Goal: Task Accomplishment & Management: Use online tool/utility

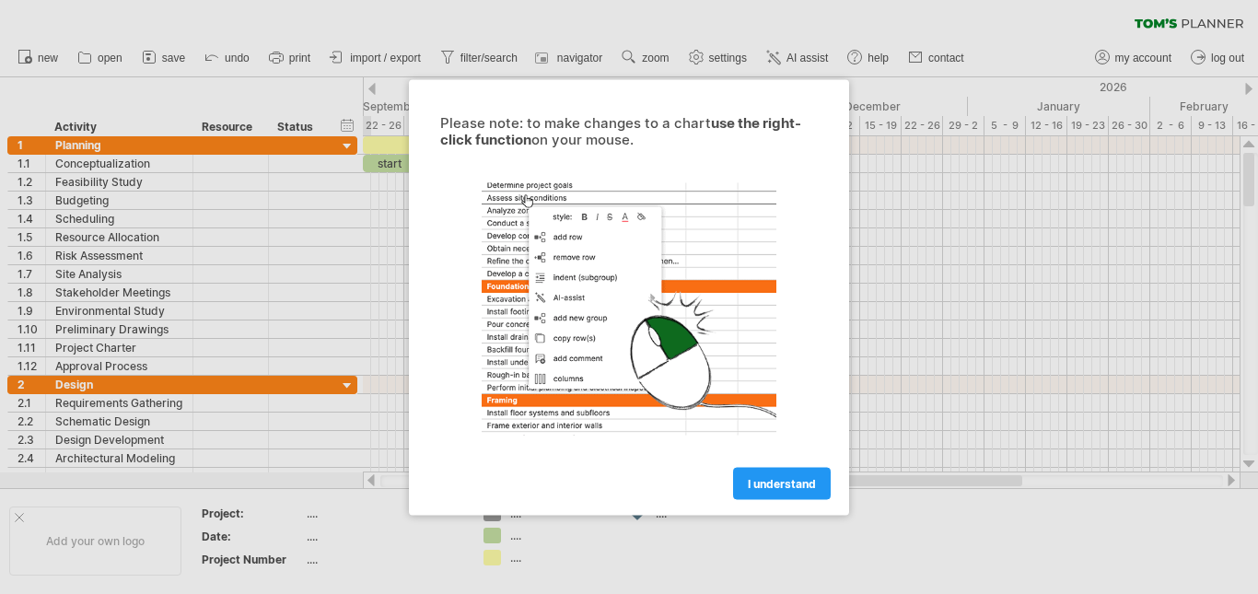
click at [798, 479] on span "I understand" at bounding box center [782, 483] width 68 height 14
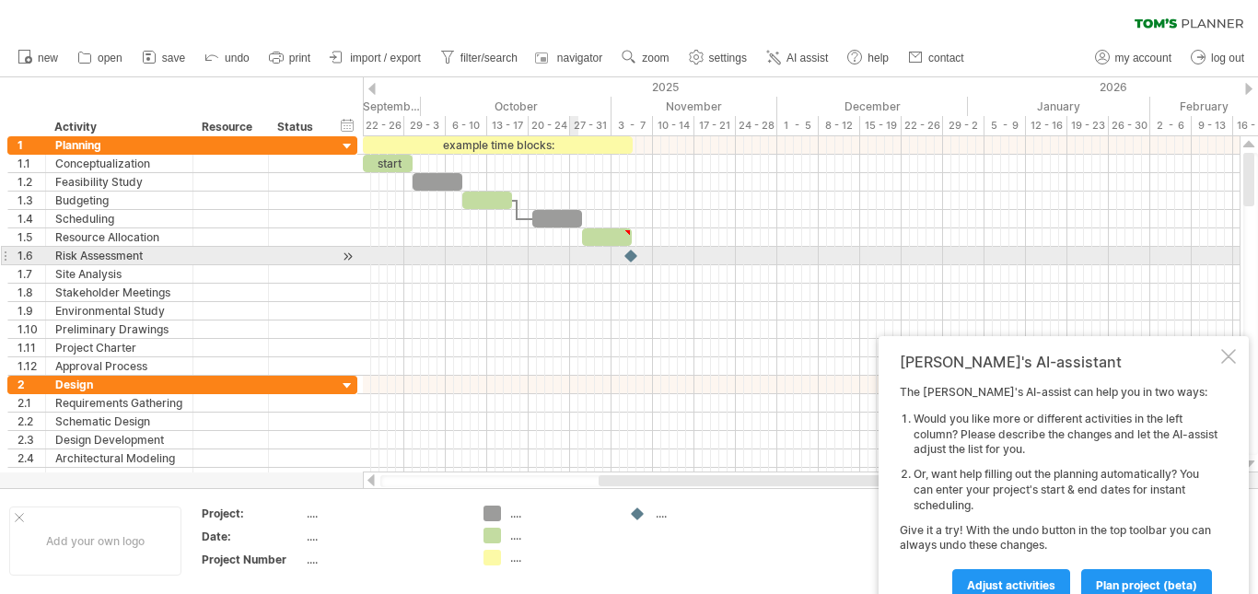
click at [542, 256] on div at bounding box center [801, 256] width 877 height 18
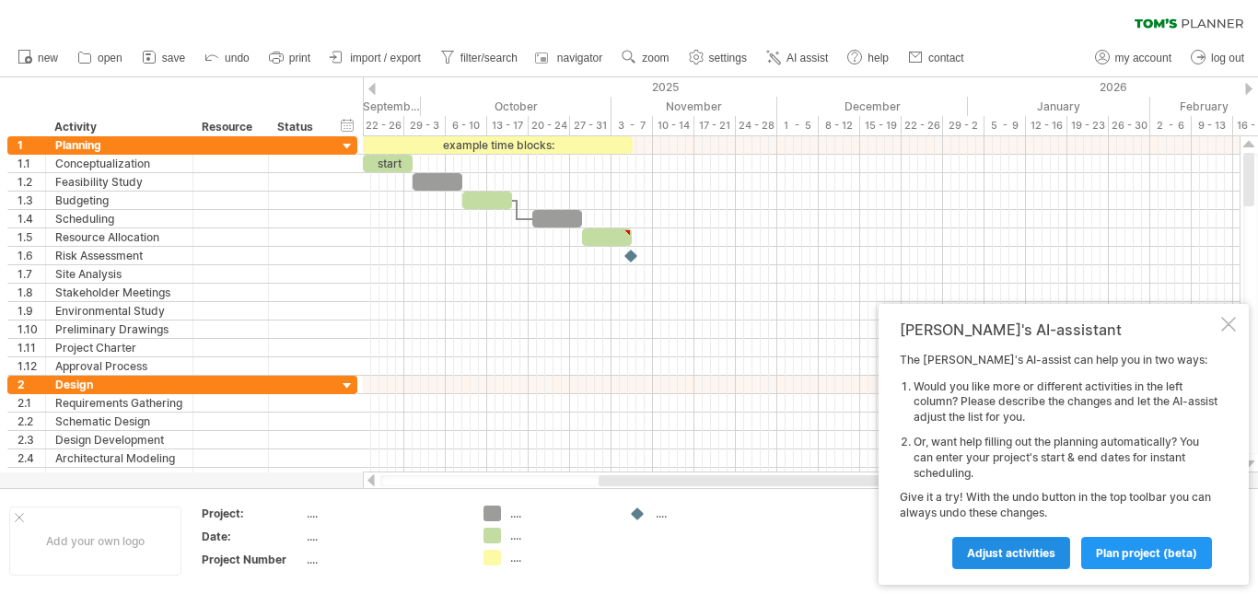
click at [1008, 545] on link "Adjust activities" at bounding box center [1011, 553] width 118 height 32
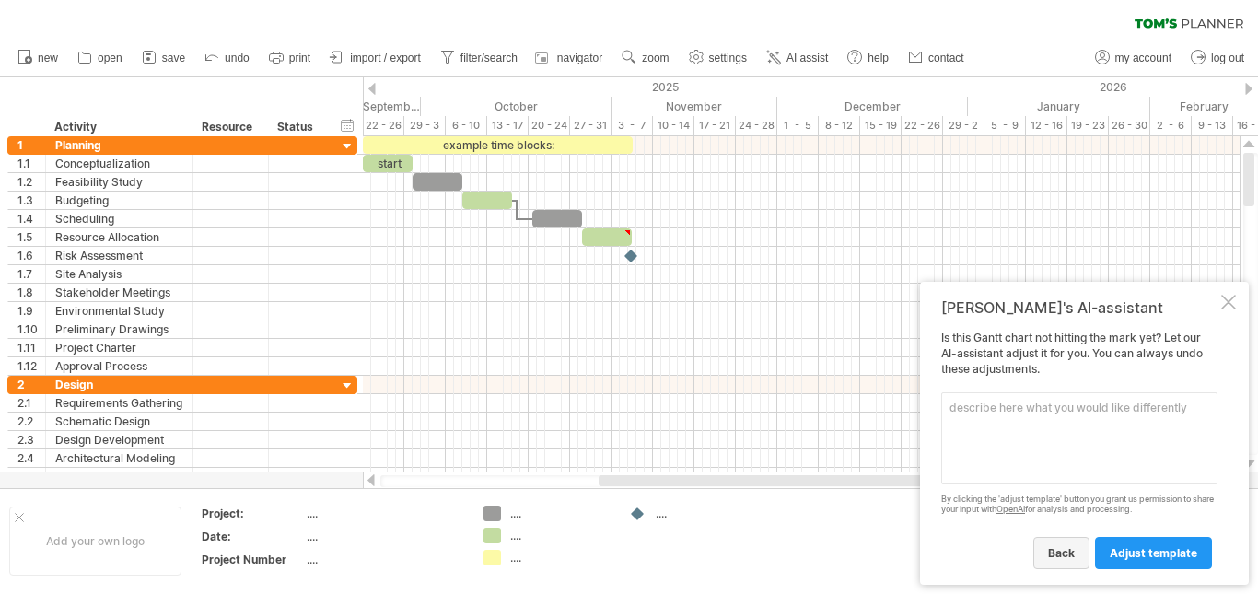
click at [1064, 557] on span "back" at bounding box center [1061, 553] width 27 height 14
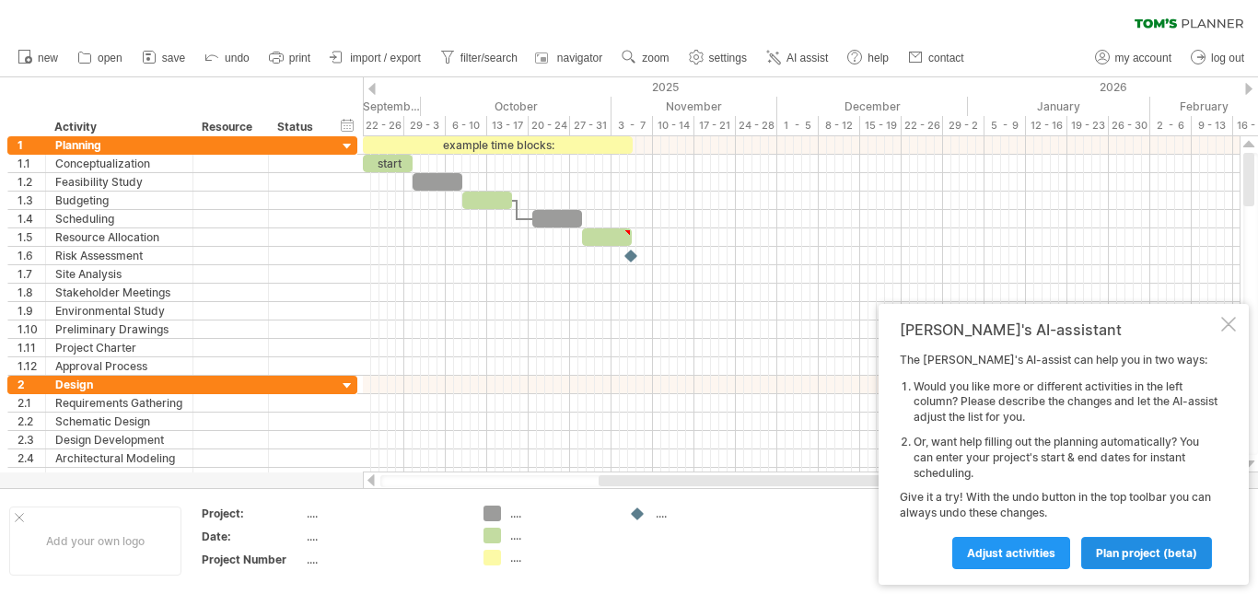
click at [1121, 561] on link "plan project (beta)" at bounding box center [1146, 553] width 131 height 32
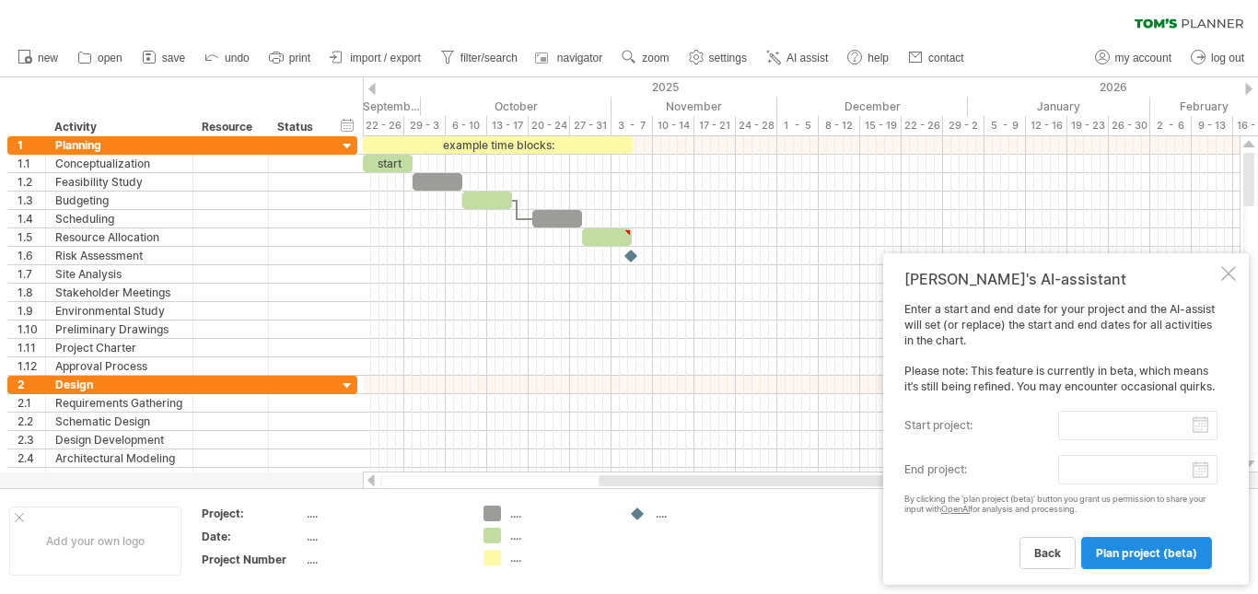
click at [1119, 558] on span "plan project (beta)" at bounding box center [1146, 553] width 101 height 14
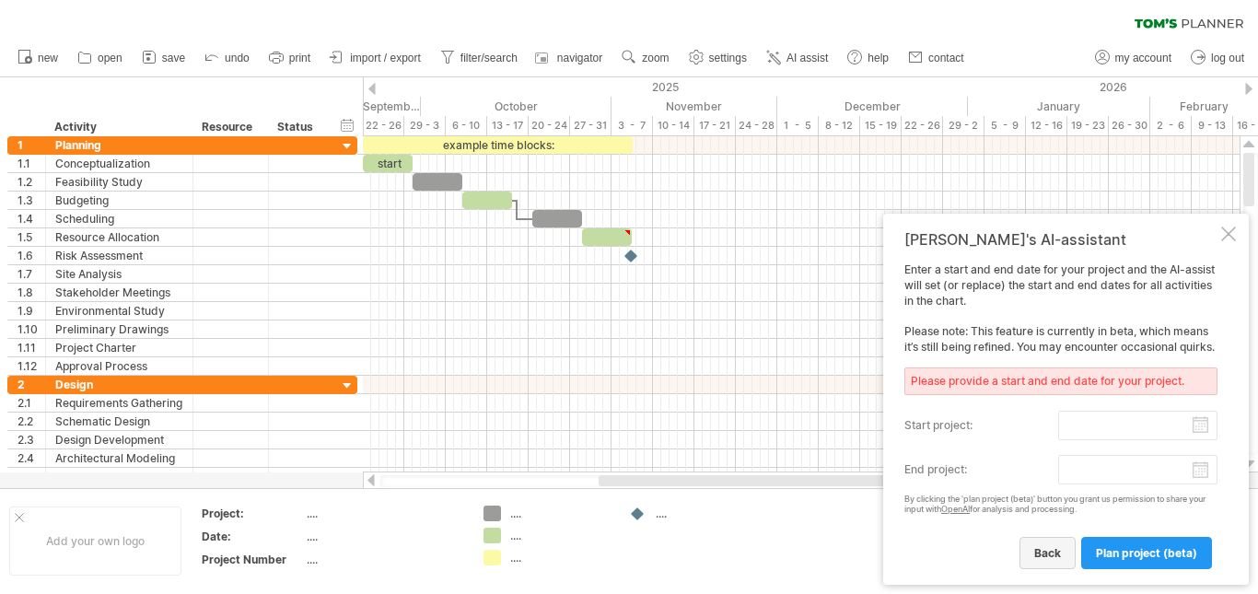
click at [1053, 548] on span "back" at bounding box center [1047, 553] width 27 height 14
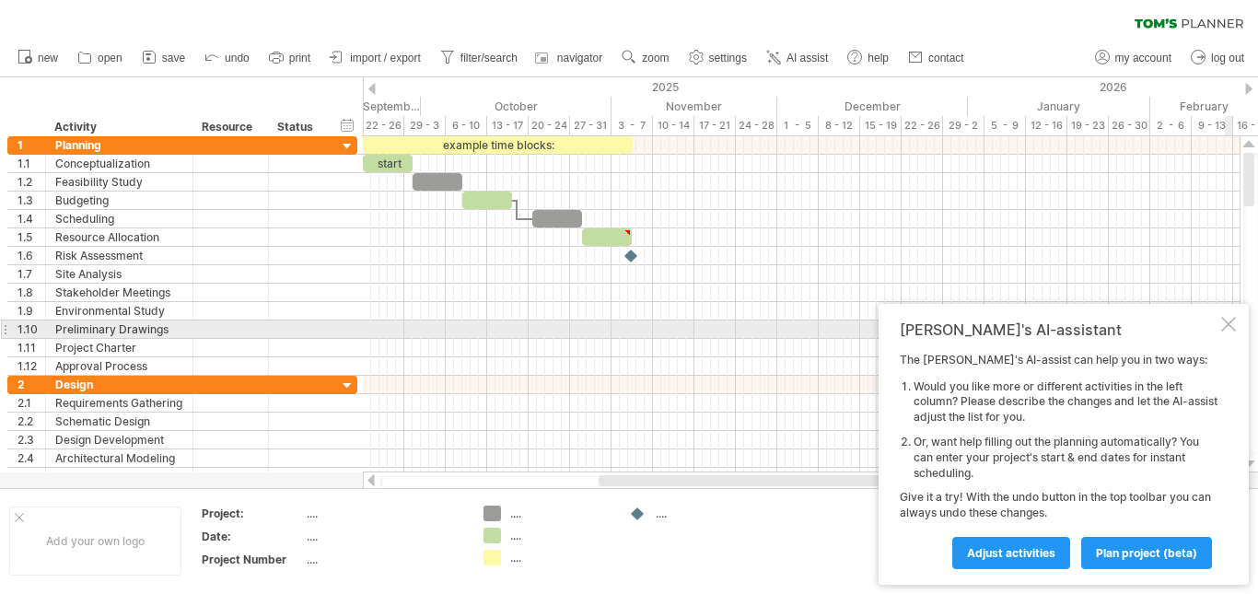
click at [1224, 332] on div "[PERSON_NAME]'s AI-assistant The [PERSON_NAME]'s AI-assist can help you in two …" at bounding box center [1064, 444] width 370 height 281
click at [1227, 323] on div at bounding box center [1228, 324] width 15 height 15
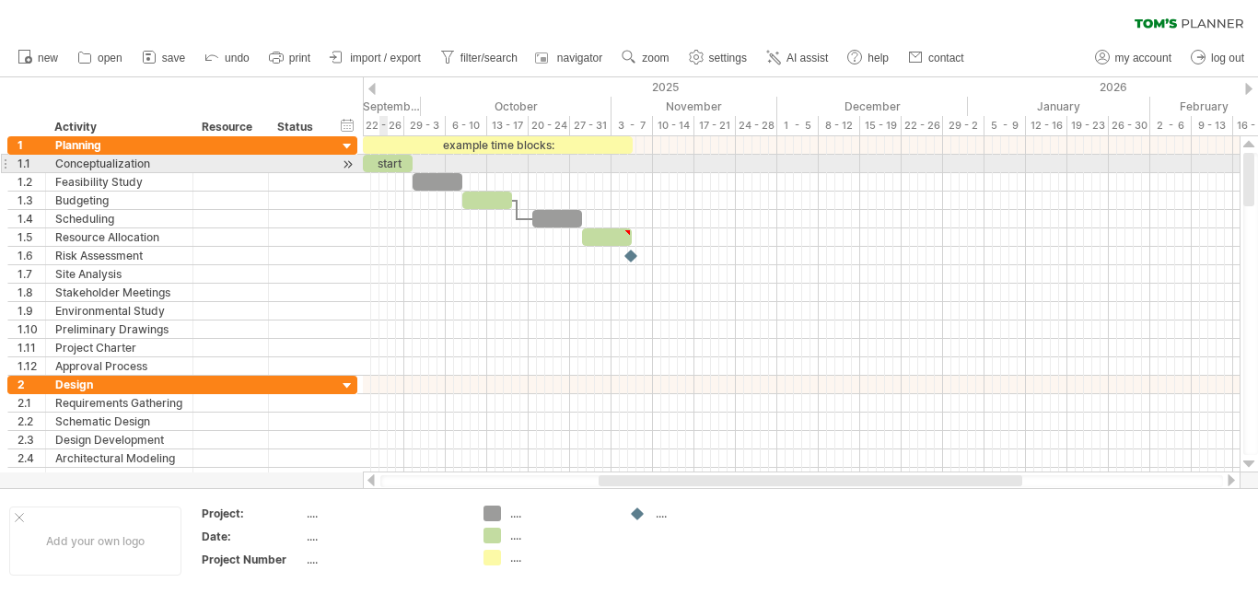
click at [386, 156] on div "start" at bounding box center [388, 163] width 50 height 17
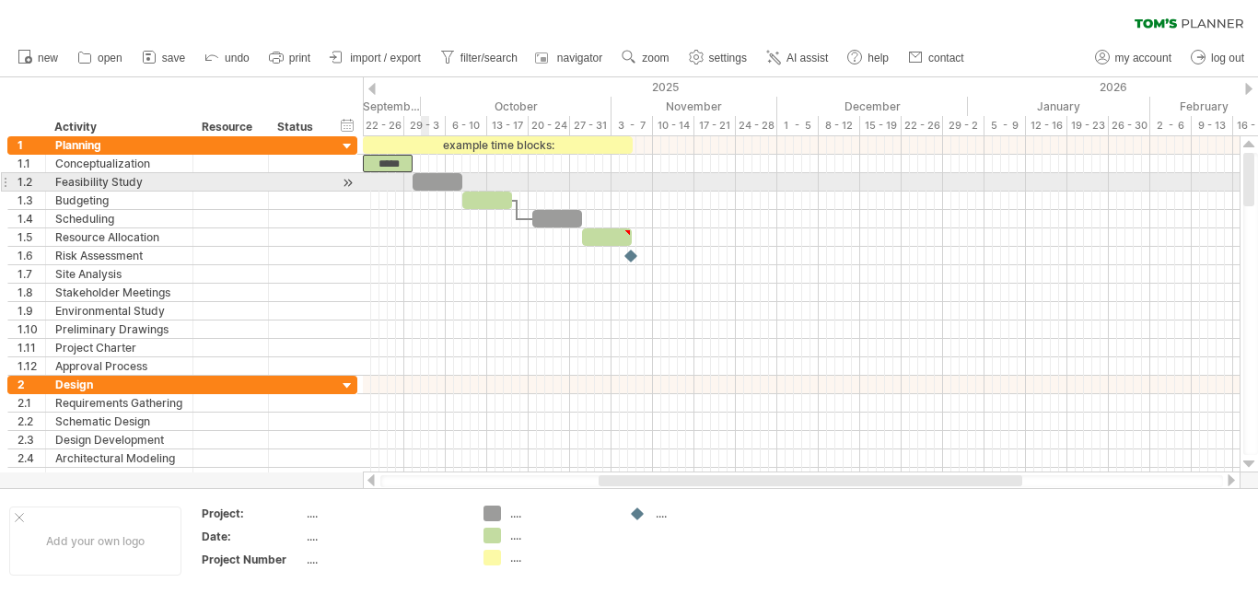
click at [427, 179] on div at bounding box center [438, 181] width 50 height 17
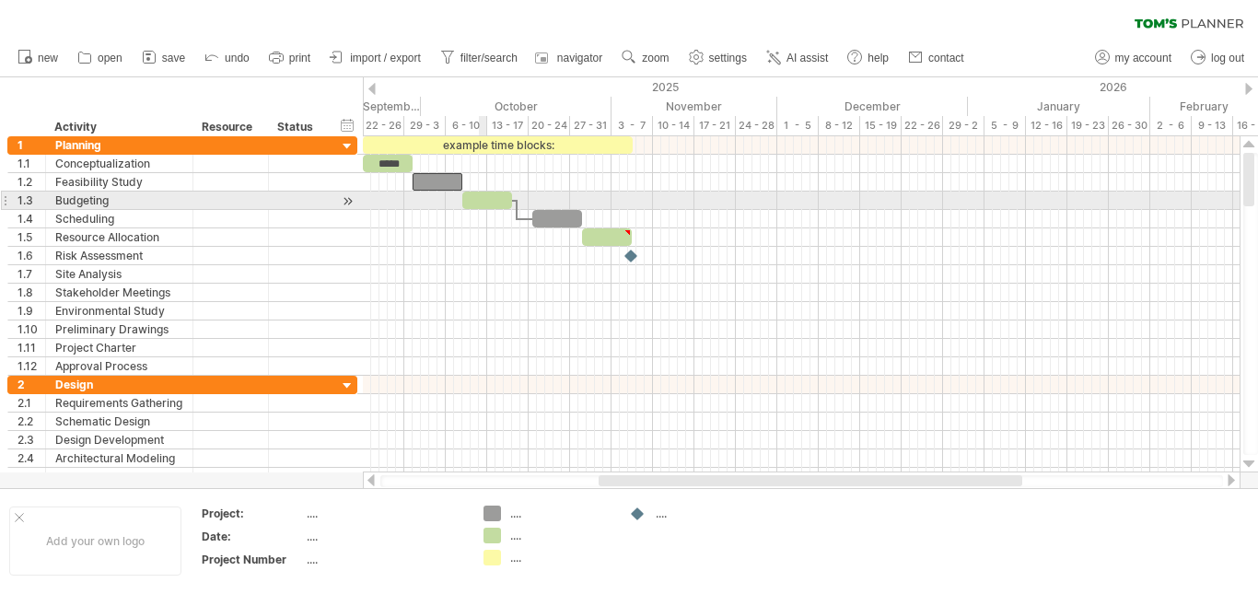
click at [479, 199] on div at bounding box center [487, 200] width 50 height 17
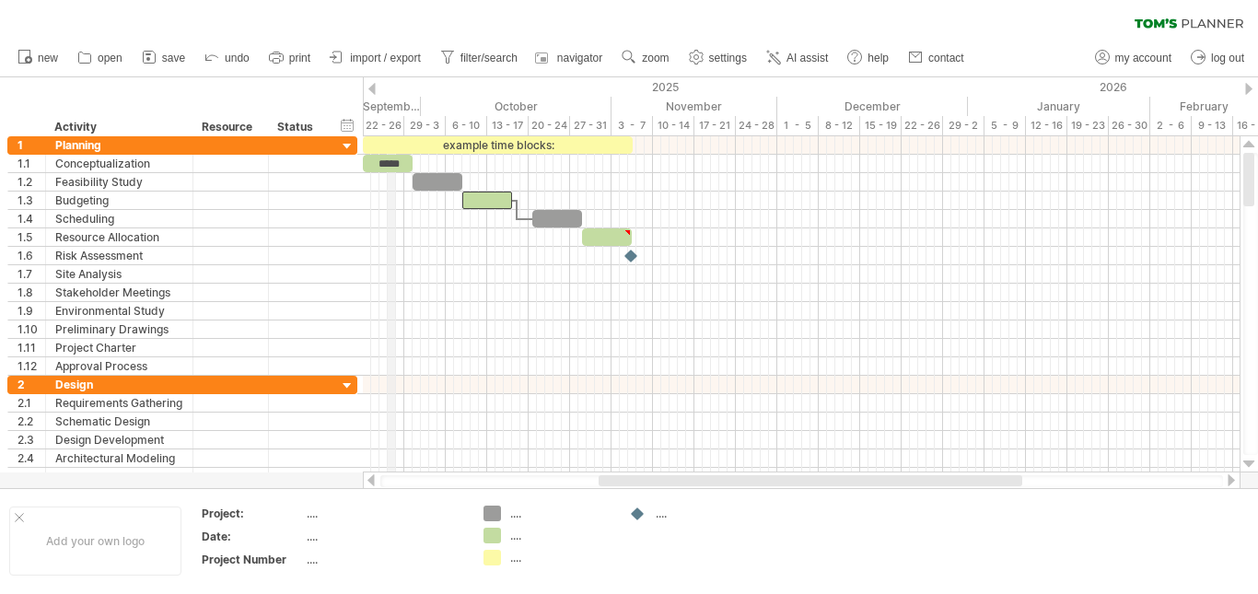
click at [390, 105] on div "September" at bounding box center [330, 106] width 182 height 19
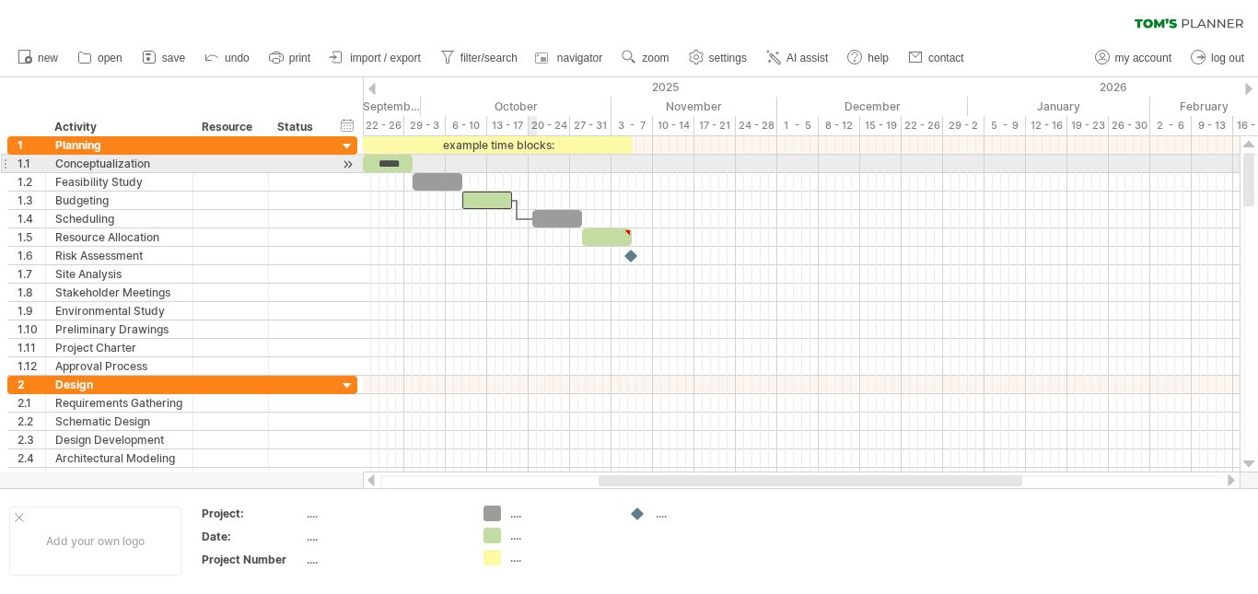
click at [529, 165] on div at bounding box center [801, 164] width 877 height 18
click at [486, 151] on div "example time blocks:" at bounding box center [498, 144] width 270 height 17
click at [502, 165] on div at bounding box center [801, 164] width 877 height 18
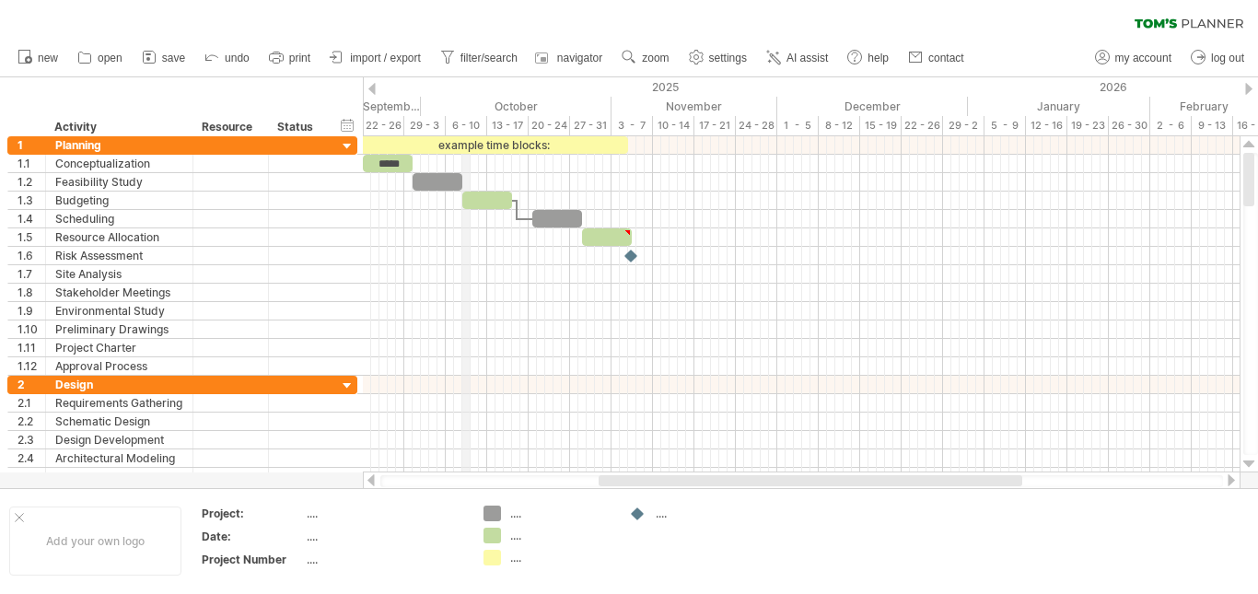
click at [462, 120] on div "6 - 10" at bounding box center [466, 125] width 41 height 19
click at [357, 62] on span "import / export" at bounding box center [385, 58] width 71 height 13
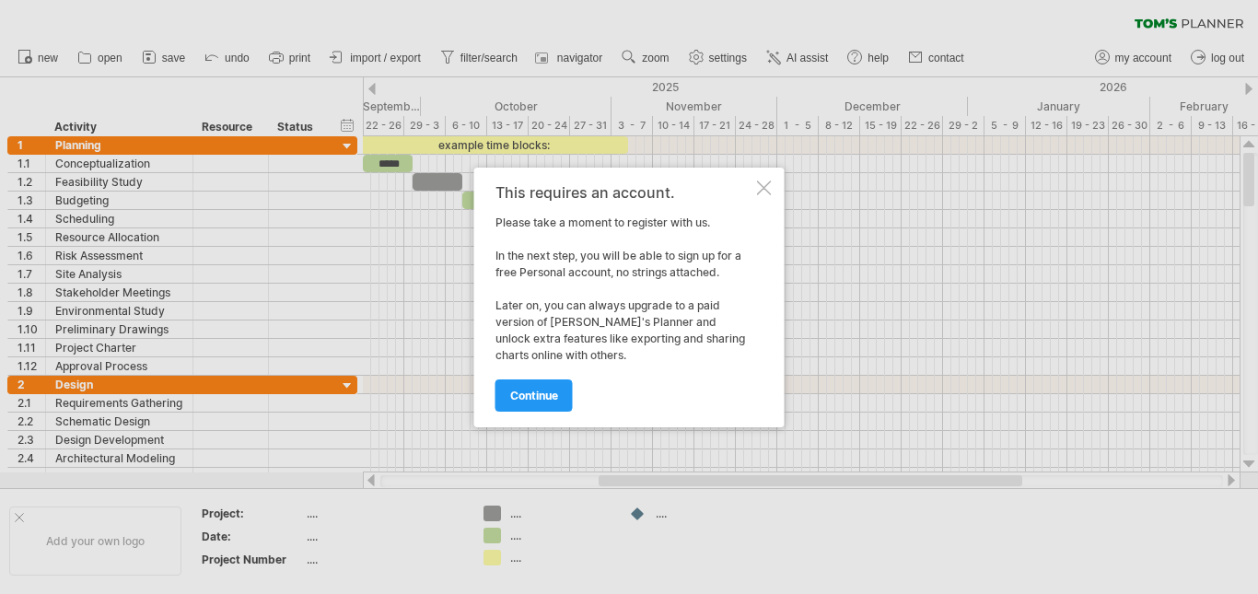
click at [574, 378] on div "continue" at bounding box center [624, 387] width 258 height 47
click at [761, 188] on div at bounding box center [764, 188] width 15 height 15
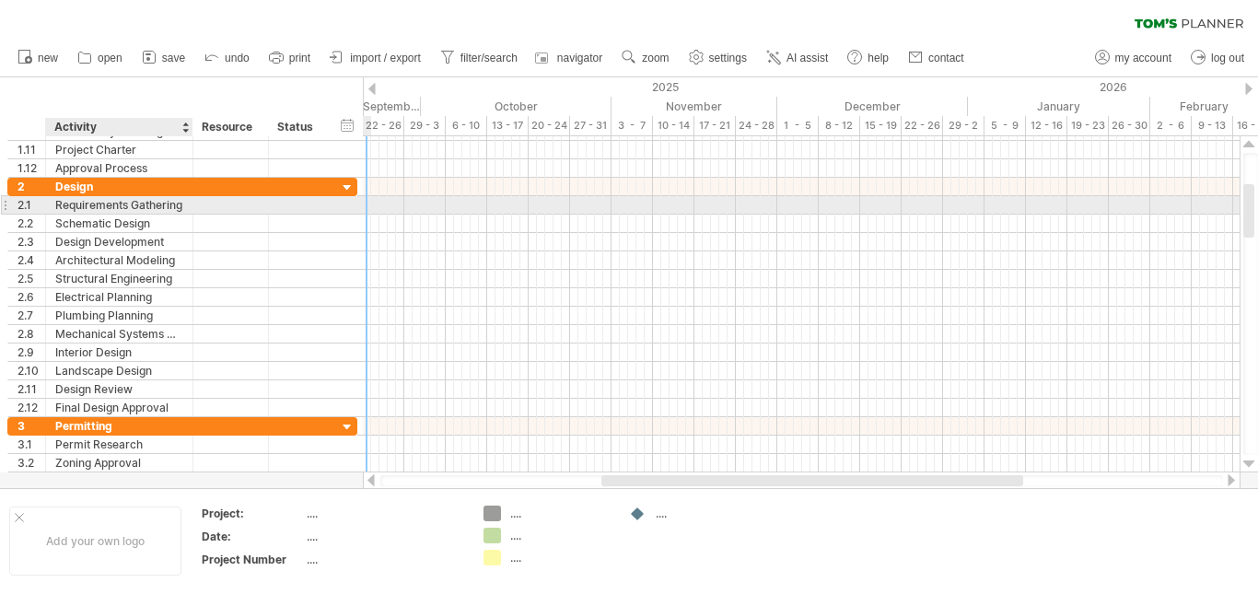
click at [156, 207] on div "Requirements Gathering" at bounding box center [119, 204] width 128 height 17
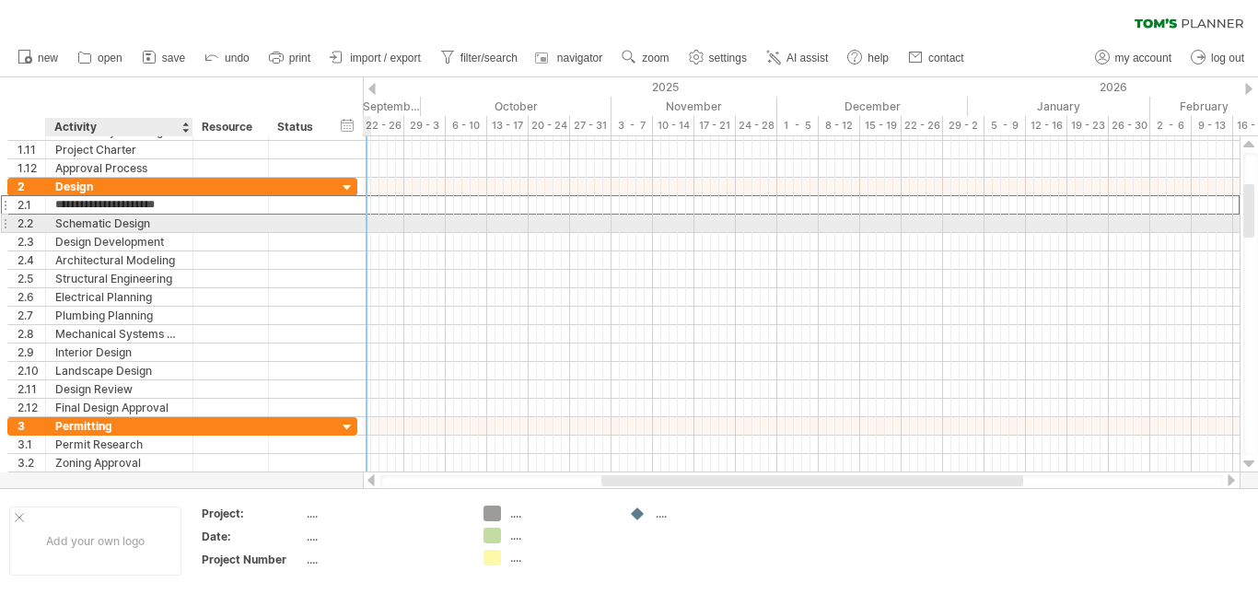
click at [165, 229] on div "Schematic Design" at bounding box center [119, 223] width 128 height 17
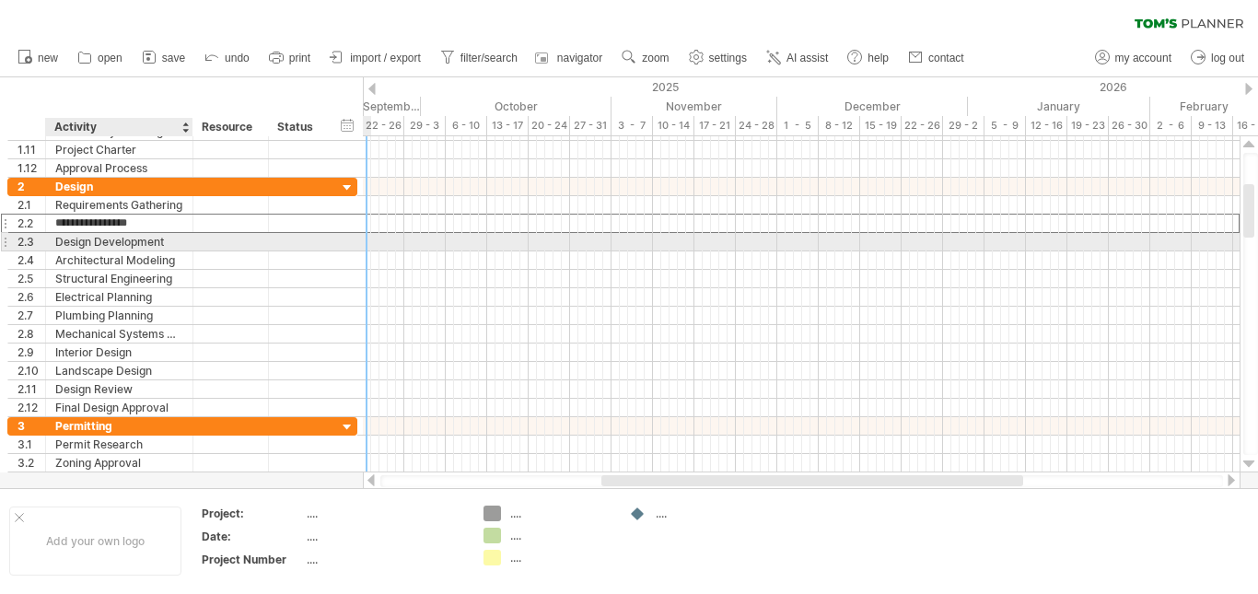
click at [169, 242] on div "Design Development" at bounding box center [119, 241] width 128 height 17
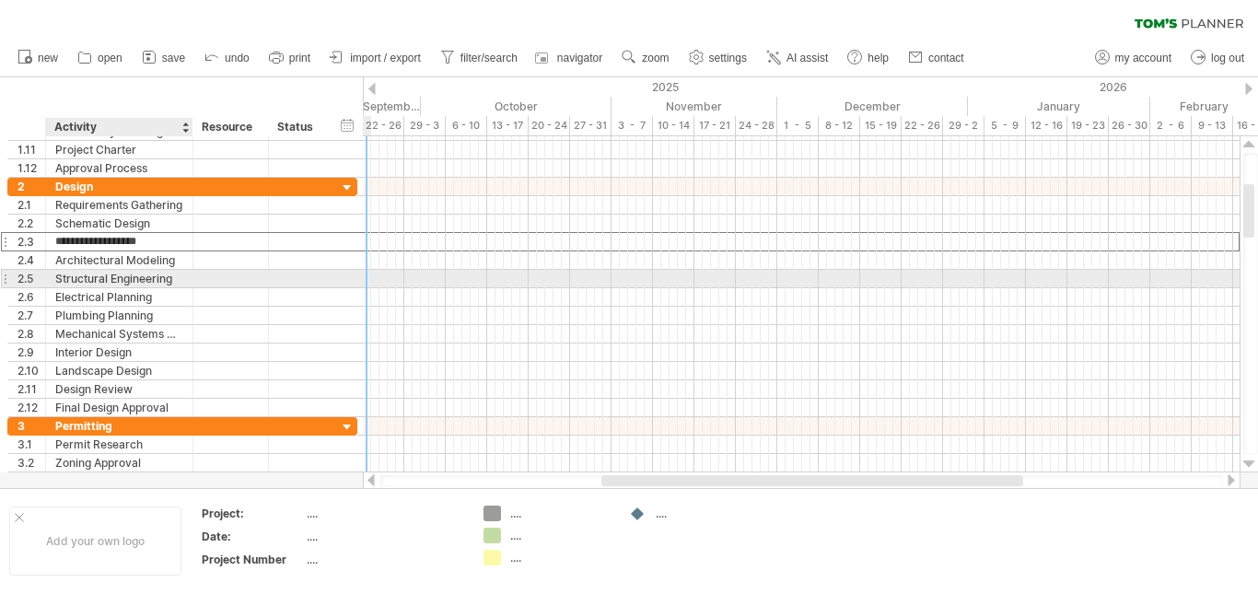
click at [190, 283] on div at bounding box center [190, 279] width 9 height 18
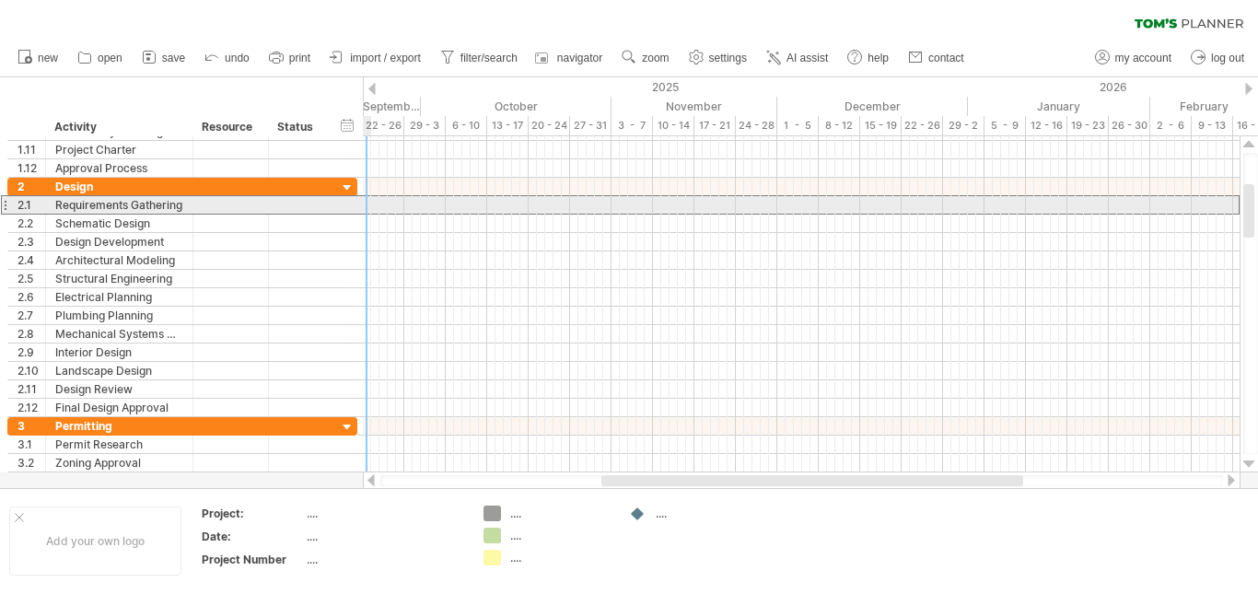
click at [8, 201] on div "2.1" at bounding box center [27, 204] width 38 height 17
click at [1, 208] on div at bounding box center [4, 204] width 7 height 19
click at [7, 208] on div at bounding box center [4, 204] width 7 height 19
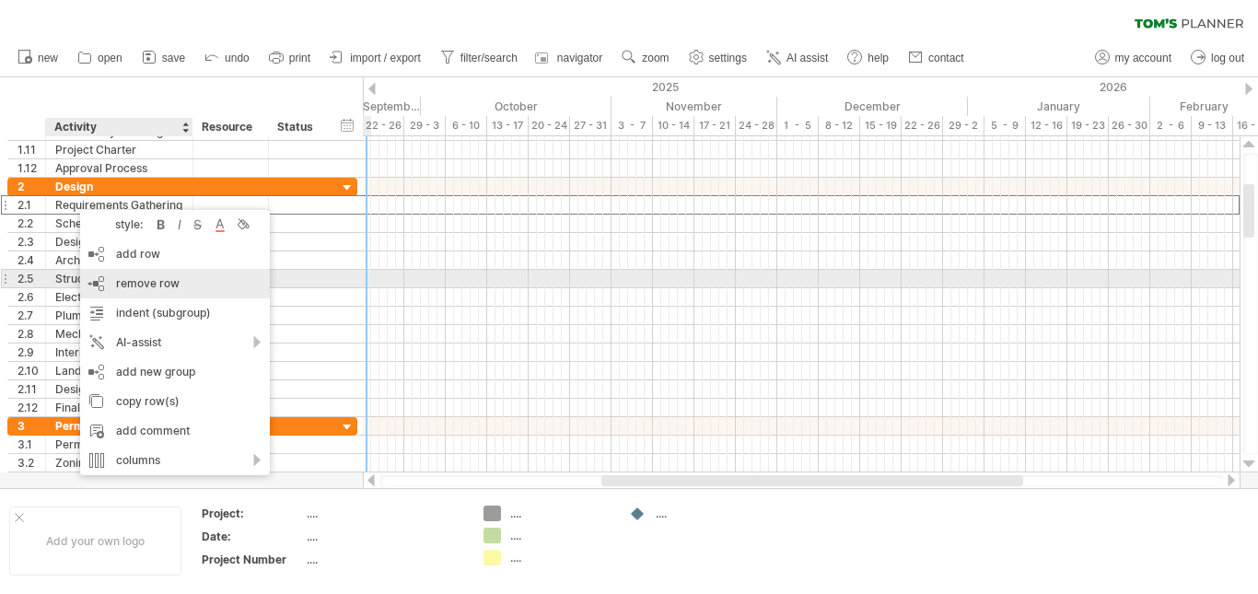
click at [133, 274] on div "remove row remove selected rows" at bounding box center [175, 283] width 190 height 29
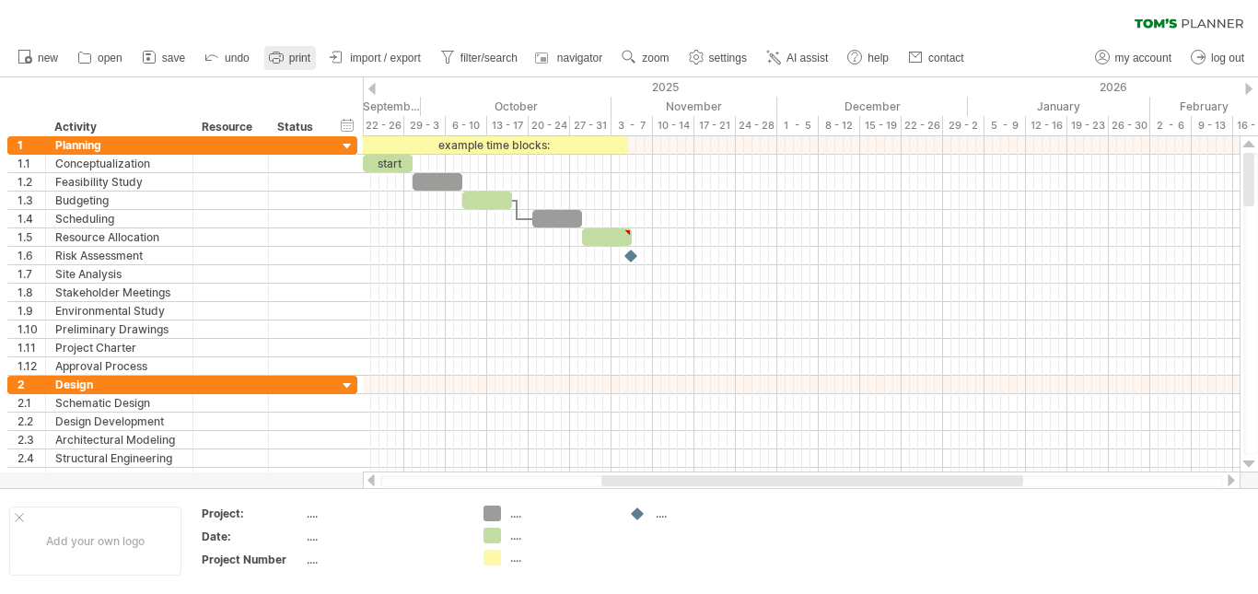
click at [279, 54] on rect at bounding box center [276, 53] width 6 height 2
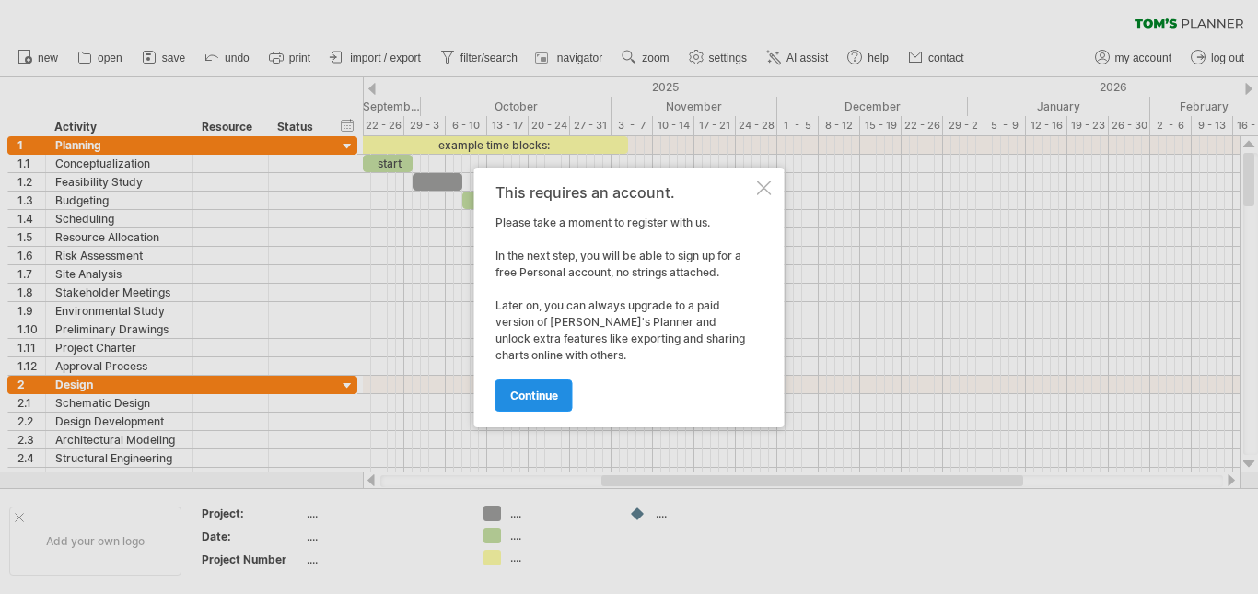
click at [536, 392] on span "continue" at bounding box center [534, 396] width 48 height 14
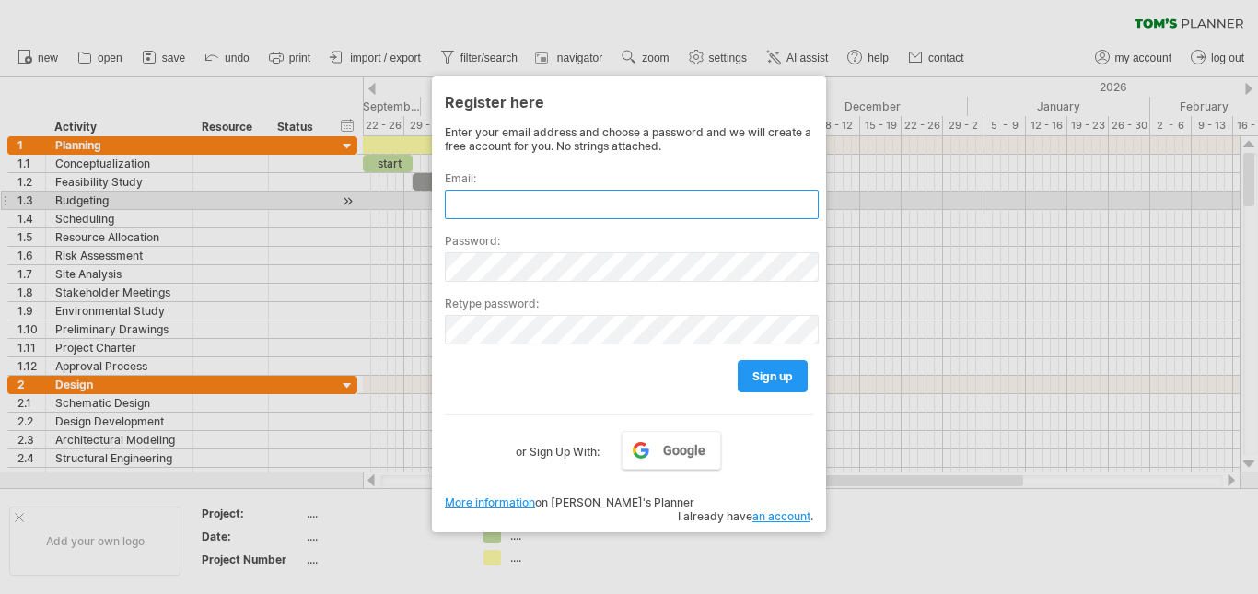
click at [549, 207] on input "text" at bounding box center [632, 204] width 374 height 29
click at [651, 202] on input "******" at bounding box center [632, 204] width 374 height 29
drag, startPoint x: 471, startPoint y: 205, endPoint x: 446, endPoint y: 208, distance: 25.0
click at [446, 208] on input "******" at bounding box center [632, 204] width 374 height 29
click at [499, 208] on input "******" at bounding box center [632, 204] width 374 height 29
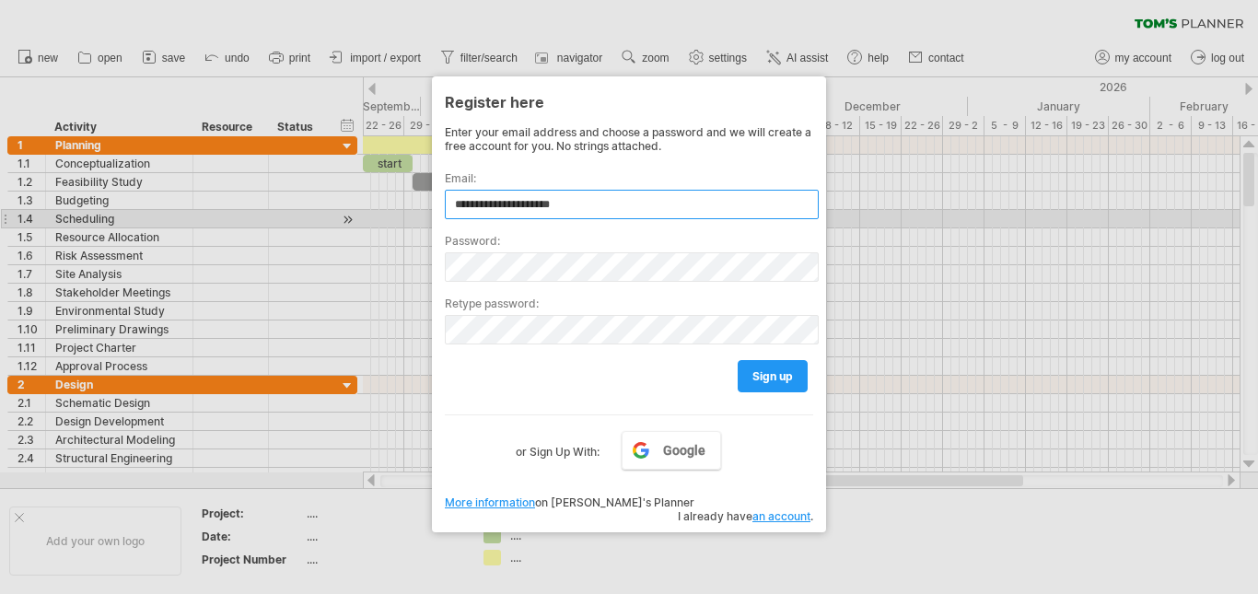
type input "**********"
click at [484, 239] on label "Password:" at bounding box center [629, 241] width 368 height 14
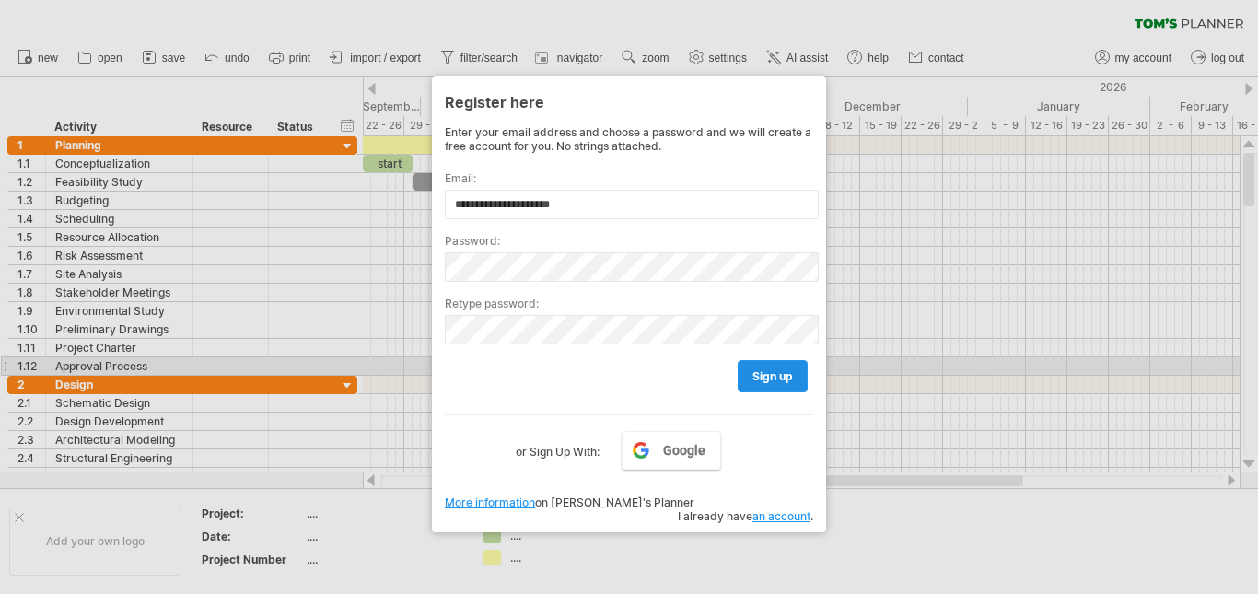
click at [776, 366] on link "sign up" at bounding box center [773, 376] width 70 height 32
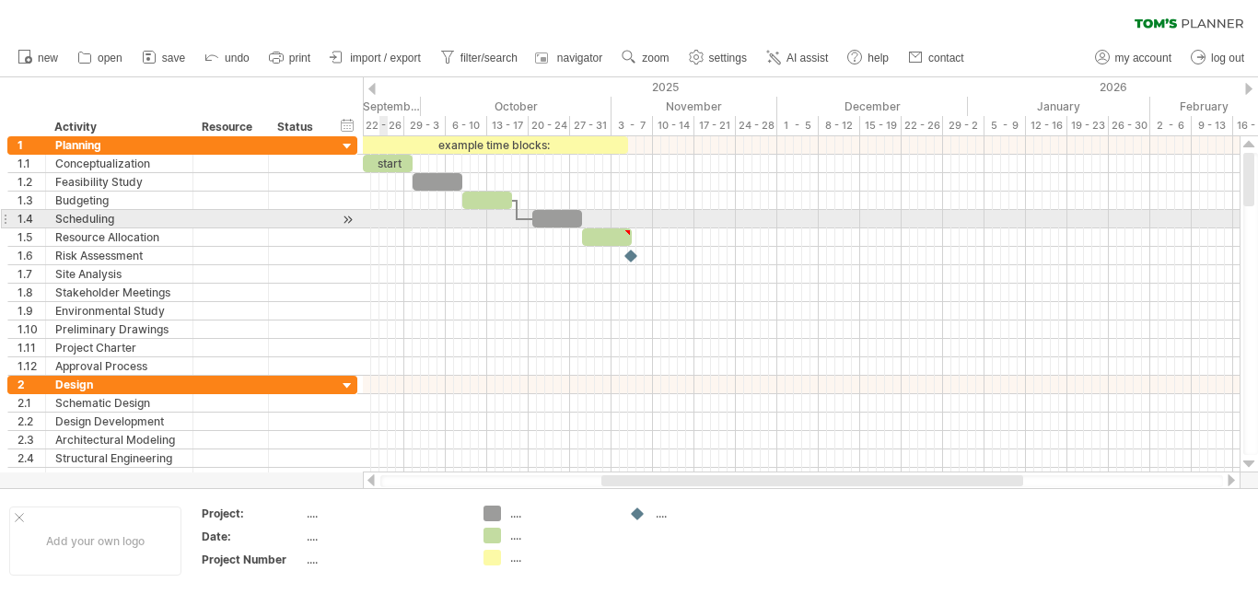
click at [380, 219] on div at bounding box center [801, 219] width 877 height 18
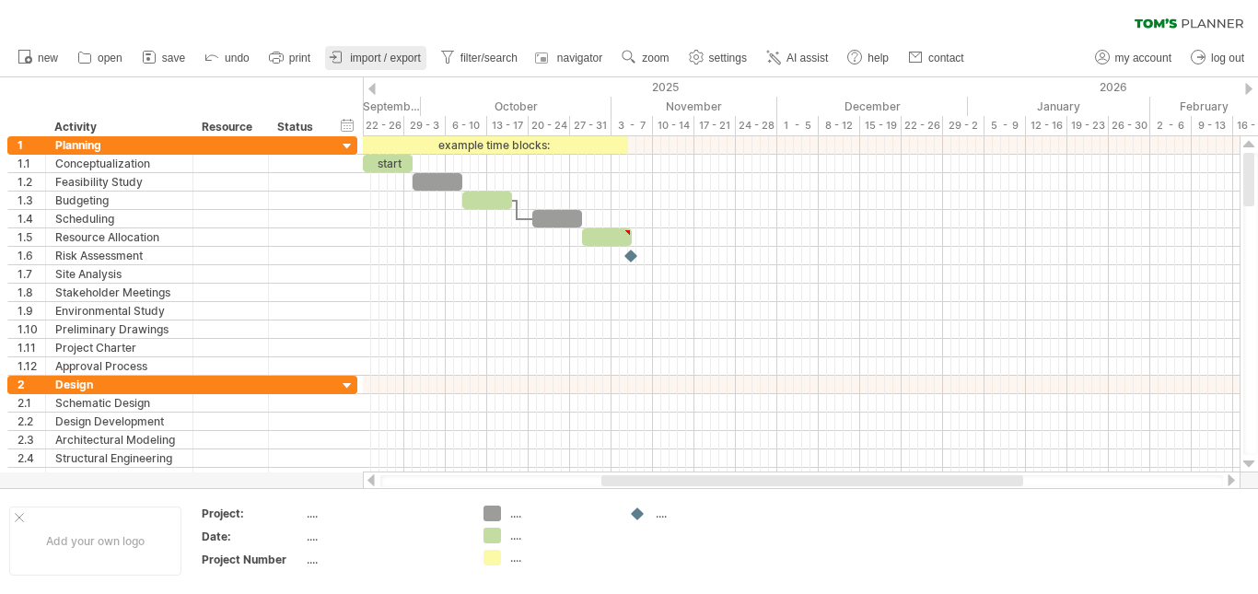
click at [387, 62] on span "import / export" at bounding box center [385, 58] width 71 height 13
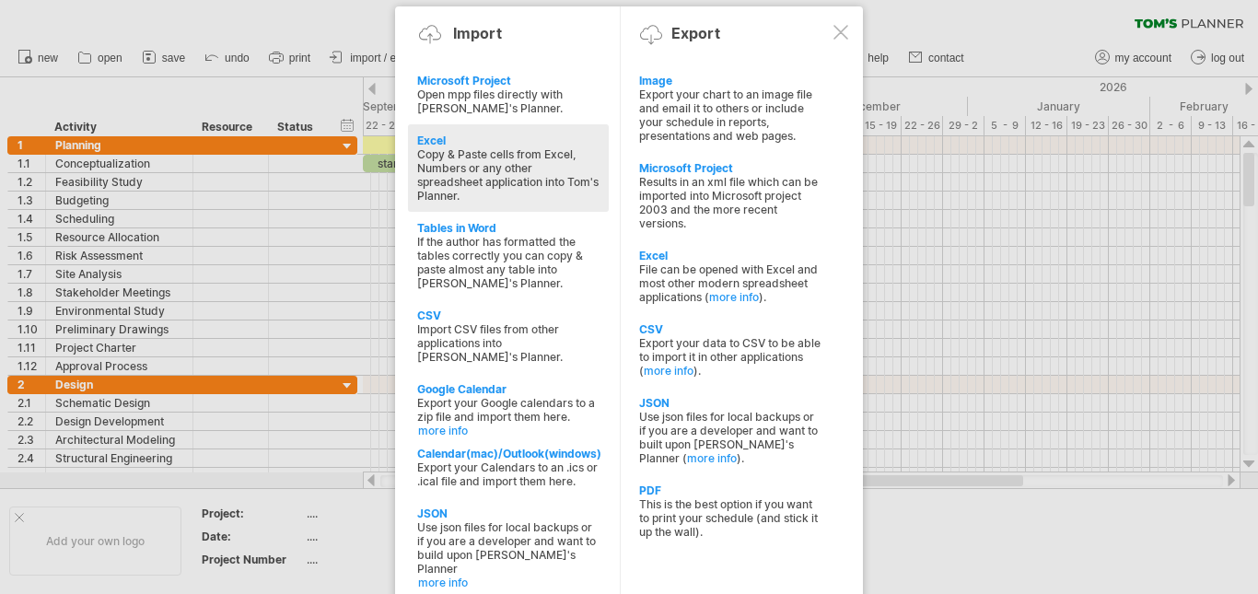
click at [487, 156] on div "Copy & Paste cells from Excel, Numbers or any other spreadsheet application int…" at bounding box center [508, 174] width 182 height 55
type textarea "**********"
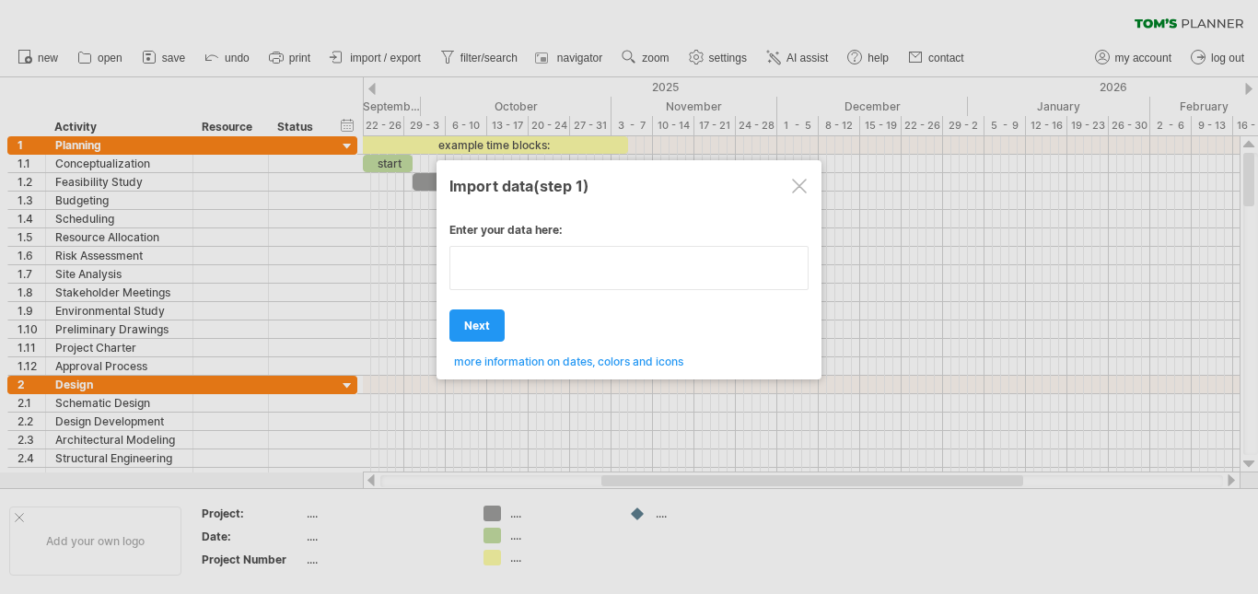
click at [537, 282] on textarea at bounding box center [628, 268] width 359 height 44
type textarea "**********"
click at [488, 330] on div "Enter your data here: Your data: Weekend days ' mon tue Hide weekend days" at bounding box center [628, 288] width 359 height 159
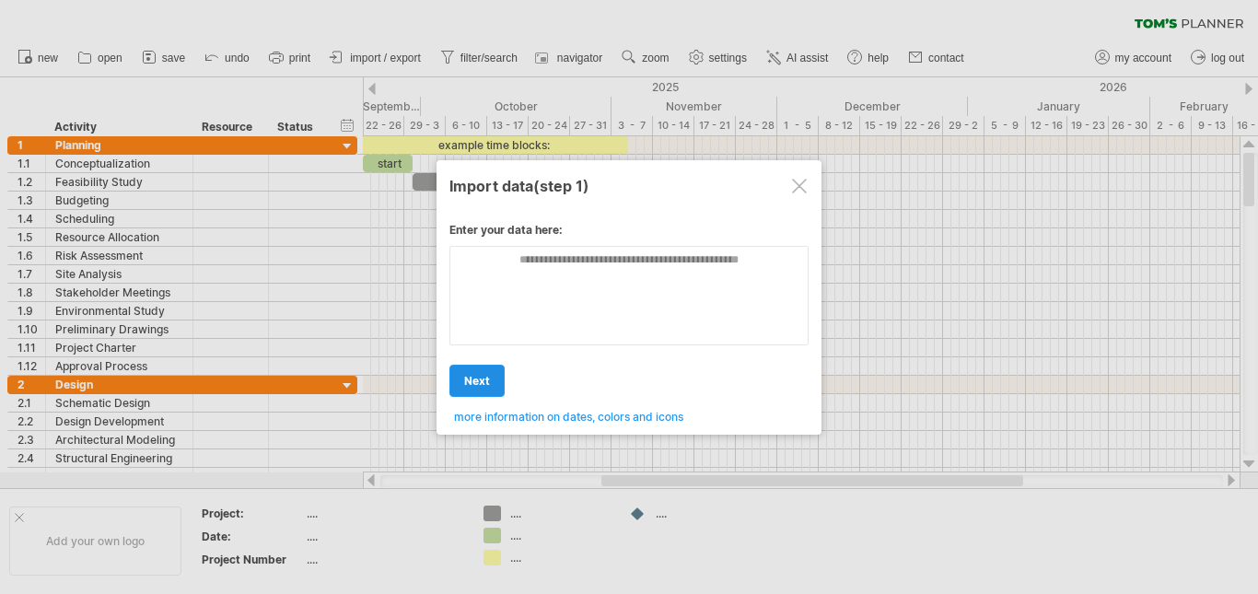
click at [471, 379] on span "next" at bounding box center [477, 381] width 26 height 14
click at [799, 185] on div at bounding box center [799, 186] width 15 height 15
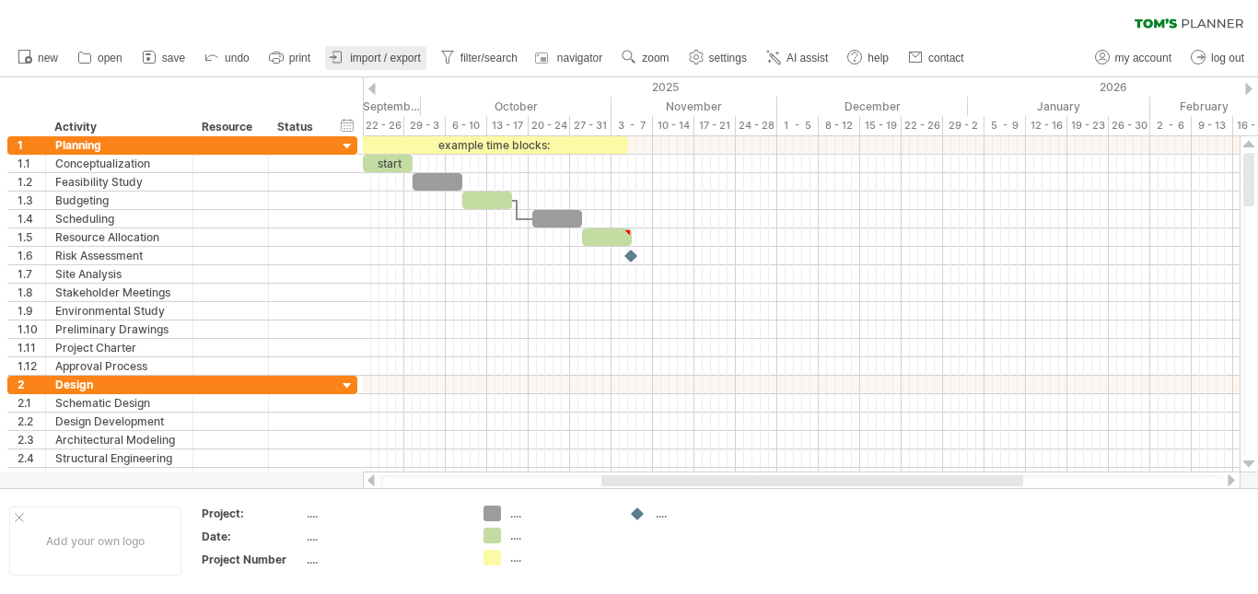
click at [410, 50] on link "import / export" at bounding box center [375, 58] width 101 height 24
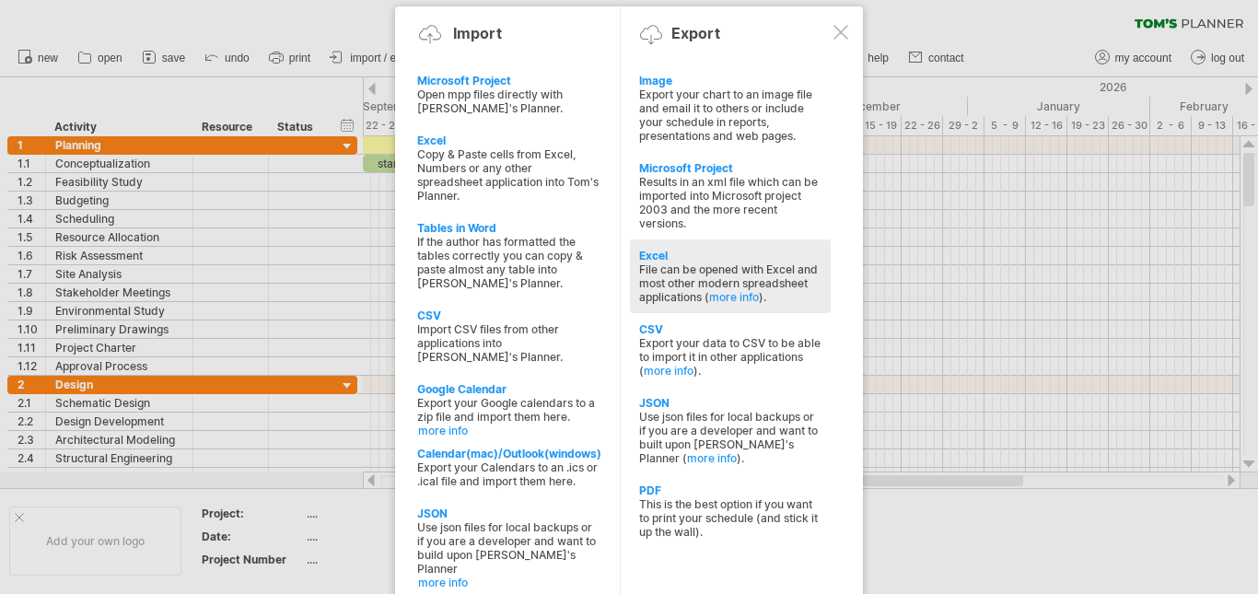
click at [684, 259] on div "Excel" at bounding box center [730, 256] width 182 height 14
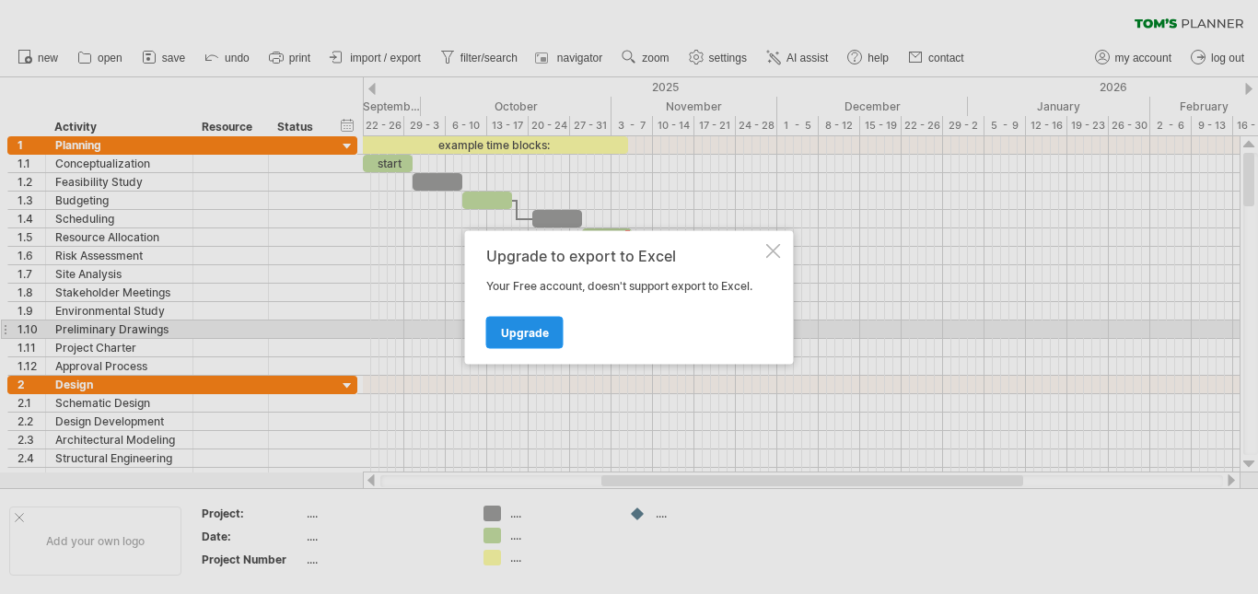
click at [513, 333] on span "Upgrade" at bounding box center [525, 332] width 48 height 14
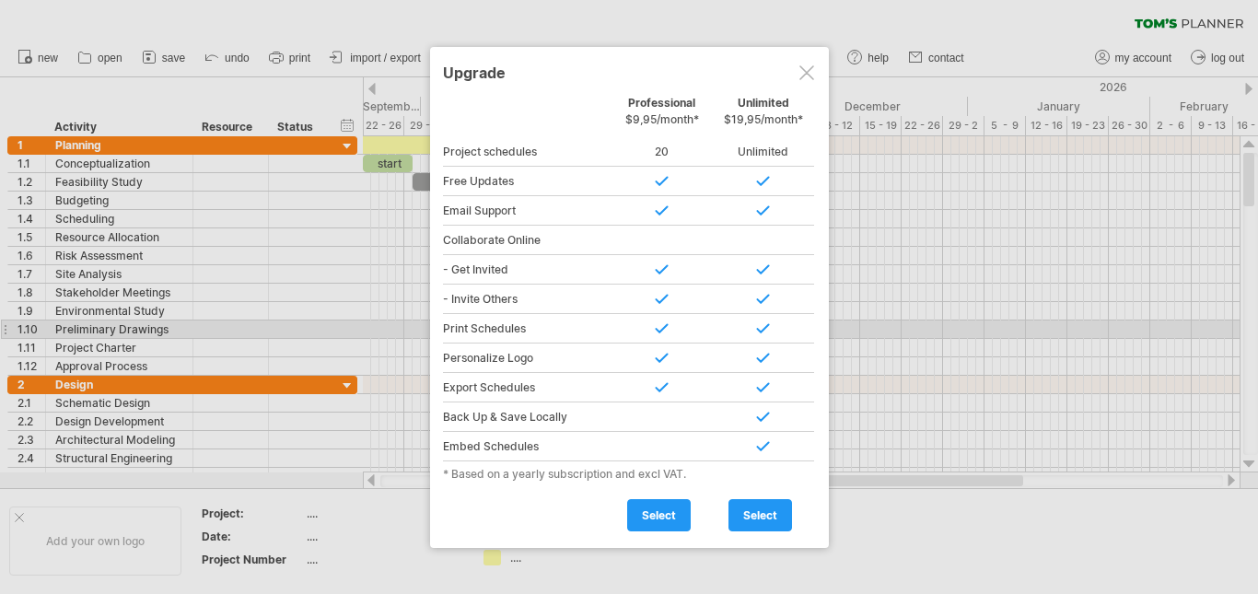
click at [804, 73] on div at bounding box center [806, 72] width 15 height 15
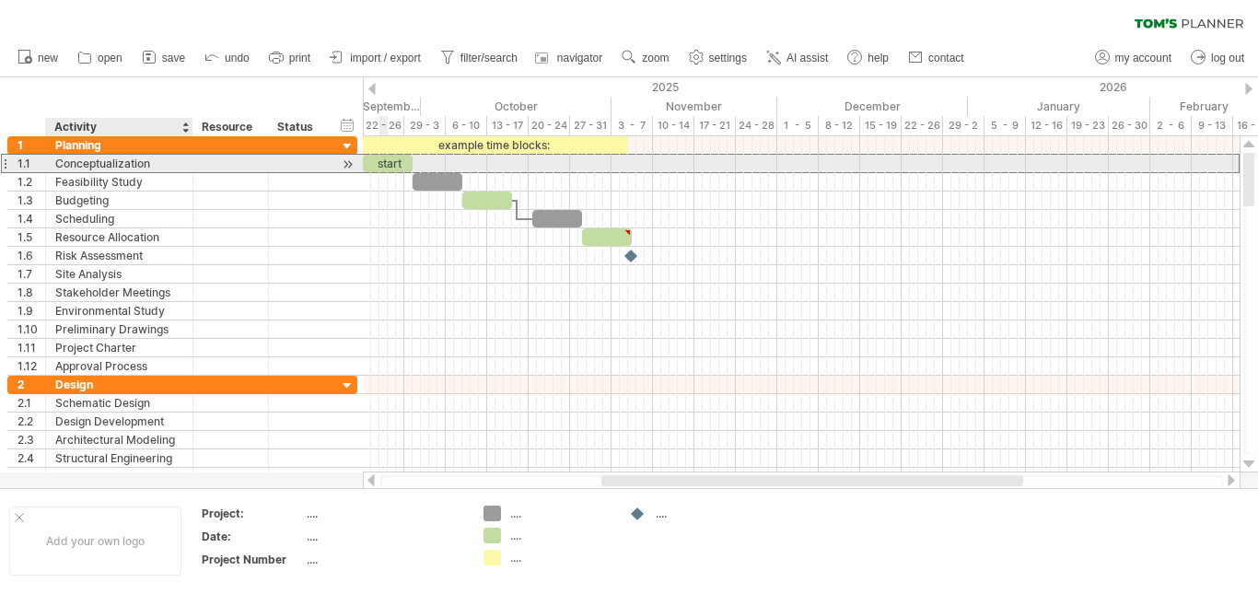
click at [62, 162] on div "Conceptualization" at bounding box center [119, 163] width 128 height 17
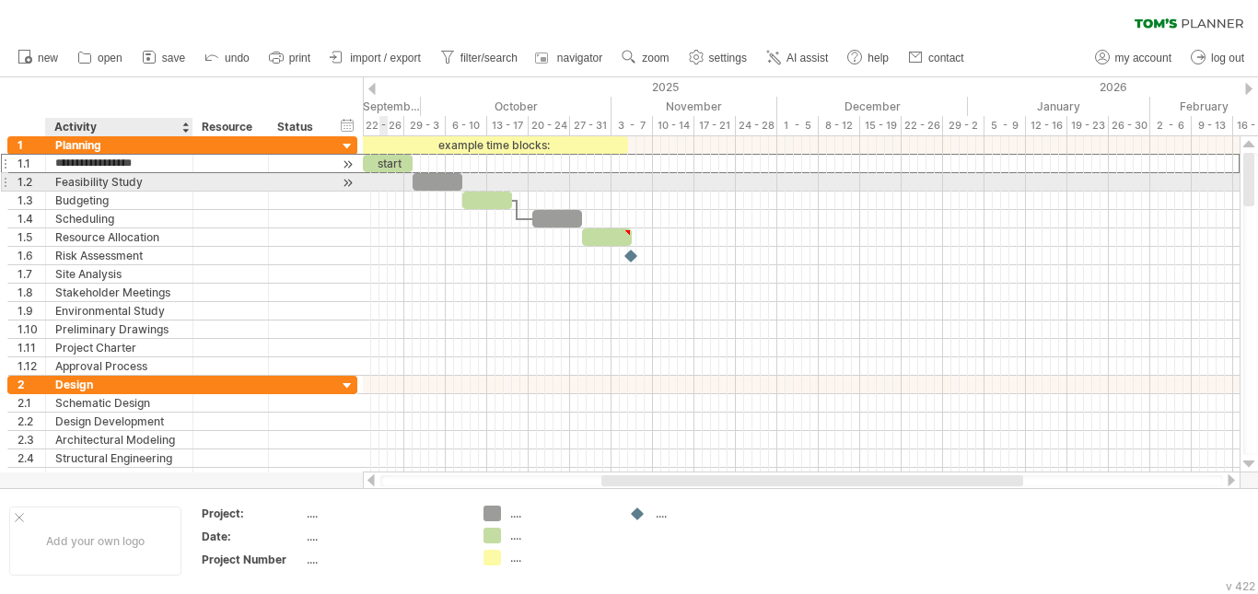
click at [74, 169] on input "**********" at bounding box center [119, 163] width 128 height 17
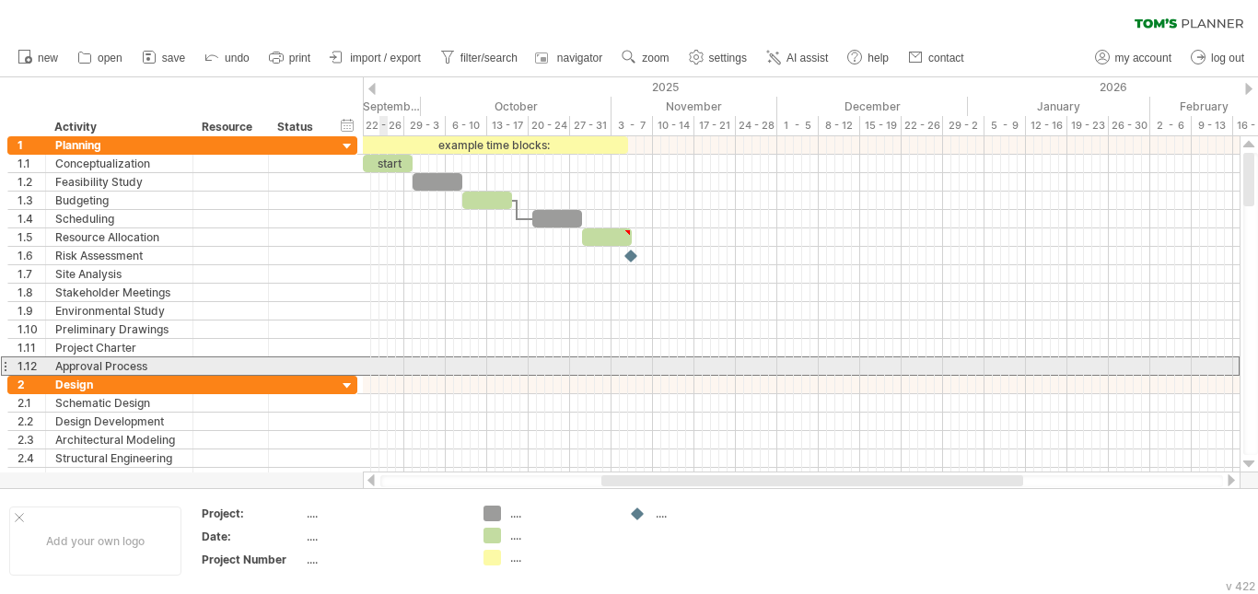
click at [6, 364] on div at bounding box center [4, 365] width 7 height 19
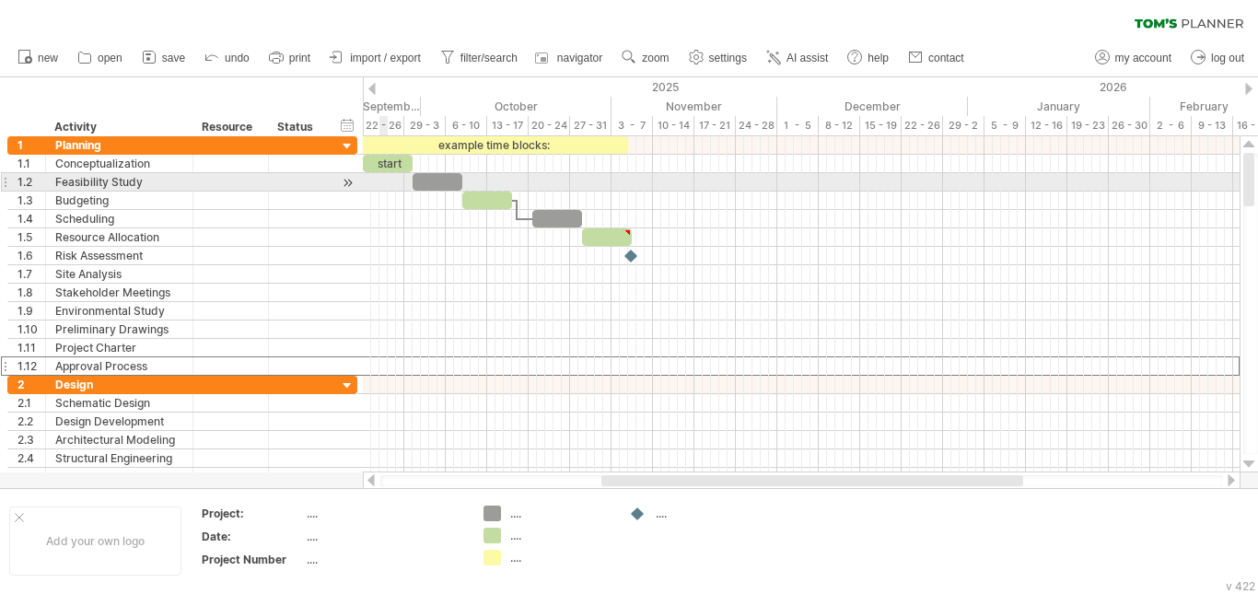
click at [2, 177] on div at bounding box center [4, 181] width 7 height 19
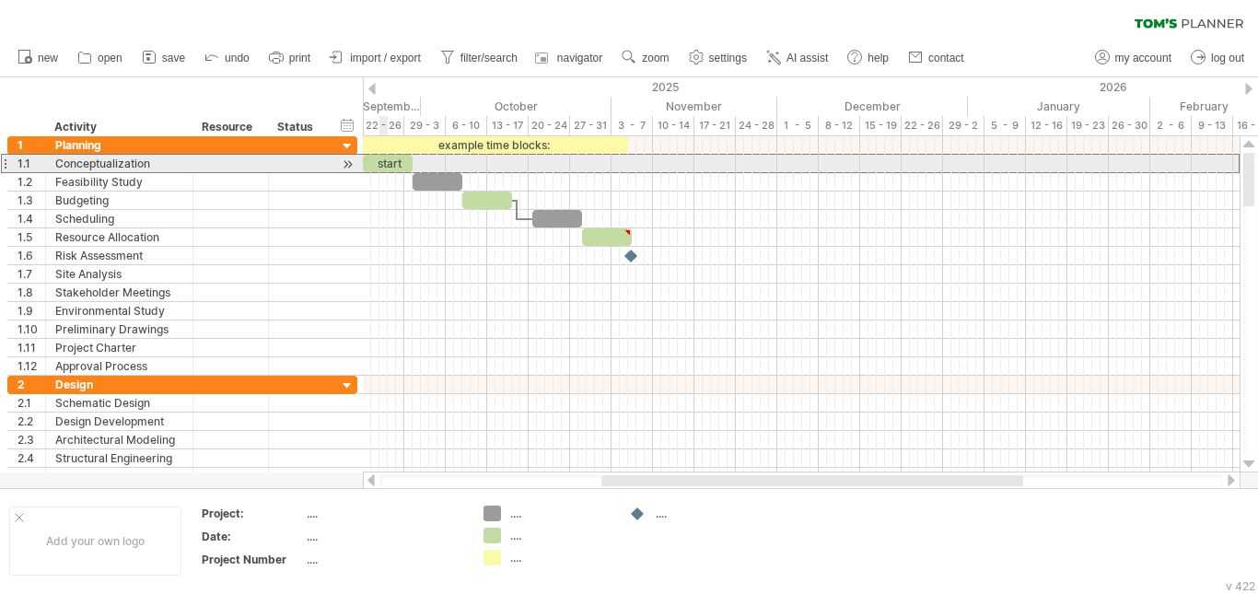
click at [6, 159] on div at bounding box center [4, 163] width 7 height 19
click at [30, 166] on div "1.1" at bounding box center [31, 163] width 28 height 17
click at [7, 165] on div at bounding box center [4, 163] width 7 height 19
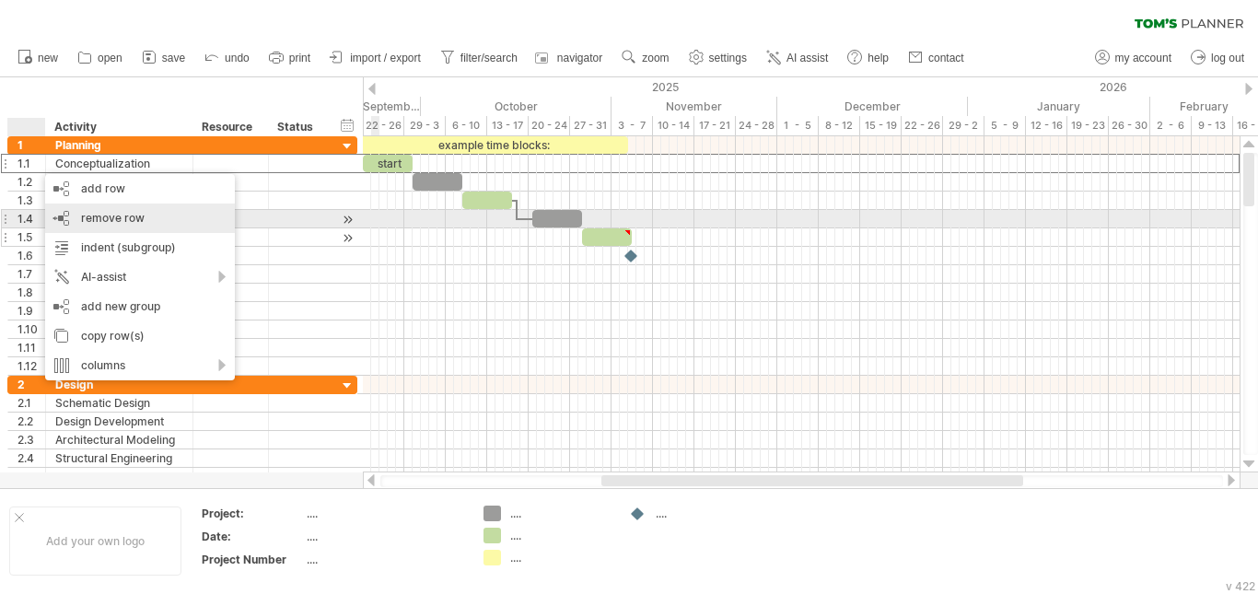
click at [136, 226] on div "remove row remove selected rows" at bounding box center [140, 218] width 190 height 29
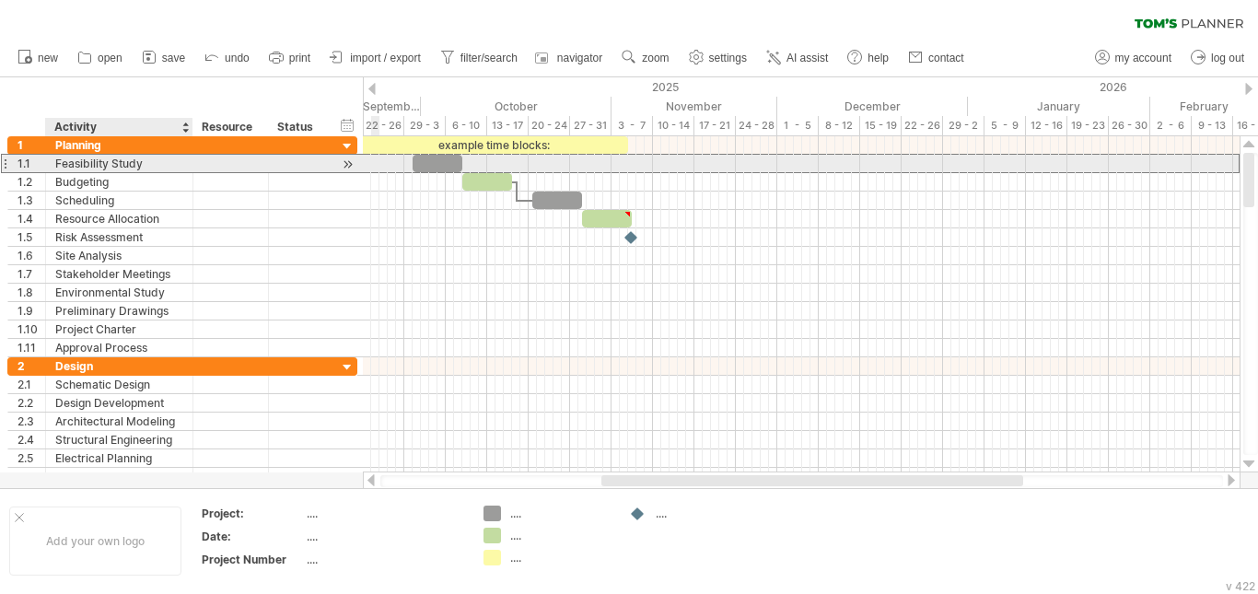
click at [156, 167] on div "Feasibility Study" at bounding box center [119, 163] width 128 height 17
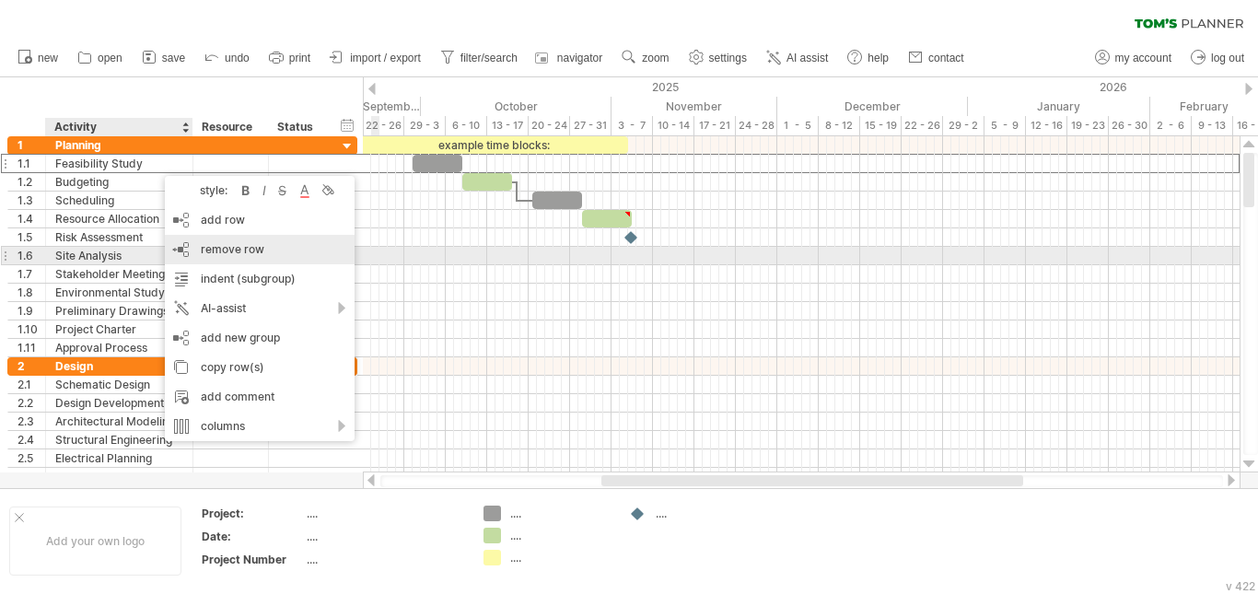
click at [262, 254] on span "remove row" at bounding box center [233, 249] width 64 height 14
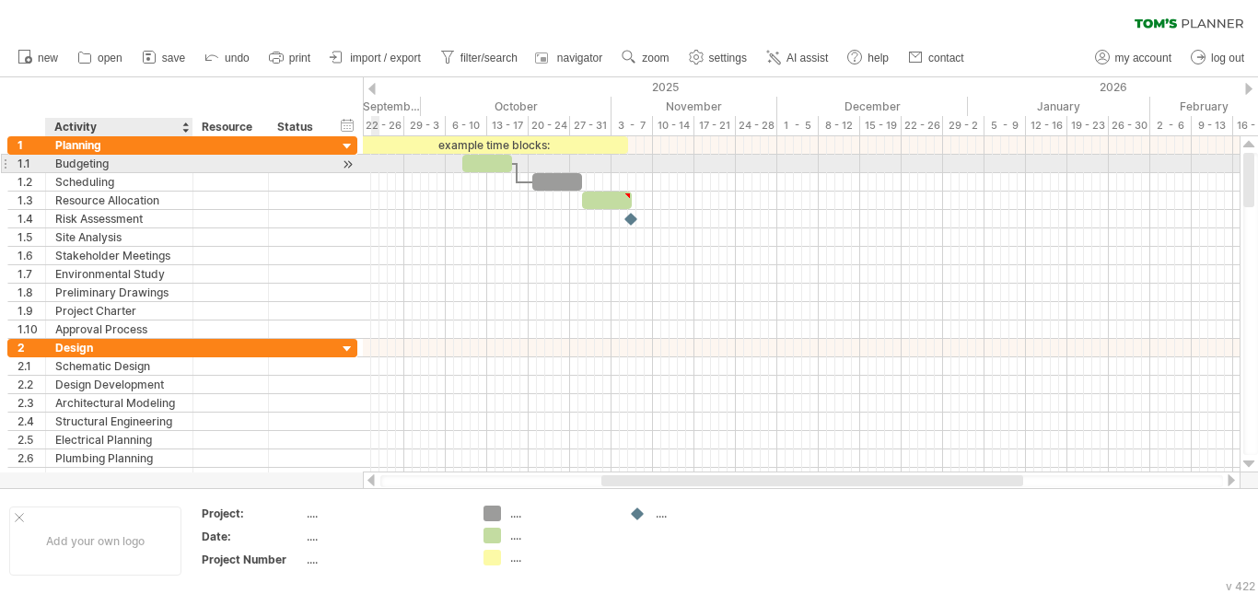
click at [120, 156] on div "Budgeting" at bounding box center [119, 163] width 128 height 17
click at [15, 167] on div "1.1" at bounding box center [27, 163] width 38 height 17
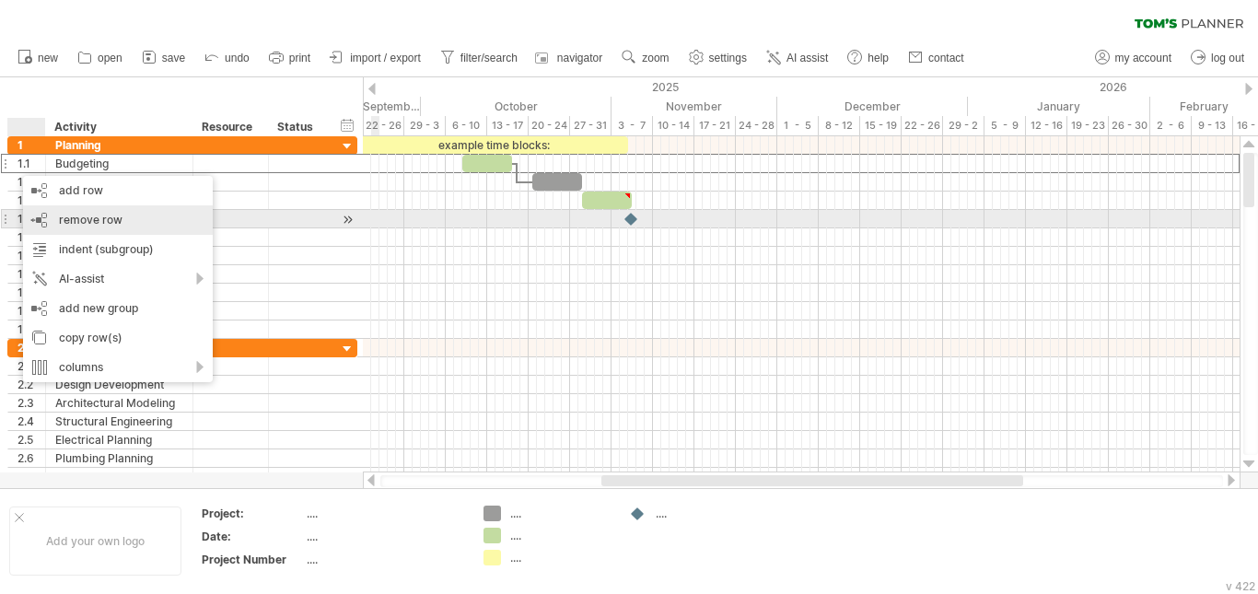
click at [134, 213] on div "remove row remove selected rows" at bounding box center [118, 219] width 190 height 29
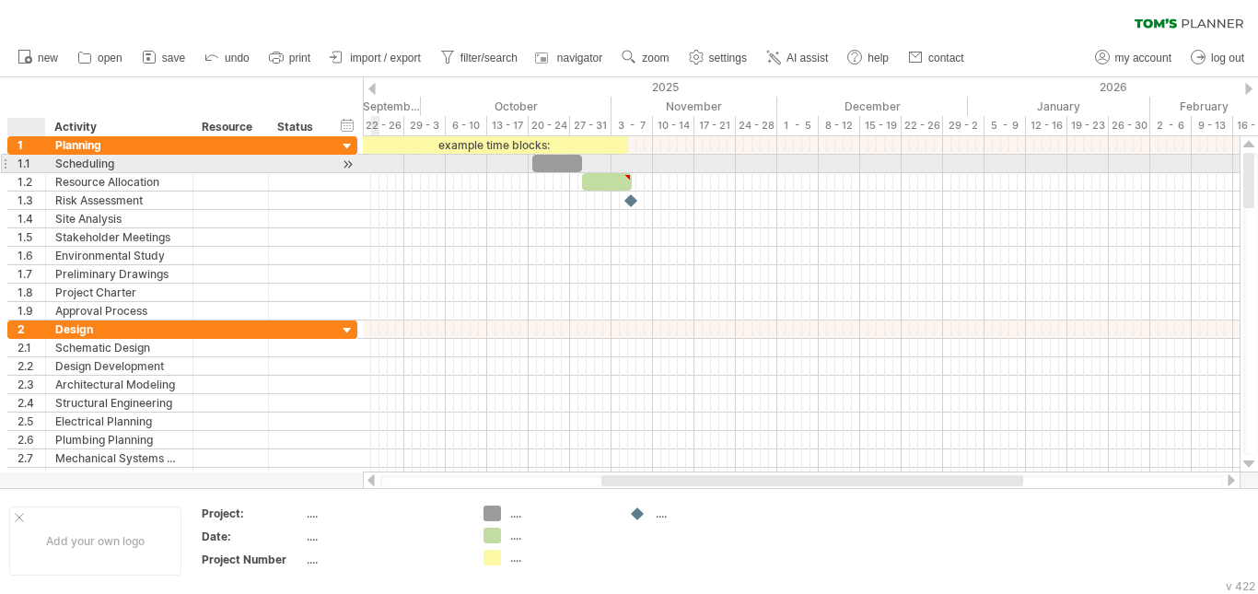
click at [23, 166] on div "1.1" at bounding box center [31, 163] width 28 height 17
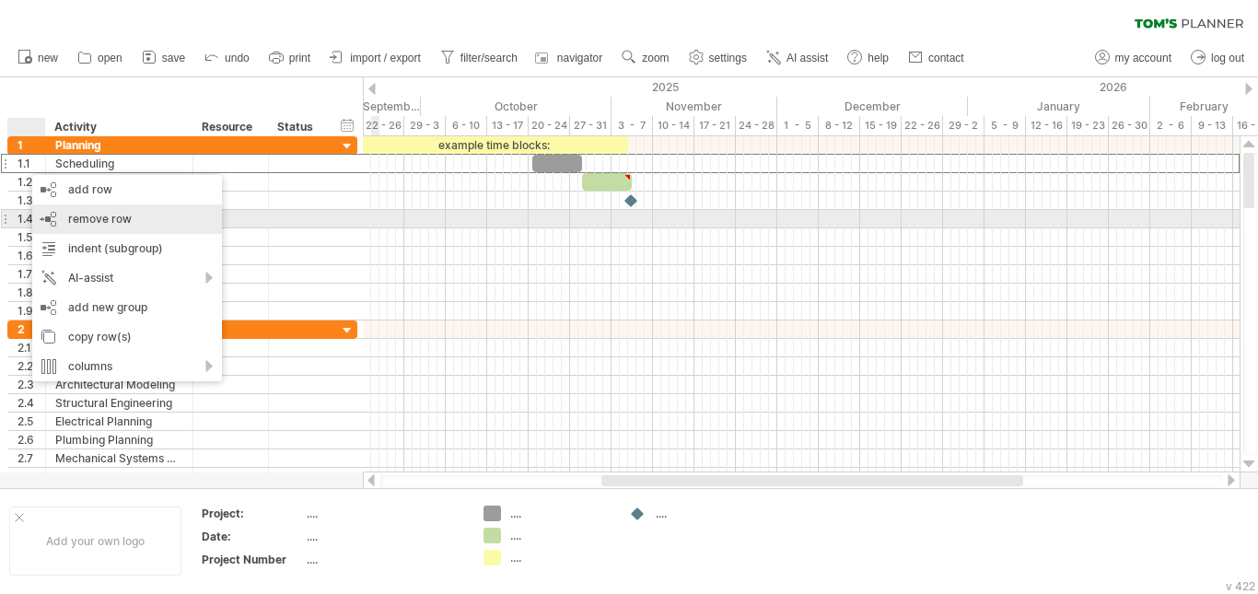
click at [93, 219] on span "remove row" at bounding box center [100, 219] width 64 height 14
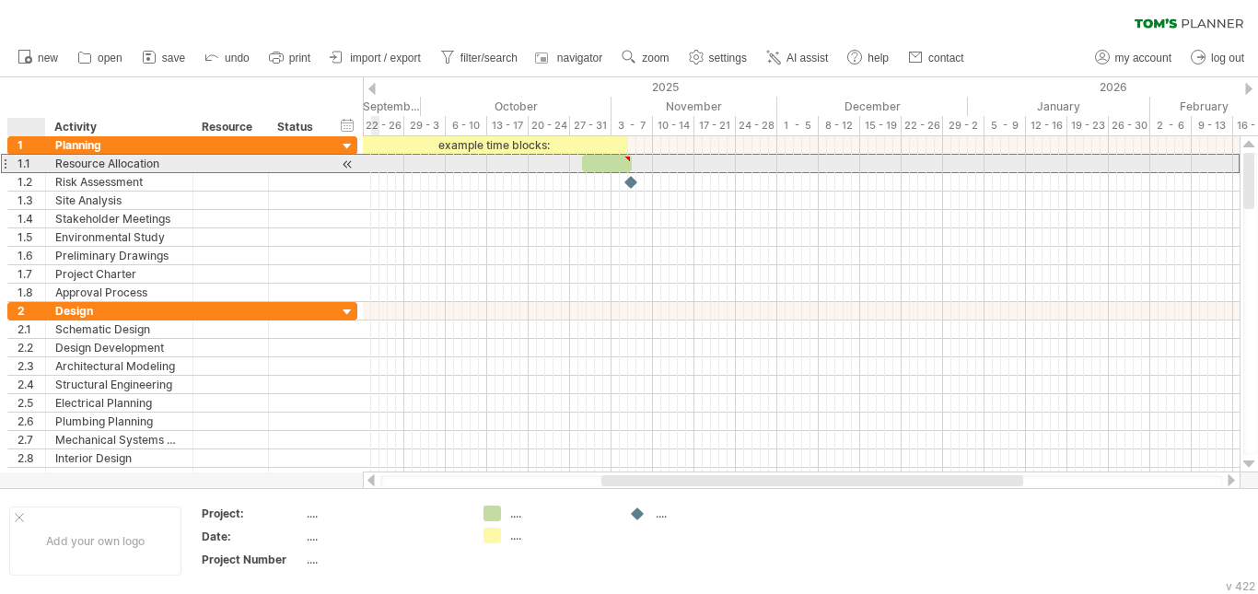
click at [20, 164] on div "1.1" at bounding box center [31, 163] width 28 height 17
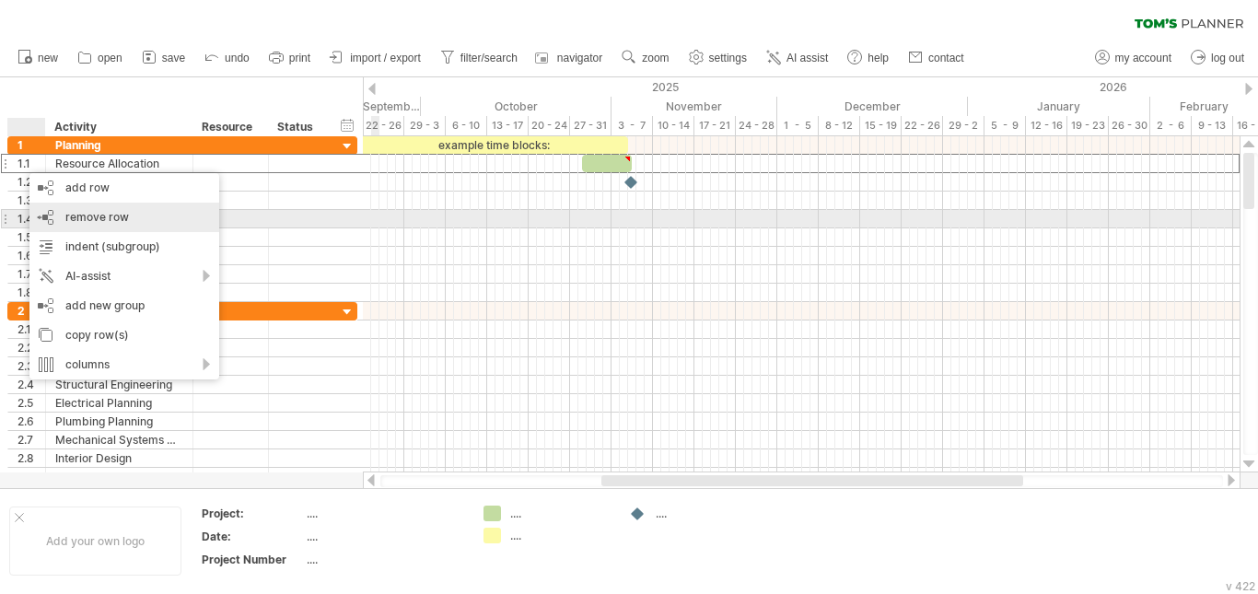
click at [112, 219] on span "remove row" at bounding box center [97, 217] width 64 height 14
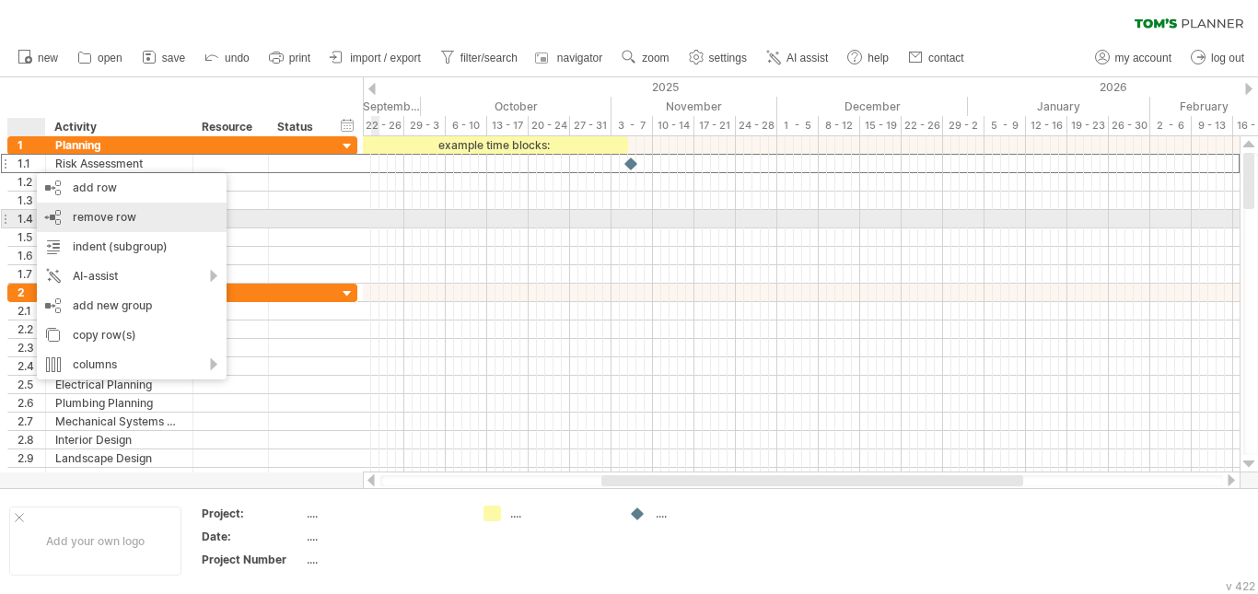
click at [118, 227] on div "remove row remove selected rows" at bounding box center [132, 217] width 190 height 29
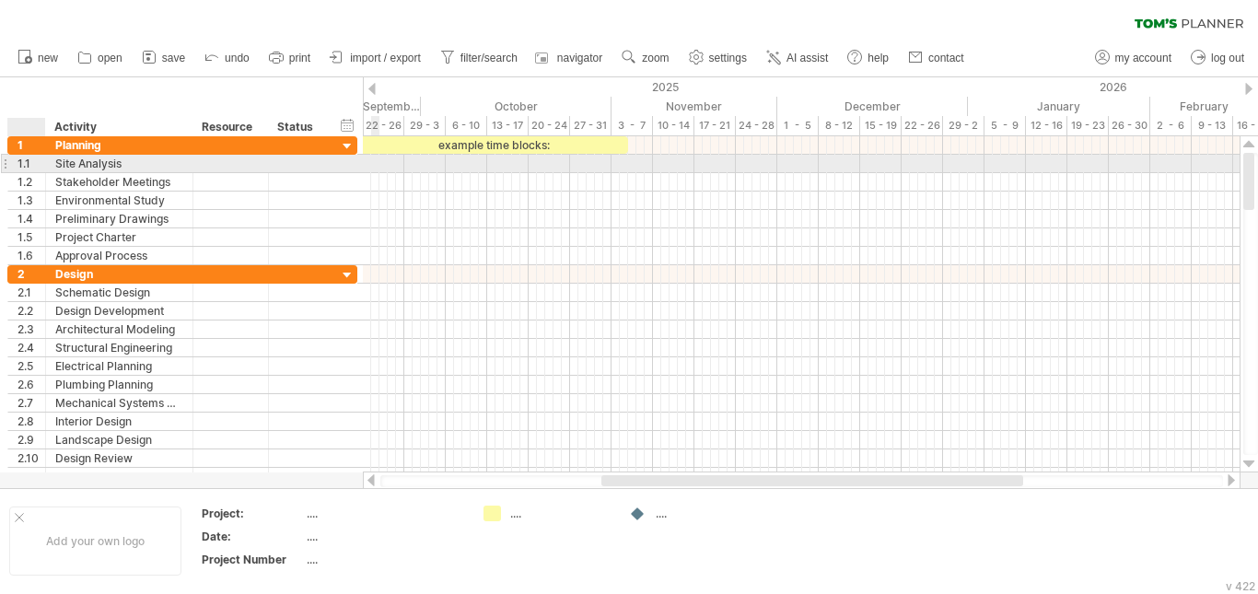
click at [29, 169] on div "1.1" at bounding box center [31, 163] width 28 height 17
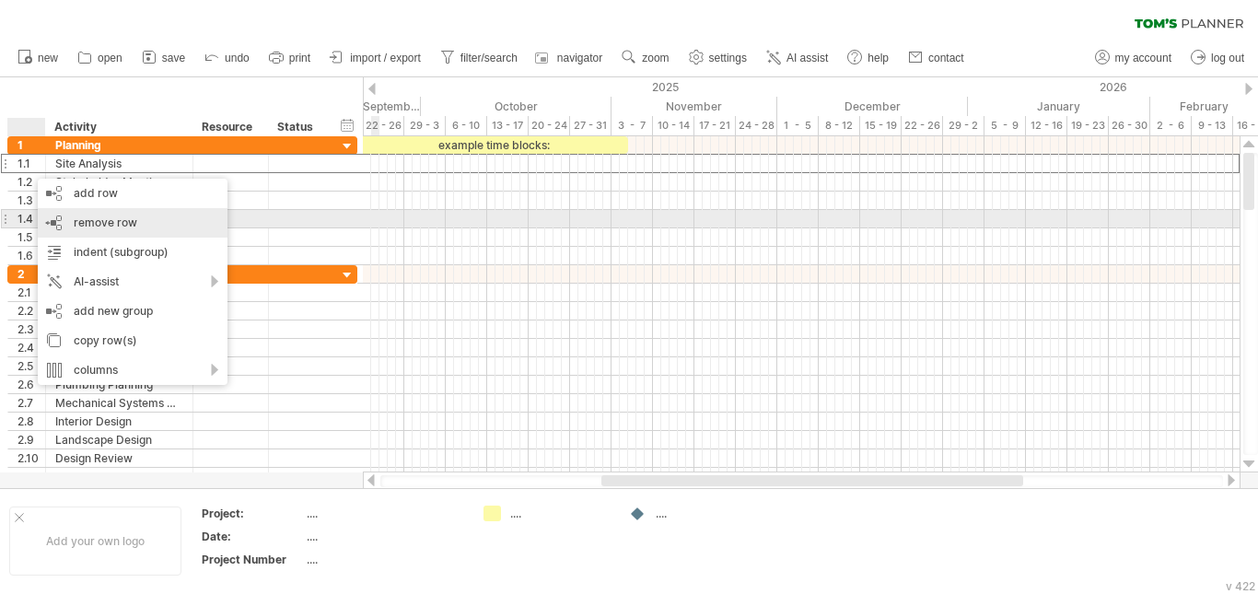
click at [82, 215] on div "remove row remove selected rows" at bounding box center [133, 222] width 190 height 29
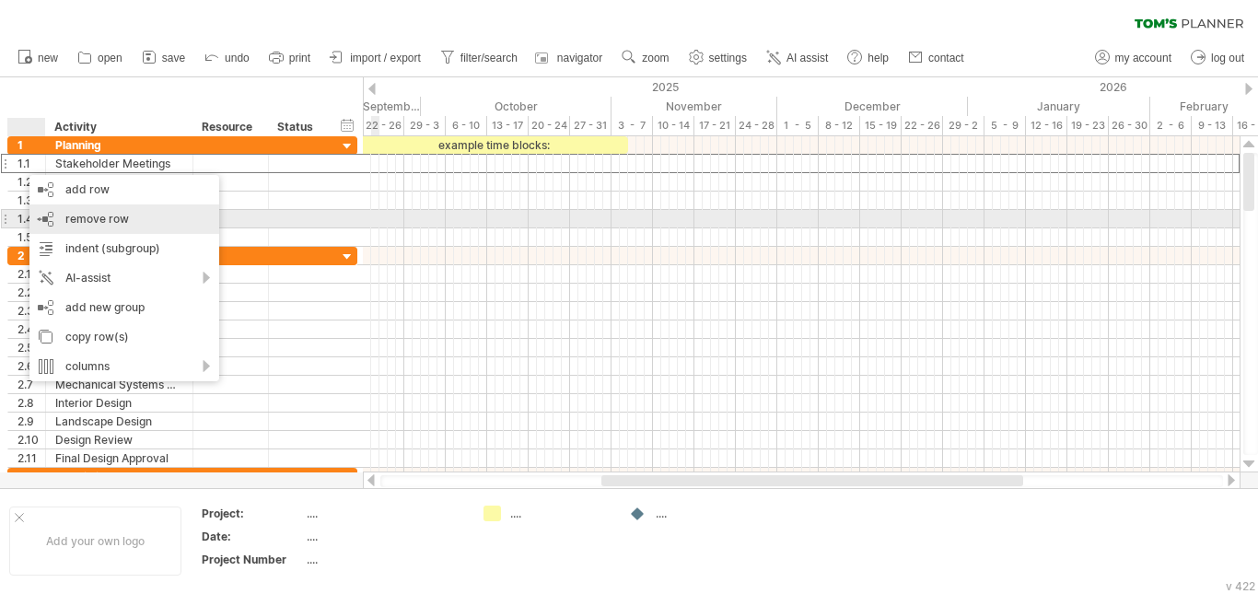
click at [112, 223] on span "remove row" at bounding box center [97, 219] width 64 height 14
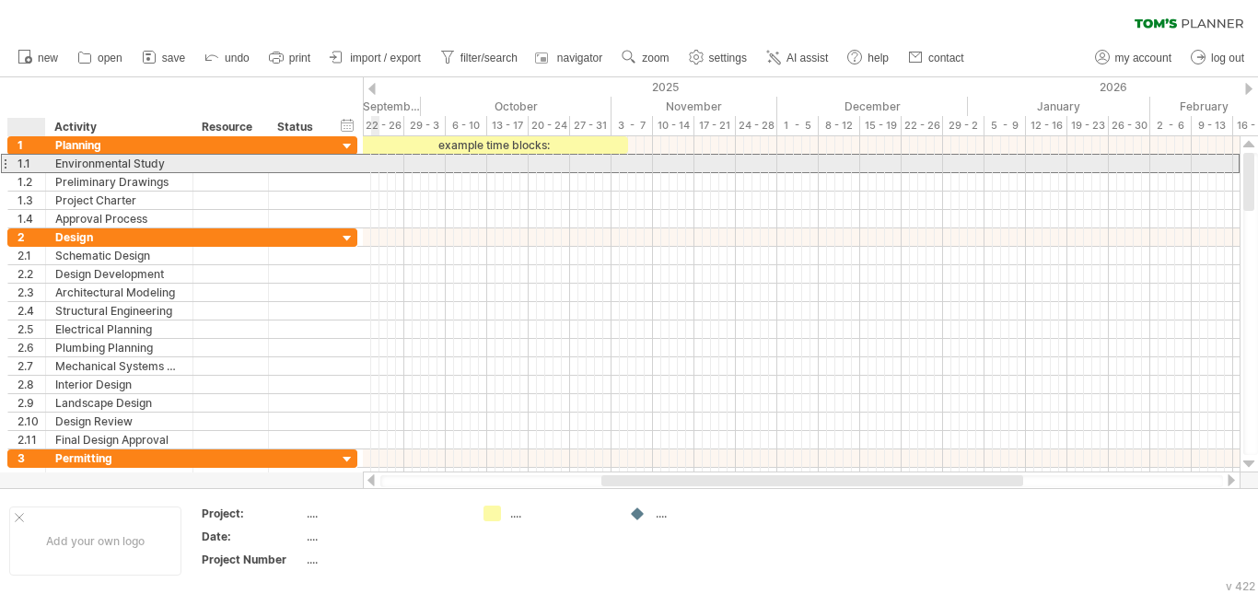
click at [22, 162] on div "1.1" at bounding box center [31, 163] width 28 height 17
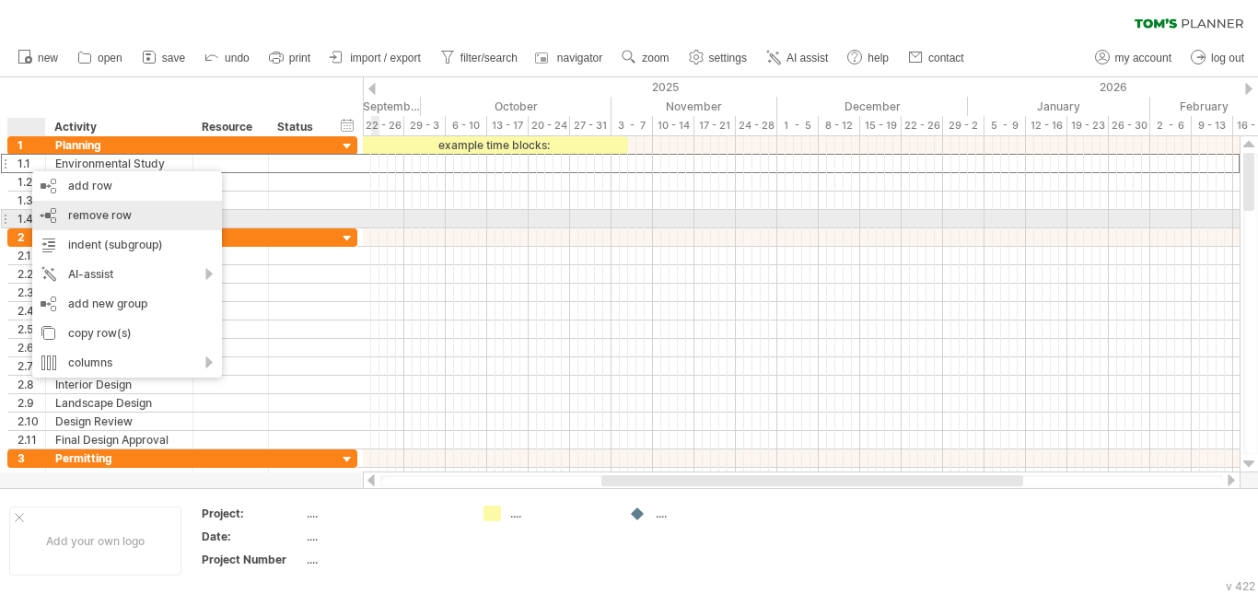
click at [93, 223] on div "remove row remove selected rows" at bounding box center [127, 215] width 190 height 29
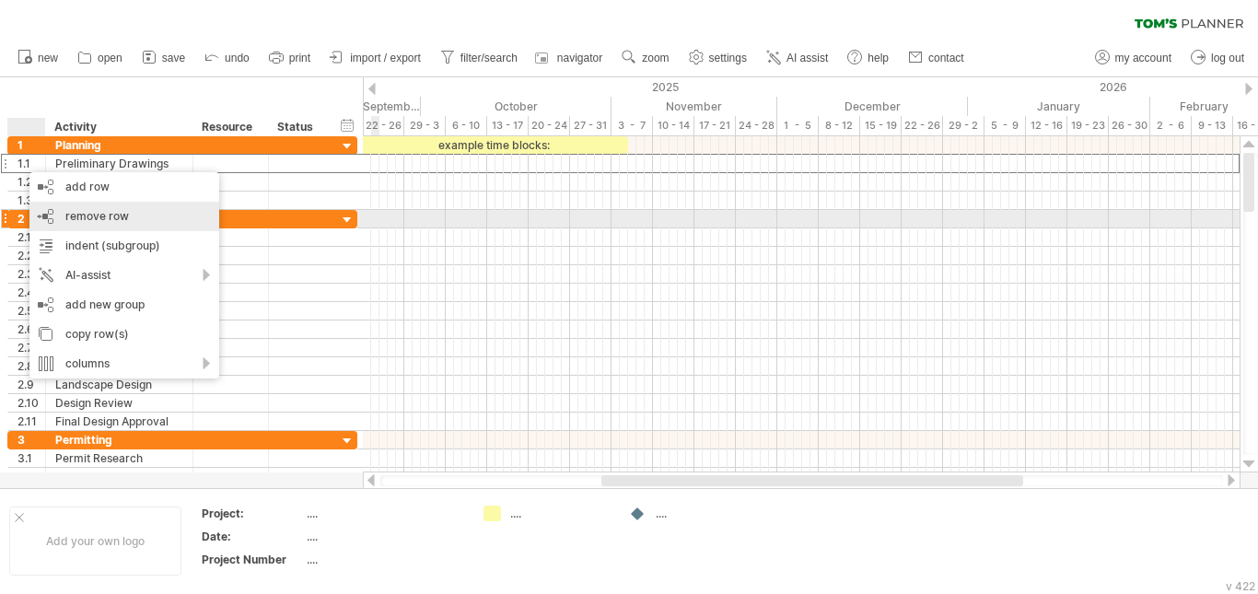
click at [123, 221] on span "remove row" at bounding box center [97, 216] width 64 height 14
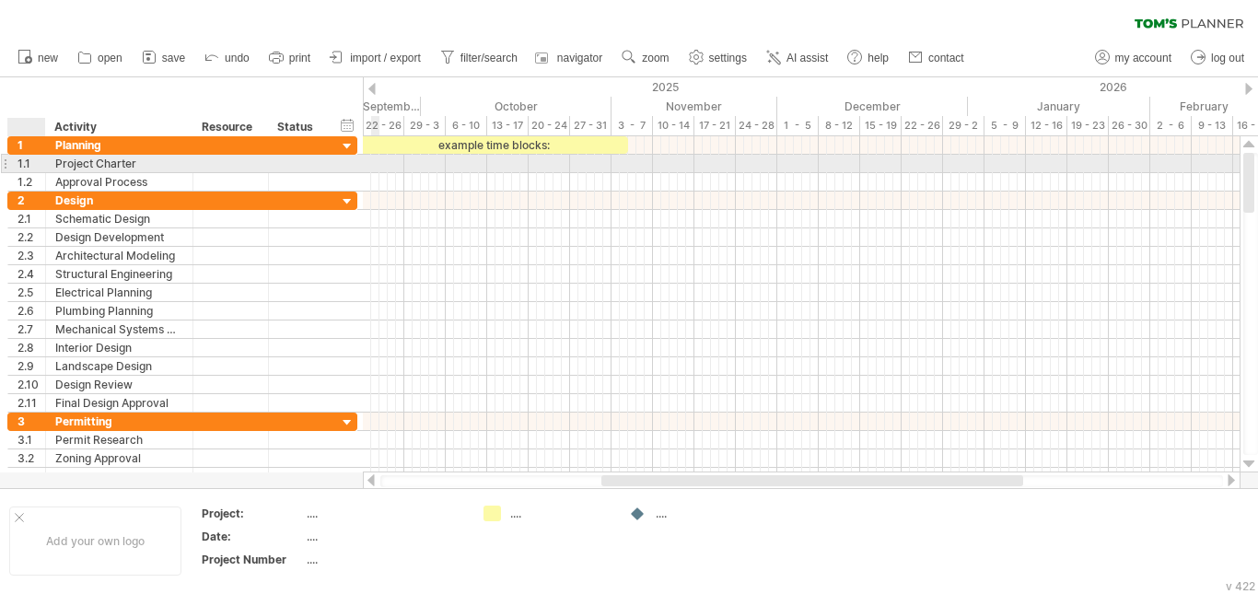
click at [32, 168] on div "1.1" at bounding box center [31, 163] width 28 height 17
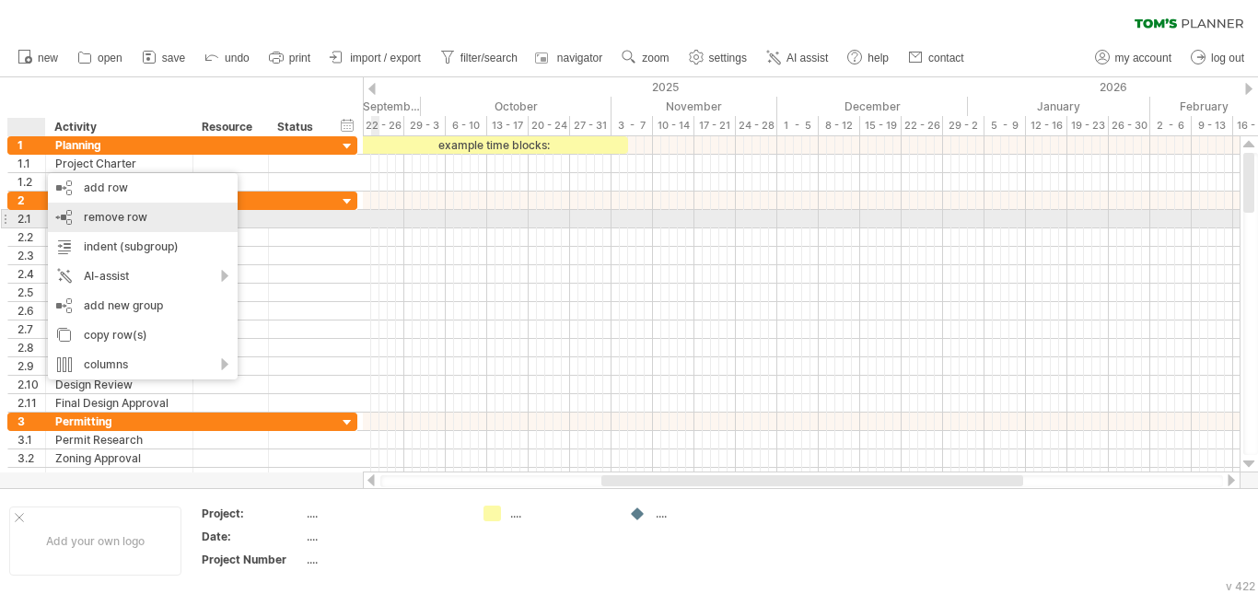
click at [112, 219] on span "remove row" at bounding box center [116, 217] width 64 height 14
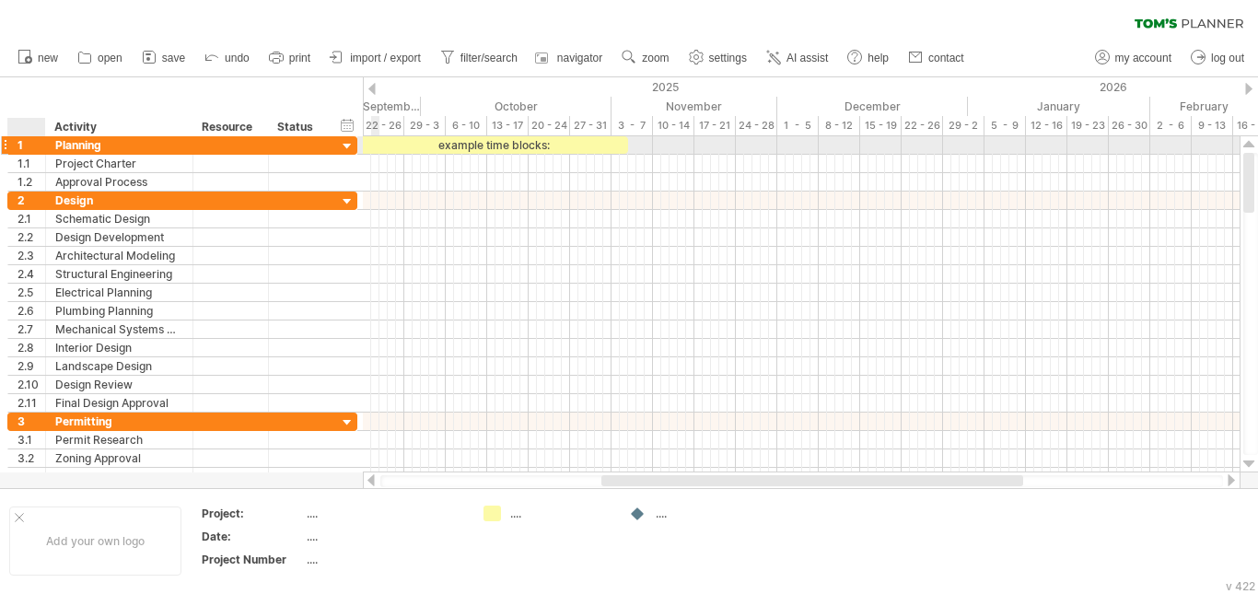
click at [39, 148] on div at bounding box center [43, 145] width 9 height 18
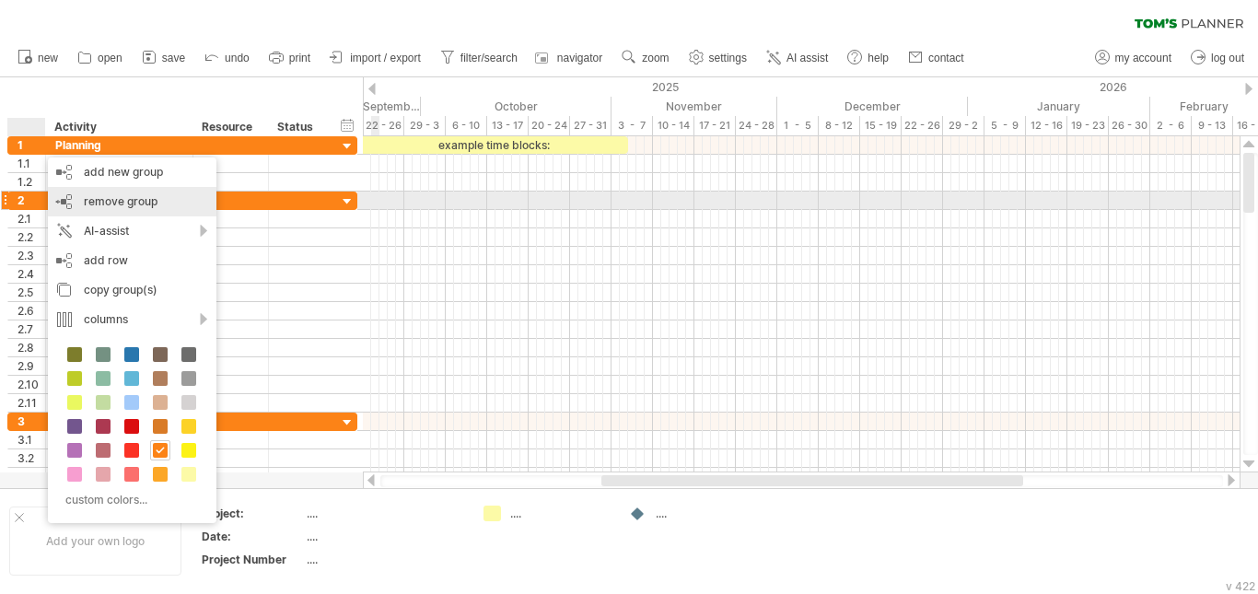
click at [142, 203] on span "remove group" at bounding box center [121, 201] width 74 height 14
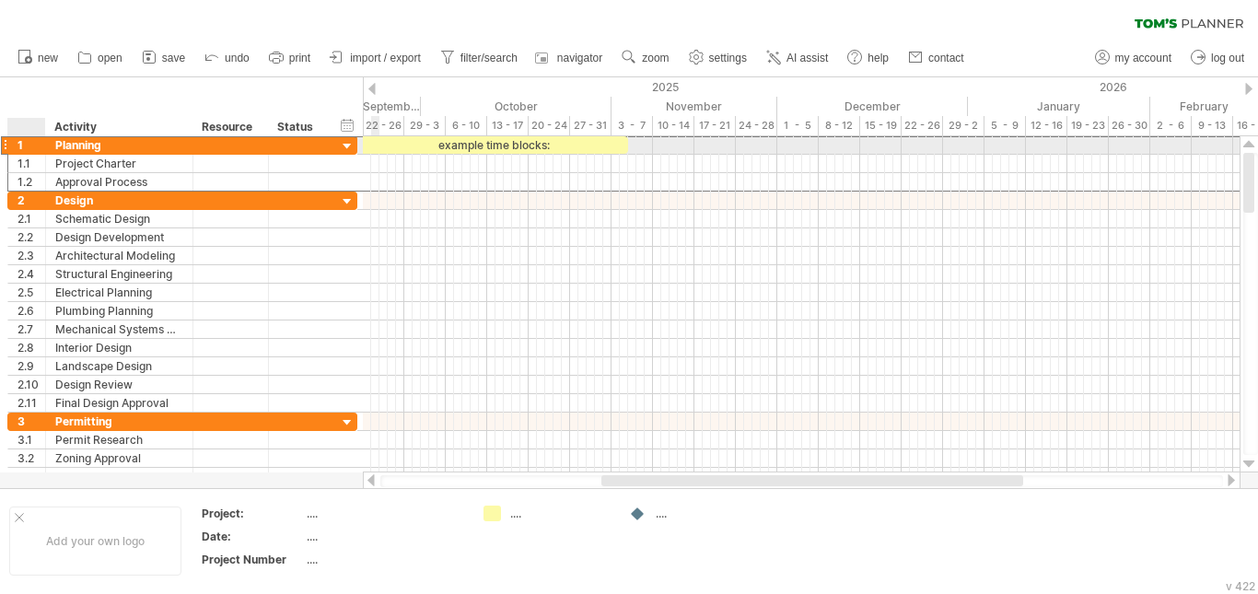
click at [46, 148] on div "******** Planning" at bounding box center [119, 144] width 147 height 17
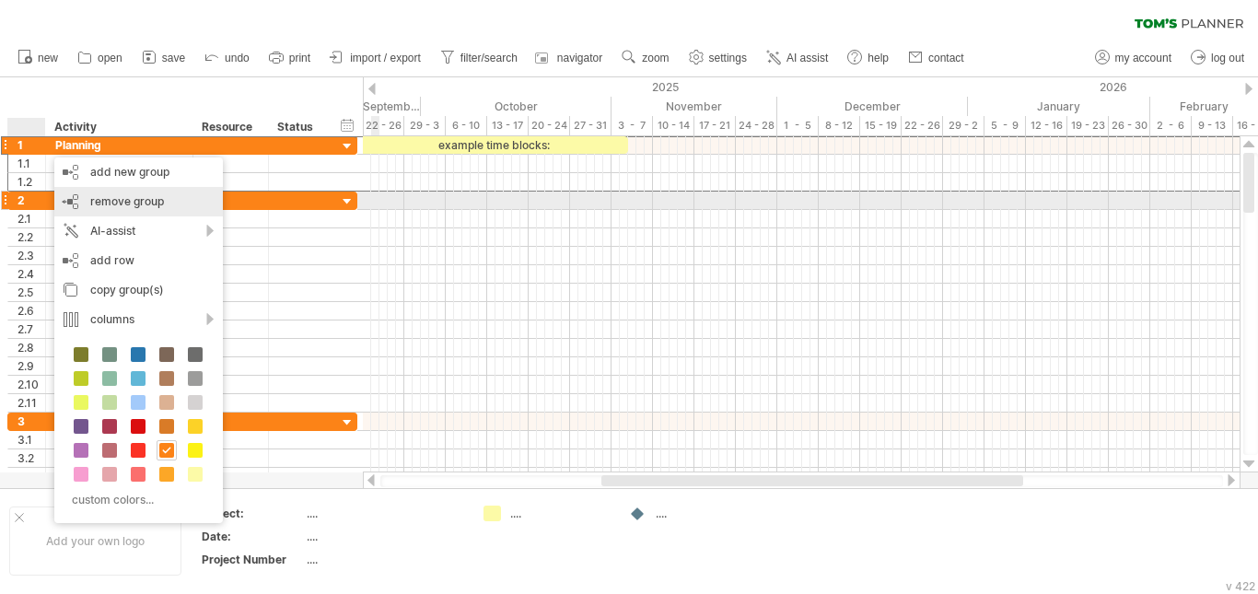
click at [124, 203] on span "remove group" at bounding box center [127, 201] width 74 height 14
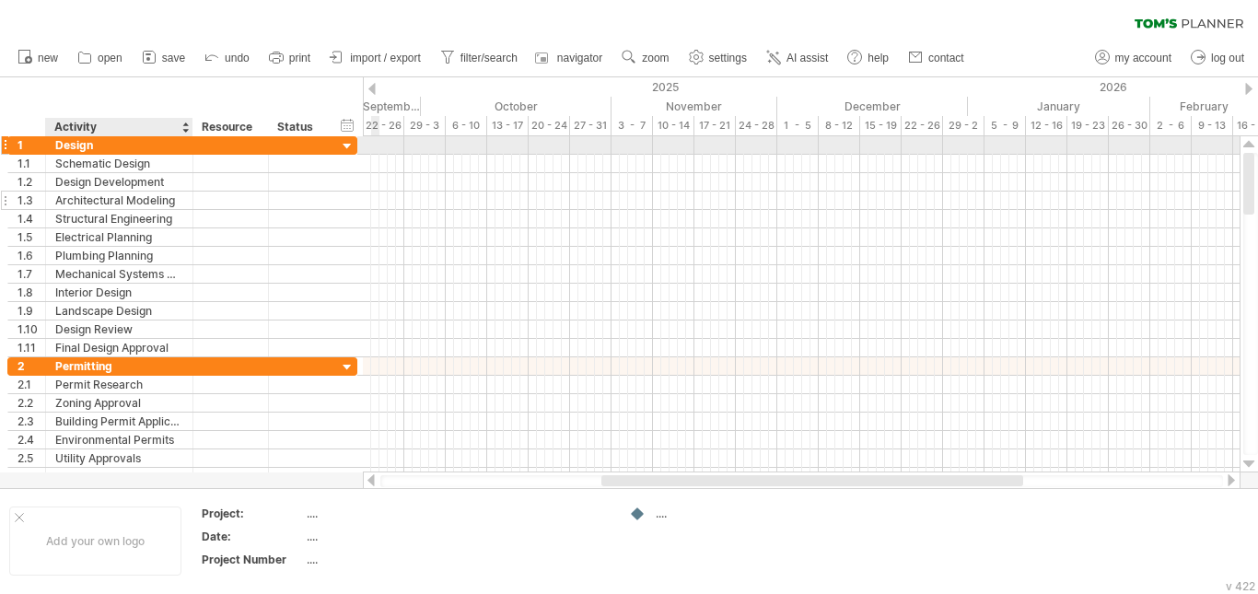
click at [118, 193] on div "Architectural Modeling" at bounding box center [119, 200] width 128 height 17
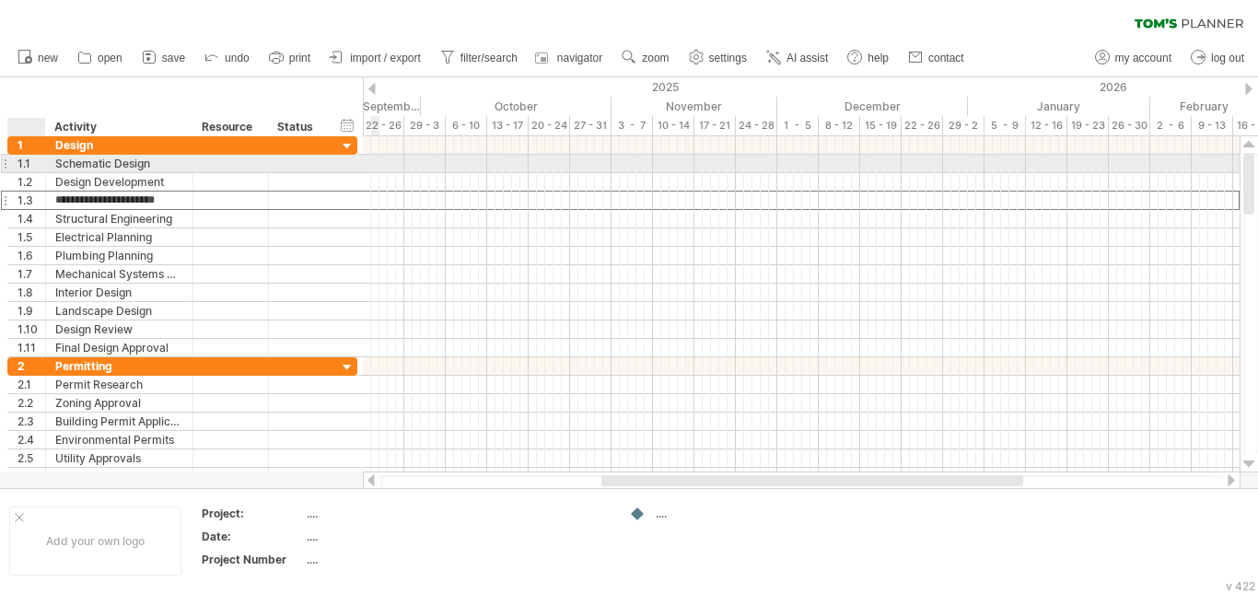
click at [35, 162] on div "1.1" at bounding box center [31, 163] width 28 height 17
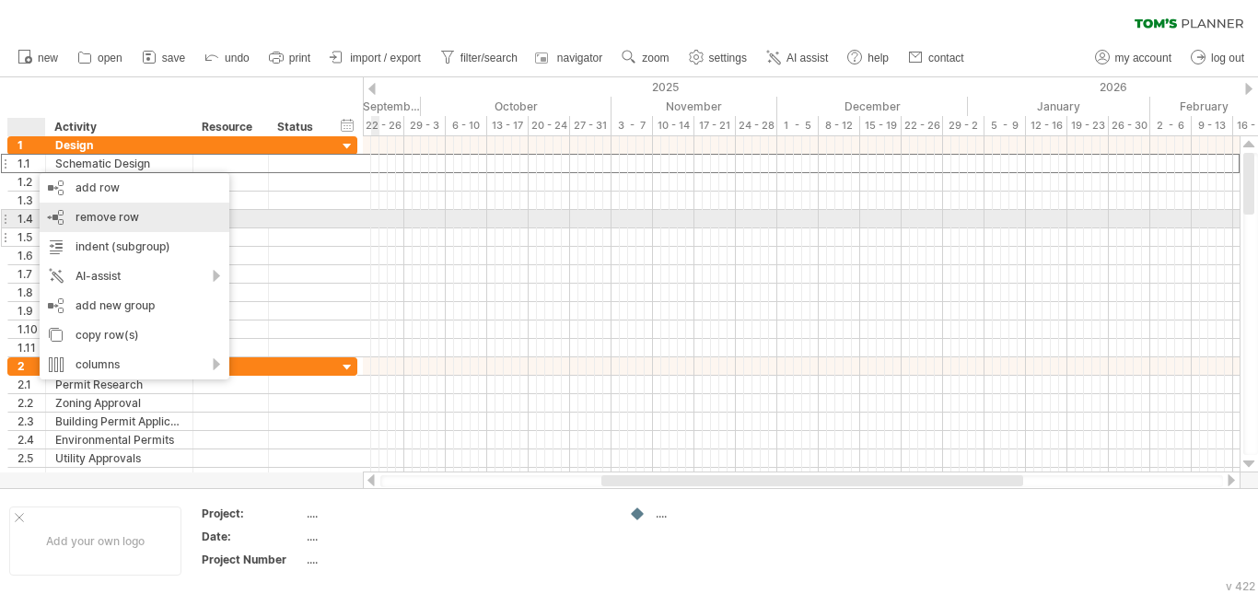
click at [97, 217] on span "remove row" at bounding box center [108, 217] width 64 height 14
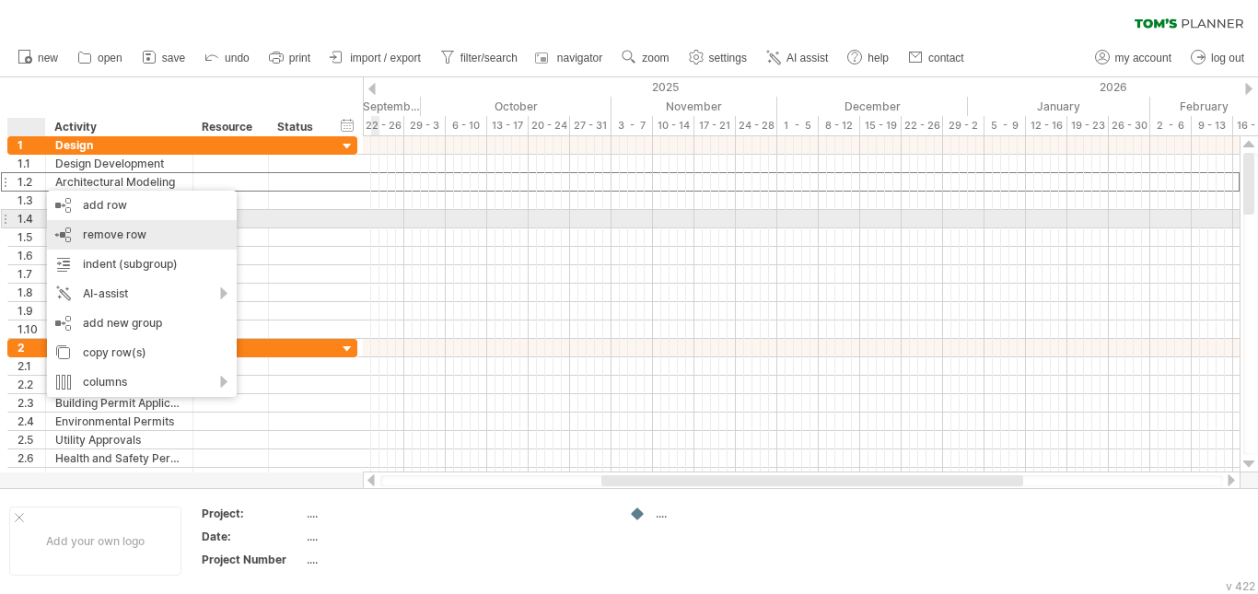
click at [108, 227] on span "remove row" at bounding box center [115, 234] width 64 height 14
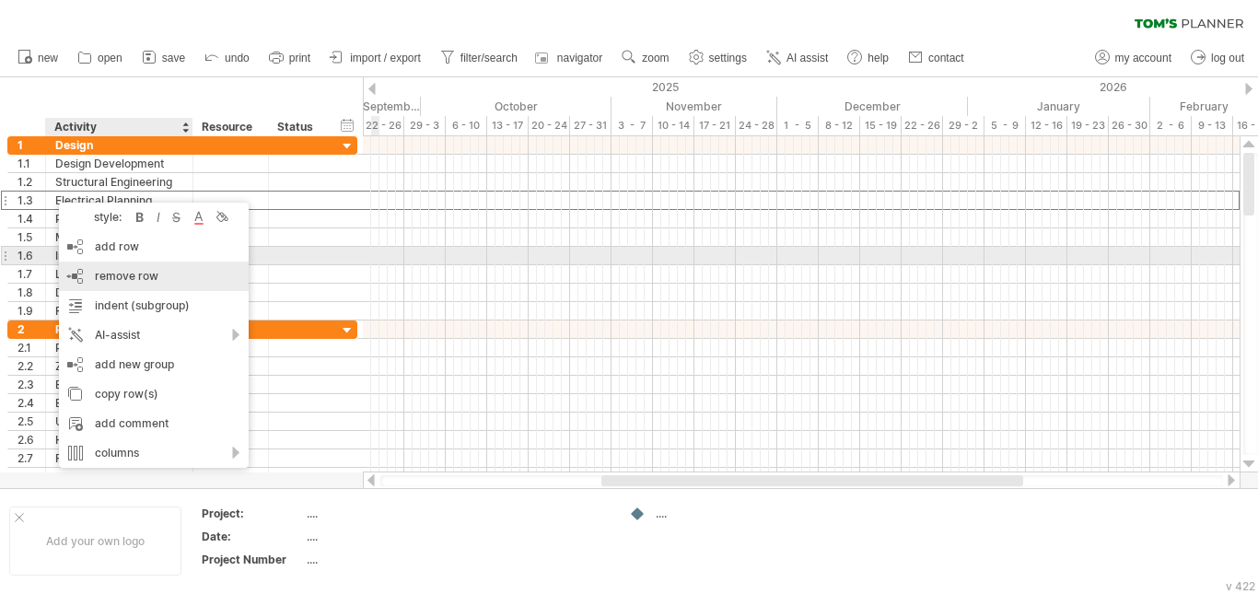
click at [110, 262] on div "remove row remove selected rows" at bounding box center [154, 276] width 190 height 29
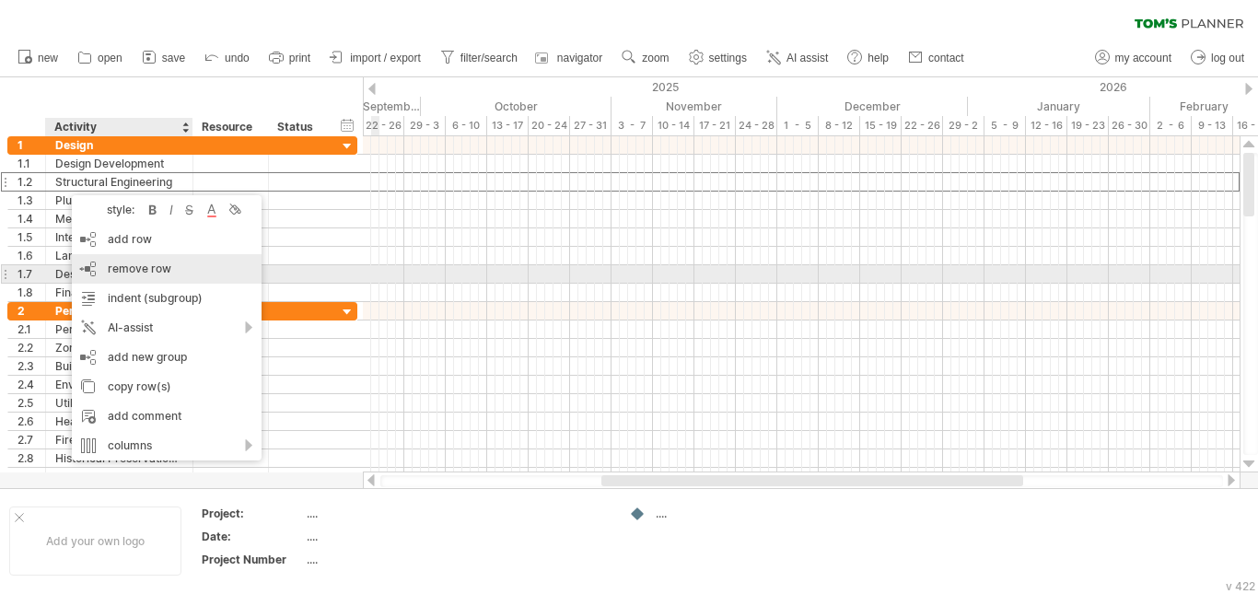
click at [135, 274] on span "remove row" at bounding box center [140, 269] width 64 height 14
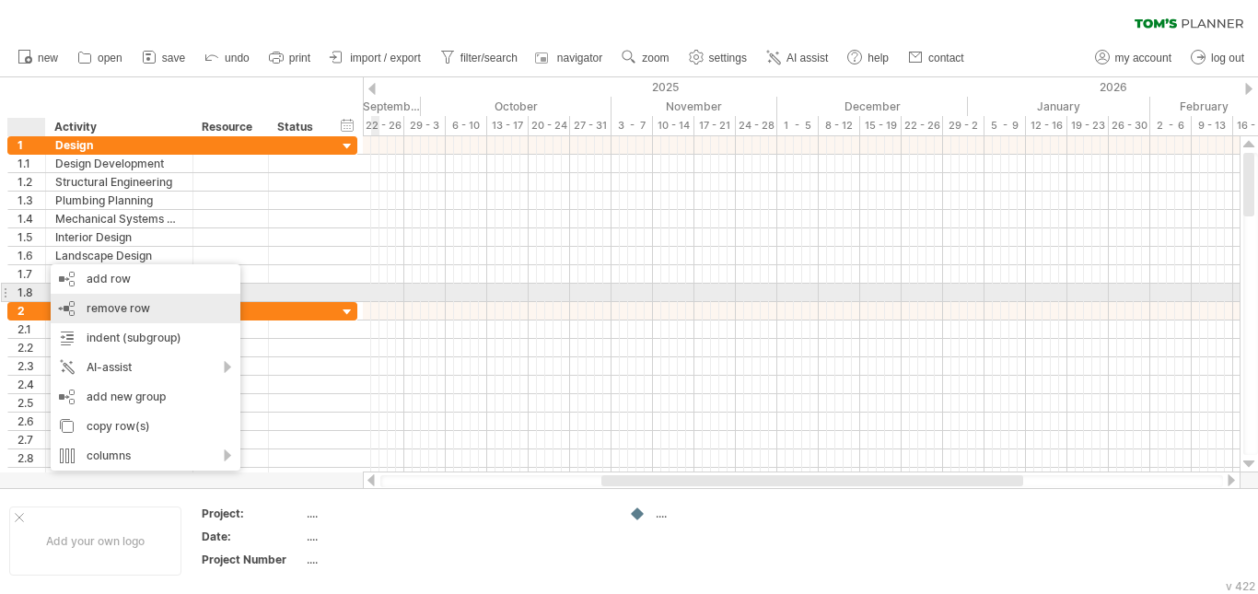
click at [109, 298] on div "remove row remove selected rows" at bounding box center [146, 308] width 190 height 29
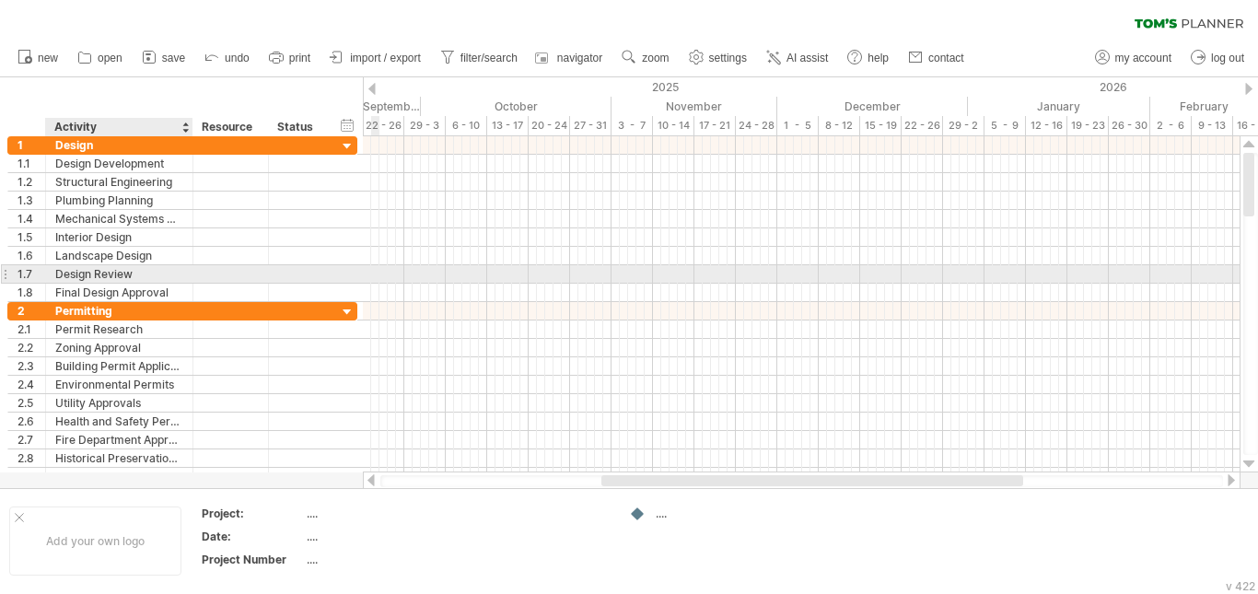
click at [75, 271] on div "Design Review" at bounding box center [119, 273] width 128 height 17
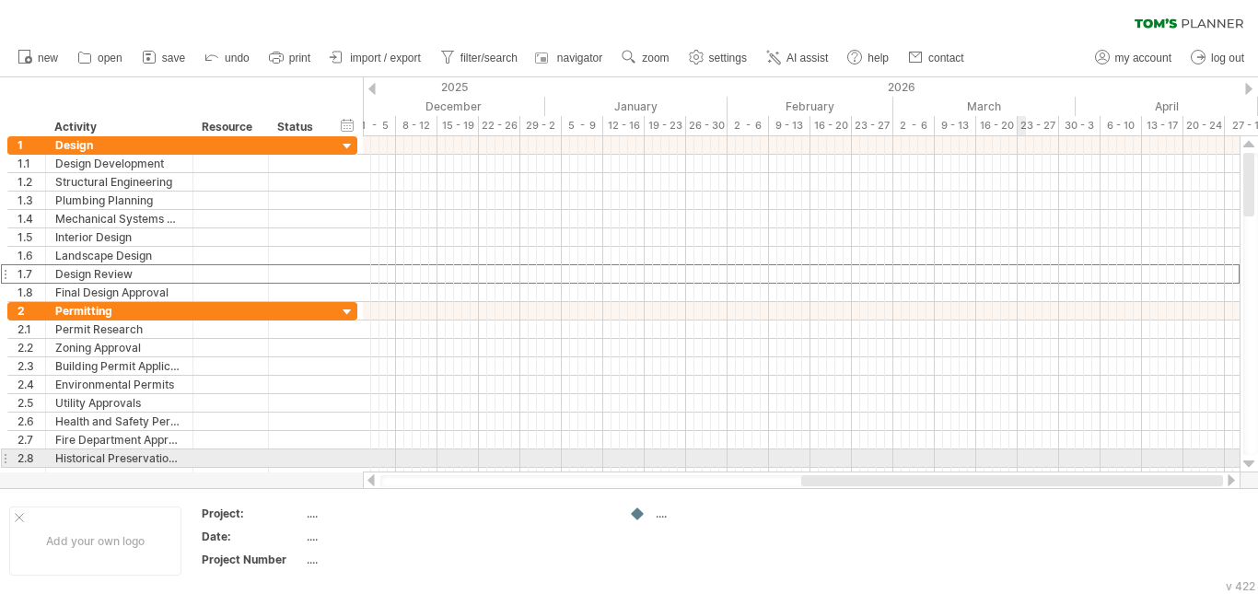
drag, startPoint x: 723, startPoint y: 484, endPoint x: 1053, endPoint y: 461, distance: 330.5
click at [1053, 462] on div "Trying to reach [DOMAIN_NAME] Connected again... 0% clear filter new 1" at bounding box center [629, 297] width 1258 height 594
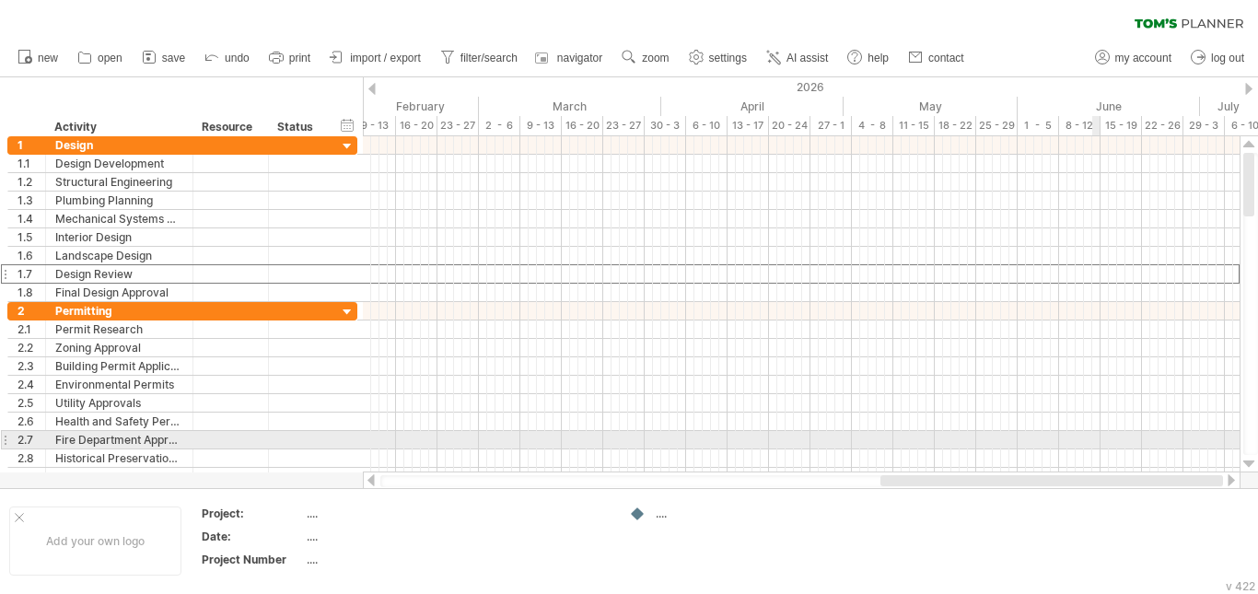
drag, startPoint x: 887, startPoint y: 479, endPoint x: 1133, endPoint y: 440, distance: 248.9
click at [1133, 440] on div "Trying to reach [DOMAIN_NAME] Connected again... 0% clear filter new 1" at bounding box center [629, 297] width 1258 height 594
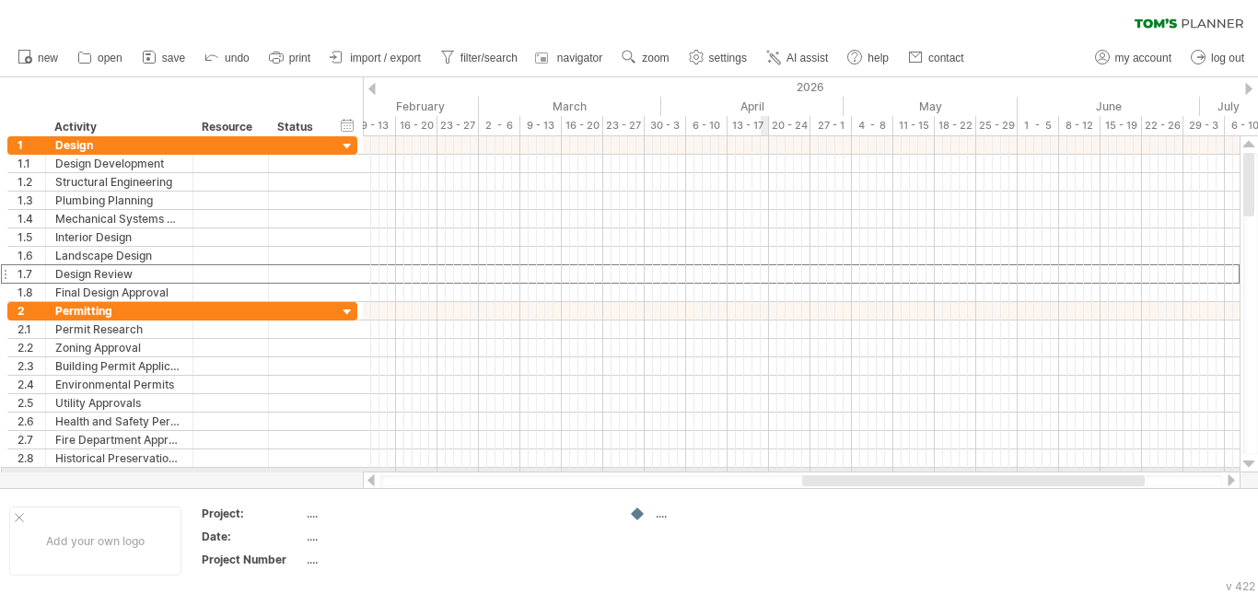
drag, startPoint x: 930, startPoint y: 474, endPoint x: 750, endPoint y: 471, distance: 180.5
click at [750, 471] on div "Trying to reach [DOMAIN_NAME] Connected again... 0% clear filter new 1" at bounding box center [629, 297] width 1258 height 594
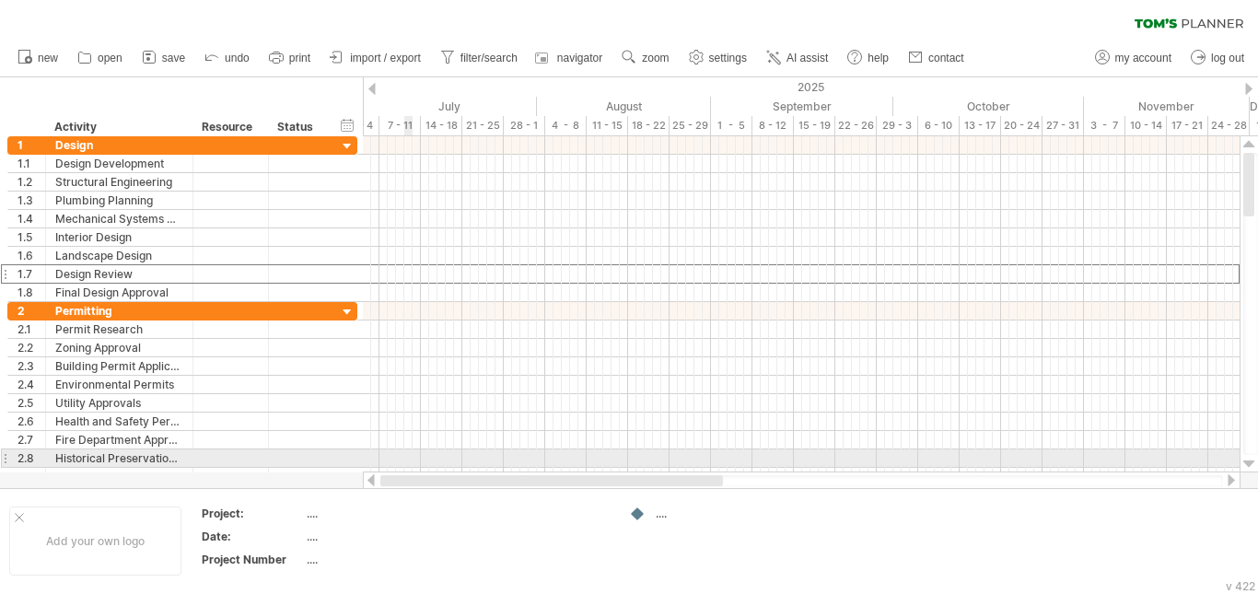
drag, startPoint x: 902, startPoint y: 478, endPoint x: 408, endPoint y: 456, distance: 494.1
click at [408, 456] on div "Trying to reach [DOMAIN_NAME] Connected again... 0% clear filter new 1" at bounding box center [629, 297] width 1258 height 594
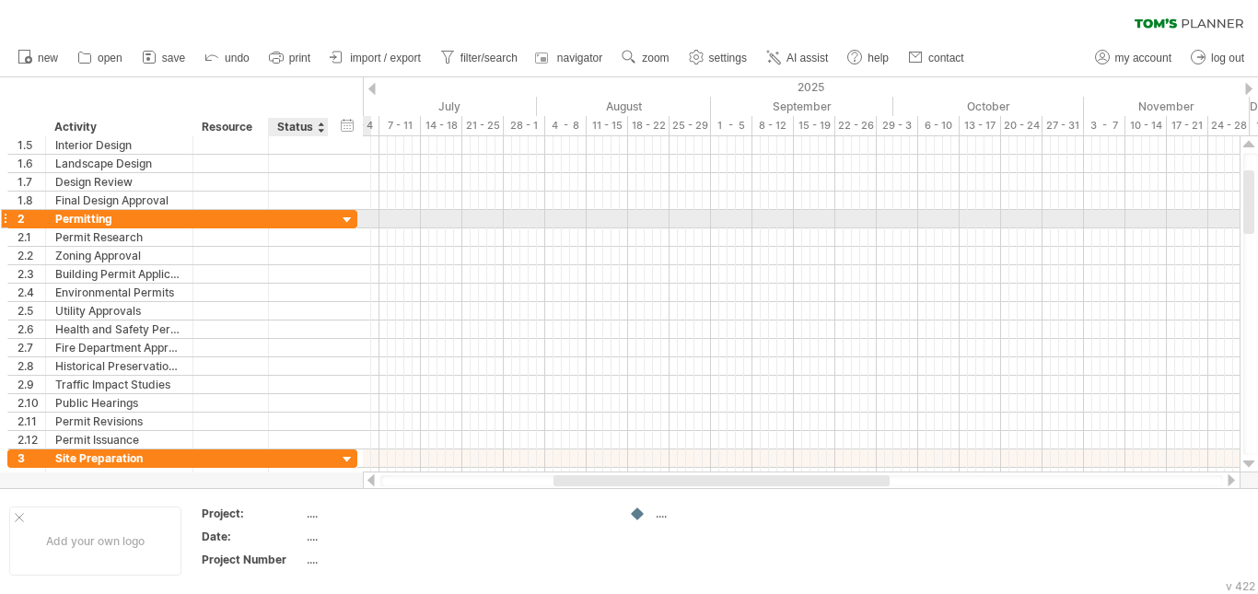
click at [346, 218] on div at bounding box center [347, 220] width 17 height 17
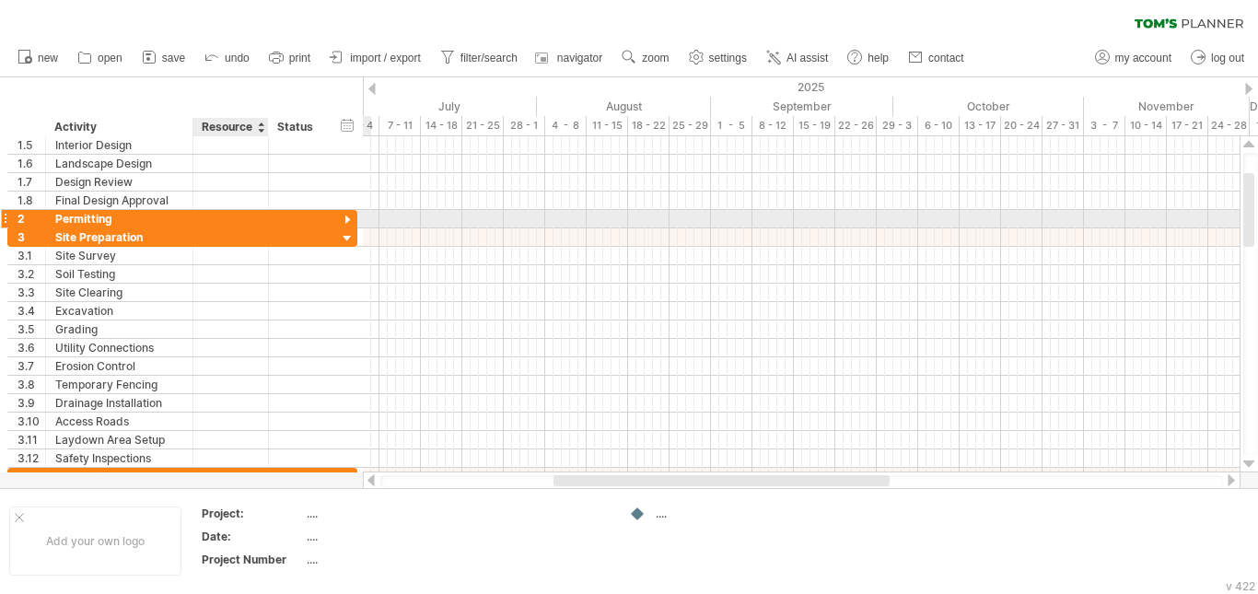
click at [351, 215] on div at bounding box center [347, 220] width 17 height 17
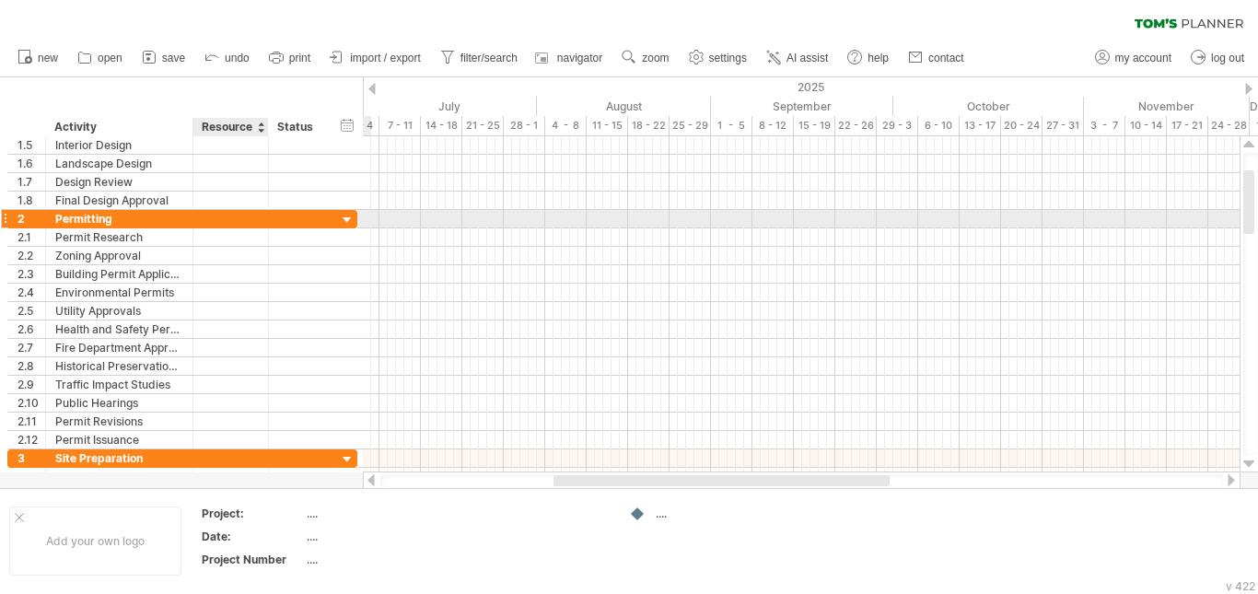
click at [351, 215] on div at bounding box center [347, 220] width 17 height 17
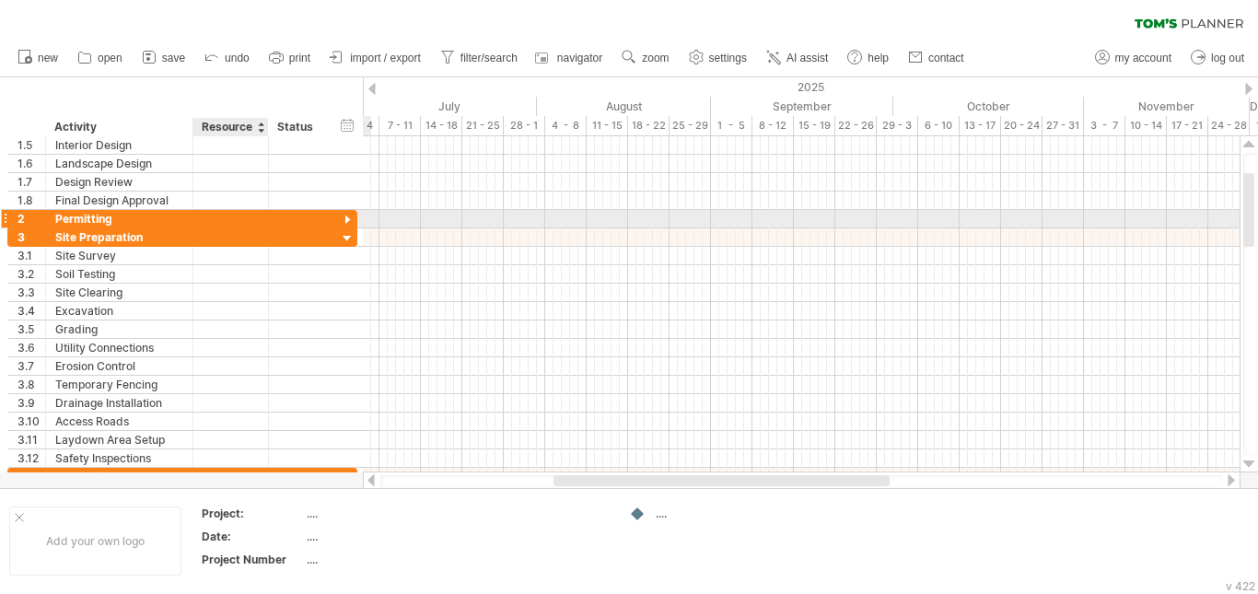
click at [351, 215] on div at bounding box center [347, 220] width 17 height 17
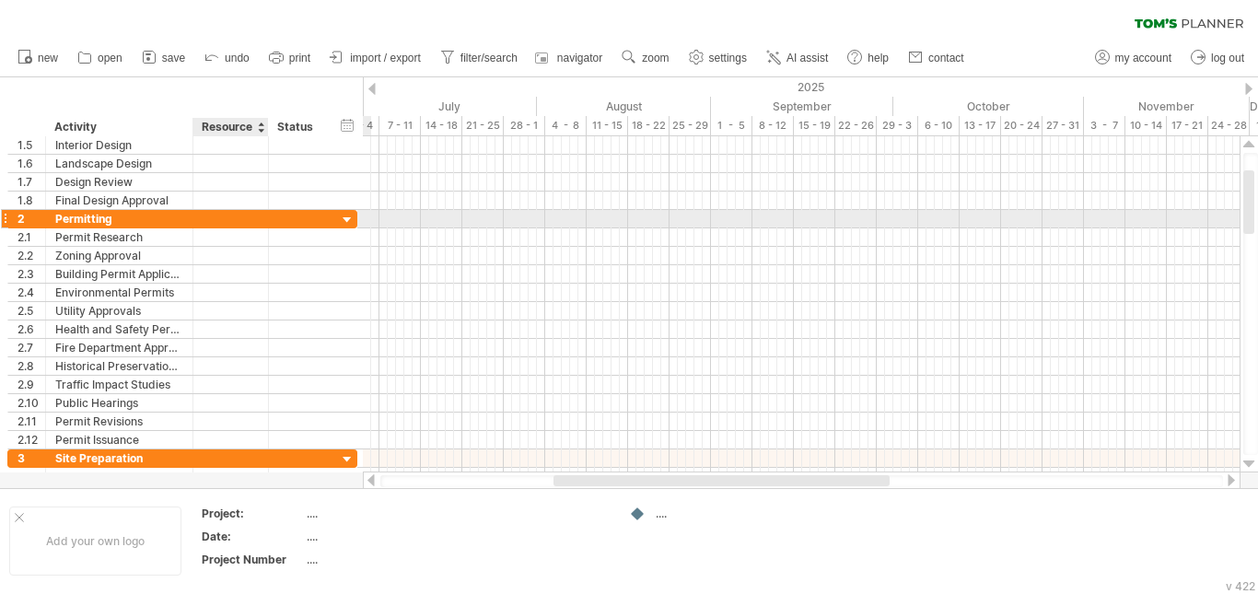
click at [351, 215] on div at bounding box center [347, 220] width 17 height 17
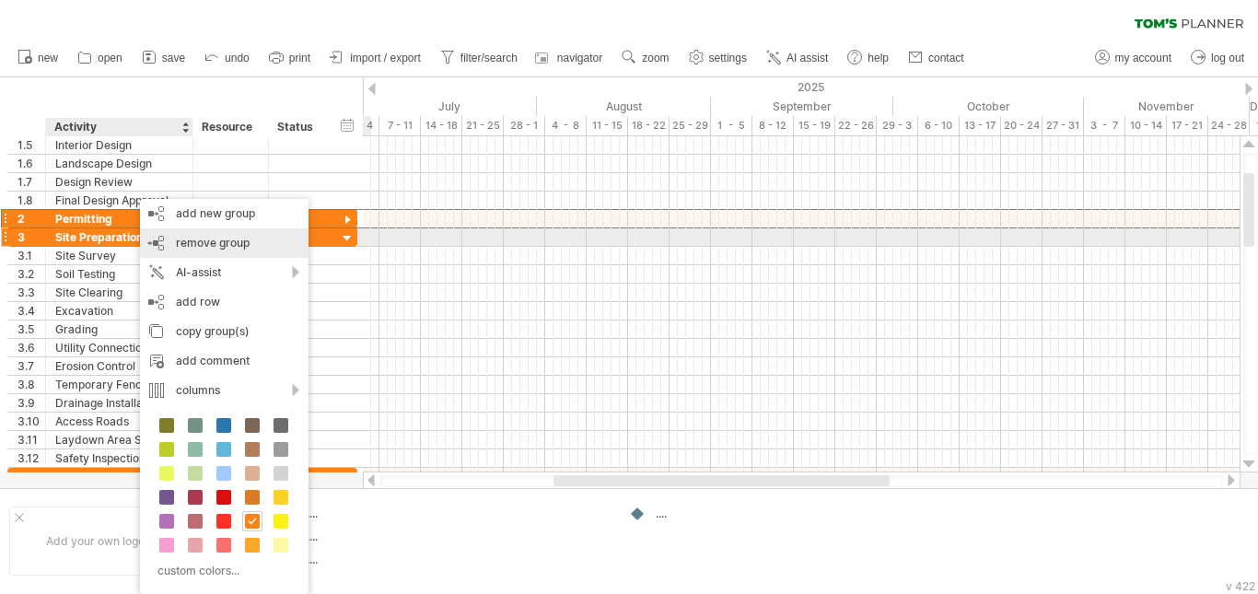
click at [180, 236] on span "remove group" at bounding box center [213, 243] width 74 height 14
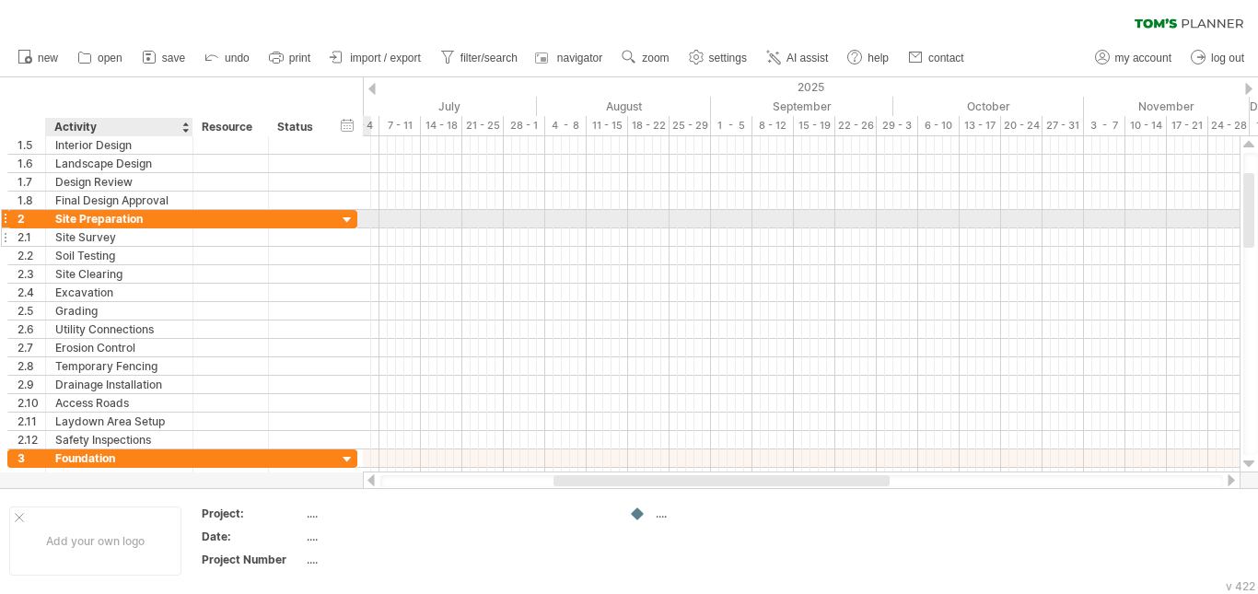
click at [139, 235] on div "Site Survey" at bounding box center [119, 236] width 128 height 17
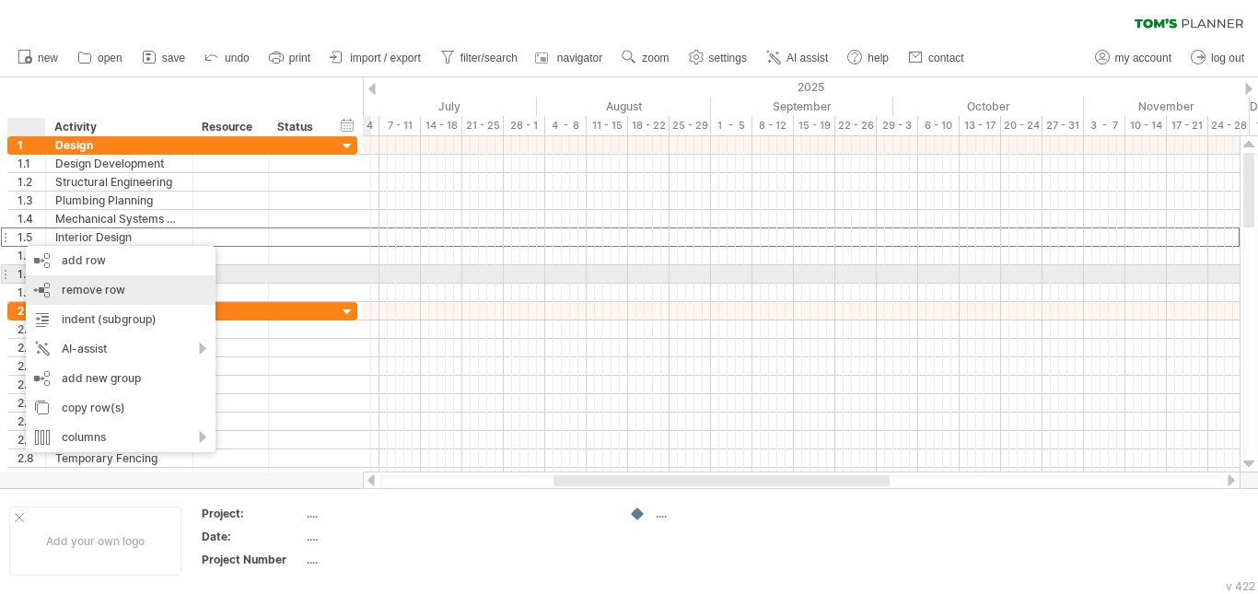
click at [90, 283] on span "remove row" at bounding box center [94, 290] width 64 height 14
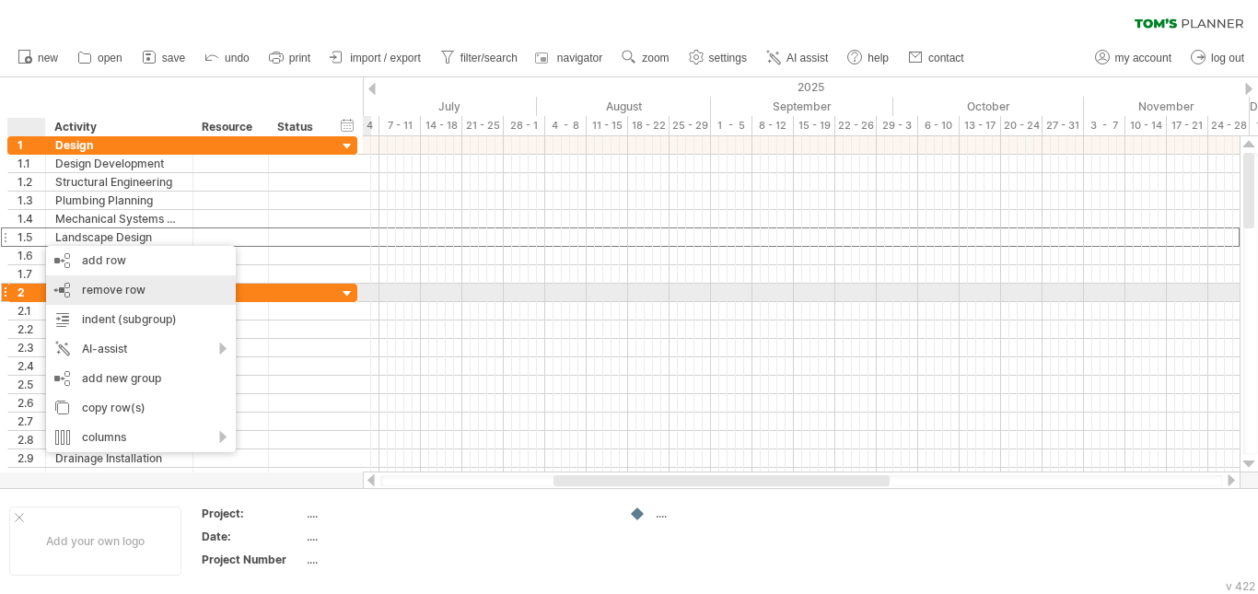
click at [126, 294] on span "remove row" at bounding box center [114, 290] width 64 height 14
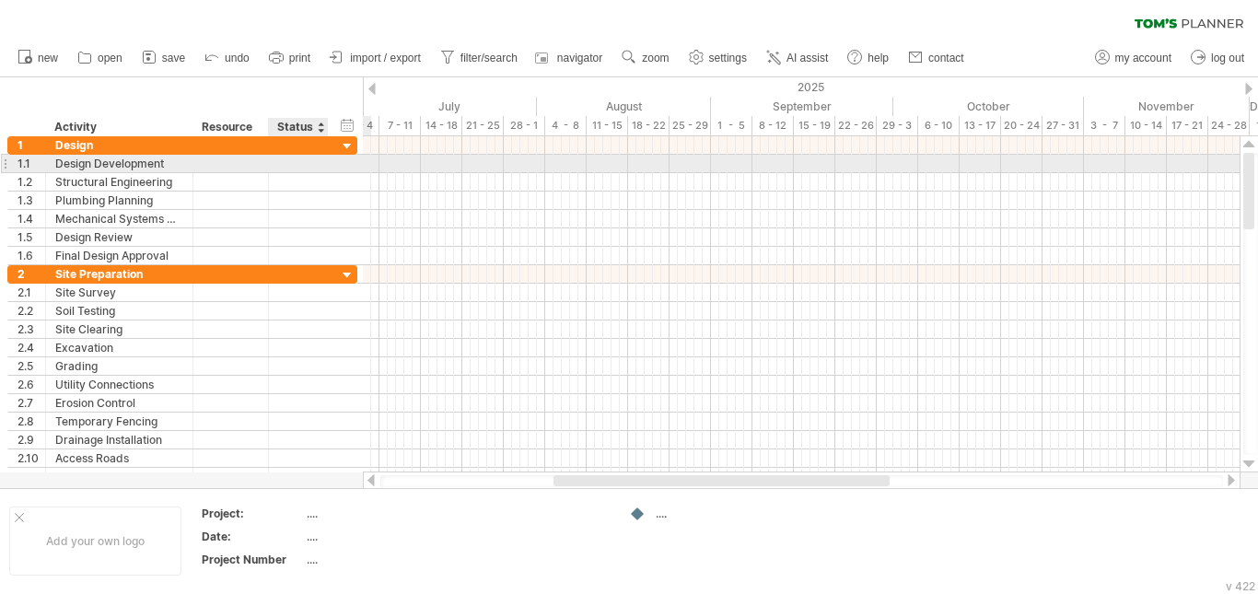
click at [344, 158] on div "**********" at bounding box center [182, 164] width 350 height 18
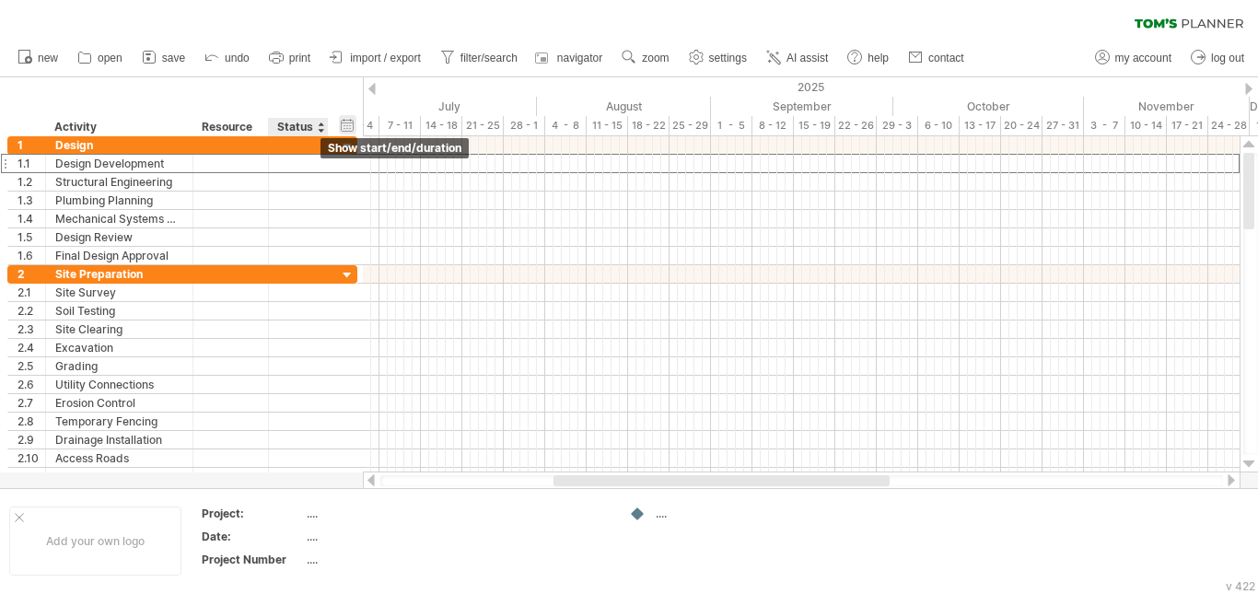
click at [341, 125] on div "hide start/end/duration show start/end/duration" at bounding box center [347, 124] width 17 height 19
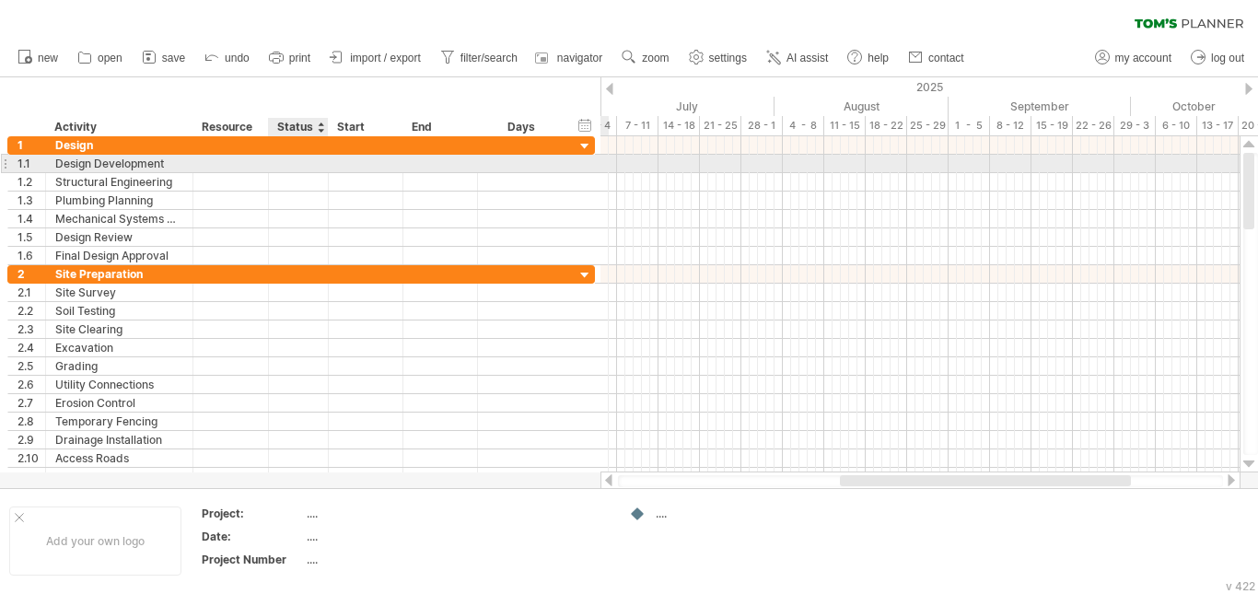
click at [305, 157] on div at bounding box center [298, 163] width 41 height 17
click at [355, 157] on div at bounding box center [366, 163] width 75 height 17
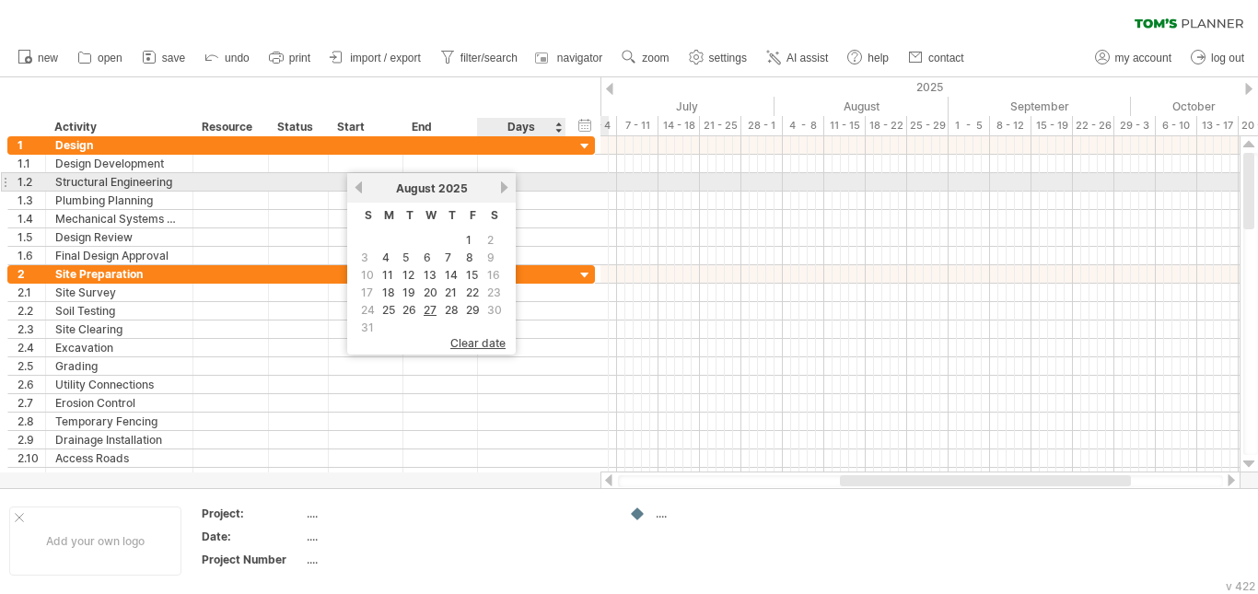
click at [501, 185] on link "next" at bounding box center [504, 188] width 14 height 14
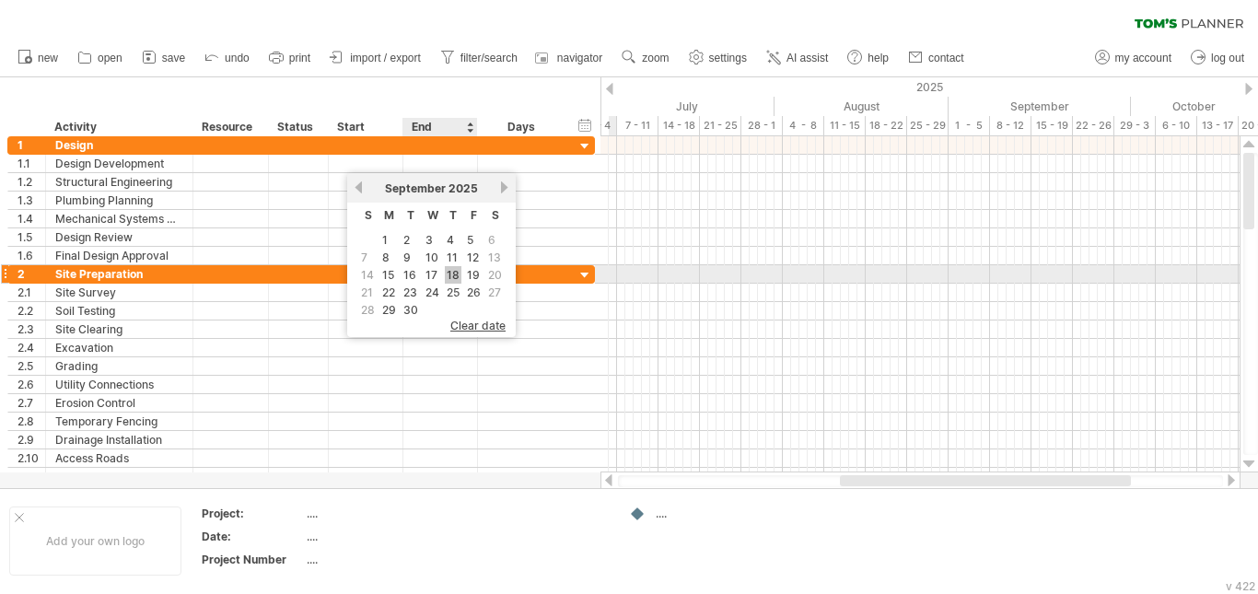
click at [450, 272] on link "18" at bounding box center [453, 274] width 17 height 17
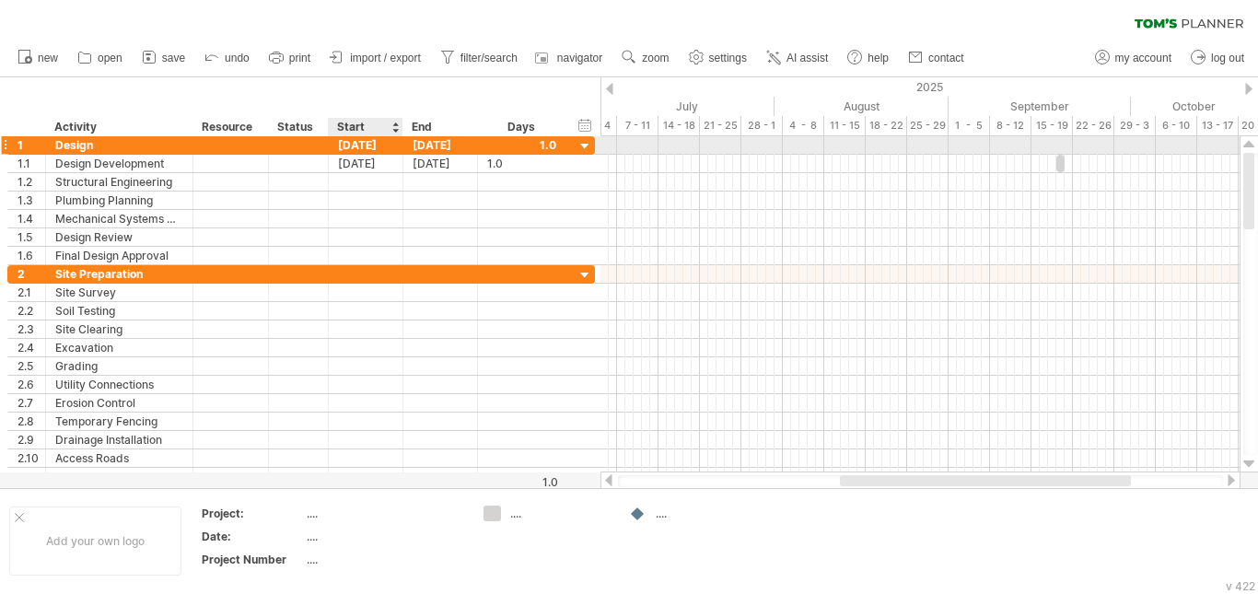
click at [375, 142] on div "[DATE]" at bounding box center [366, 144] width 75 height 17
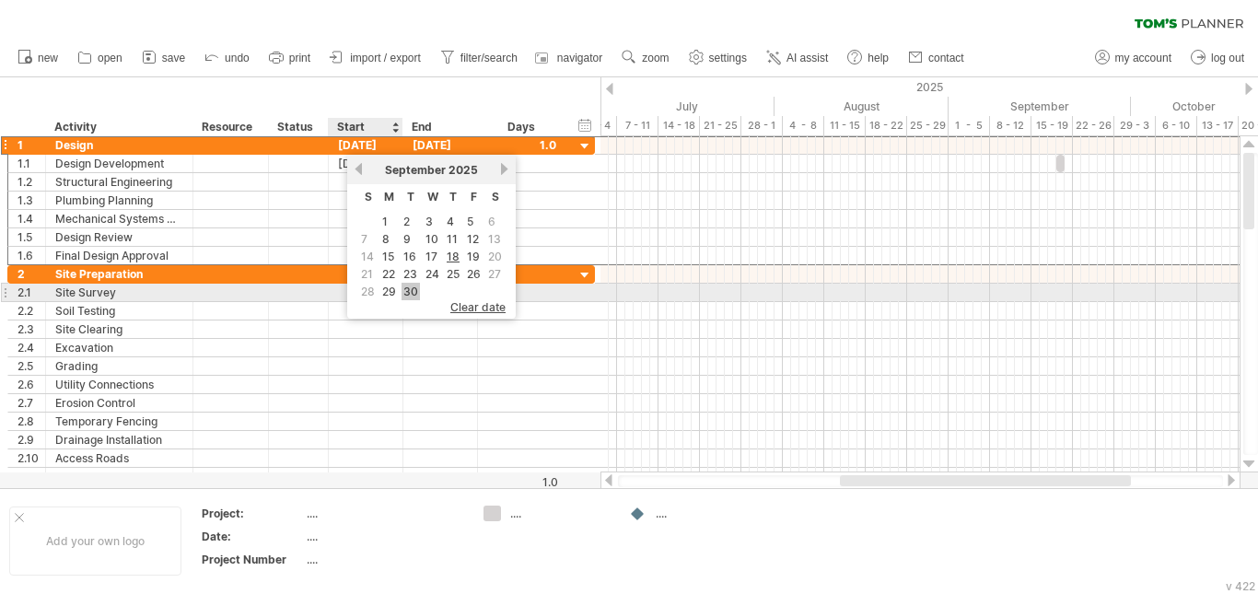
click at [403, 292] on link "30" at bounding box center [411, 291] width 18 height 17
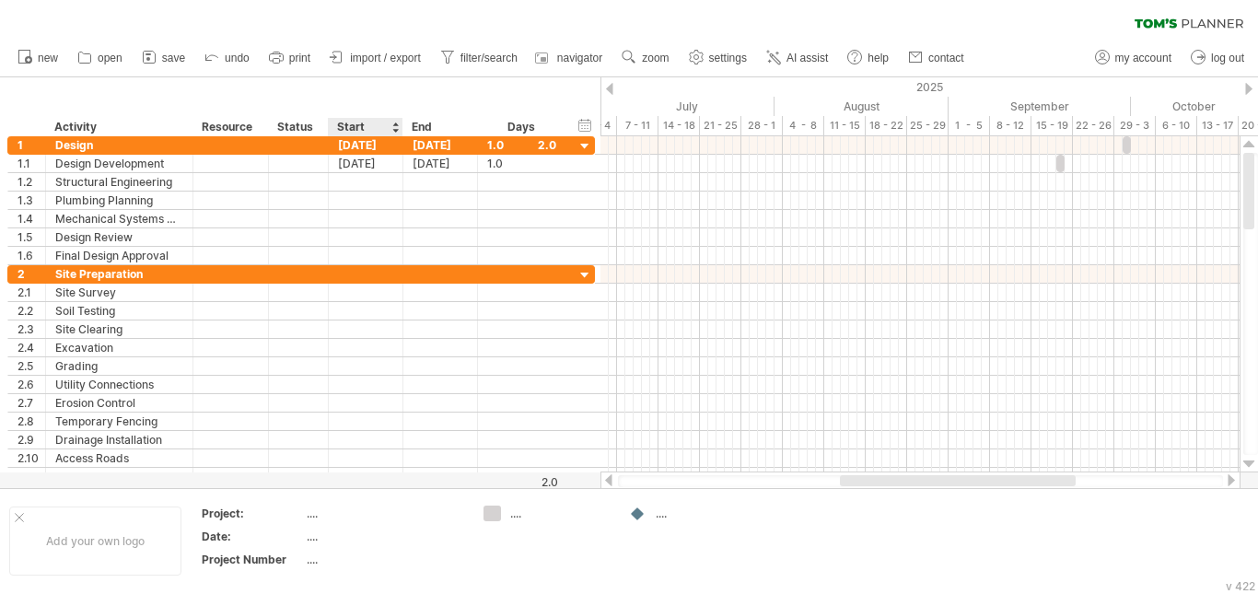
click at [359, 130] on div "Start" at bounding box center [364, 127] width 55 height 18
click at [387, 126] on div "Start" at bounding box center [364, 127] width 55 height 18
click at [341, 125] on div "Start" at bounding box center [364, 127] width 55 height 18
click at [401, 127] on div "Start" at bounding box center [365, 127] width 75 height 18
click at [395, 128] on div at bounding box center [394, 127] width 7 height 18
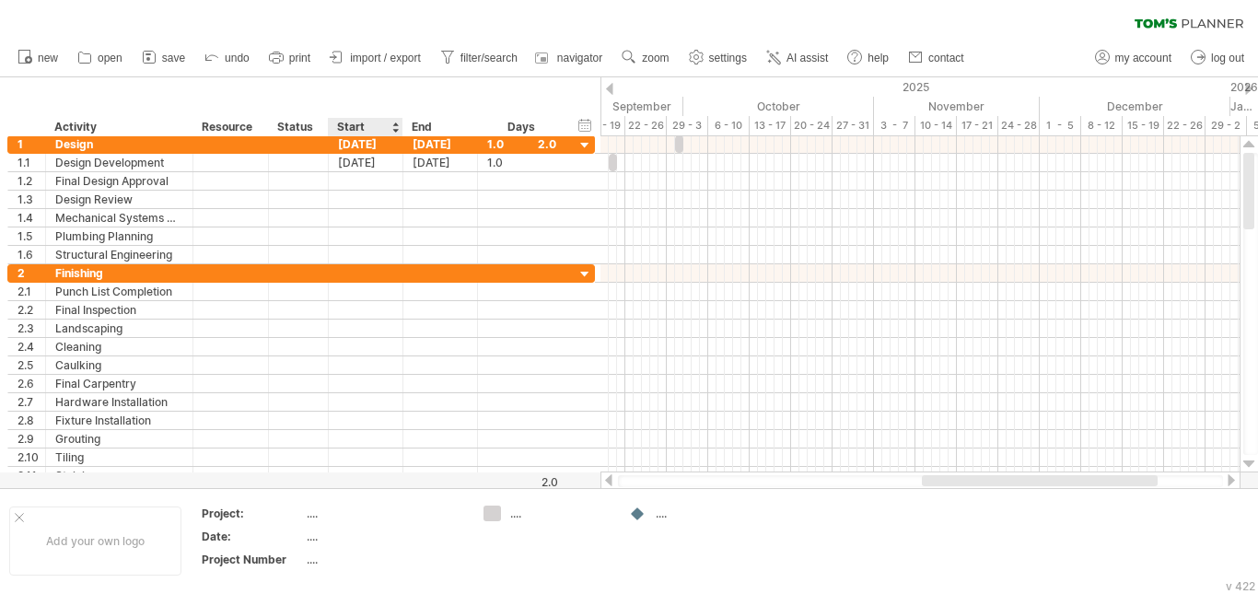
click at [390, 127] on div "Start" at bounding box center [364, 127] width 55 height 18
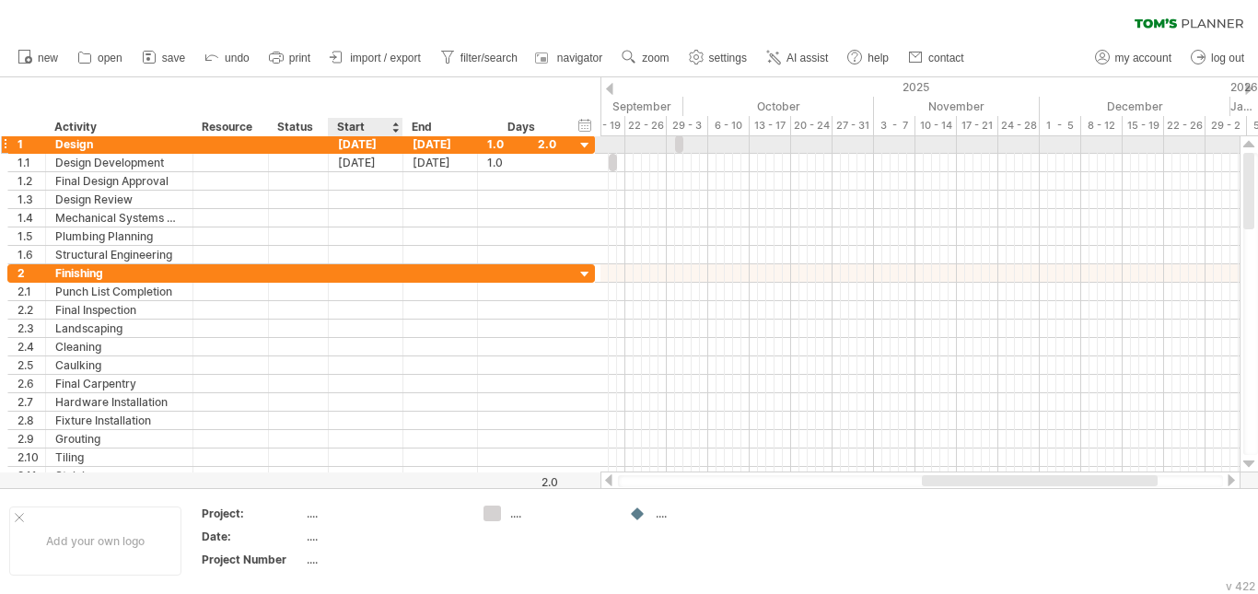
click at [379, 143] on div "[DATE]" at bounding box center [366, 143] width 75 height 17
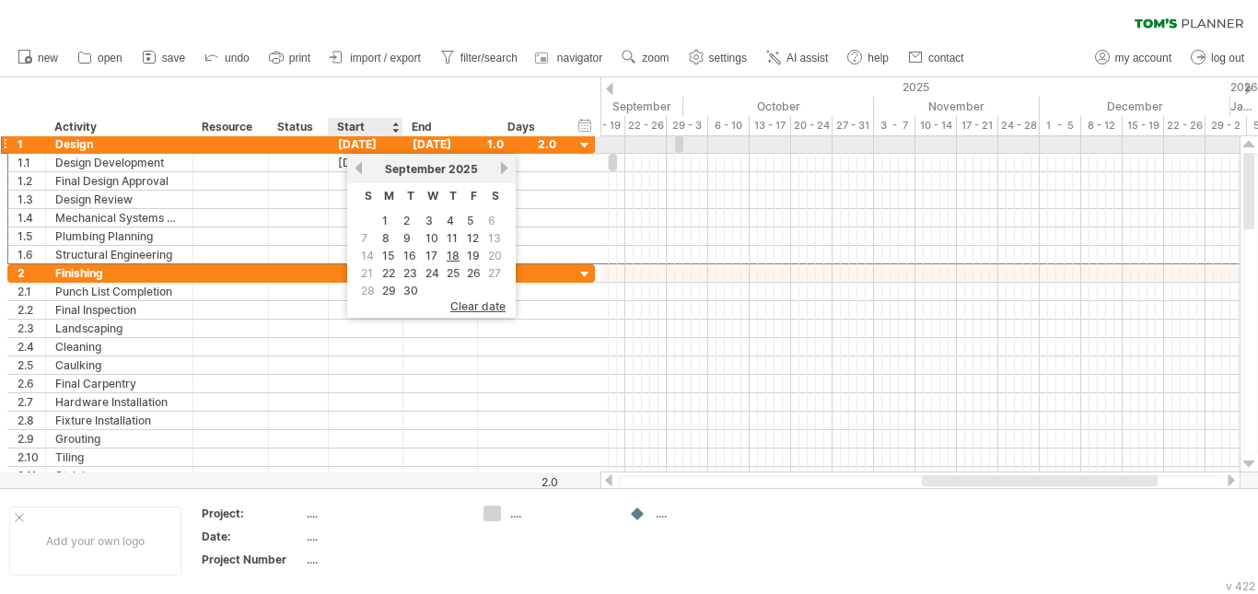
click at [379, 143] on div "[DATE]" at bounding box center [366, 143] width 75 height 17
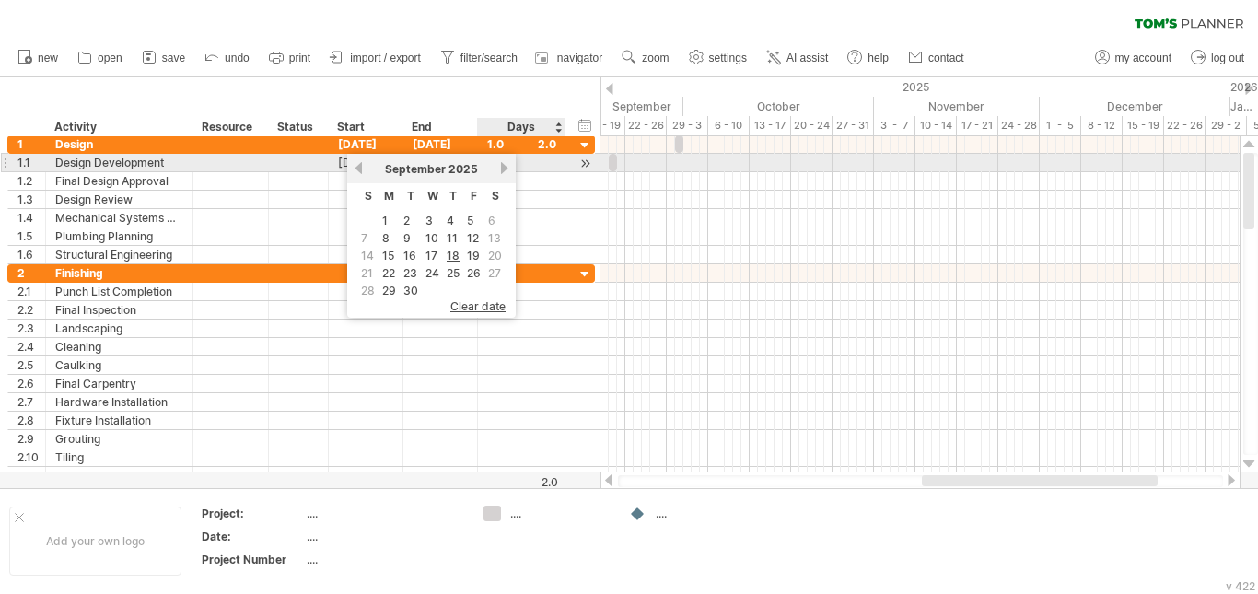
click at [502, 170] on link "next" at bounding box center [504, 168] width 14 height 14
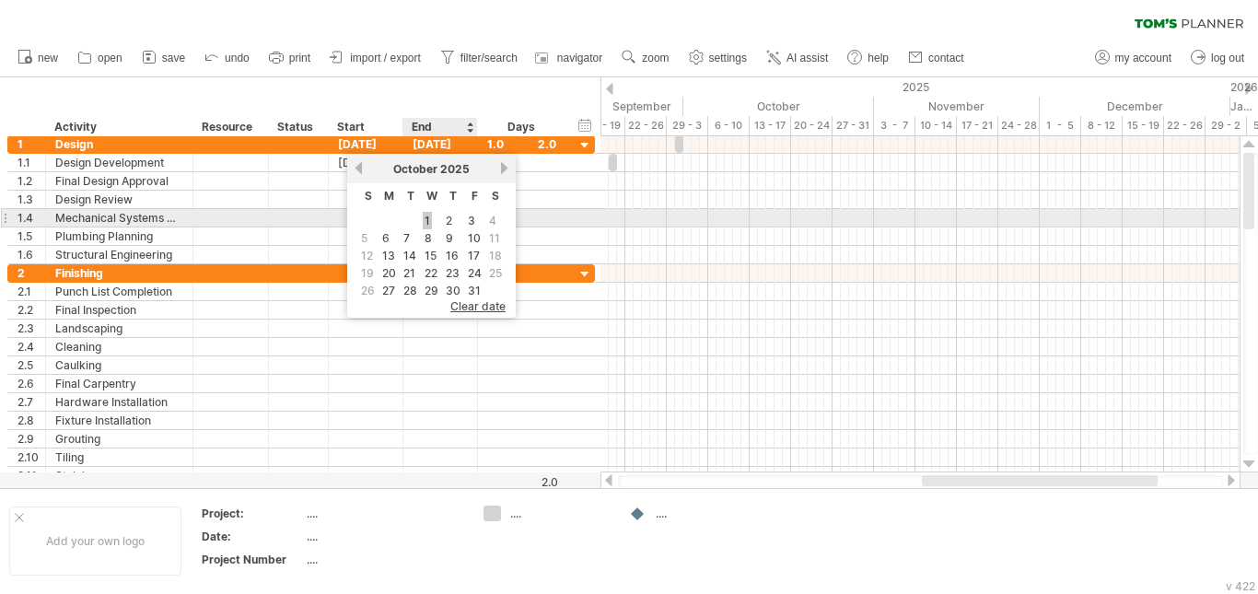
click at [425, 220] on link "1" at bounding box center [427, 220] width 9 height 17
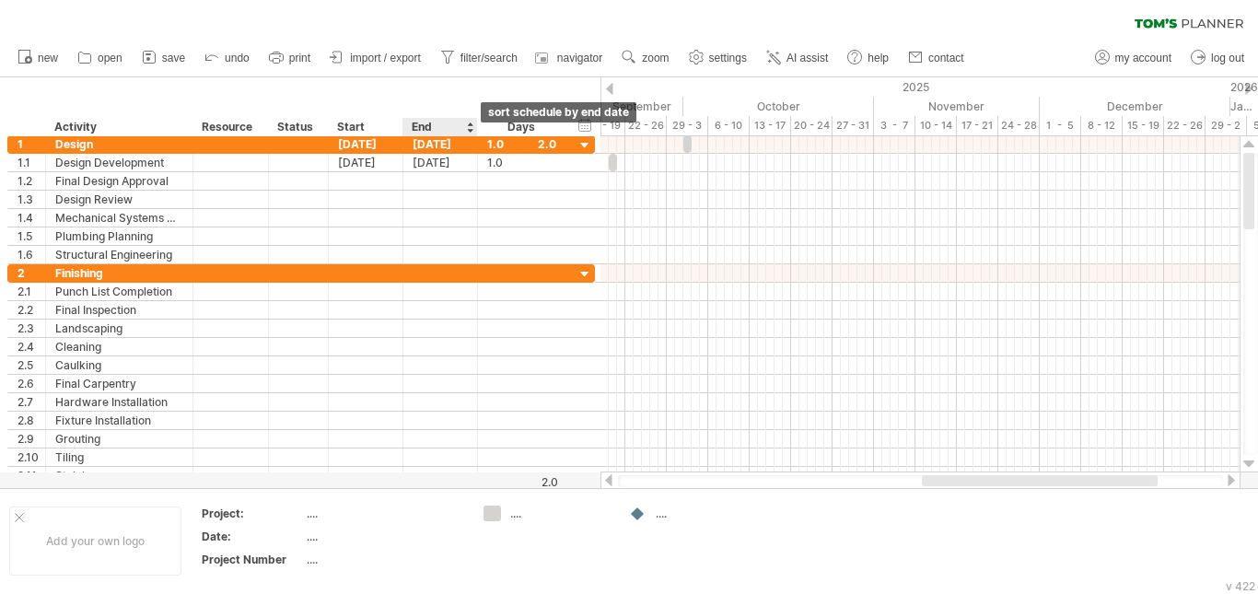
click at [468, 129] on div at bounding box center [469, 127] width 7 height 18
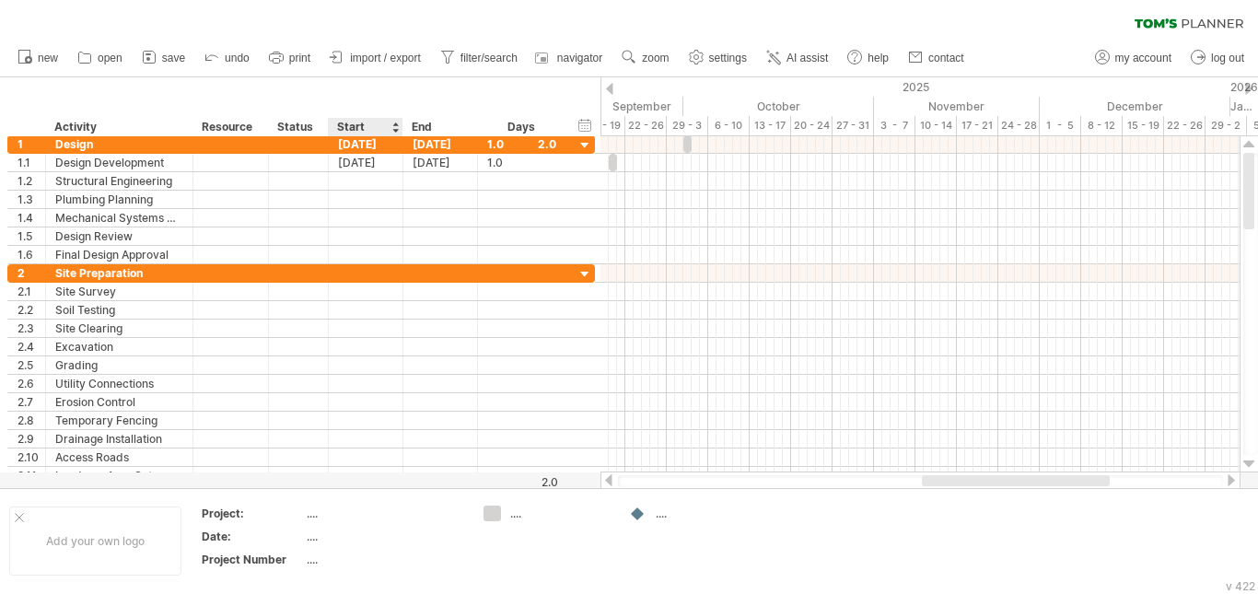
click at [363, 130] on div "Start" at bounding box center [364, 127] width 55 height 18
click at [390, 128] on div "Start" at bounding box center [364, 127] width 55 height 18
click at [396, 128] on div at bounding box center [394, 127] width 7 height 18
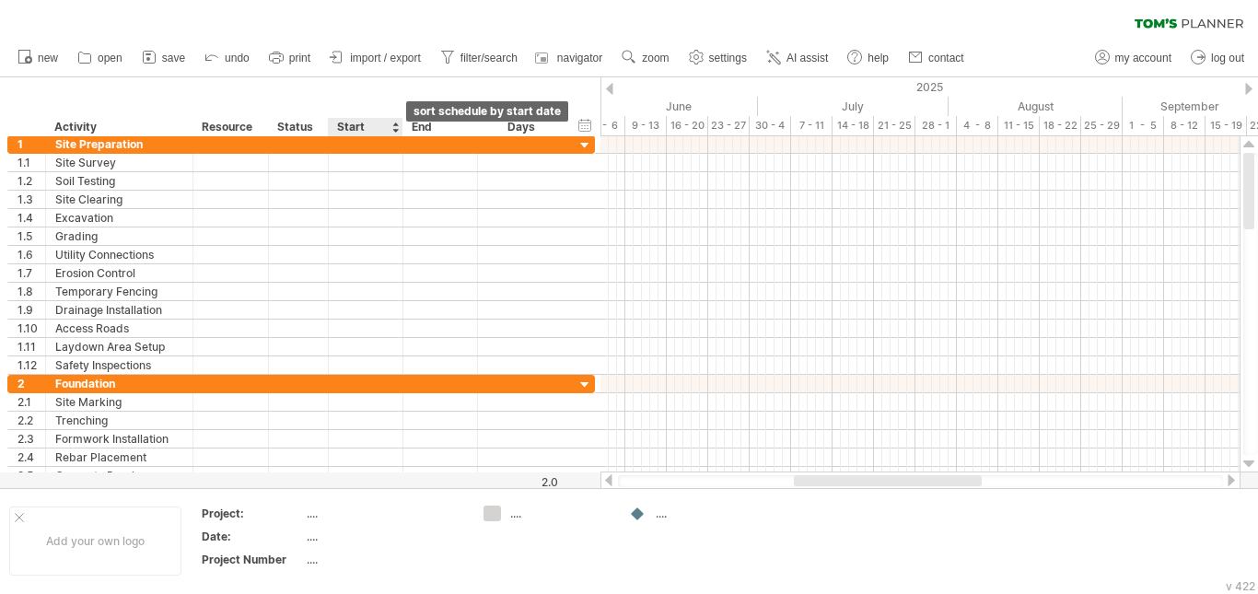
click at [397, 129] on div at bounding box center [394, 127] width 7 height 18
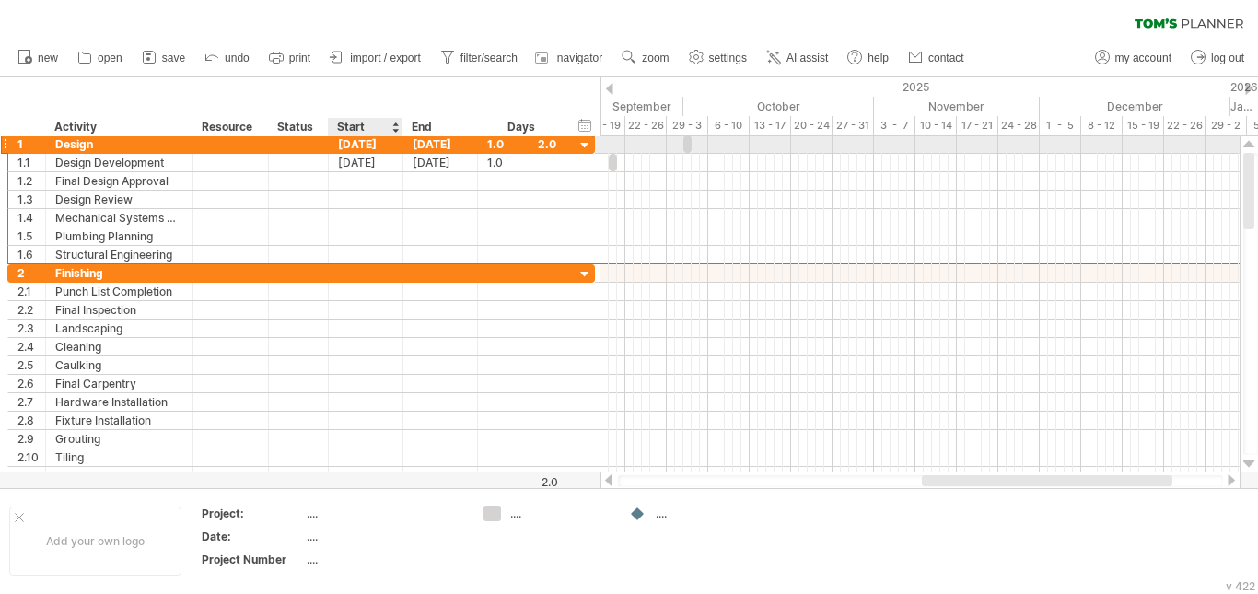
click at [377, 144] on div "[DATE]" at bounding box center [366, 143] width 75 height 17
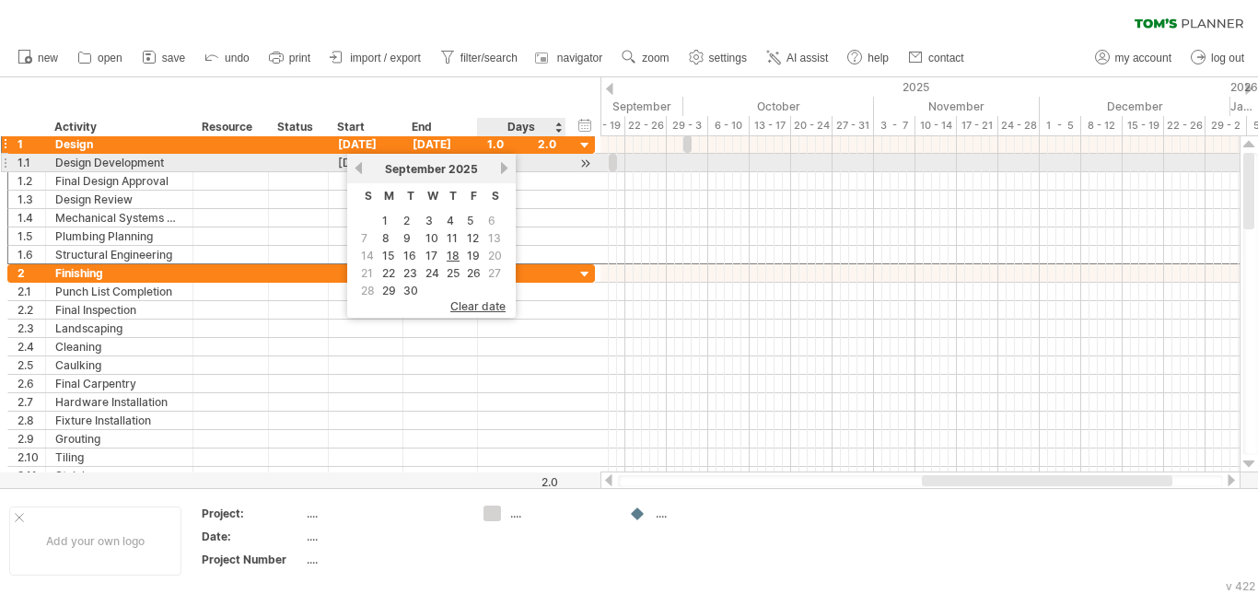
click at [500, 169] on link "next" at bounding box center [504, 168] width 14 height 14
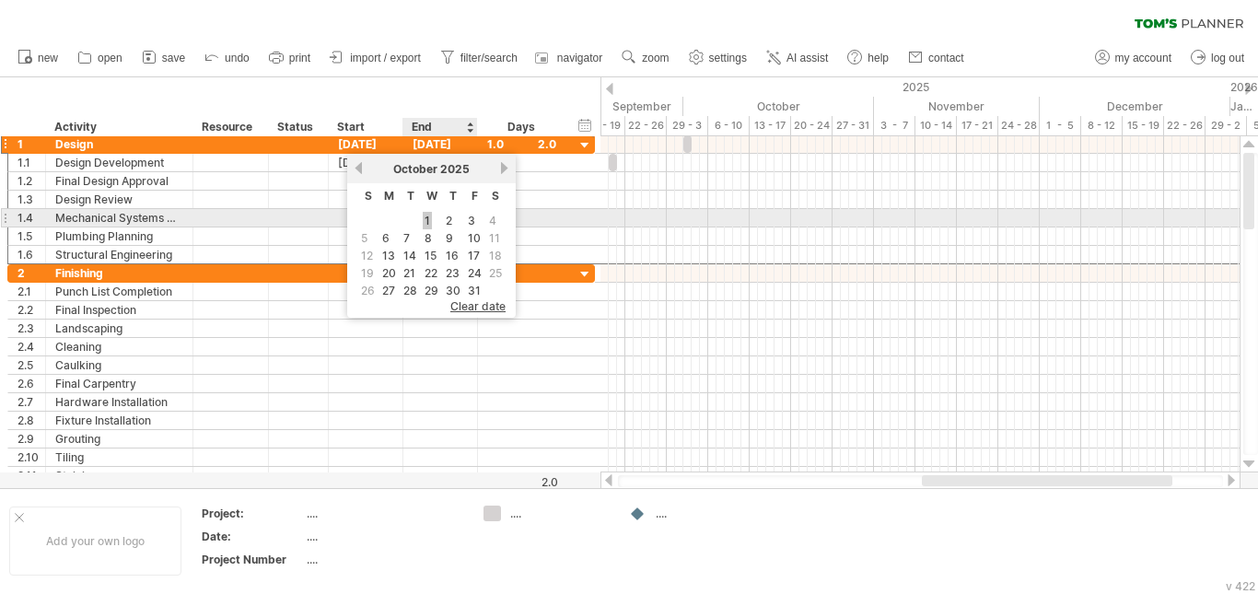
click at [426, 217] on link "1" at bounding box center [427, 220] width 9 height 17
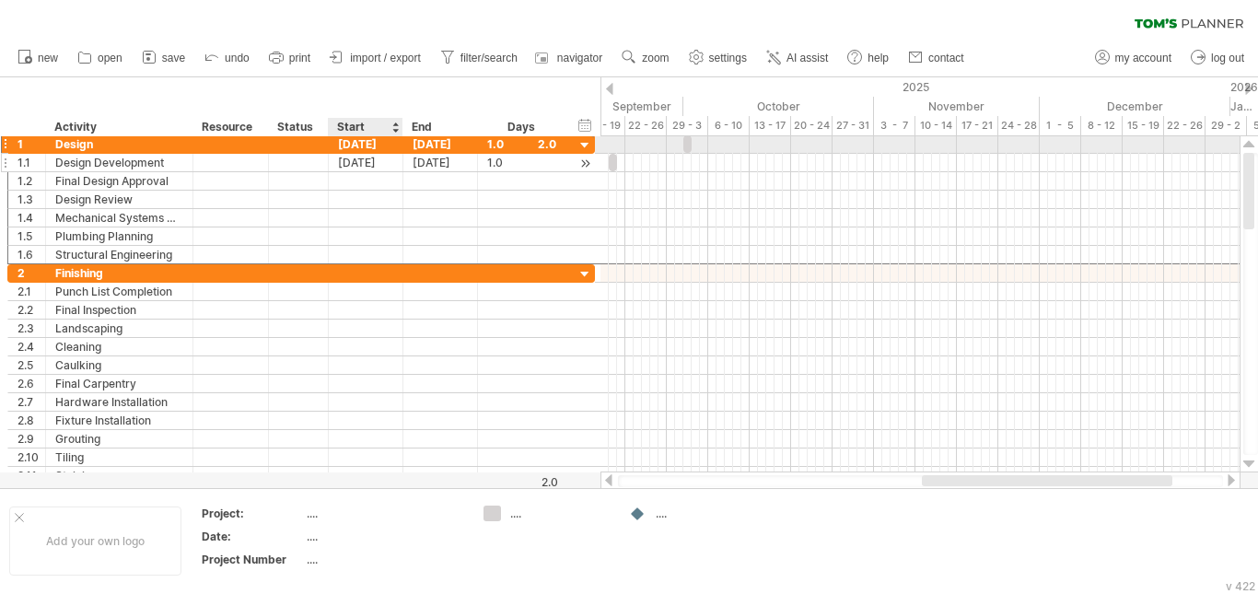
click at [375, 154] on div "[DATE]" at bounding box center [366, 162] width 75 height 17
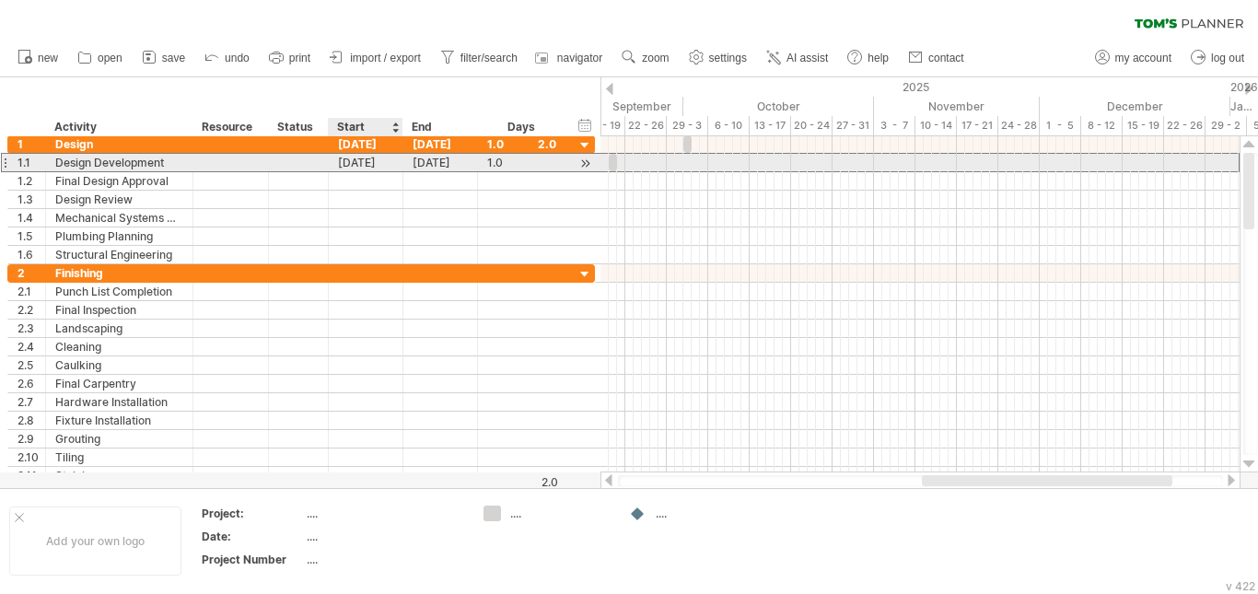
click at [375, 158] on div "[DATE]" at bounding box center [366, 162] width 75 height 17
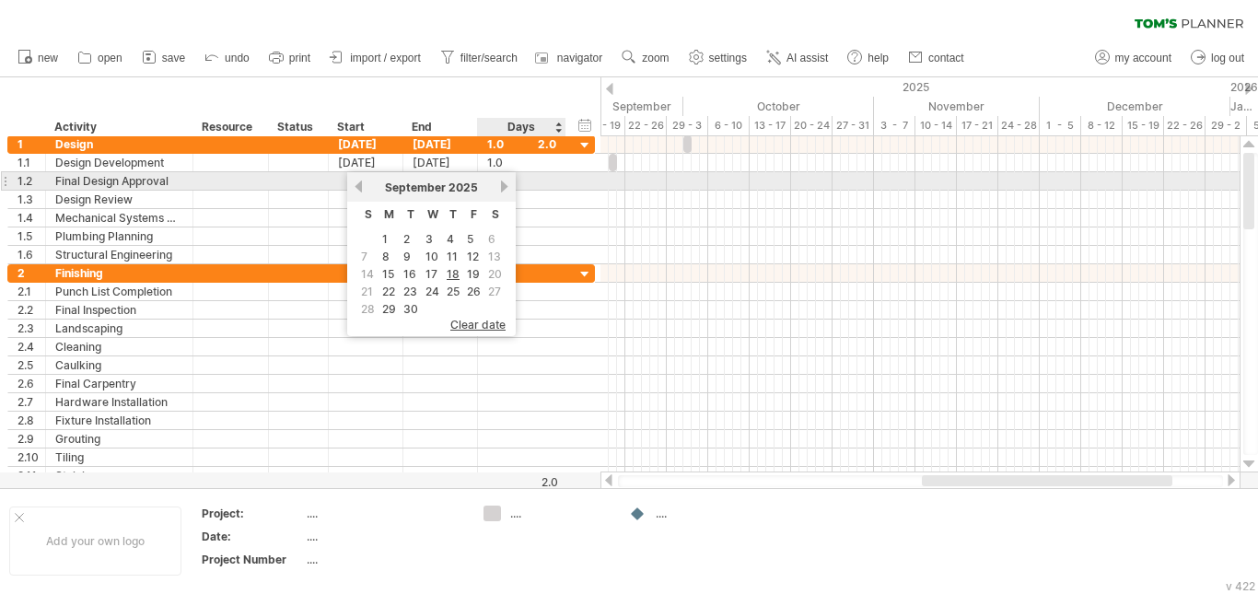
click at [504, 188] on link "next" at bounding box center [504, 187] width 14 height 14
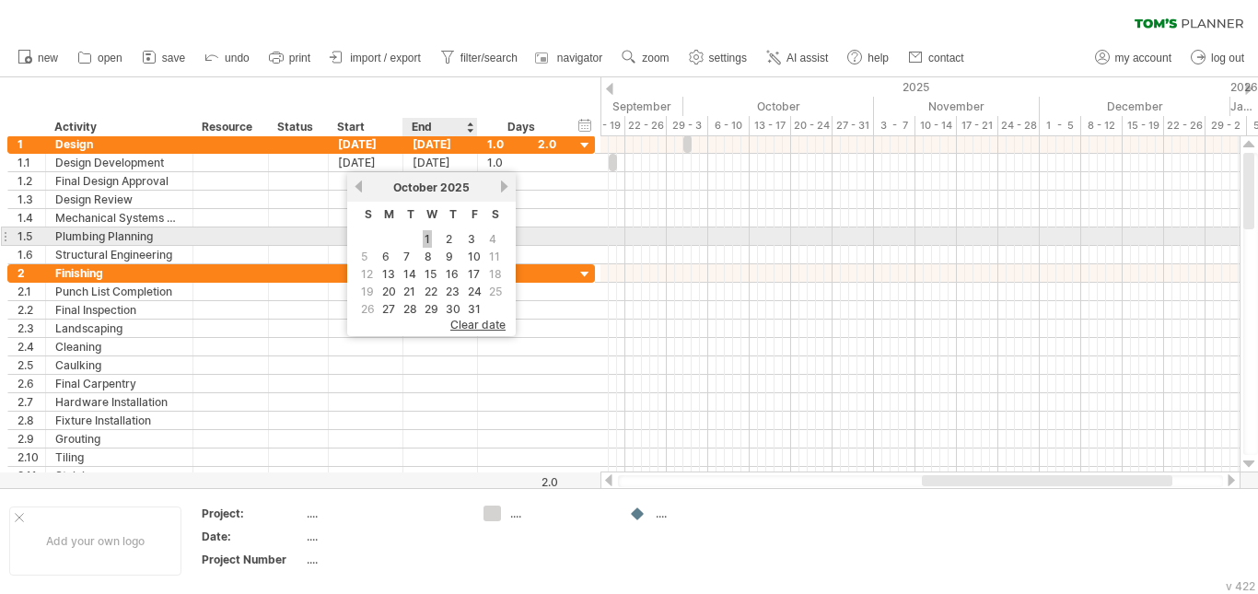
click at [430, 237] on link "1" at bounding box center [427, 238] width 9 height 17
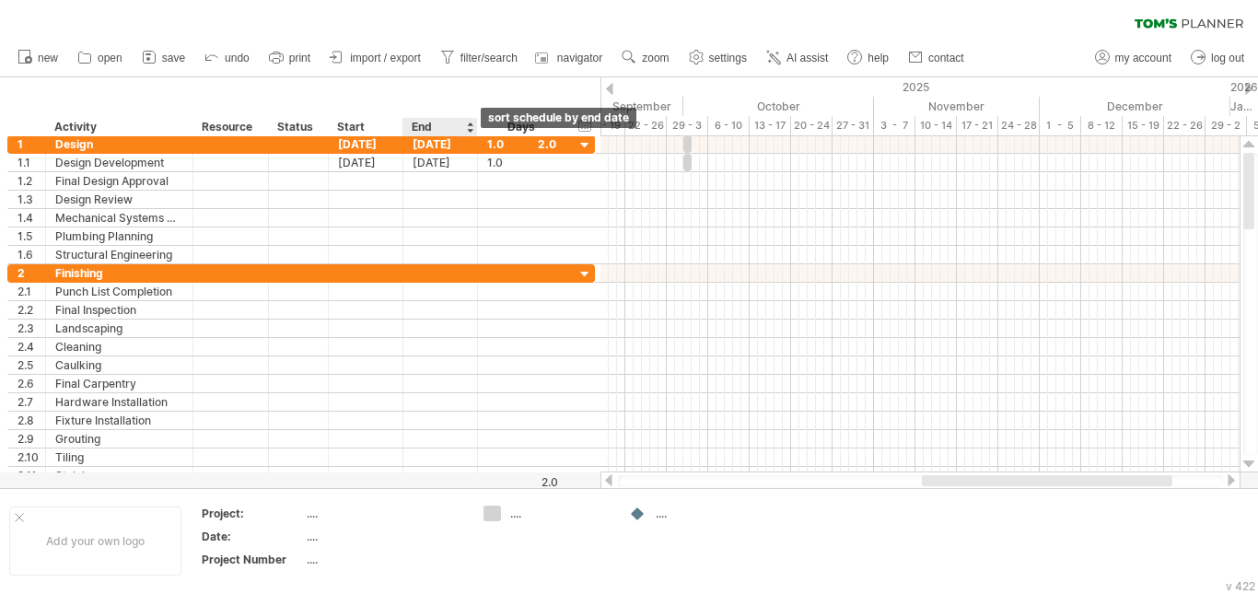
click at [471, 130] on div at bounding box center [469, 127] width 7 height 18
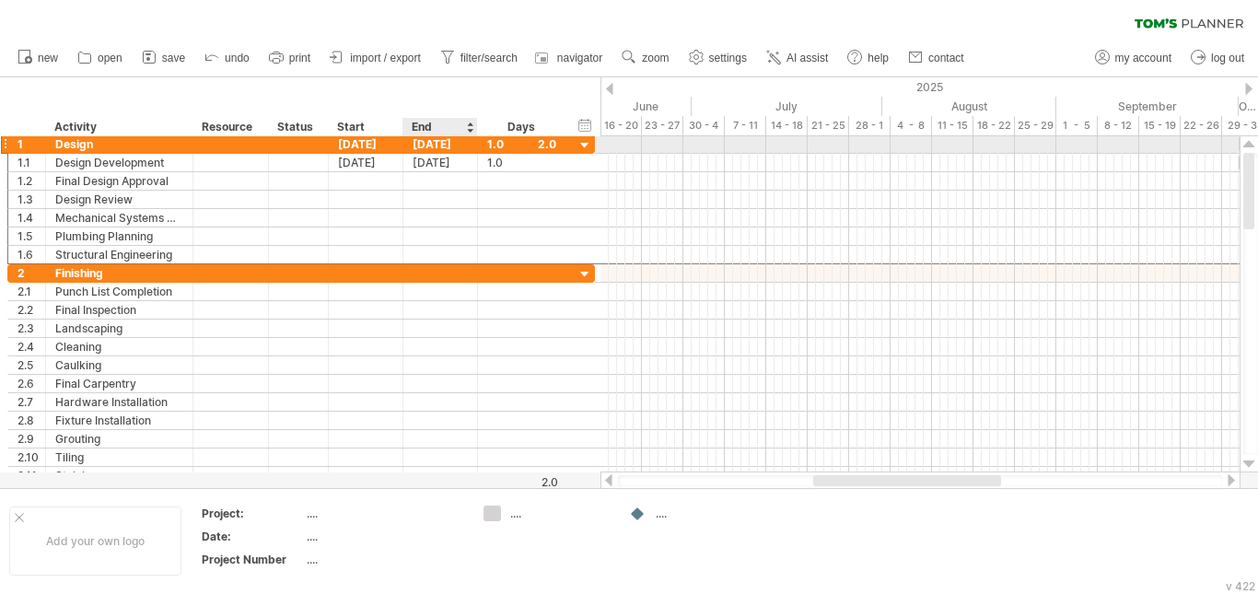
click at [467, 142] on div "[DATE]" at bounding box center [440, 143] width 75 height 17
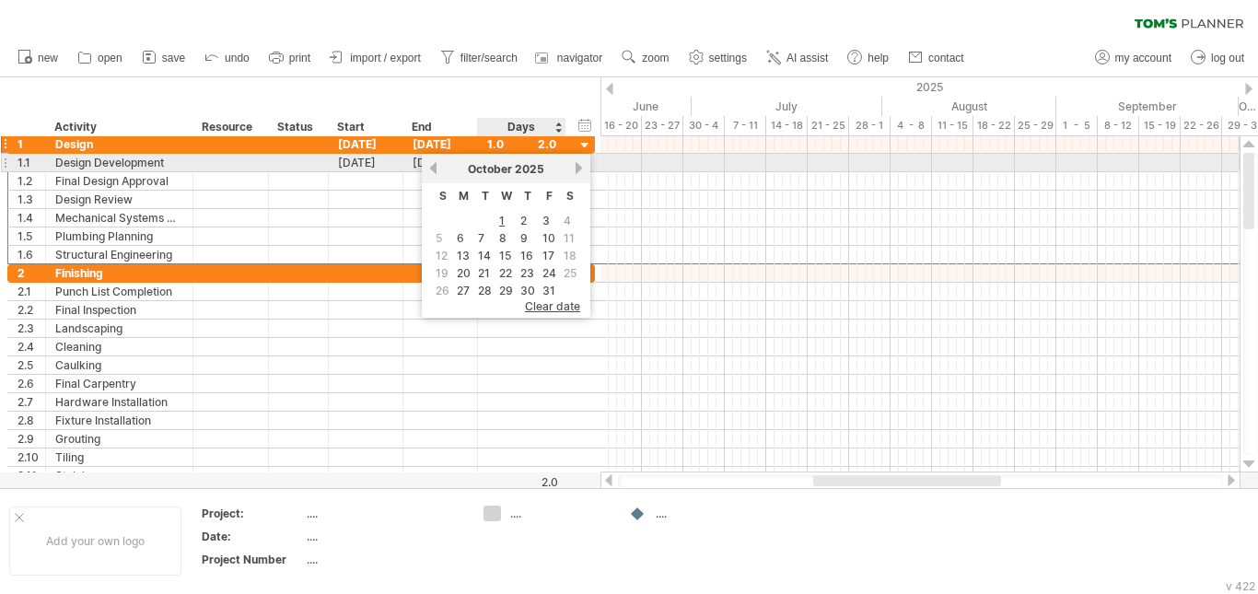
click at [580, 169] on link "next" at bounding box center [579, 168] width 14 height 14
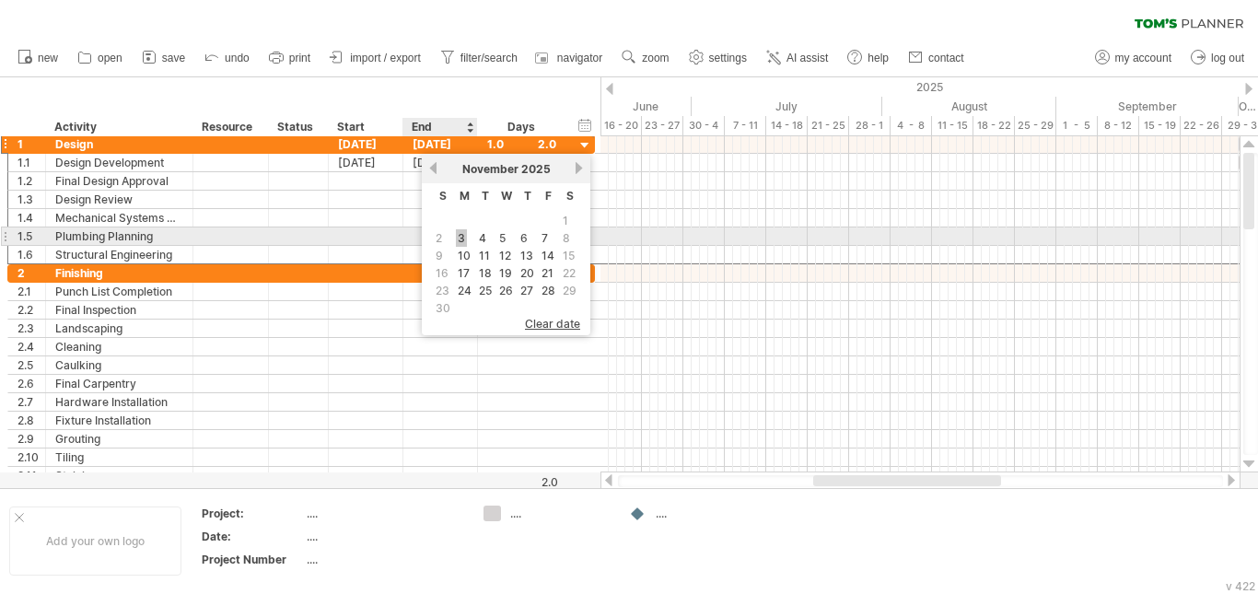
click at [459, 237] on link "3" at bounding box center [461, 237] width 11 height 17
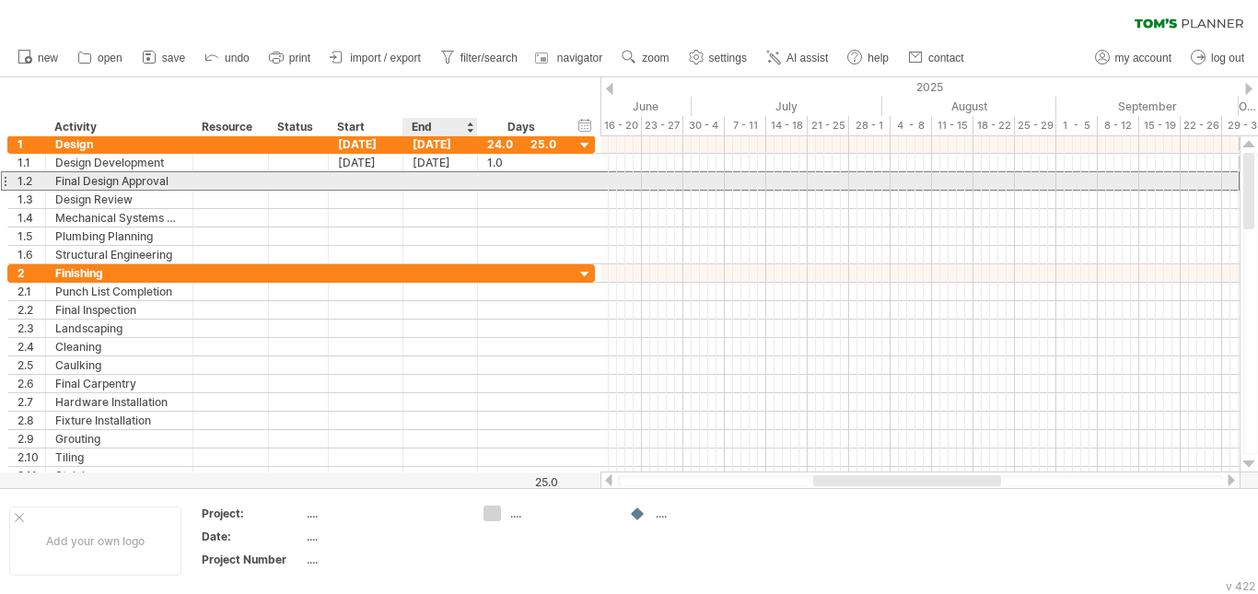
click at [425, 186] on div at bounding box center [440, 180] width 75 height 17
click at [367, 180] on div at bounding box center [366, 180] width 75 height 17
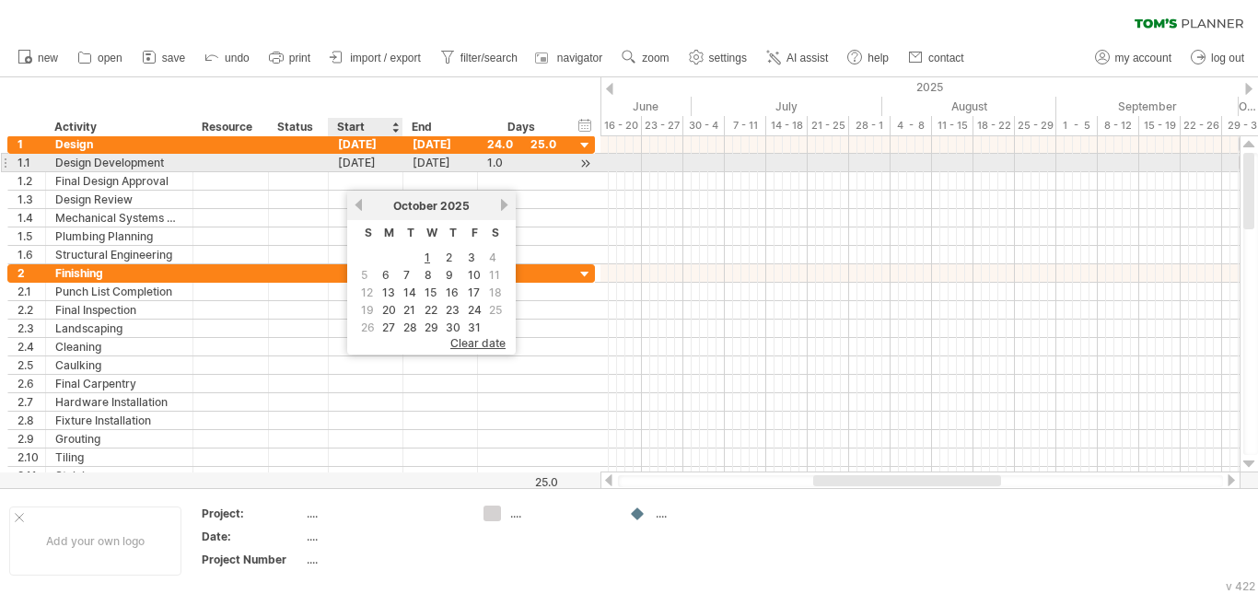
click at [383, 166] on div "[DATE]" at bounding box center [366, 162] width 75 height 17
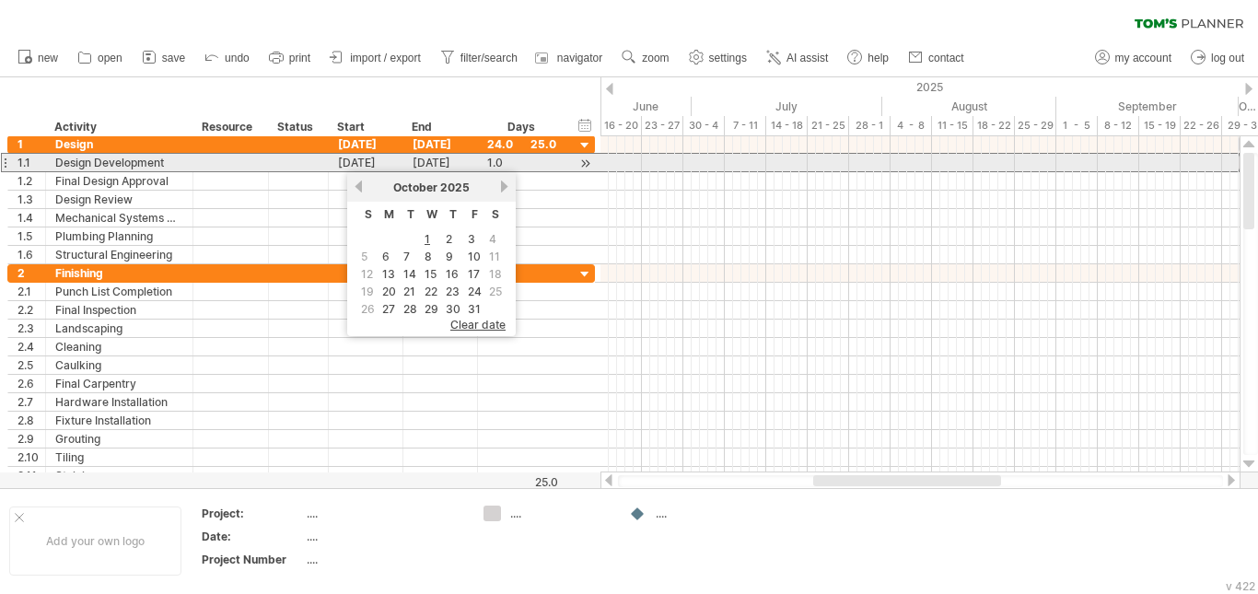
click at [10, 167] on div "1.1" at bounding box center [27, 162] width 38 height 17
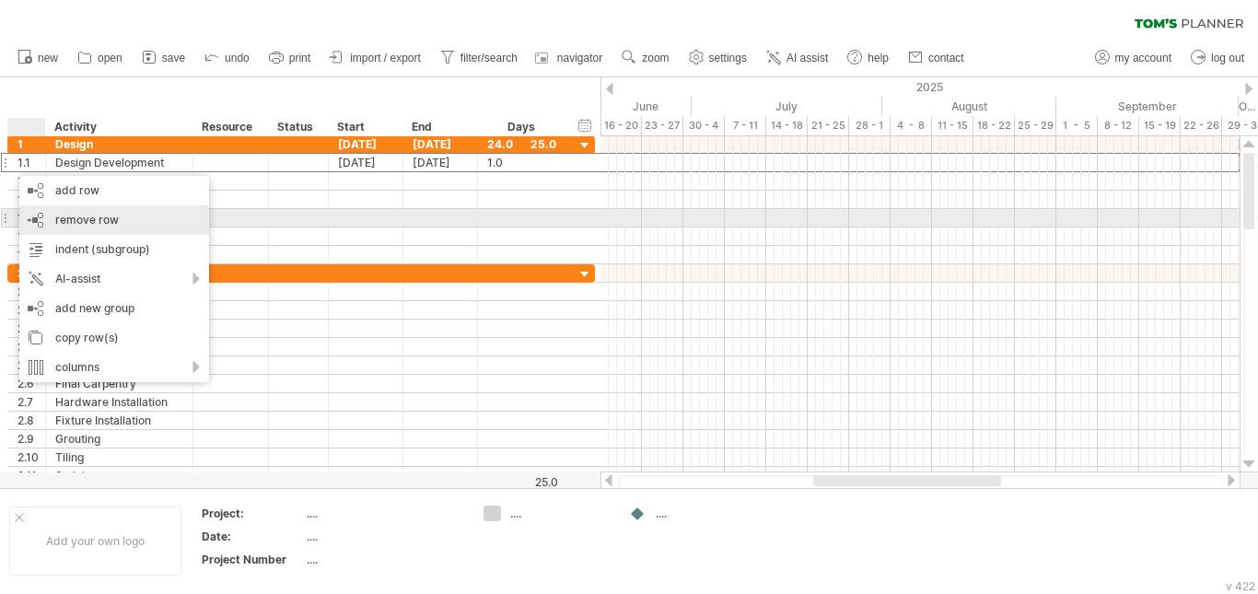
click at [65, 212] on div "remove row remove selected rows" at bounding box center [114, 219] width 190 height 29
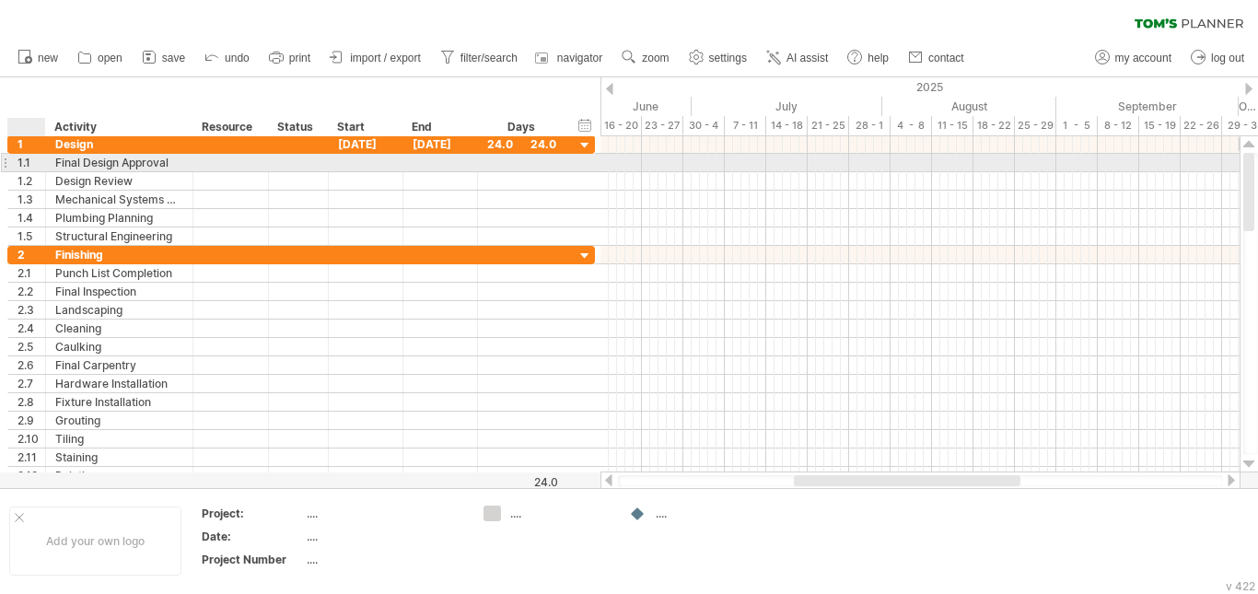
click at [29, 168] on div "1.1" at bounding box center [31, 162] width 28 height 17
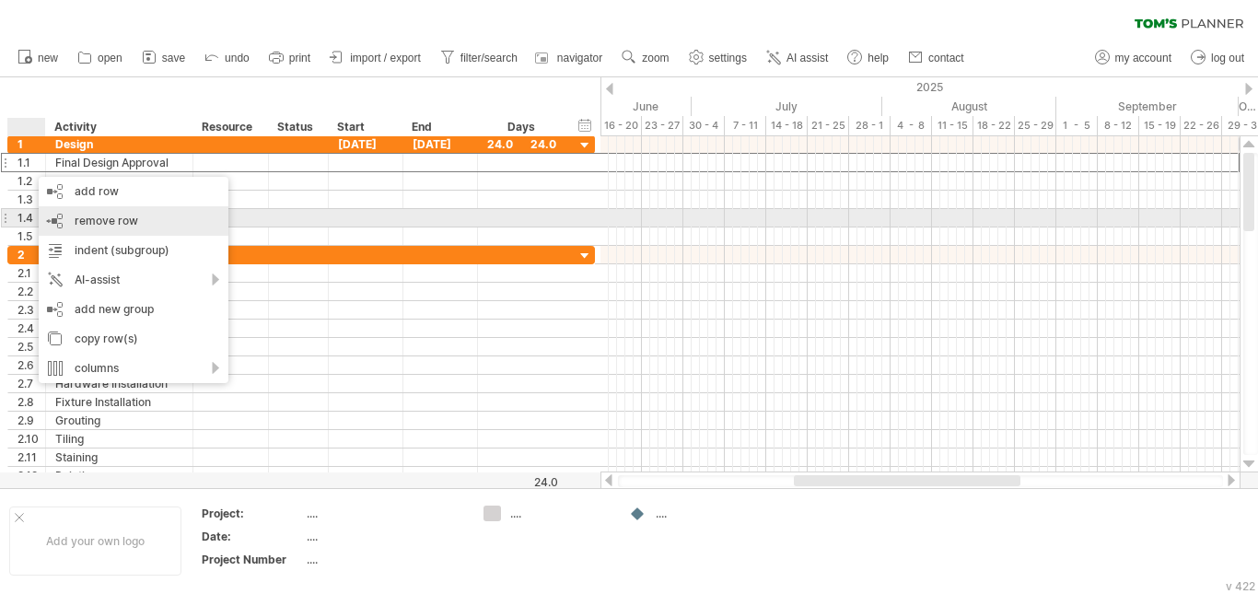
click at [59, 210] on div "remove row remove selected rows" at bounding box center [134, 220] width 190 height 29
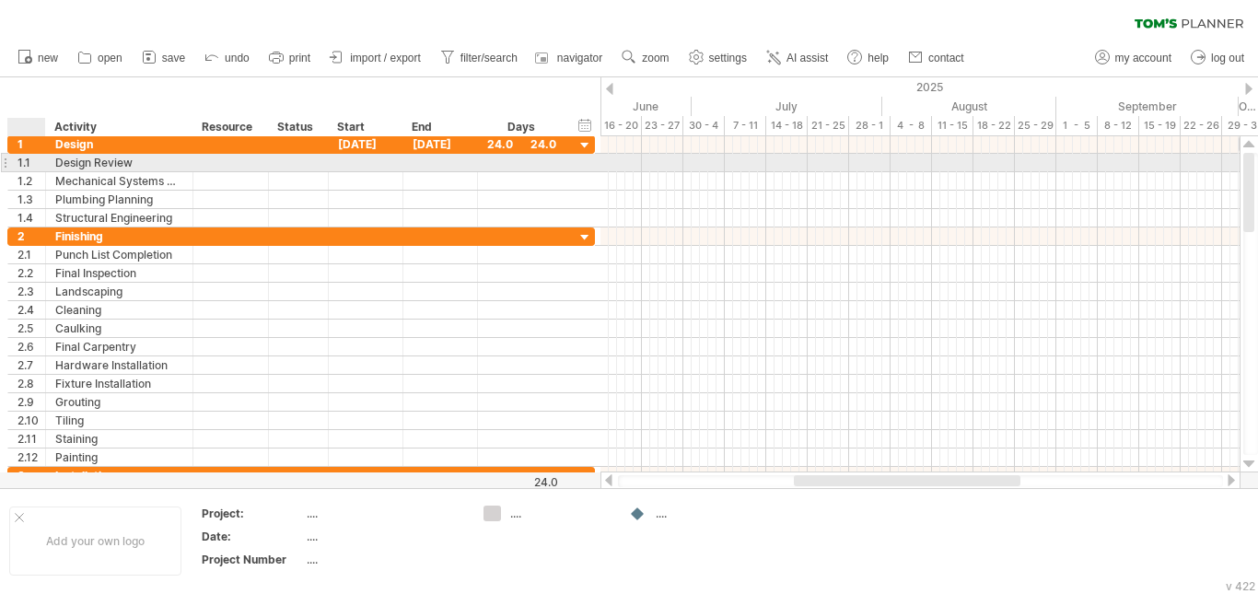
click at [48, 168] on div "**********" at bounding box center [119, 162] width 147 height 17
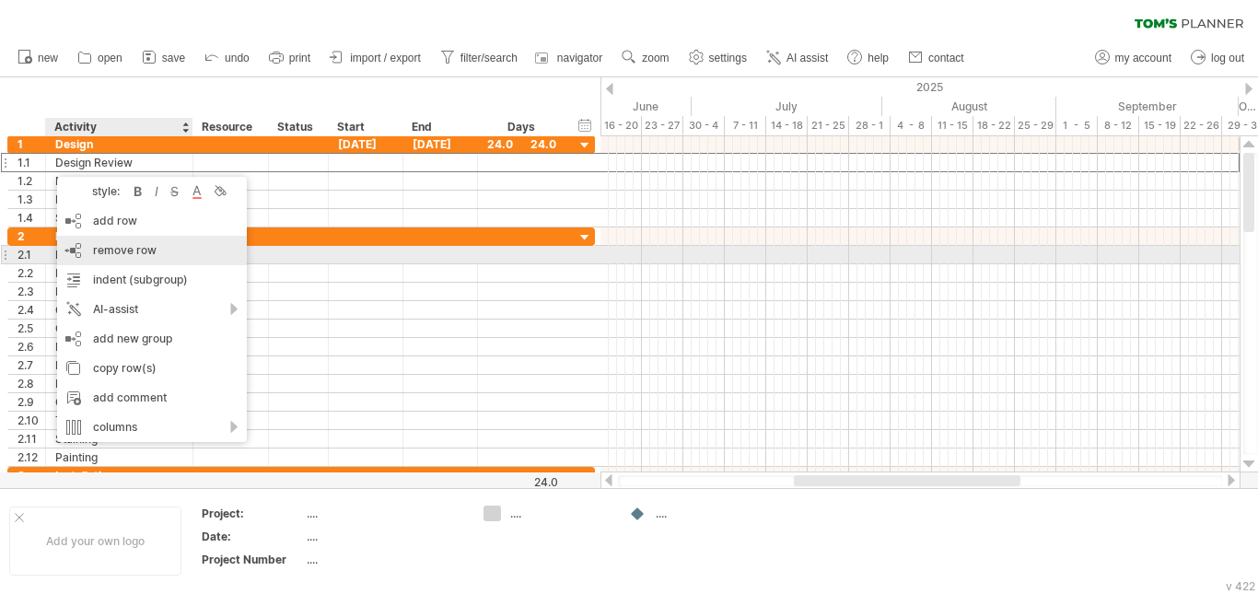
click at [86, 247] on div "remove row remove selected rows" at bounding box center [152, 250] width 190 height 29
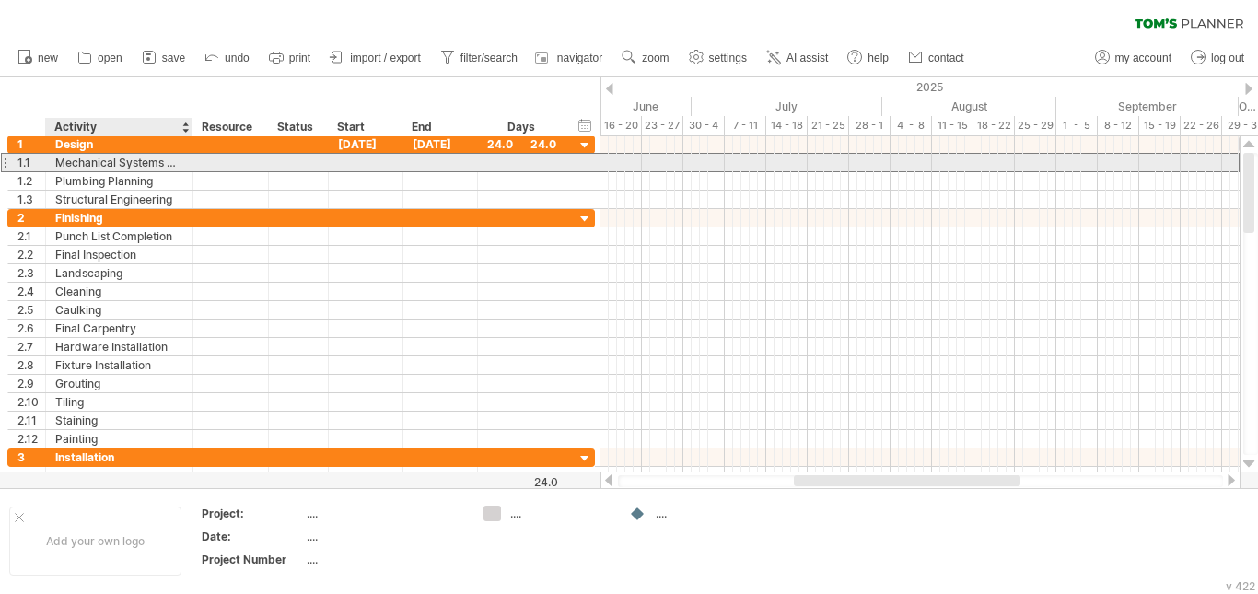
click at [68, 168] on div "Mechanical Systems Design" at bounding box center [119, 162] width 128 height 17
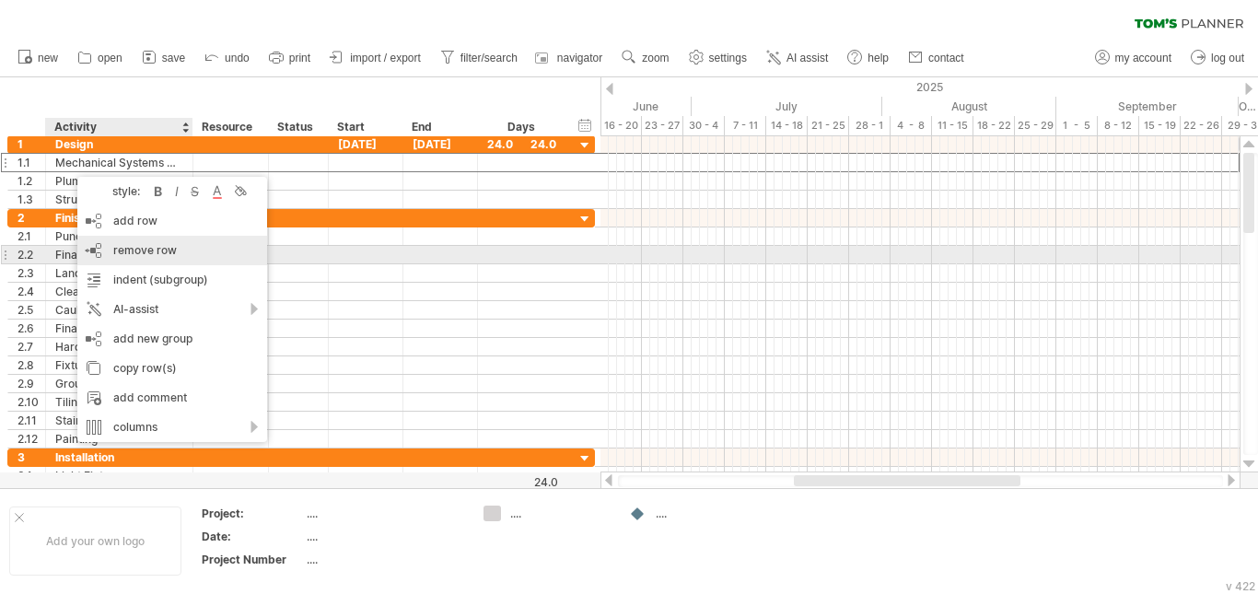
click at [139, 255] on span "remove row" at bounding box center [145, 250] width 64 height 14
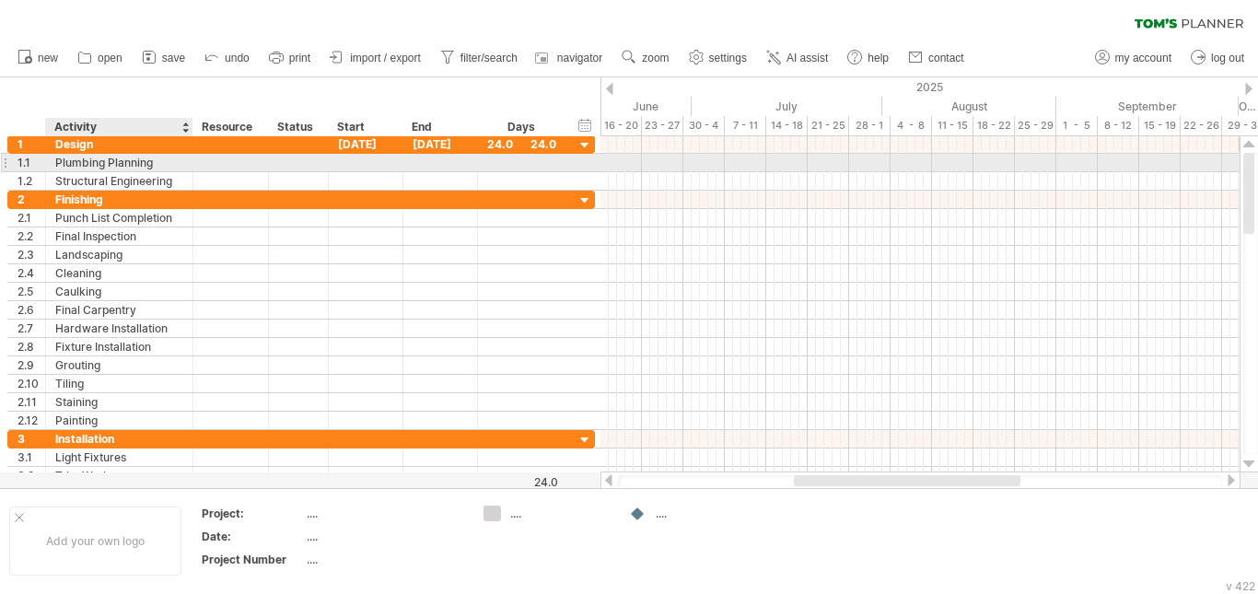
click at [114, 166] on div "Plumbing Planning" at bounding box center [119, 162] width 128 height 17
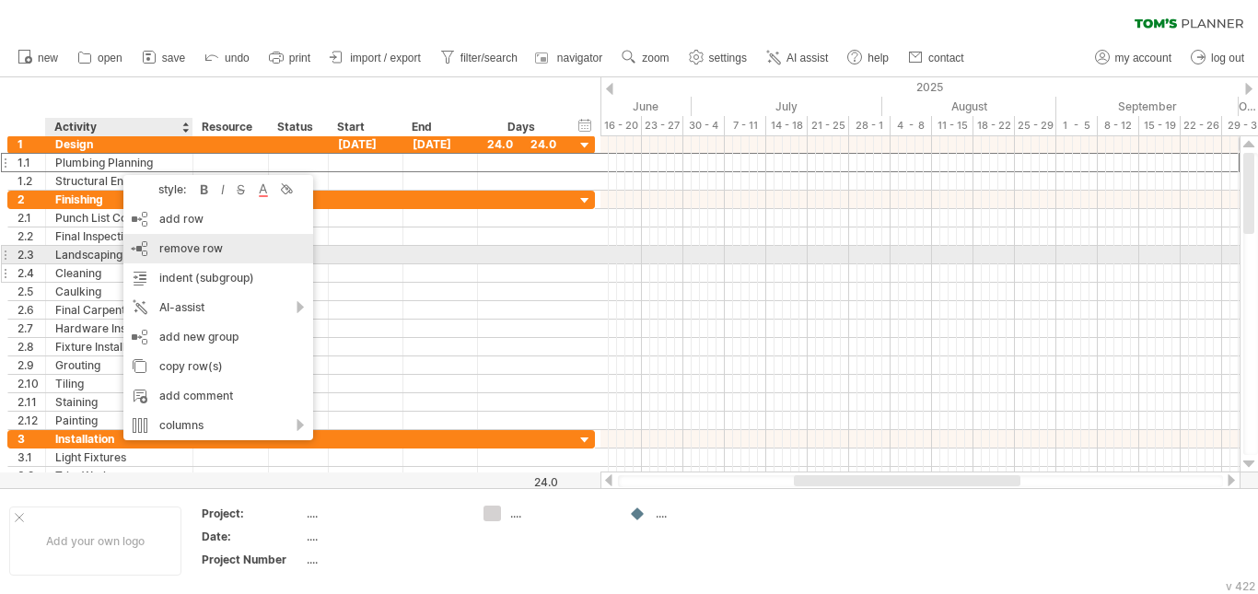
click at [183, 250] on span "remove row" at bounding box center [191, 248] width 64 height 14
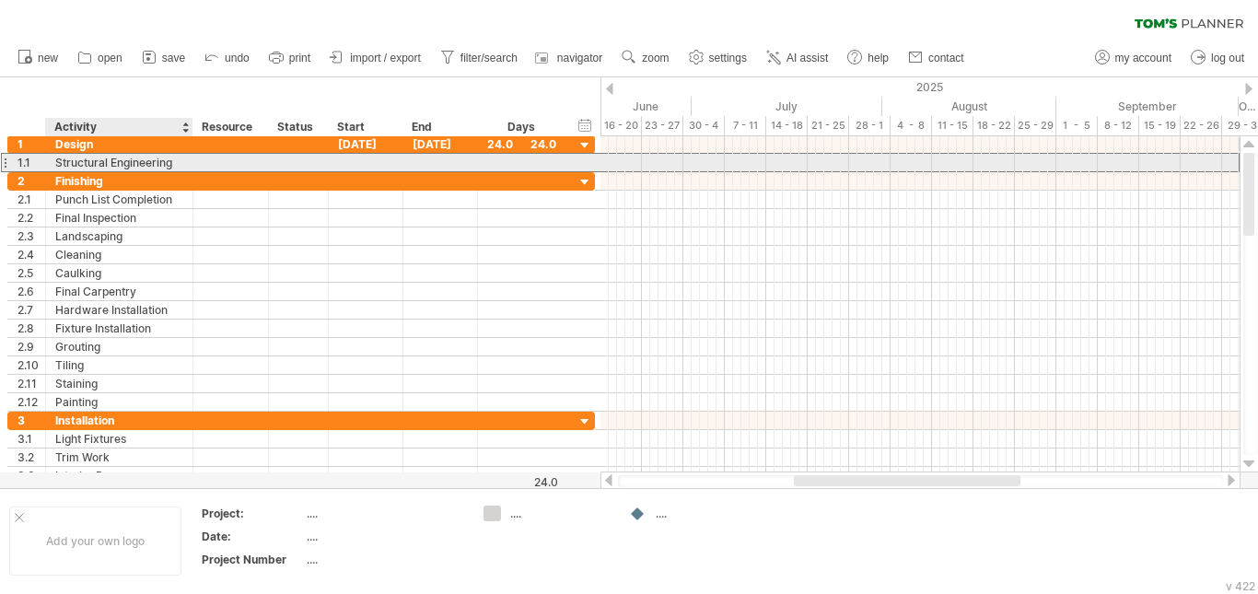
click at [124, 161] on div "Structural Engineering" at bounding box center [119, 162] width 128 height 17
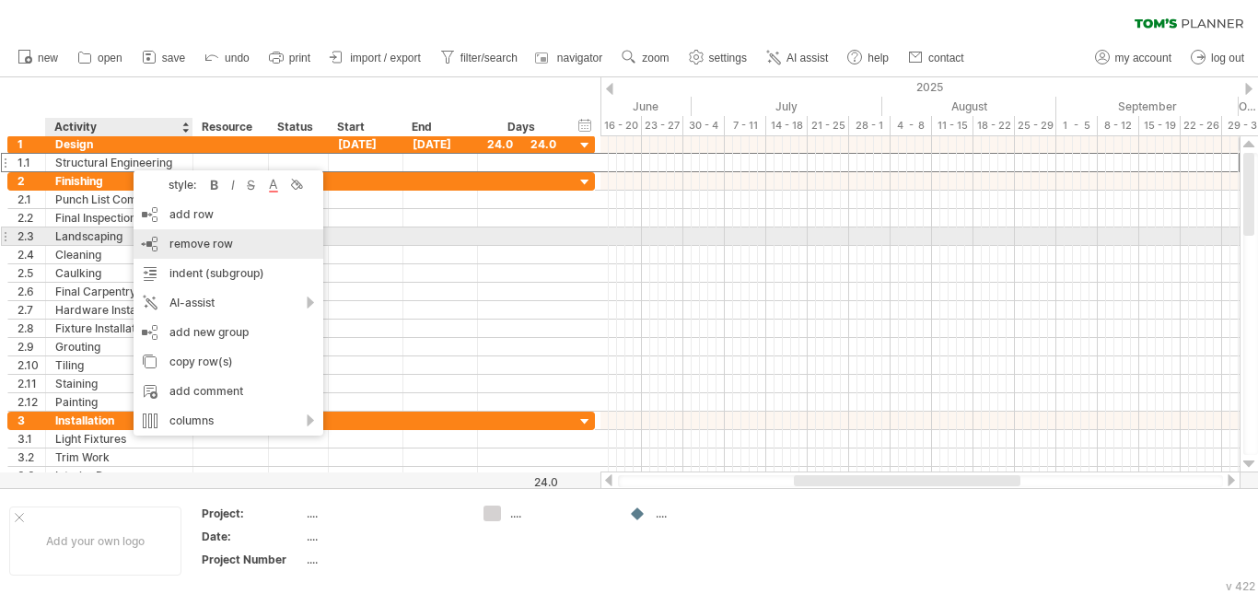
click at [183, 235] on div "remove row remove selected rows" at bounding box center [229, 243] width 190 height 29
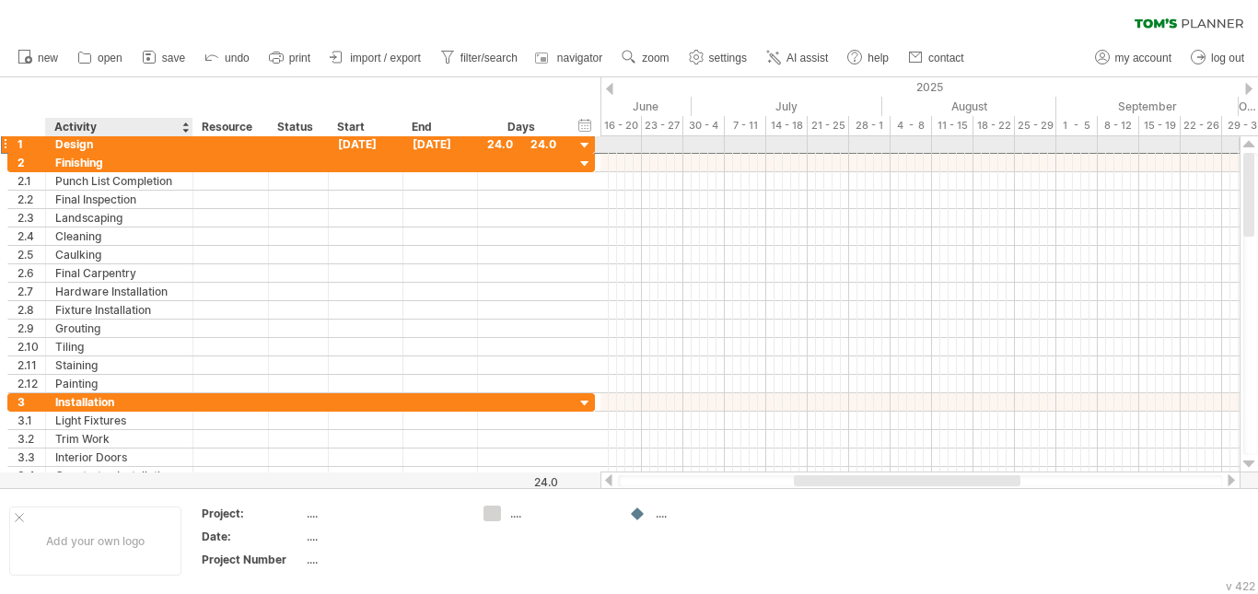
click at [194, 143] on div at bounding box center [231, 143] width 76 height 17
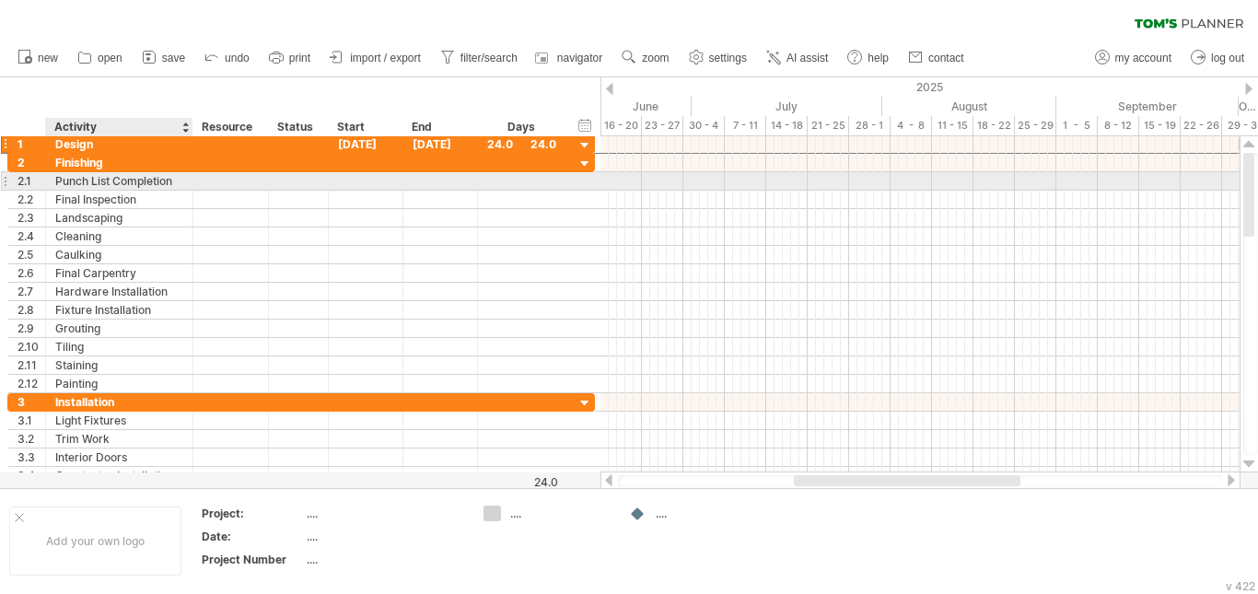
click at [137, 181] on div "Punch List Completion" at bounding box center [119, 180] width 128 height 17
click at [442, 186] on div at bounding box center [440, 180] width 75 height 17
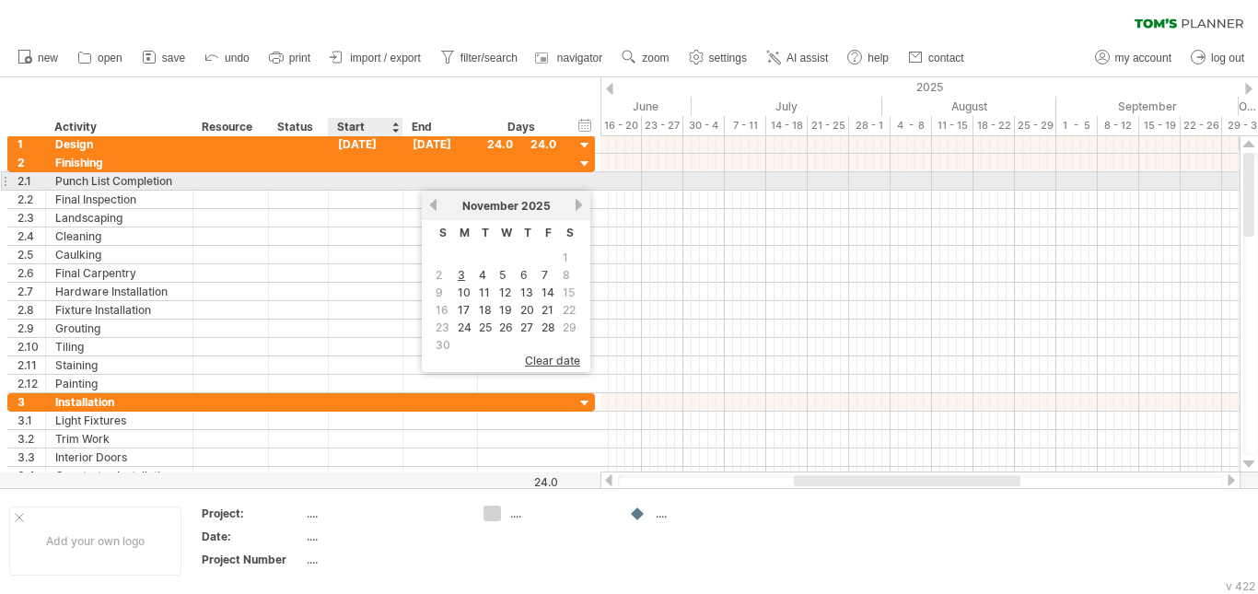
click at [357, 187] on div at bounding box center [366, 180] width 75 height 17
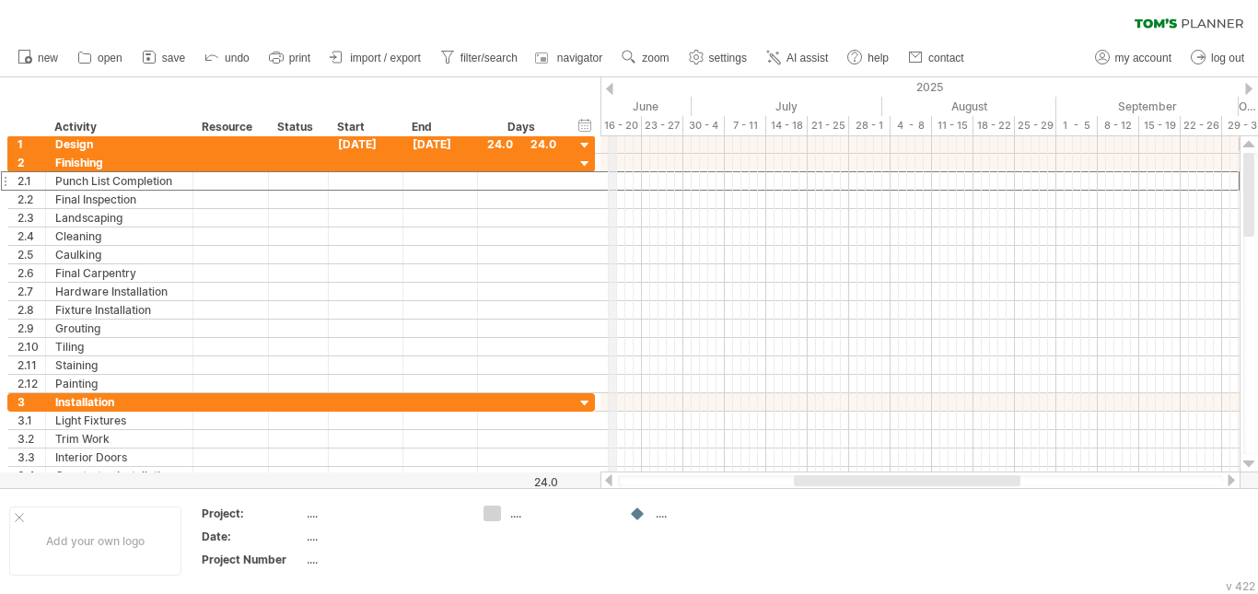
click at [614, 87] on div "2025" at bounding box center [703, 86] width 2163 height 19
click at [576, 160] on div "2 ********* Finishing" at bounding box center [301, 163] width 588 height 18
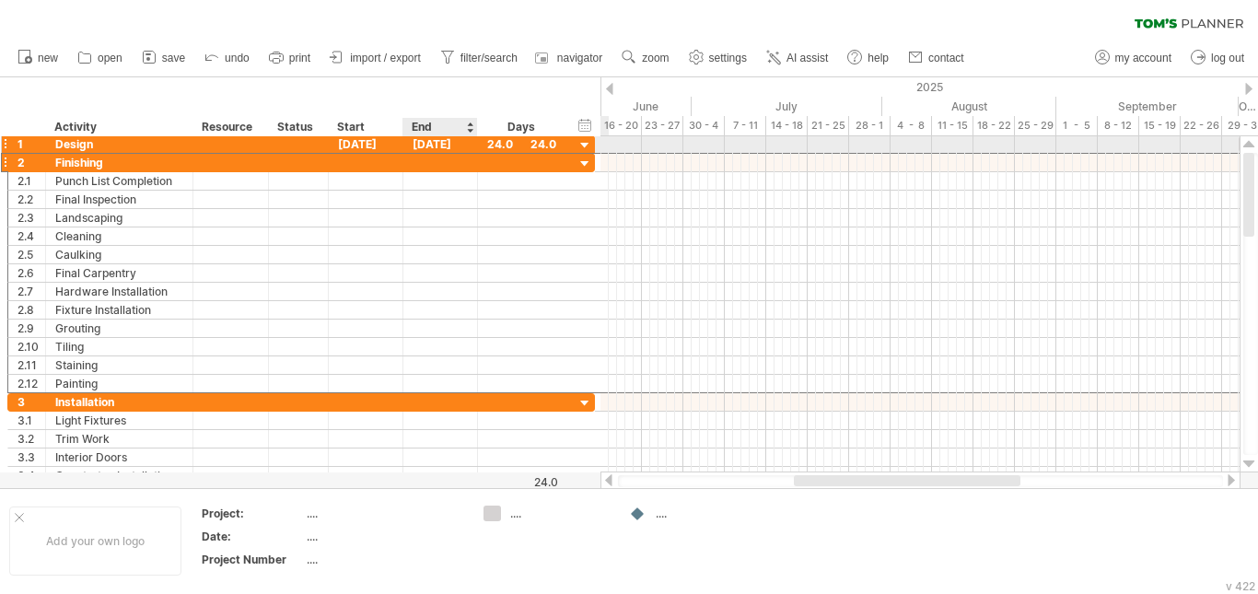
click at [450, 146] on div "[DATE]" at bounding box center [440, 143] width 75 height 17
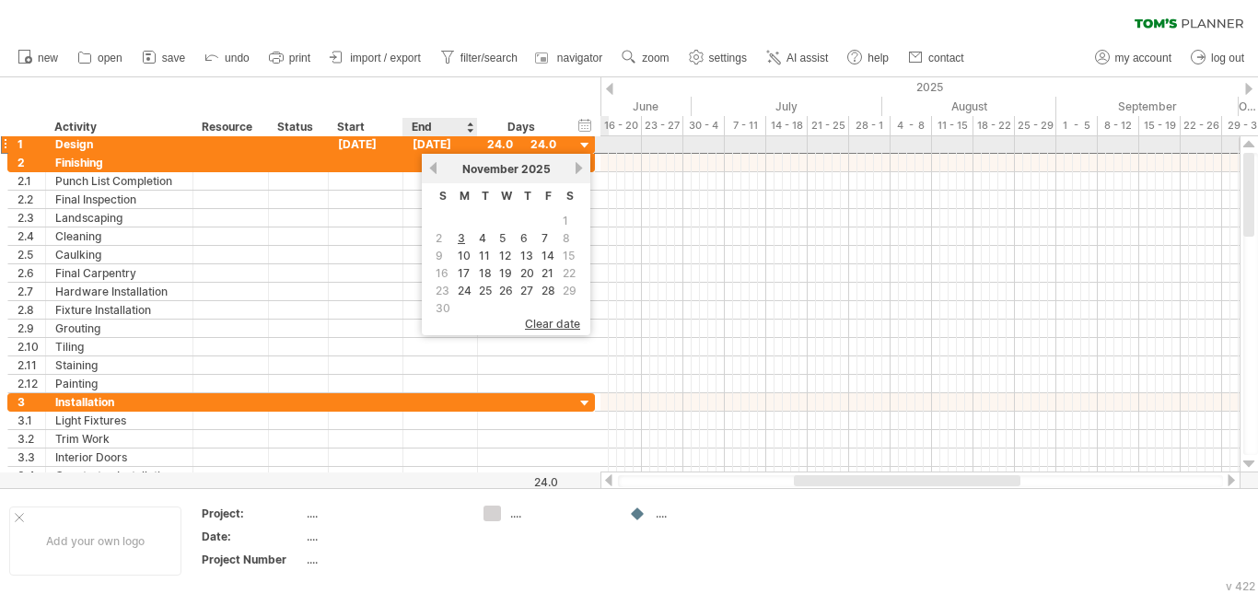
click at [444, 142] on div "[DATE]" at bounding box center [440, 143] width 75 height 17
click at [381, 146] on div "[DATE]" at bounding box center [366, 143] width 75 height 17
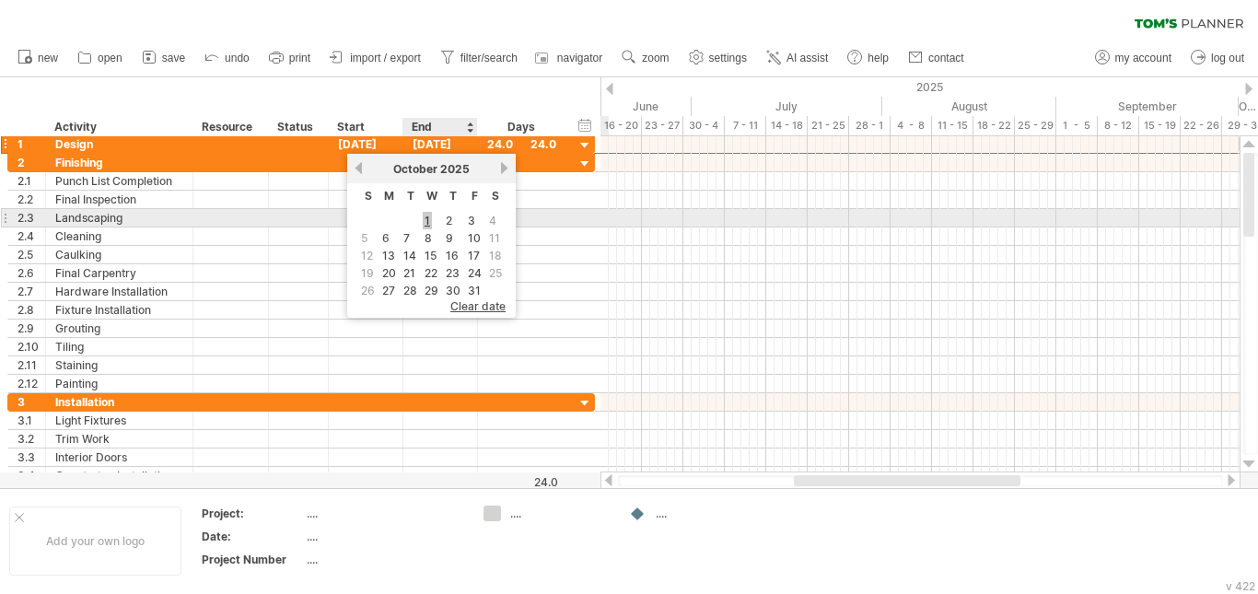
click at [426, 220] on link "1" at bounding box center [427, 220] width 9 height 17
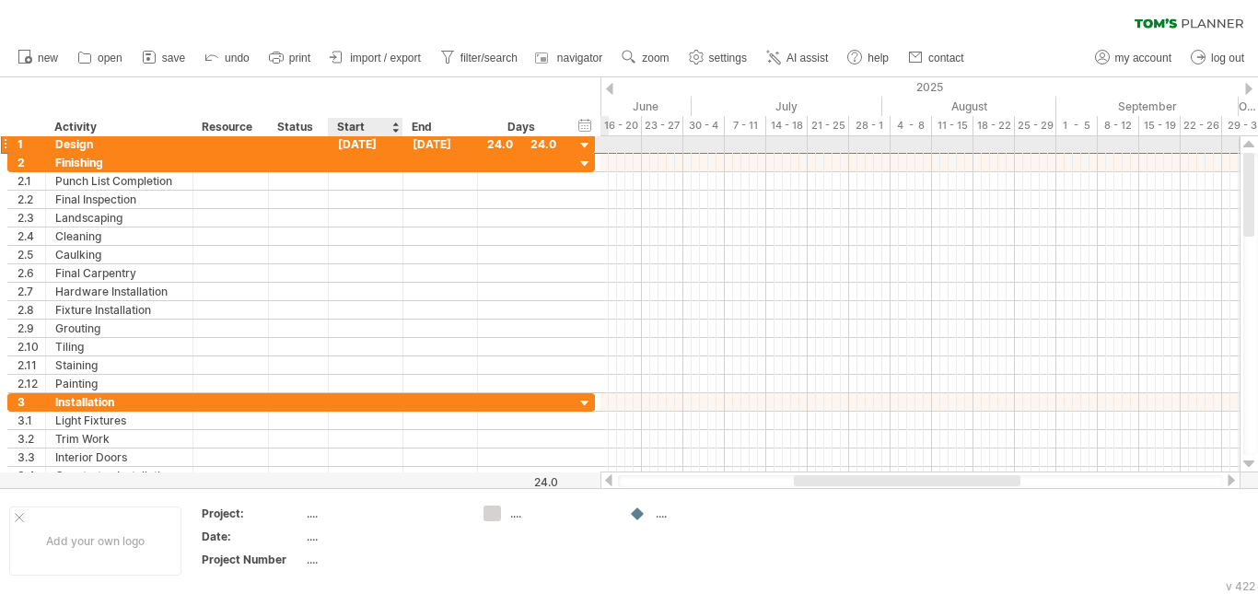
click at [372, 148] on div "[DATE]" at bounding box center [366, 143] width 75 height 17
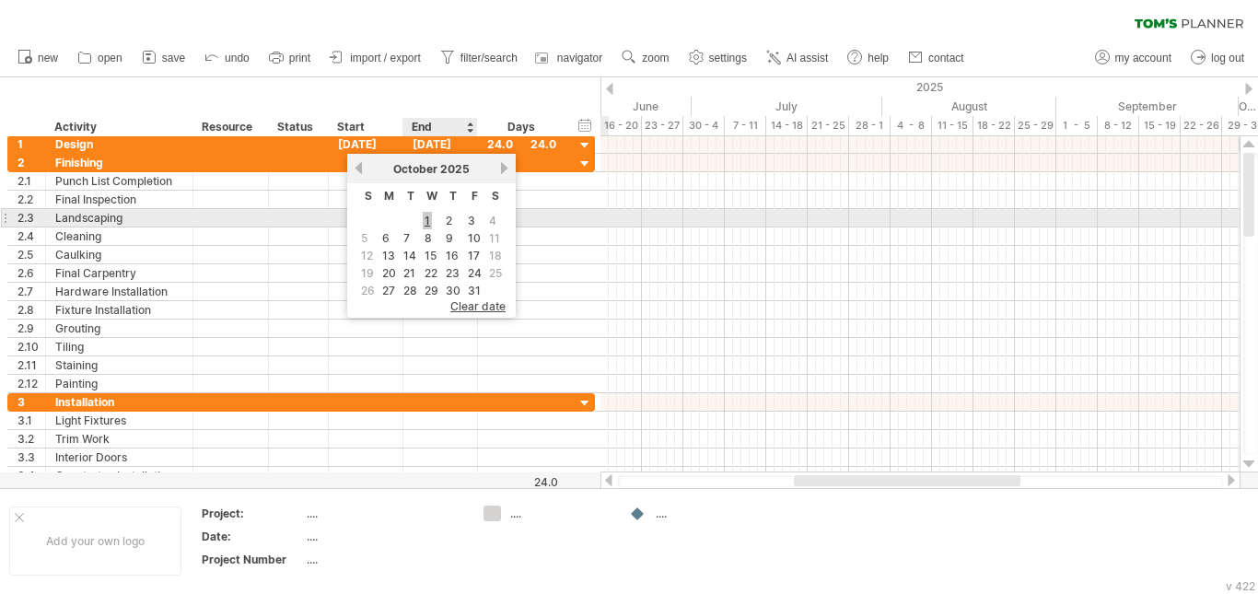
click at [424, 218] on link "1" at bounding box center [427, 220] width 9 height 17
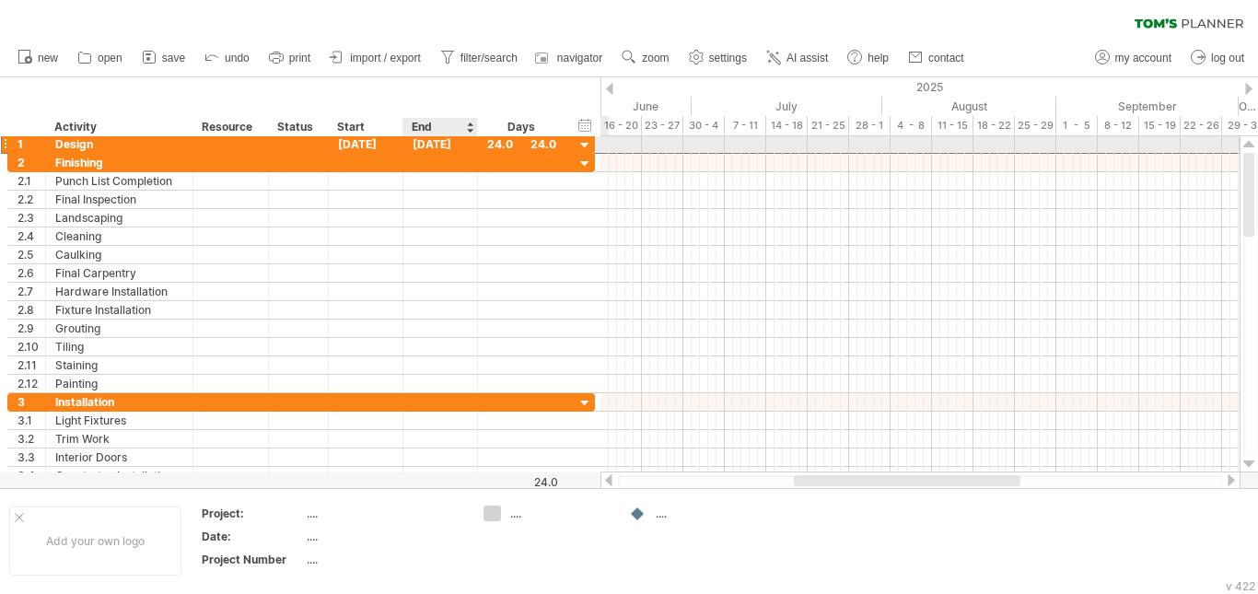
click at [447, 142] on div "[DATE]" at bounding box center [440, 143] width 75 height 17
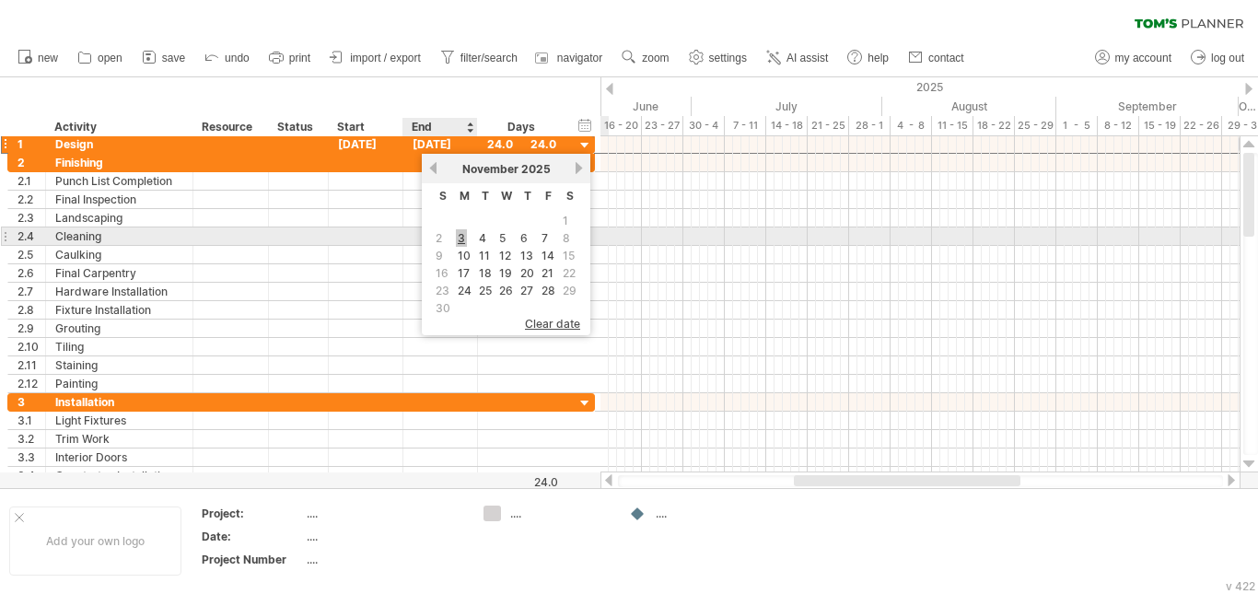
click at [459, 239] on link "3" at bounding box center [461, 237] width 11 height 17
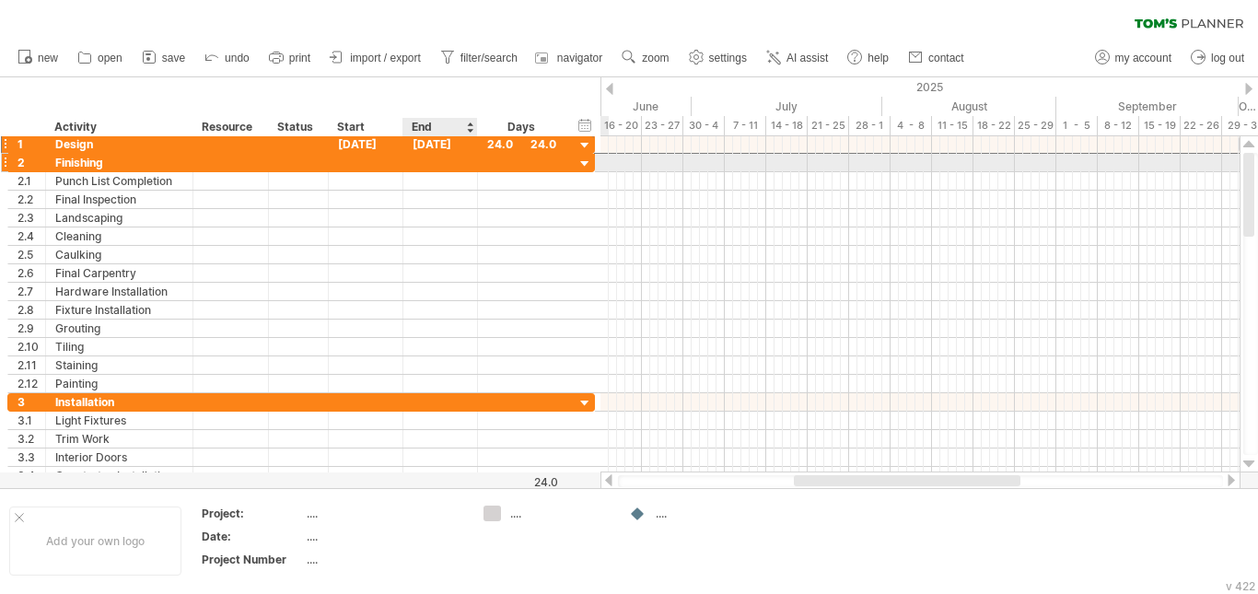
click at [449, 156] on div at bounding box center [440, 162] width 75 height 17
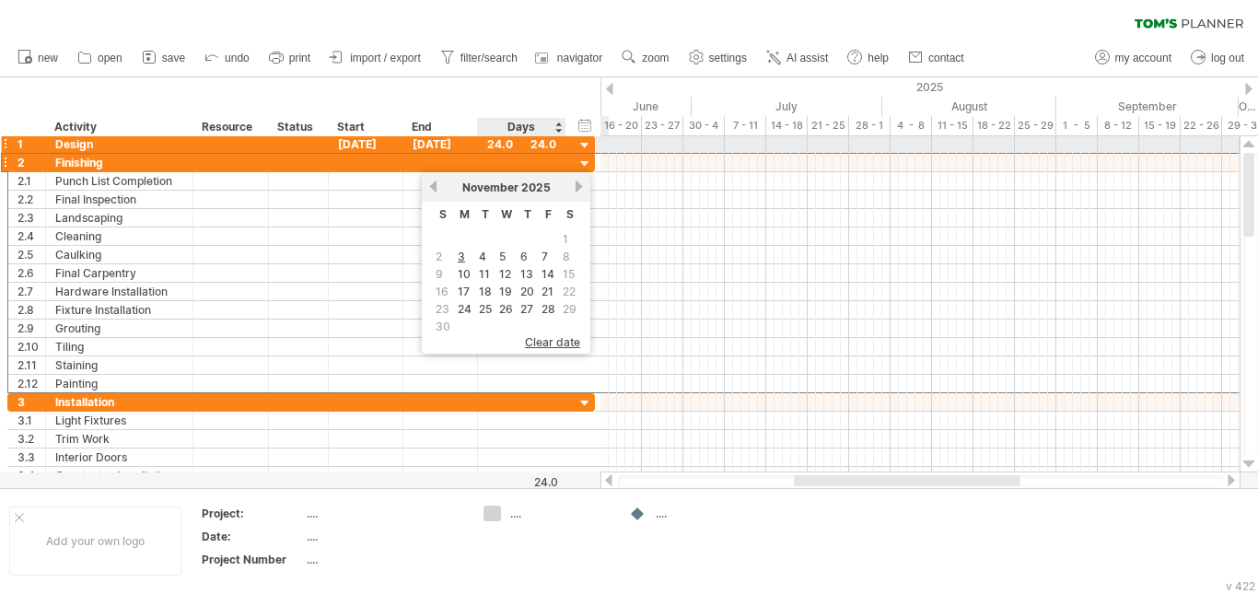
click at [507, 145] on div "24.0" at bounding box center [521, 143] width 69 height 17
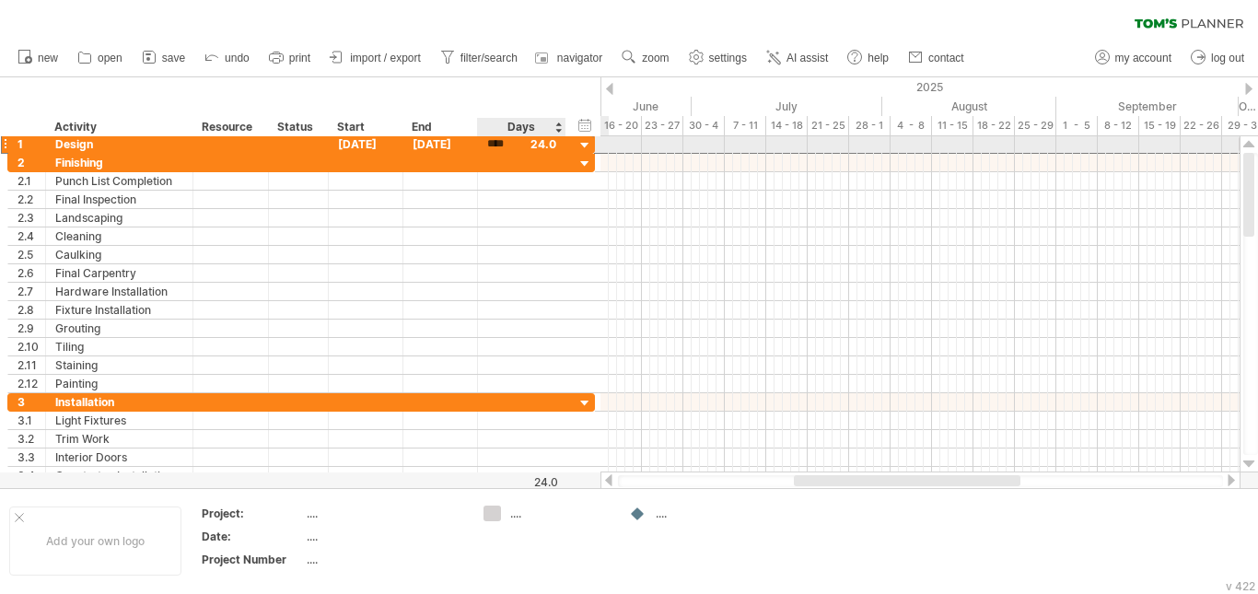
click at [535, 146] on div "****" at bounding box center [521, 143] width 69 height 17
click at [371, 143] on div "[DATE]" at bounding box center [366, 143] width 75 height 17
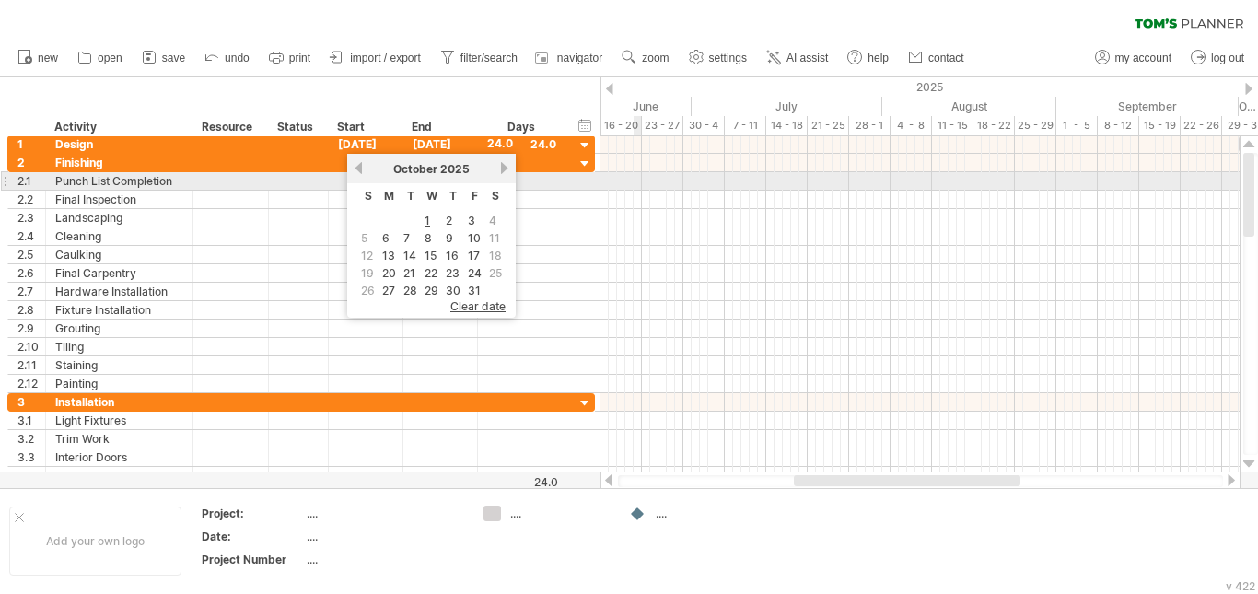
click at [636, 181] on div at bounding box center [919, 181] width 639 height 18
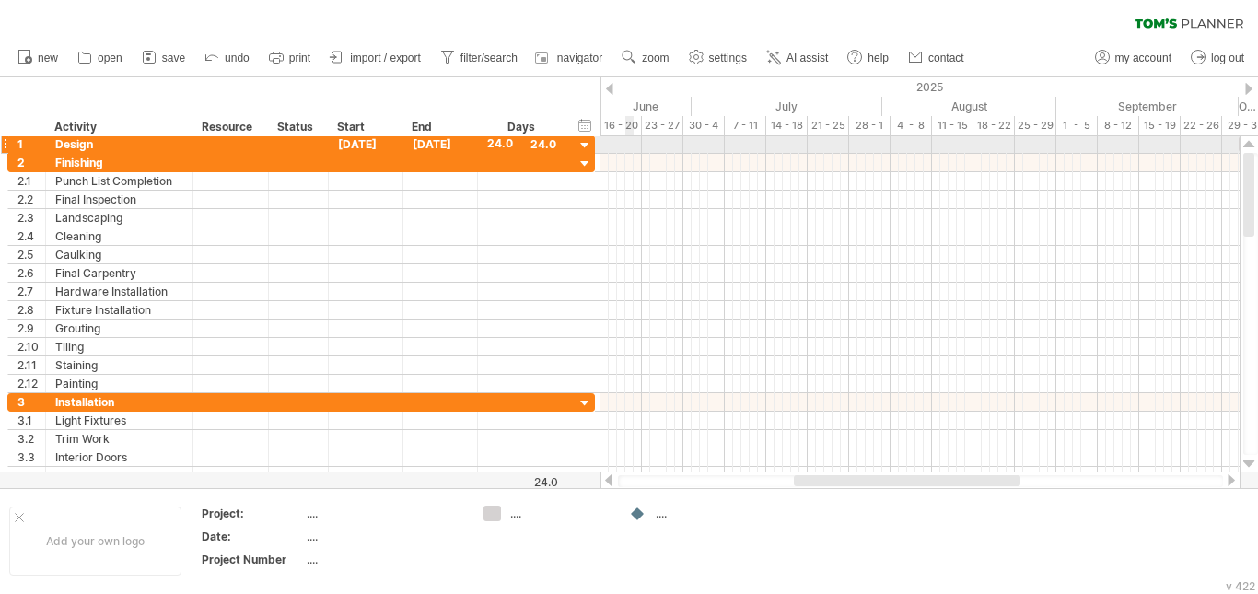
click at [626, 141] on div at bounding box center [919, 144] width 639 height 18
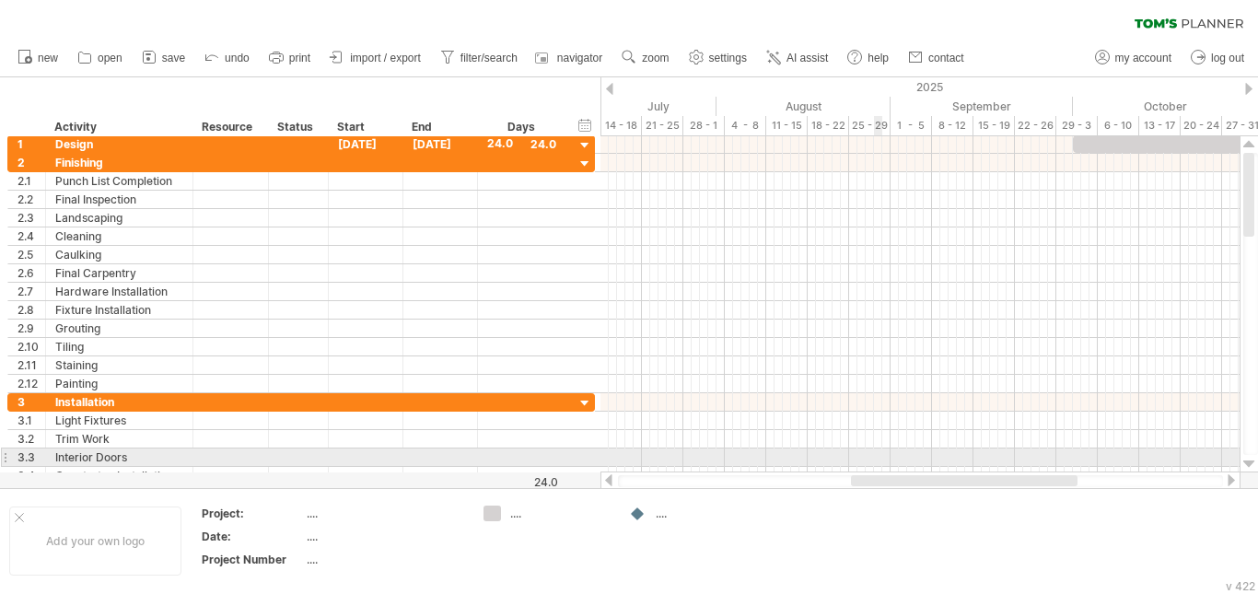
drag, startPoint x: 822, startPoint y: 484, endPoint x: 923, endPoint y: 453, distance: 104.9
click at [923, 454] on div "Trying to reach [DOMAIN_NAME] Connected again... 0% clear filter new 1" at bounding box center [629, 297] width 1258 height 594
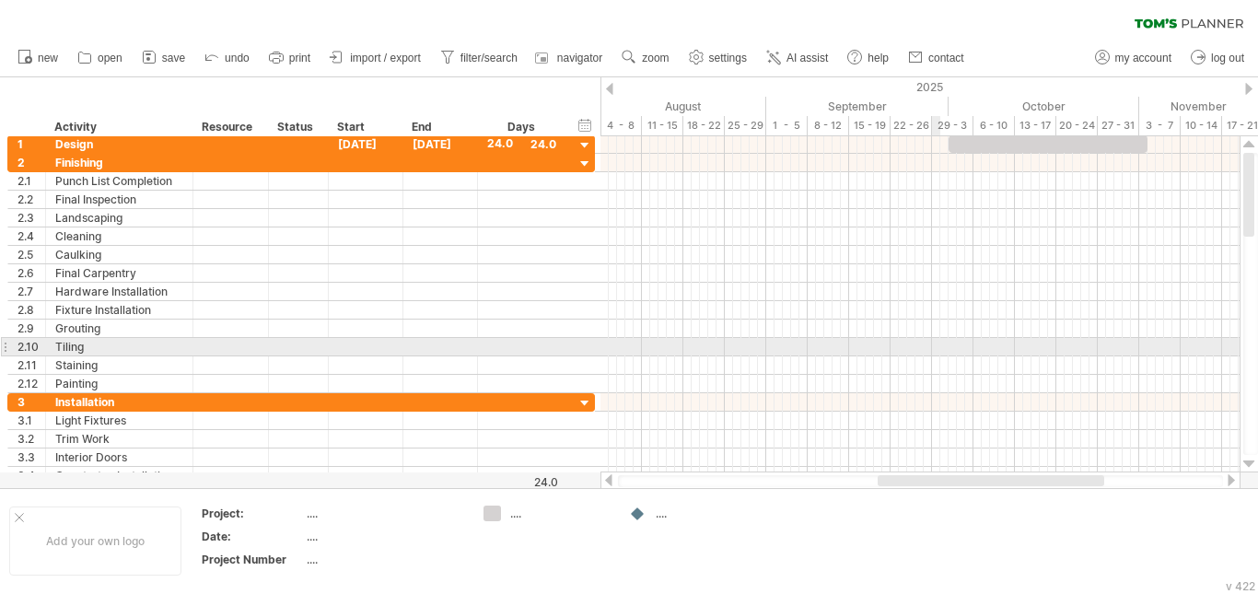
click at [932, 344] on div at bounding box center [919, 347] width 639 height 18
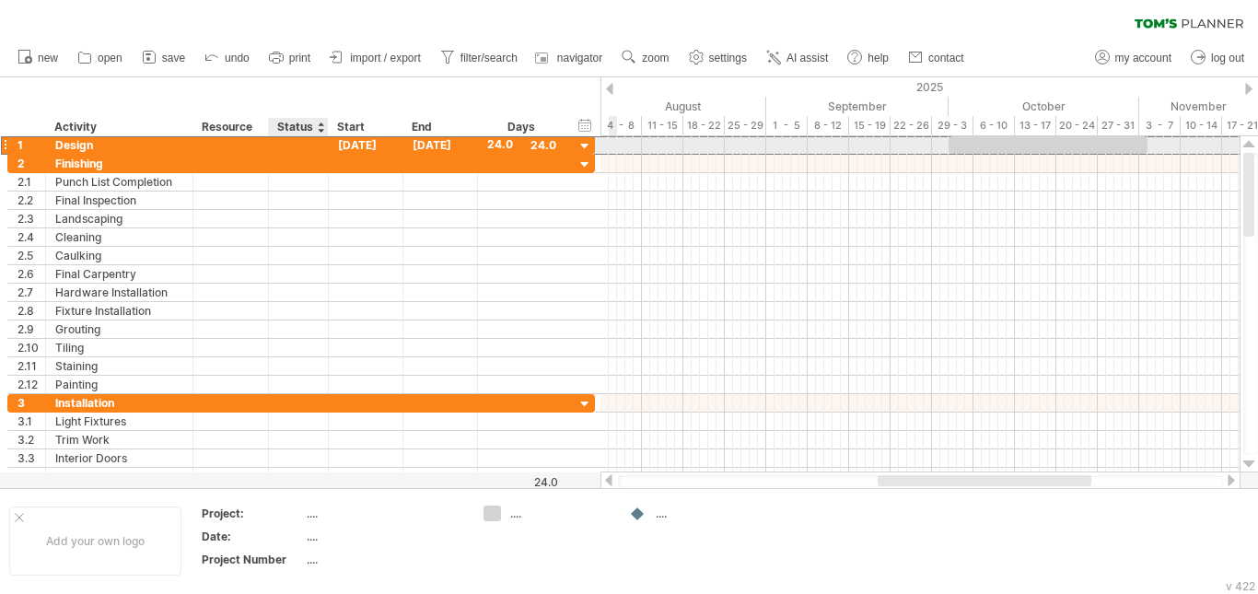
click at [292, 150] on div at bounding box center [298, 144] width 41 height 17
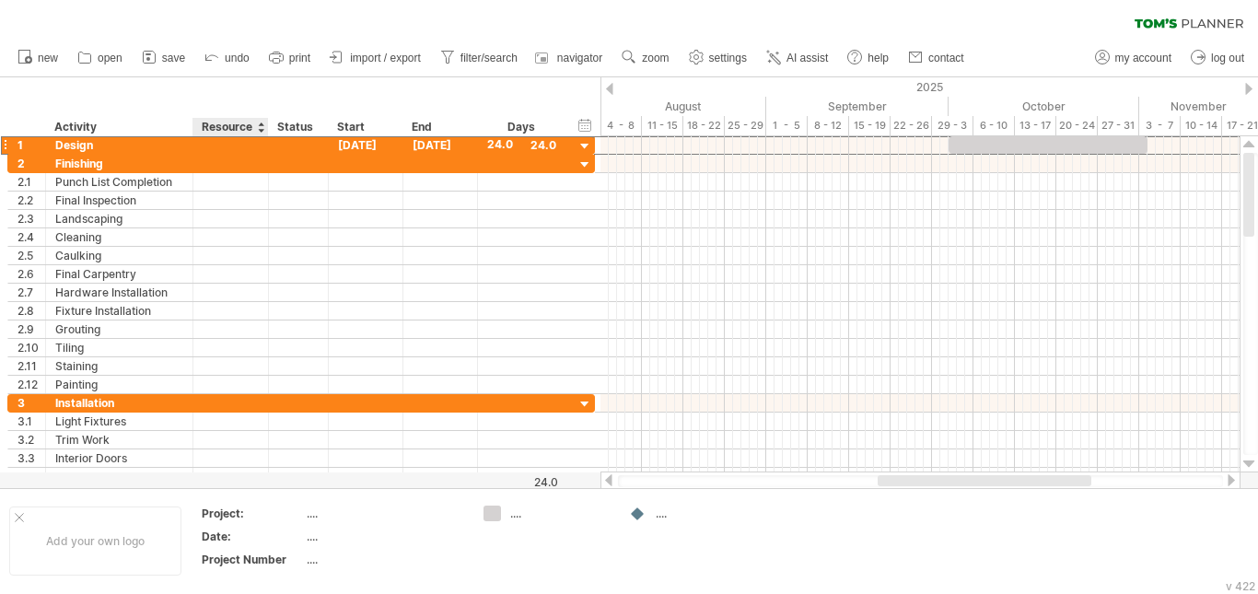
click at [233, 132] on div "Resource" at bounding box center [230, 127] width 56 height 18
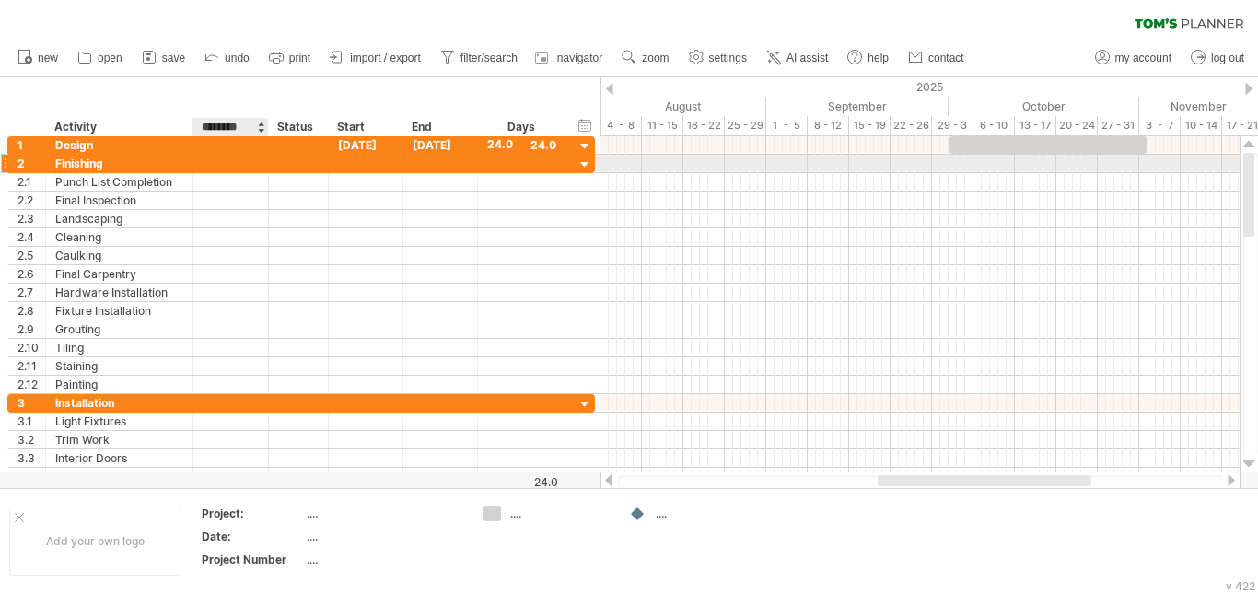
click at [251, 160] on div at bounding box center [231, 163] width 56 height 17
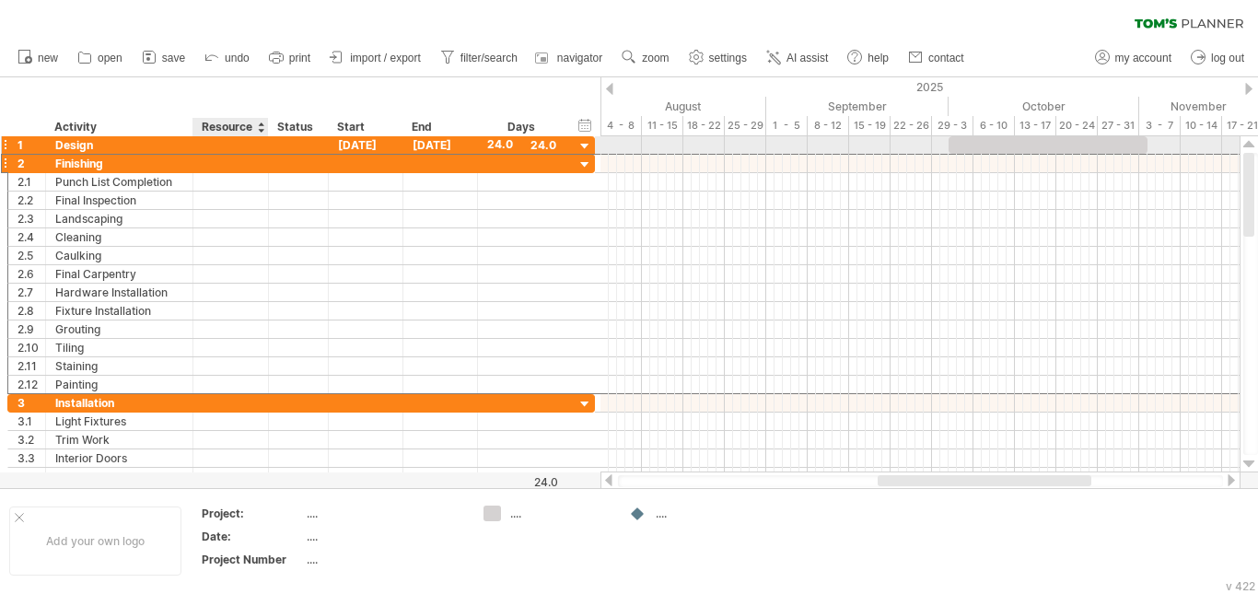
click at [250, 139] on div at bounding box center [231, 144] width 56 height 17
click at [255, 151] on input "text" at bounding box center [231, 144] width 56 height 17
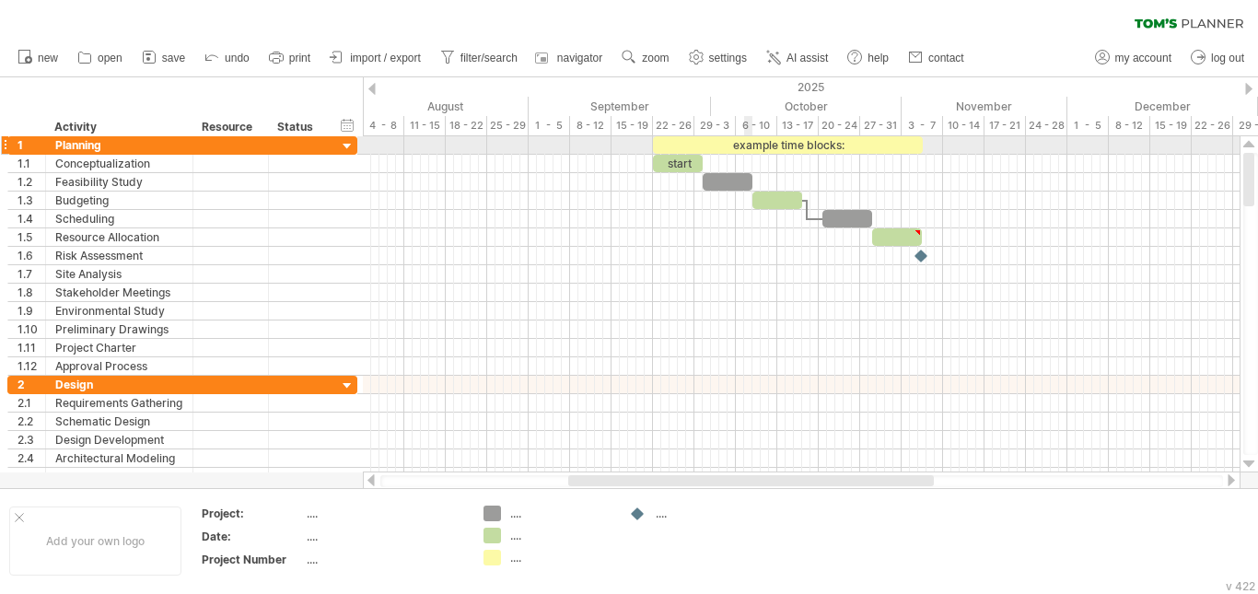
click at [750, 146] on div "example time blocks:" at bounding box center [788, 144] width 270 height 17
click at [829, 143] on div "**********" at bounding box center [788, 144] width 270 height 17
click at [350, 142] on div at bounding box center [347, 146] width 17 height 17
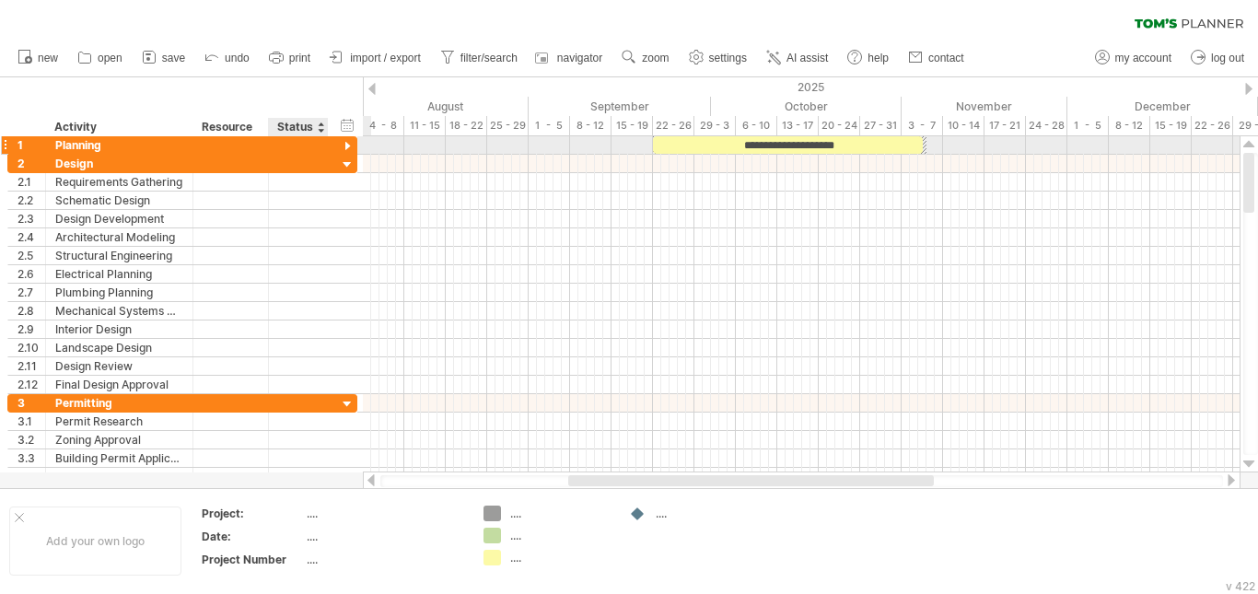
click at [350, 142] on div at bounding box center [347, 146] width 17 height 17
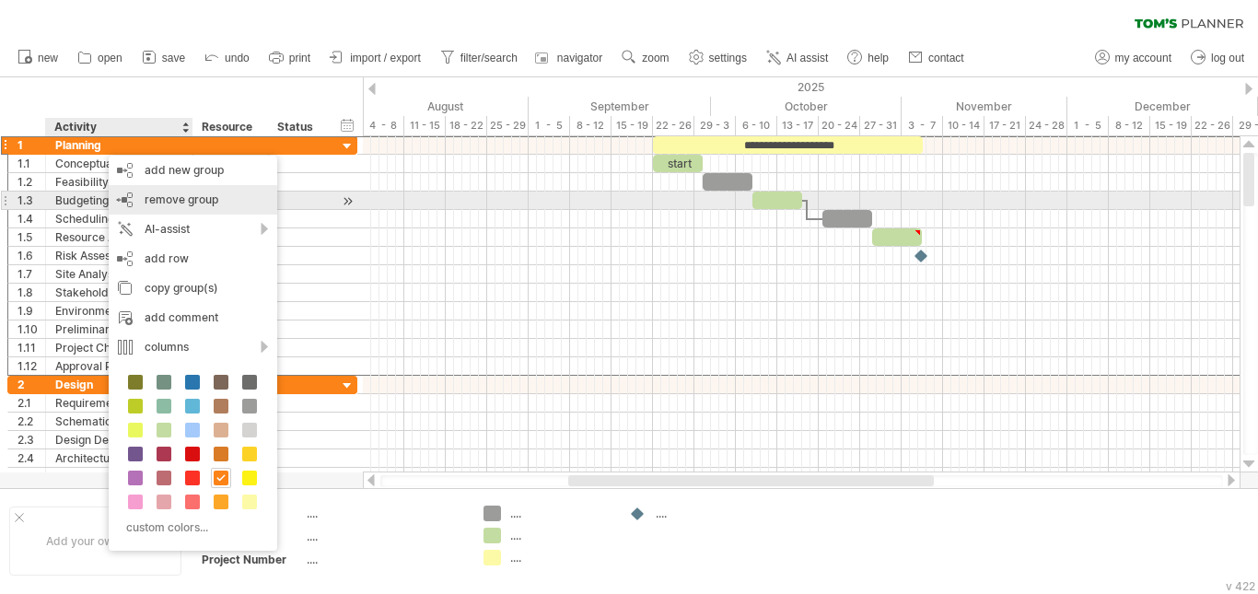
click at [153, 200] on span "remove group" at bounding box center [182, 199] width 74 height 14
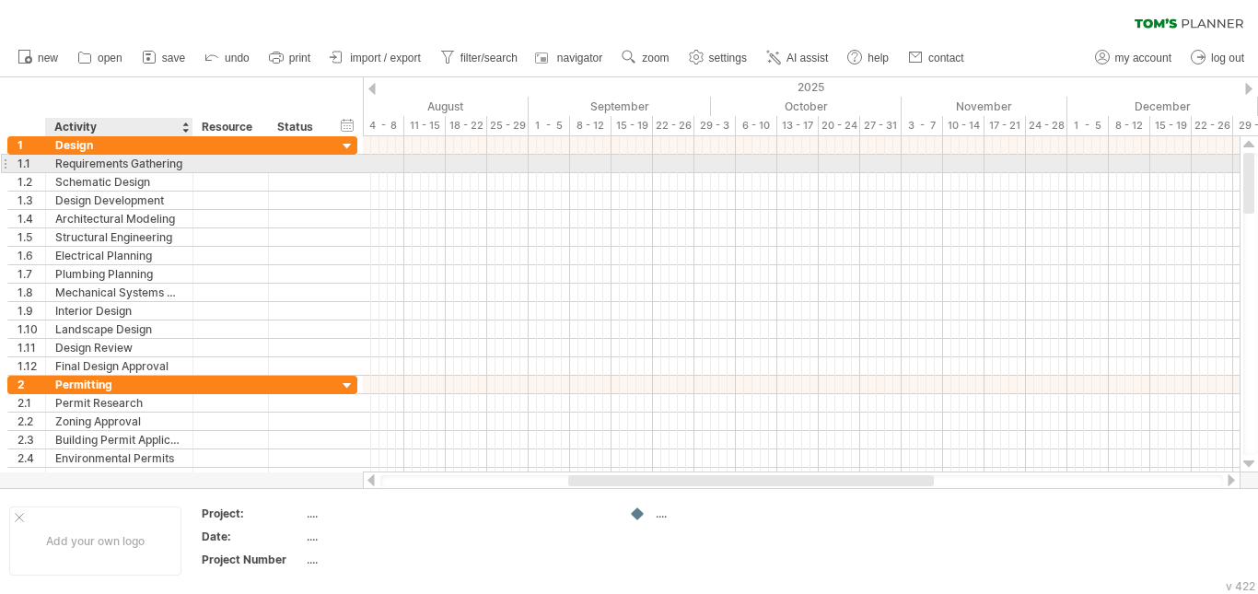
click at [201, 168] on div at bounding box center [231, 163] width 76 height 17
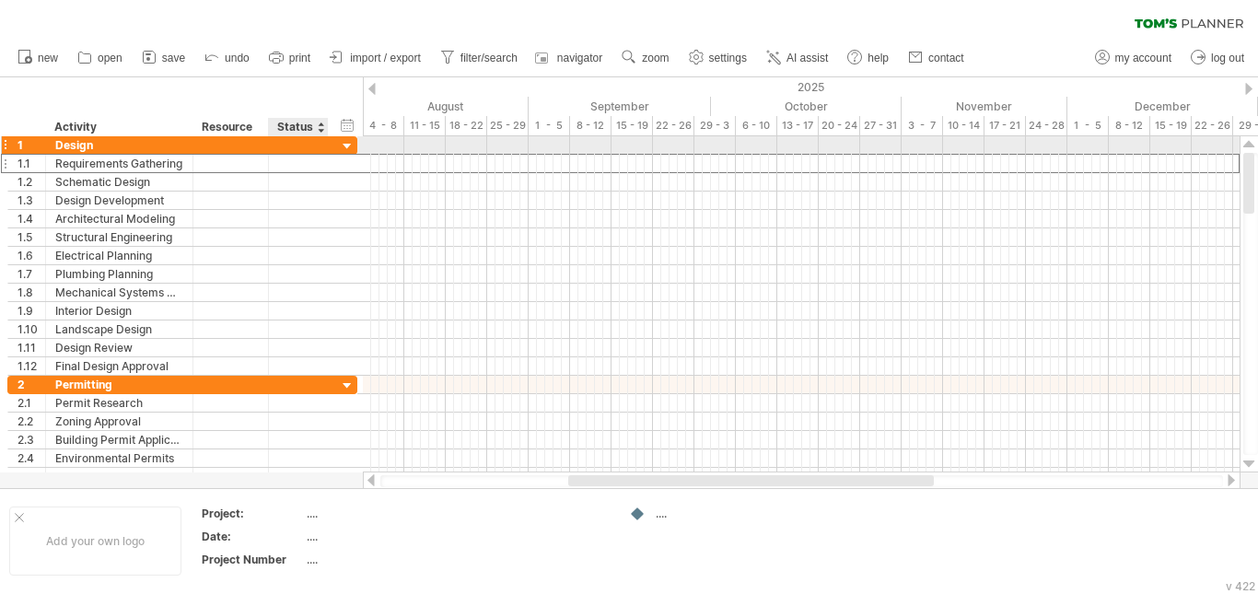
click at [350, 146] on div at bounding box center [347, 146] width 17 height 17
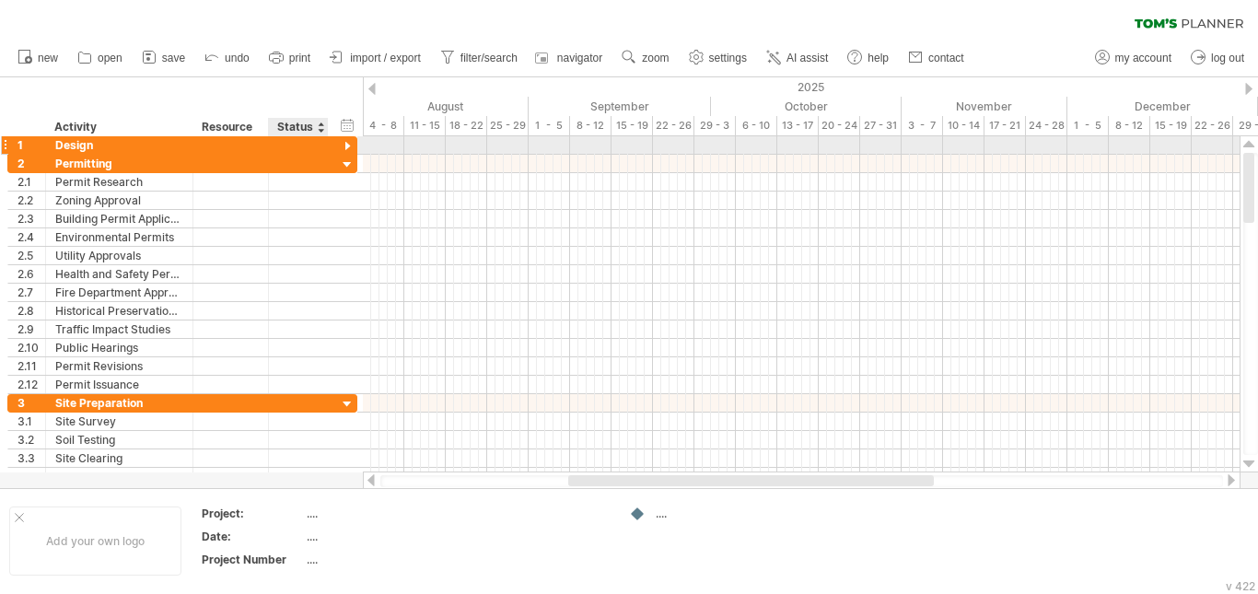
click at [350, 146] on div at bounding box center [347, 146] width 17 height 17
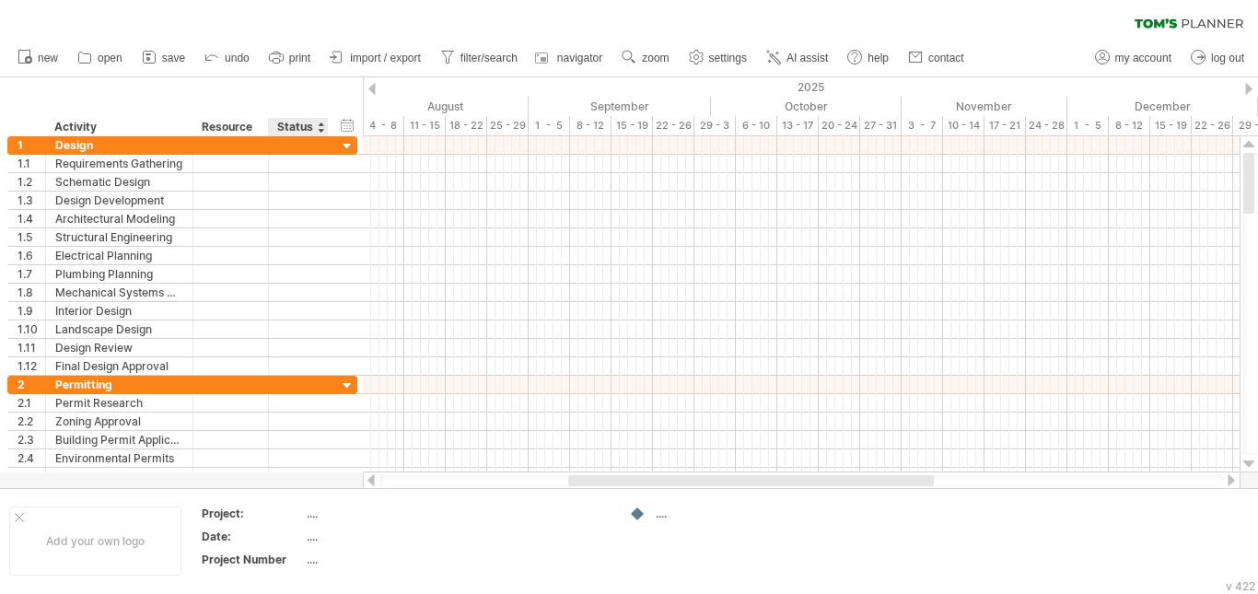
click at [309, 127] on div "Status" at bounding box center [297, 127] width 41 height 18
click at [343, 126] on div "hide start/end/duration show start/end/duration" at bounding box center [347, 124] width 17 height 19
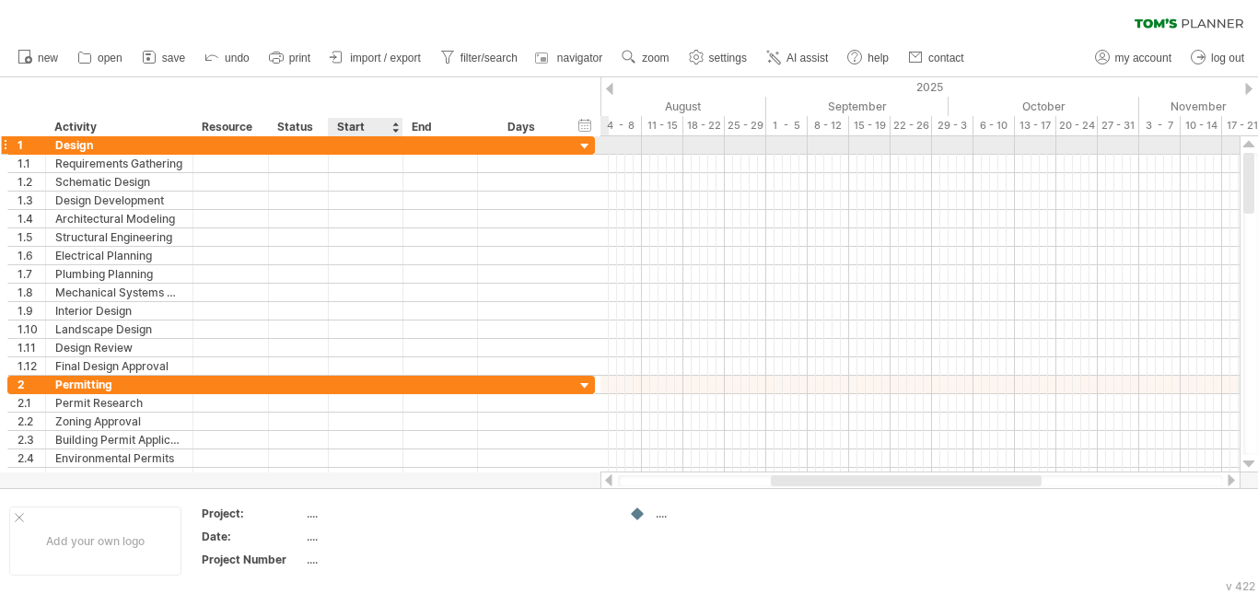
click at [342, 140] on div at bounding box center [366, 144] width 75 height 17
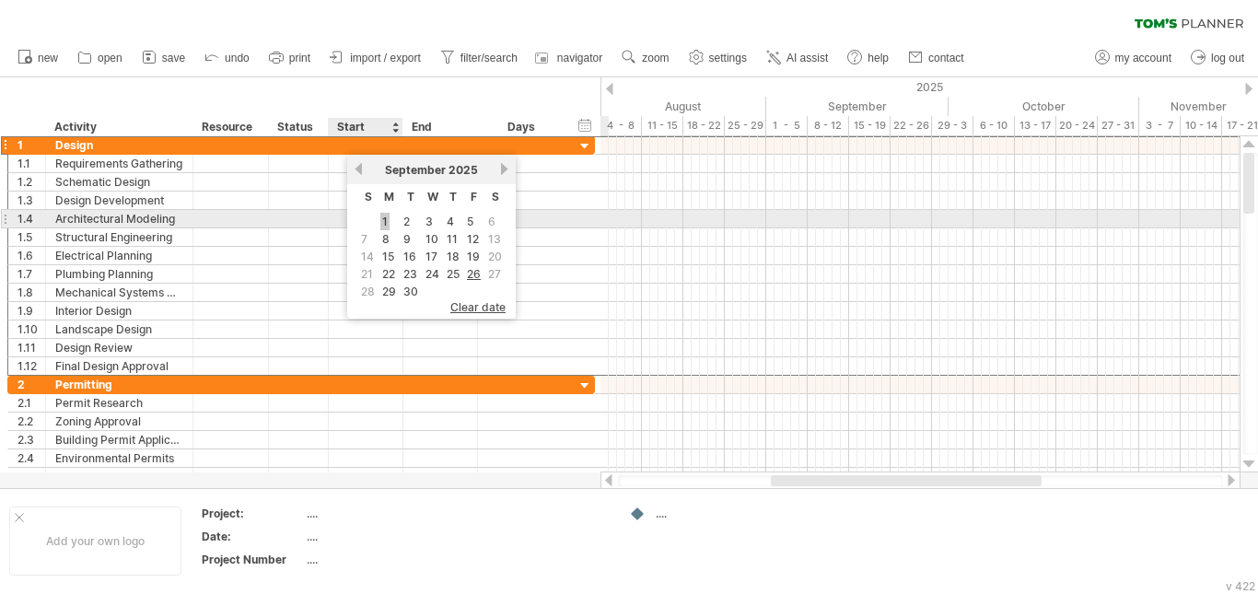
click at [383, 218] on link "1" at bounding box center [384, 221] width 9 height 17
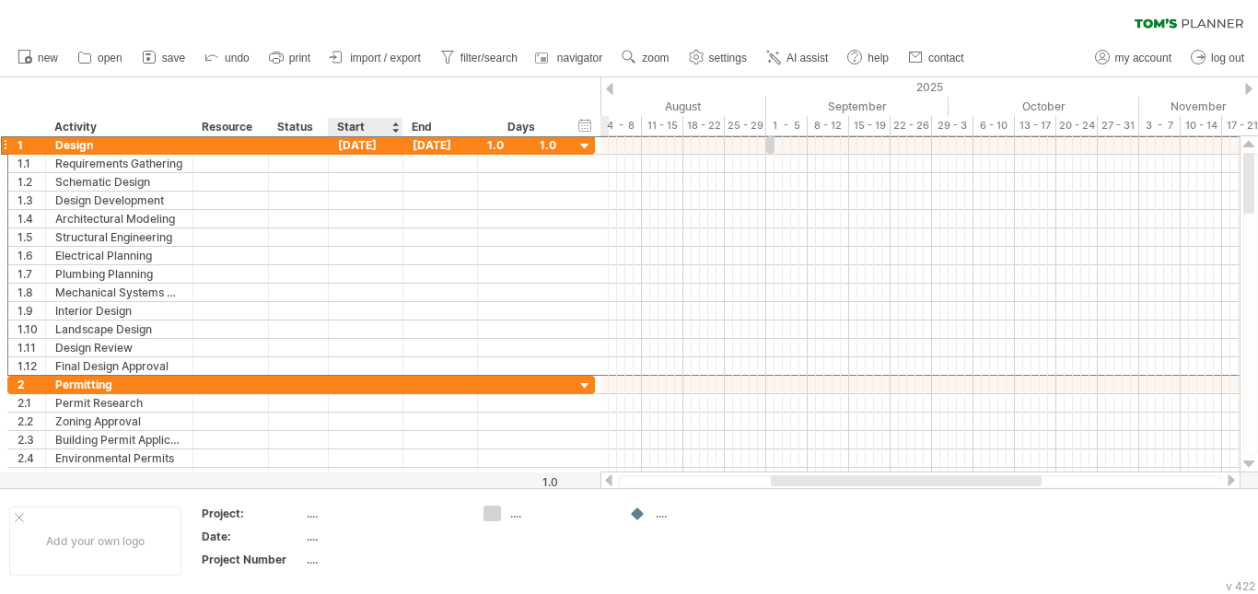
click at [365, 125] on div "Start" at bounding box center [364, 127] width 55 height 18
click at [398, 129] on div at bounding box center [394, 127] width 7 height 18
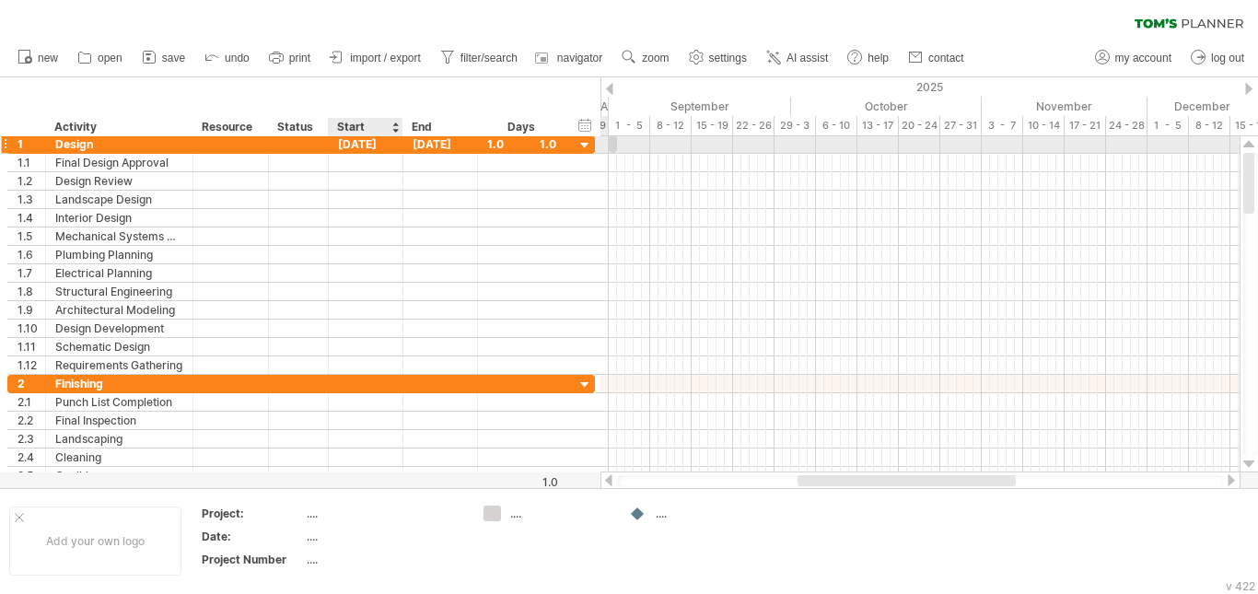
click at [374, 142] on div "[DATE]" at bounding box center [366, 143] width 75 height 17
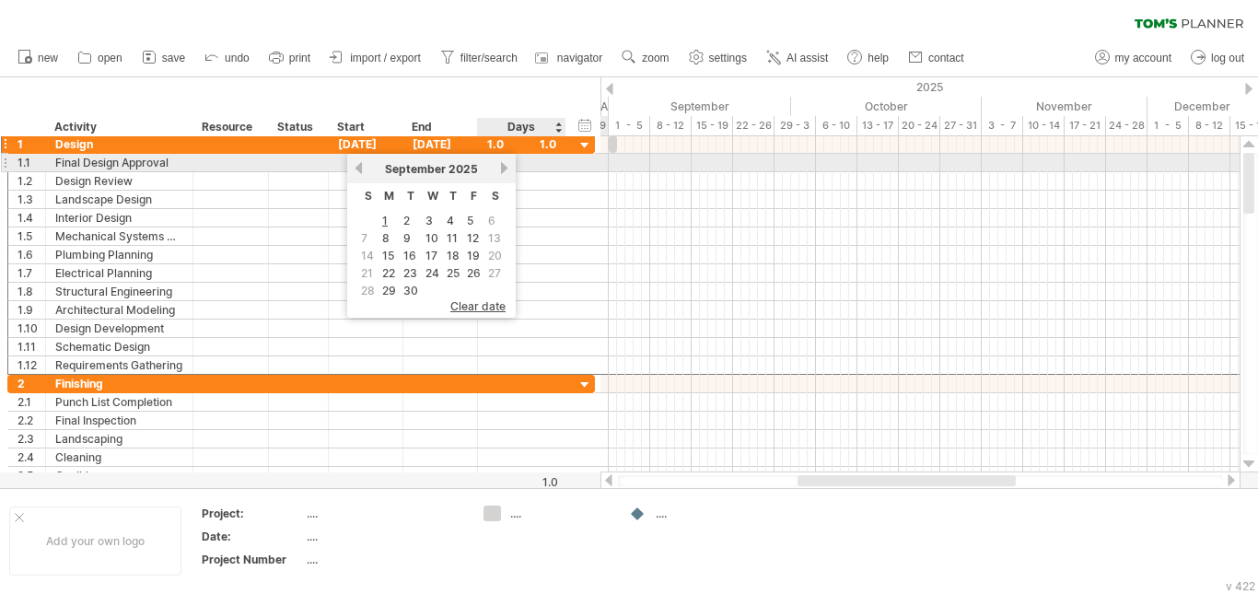
click at [506, 168] on link "next" at bounding box center [504, 168] width 14 height 14
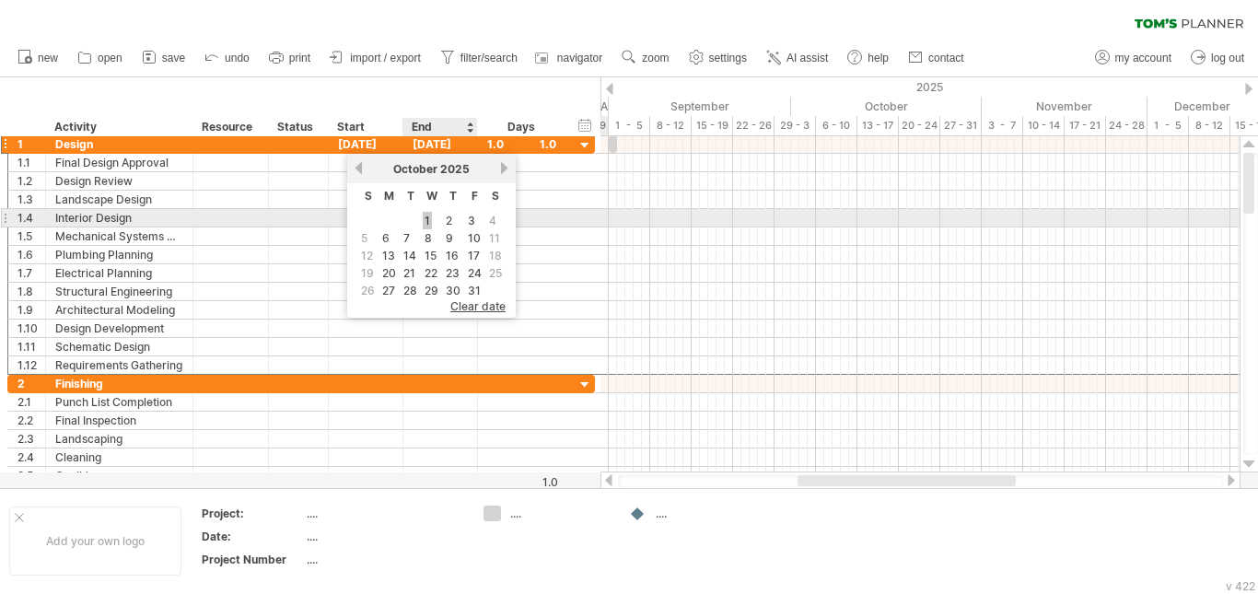
click at [426, 219] on link "1" at bounding box center [427, 220] width 9 height 17
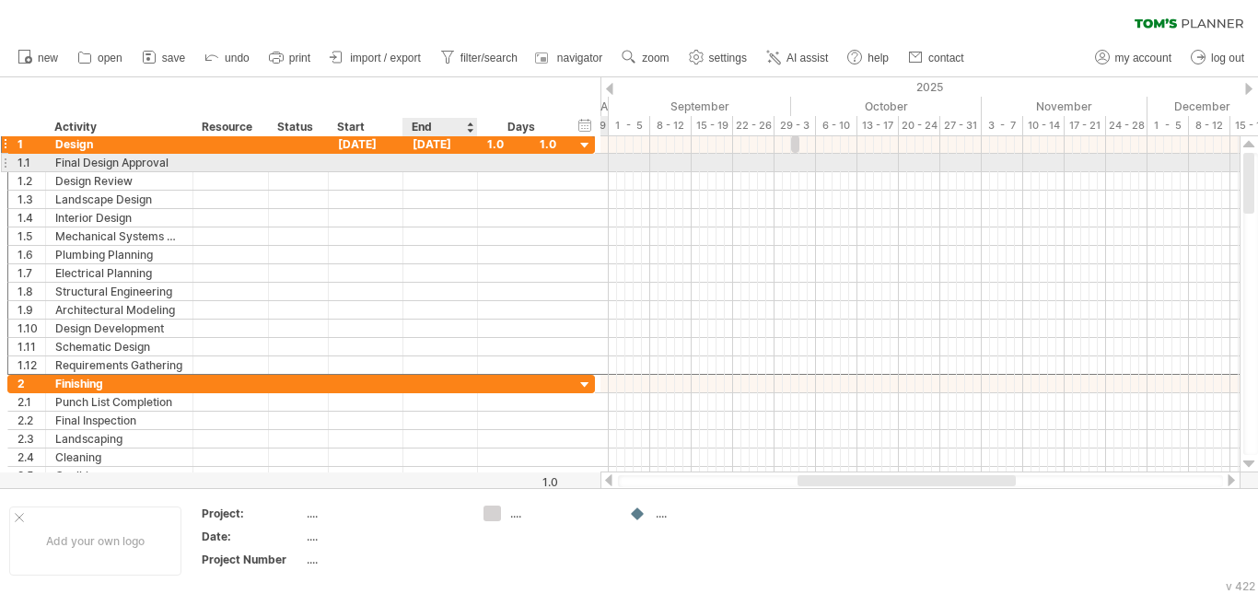
click at [447, 148] on div "[DATE]" at bounding box center [440, 143] width 75 height 17
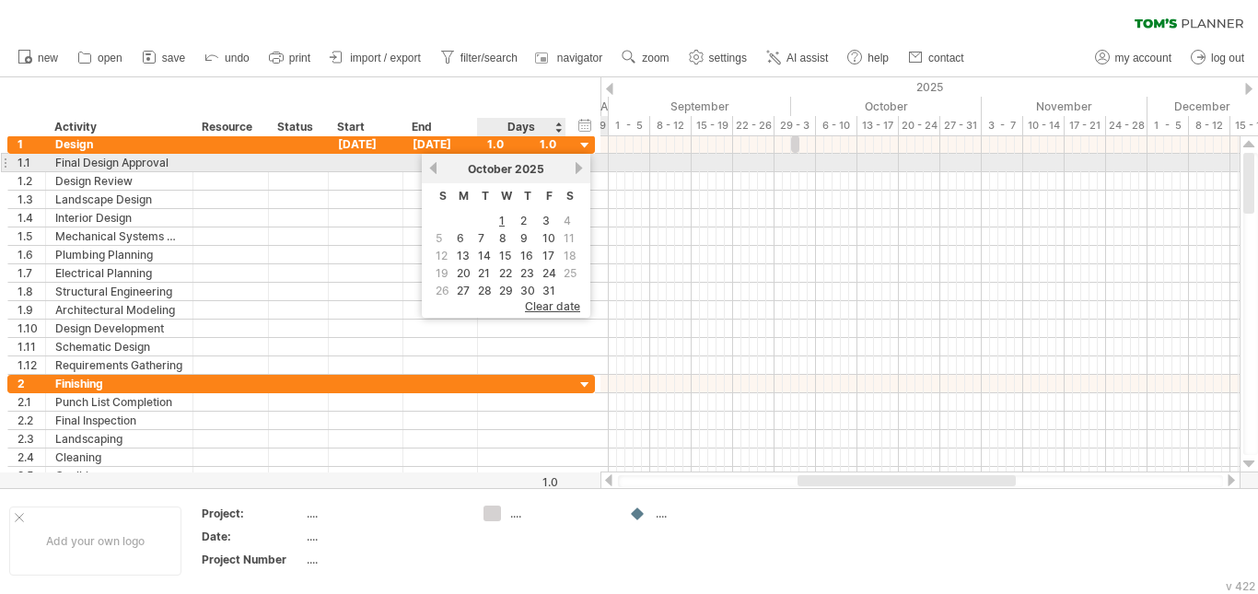
click at [583, 169] on link "next" at bounding box center [579, 168] width 14 height 14
click at [439, 168] on div "[DATE]" at bounding box center [506, 169] width 134 height 14
click at [434, 168] on link "previous" at bounding box center [433, 168] width 14 height 14
click at [575, 169] on link "next" at bounding box center [579, 168] width 14 height 14
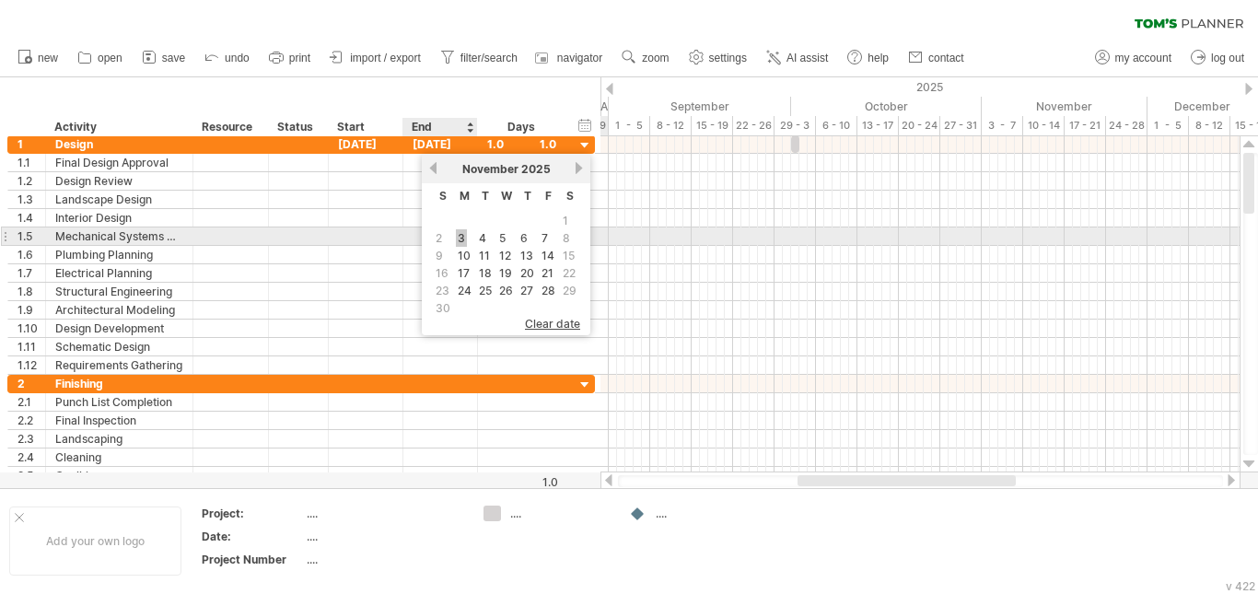
click at [461, 239] on link "3" at bounding box center [461, 237] width 11 height 17
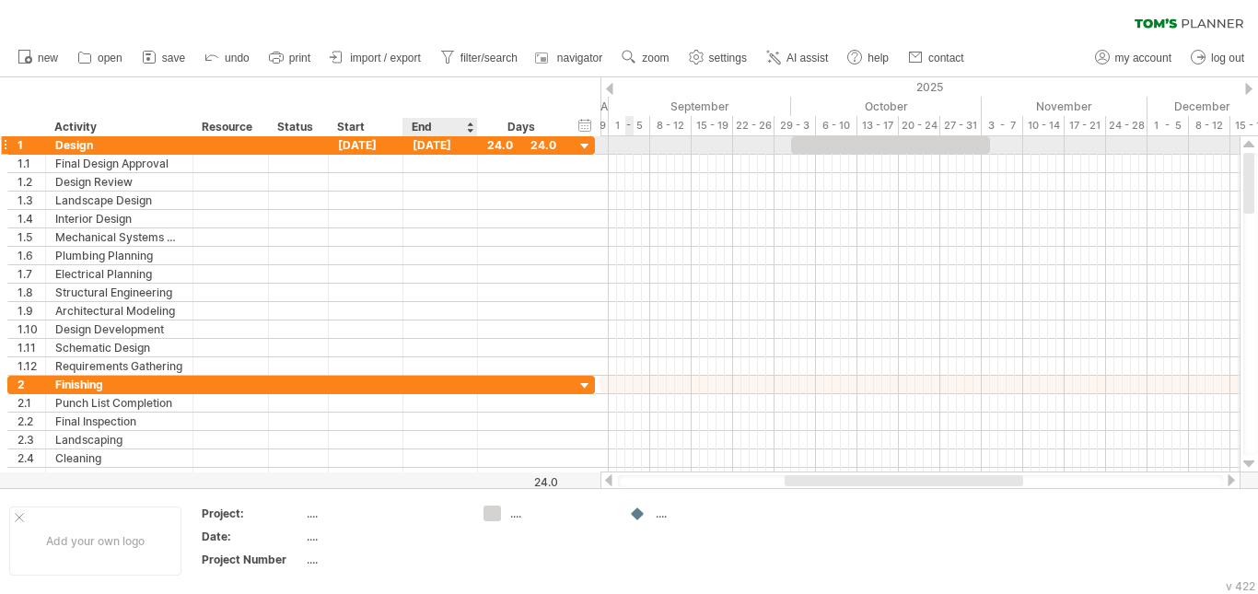
click at [442, 142] on div "[DATE]" at bounding box center [440, 144] width 75 height 17
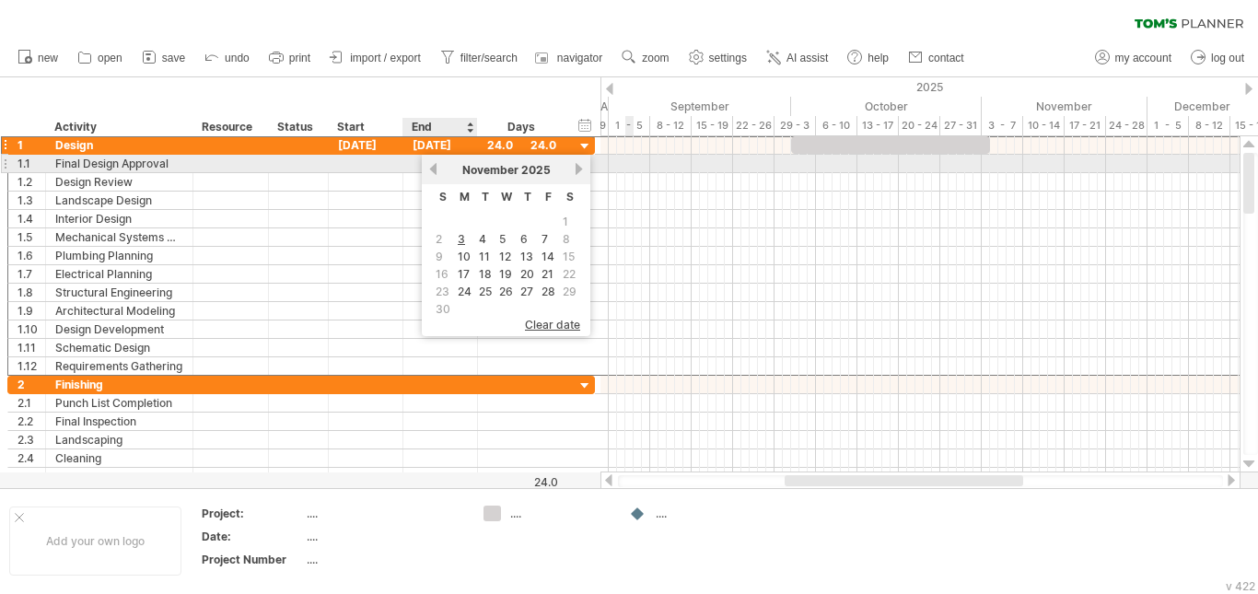
click at [431, 172] on link "previous" at bounding box center [433, 169] width 14 height 14
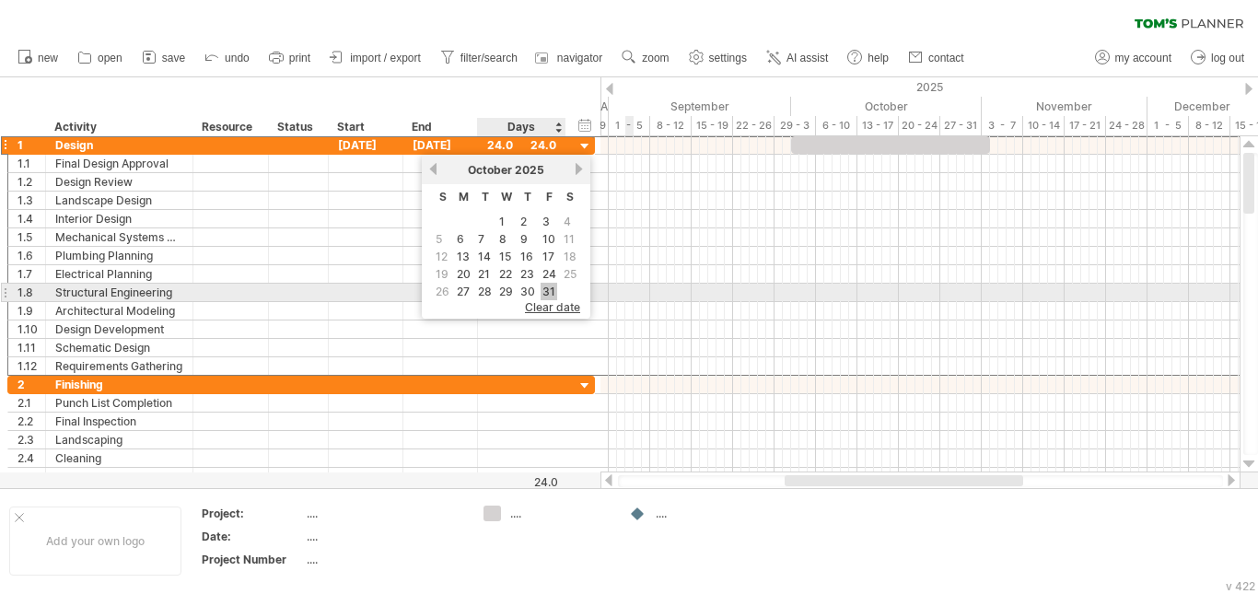
click at [549, 287] on link "31" at bounding box center [549, 291] width 17 height 17
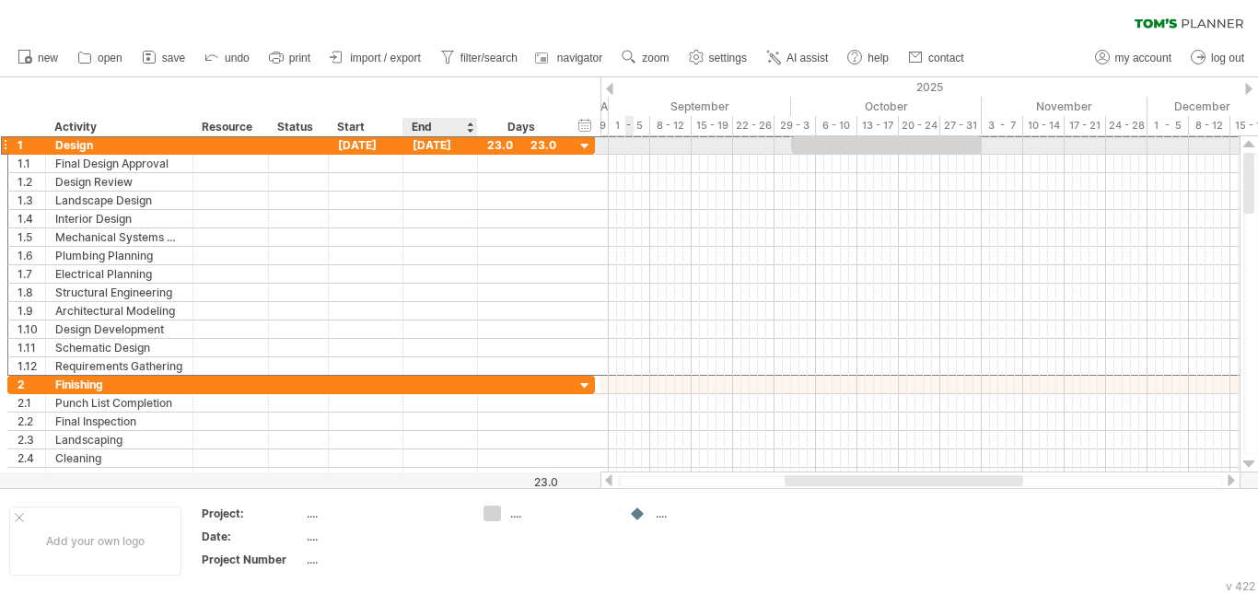
click at [443, 145] on div "[DATE]" at bounding box center [440, 144] width 75 height 17
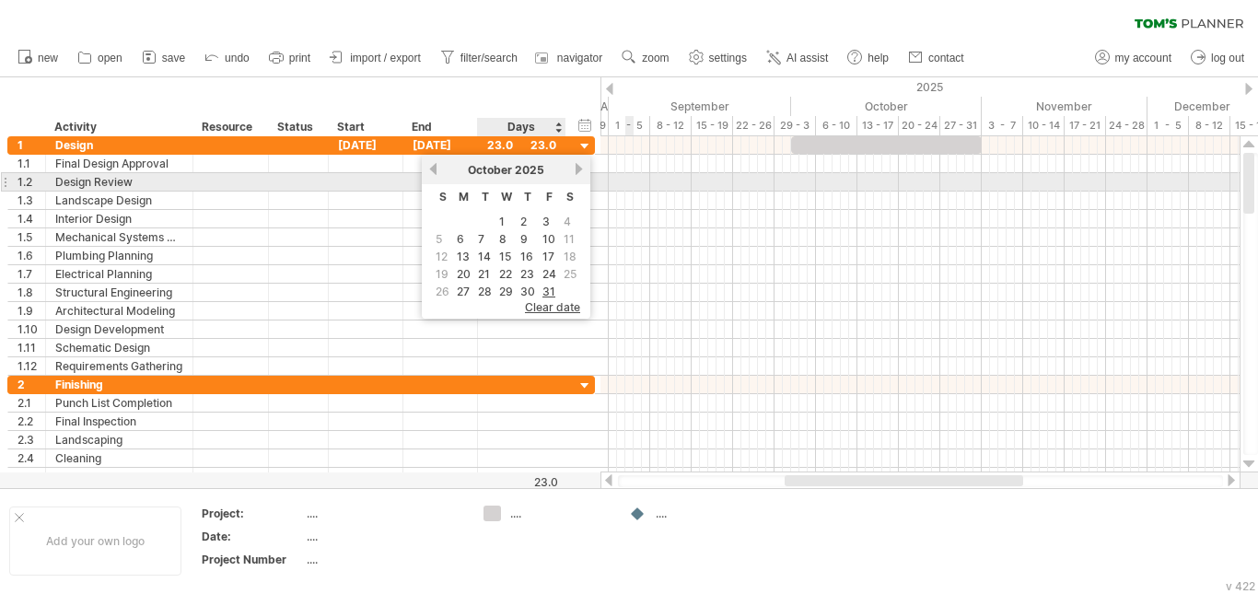
click at [575, 172] on link "next" at bounding box center [579, 169] width 14 height 14
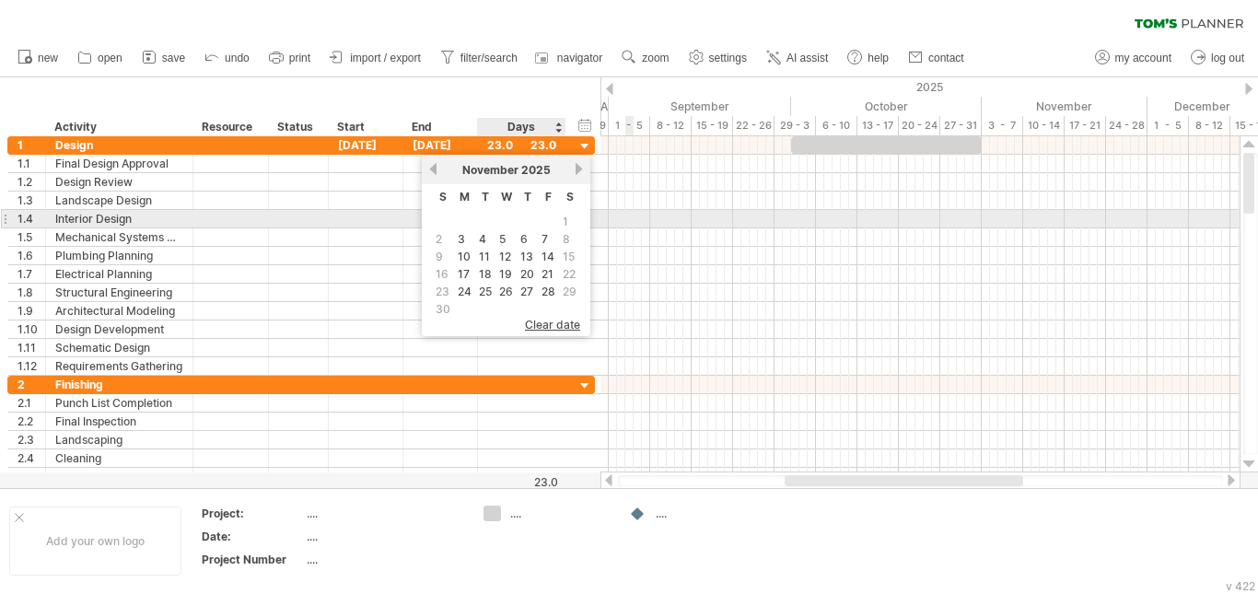
click at [562, 215] on span "1" at bounding box center [565, 221] width 9 height 17
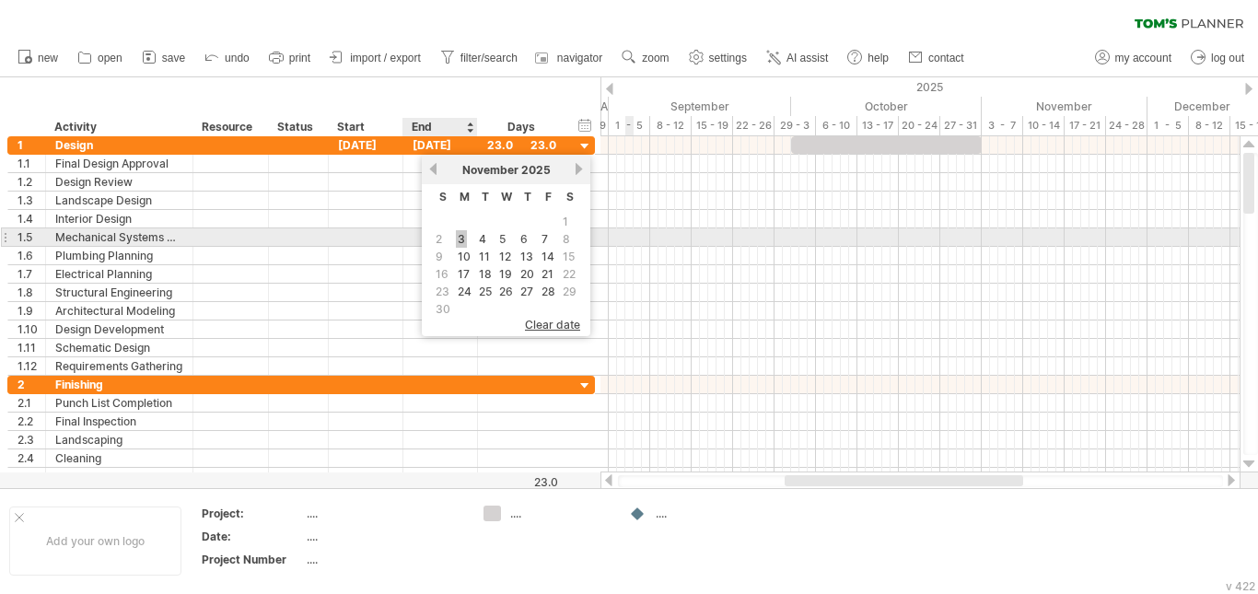
click at [460, 239] on link "3" at bounding box center [461, 238] width 11 height 17
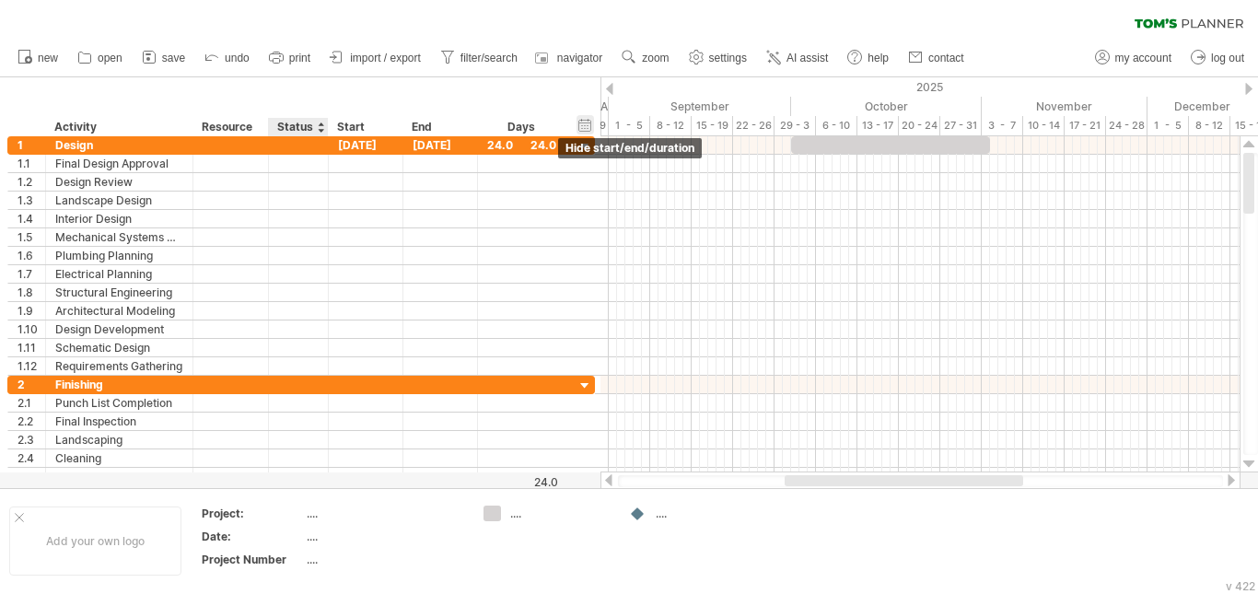
click at [589, 130] on div "hide start/end/duration show start/end/duration" at bounding box center [585, 124] width 17 height 19
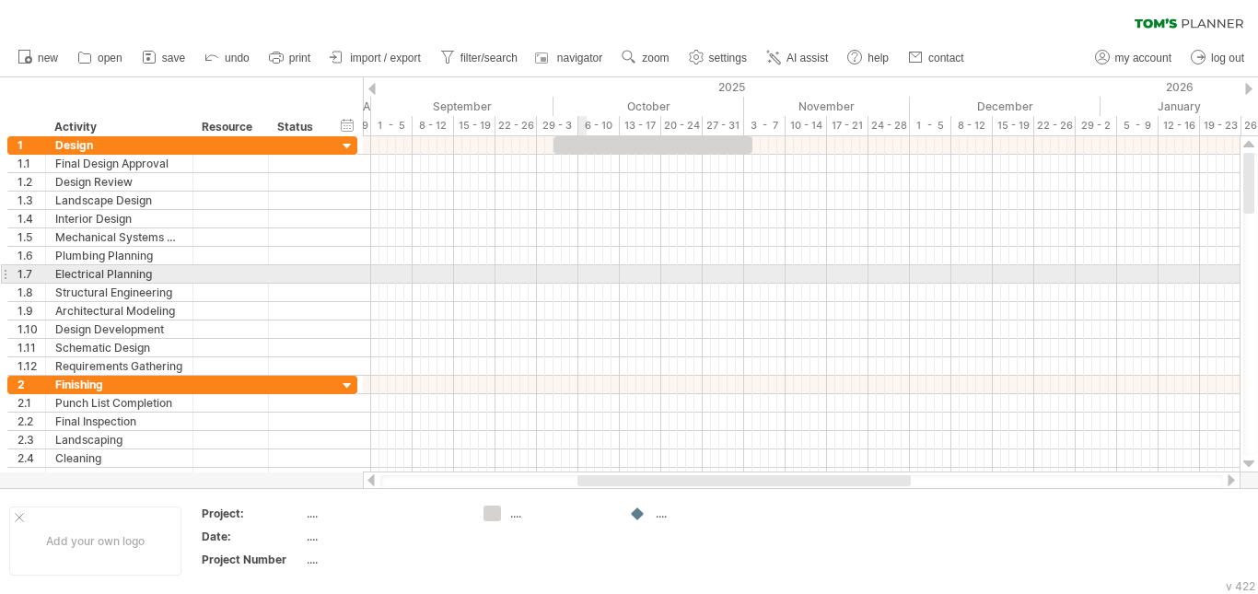
click at [582, 284] on div at bounding box center [801, 293] width 877 height 18
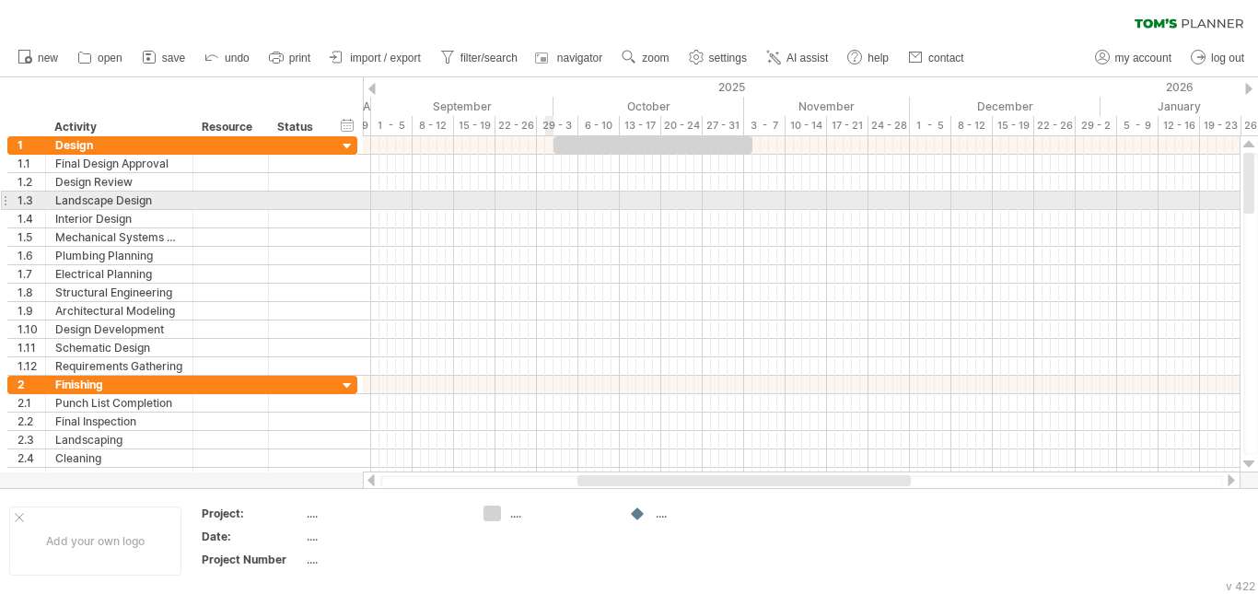
click at [552, 210] on div at bounding box center [801, 219] width 877 height 18
click at [558, 202] on div at bounding box center [801, 201] width 877 height 18
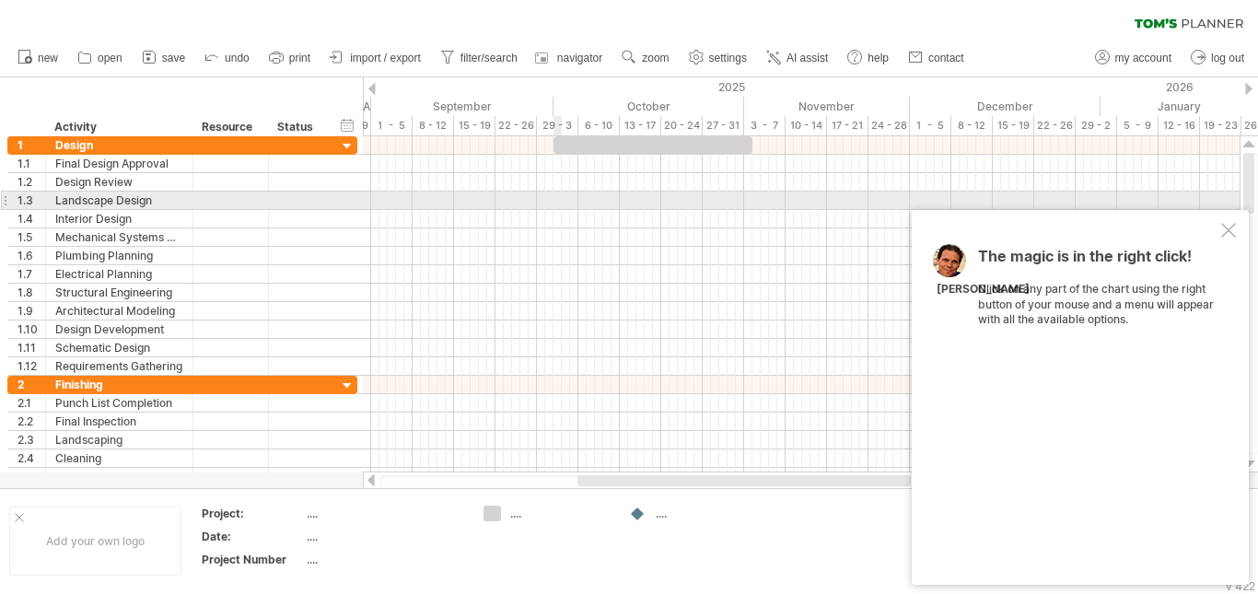
click at [558, 202] on div at bounding box center [801, 201] width 877 height 18
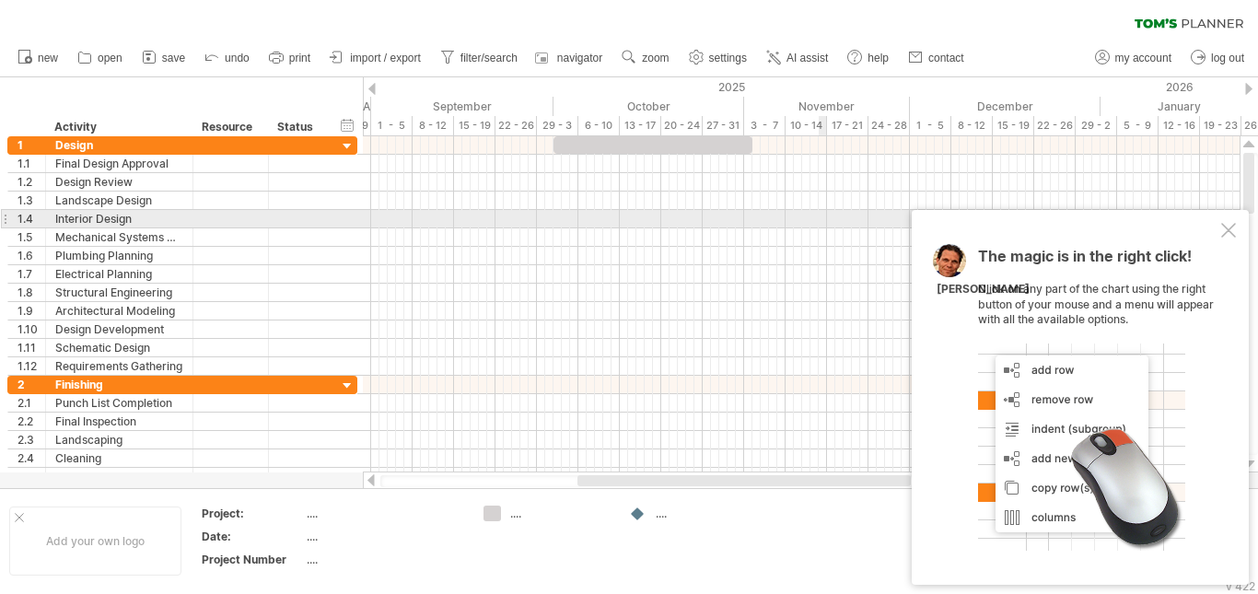
click at [1236, 225] on div "The magic is in the right click! Click on any part of the chart using the right…" at bounding box center [1080, 397] width 337 height 375
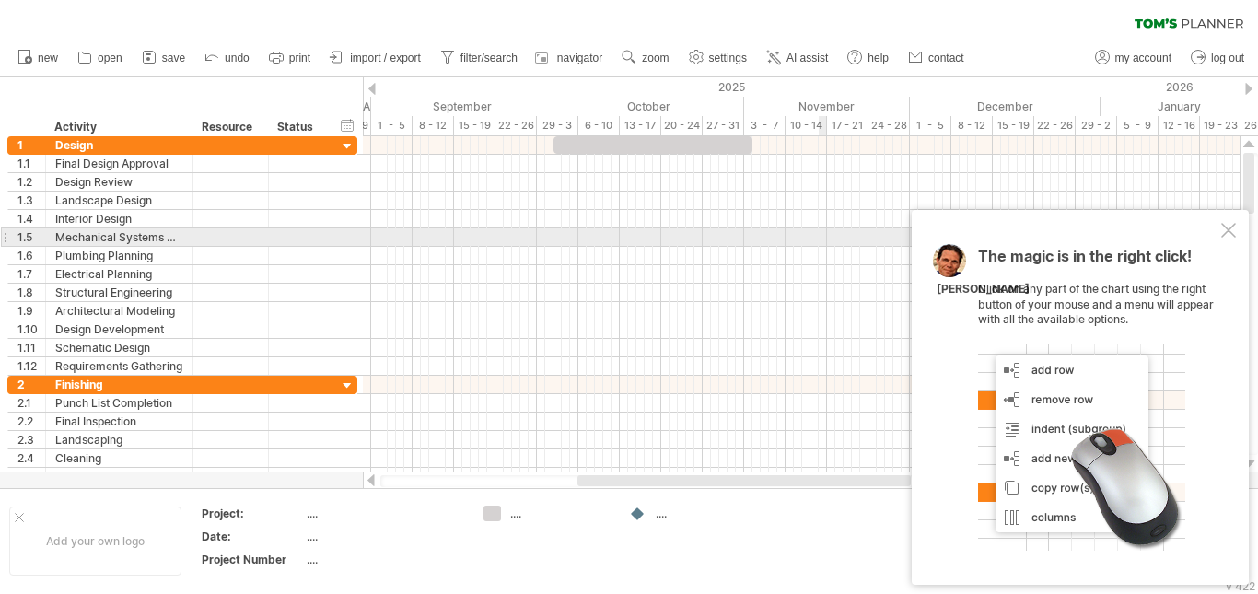
click at [1229, 231] on div at bounding box center [1228, 230] width 15 height 15
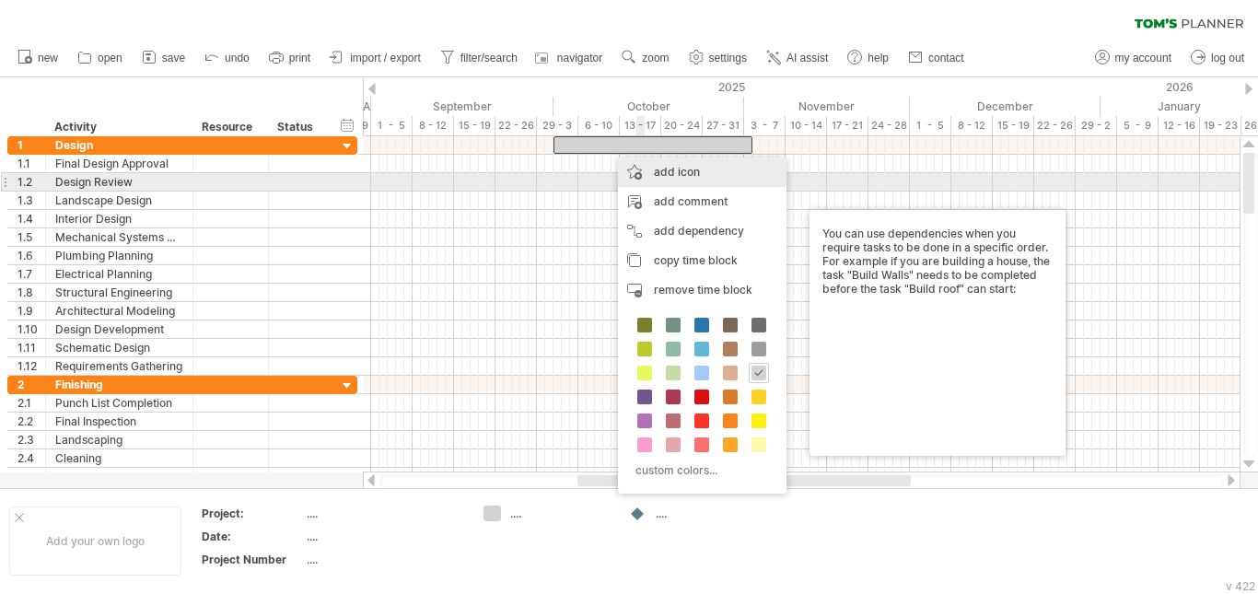
click at [704, 179] on div "add icon" at bounding box center [702, 171] width 169 height 29
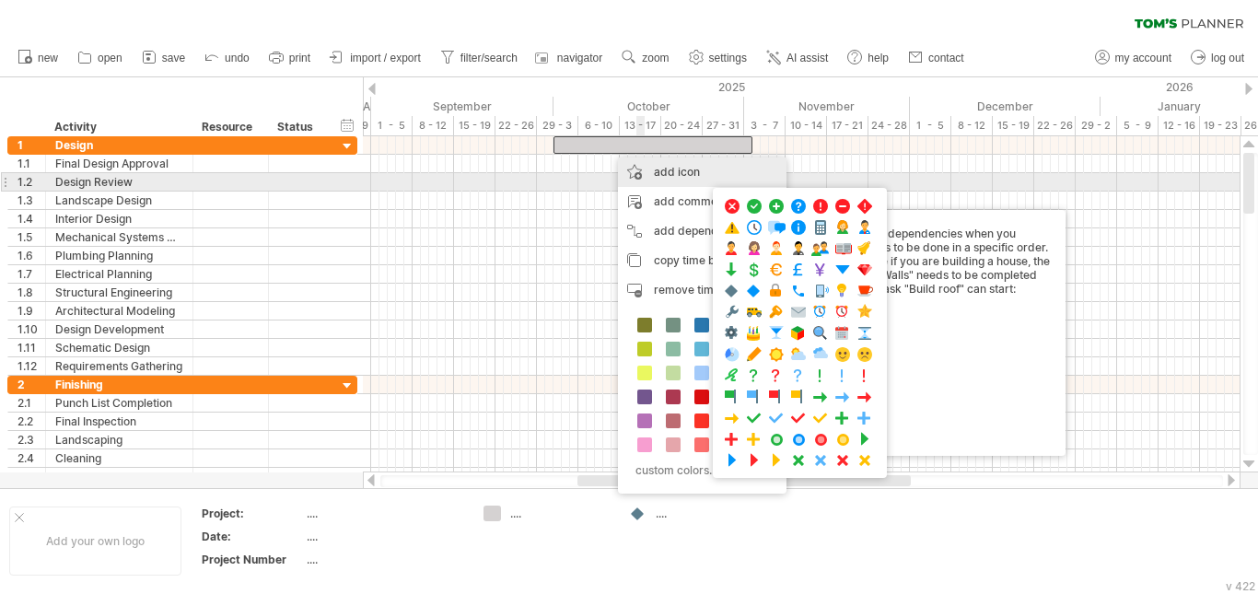
click at [704, 179] on div "add icon" at bounding box center [702, 171] width 169 height 29
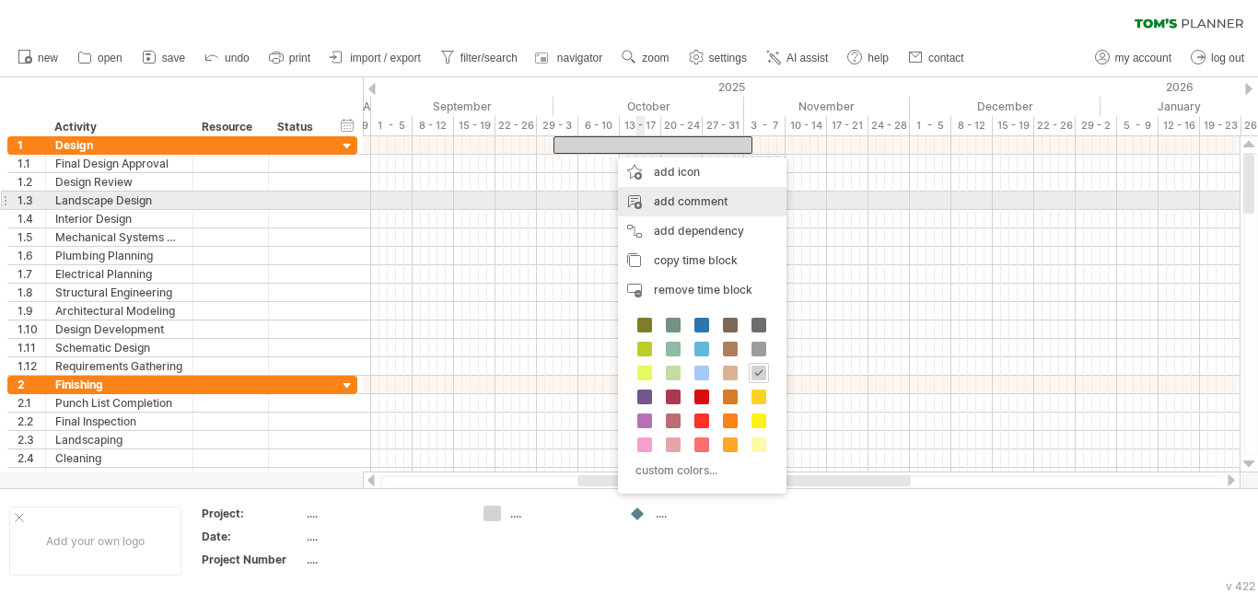
click at [705, 203] on div "add comment" at bounding box center [702, 201] width 169 height 29
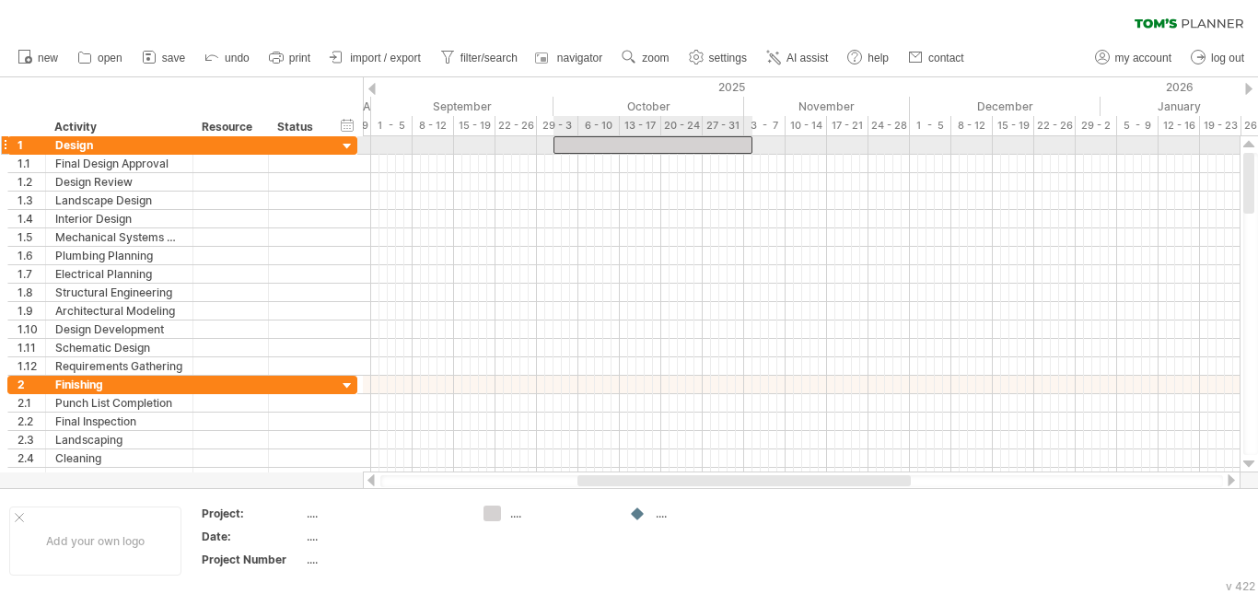
click at [680, 150] on div at bounding box center [653, 144] width 199 height 17
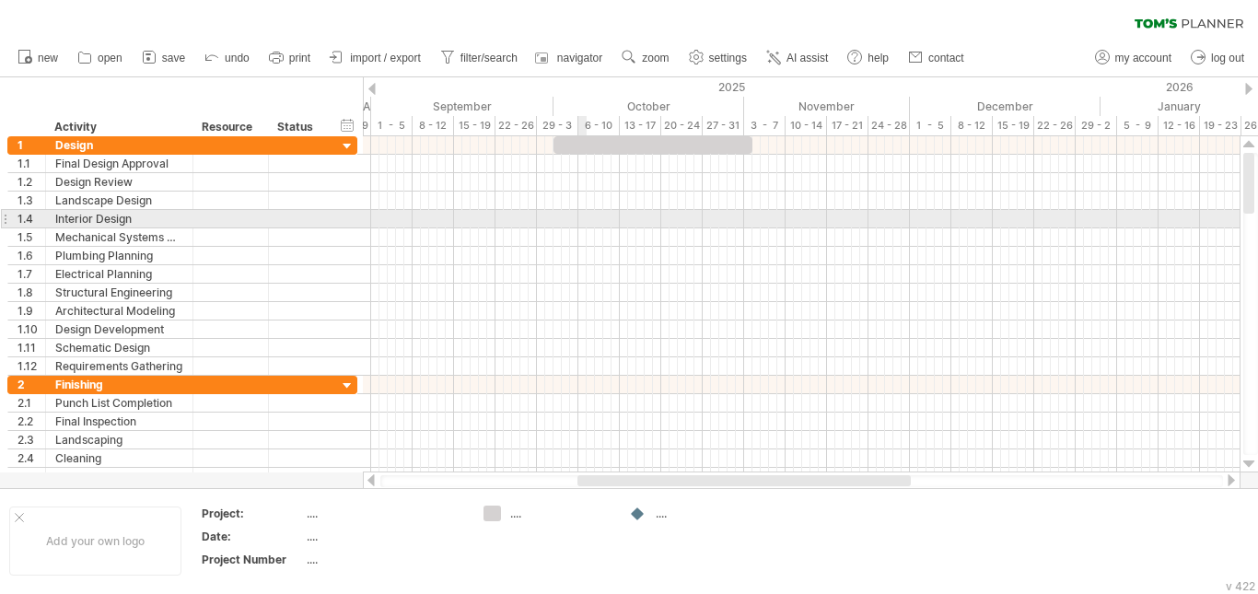
click at [578, 213] on div at bounding box center [801, 219] width 877 height 18
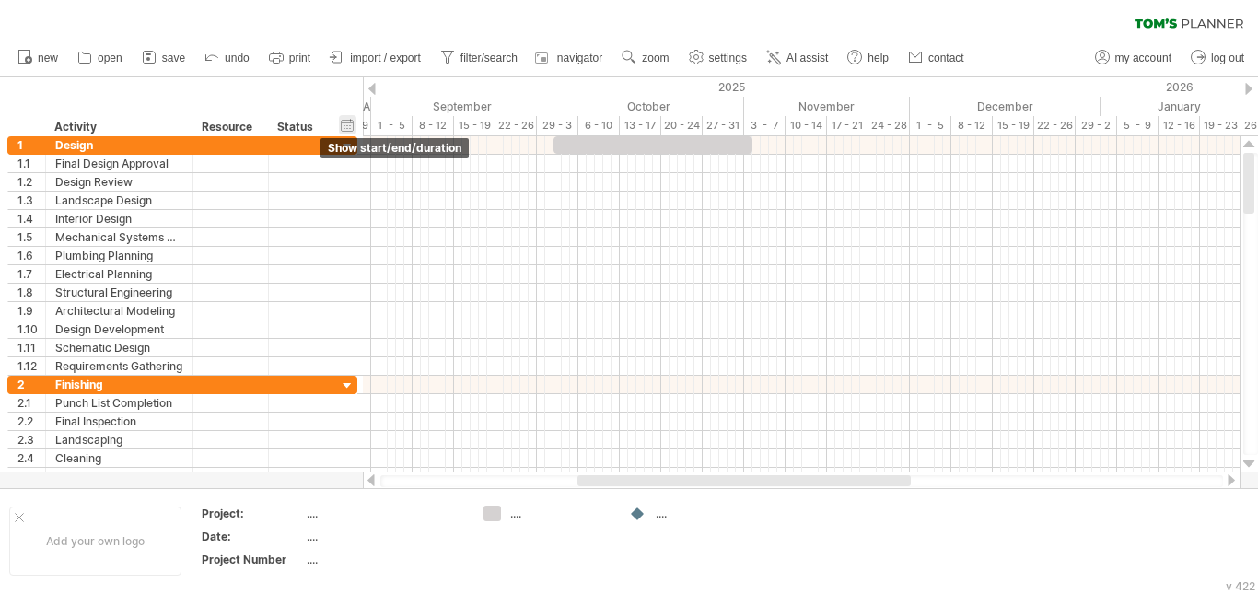
click at [352, 126] on div "hide start/end/duration show start/end/duration" at bounding box center [347, 124] width 17 height 19
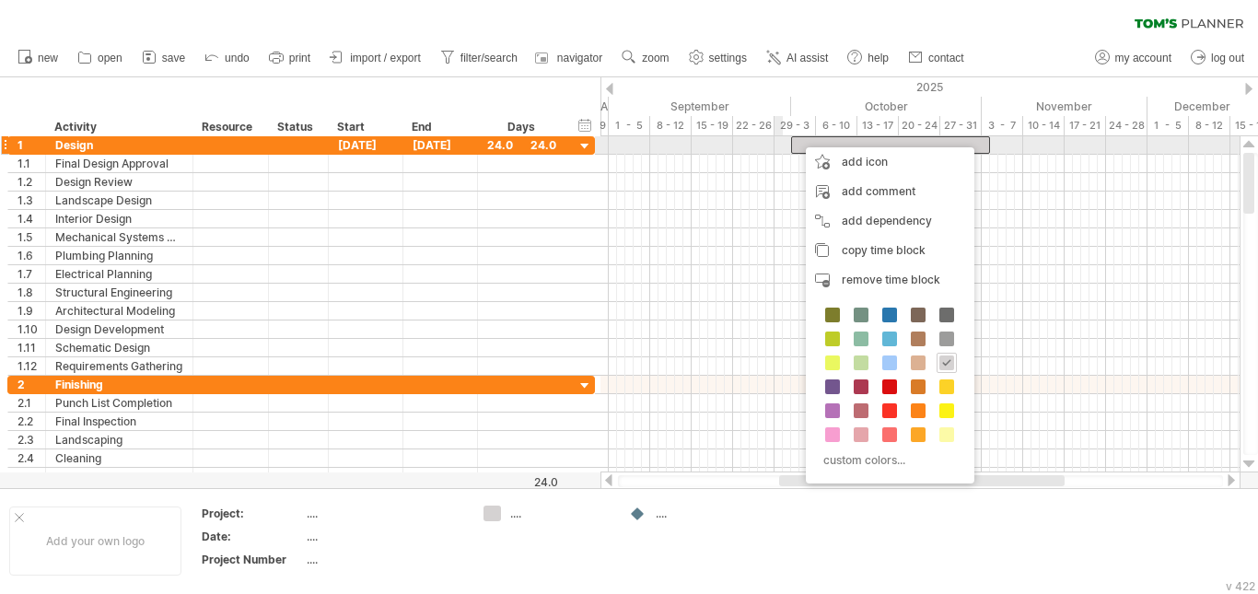
click at [777, 149] on div at bounding box center [919, 145] width 639 height 18
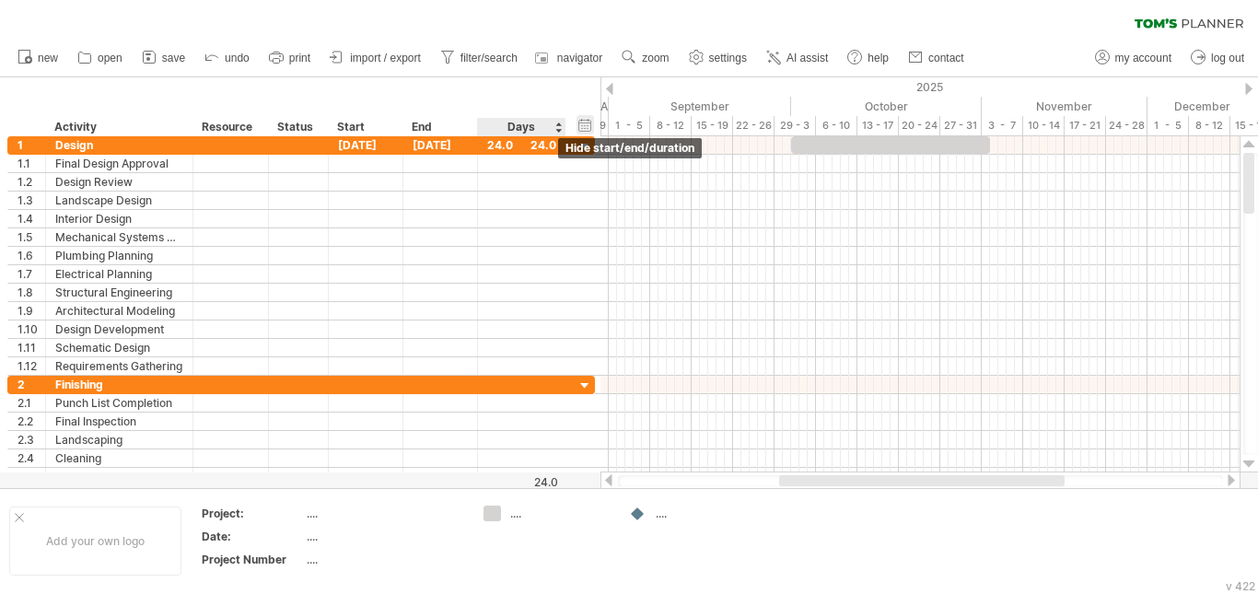
click at [587, 127] on div "hide start/end/duration show start/end/duration" at bounding box center [585, 124] width 17 height 19
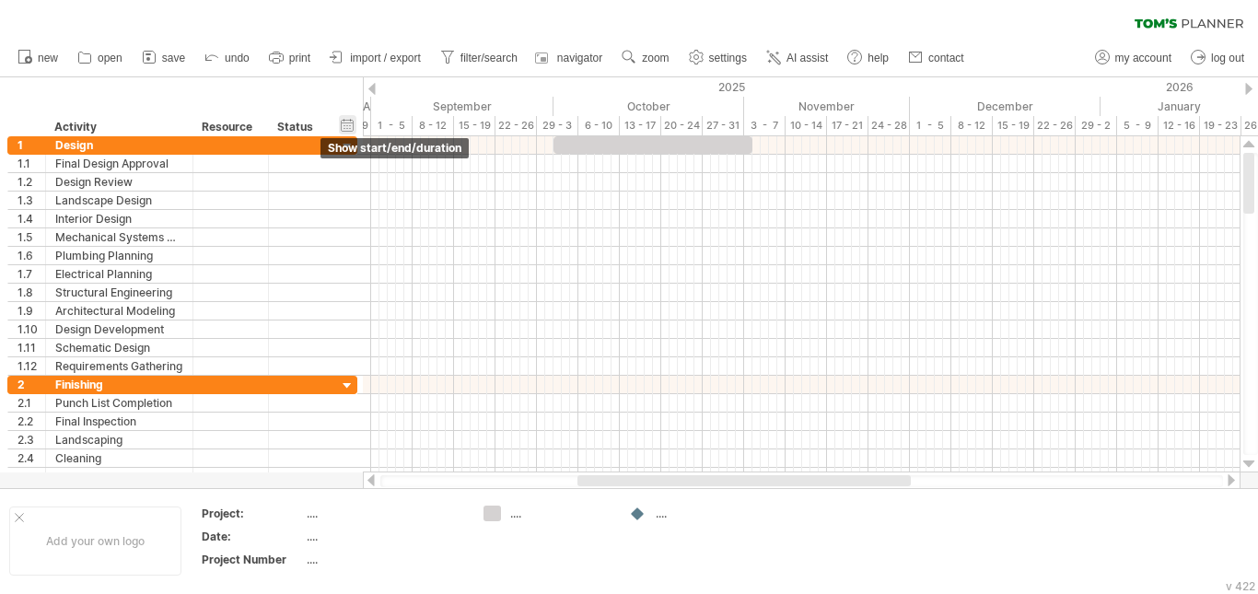
click at [350, 123] on div "hide start/end/duration show start/end/duration" at bounding box center [347, 124] width 17 height 19
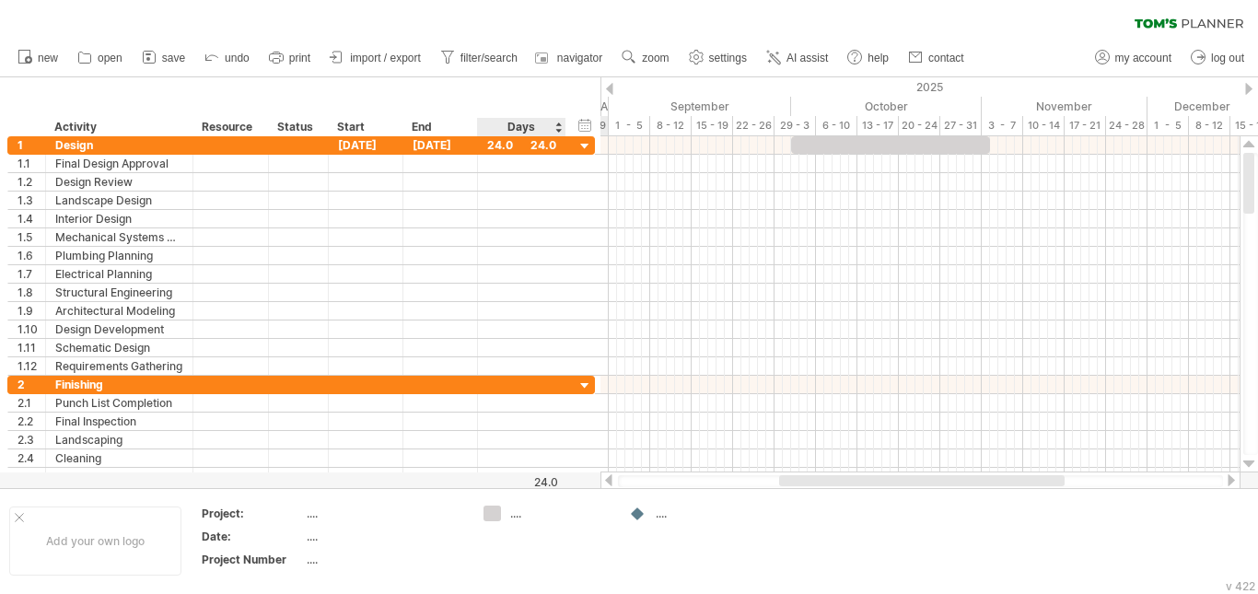
click at [533, 126] on div "Days" at bounding box center [520, 127] width 87 height 18
click at [557, 129] on div "Days" at bounding box center [520, 127] width 87 height 18
click at [557, 130] on div "Days" at bounding box center [520, 127] width 87 height 18
click at [557, 123] on div "Days" at bounding box center [520, 127] width 87 height 18
click at [533, 124] on div "Days" at bounding box center [520, 127] width 87 height 18
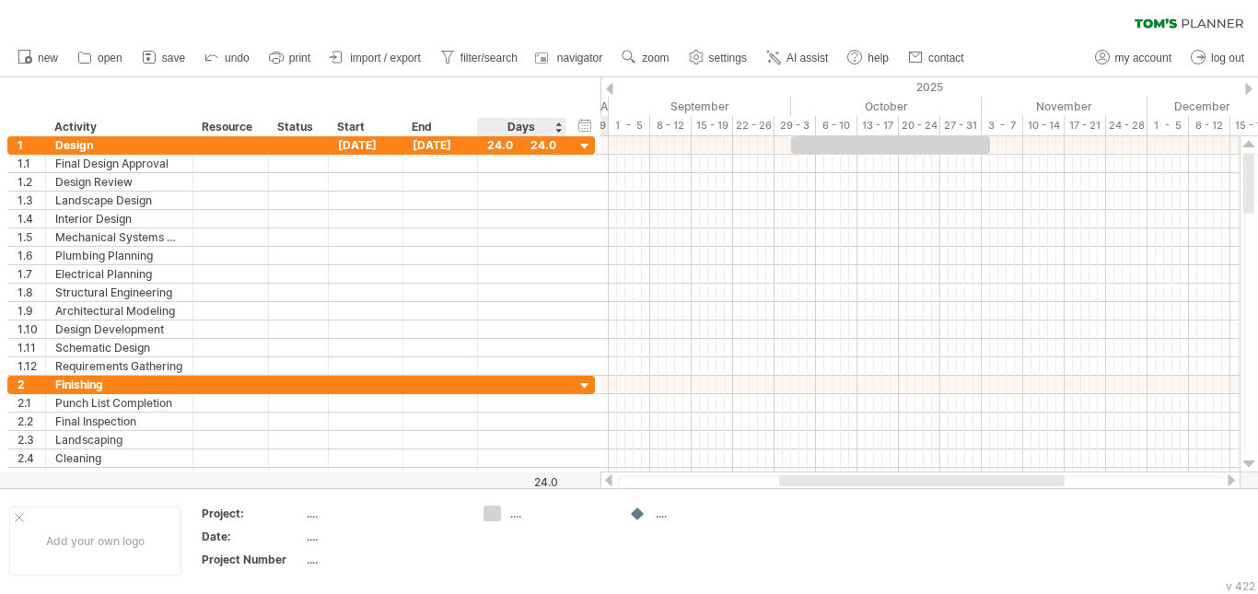
click at [533, 124] on div "Days" at bounding box center [520, 127] width 87 height 18
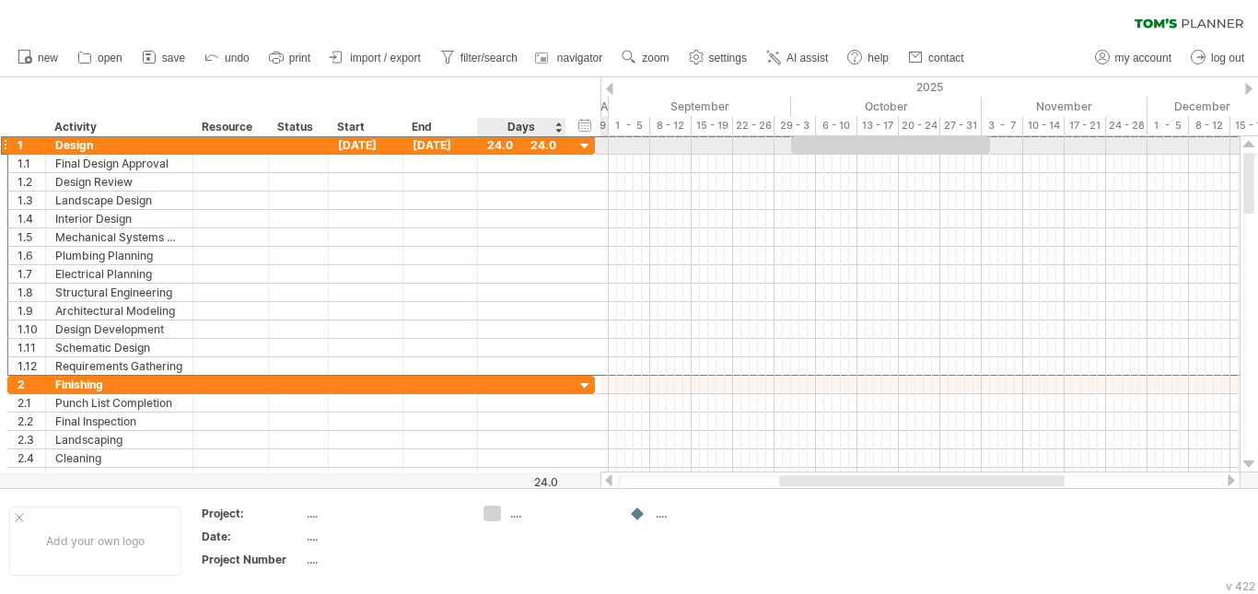
click at [518, 144] on div "24.0" at bounding box center [521, 144] width 69 height 17
click at [515, 143] on input "****" at bounding box center [504, 144] width 35 height 17
type input "*"
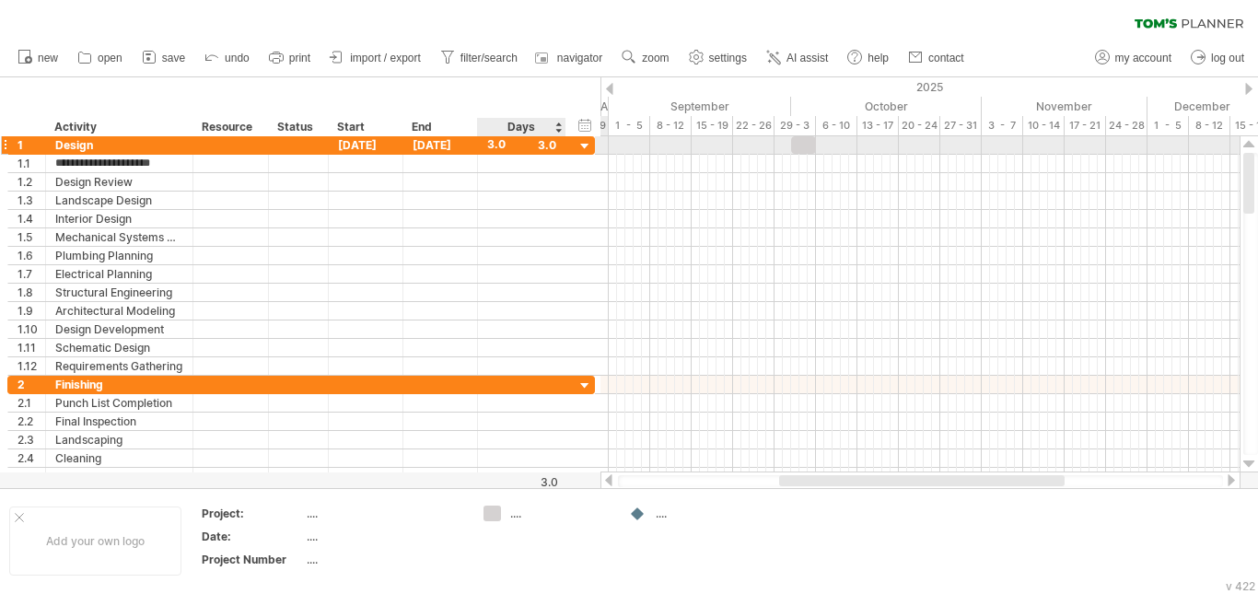
click at [495, 144] on div "3.0" at bounding box center [521, 144] width 69 height 17
type input "**"
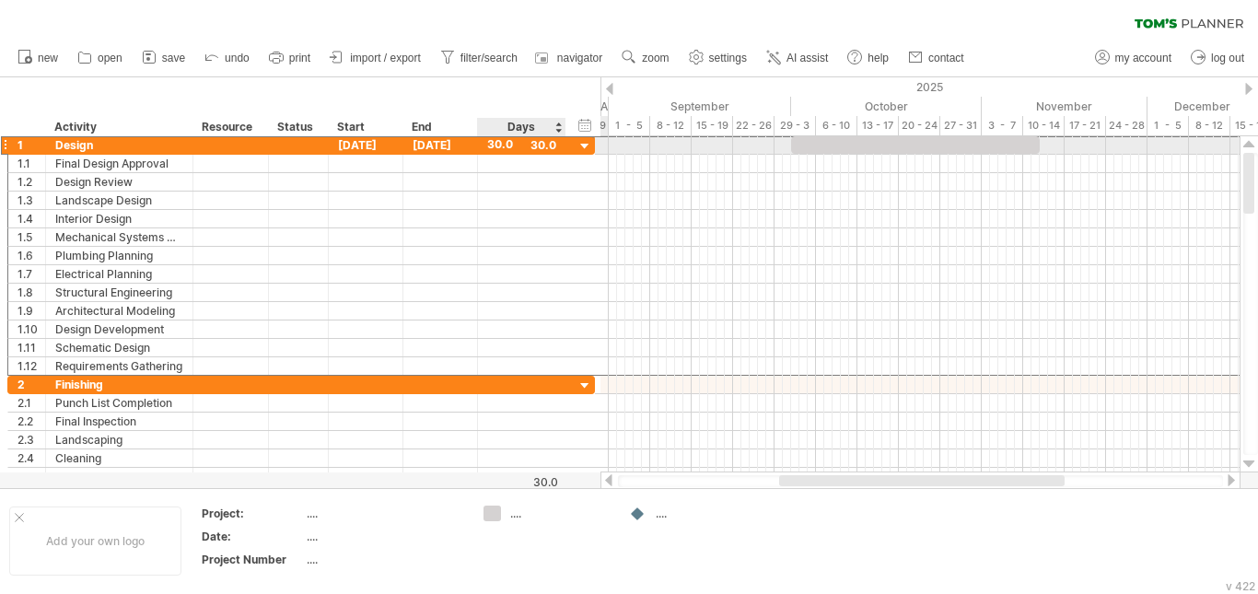
click at [566, 144] on div "1 ****** Design [DATE] [DATE] 30.0 30.0" at bounding box center [301, 144] width 588 height 19
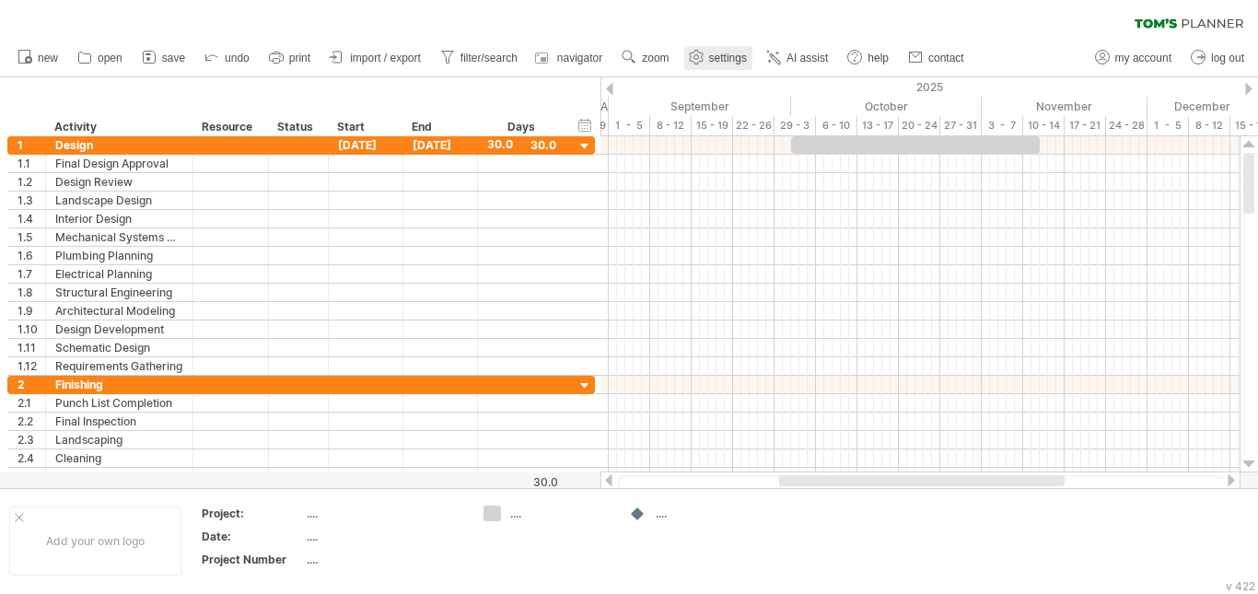
click at [721, 54] on span "settings" at bounding box center [728, 58] width 38 height 13
select select "*"
select select "**"
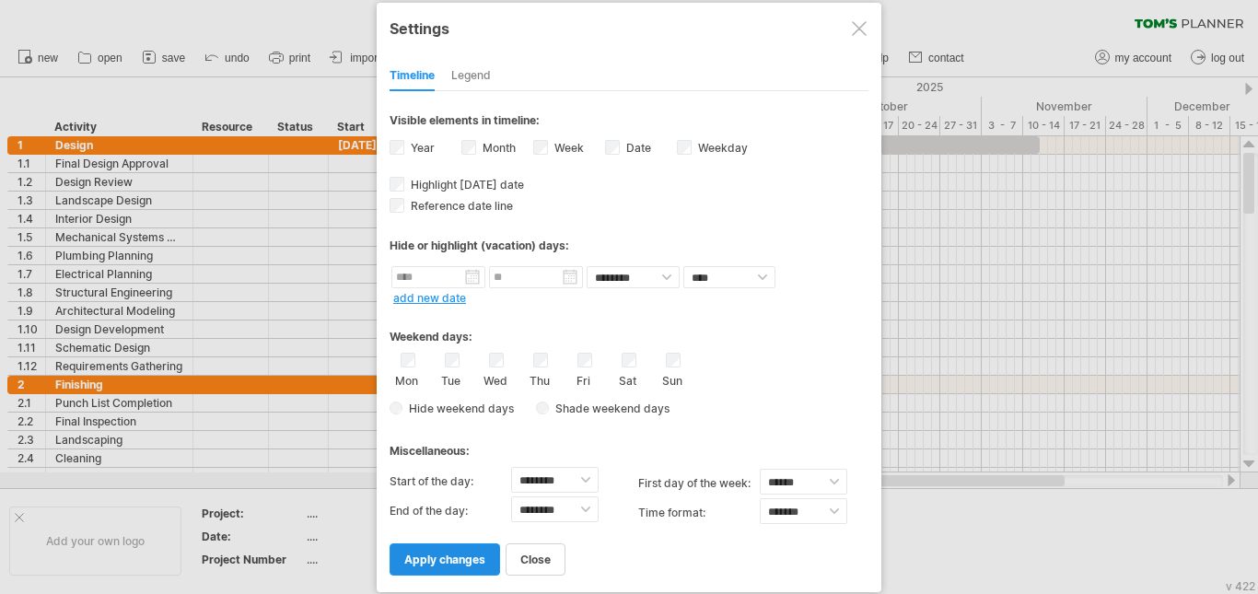
click at [484, 567] on link "apply changes" at bounding box center [445, 559] width 111 height 32
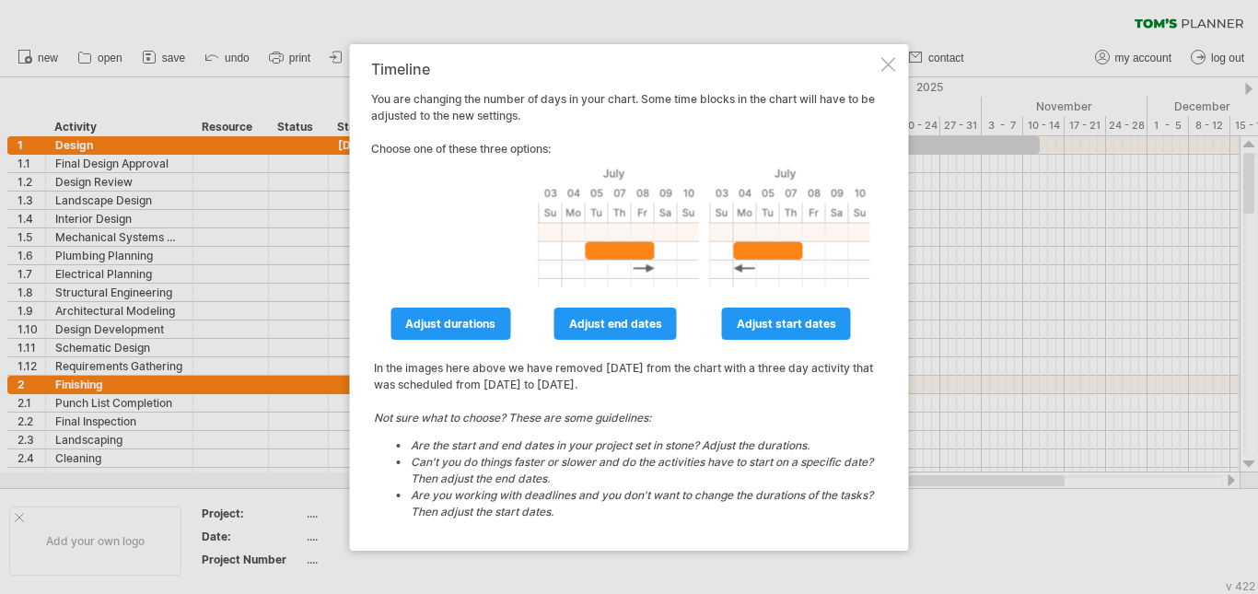
click at [886, 62] on div at bounding box center [888, 64] width 15 height 15
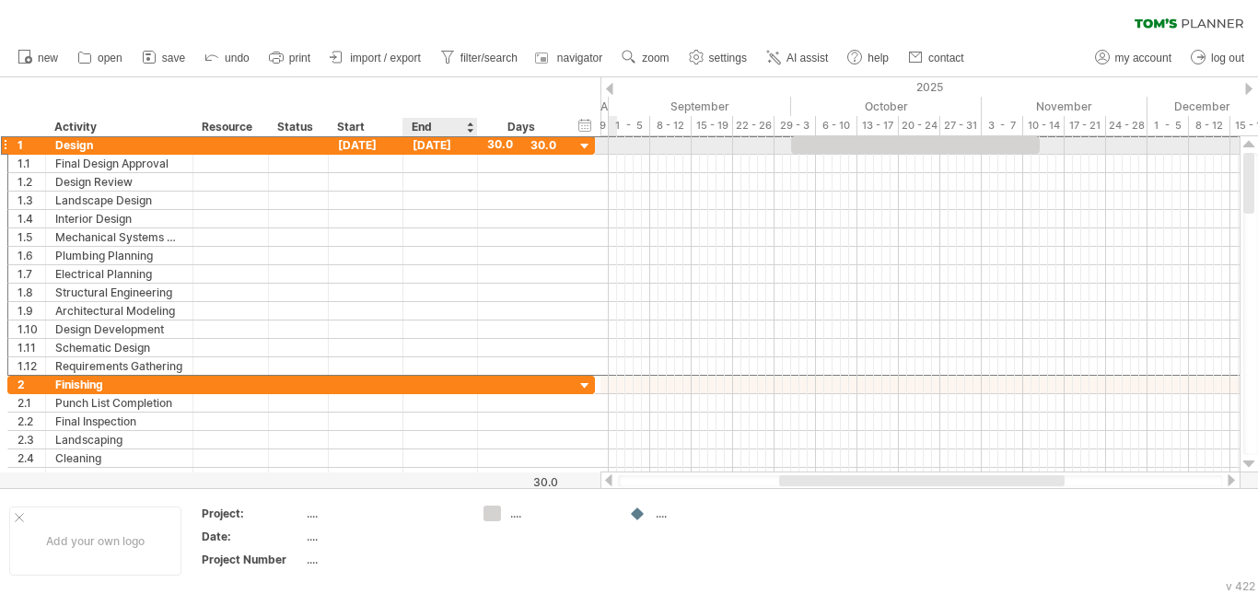
click at [424, 146] on div "[DATE]" at bounding box center [440, 144] width 75 height 17
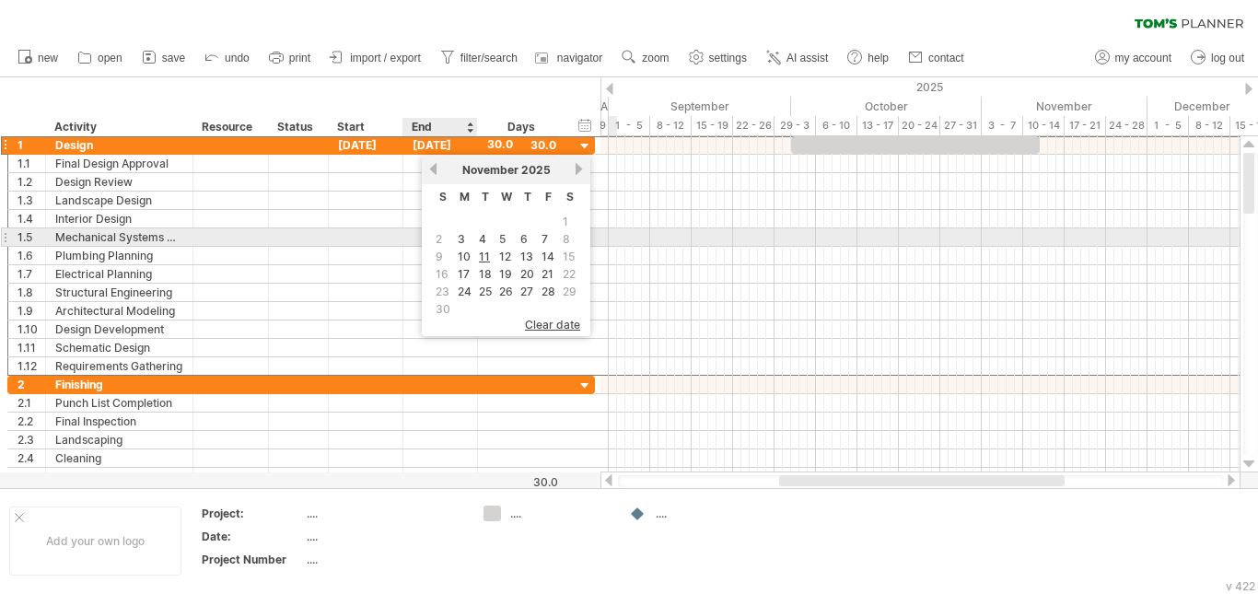
click at [443, 240] on span "2" at bounding box center [439, 238] width 10 height 17
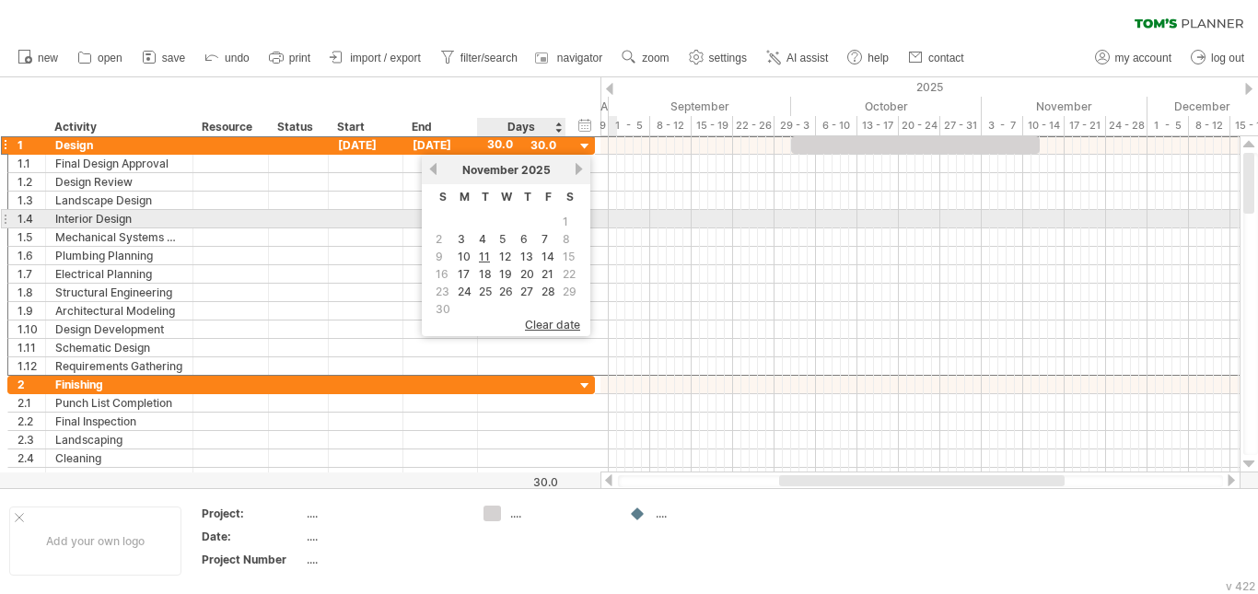
click at [550, 221] on td at bounding box center [548, 222] width 19 height 16
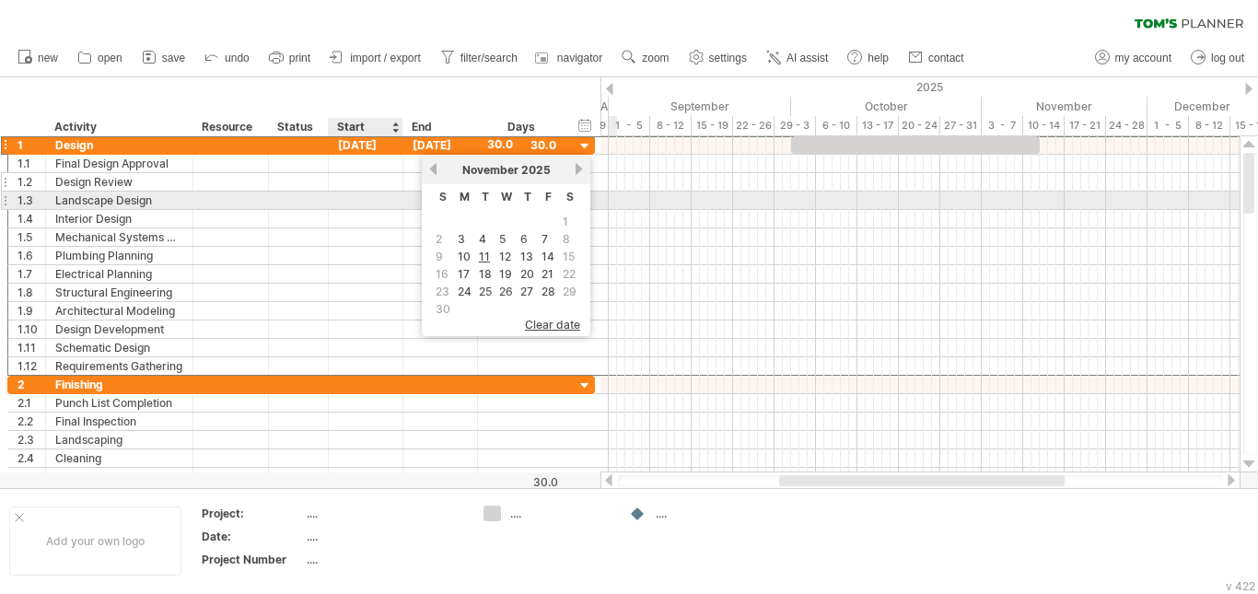
click at [365, 191] on div "**********" at bounding box center [301, 182] width 588 height 18
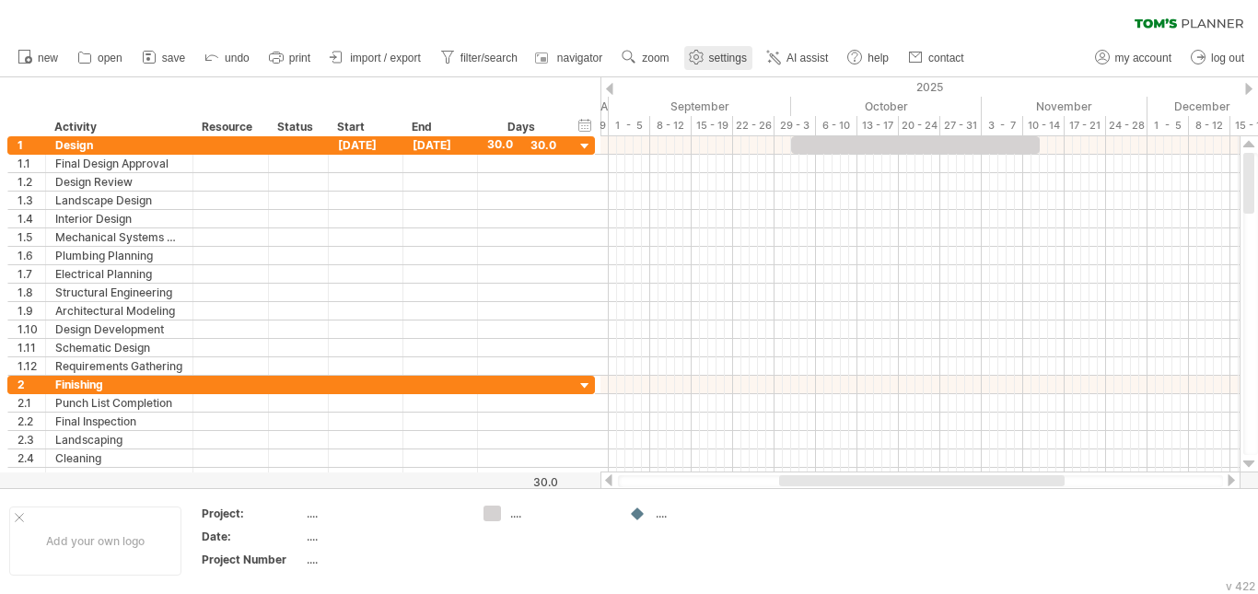
click at [705, 55] on use at bounding box center [696, 57] width 18 height 18
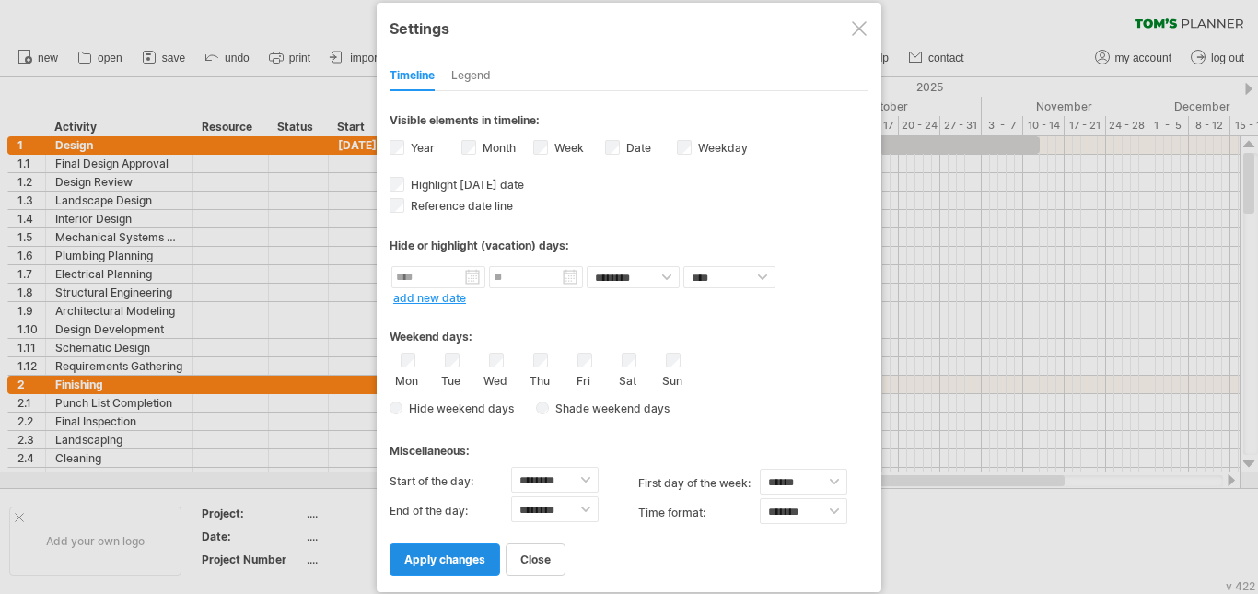
click at [476, 546] on link "apply changes" at bounding box center [445, 559] width 111 height 32
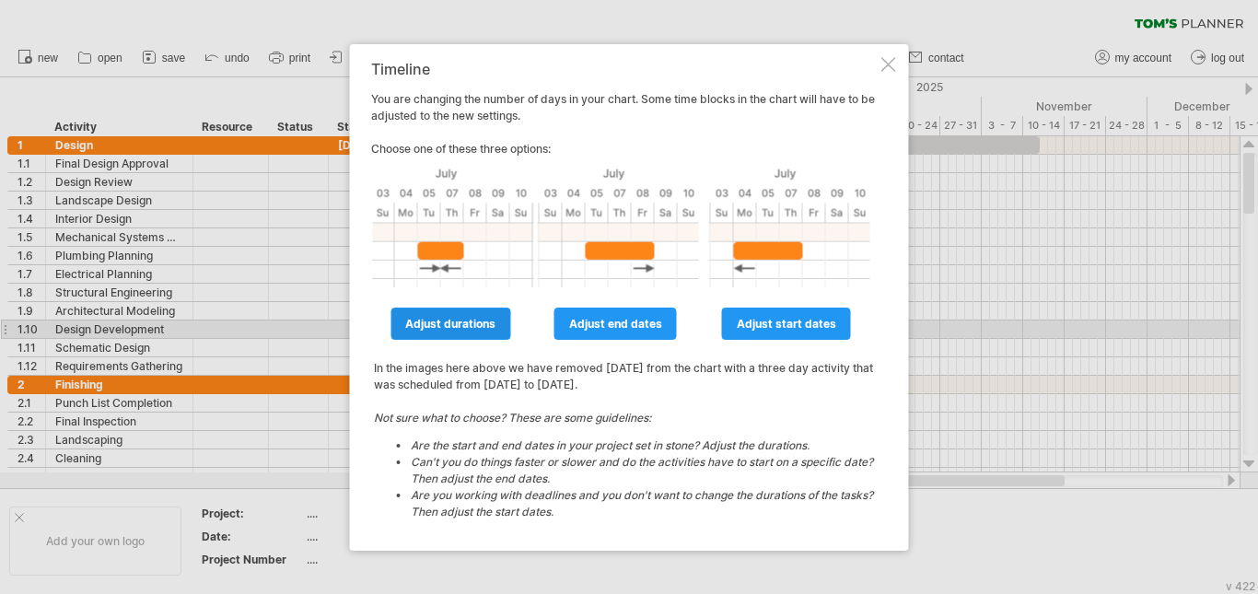
click at [491, 330] on span "adjust durations" at bounding box center [450, 324] width 90 height 14
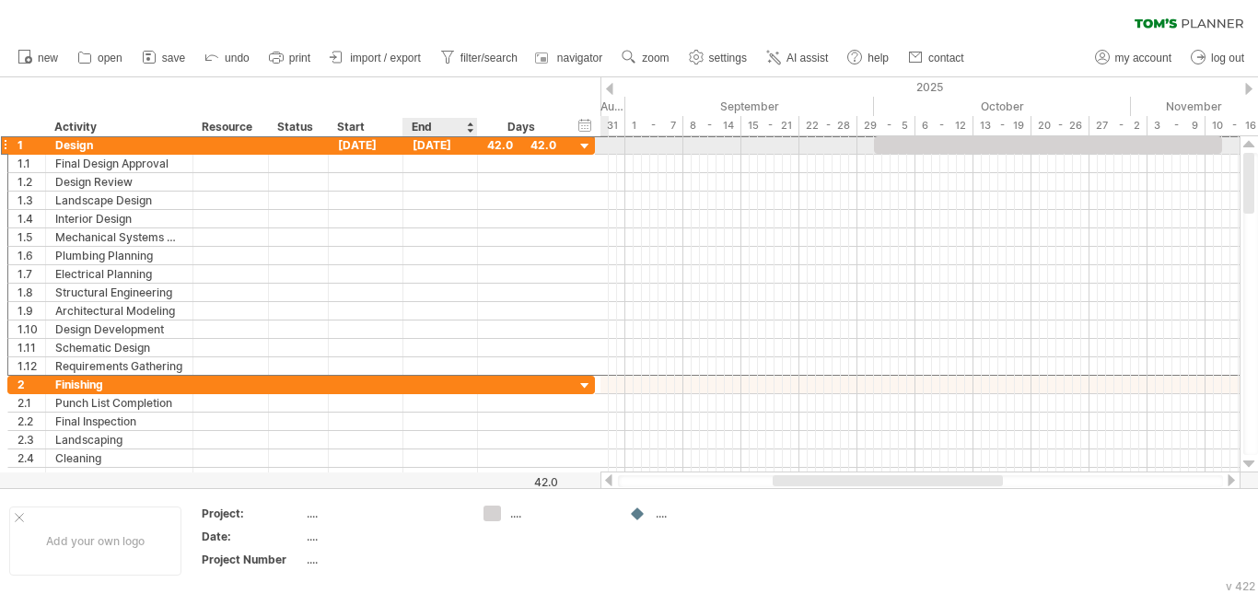
click at [439, 146] on div "[DATE]" at bounding box center [440, 144] width 75 height 17
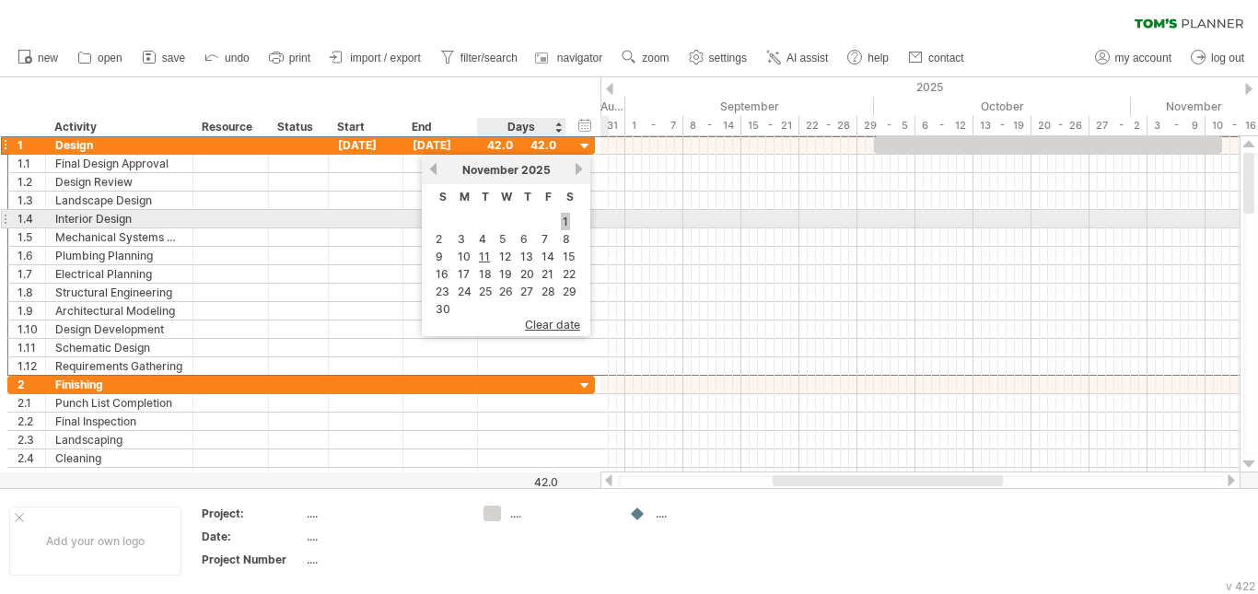
click at [566, 217] on link "1" at bounding box center [565, 221] width 9 height 17
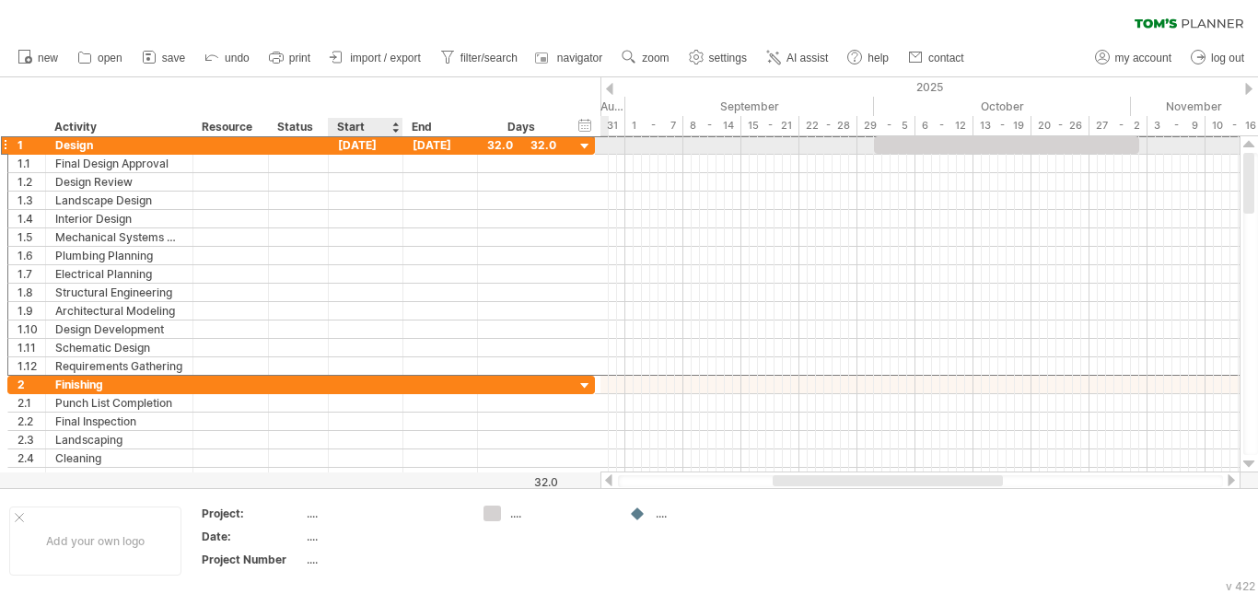
click at [372, 146] on div "[DATE]" at bounding box center [366, 144] width 75 height 17
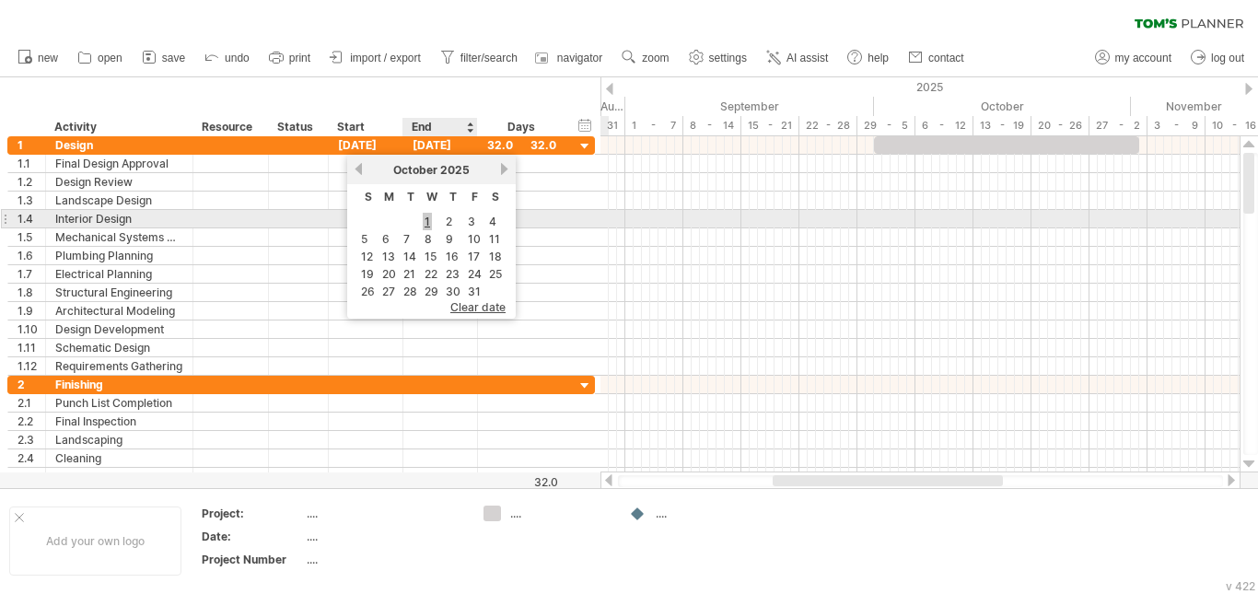
click at [426, 223] on link "1" at bounding box center [427, 221] width 9 height 17
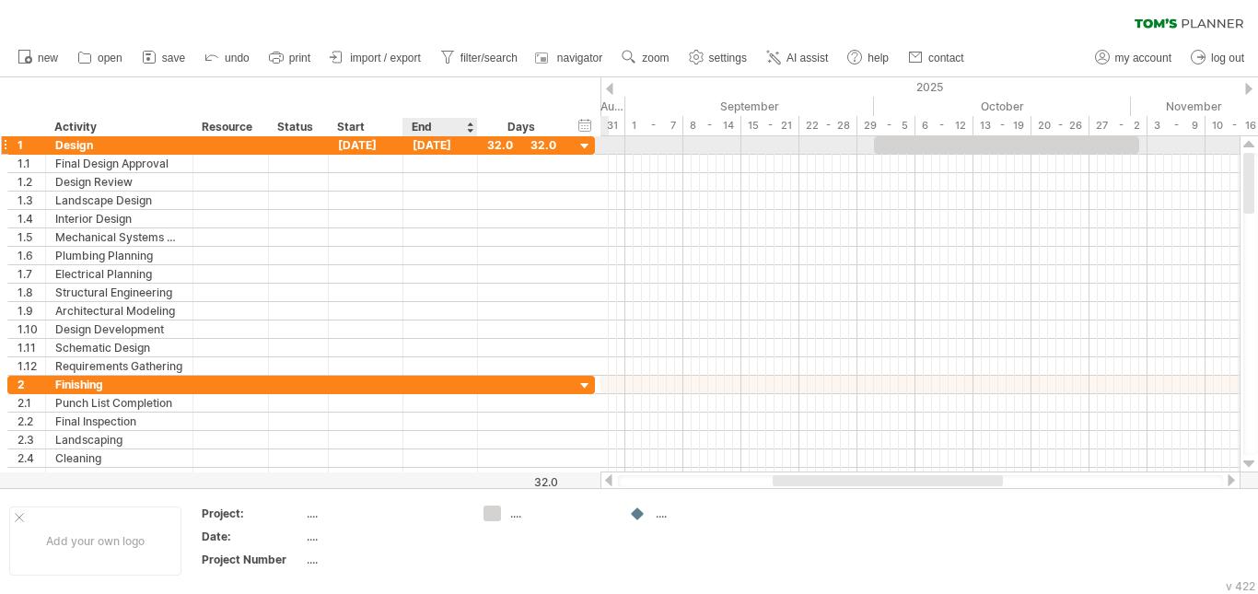
click at [446, 147] on div "[DATE]" at bounding box center [440, 144] width 75 height 17
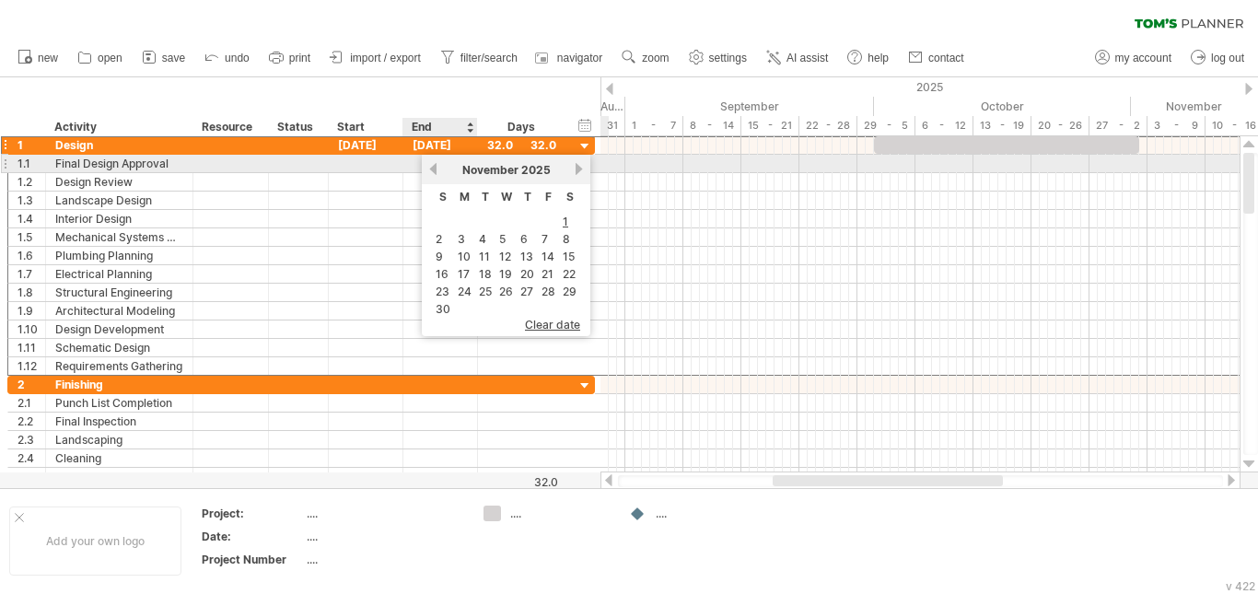
click at [435, 169] on link "previous" at bounding box center [433, 169] width 14 height 14
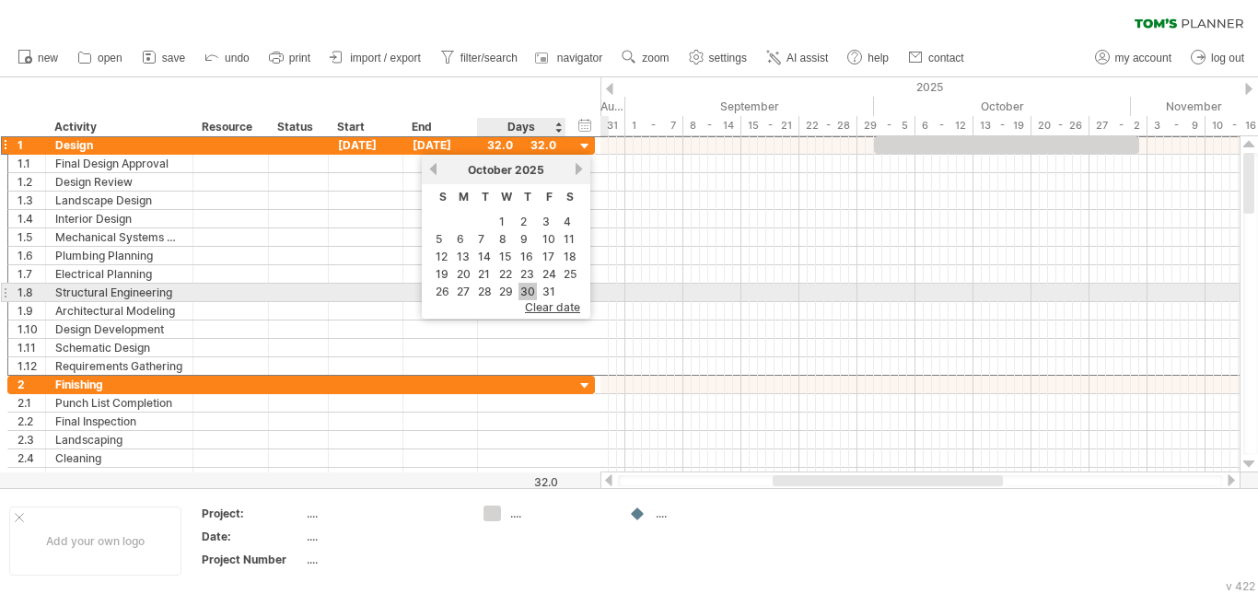
click at [531, 291] on link "30" at bounding box center [528, 291] width 18 height 17
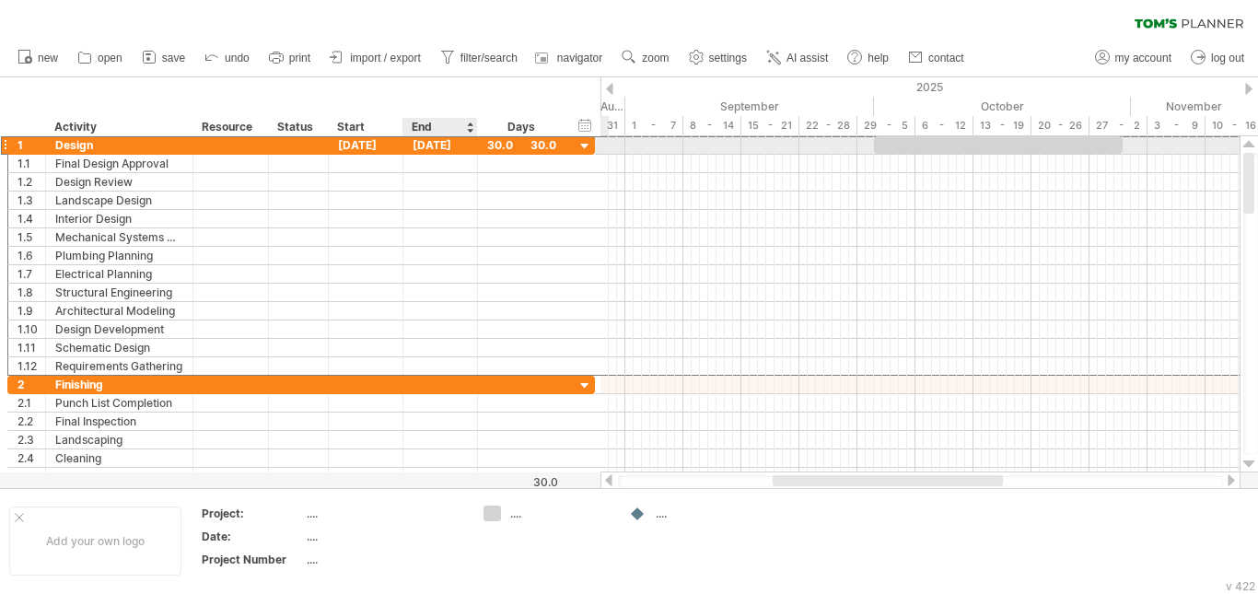
click at [455, 150] on div "[DATE]" at bounding box center [440, 144] width 75 height 17
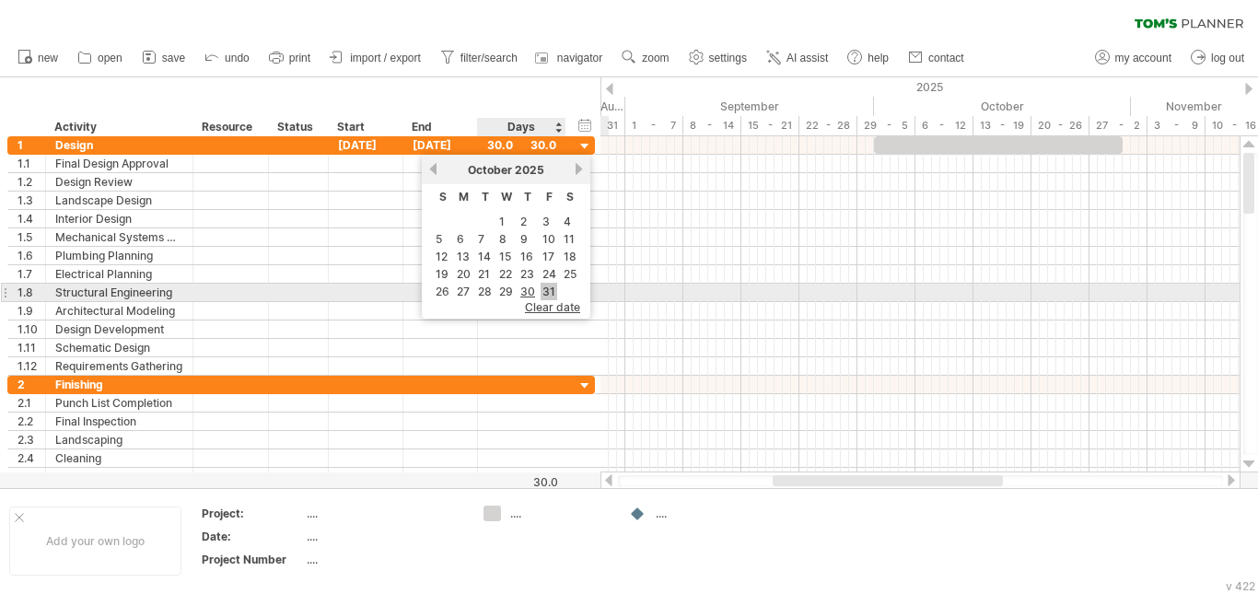
click at [544, 291] on link "31" at bounding box center [549, 291] width 17 height 17
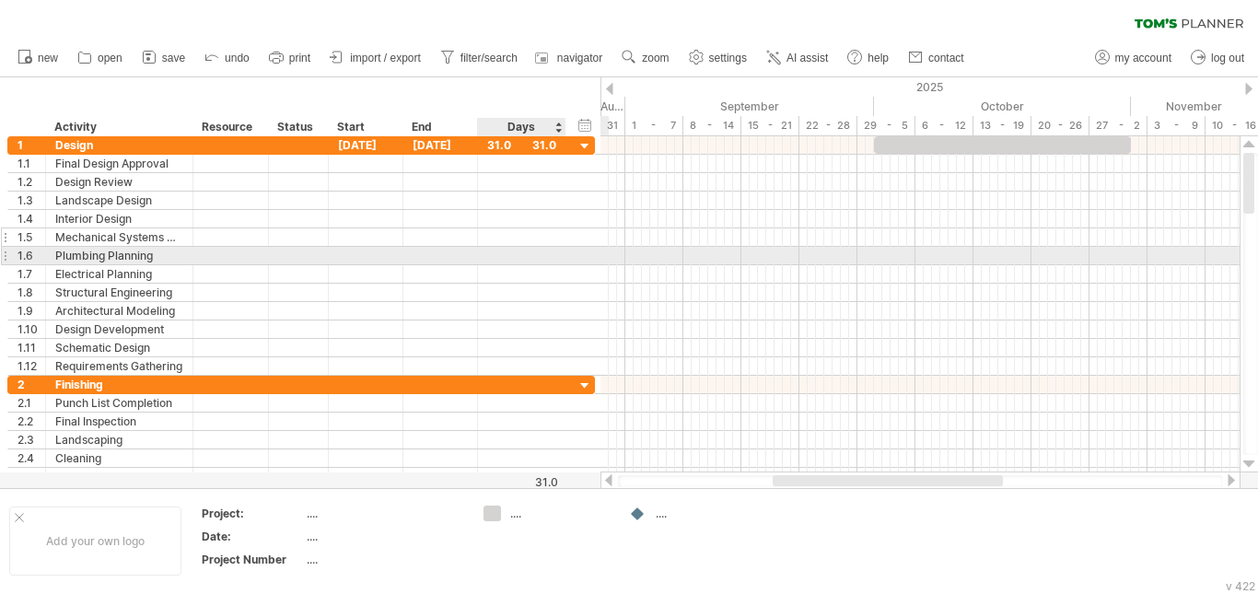
click at [542, 229] on div at bounding box center [521, 236] width 69 height 17
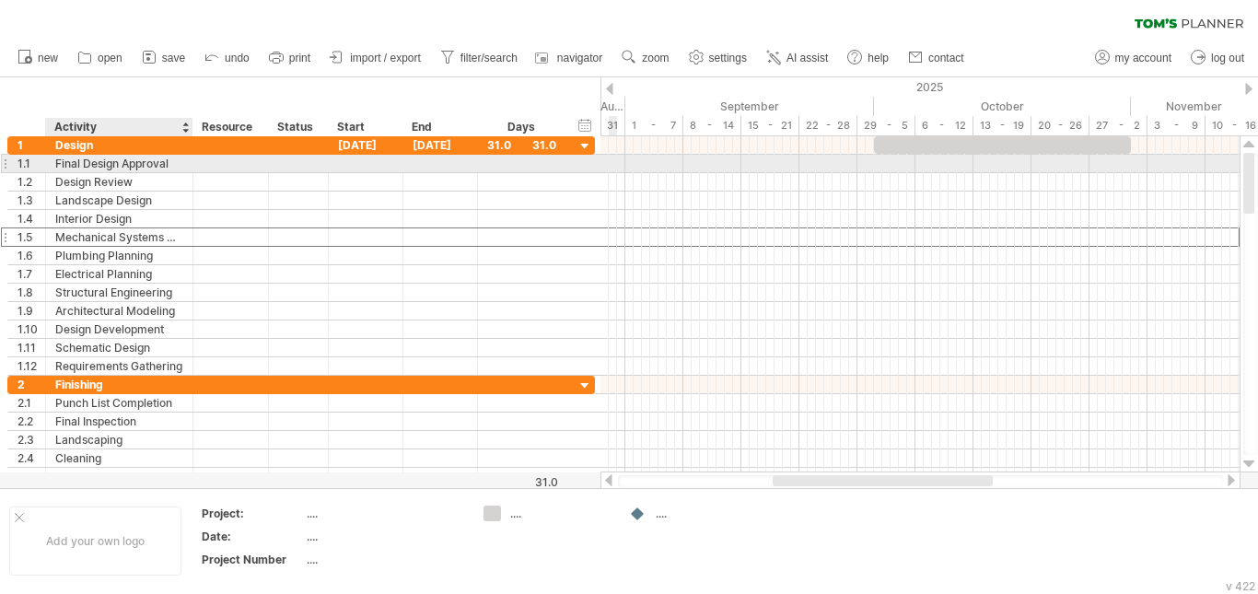
scroll to position [0, 0]
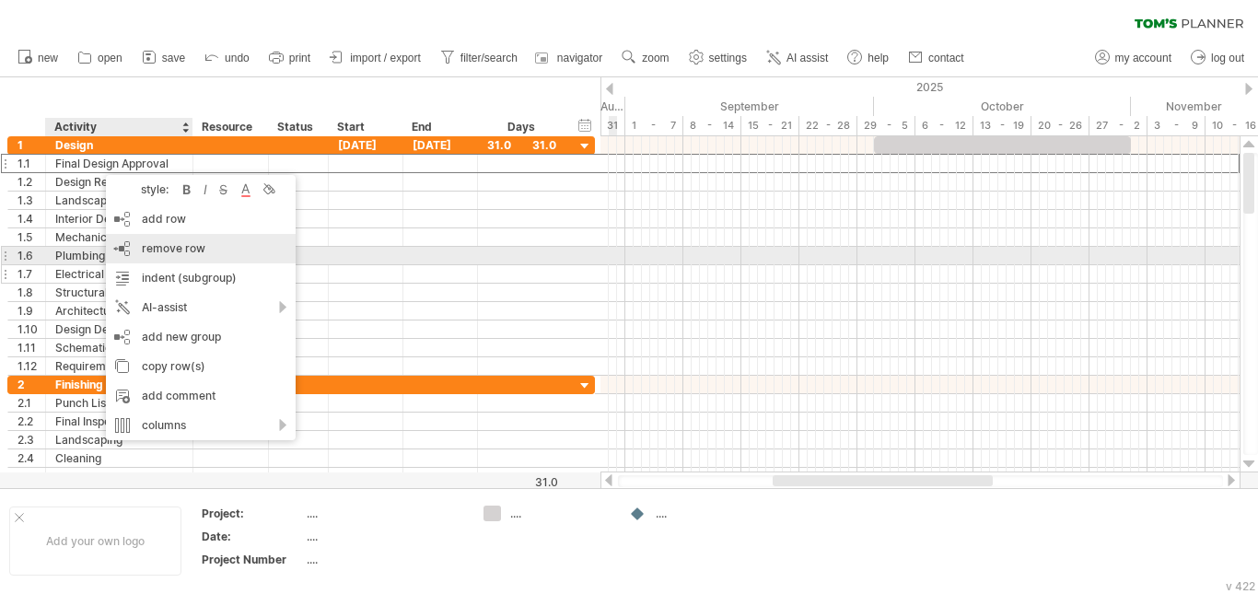
click at [189, 250] on span "remove row" at bounding box center [174, 248] width 64 height 14
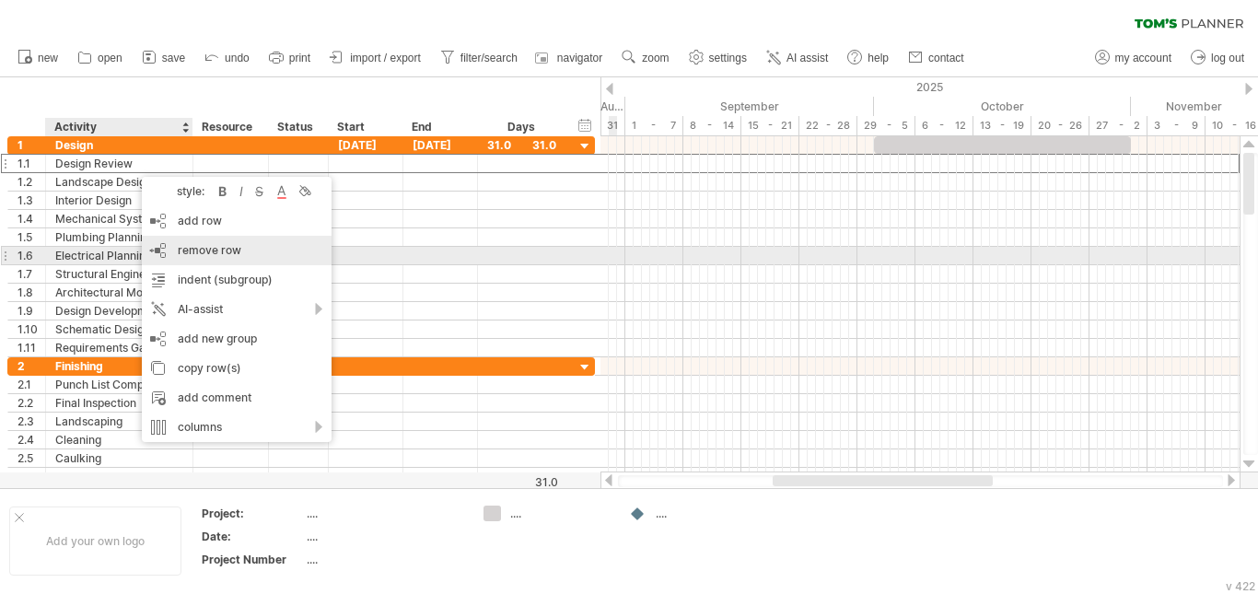
click at [225, 254] on span "remove row" at bounding box center [210, 250] width 64 height 14
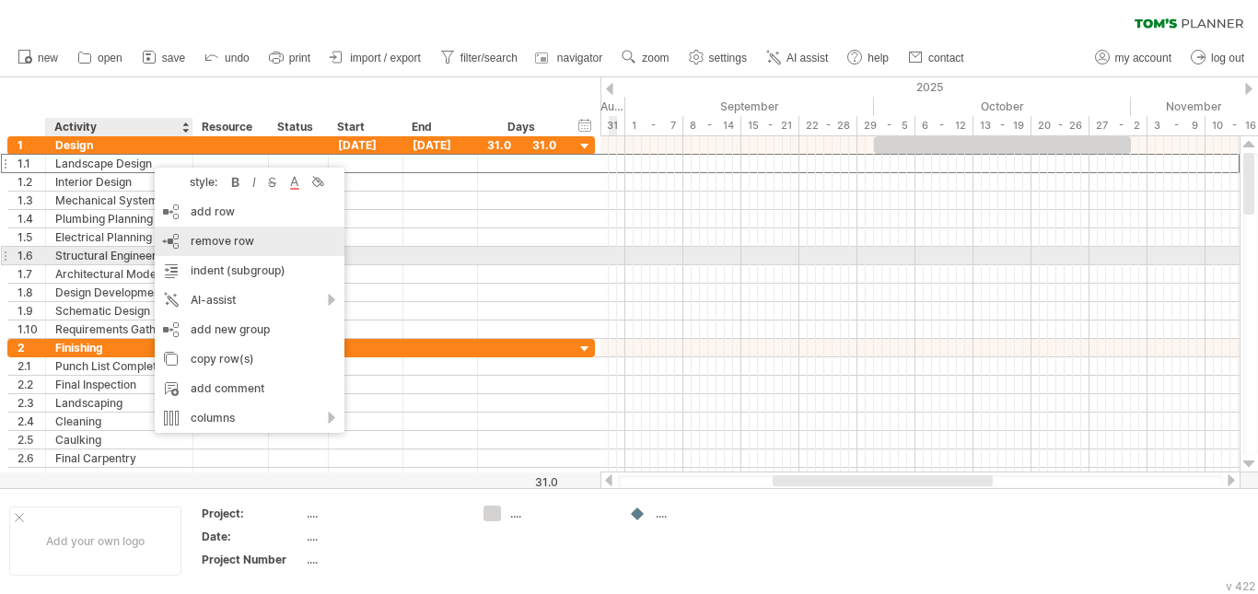
click at [251, 244] on span "remove row" at bounding box center [223, 241] width 64 height 14
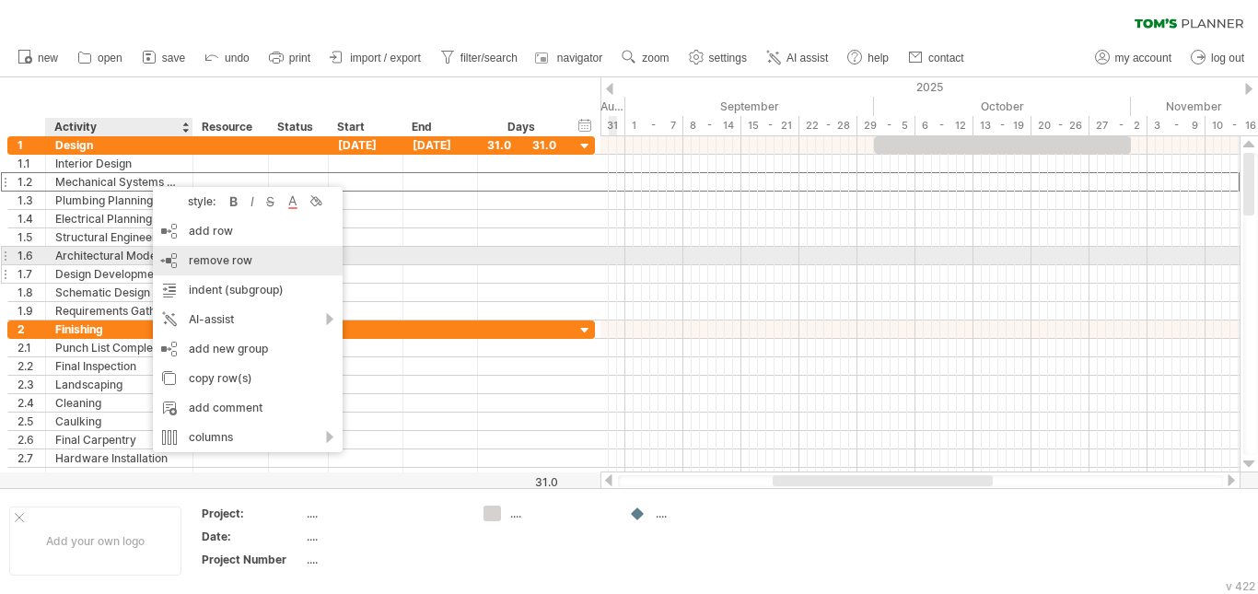
click at [212, 260] on span "remove row" at bounding box center [221, 260] width 64 height 14
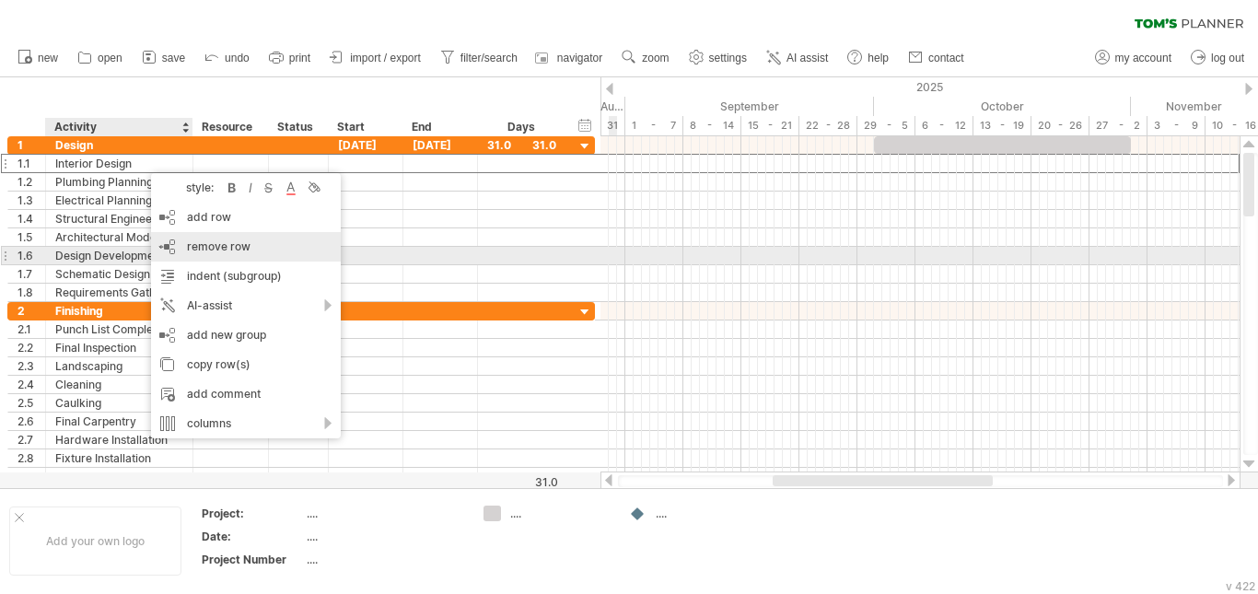
click at [255, 251] on div "remove row remove selected rows" at bounding box center [246, 246] width 190 height 29
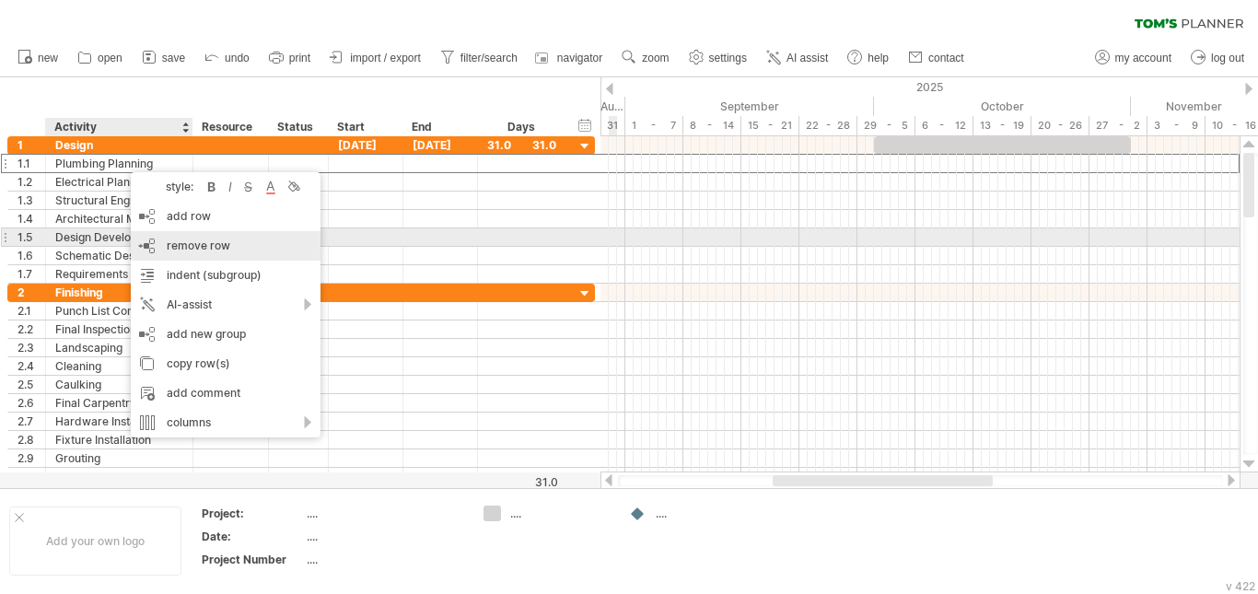
click at [199, 241] on span "remove row" at bounding box center [199, 246] width 64 height 14
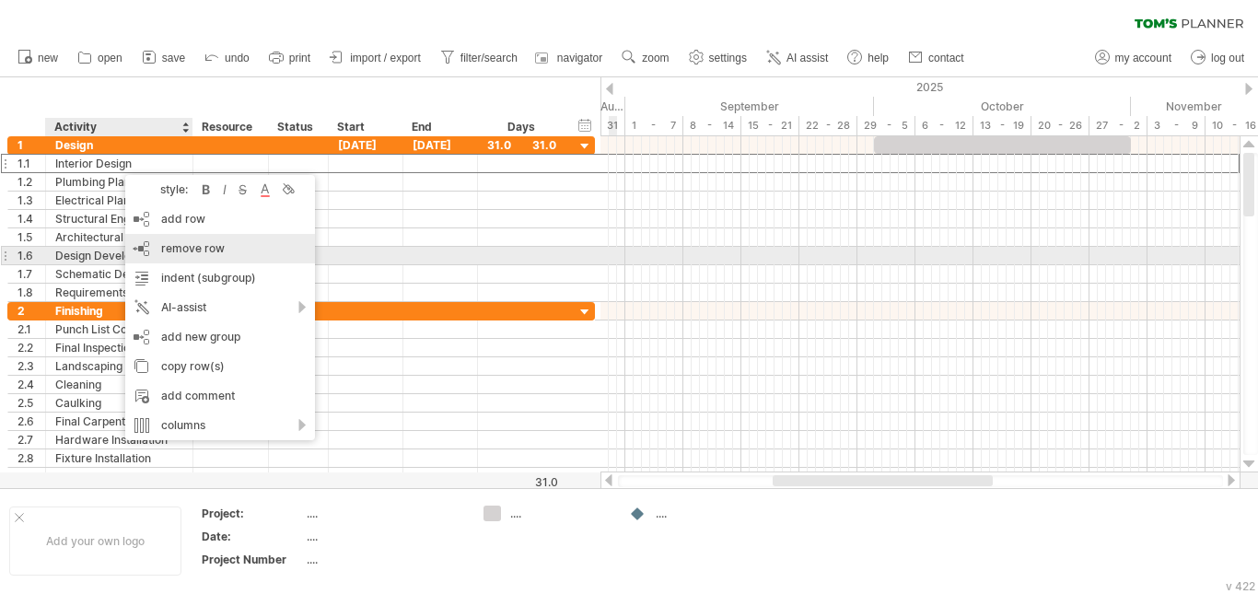
click at [216, 253] on span "remove row" at bounding box center [193, 248] width 64 height 14
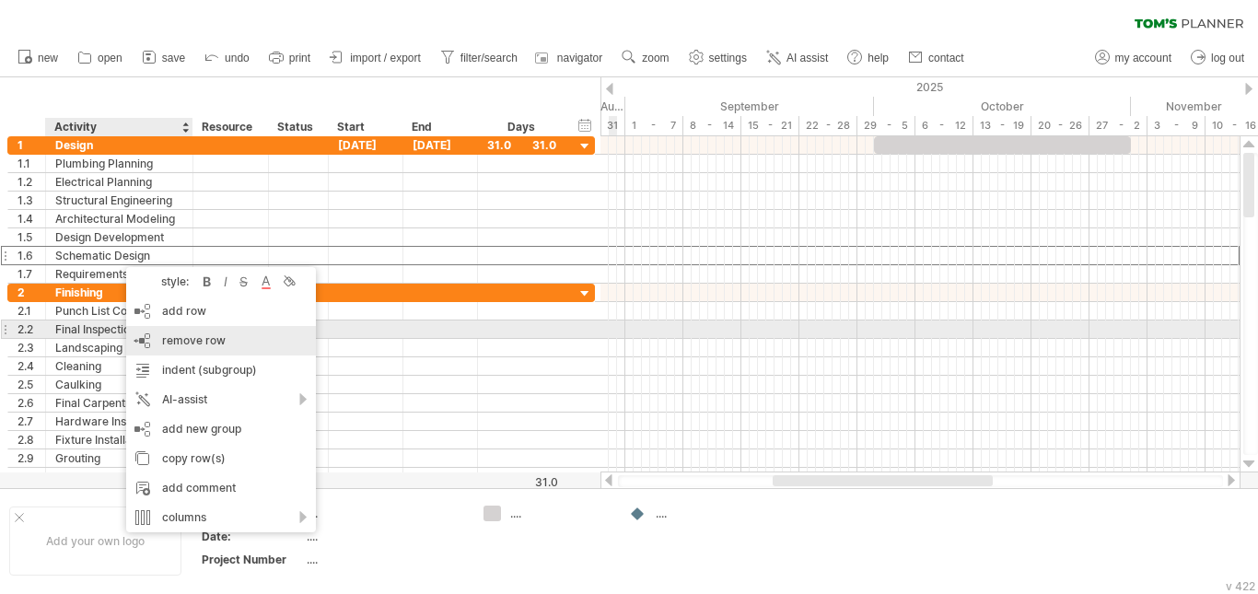
click at [214, 334] on span "remove row" at bounding box center [194, 340] width 64 height 14
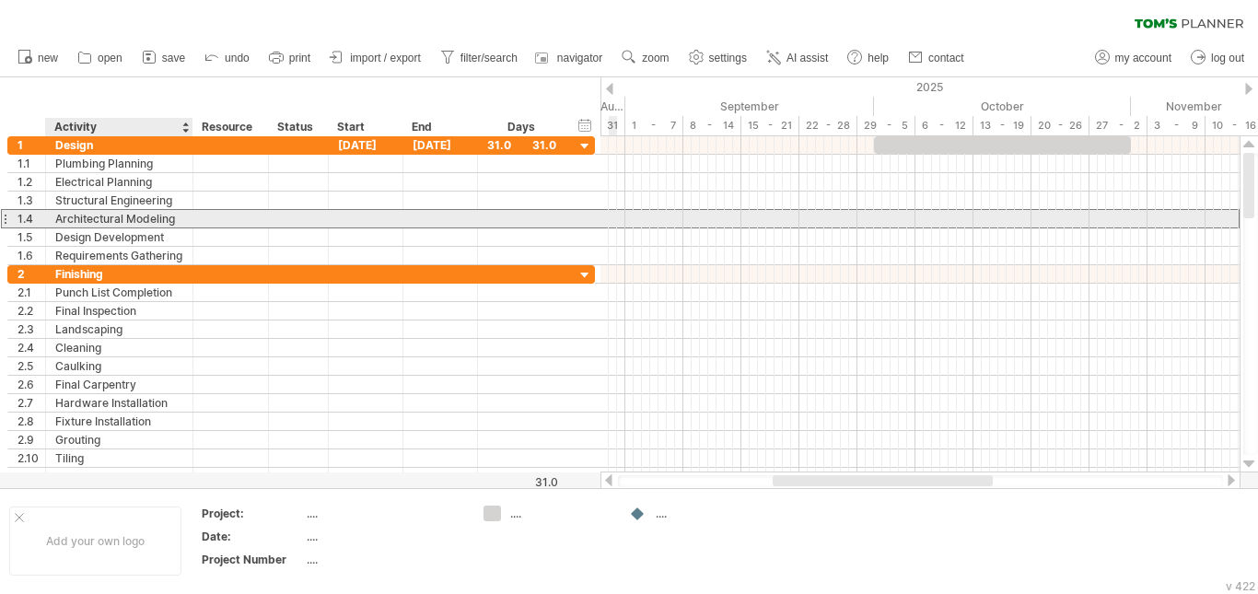
click at [76, 216] on div "Architectural Modeling" at bounding box center [119, 218] width 128 height 17
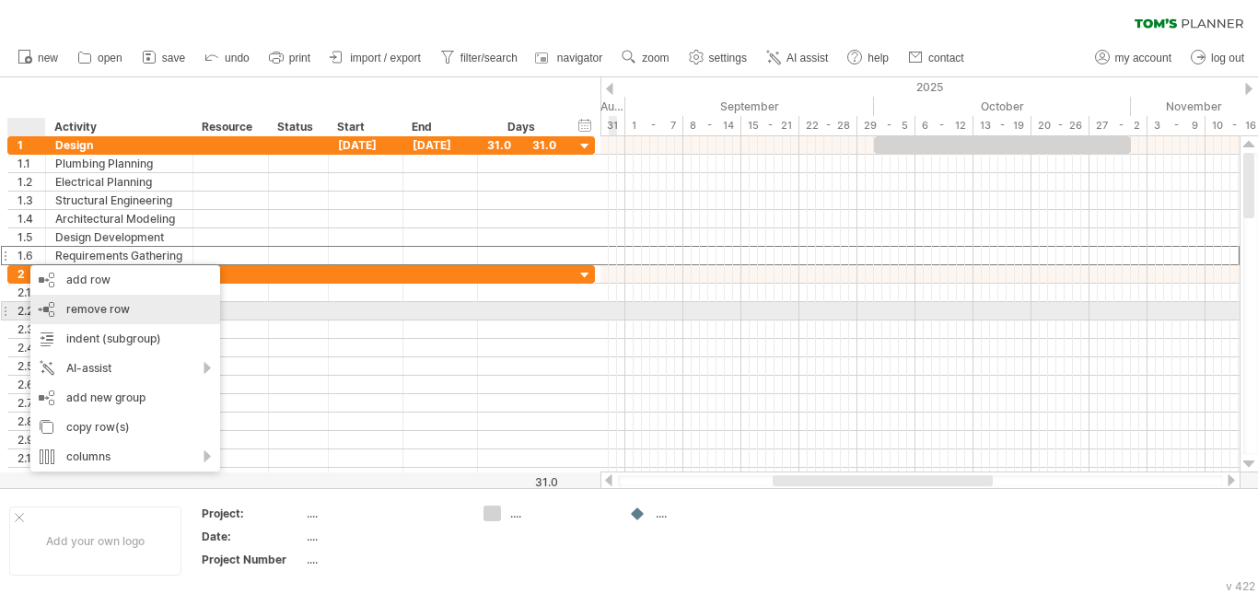
click at [122, 310] on span "remove row" at bounding box center [98, 309] width 64 height 14
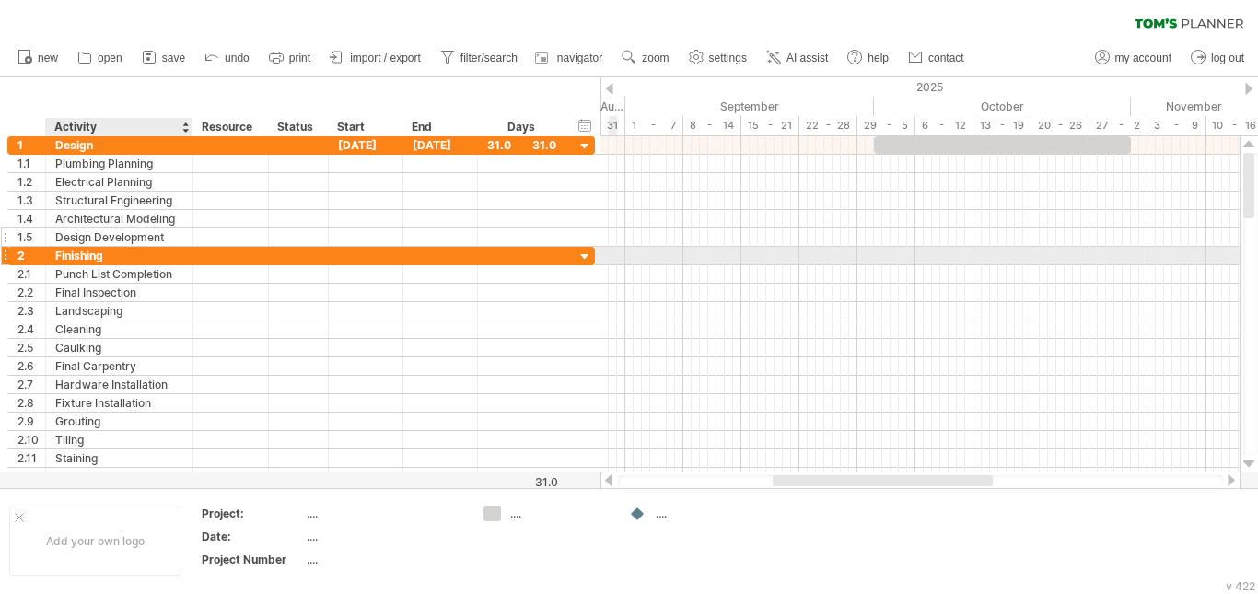
click at [129, 244] on div "Design Development" at bounding box center [119, 236] width 128 height 17
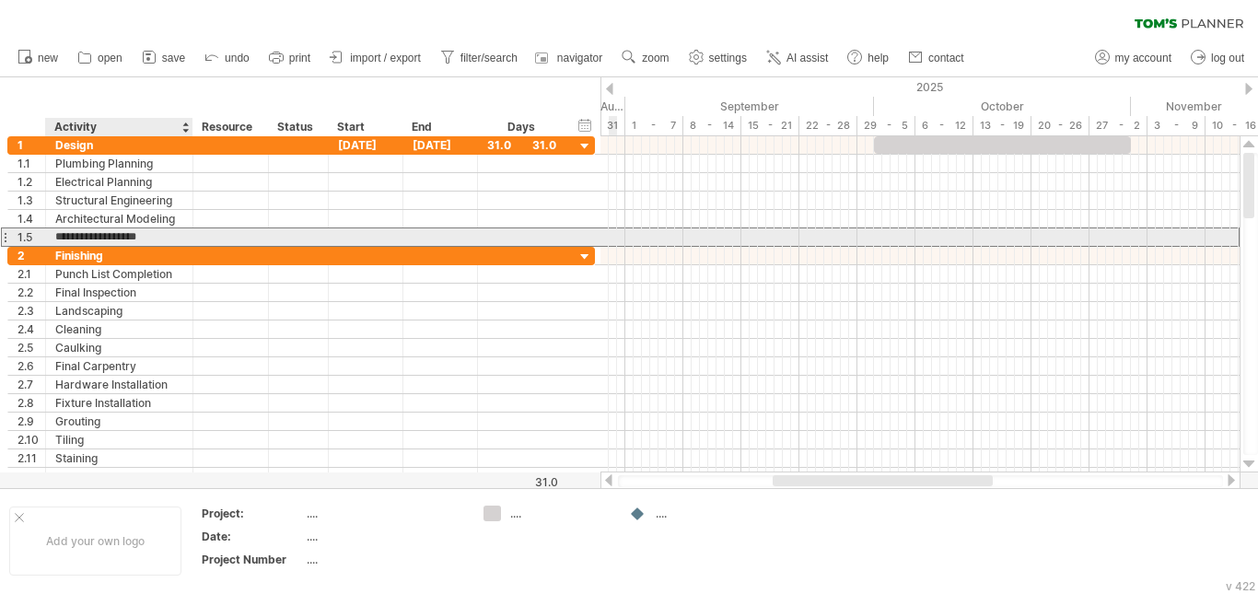
click at [179, 232] on input "**********" at bounding box center [119, 236] width 128 height 17
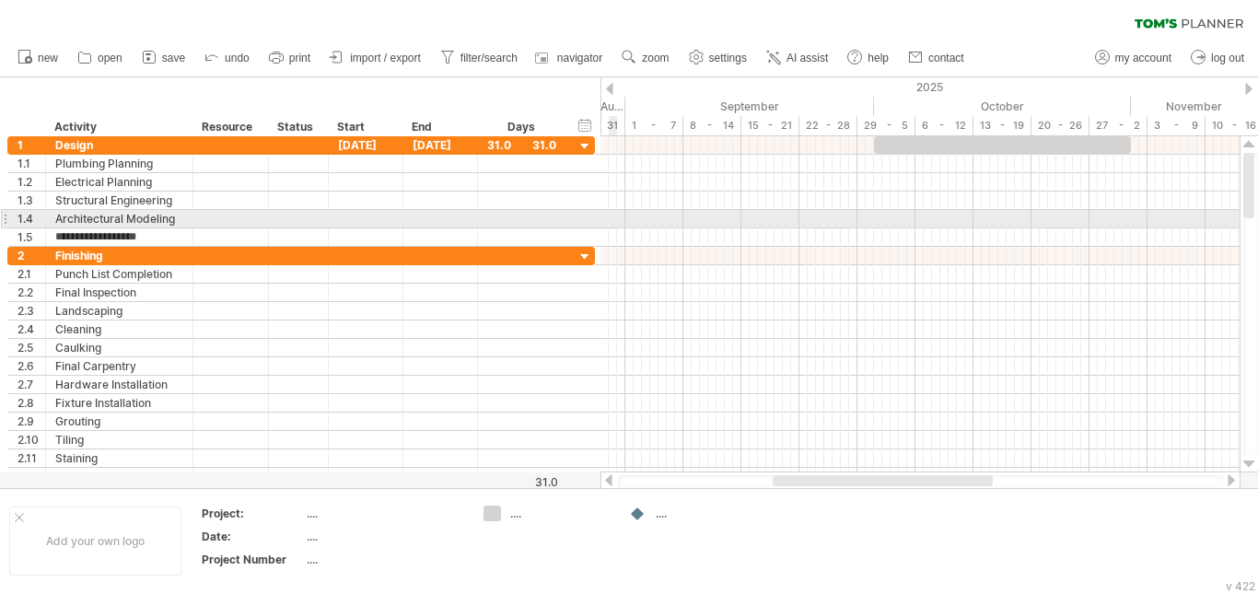
click at [7, 216] on div at bounding box center [4, 218] width 7 height 19
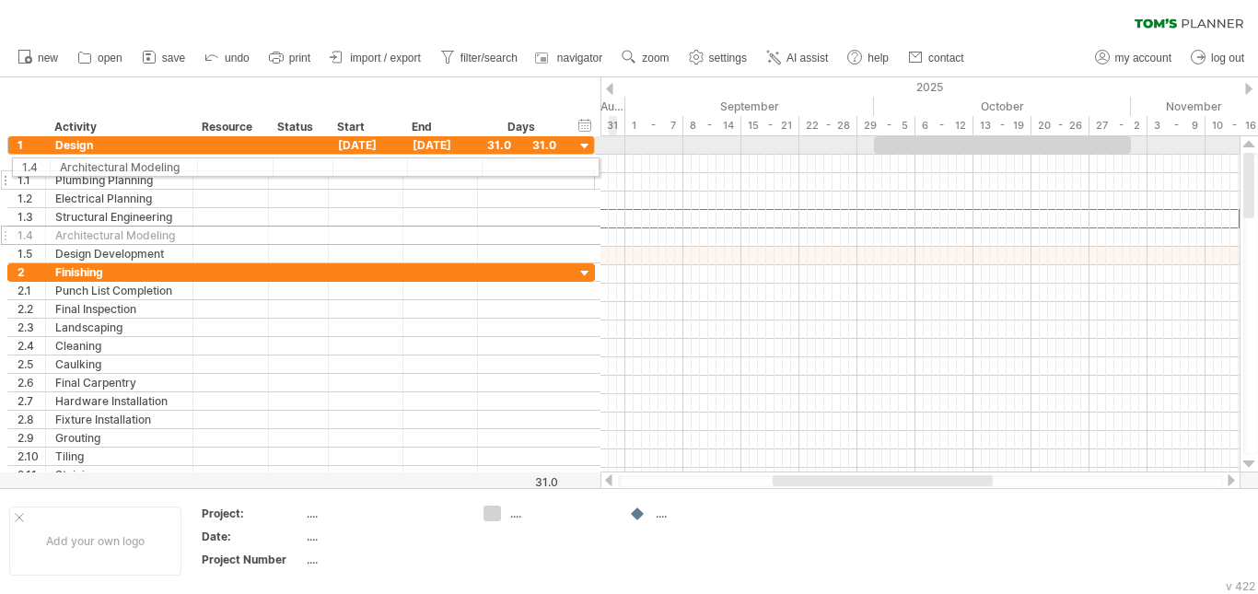
drag, startPoint x: 9, startPoint y: 219, endPoint x: 12, endPoint y: 164, distance: 55.3
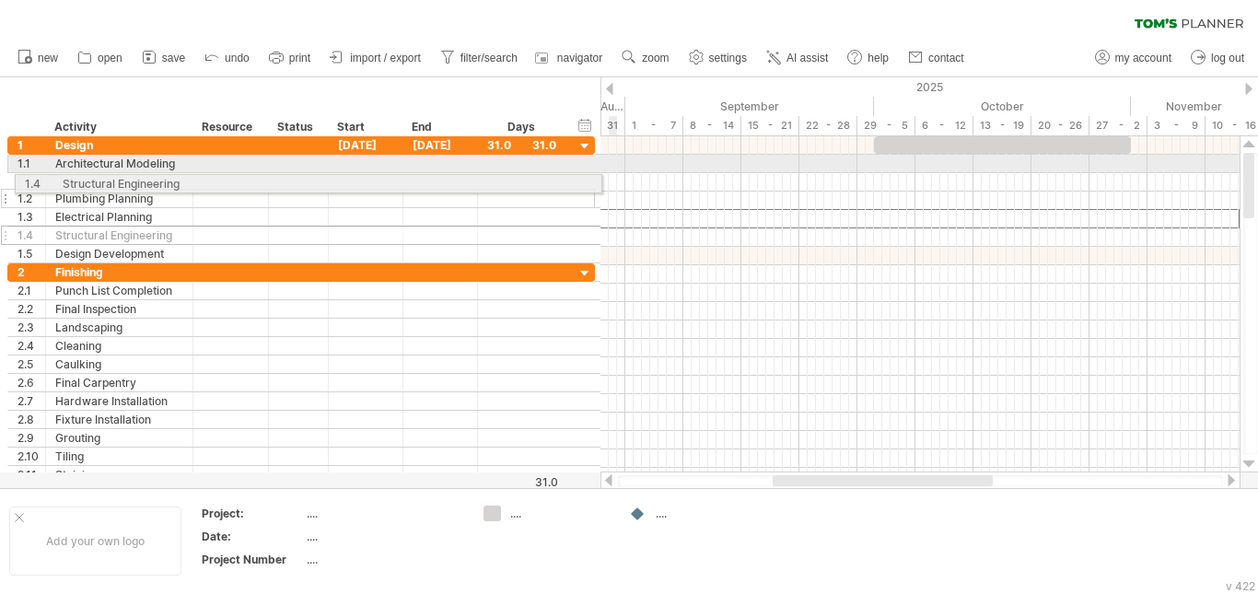
drag, startPoint x: 6, startPoint y: 217, endPoint x: 10, endPoint y: 181, distance: 37.0
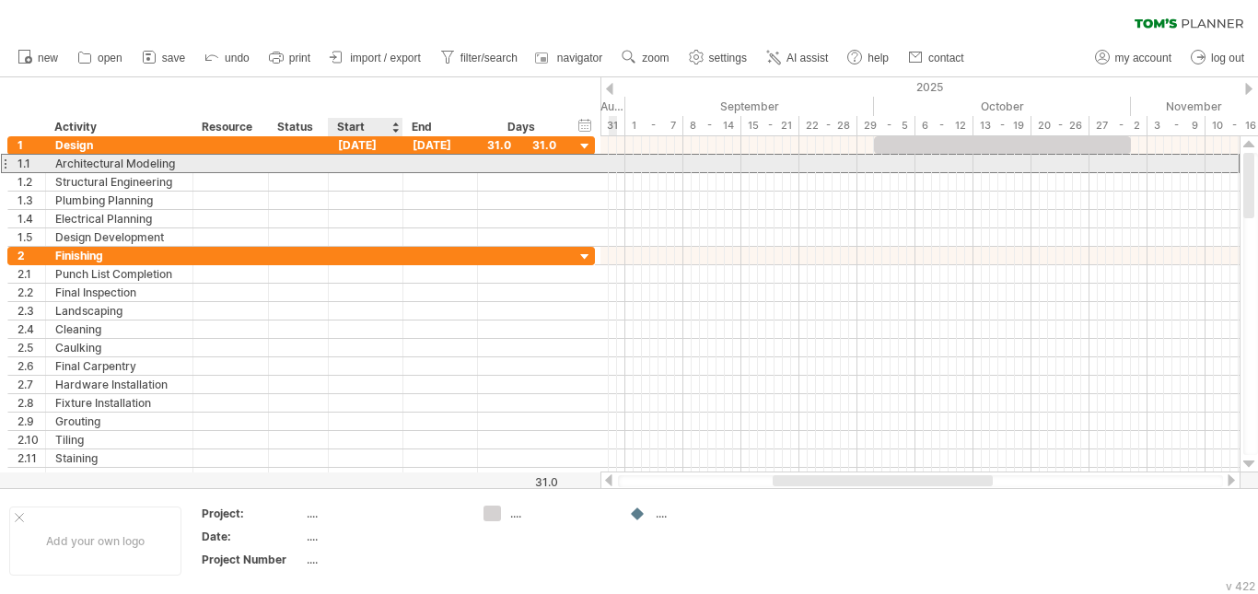
click at [385, 166] on div at bounding box center [366, 163] width 75 height 17
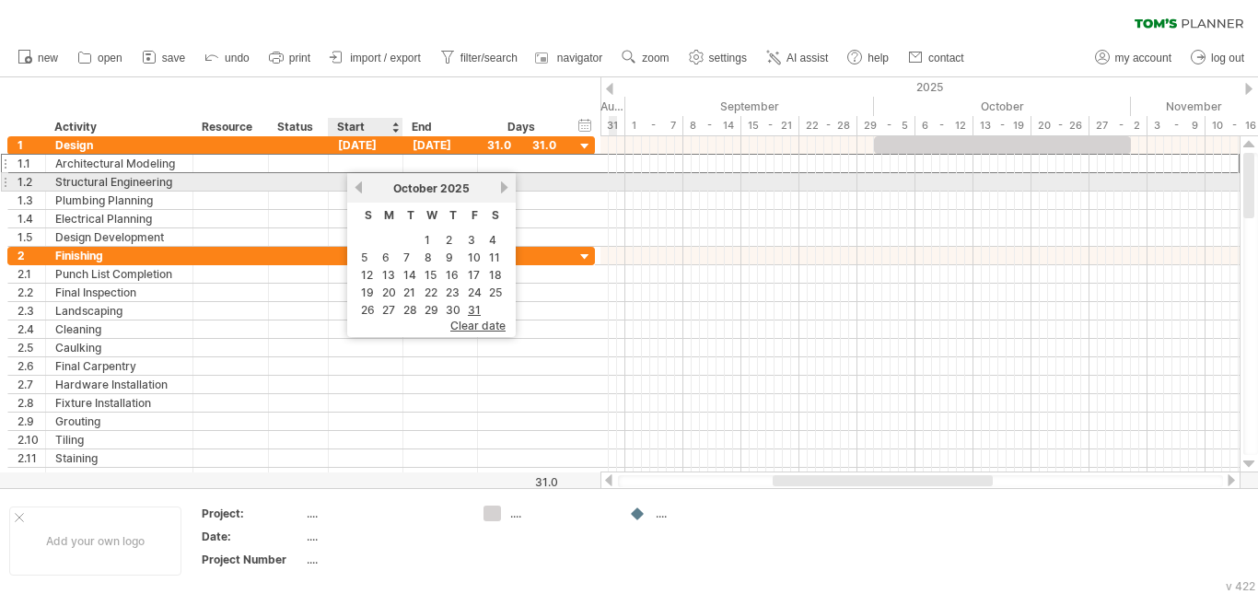
click at [364, 184] on link "previous" at bounding box center [359, 188] width 14 height 14
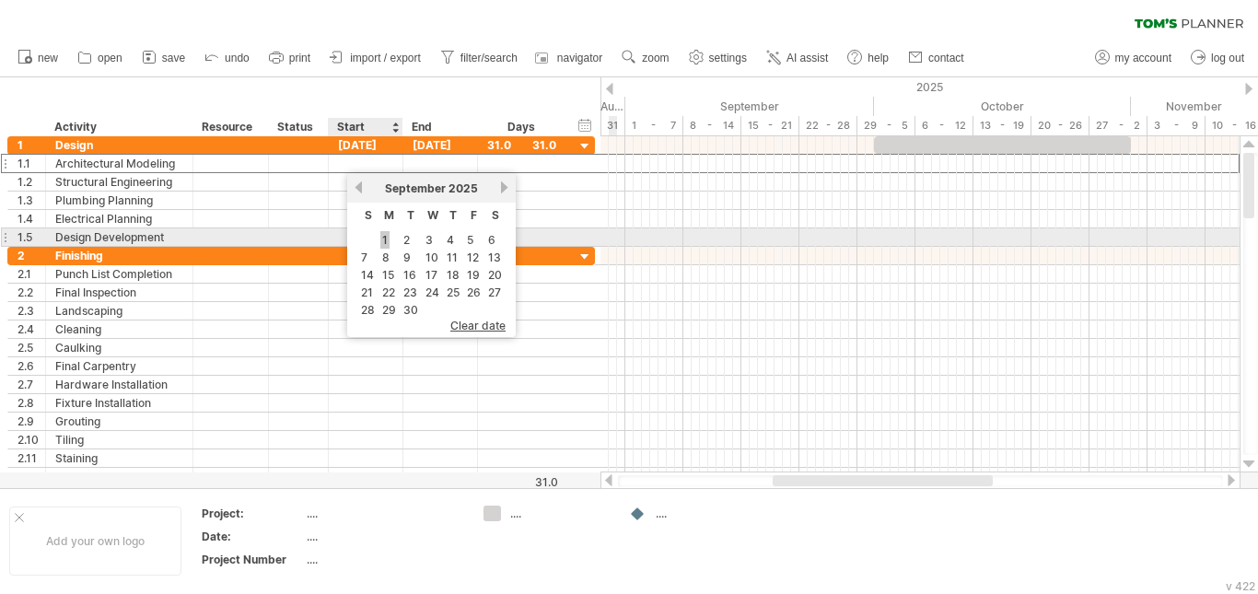
click at [385, 242] on link "1" at bounding box center [384, 239] width 9 height 17
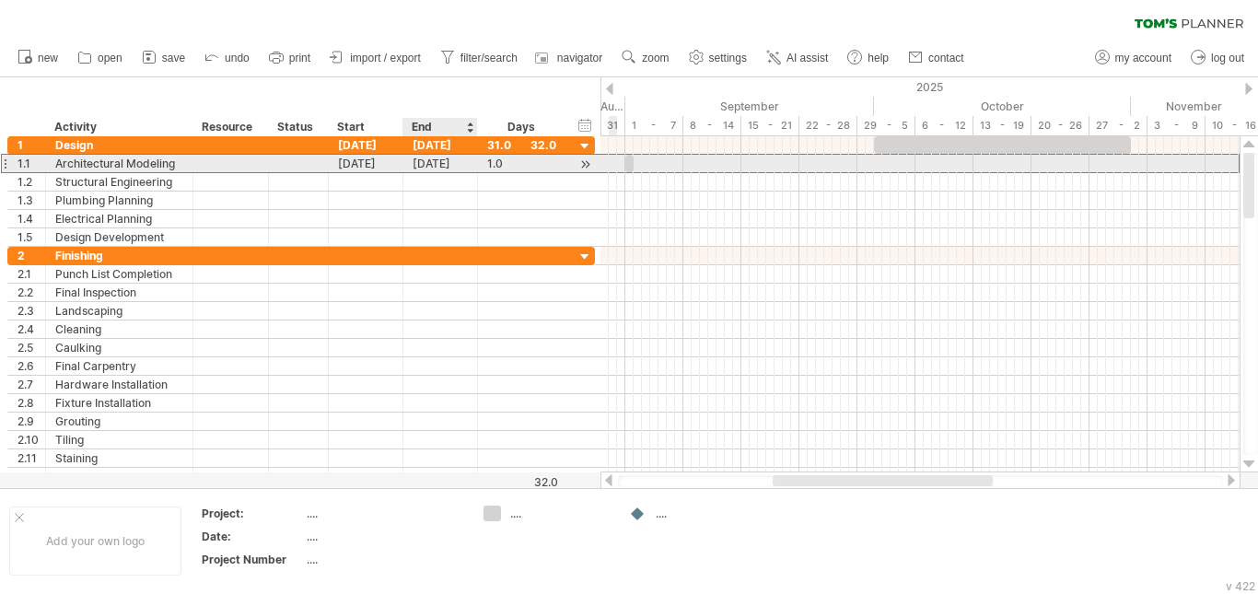
click at [449, 169] on div "[DATE]" at bounding box center [440, 163] width 75 height 17
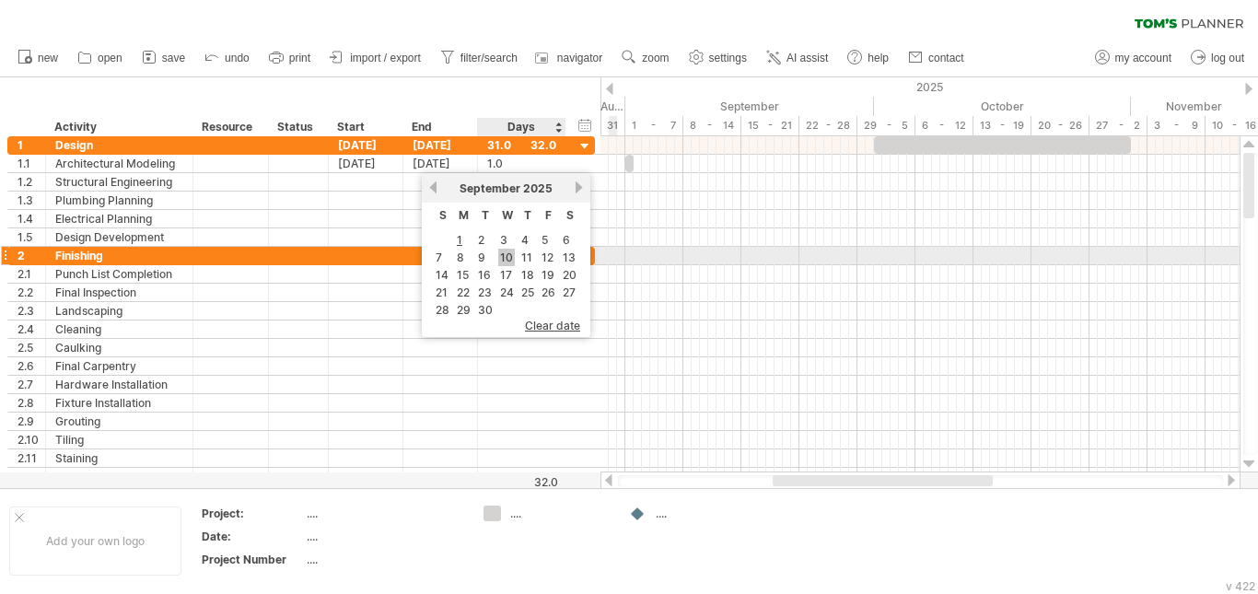
click at [507, 258] on link "10" at bounding box center [506, 257] width 17 height 17
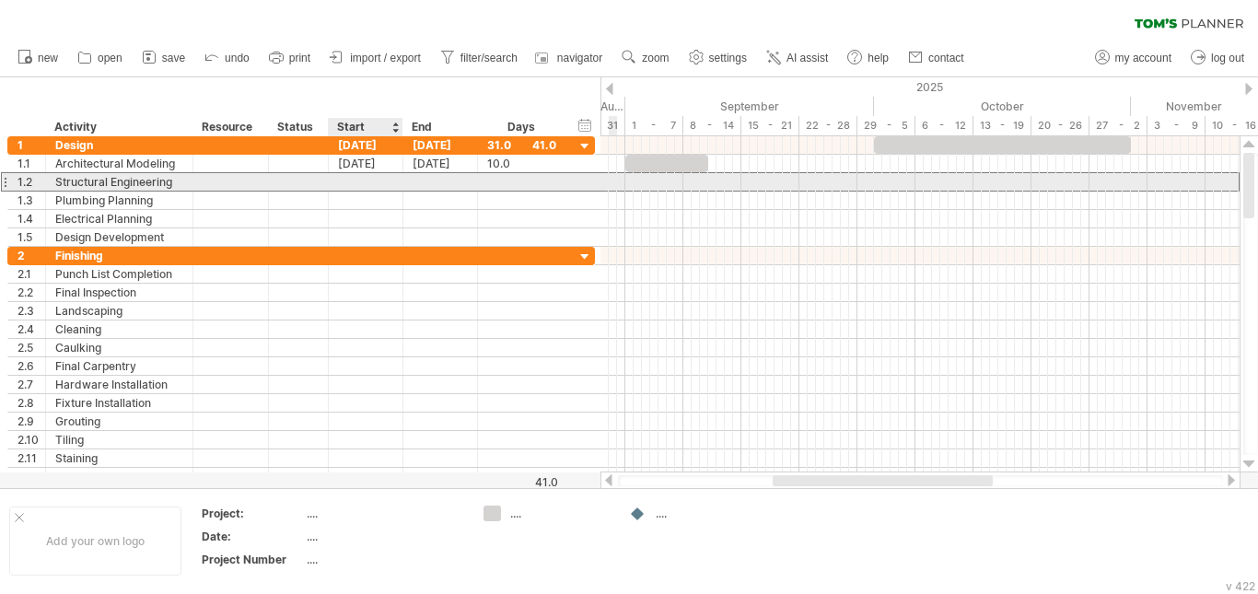
click at [368, 184] on div at bounding box center [366, 181] width 75 height 17
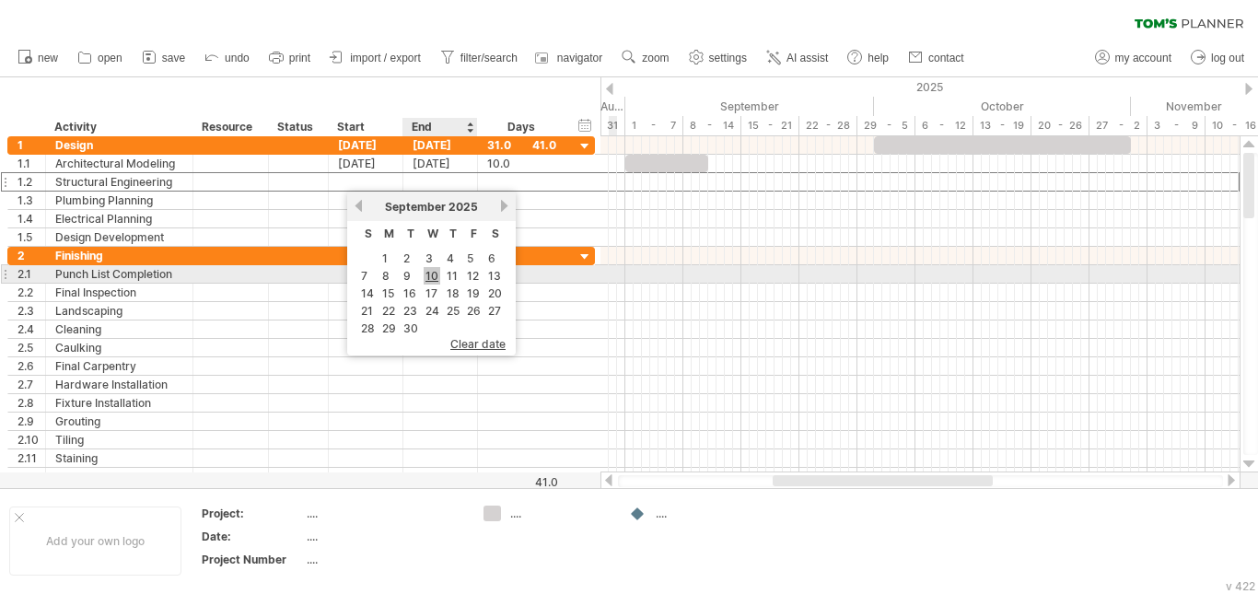
click at [430, 273] on link "10" at bounding box center [432, 275] width 17 height 17
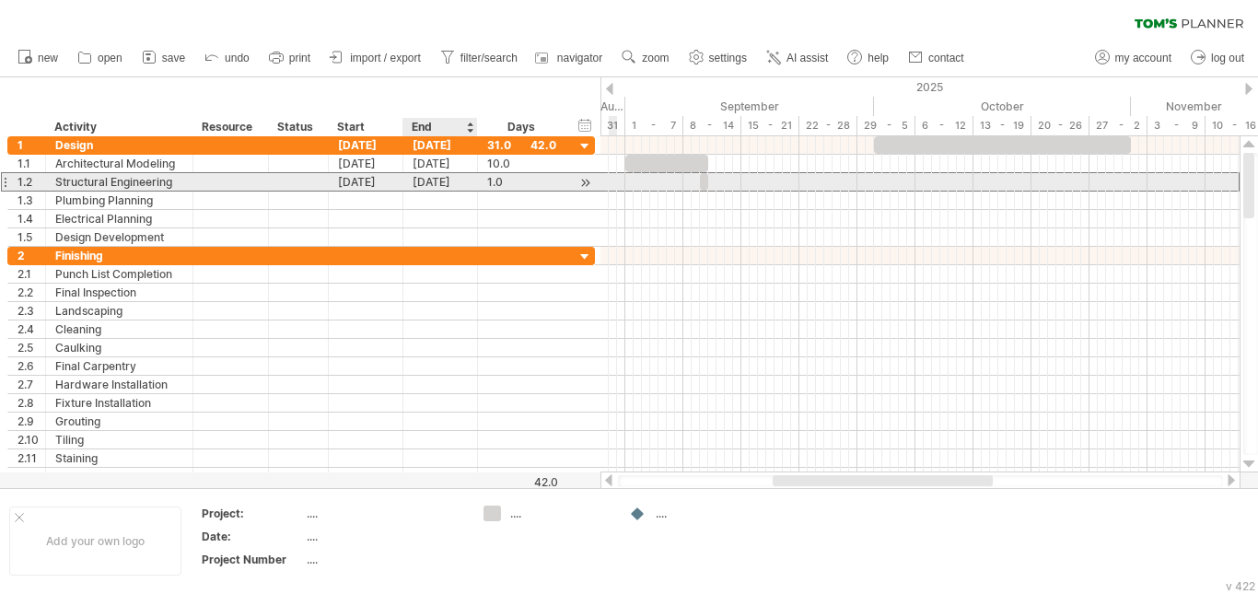
click at [456, 183] on div "[DATE]" at bounding box center [440, 181] width 75 height 17
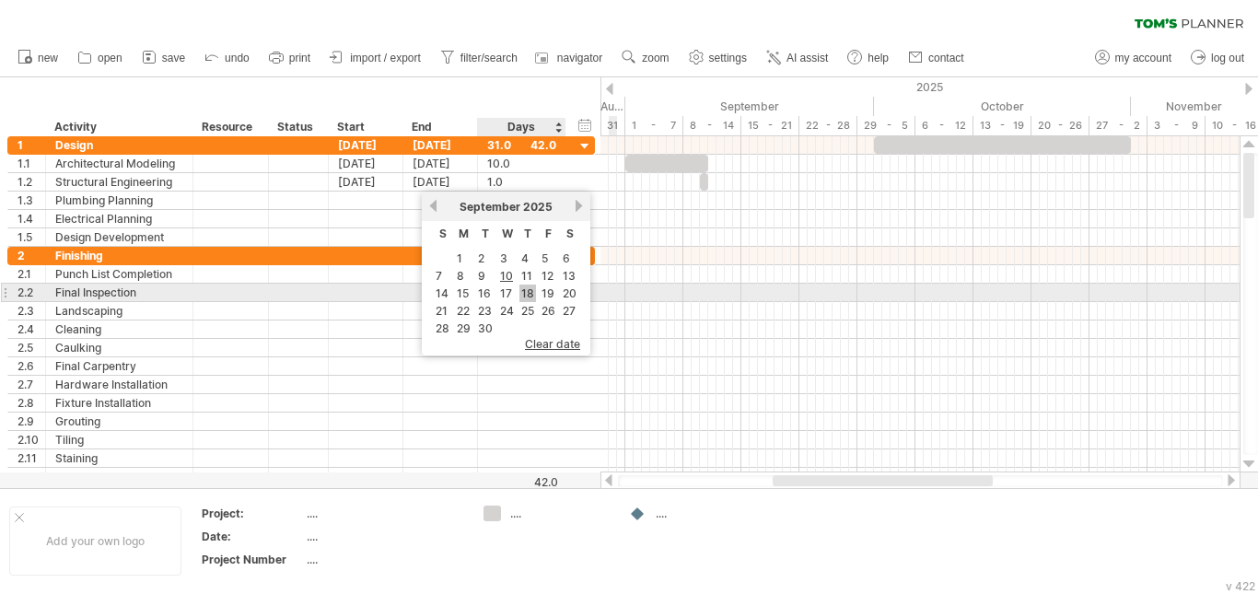
click at [527, 294] on link "18" at bounding box center [527, 293] width 17 height 17
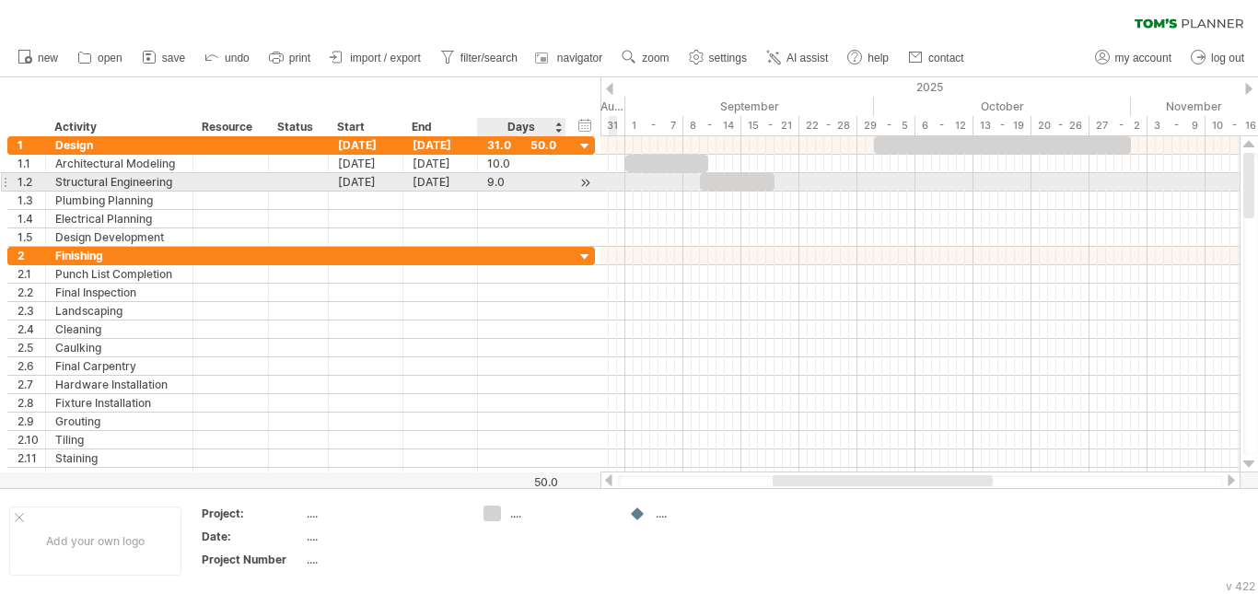
click at [506, 181] on div "9.0" at bounding box center [521, 181] width 69 height 17
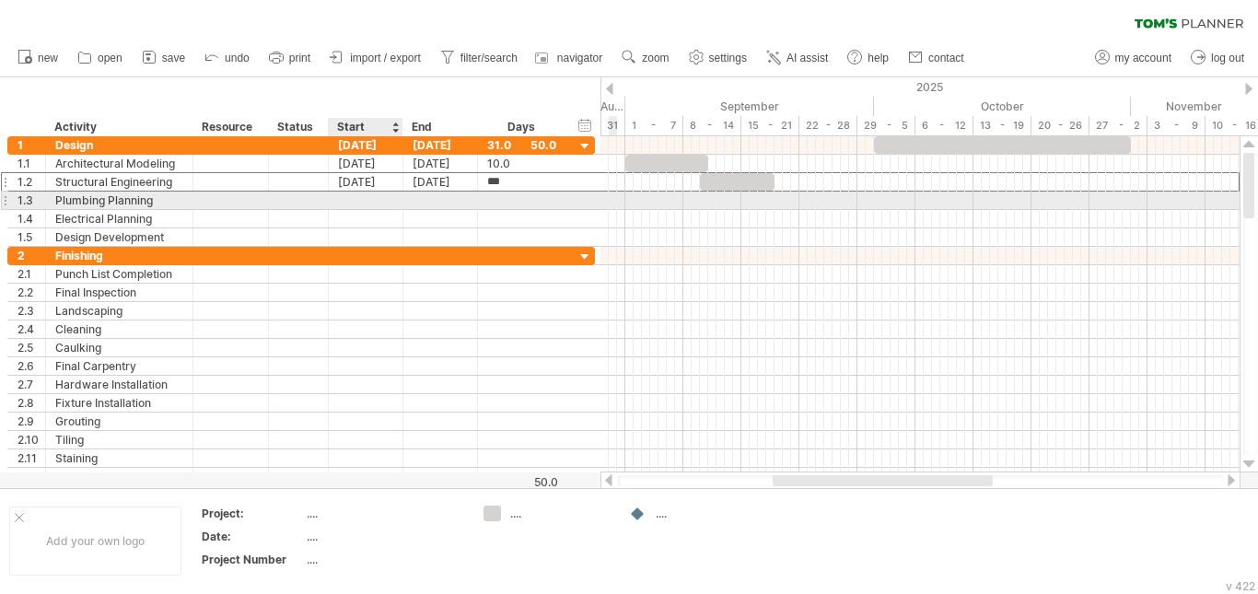
click at [375, 199] on div at bounding box center [366, 200] width 75 height 17
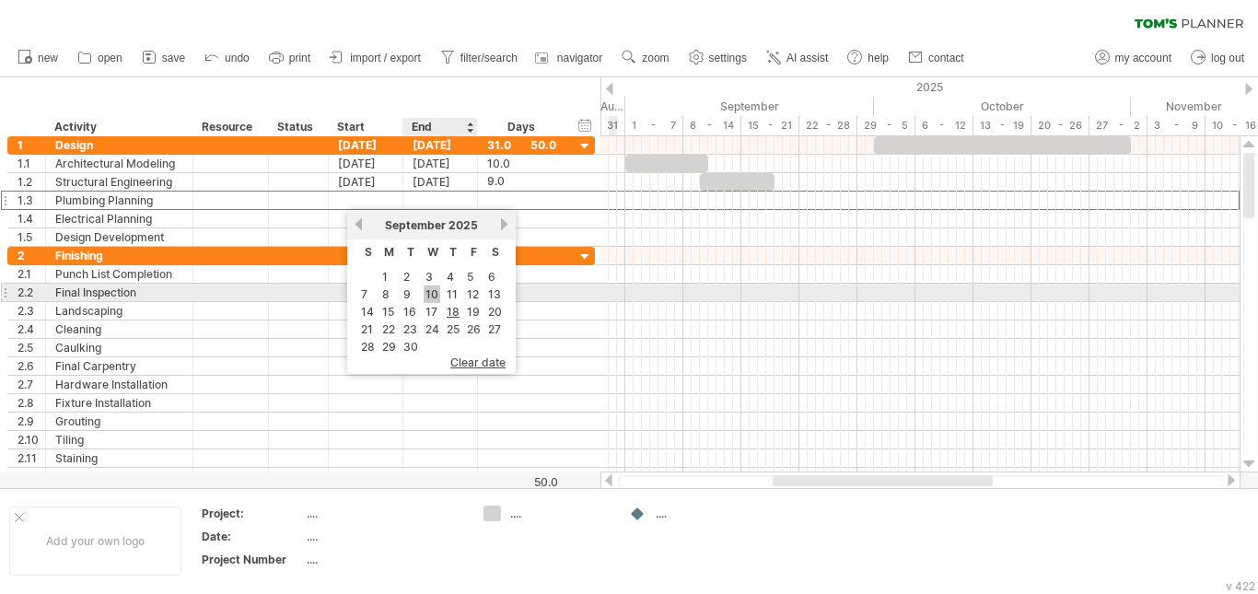
click at [432, 293] on link "10" at bounding box center [432, 294] width 17 height 17
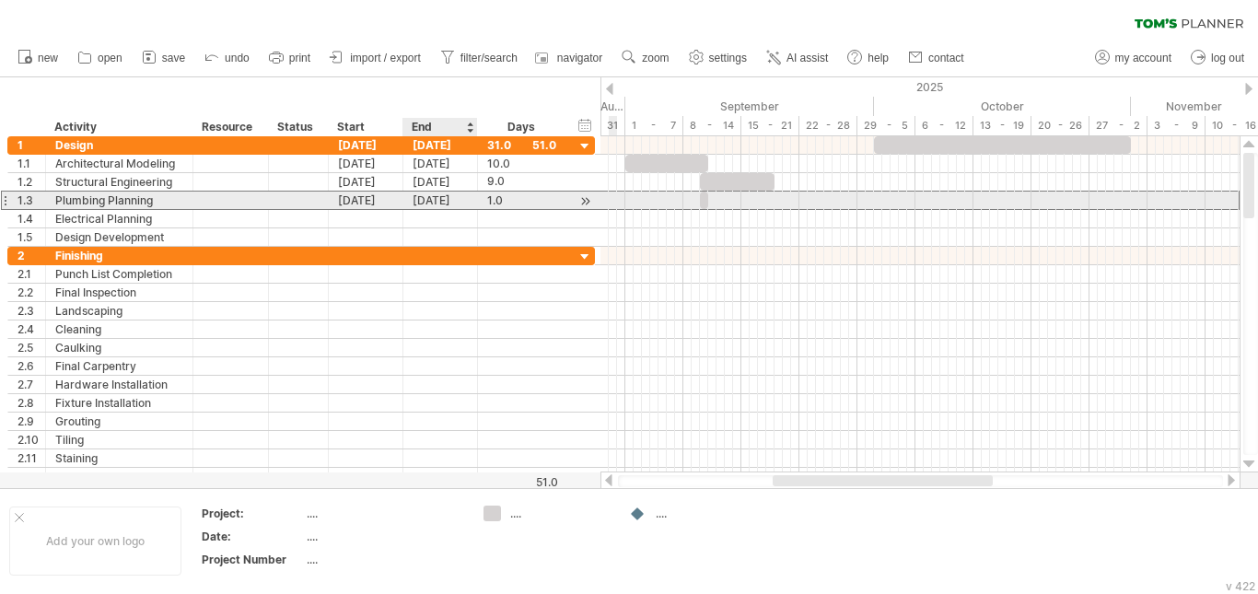
click at [457, 203] on div "[DATE]" at bounding box center [440, 200] width 75 height 17
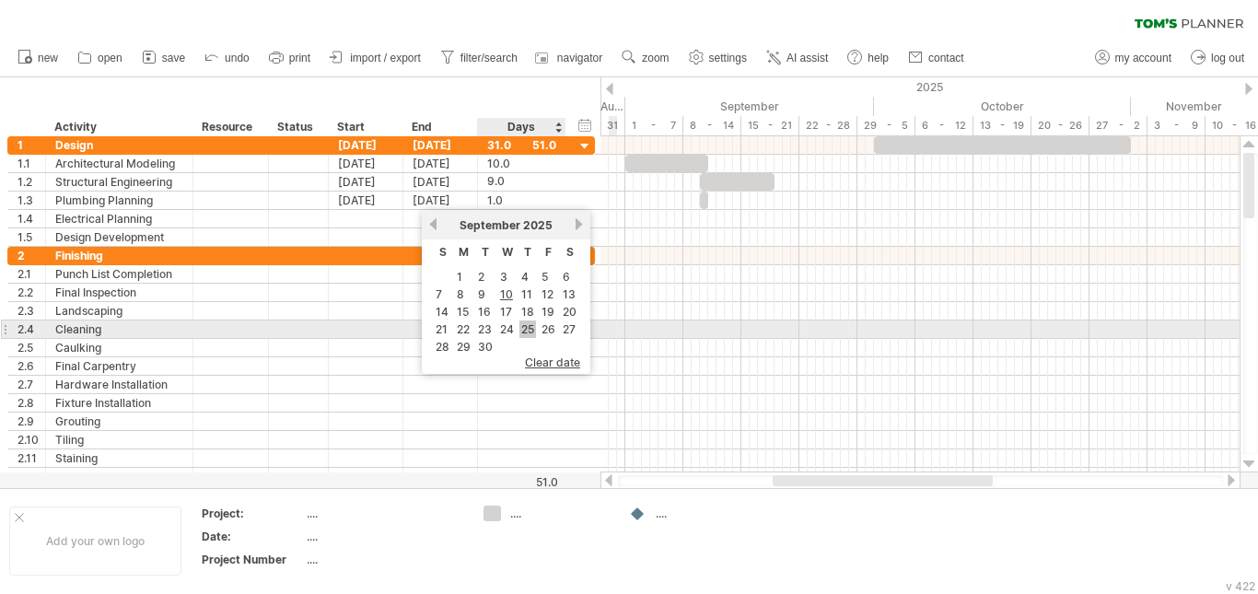
click at [530, 323] on link "25" at bounding box center [527, 328] width 17 height 17
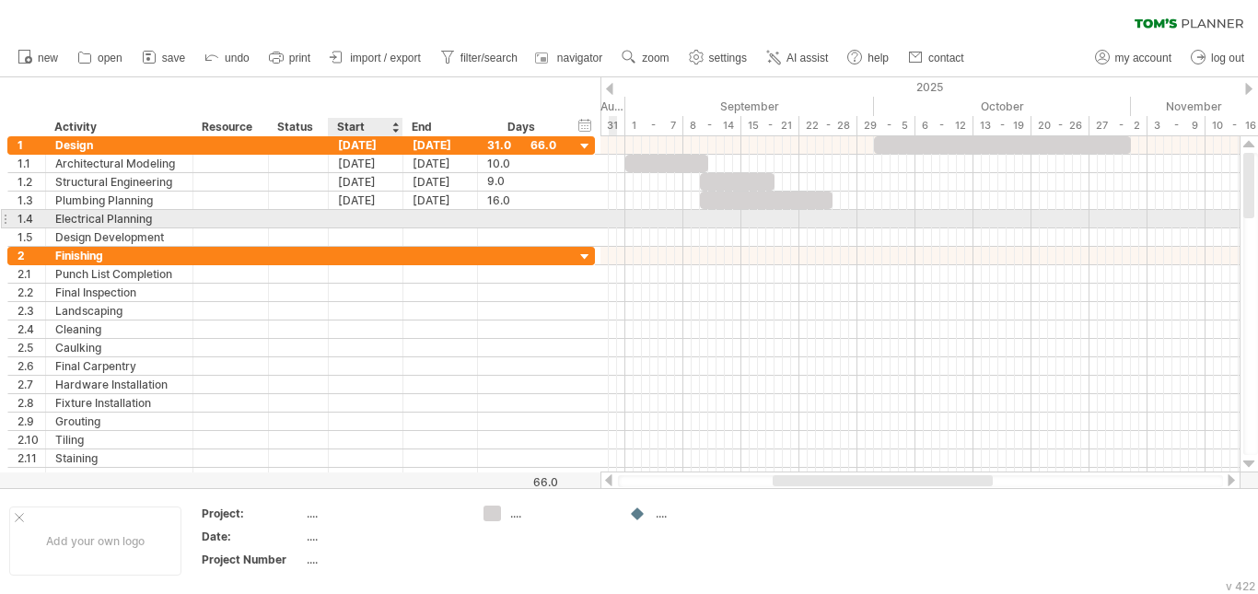
click at [374, 216] on div at bounding box center [366, 218] width 75 height 17
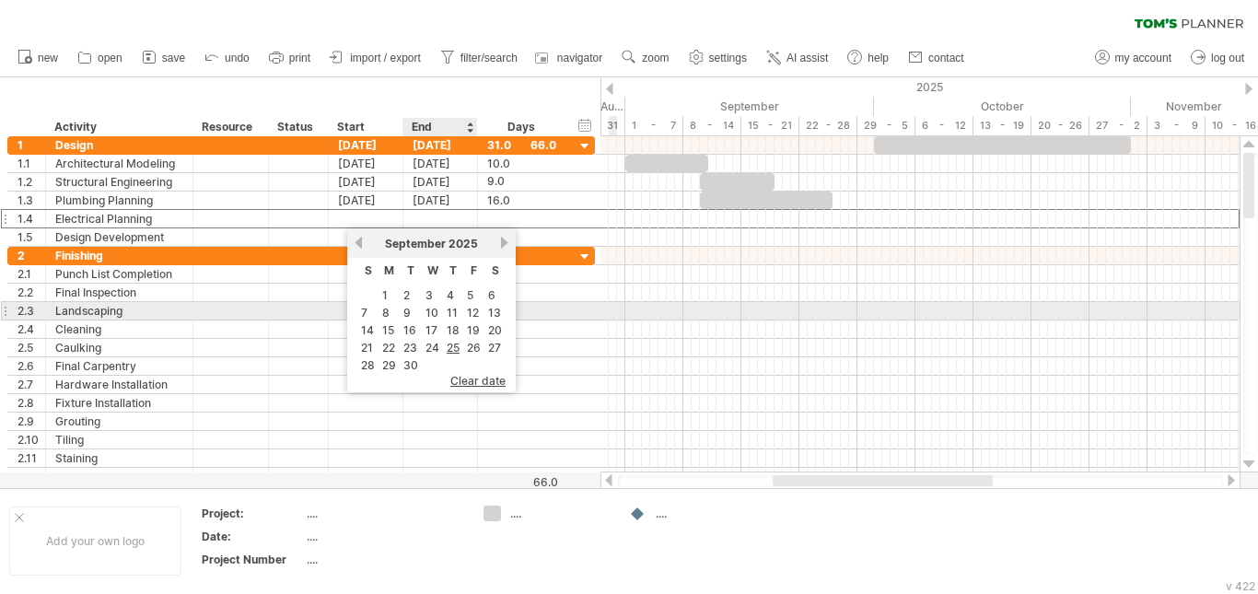
click at [439, 312] on td "10" at bounding box center [432, 313] width 19 height 16
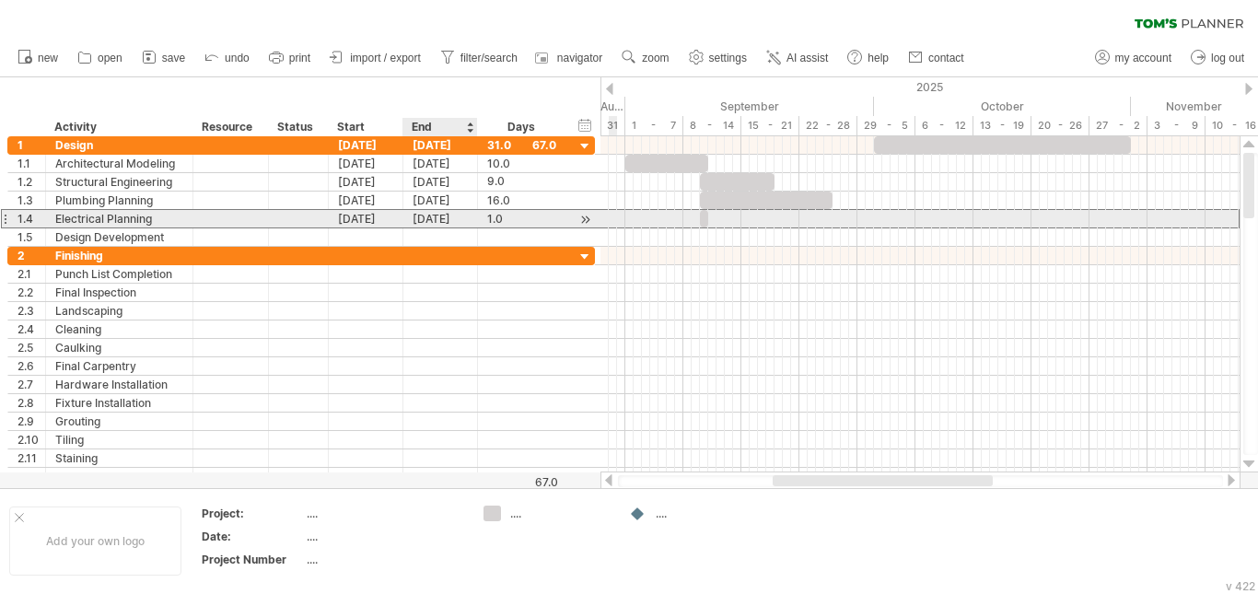
click at [457, 218] on div "[DATE]" at bounding box center [440, 218] width 75 height 17
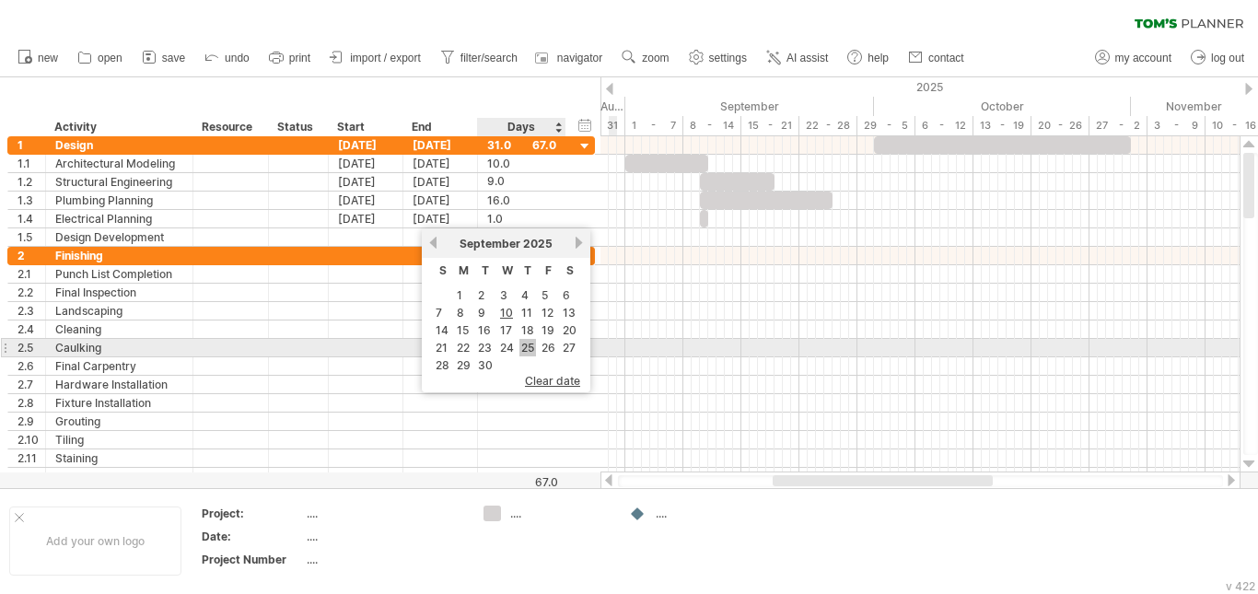
click at [524, 345] on link "25" at bounding box center [527, 347] width 17 height 17
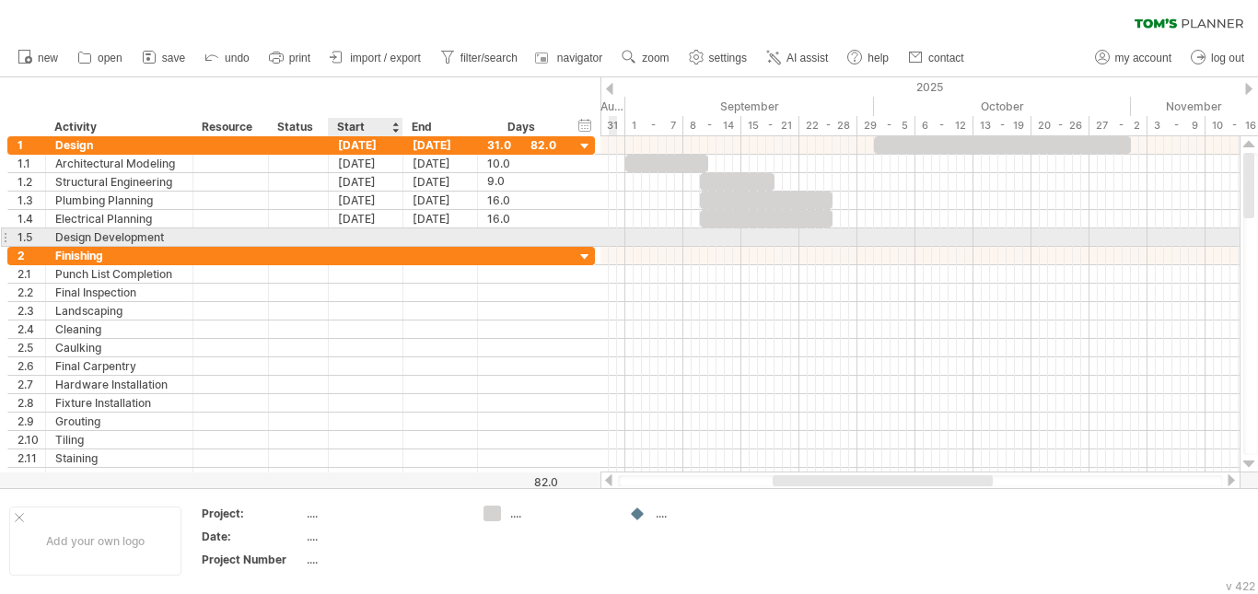
click at [380, 237] on div at bounding box center [366, 236] width 75 height 17
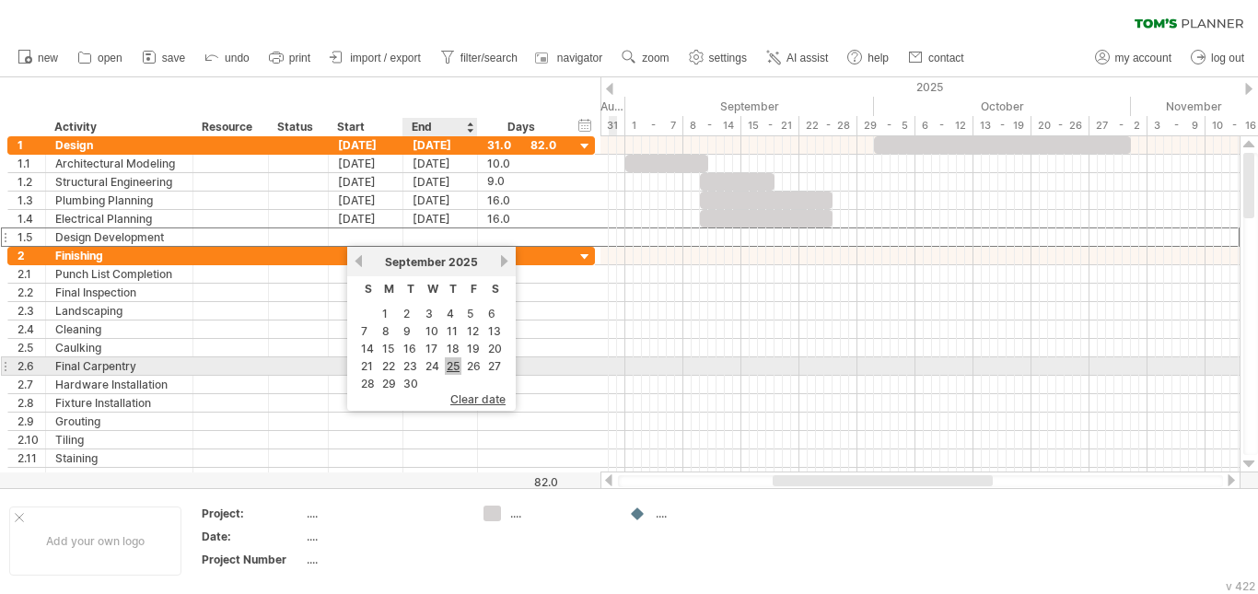
click at [448, 369] on link "25" at bounding box center [453, 365] width 17 height 17
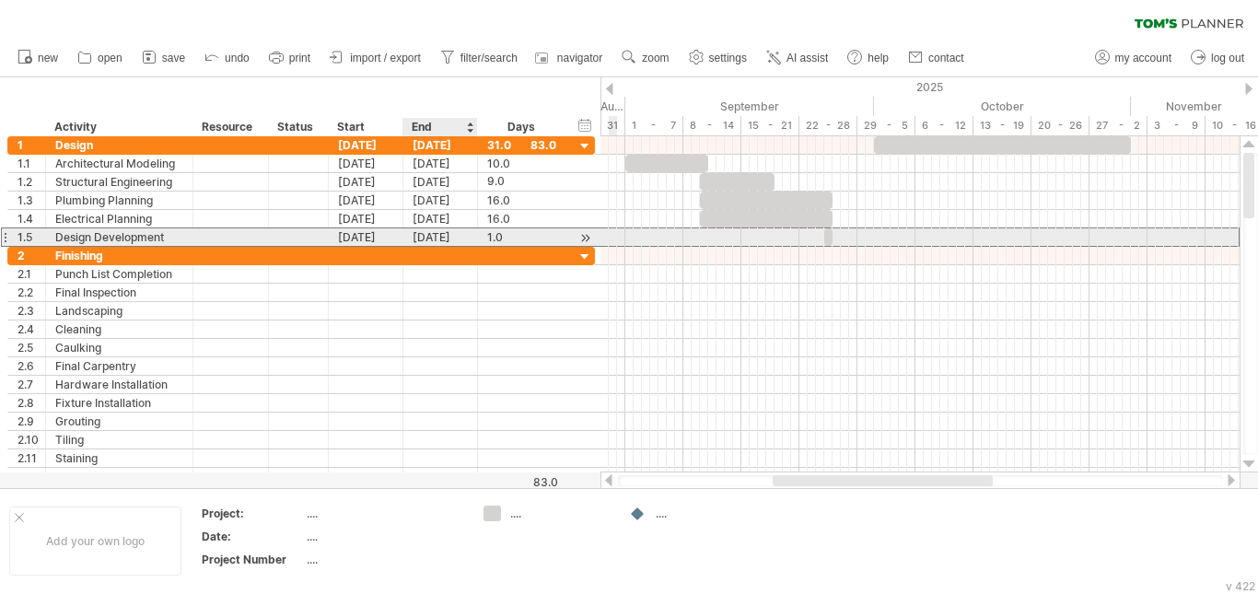
click at [453, 238] on div "[DATE]" at bounding box center [440, 236] width 75 height 17
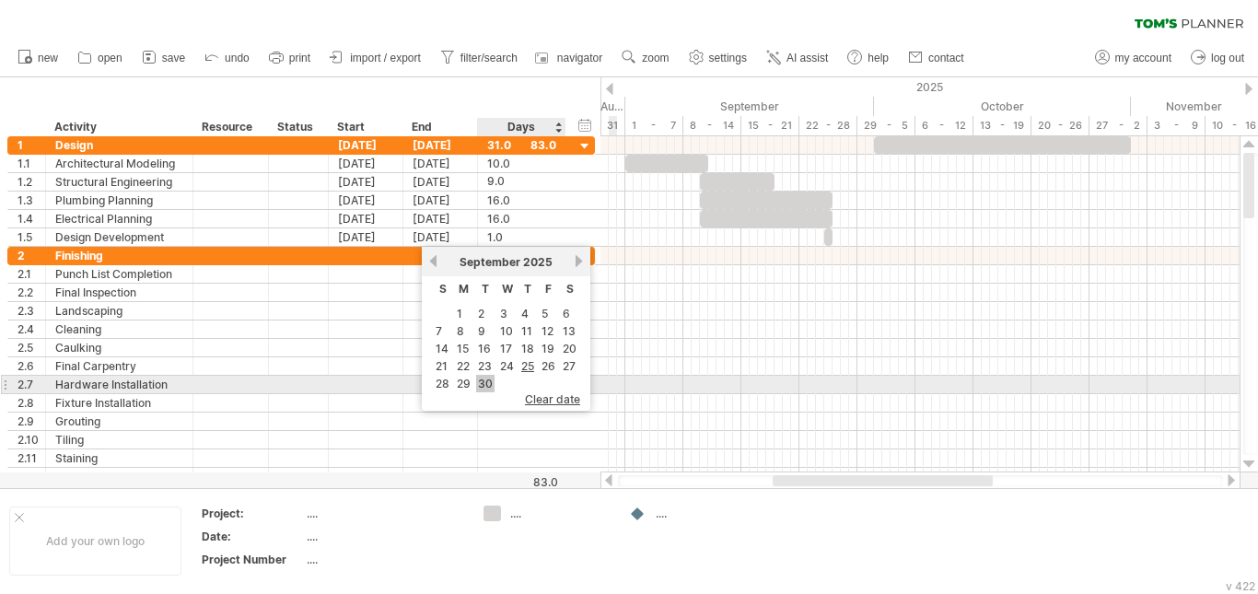
click at [488, 382] on link "30" at bounding box center [485, 383] width 18 height 17
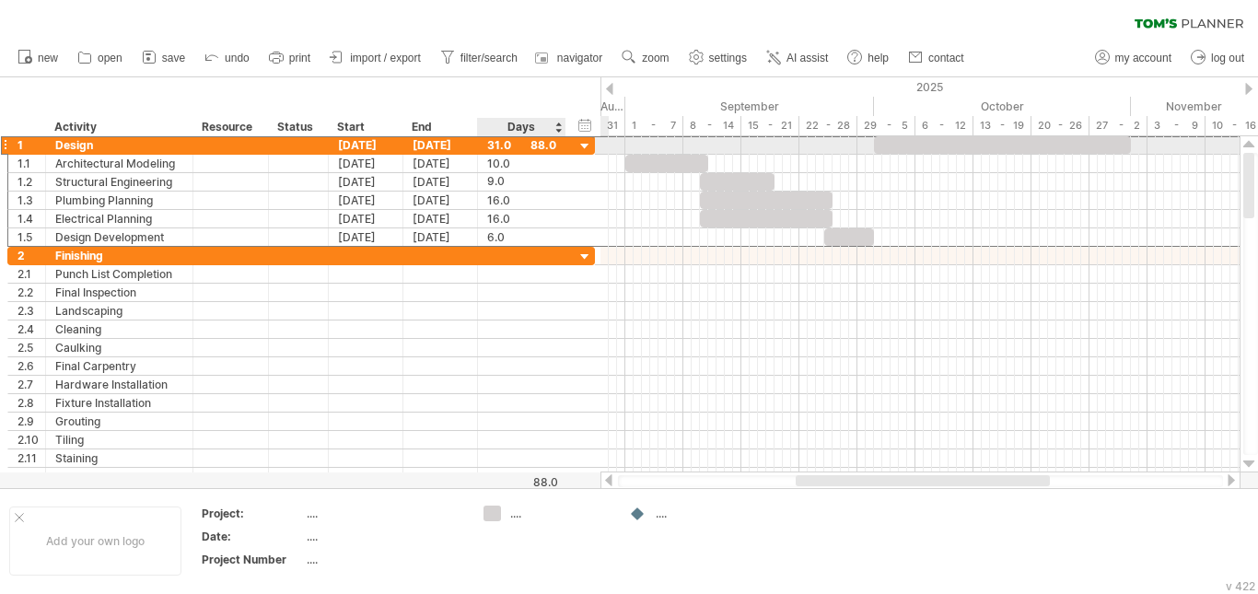
click at [554, 144] on div "31.0" at bounding box center [521, 144] width 69 height 17
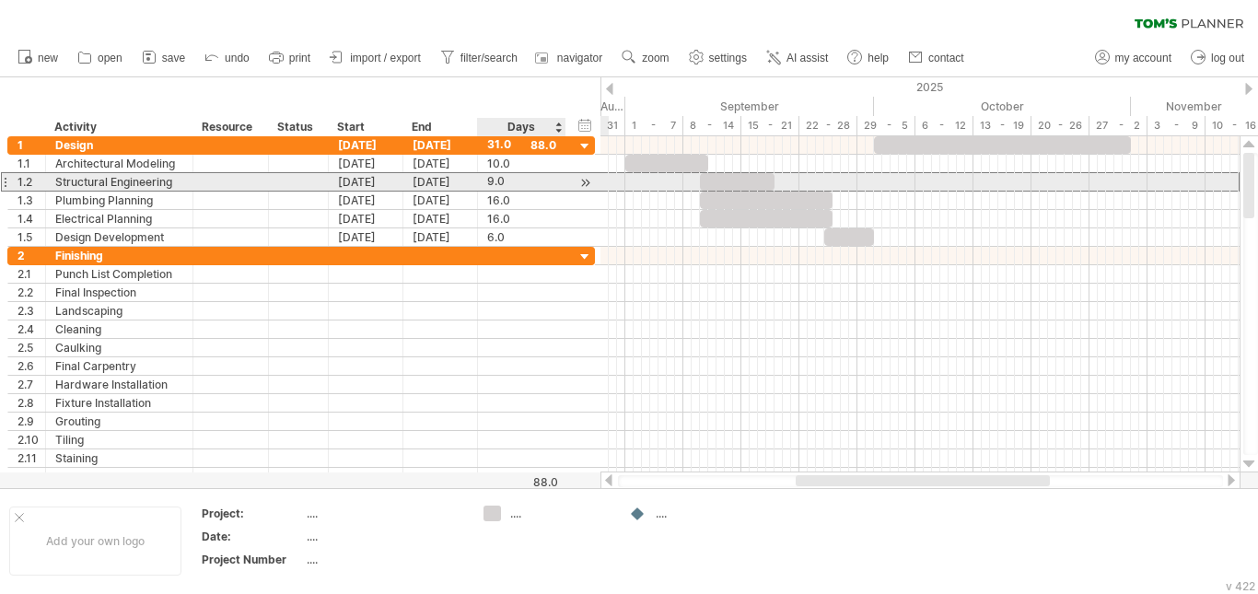
click at [506, 174] on div "9.0" at bounding box center [521, 181] width 69 height 17
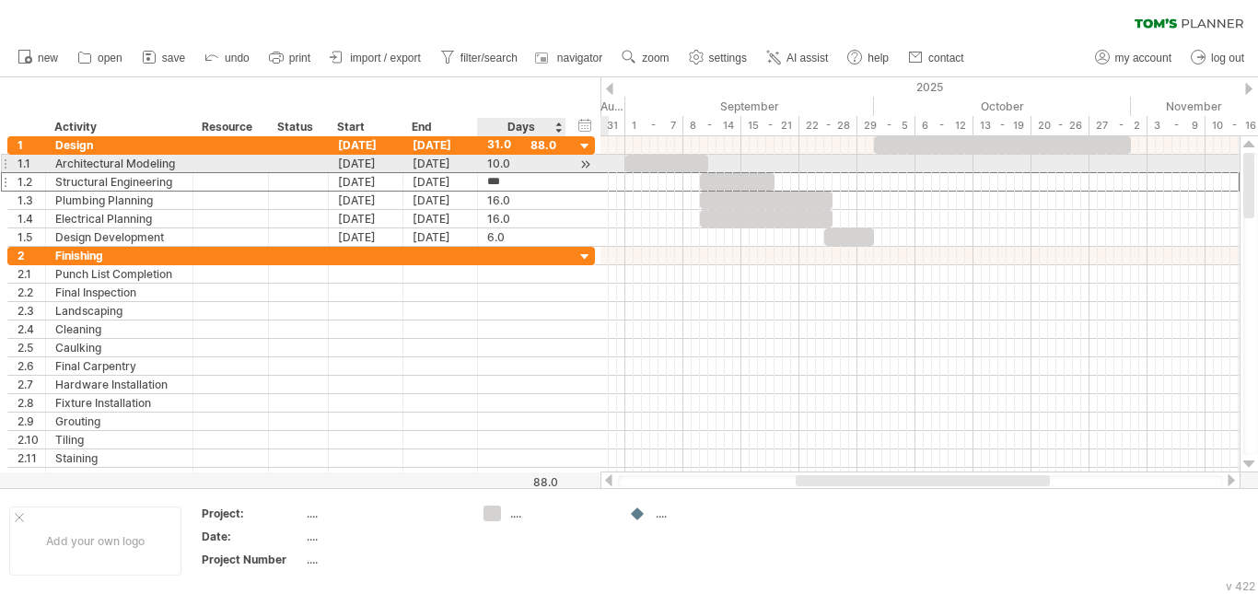
click at [507, 162] on div "10.0" at bounding box center [521, 163] width 69 height 17
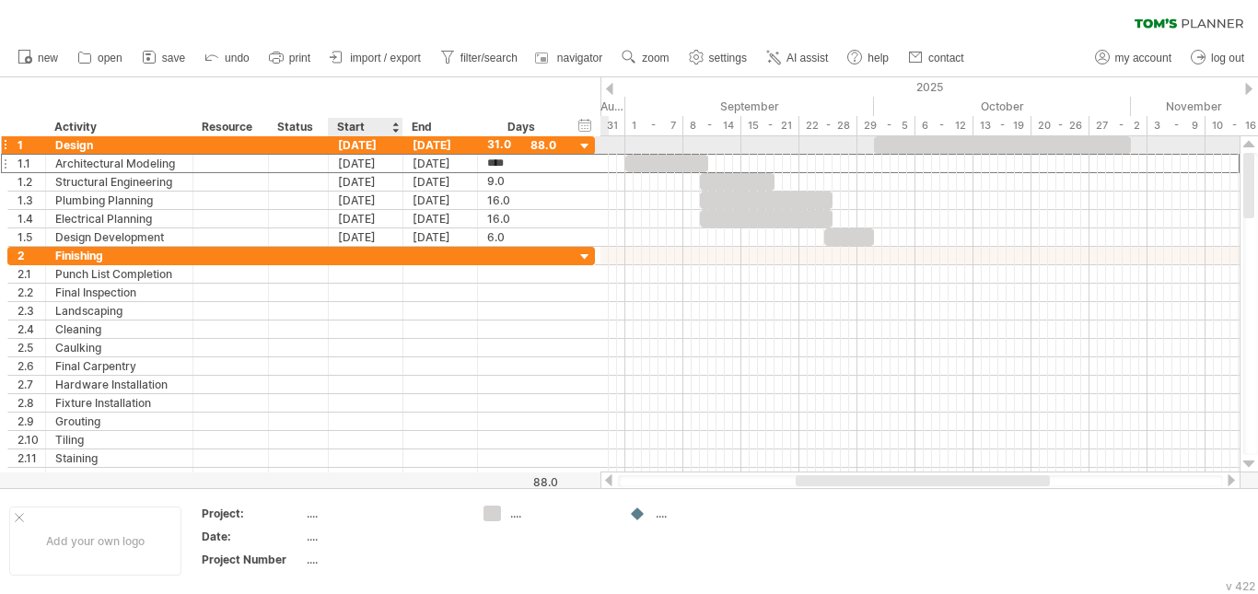
click at [373, 146] on div "[DATE]" at bounding box center [366, 144] width 75 height 17
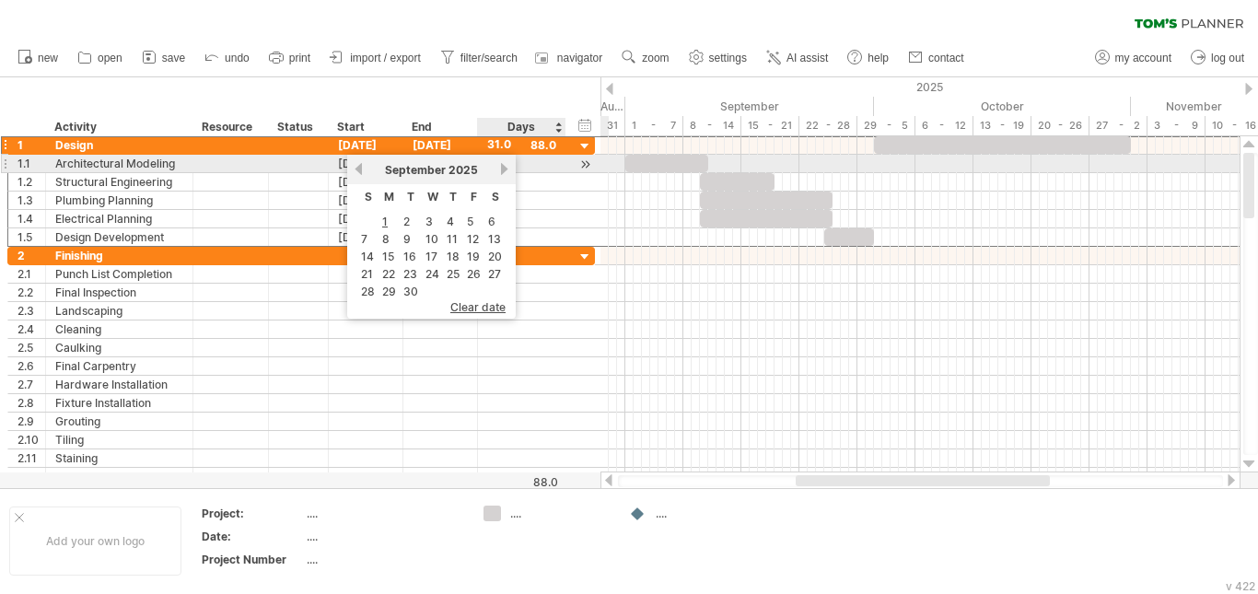
click at [504, 169] on link "next" at bounding box center [504, 169] width 14 height 14
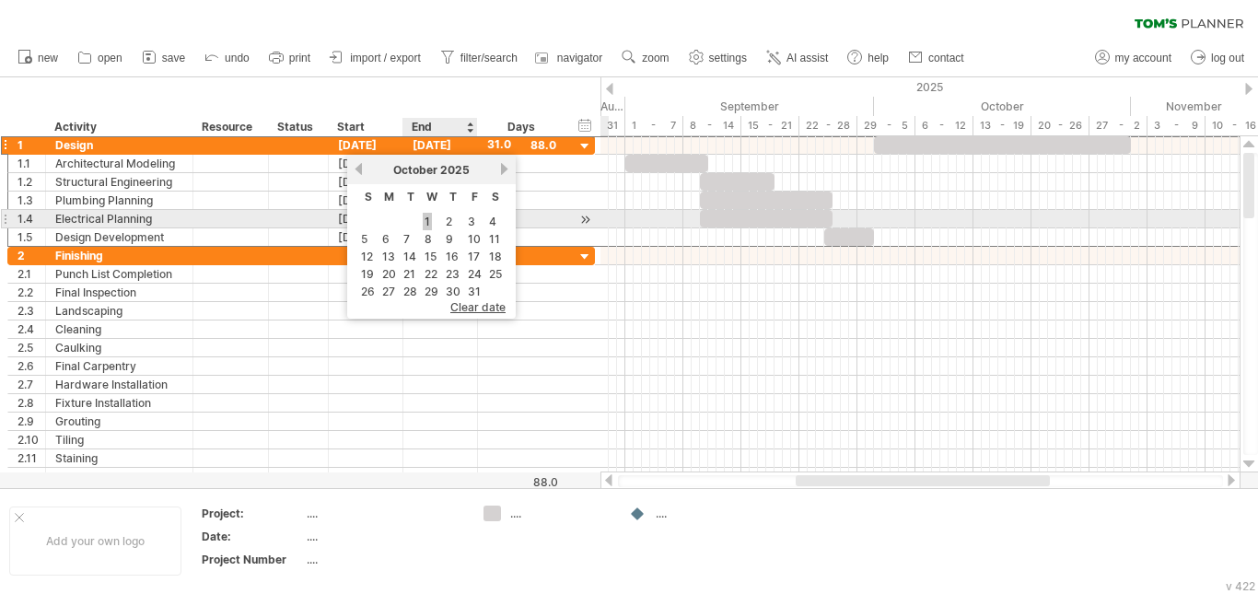
click at [431, 221] on link "1" at bounding box center [427, 221] width 9 height 17
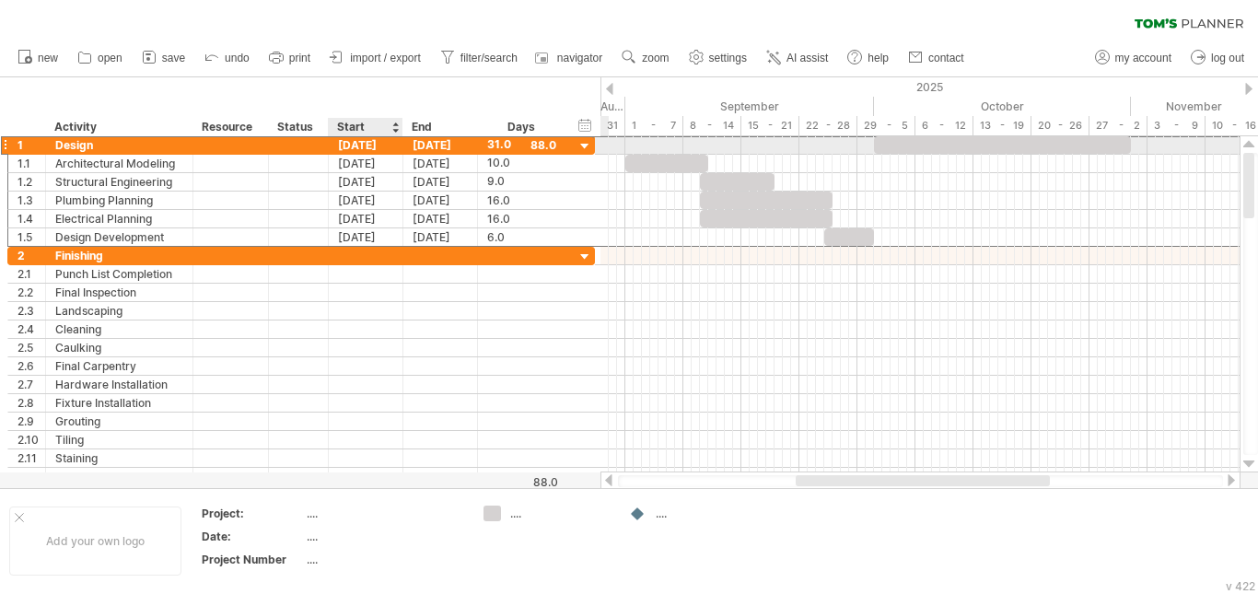
click at [371, 142] on div "[DATE]" at bounding box center [366, 144] width 75 height 17
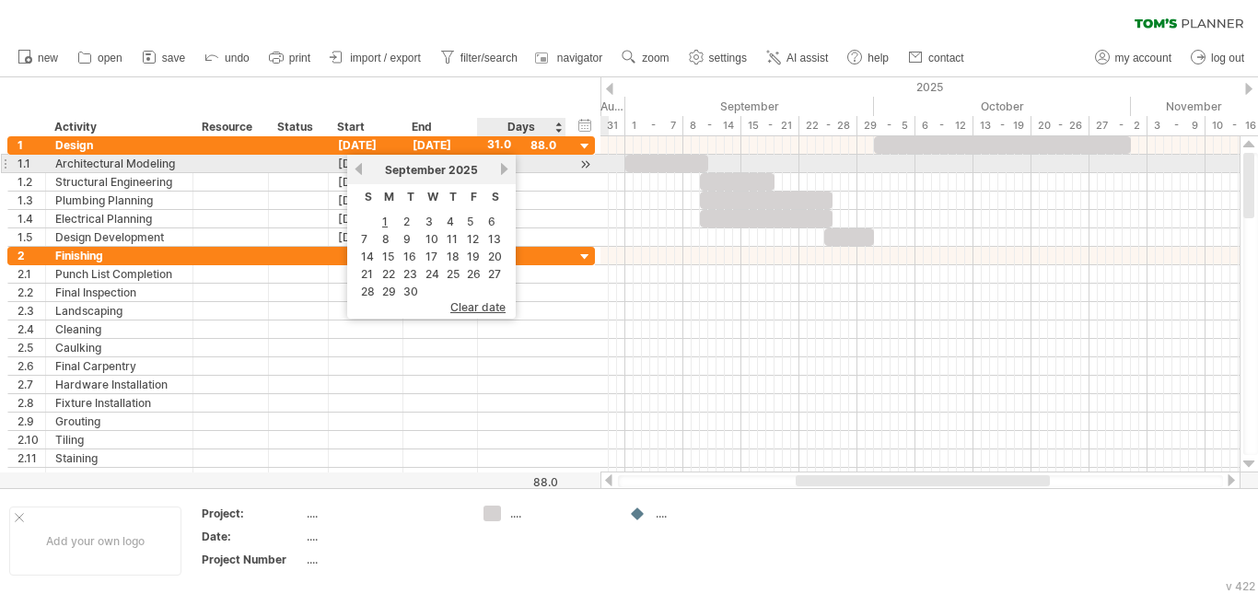
click at [501, 169] on link "next" at bounding box center [504, 169] width 14 height 14
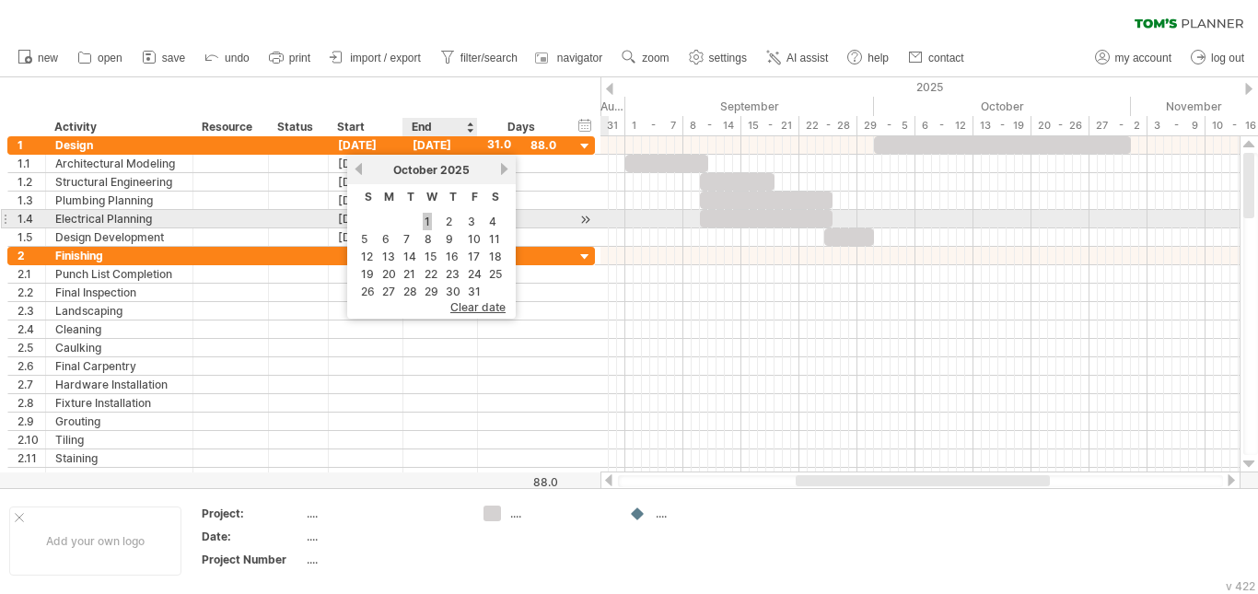
click at [427, 220] on link "1" at bounding box center [427, 221] width 9 height 17
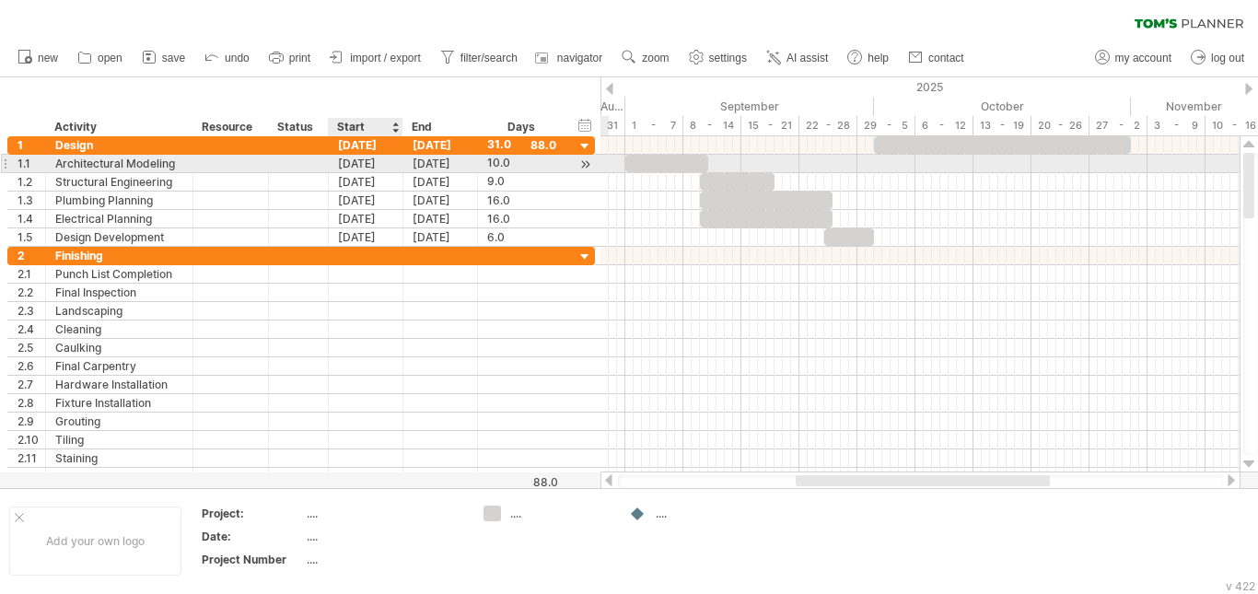
click at [373, 161] on div "[DATE]" at bounding box center [366, 163] width 75 height 17
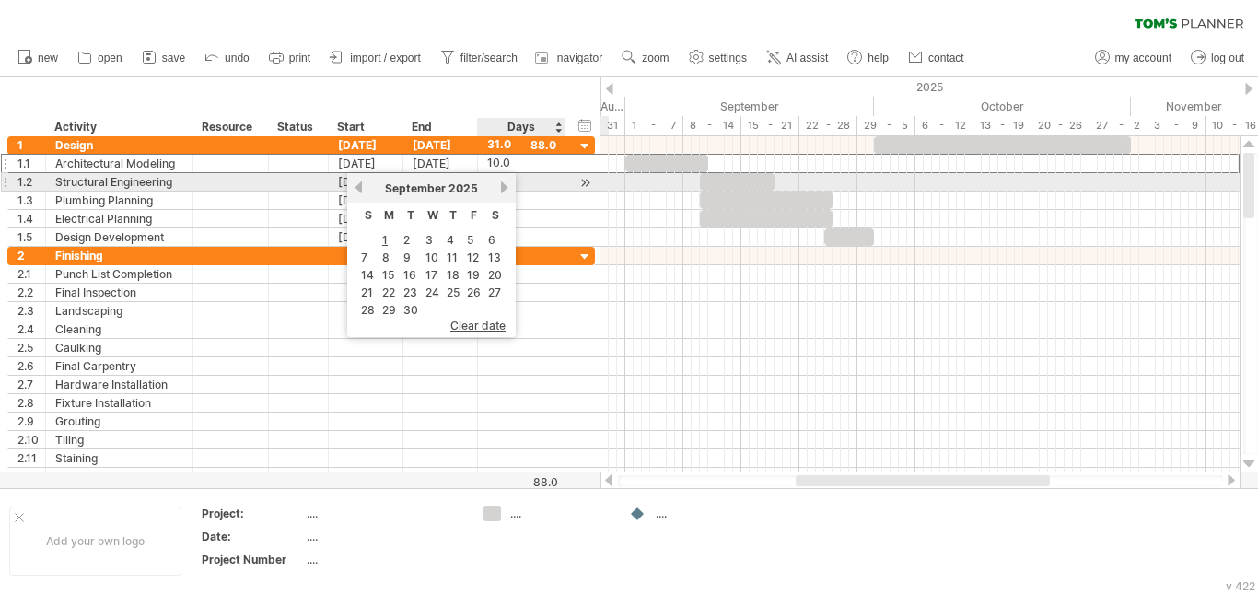
click at [502, 189] on link "next" at bounding box center [504, 188] width 14 height 14
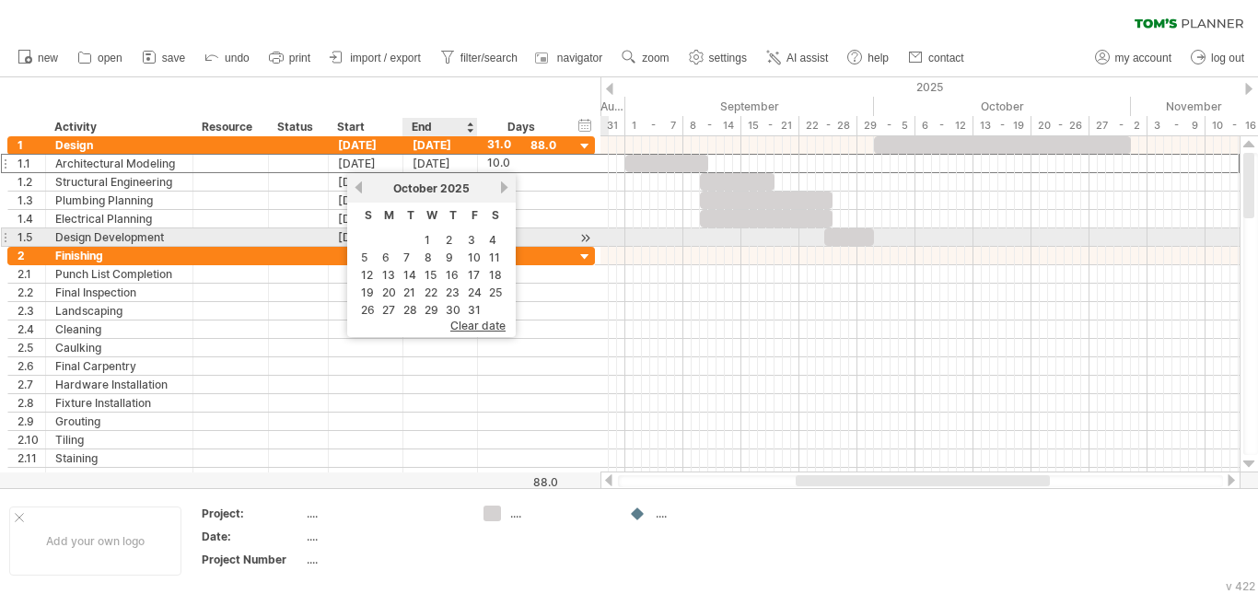
click at [428, 236] on link "1" at bounding box center [427, 239] width 9 height 17
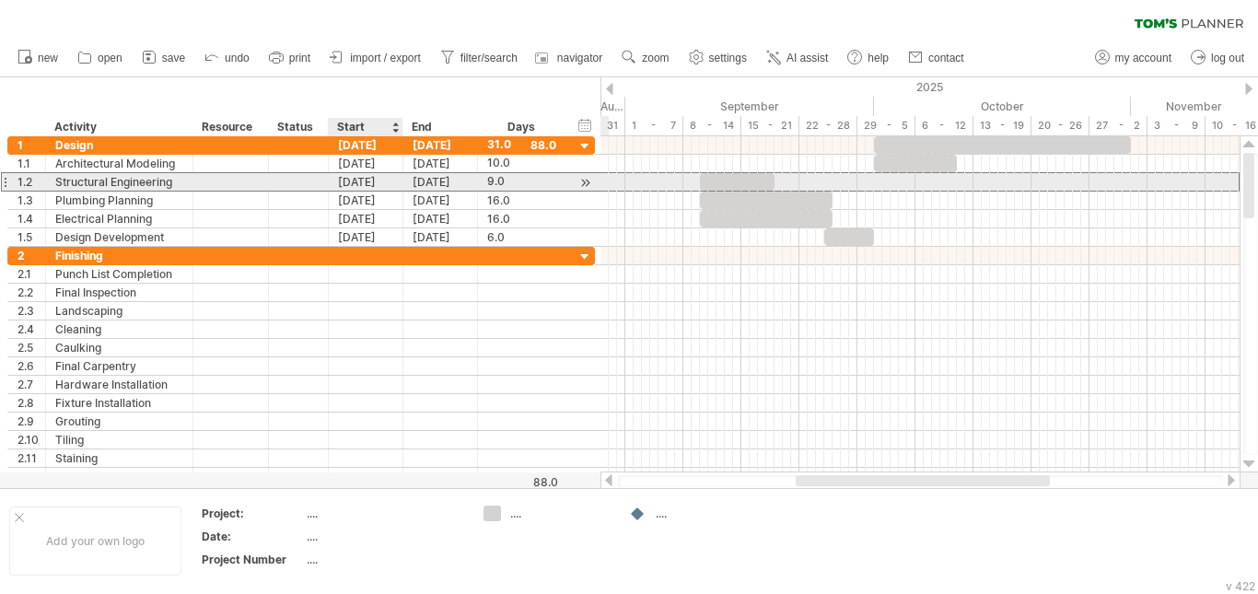
click at [370, 185] on div "[DATE]" at bounding box center [366, 181] width 75 height 17
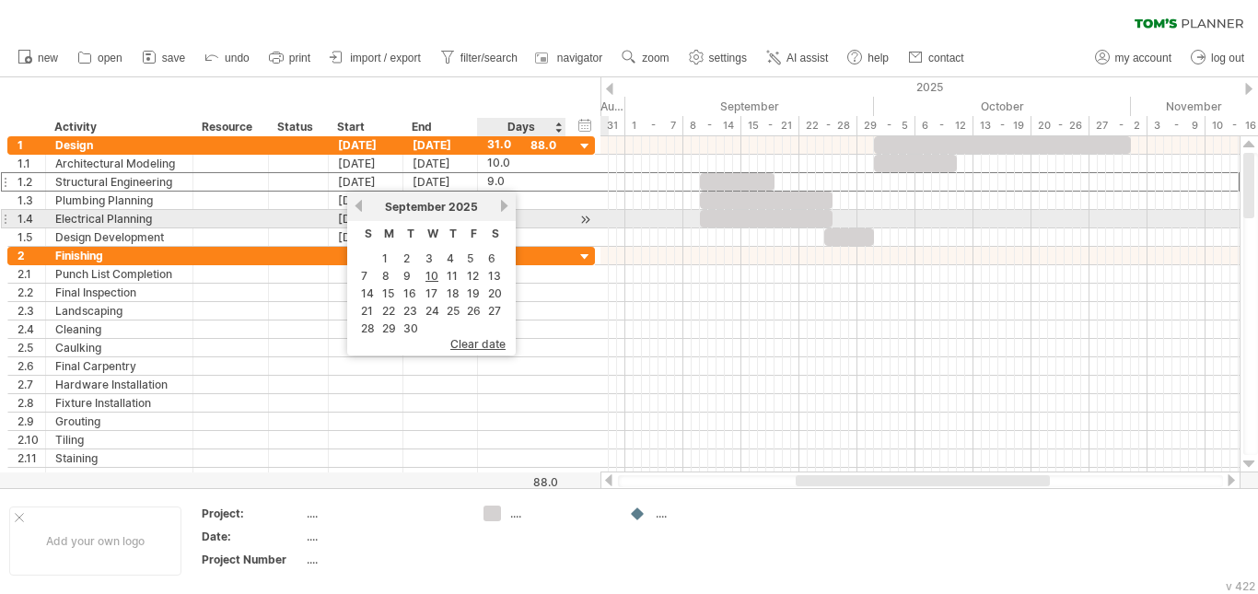
click at [505, 210] on link "next" at bounding box center [504, 206] width 14 height 14
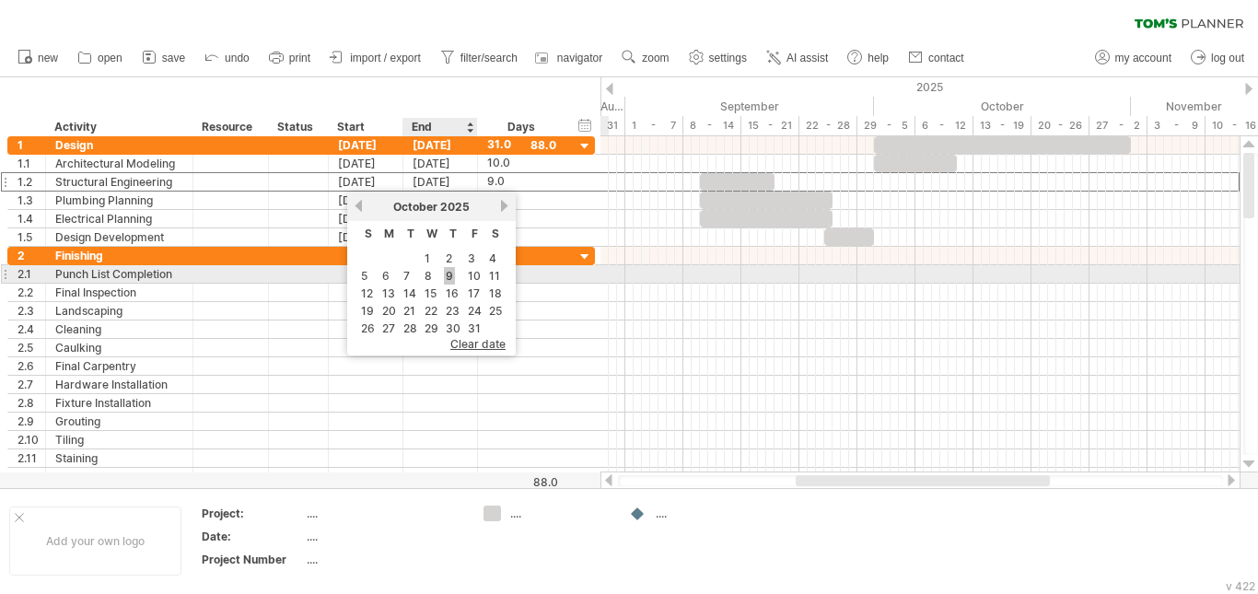
click at [452, 276] on link "9" at bounding box center [449, 275] width 11 height 17
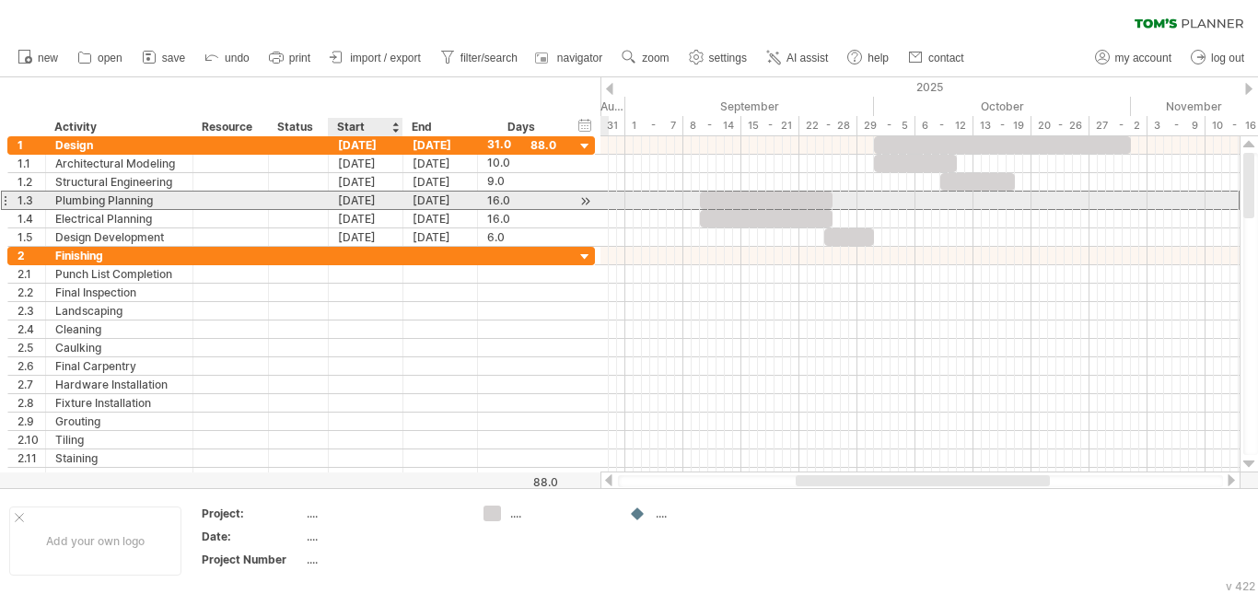
click at [374, 204] on div "[DATE]" at bounding box center [366, 200] width 75 height 17
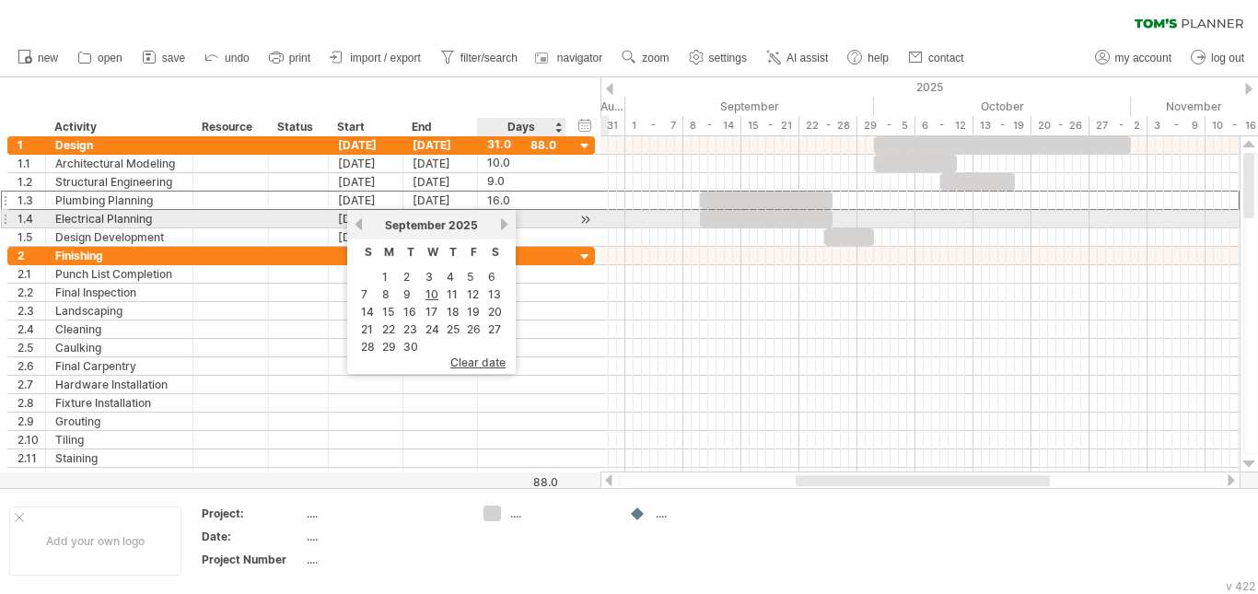
click at [504, 222] on link "next" at bounding box center [504, 224] width 14 height 14
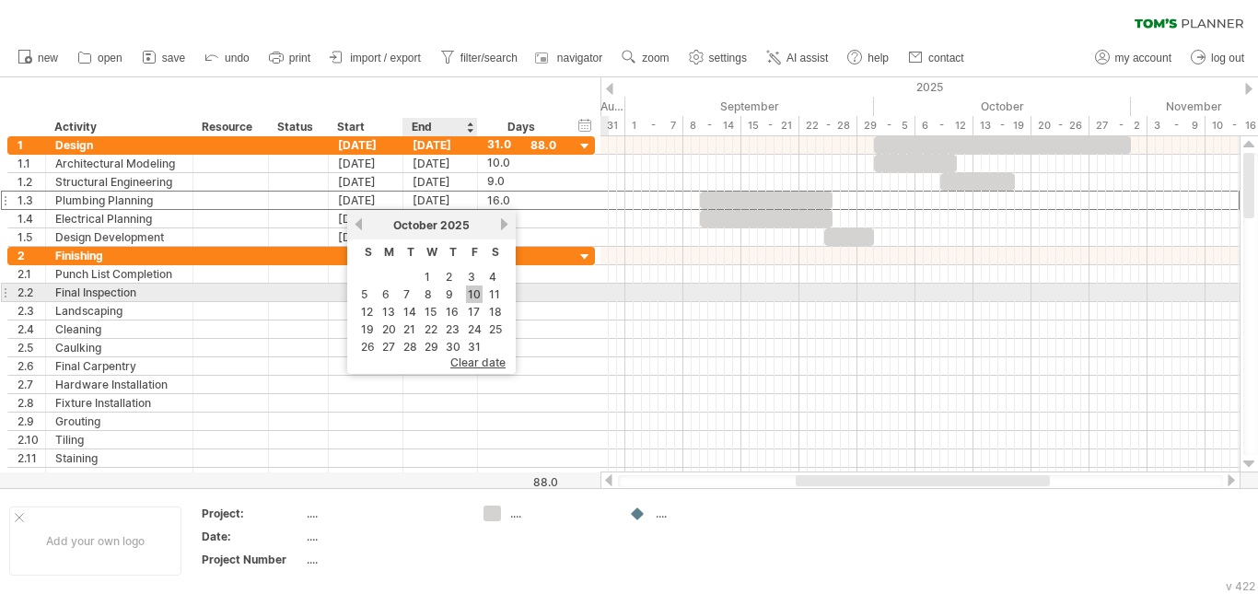
click at [476, 297] on link "10" at bounding box center [474, 294] width 17 height 17
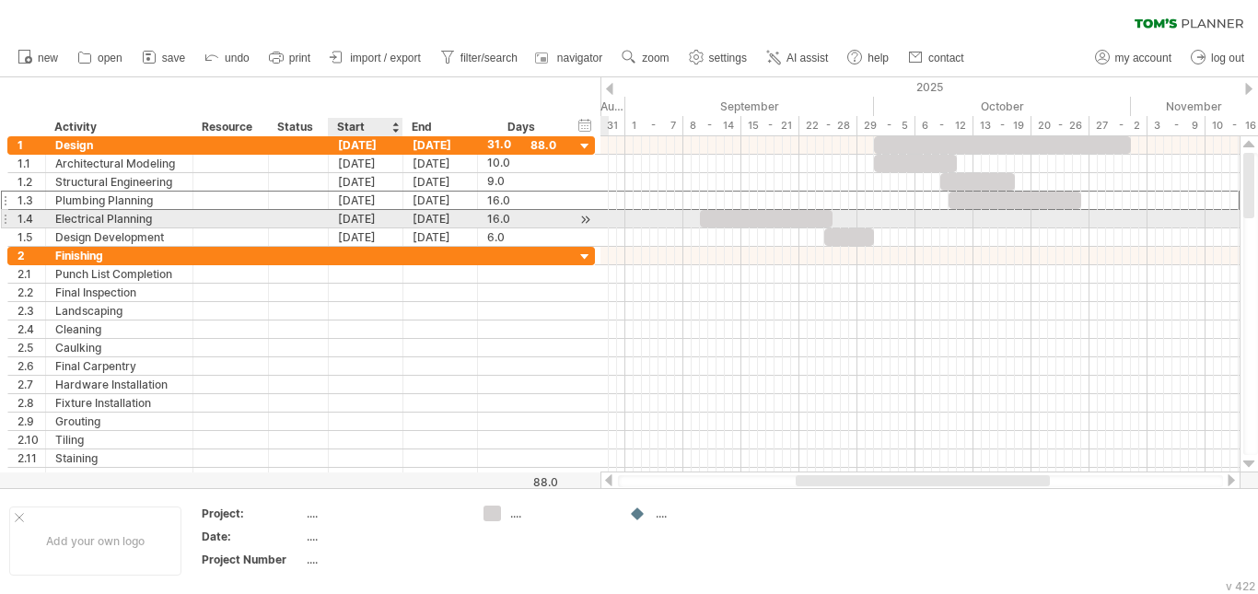
click at [395, 216] on div "[DATE]" at bounding box center [366, 218] width 75 height 17
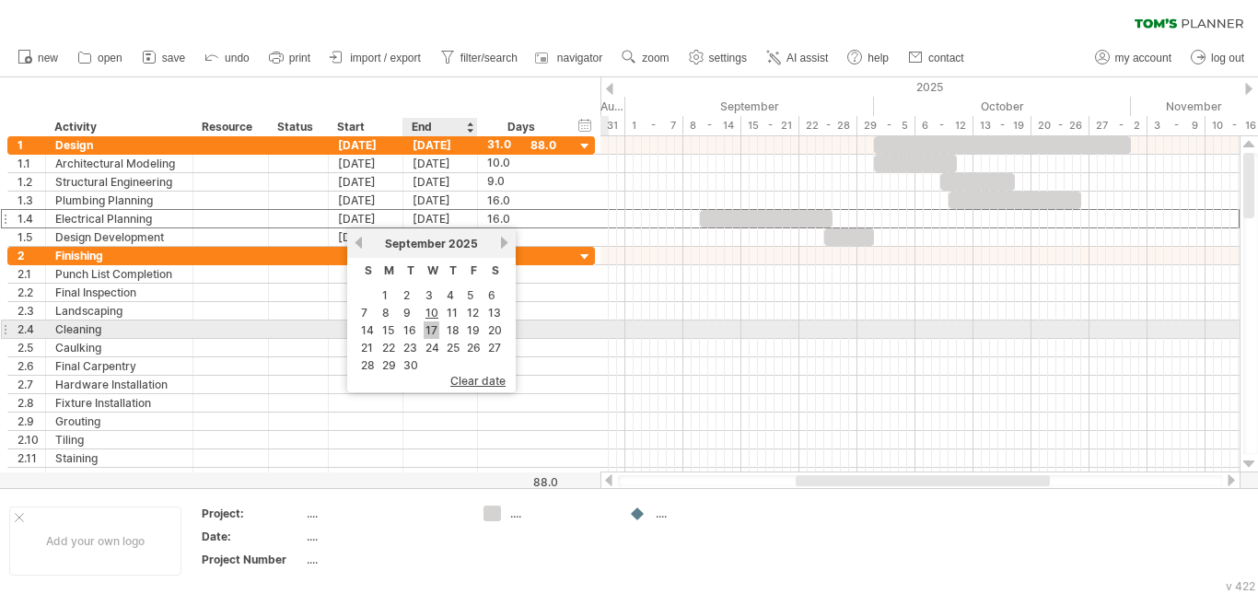
click at [434, 330] on link "17" at bounding box center [432, 329] width 16 height 17
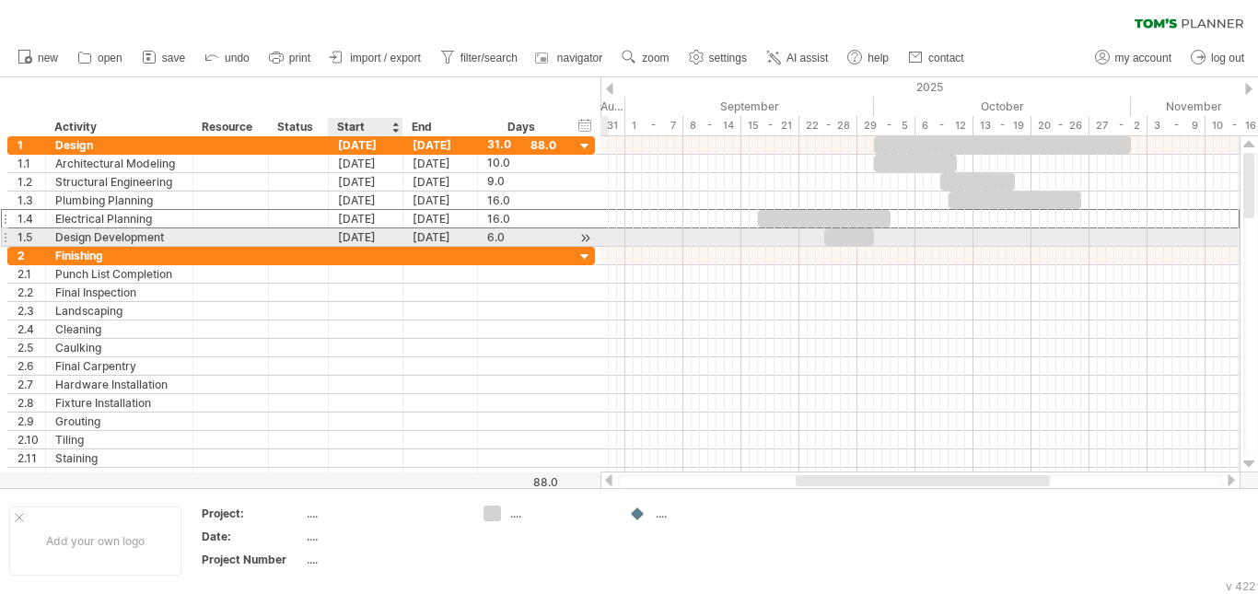
click at [384, 233] on div "[DATE]" at bounding box center [366, 236] width 75 height 17
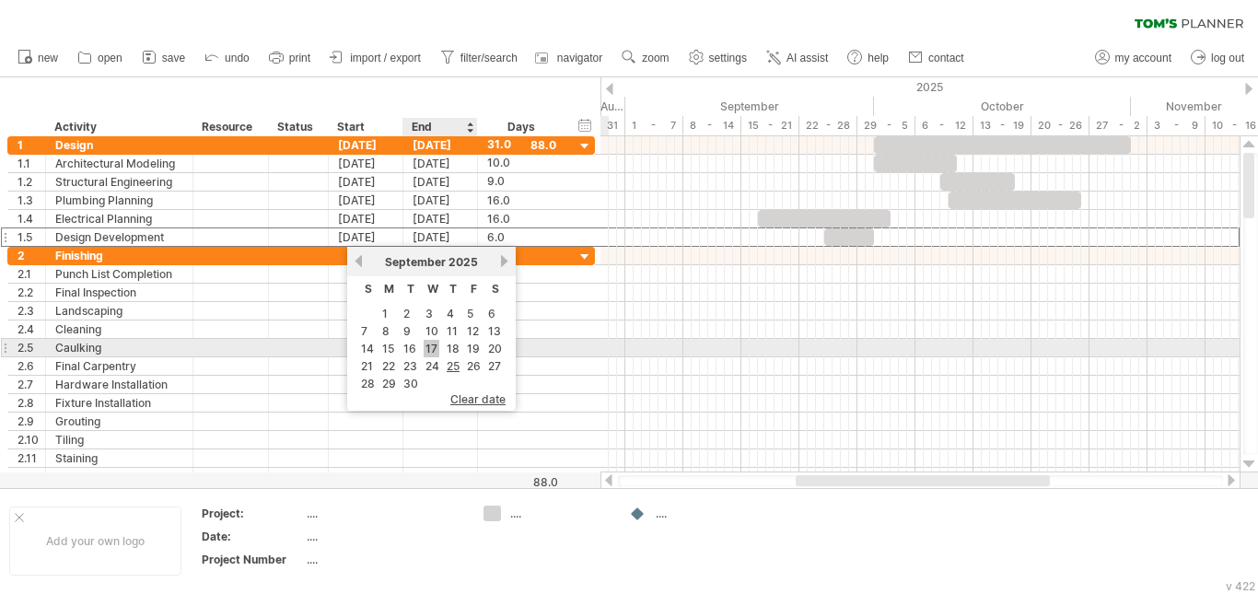
click at [433, 348] on link "17" at bounding box center [432, 348] width 16 height 17
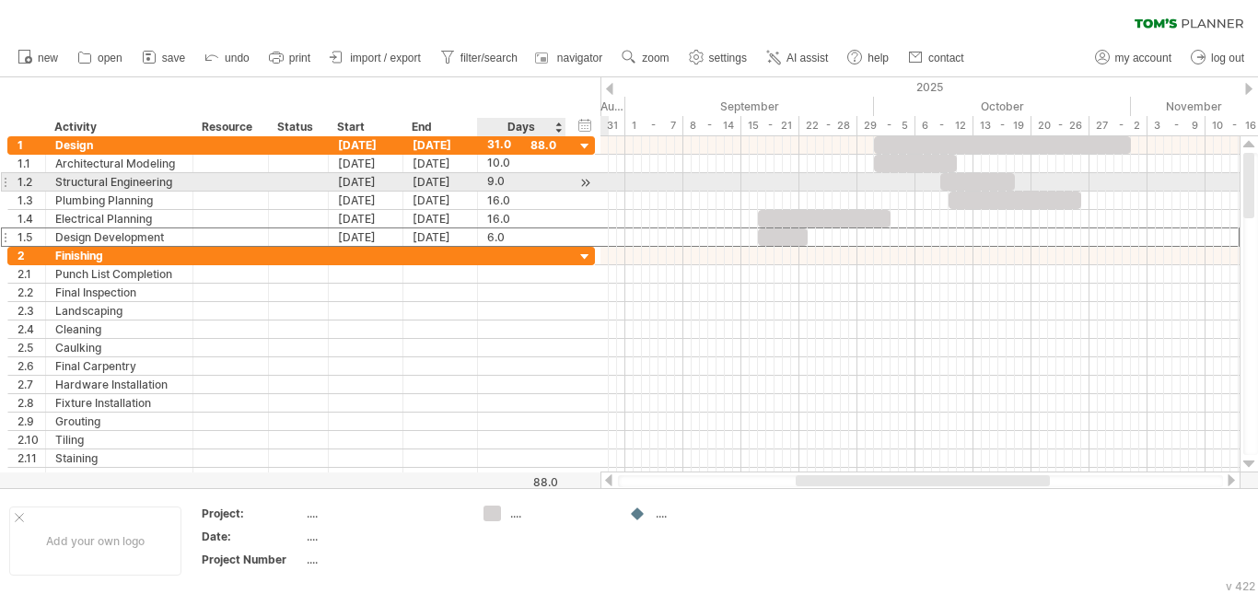
click at [524, 181] on div "9.0" at bounding box center [521, 181] width 69 height 17
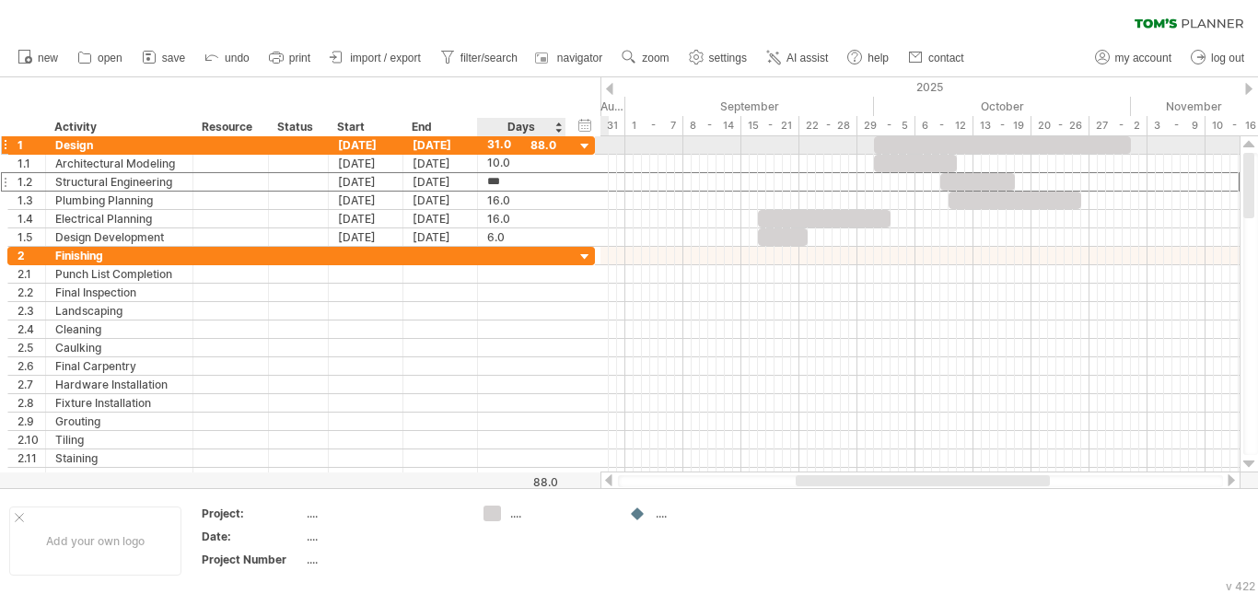
click at [588, 145] on div at bounding box center [585, 146] width 17 height 17
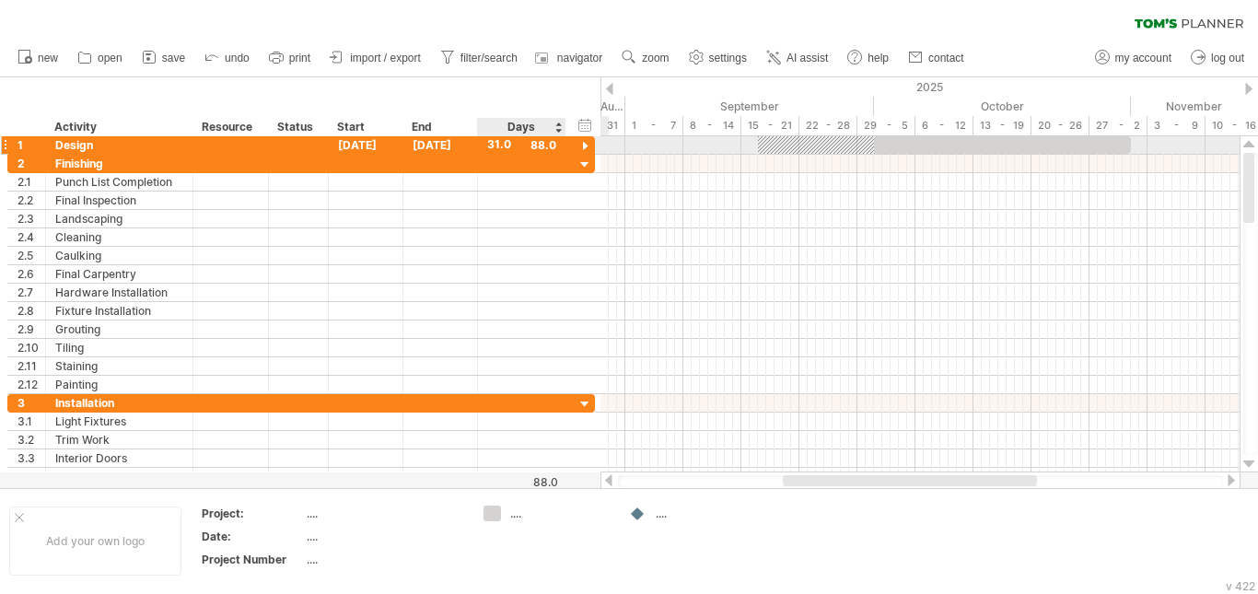
click at [588, 145] on div at bounding box center [585, 146] width 17 height 17
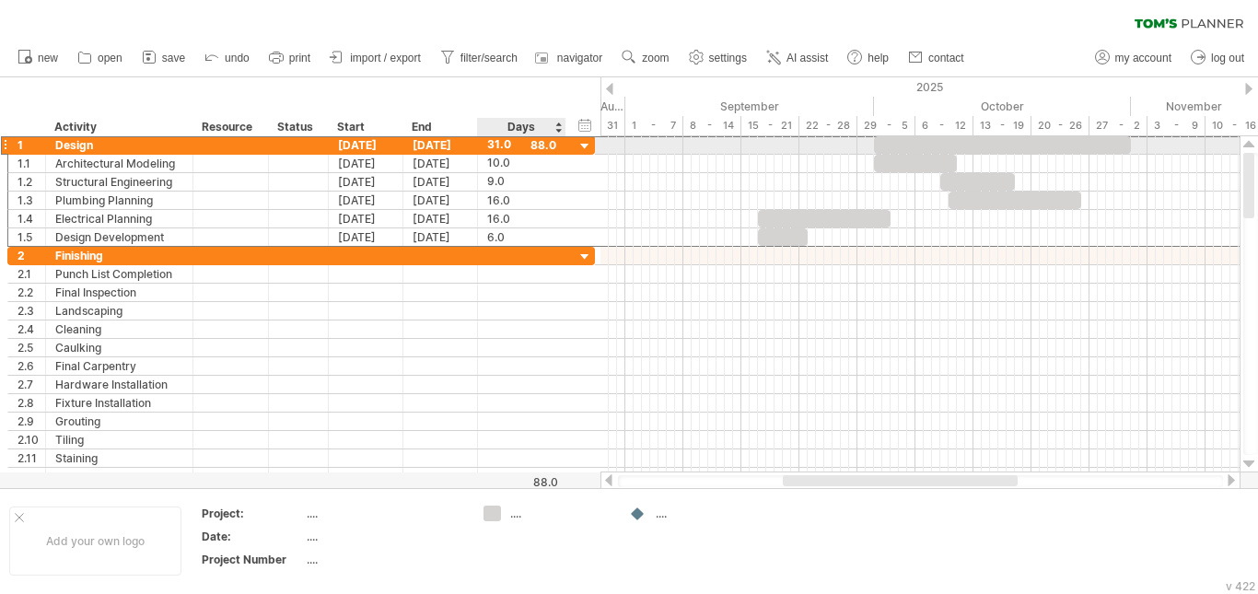
click at [547, 143] on div "31.0" at bounding box center [521, 144] width 69 height 17
click at [547, 143] on div "****" at bounding box center [521, 144] width 69 height 17
click at [547, 143] on div "31.0" at bounding box center [521, 144] width 69 height 17
click at [371, 144] on div "[DATE]" at bounding box center [366, 144] width 75 height 17
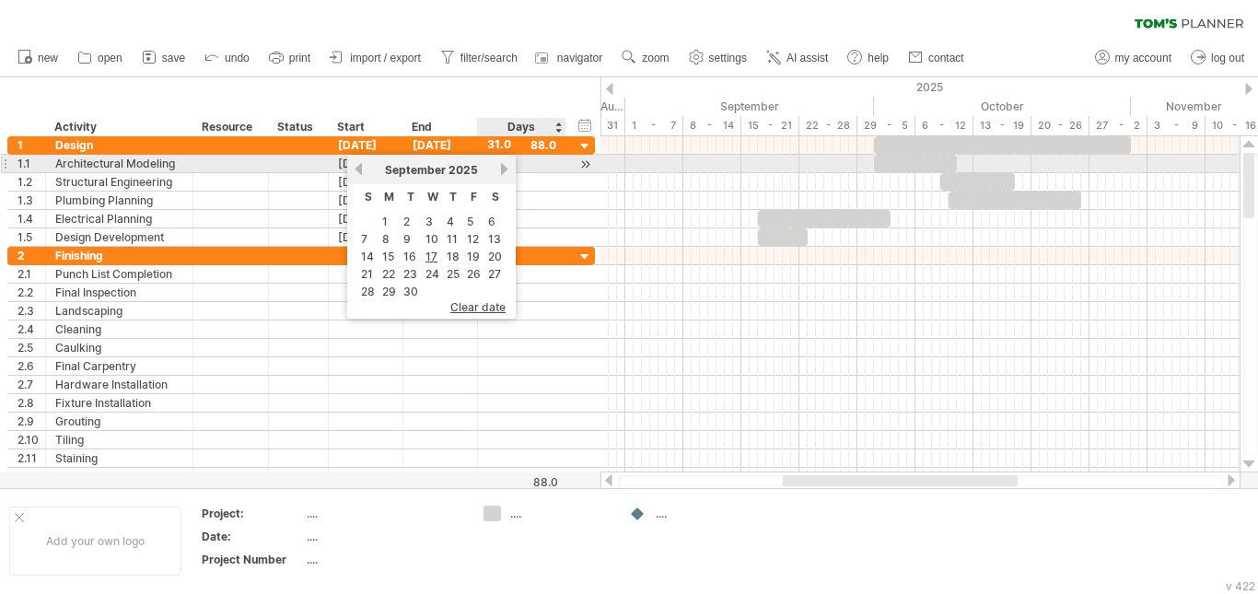
click at [504, 166] on link "next" at bounding box center [504, 169] width 14 height 14
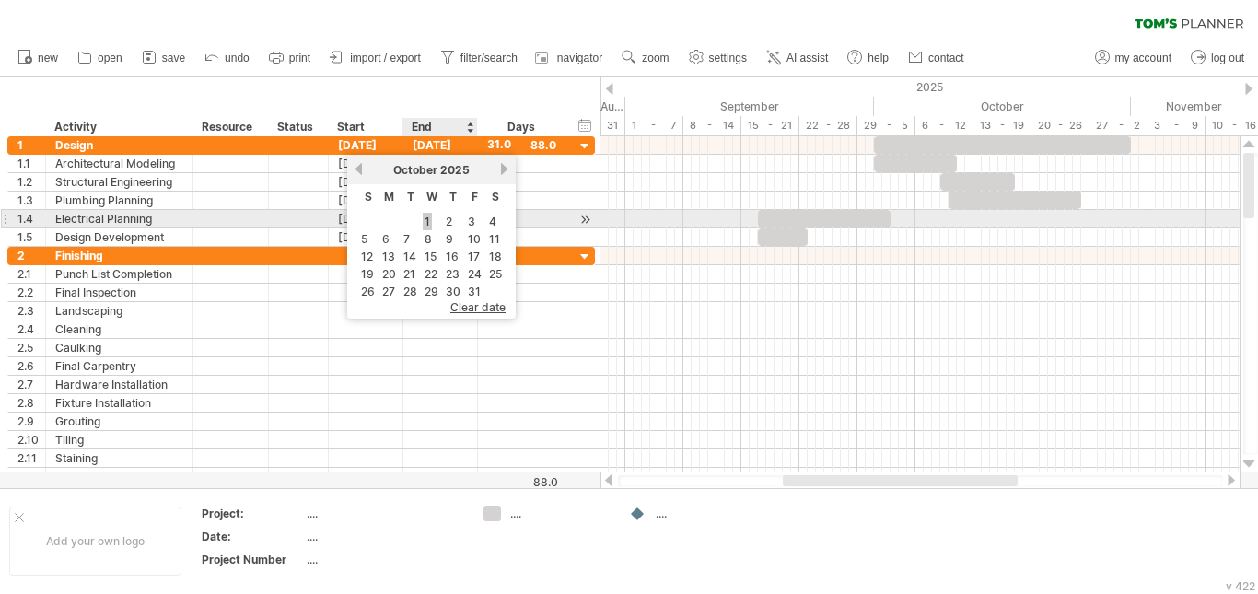
click at [426, 218] on link "1" at bounding box center [427, 221] width 9 height 17
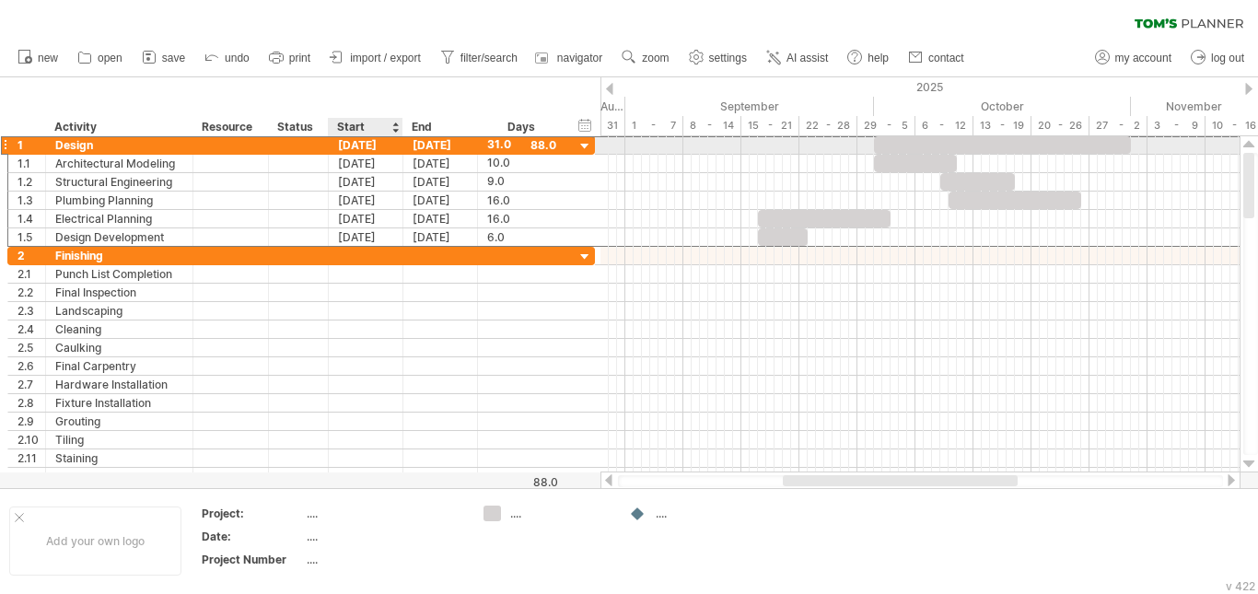
click at [358, 146] on div "[DATE]" at bounding box center [366, 144] width 75 height 17
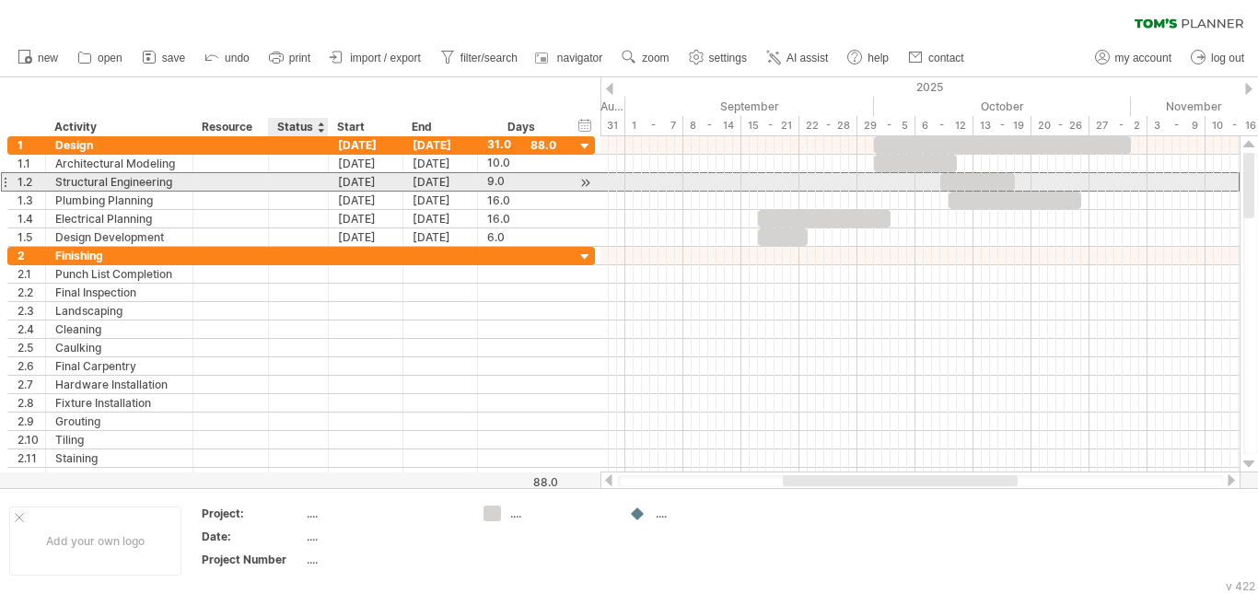
click at [312, 191] on div "**********" at bounding box center [301, 181] width 588 height 19
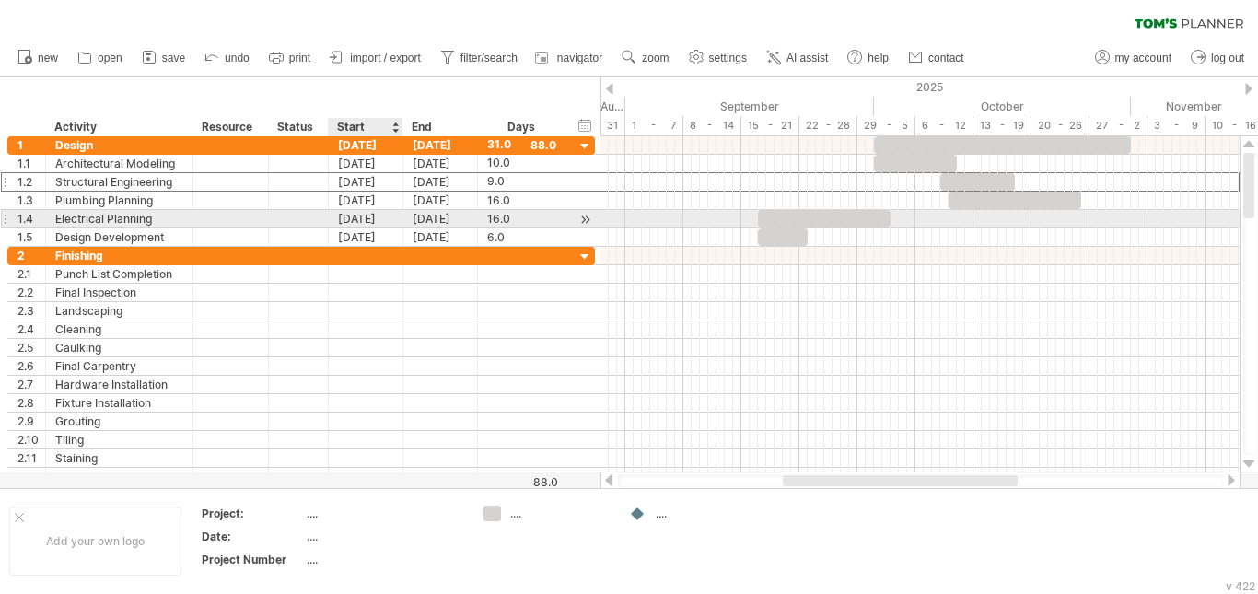
click at [370, 216] on div "[DATE]" at bounding box center [366, 218] width 75 height 17
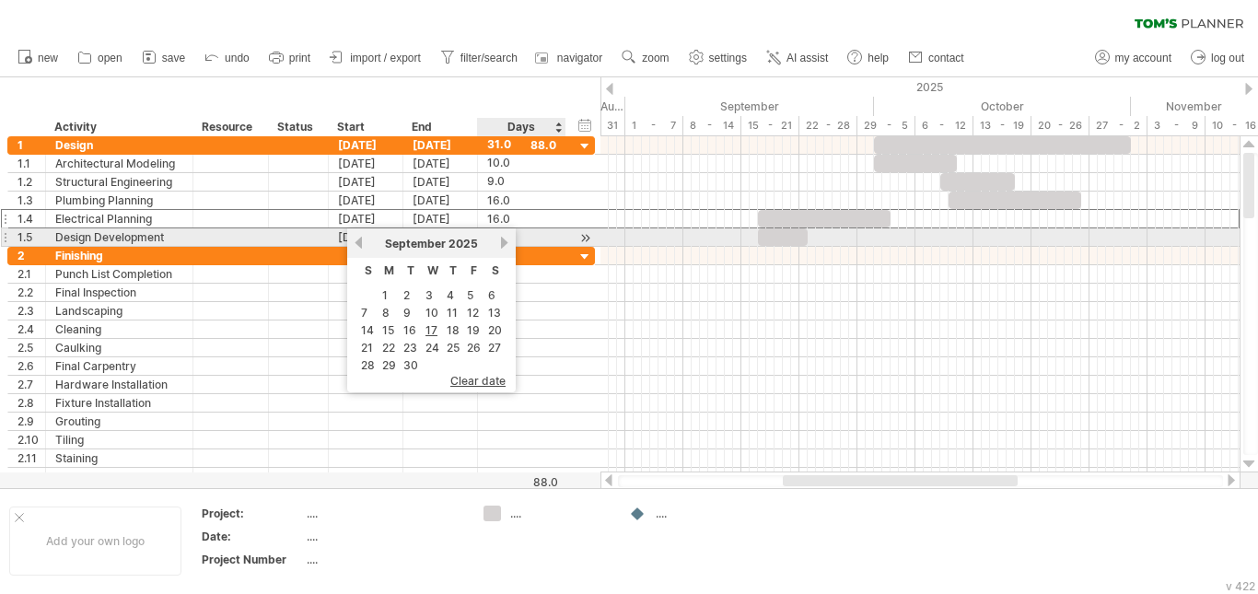
click at [503, 238] on link "next" at bounding box center [504, 243] width 14 height 14
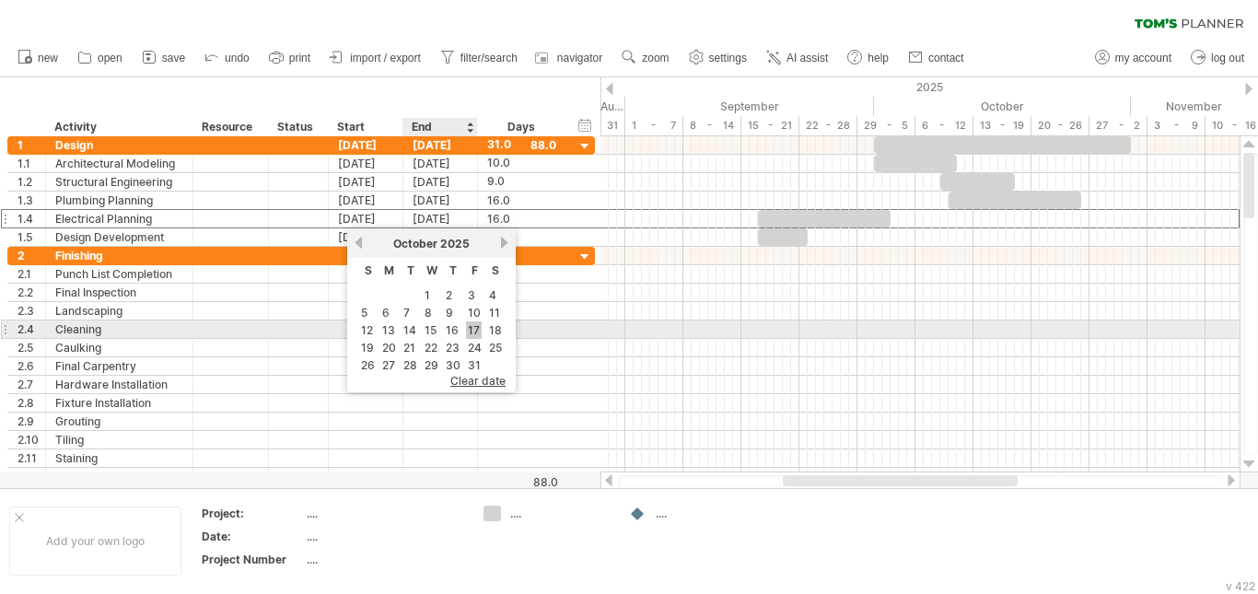
click at [472, 333] on link "17" at bounding box center [474, 329] width 16 height 17
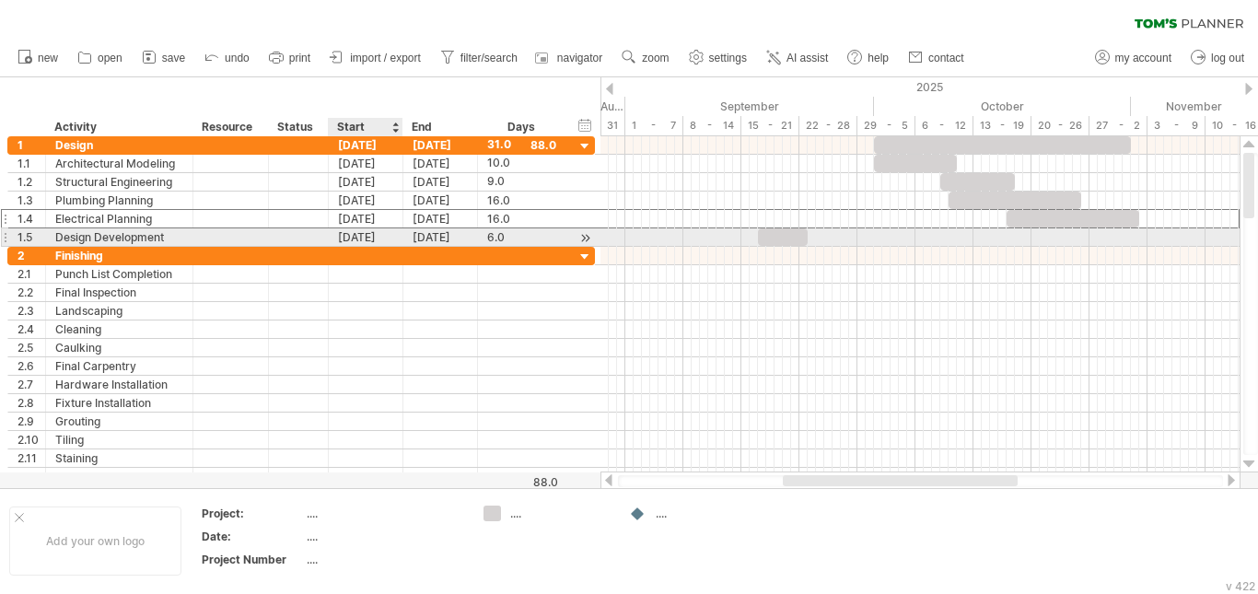
click at [372, 233] on div "[DATE]" at bounding box center [366, 236] width 75 height 17
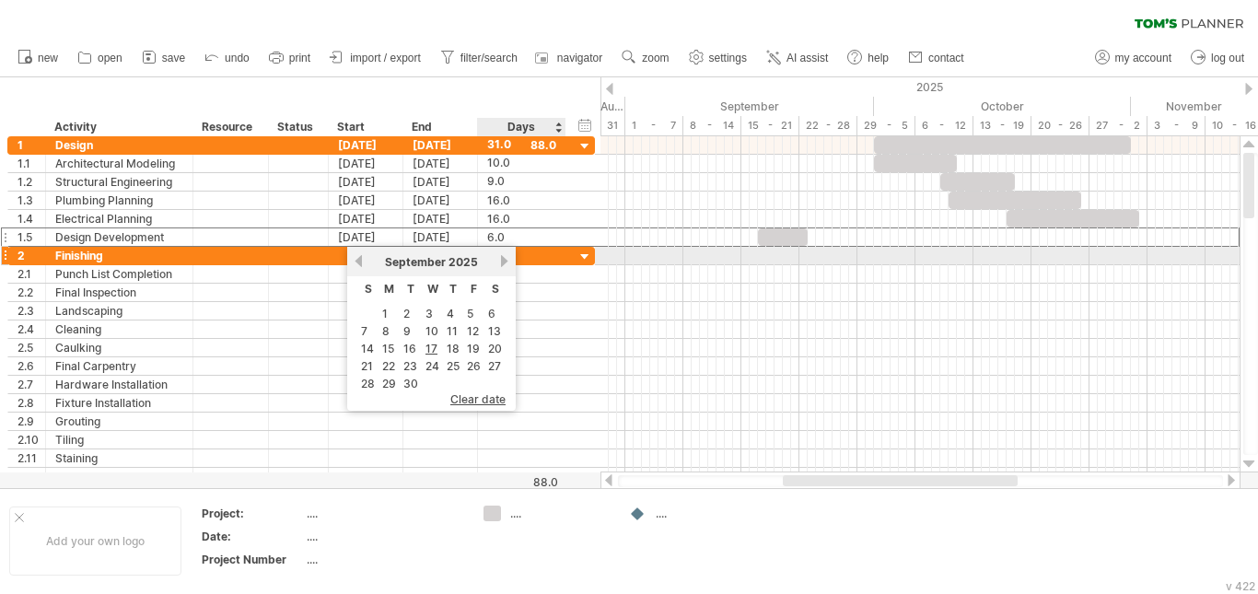
click at [507, 259] on link "next" at bounding box center [504, 261] width 14 height 14
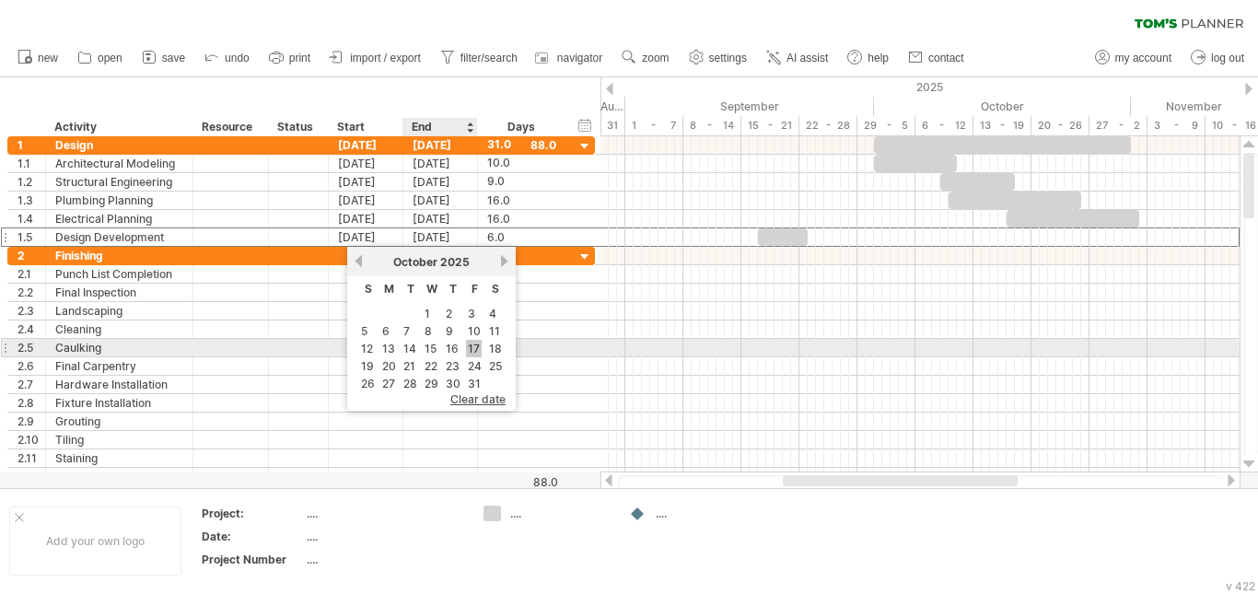
click at [472, 350] on link "17" at bounding box center [474, 348] width 16 height 17
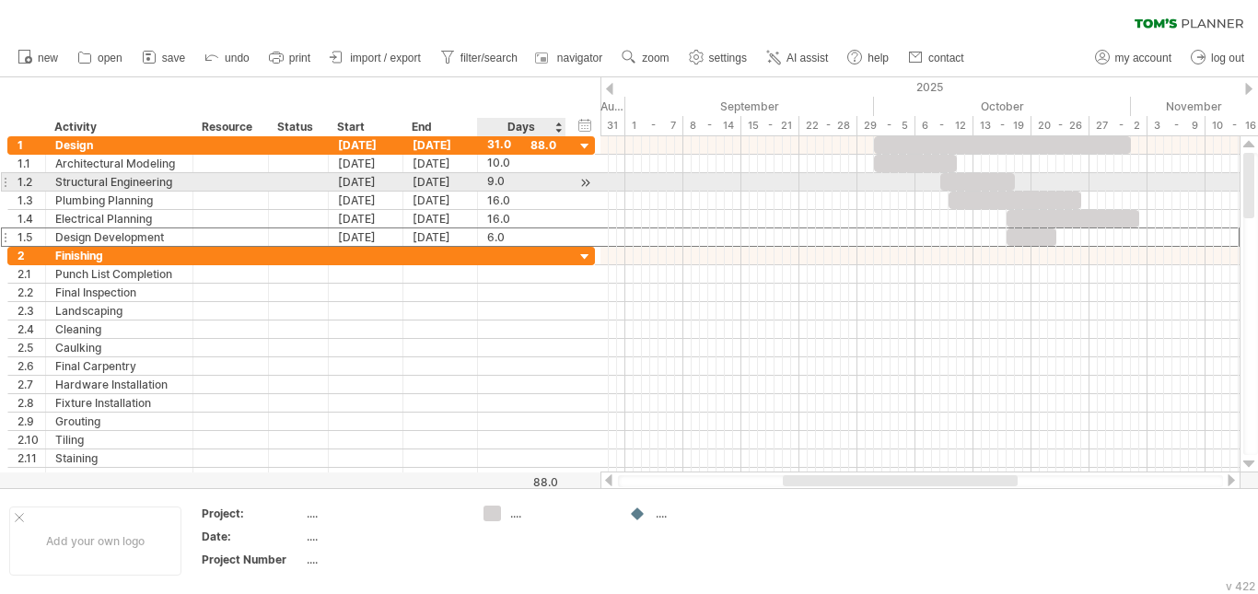
click at [496, 179] on div "9.0" at bounding box center [521, 181] width 69 height 17
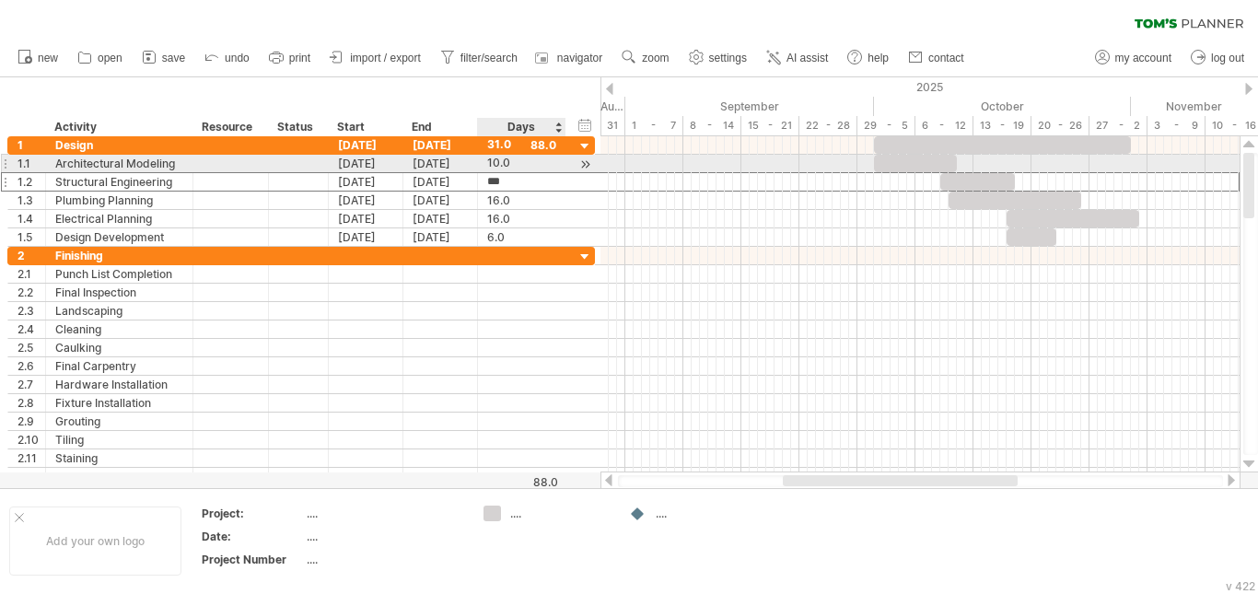
click at [575, 162] on div "**********" at bounding box center [301, 164] width 588 height 18
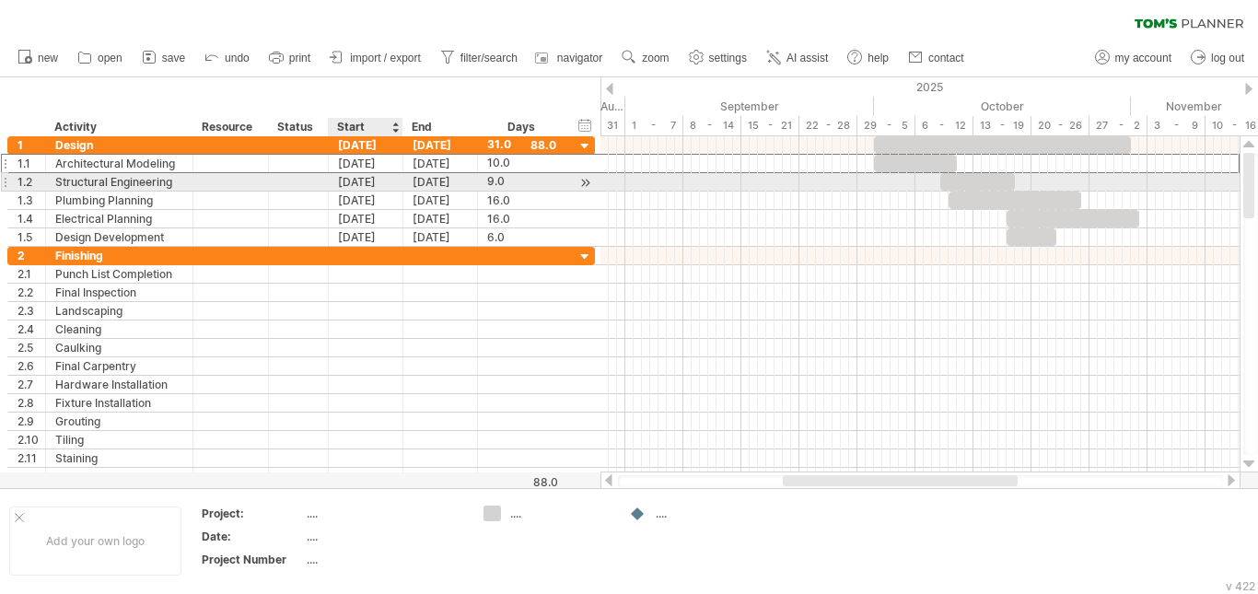
click at [392, 181] on div "[DATE]" at bounding box center [366, 181] width 75 height 17
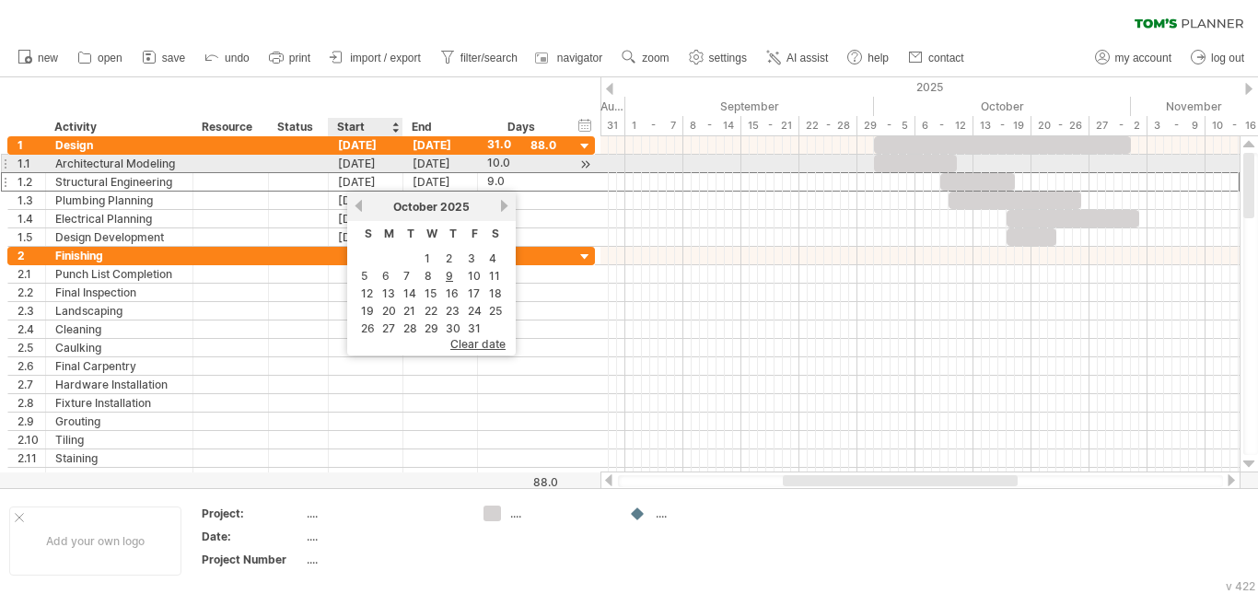
click at [387, 166] on div "[DATE]" at bounding box center [366, 163] width 75 height 17
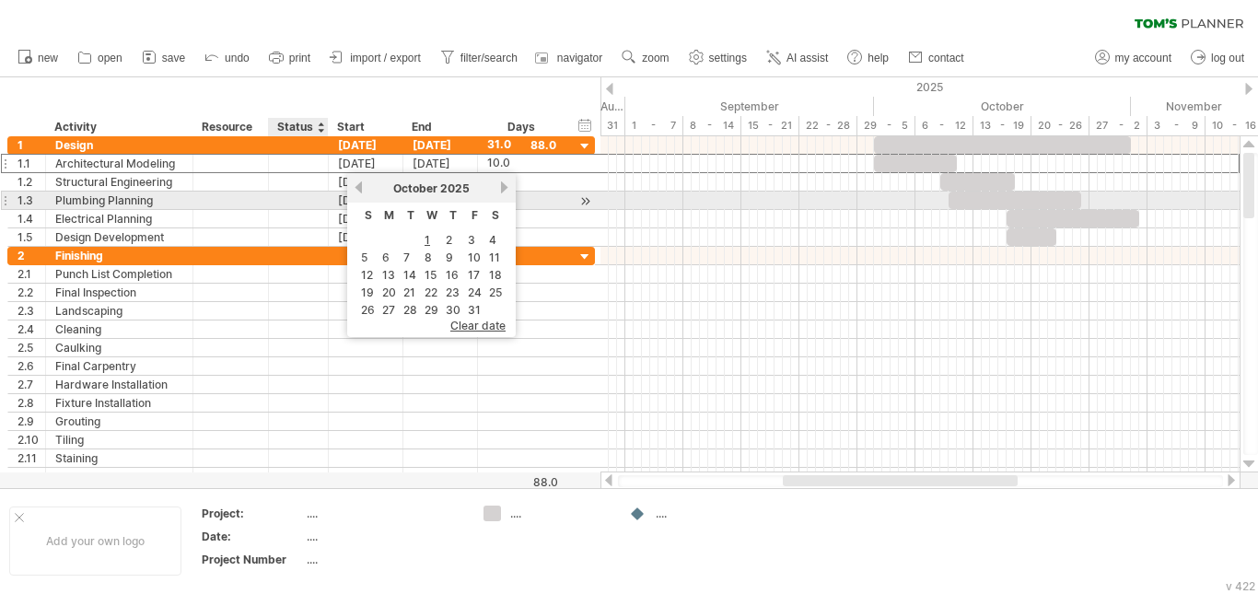
click at [337, 194] on div "[DATE]" at bounding box center [366, 200] width 75 height 17
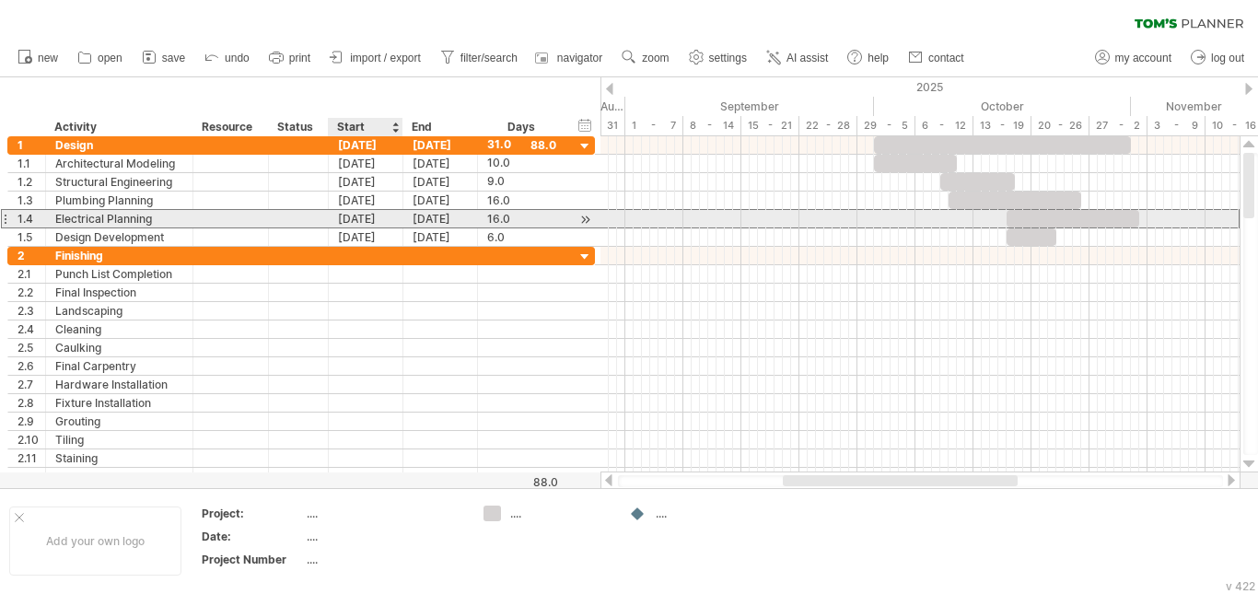
click at [340, 213] on div "[DATE]" at bounding box center [366, 218] width 75 height 17
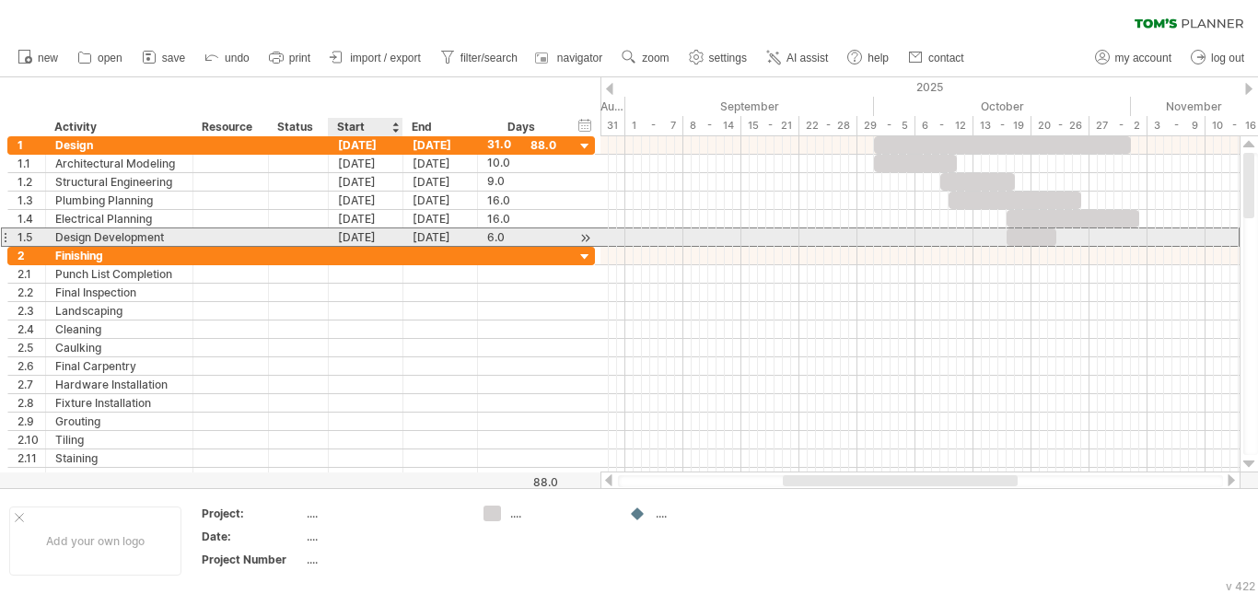
click at [340, 235] on div "[DATE]" at bounding box center [366, 236] width 75 height 17
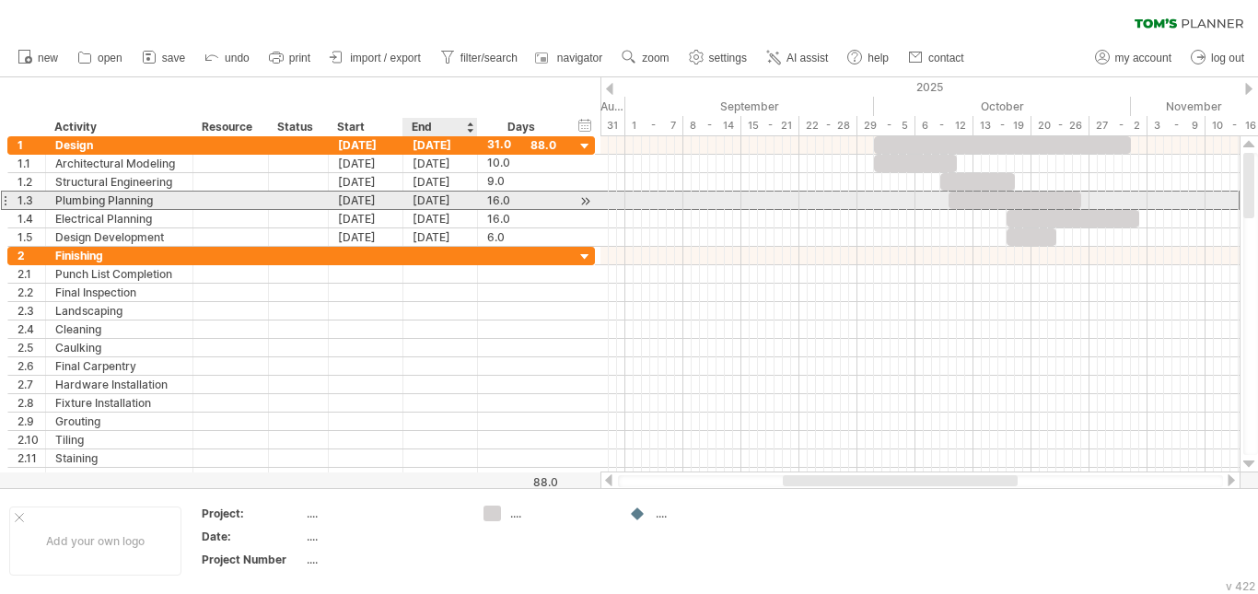
click at [457, 196] on div "[DATE]" at bounding box center [440, 200] width 75 height 17
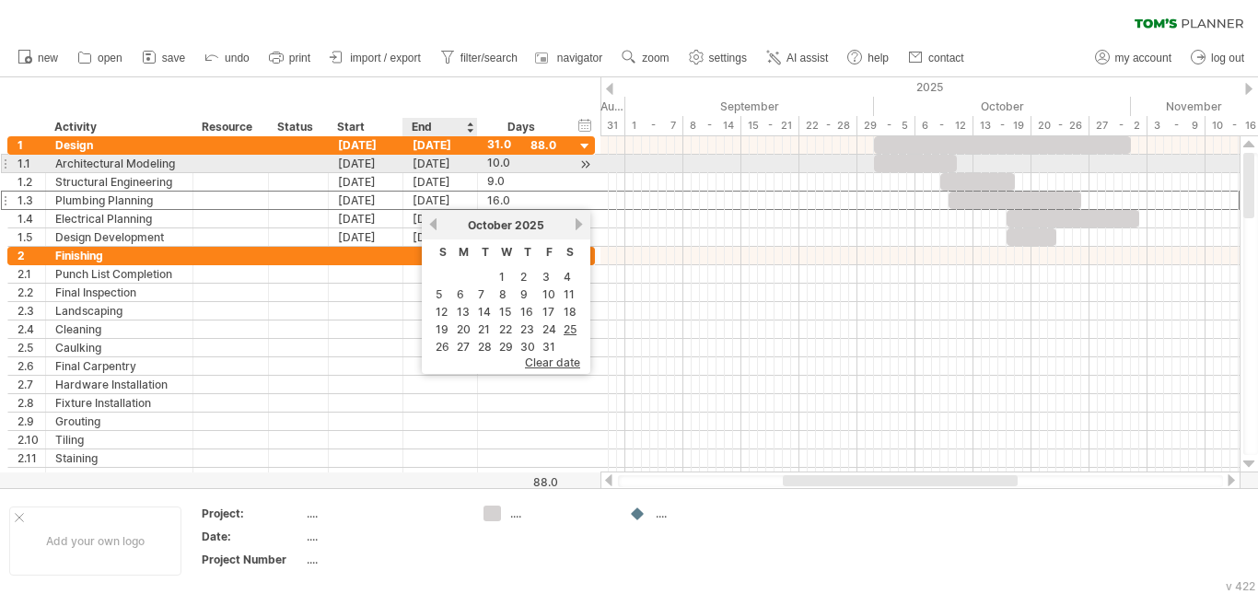
click at [440, 172] on div "**********" at bounding box center [301, 164] width 588 height 18
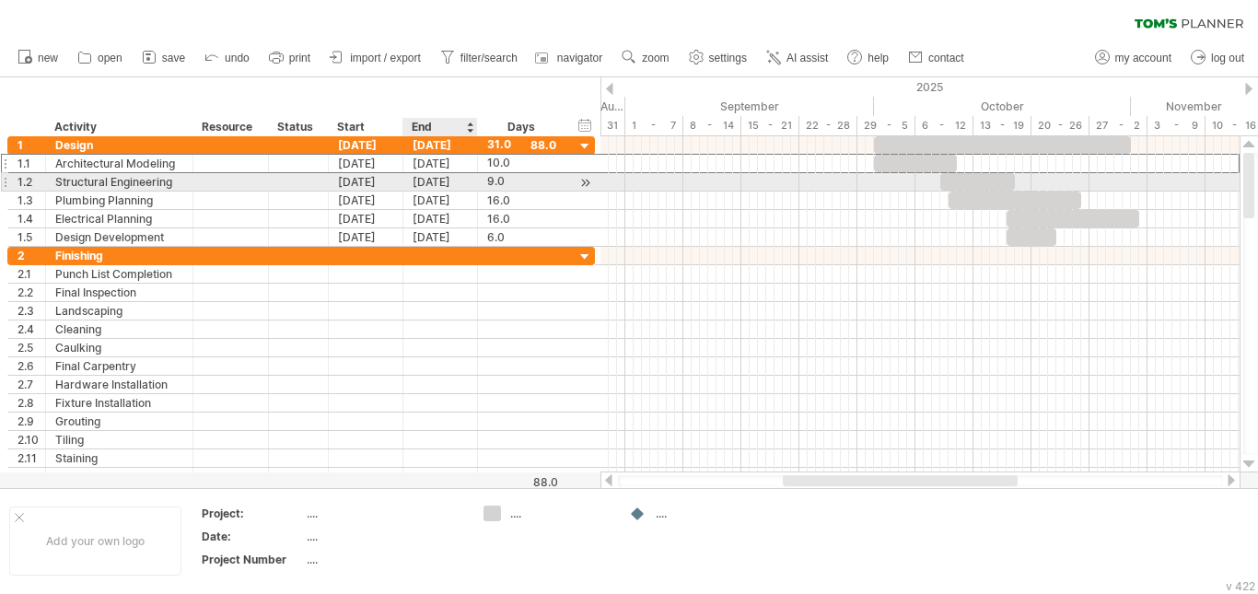
click at [437, 179] on div "[DATE]" at bounding box center [440, 181] width 75 height 17
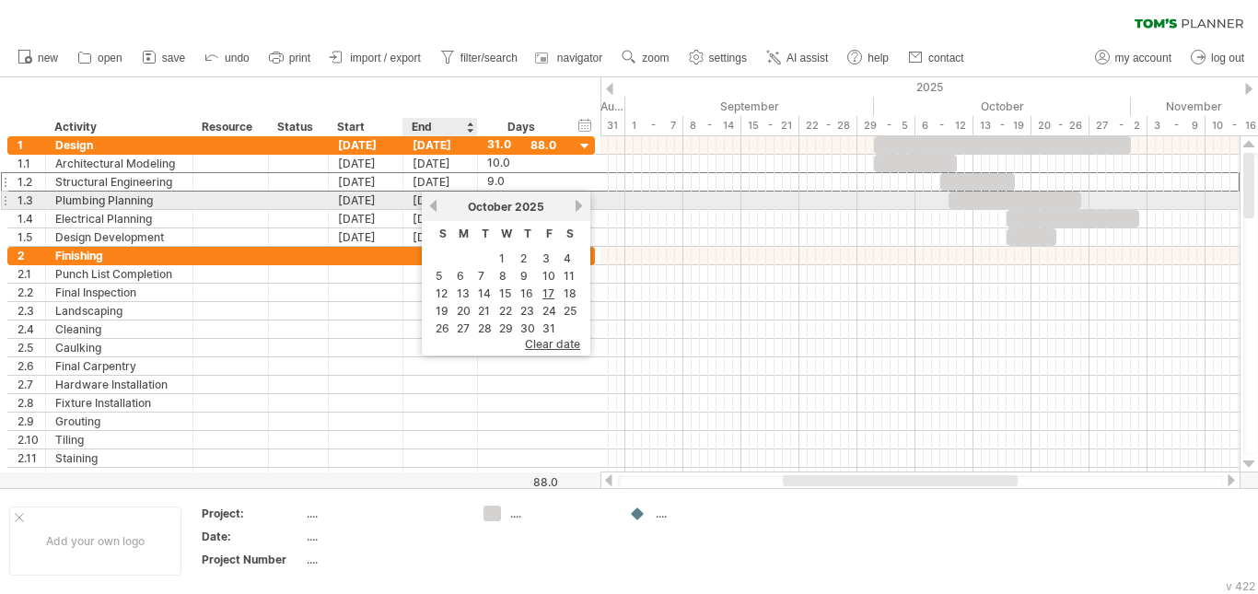
click at [414, 198] on div "[DATE]" at bounding box center [440, 200] width 75 height 17
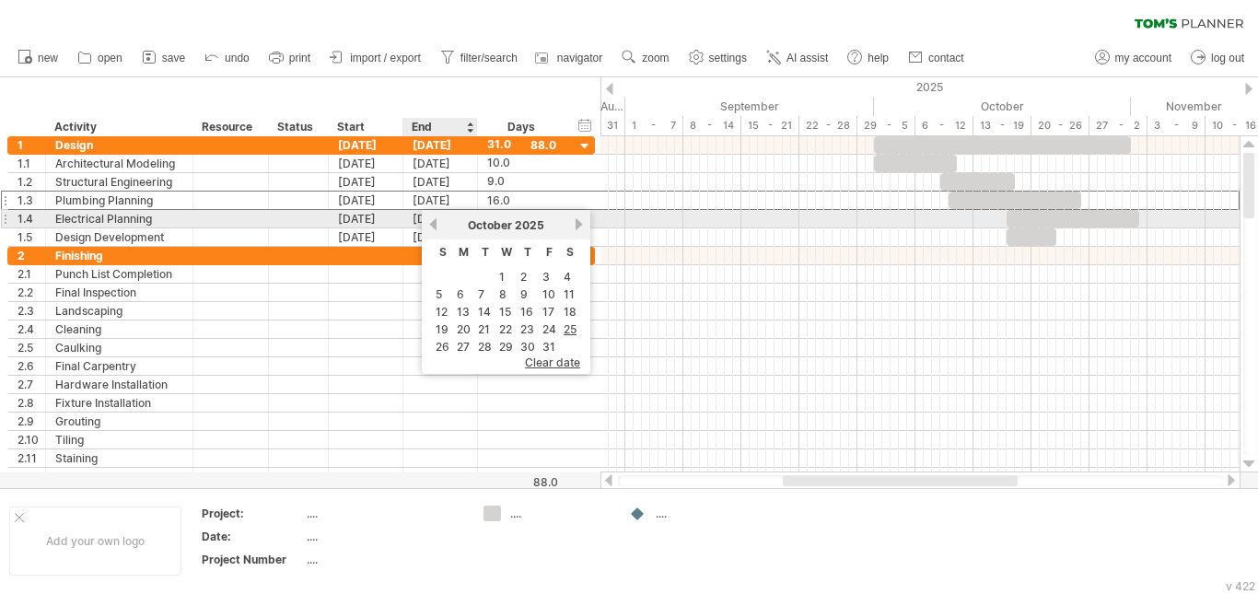
click at [425, 215] on div "previous next [DATE]" at bounding box center [506, 224] width 169 height 29
click at [424, 227] on div "previous next [DATE]" at bounding box center [506, 224] width 169 height 29
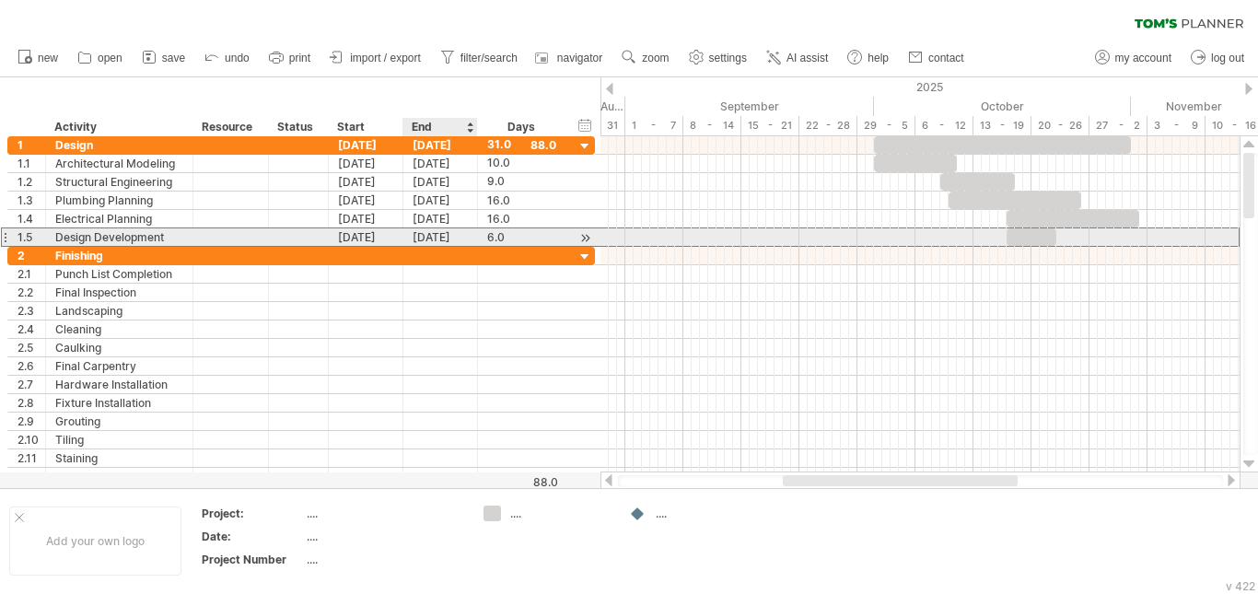
click at [416, 234] on div "[DATE]" at bounding box center [440, 236] width 75 height 17
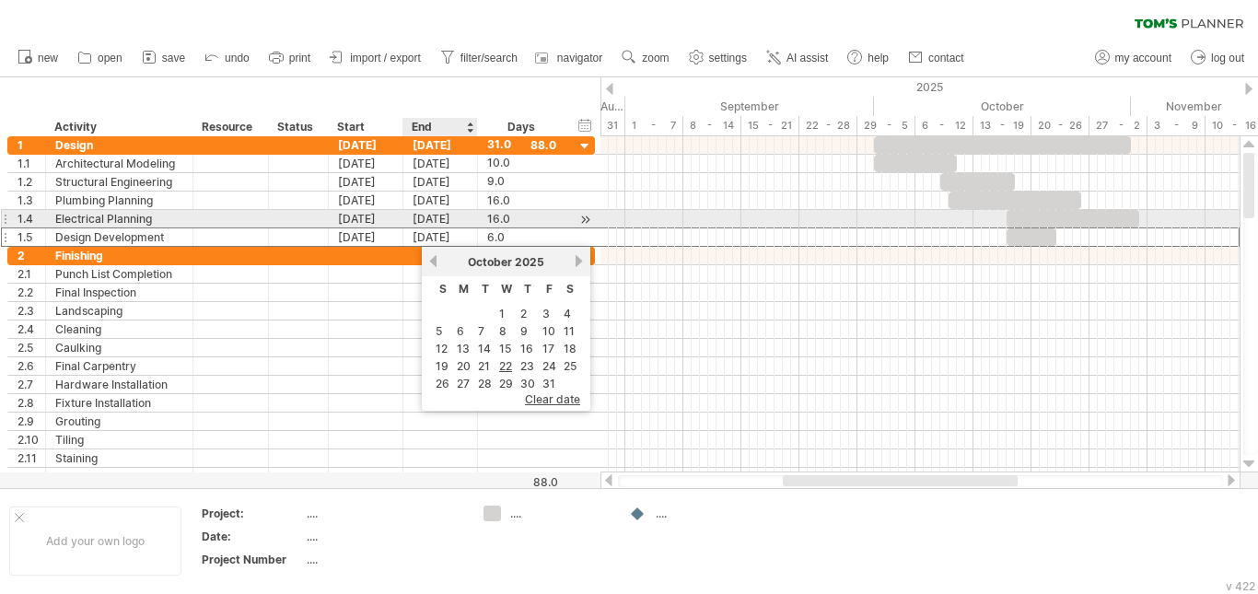
click at [459, 218] on div "[DATE]" at bounding box center [440, 218] width 75 height 17
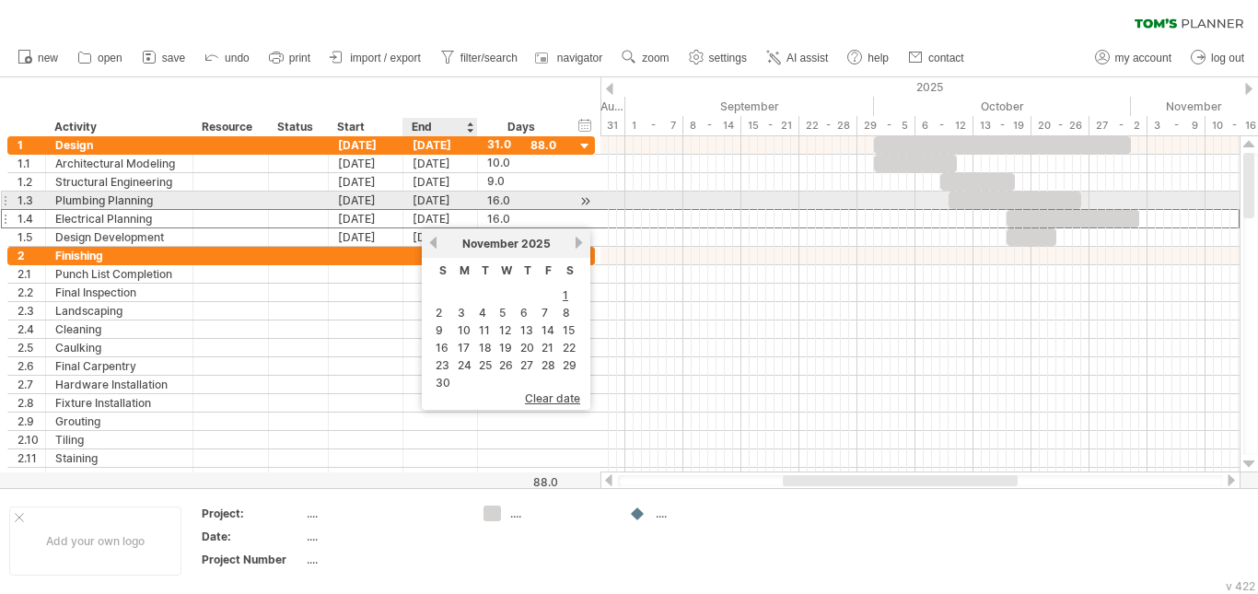
click at [472, 197] on div "[DATE]" at bounding box center [440, 200] width 75 height 17
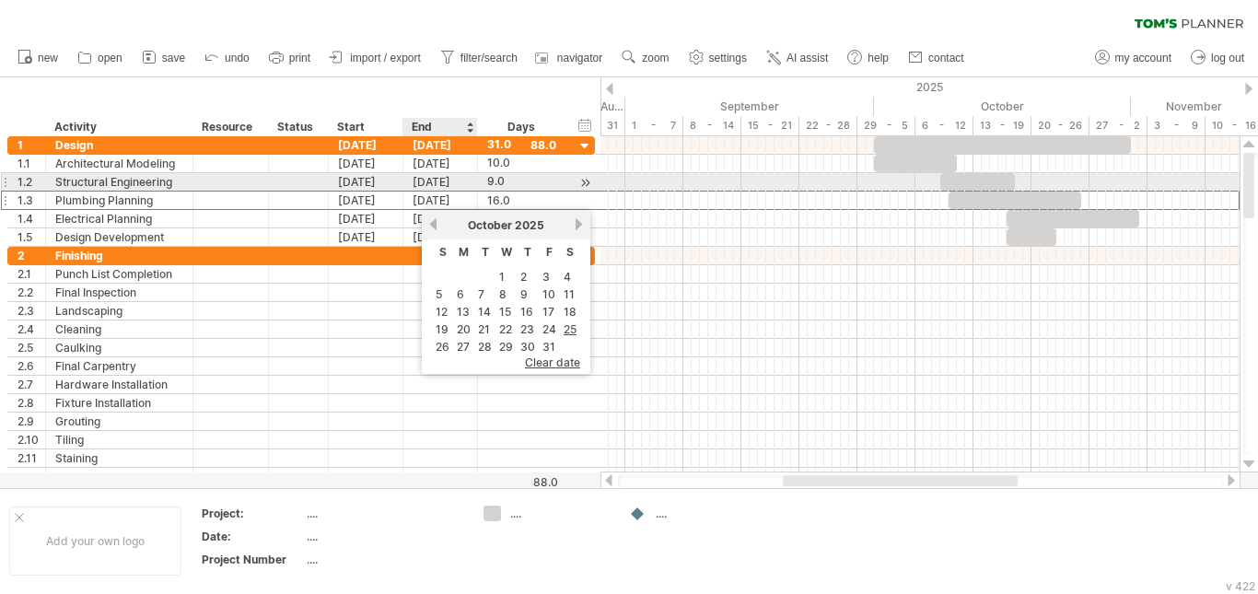
click at [469, 180] on div "[DATE]" at bounding box center [440, 181] width 75 height 17
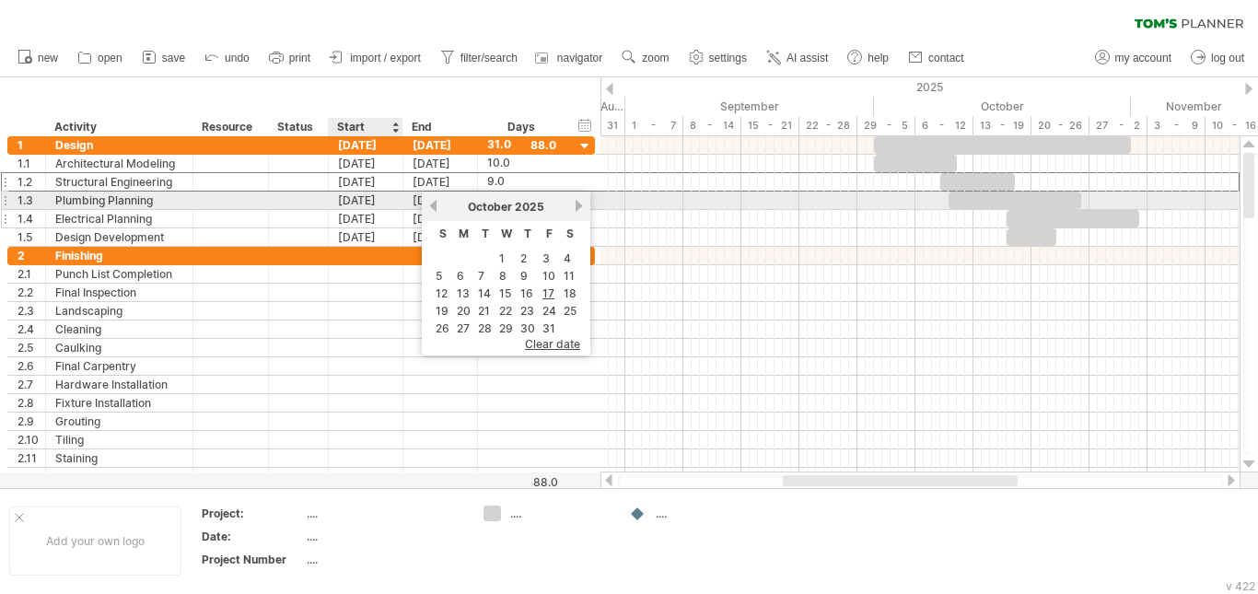
click at [387, 212] on div "[DATE]" at bounding box center [366, 218] width 75 height 17
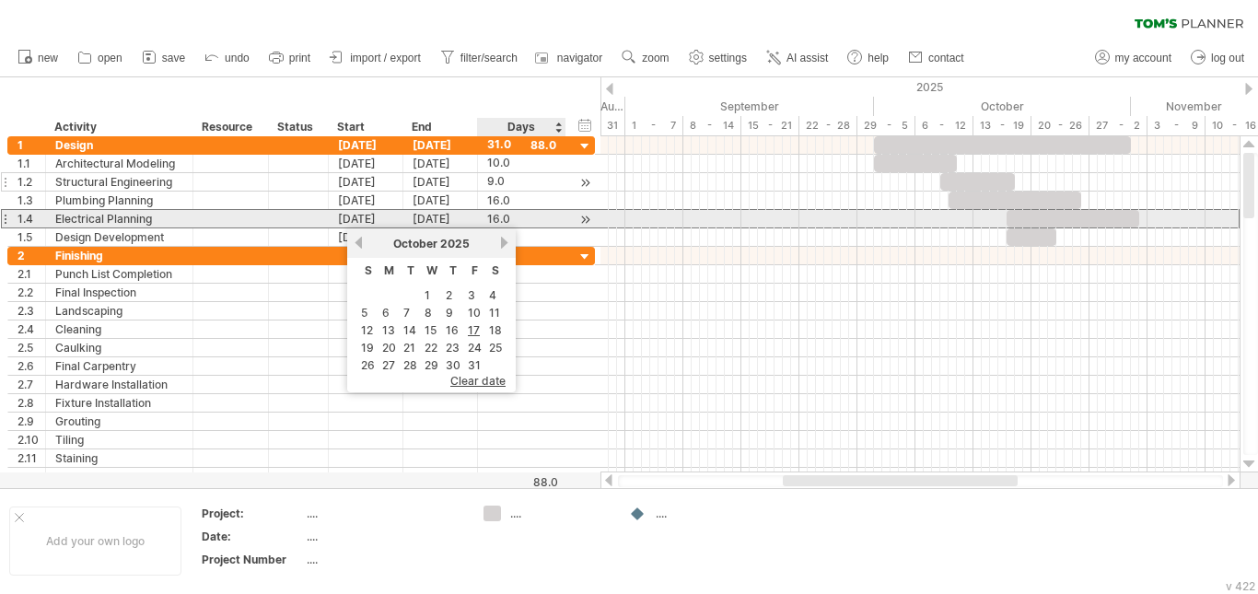
click at [576, 189] on div "**********" at bounding box center [301, 182] width 588 height 18
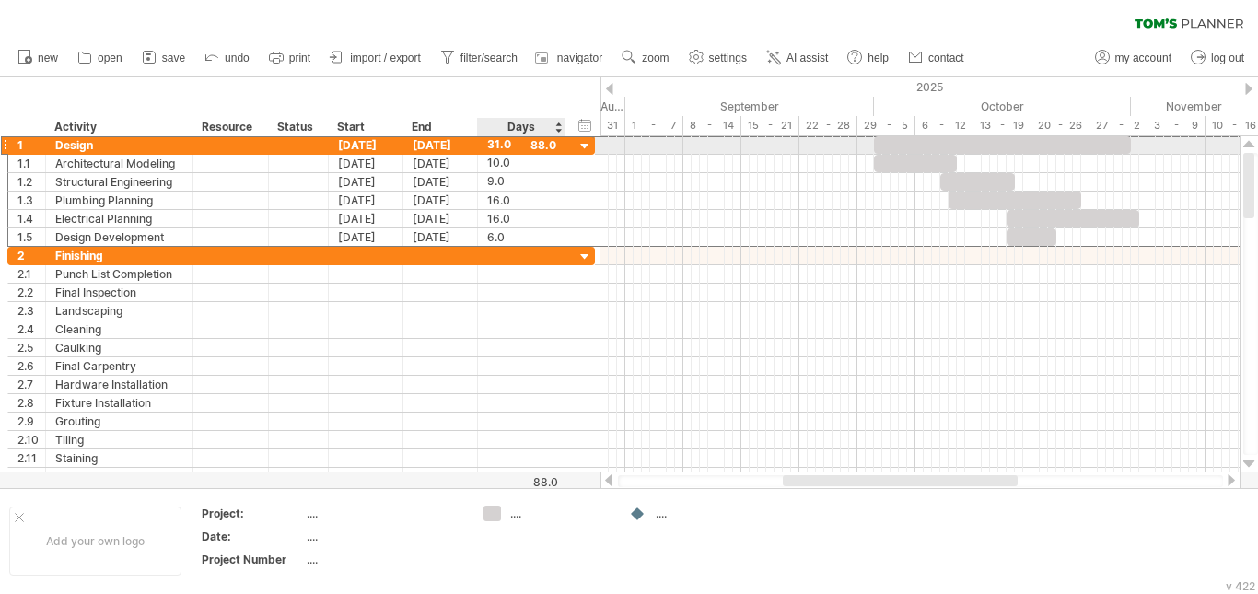
click at [550, 147] on div "31.0" at bounding box center [521, 144] width 69 height 17
click at [496, 140] on input "****" at bounding box center [504, 144] width 35 height 17
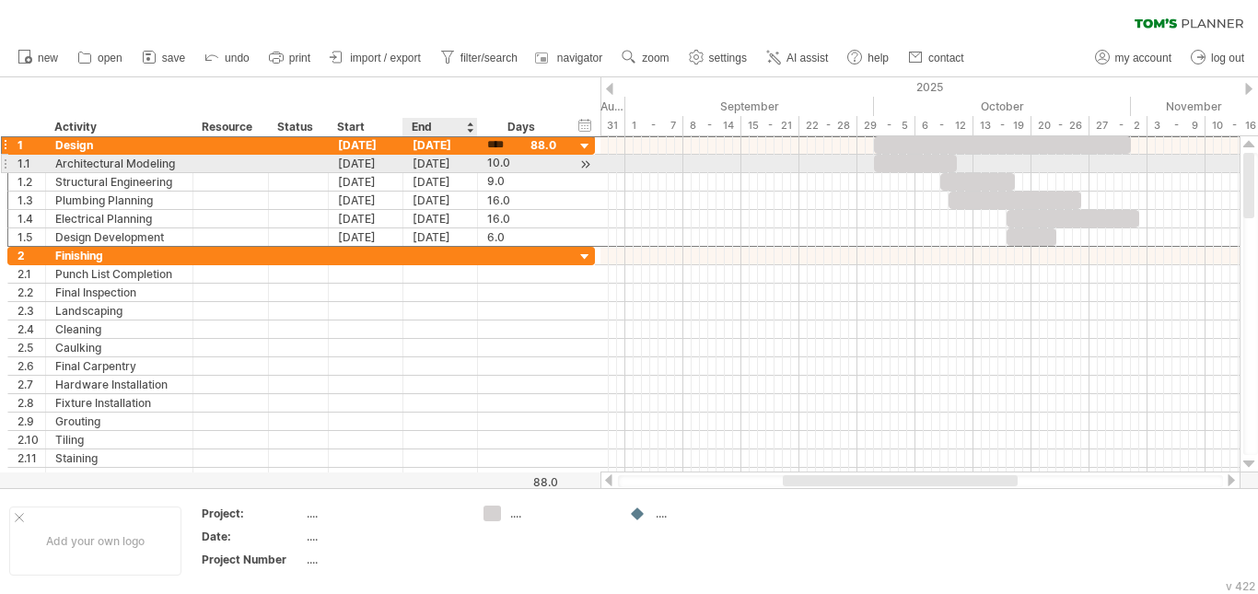
click at [452, 159] on div "[DATE]" at bounding box center [440, 163] width 75 height 17
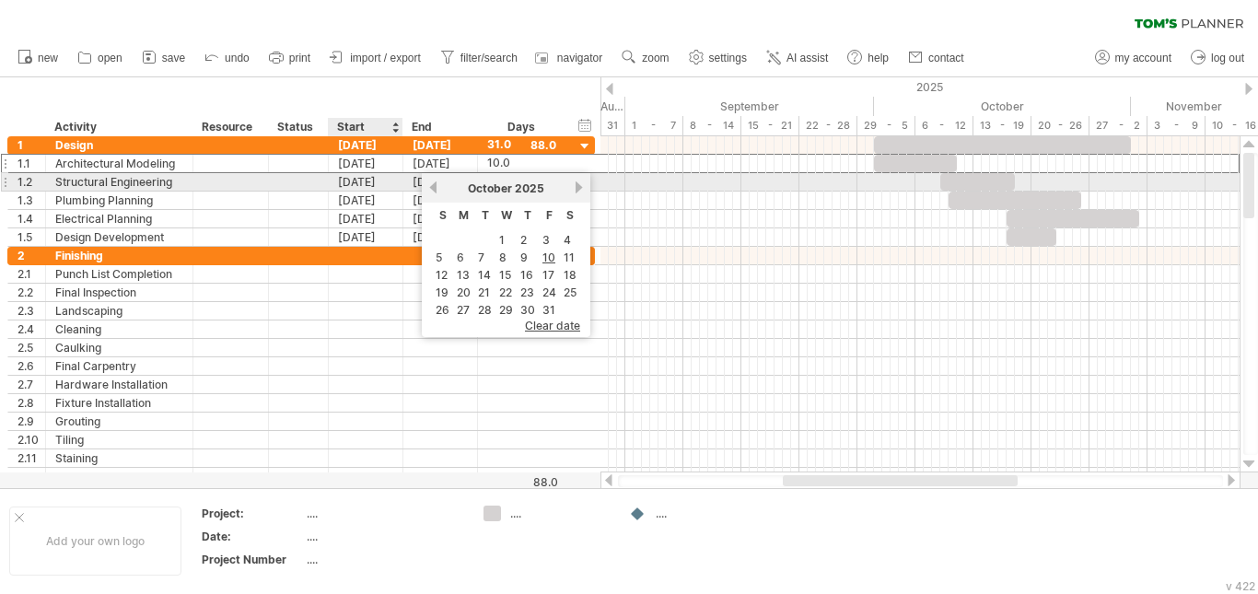
click at [374, 175] on div "[DATE]" at bounding box center [366, 181] width 75 height 17
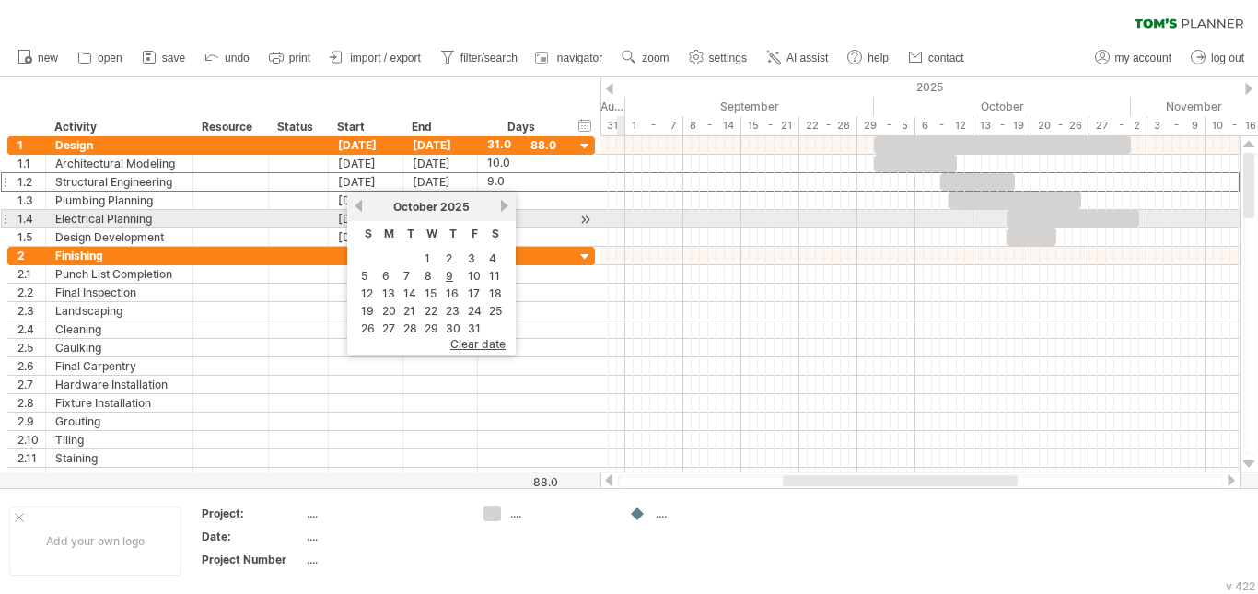
click at [622, 216] on div at bounding box center [919, 219] width 639 height 18
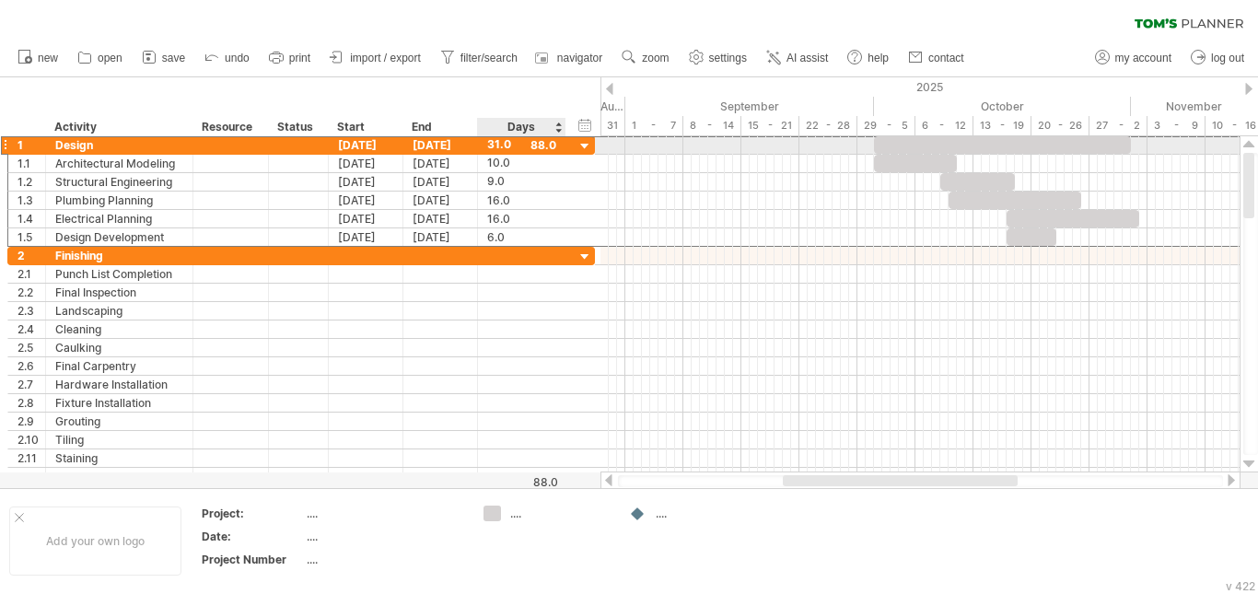
click at [547, 144] on div "31.0" at bounding box center [521, 144] width 69 height 17
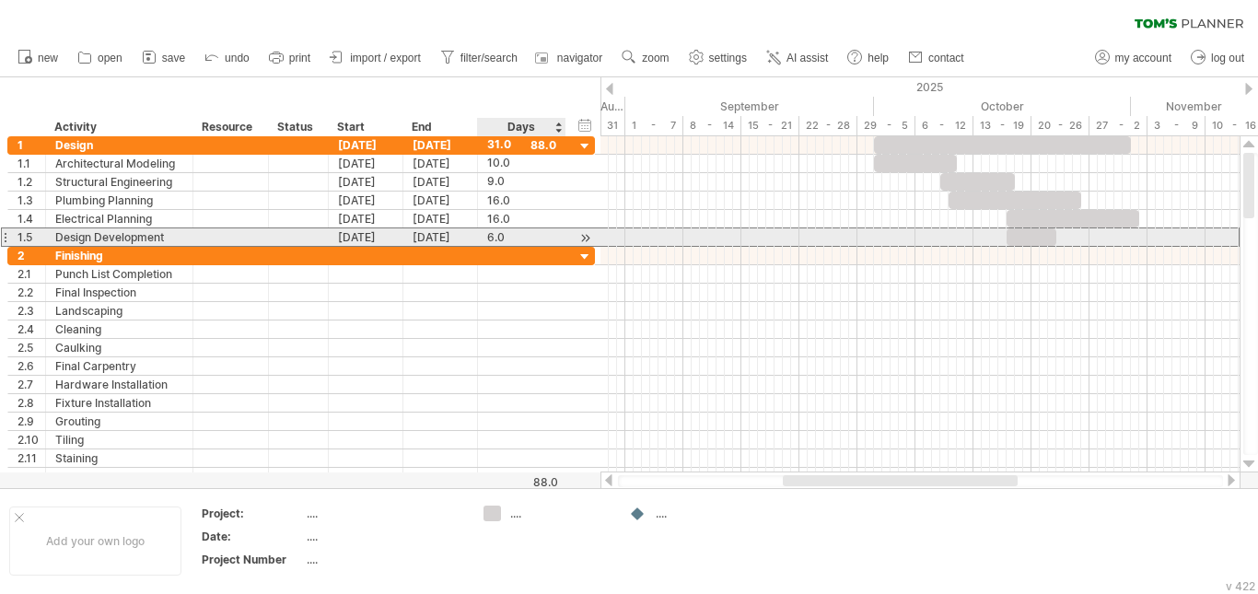
click at [502, 235] on div "6.0" at bounding box center [521, 236] width 69 height 17
type input "*"
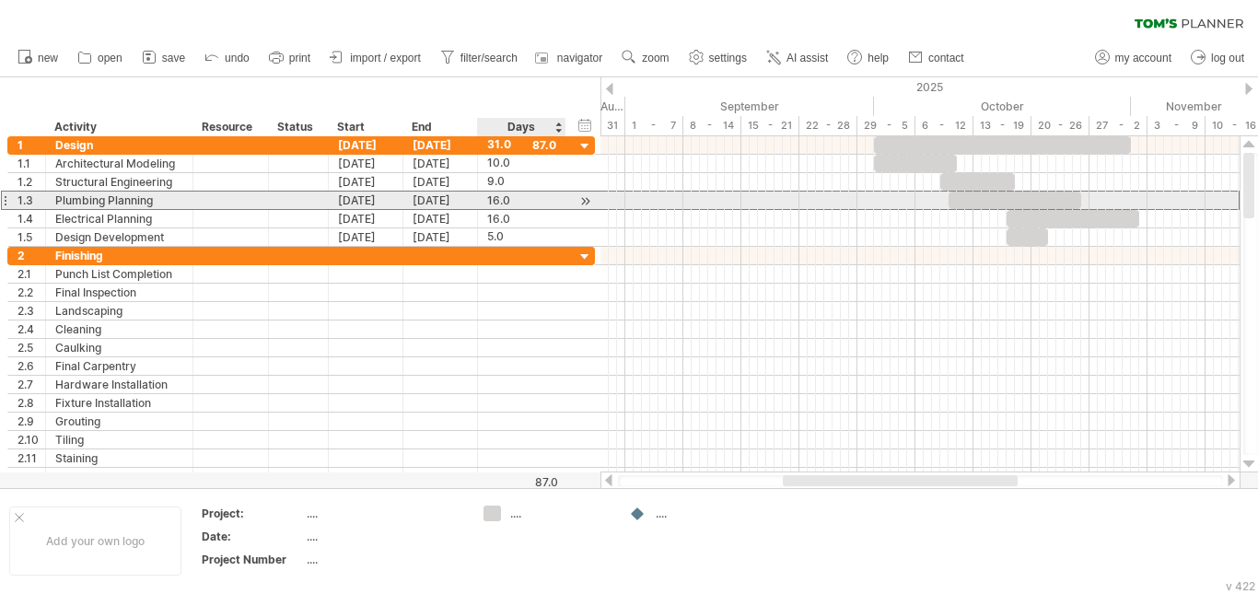
click at [542, 209] on div "**********" at bounding box center [301, 200] width 588 height 19
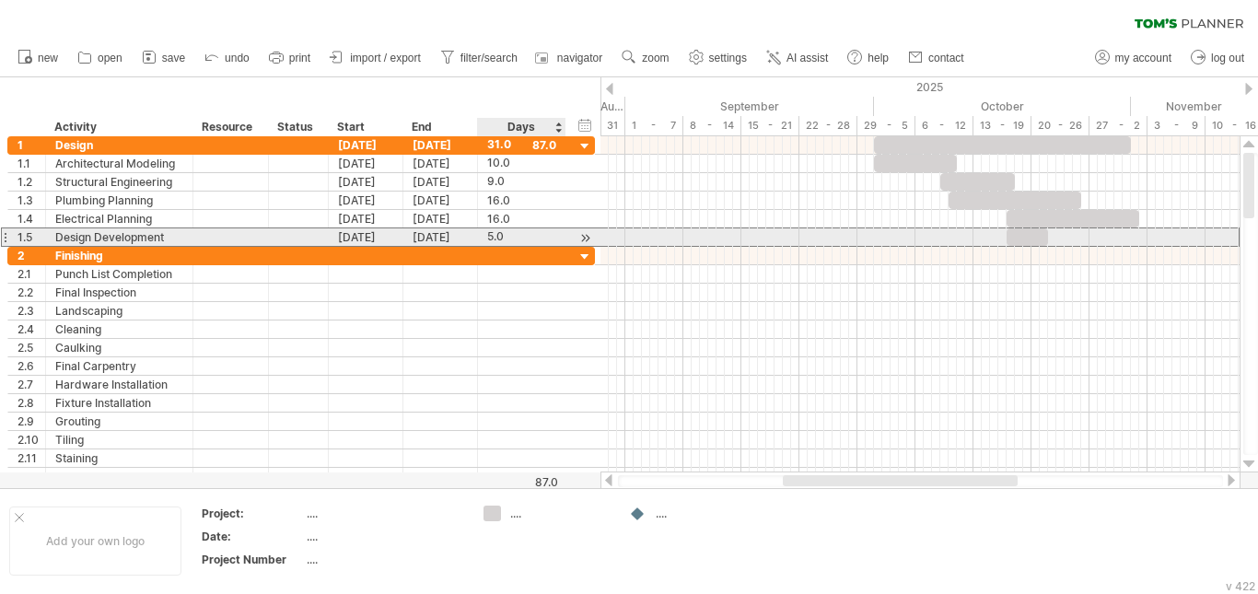
click at [507, 238] on div "5.0" at bounding box center [521, 236] width 69 height 17
type input "*"
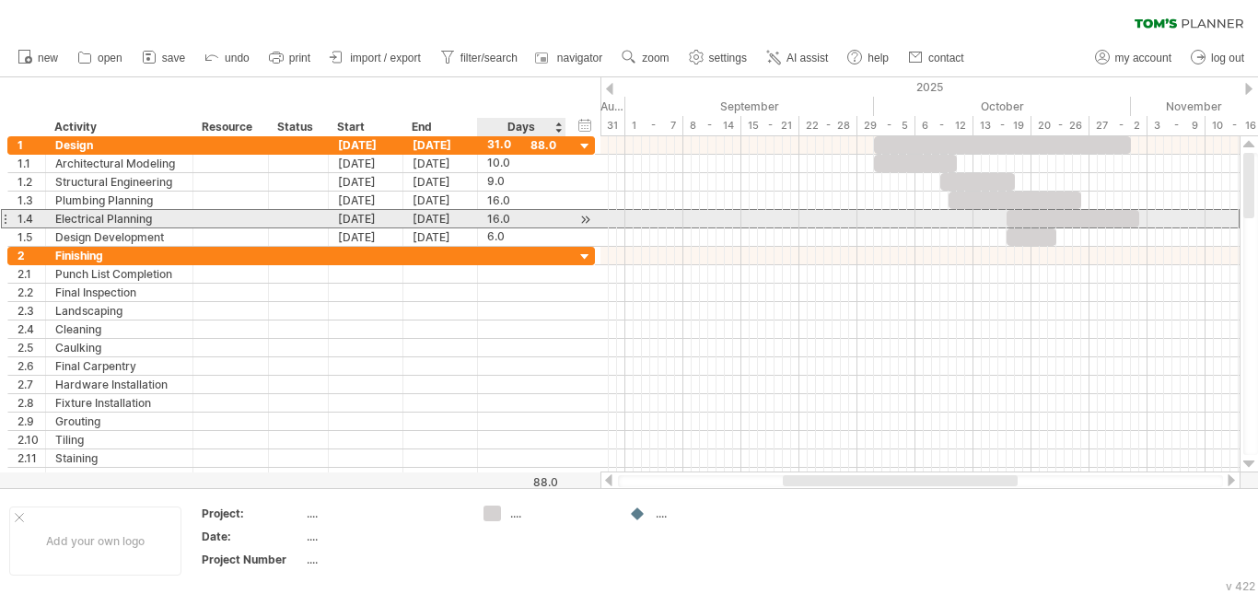
click at [504, 222] on div "16.0" at bounding box center [521, 218] width 69 height 17
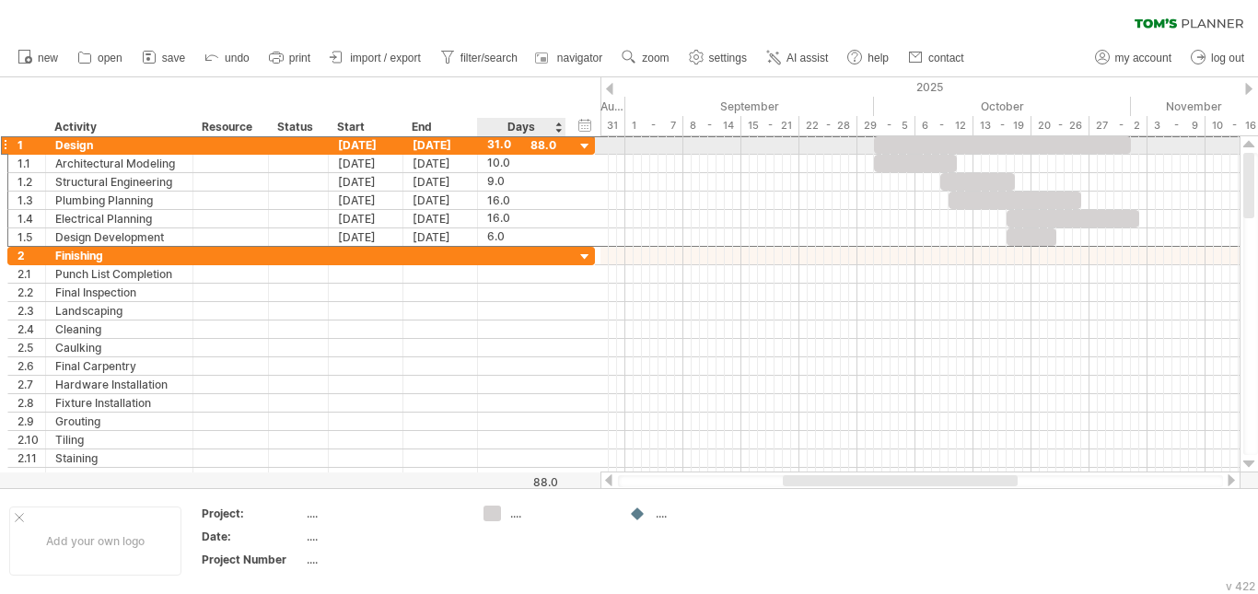
click at [498, 139] on div "31.0" at bounding box center [521, 144] width 69 height 17
click at [542, 143] on div "****" at bounding box center [521, 144] width 69 height 17
click at [542, 143] on div "31.0" at bounding box center [521, 144] width 69 height 17
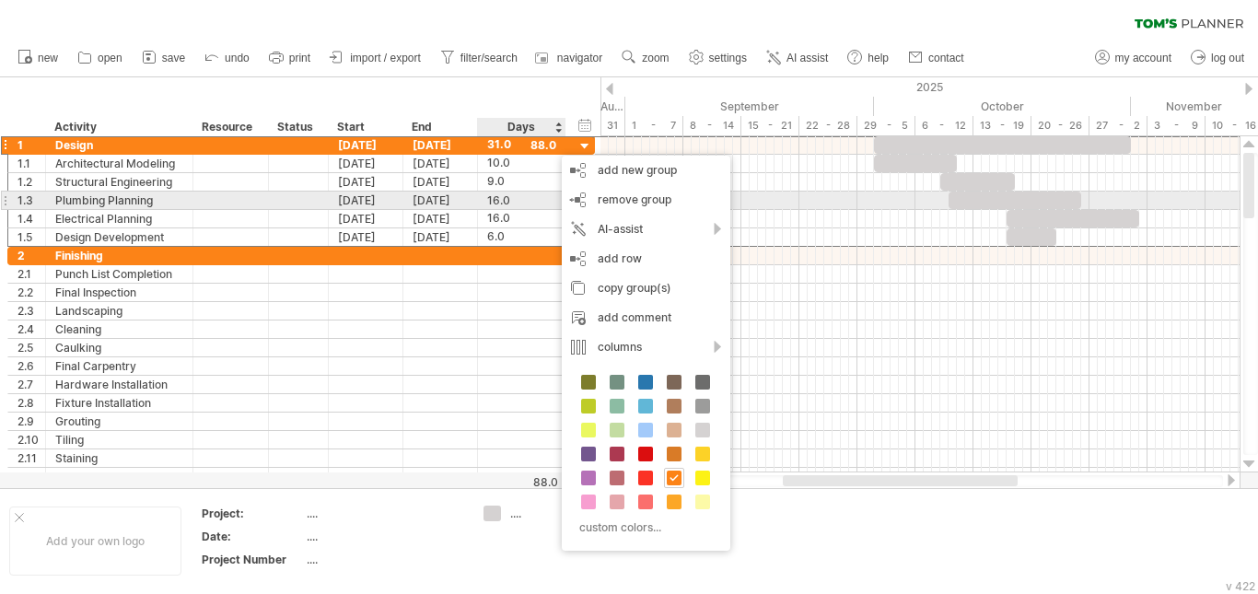
click at [491, 199] on div "16.0" at bounding box center [521, 200] width 69 height 17
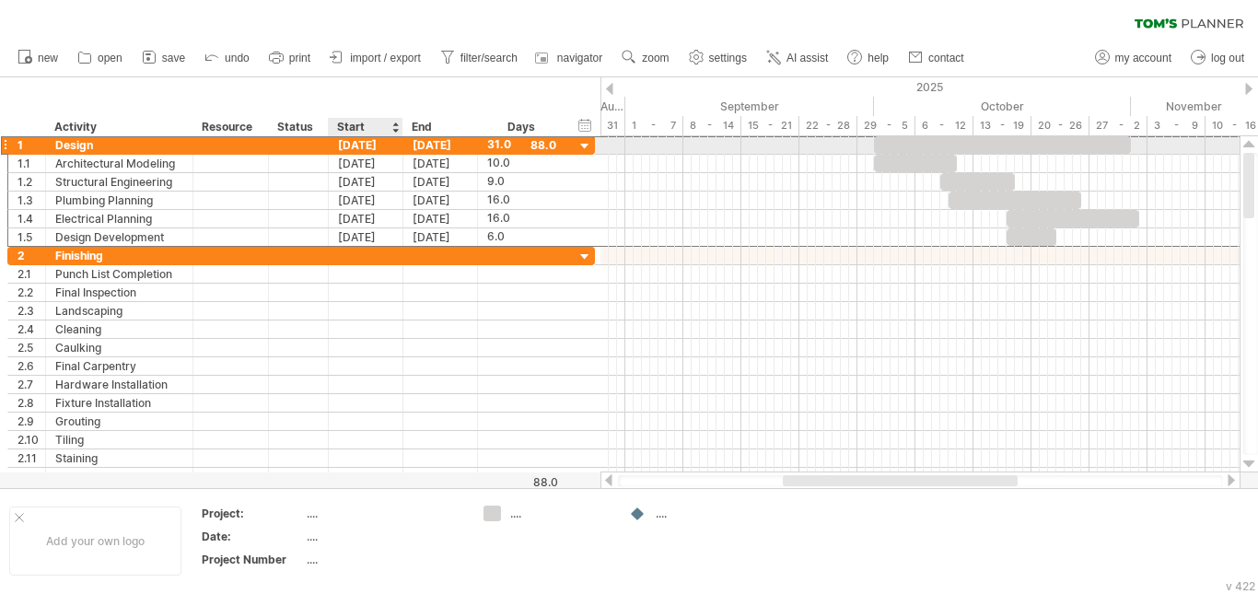
click at [348, 139] on div "[DATE]" at bounding box center [366, 144] width 75 height 17
click at [376, 141] on div "[DATE]" at bounding box center [366, 144] width 75 height 17
click at [379, 139] on div "[DATE]" at bounding box center [366, 144] width 75 height 17
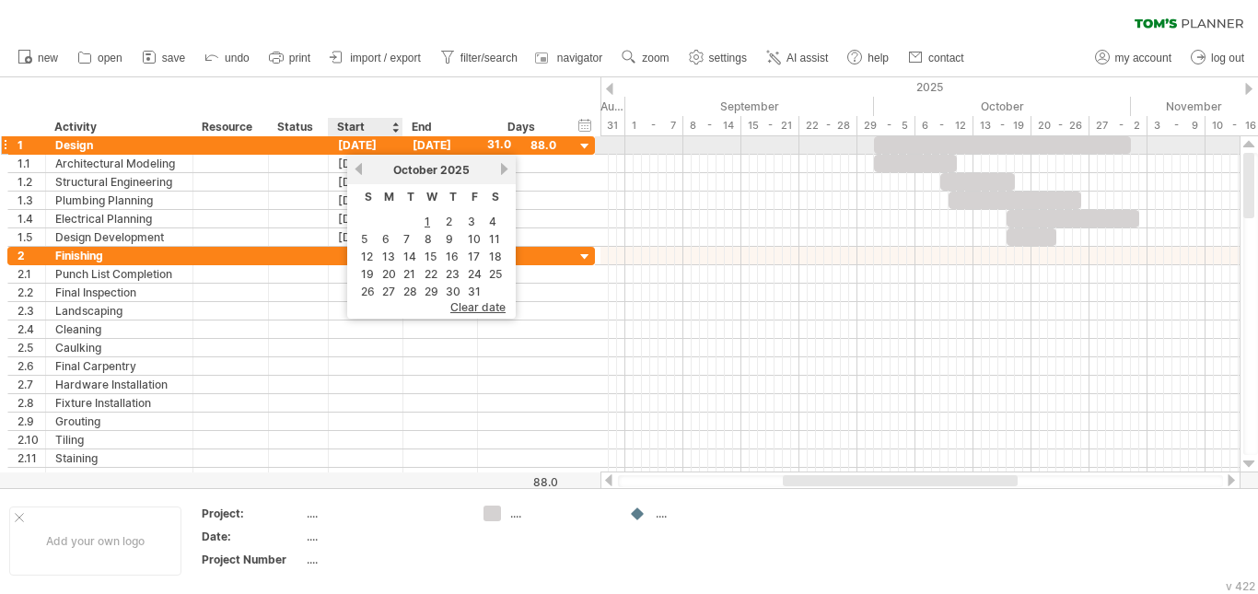
click at [287, 150] on div at bounding box center [298, 144] width 41 height 17
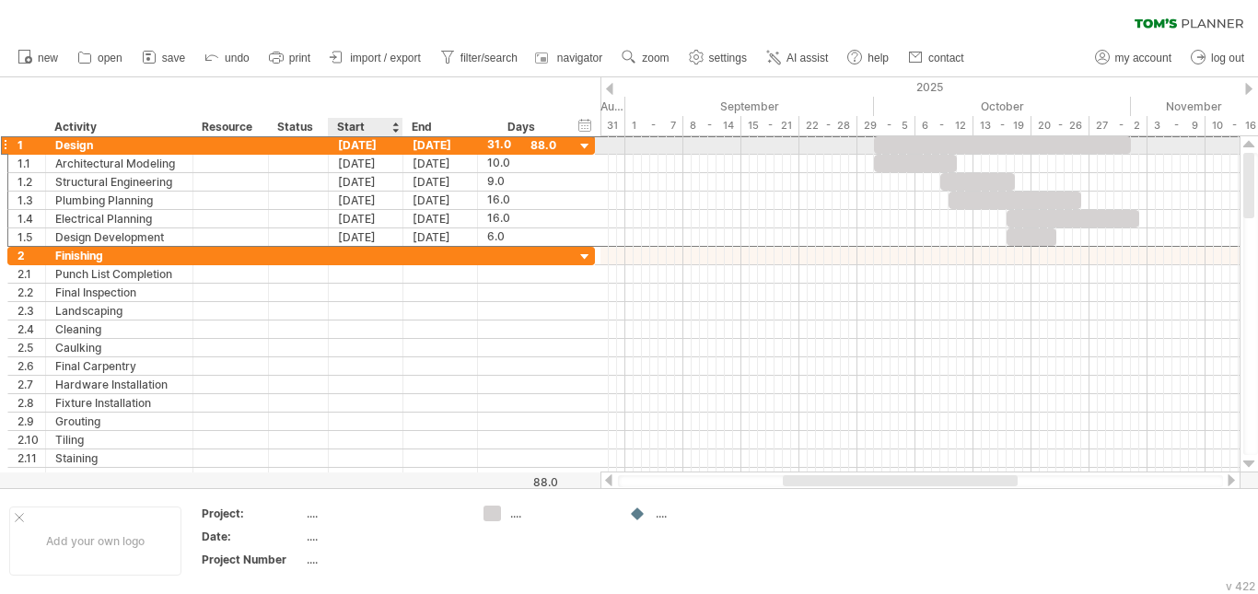
drag, startPoint x: 379, startPoint y: 142, endPoint x: 338, endPoint y: 137, distance: 40.8
click at [338, 137] on div "[DATE]" at bounding box center [366, 144] width 75 height 17
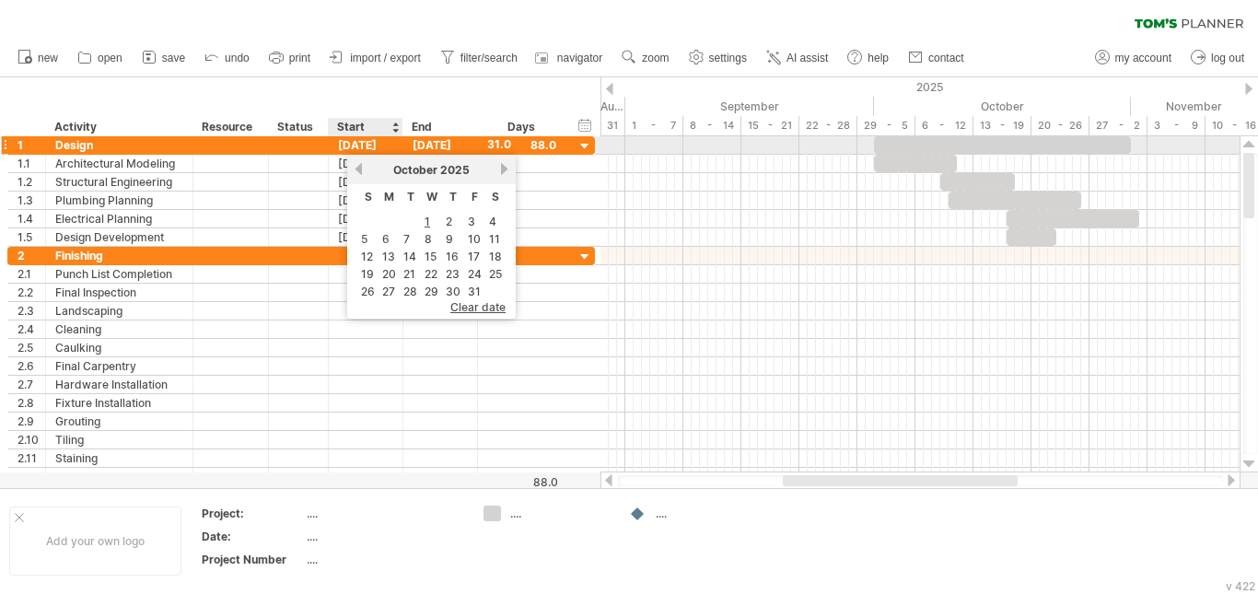
click at [387, 146] on div "[DATE]" at bounding box center [366, 144] width 75 height 17
click at [384, 142] on div "[DATE]" at bounding box center [366, 144] width 75 height 17
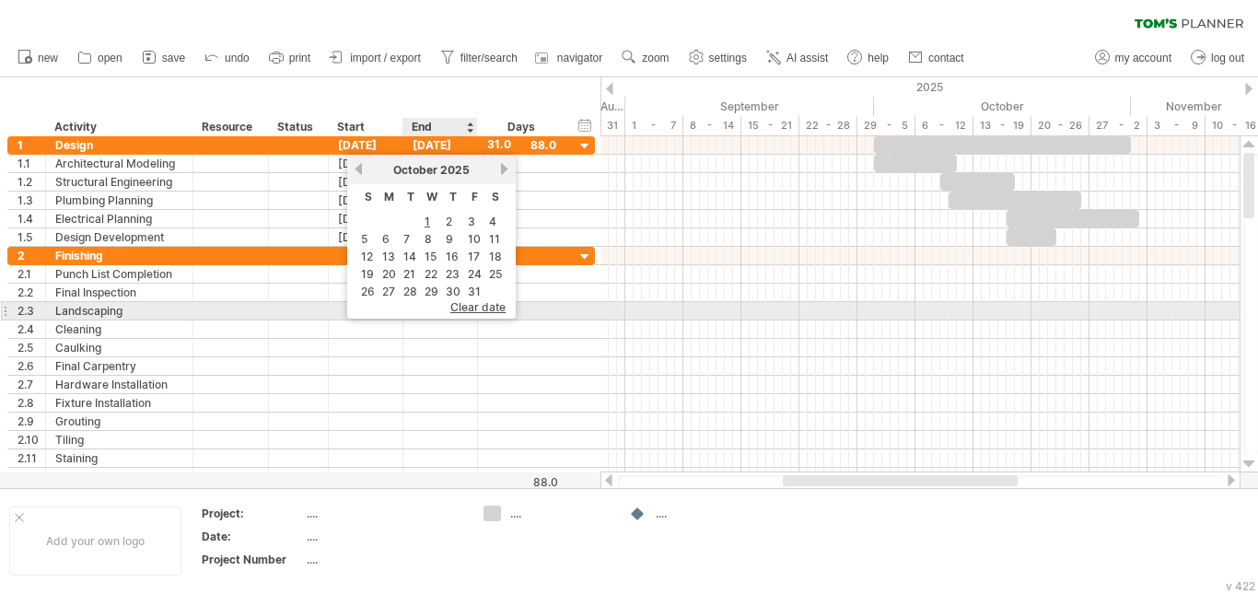
click at [480, 308] on span "clear date" at bounding box center [477, 307] width 55 height 14
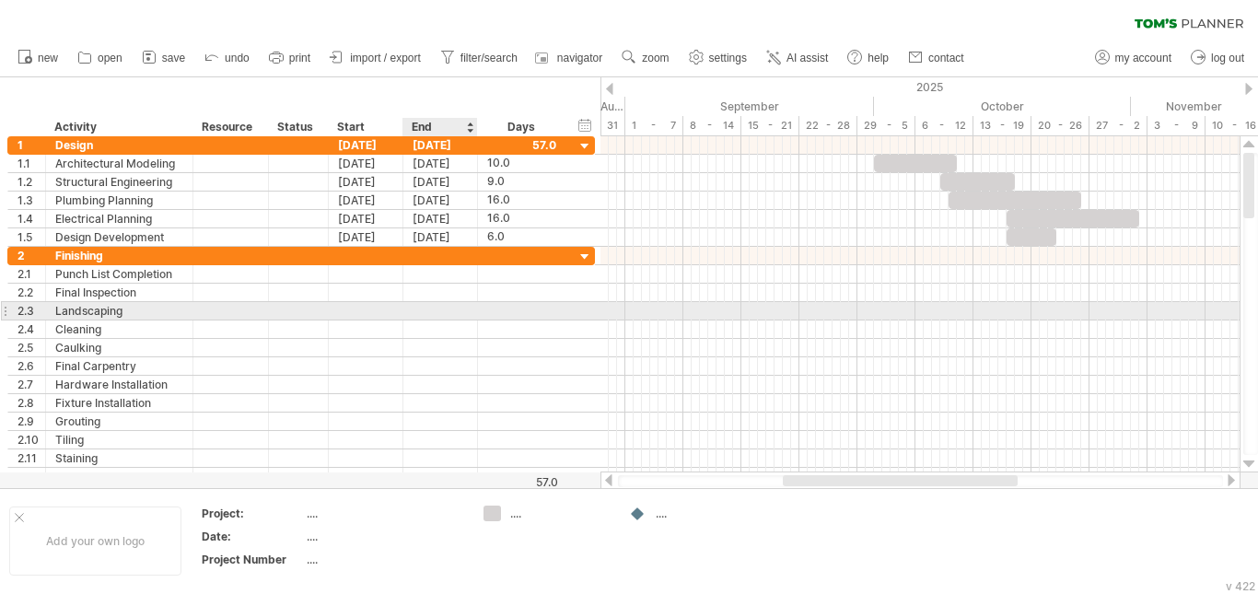
scroll to position [0, 0]
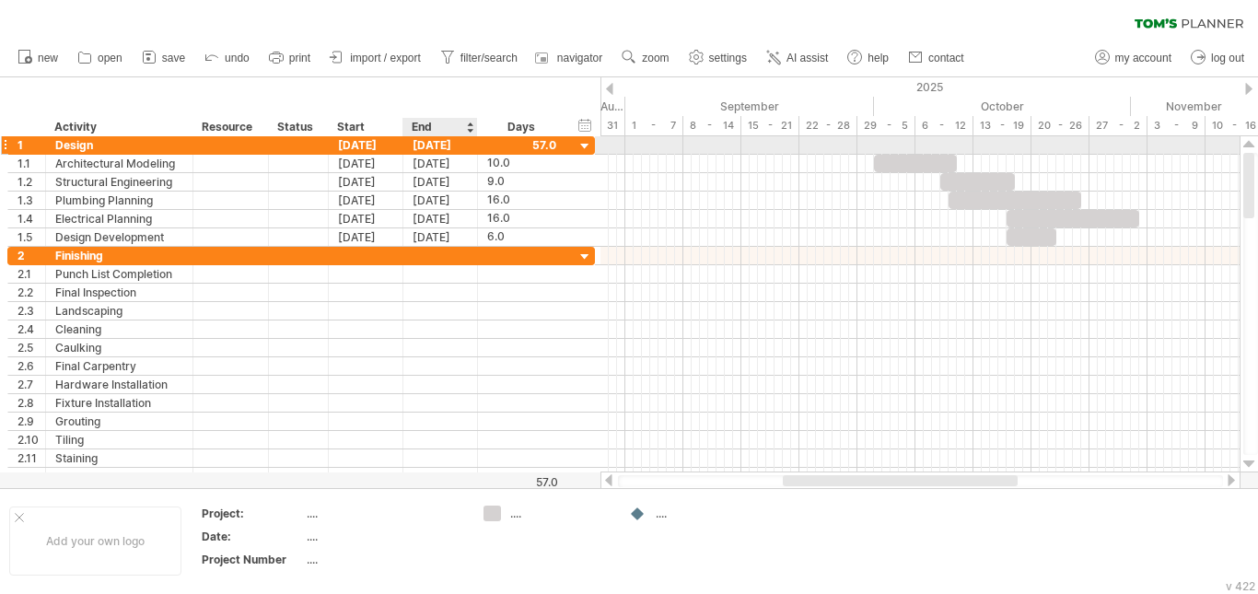
click at [423, 146] on div "[DATE]" at bounding box center [440, 144] width 75 height 17
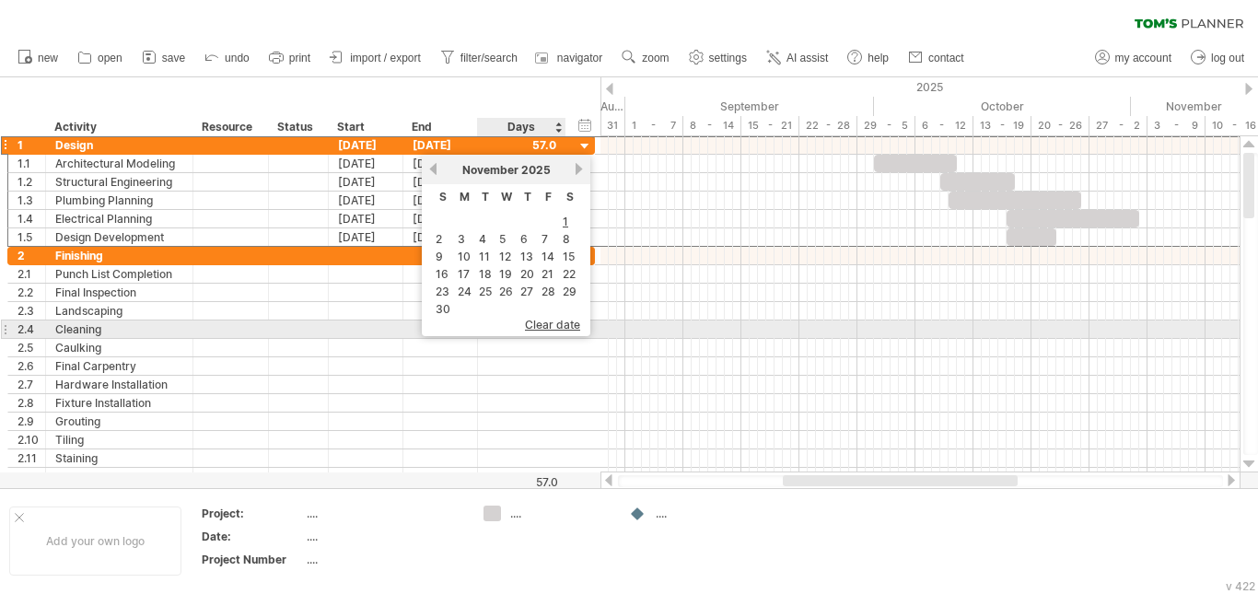
click at [549, 326] on span "clear date" at bounding box center [552, 325] width 55 height 14
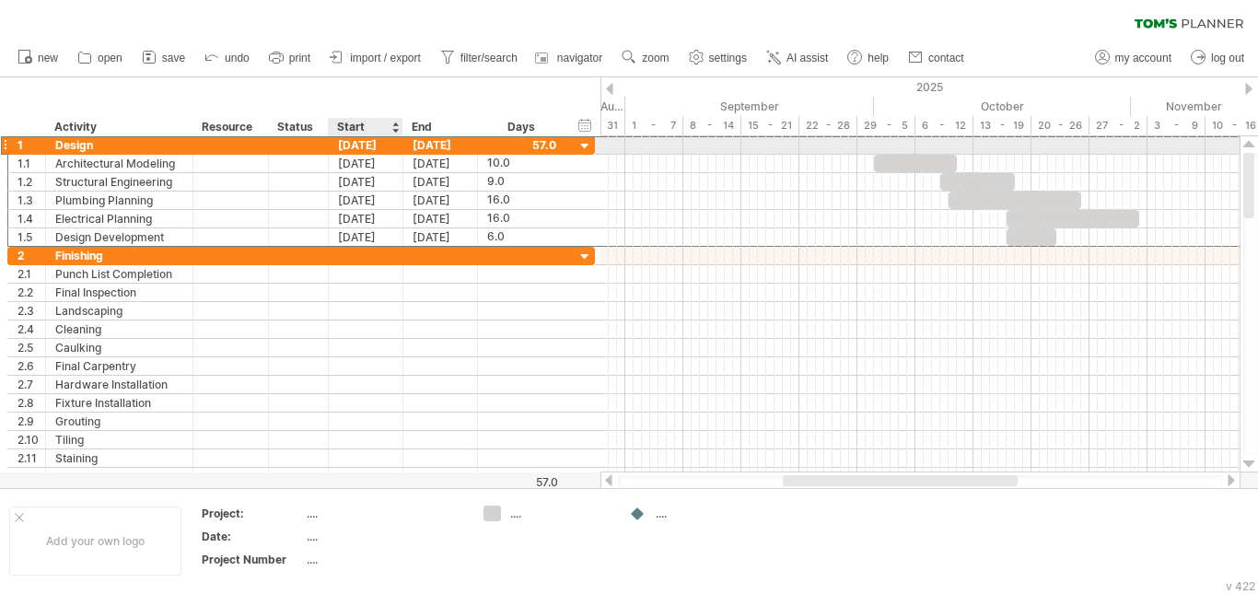
click at [375, 146] on div "[DATE]" at bounding box center [366, 144] width 75 height 17
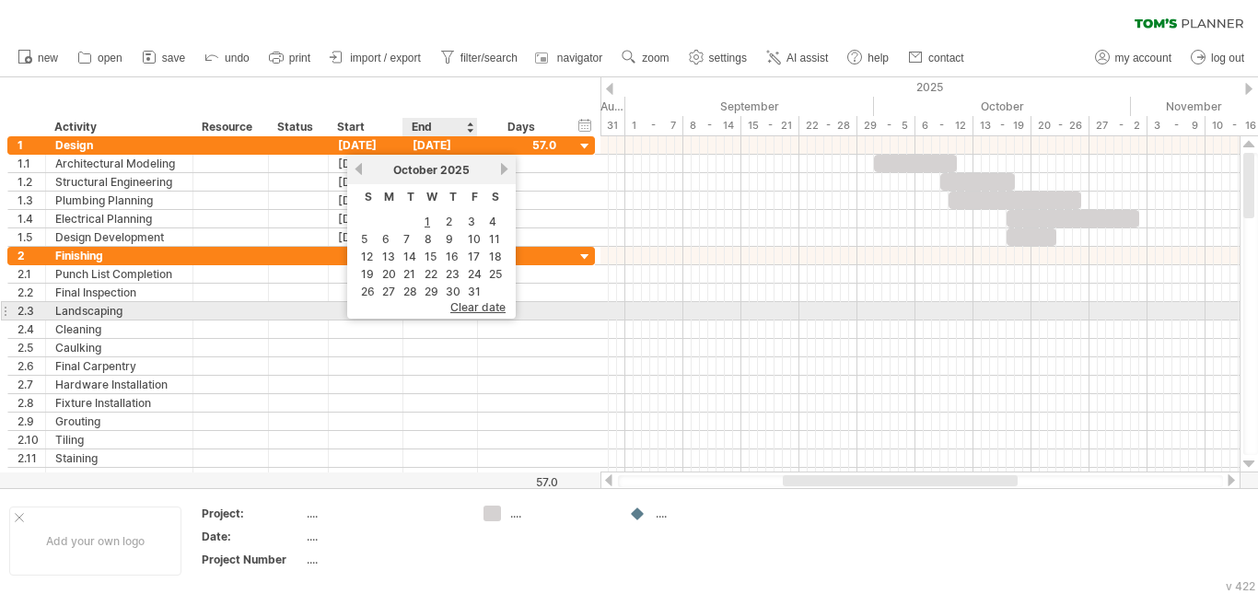
click at [479, 312] on span "clear date" at bounding box center [477, 307] width 55 height 14
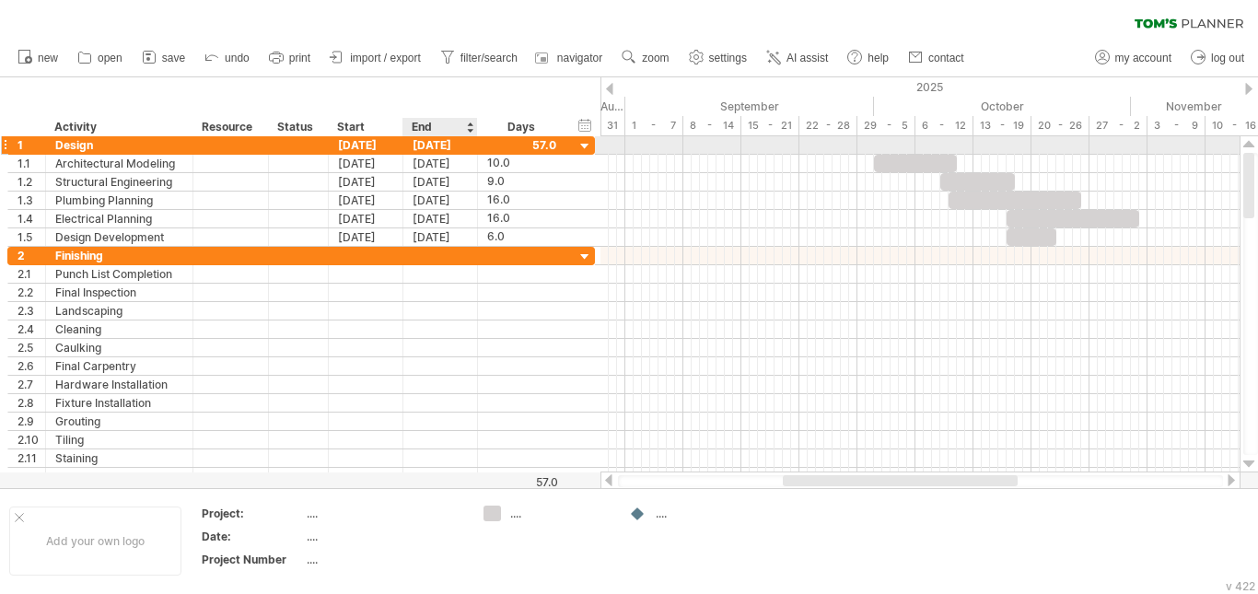
click at [431, 141] on div "[DATE]" at bounding box center [440, 144] width 75 height 17
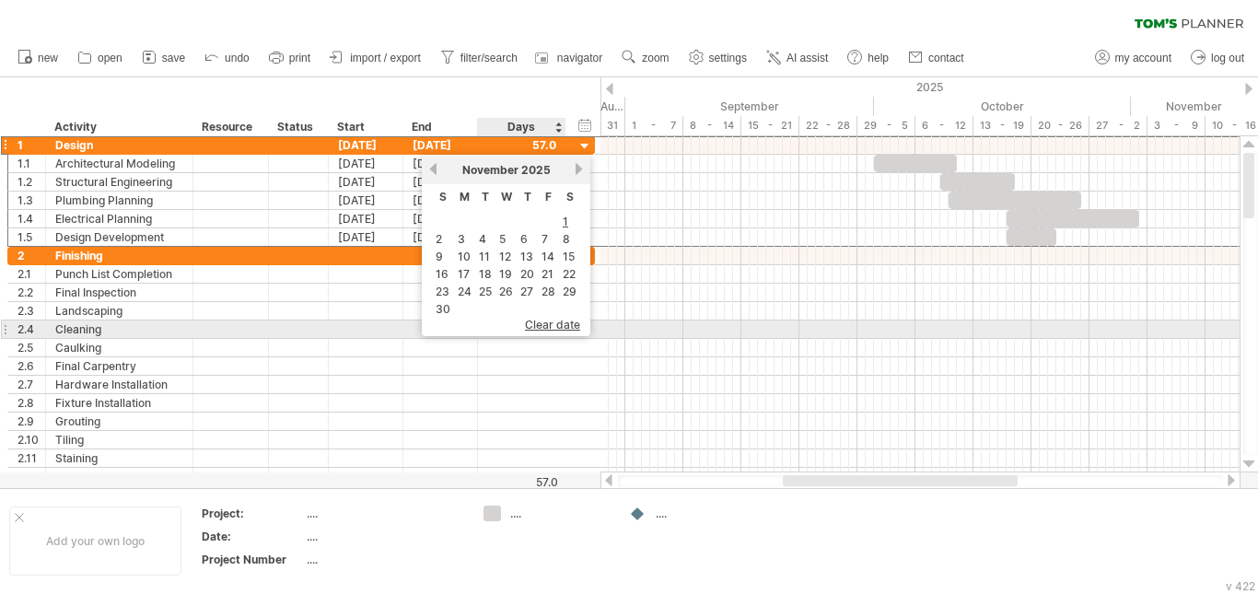
click at [548, 325] on span "clear date" at bounding box center [552, 325] width 55 height 14
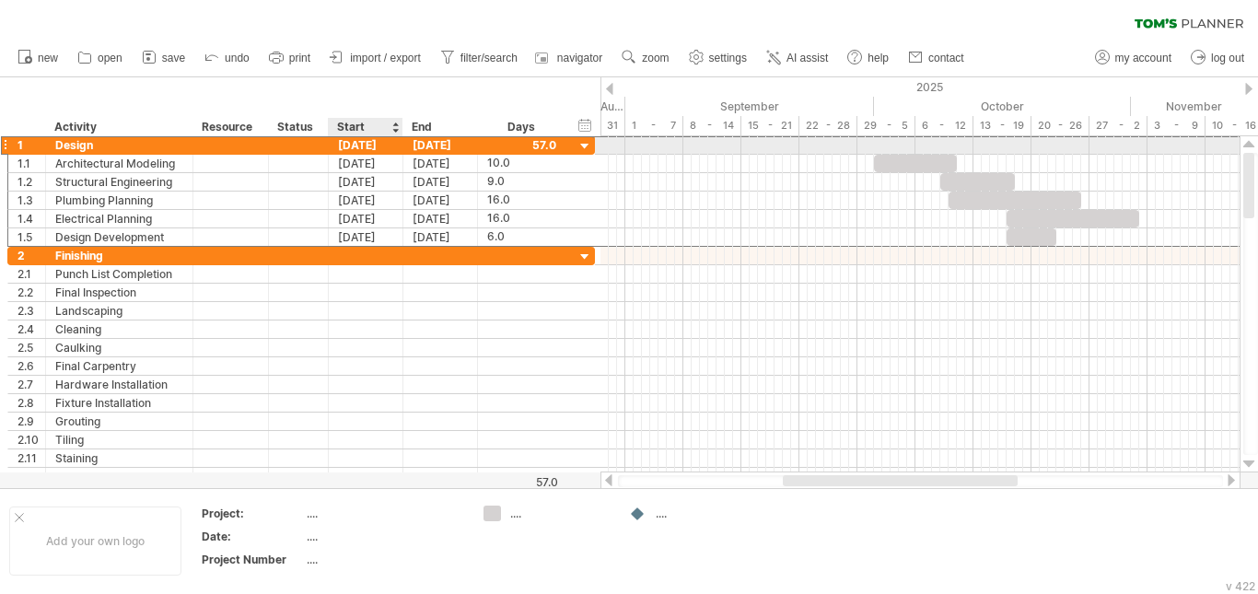
click at [352, 141] on div "[DATE]" at bounding box center [366, 144] width 75 height 17
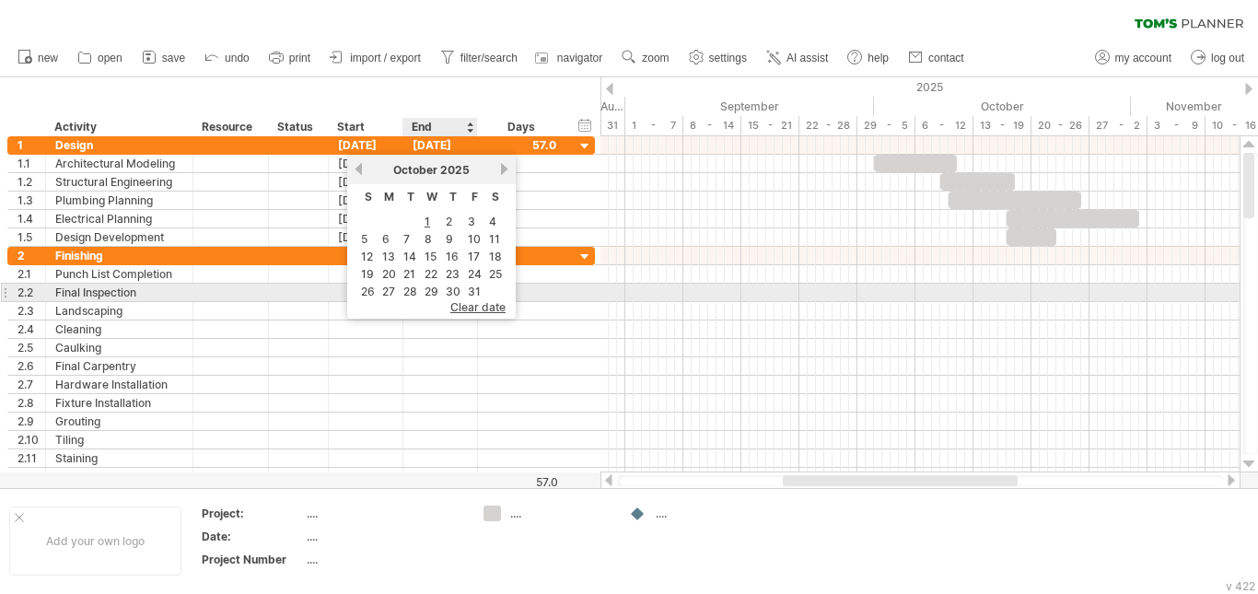
click at [460, 302] on span "clear date" at bounding box center [477, 307] width 55 height 14
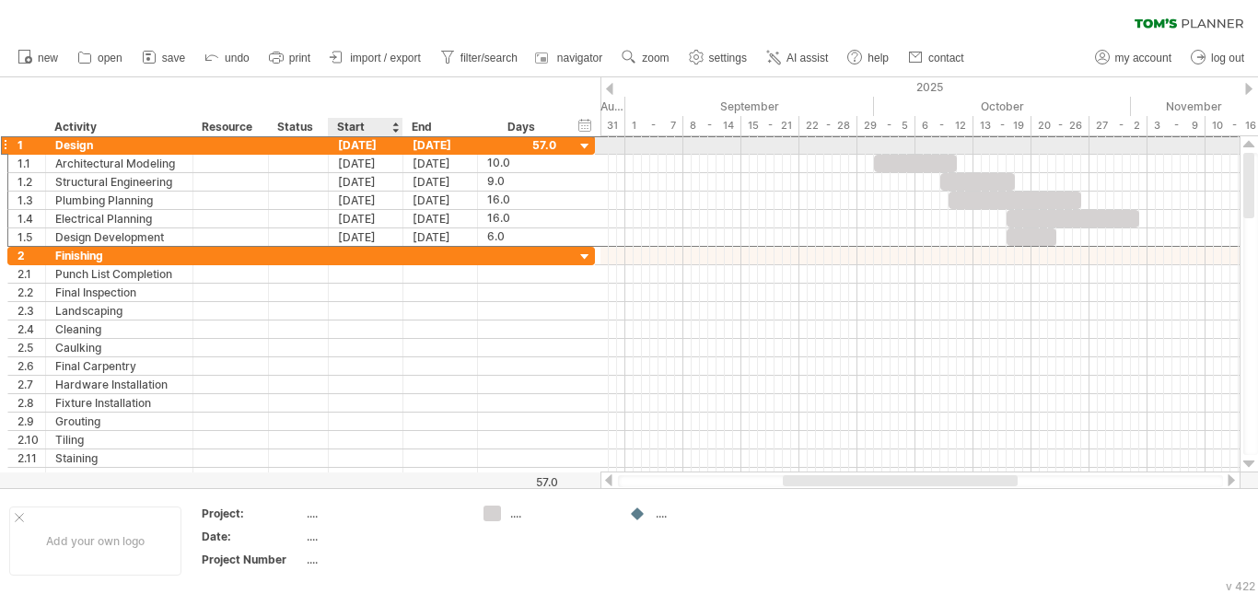
click at [364, 144] on div "[DATE]" at bounding box center [366, 144] width 75 height 17
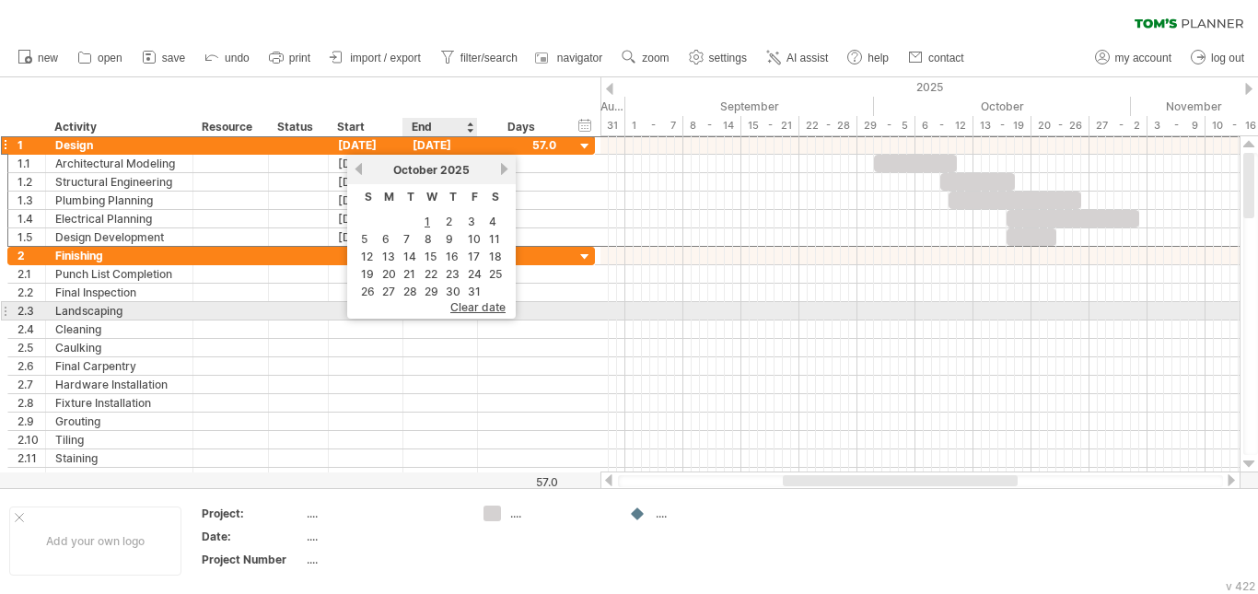
click at [472, 307] on span "clear date" at bounding box center [477, 307] width 55 height 14
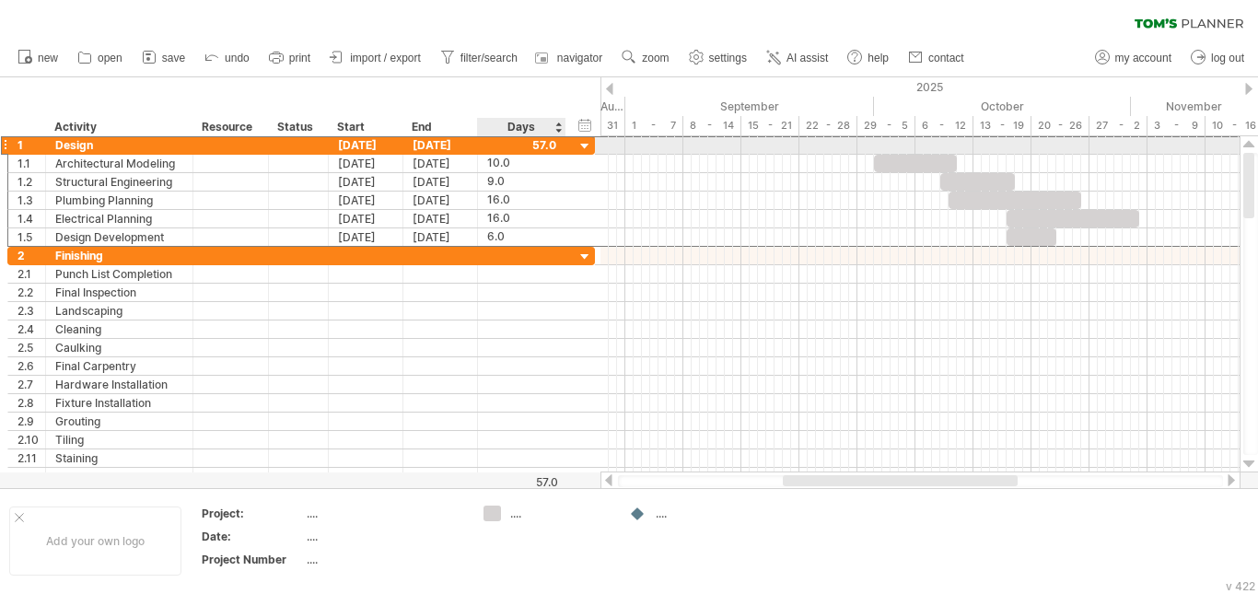
click at [494, 150] on div at bounding box center [521, 144] width 69 height 17
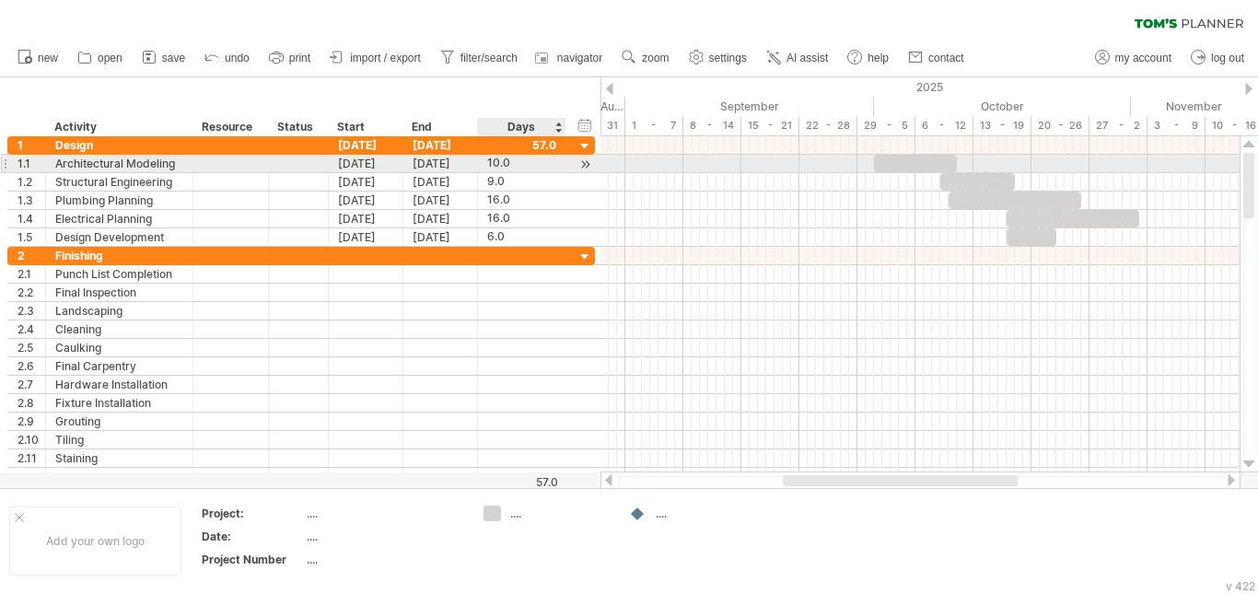
click at [489, 168] on div "10.0" at bounding box center [521, 163] width 69 height 17
click at [437, 167] on div "[DATE]" at bounding box center [440, 163] width 75 height 17
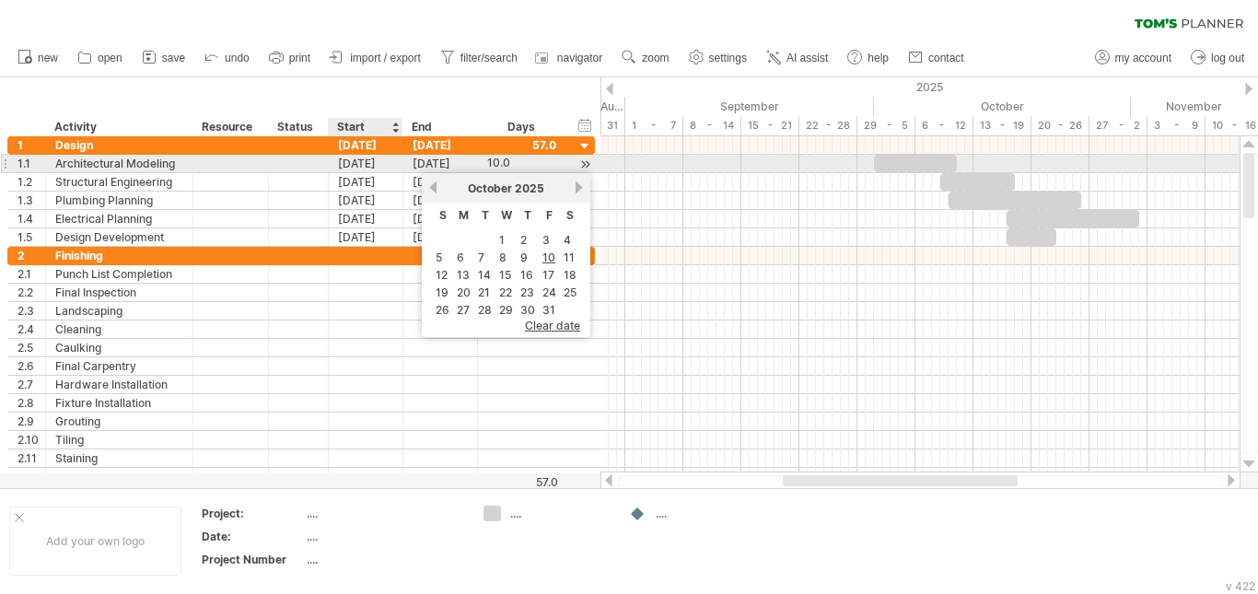
click at [379, 166] on div "[DATE]" at bounding box center [366, 163] width 75 height 17
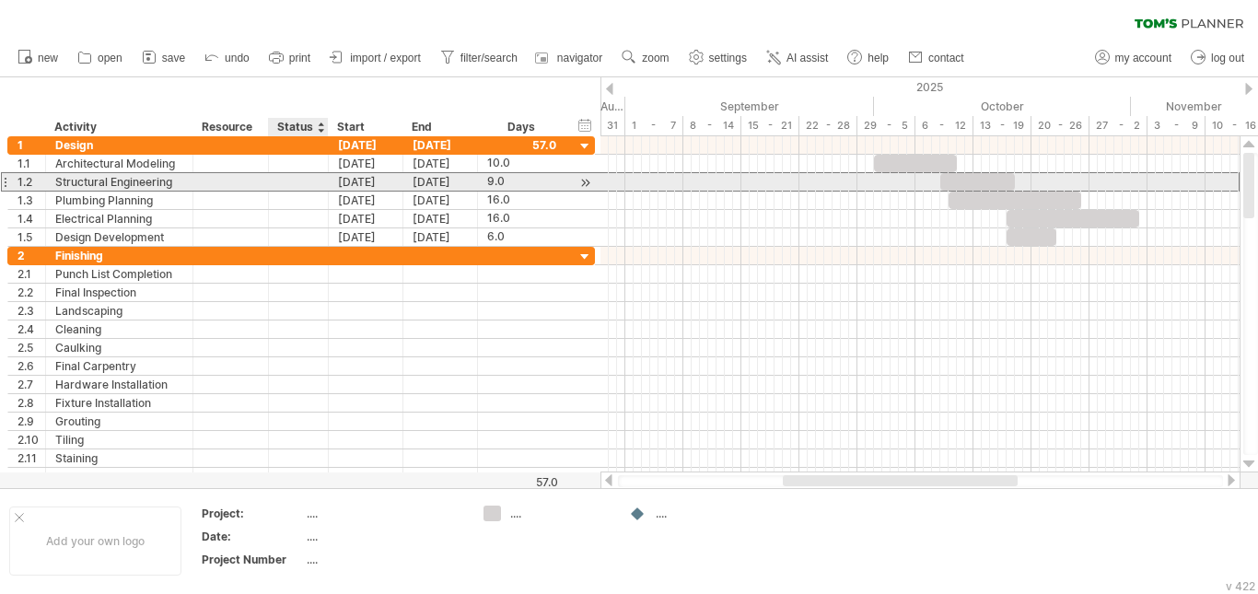
click at [303, 184] on div at bounding box center [298, 181] width 41 height 17
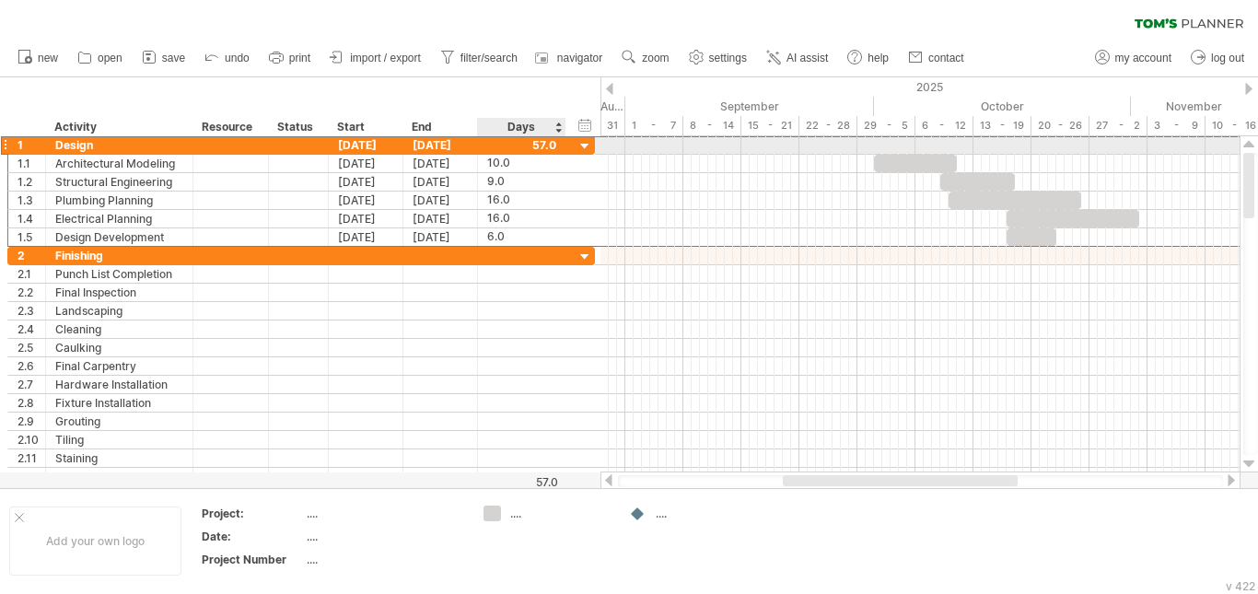
click at [530, 143] on div at bounding box center [521, 144] width 69 height 17
click at [587, 146] on div at bounding box center [585, 146] width 17 height 17
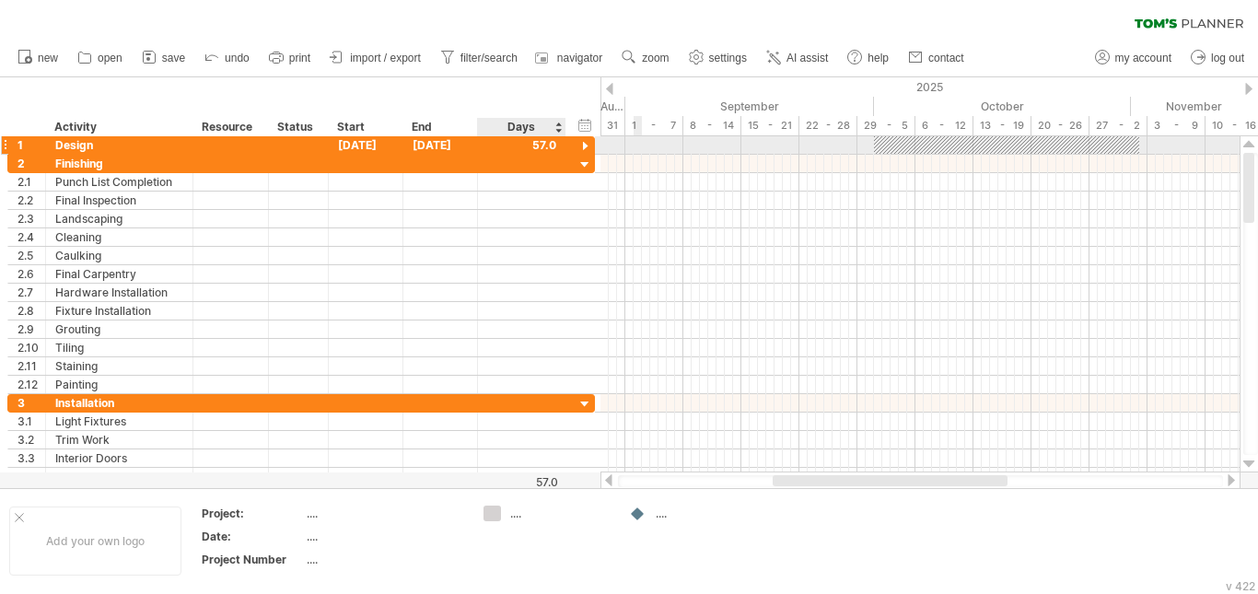
click at [587, 146] on div at bounding box center [585, 146] width 17 height 17
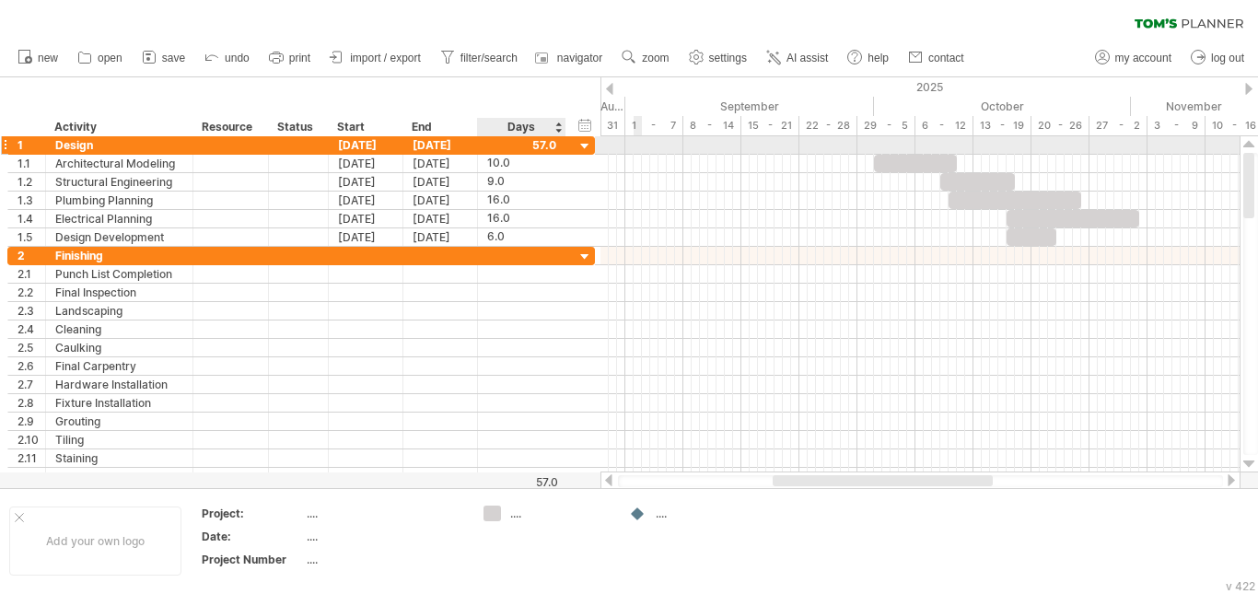
click at [550, 143] on div at bounding box center [521, 144] width 69 height 17
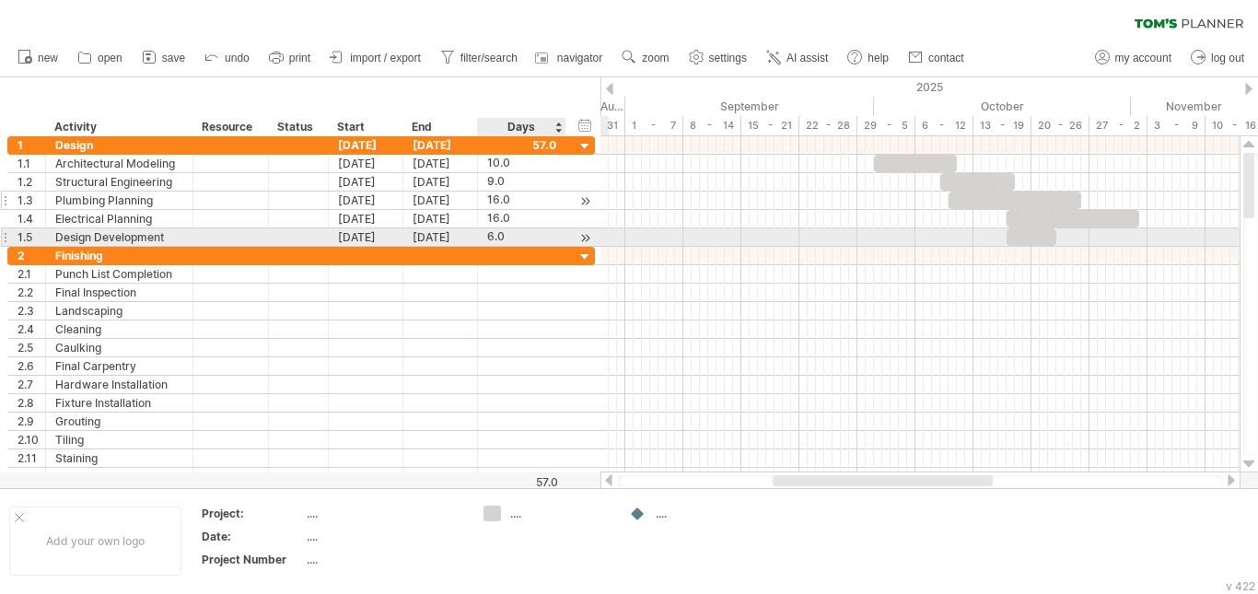
click at [510, 205] on div "16.0" at bounding box center [521, 200] width 69 height 17
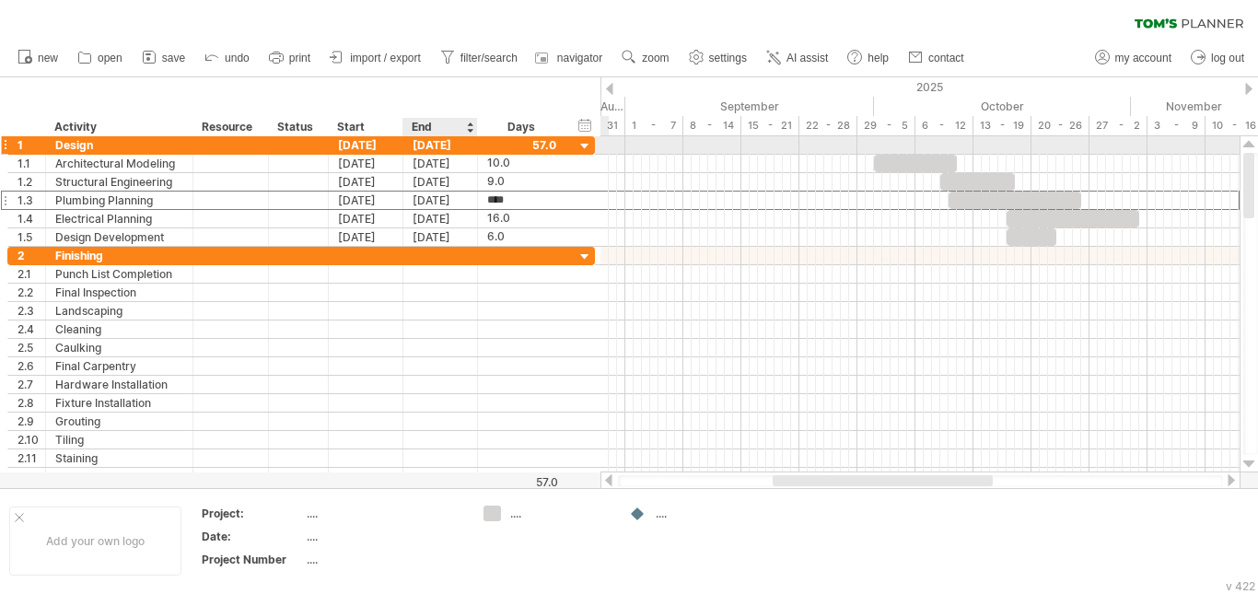
click at [438, 143] on div "[DATE]" at bounding box center [440, 144] width 75 height 17
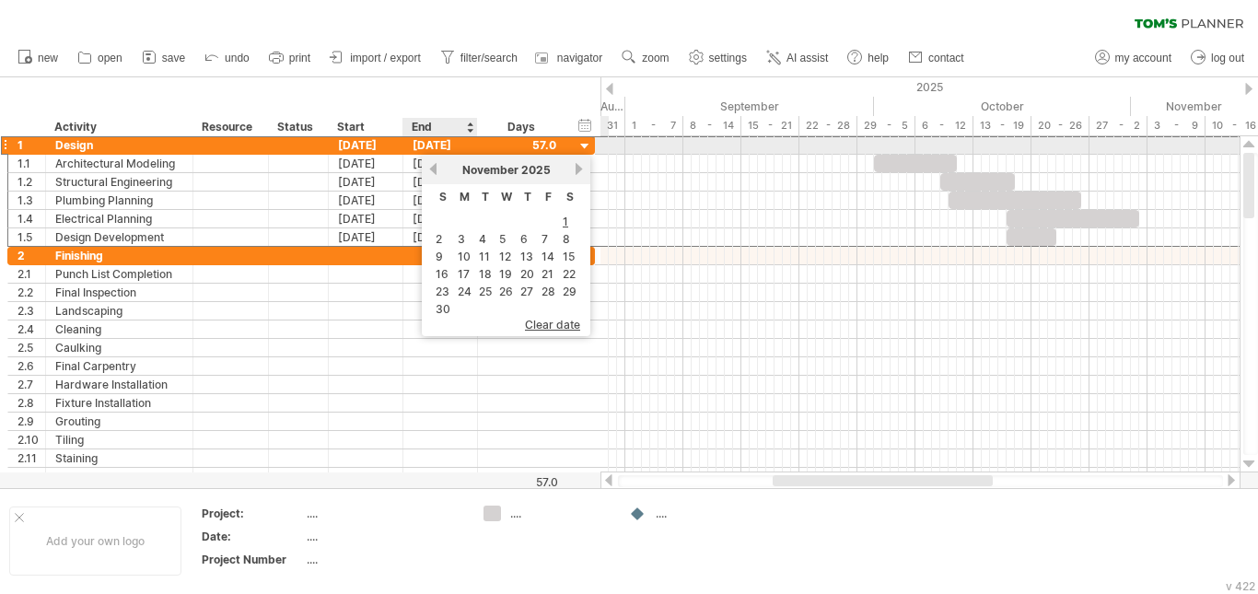
click at [438, 143] on div "[DATE]" at bounding box center [440, 144] width 75 height 17
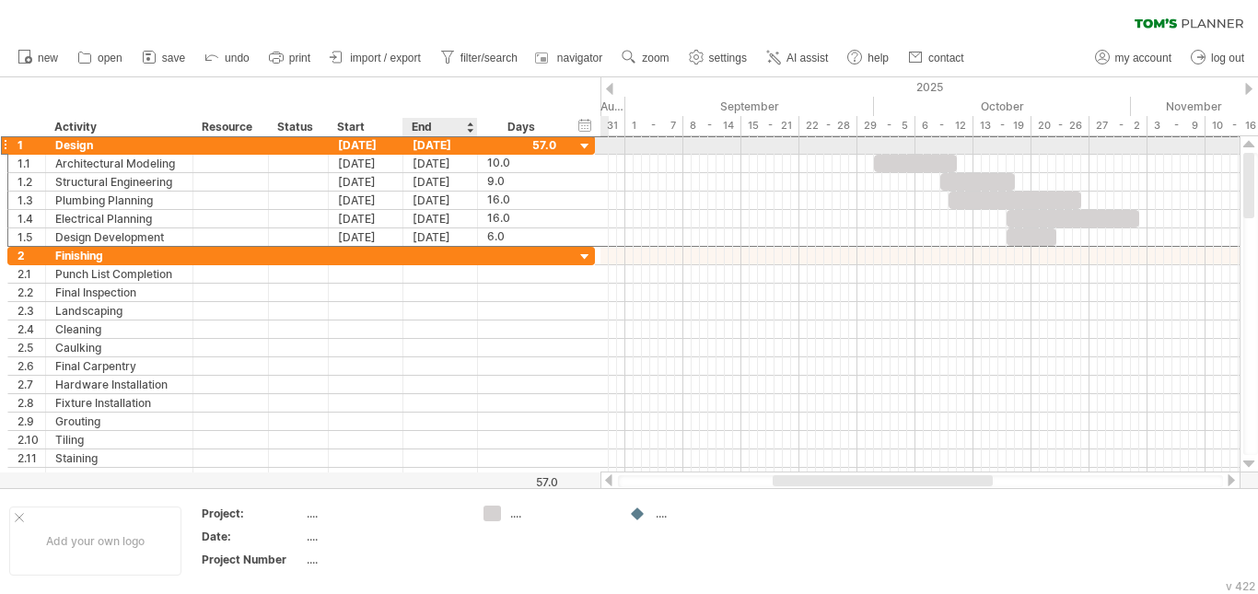
click at [406, 148] on div "[DATE]" at bounding box center [440, 144] width 75 height 17
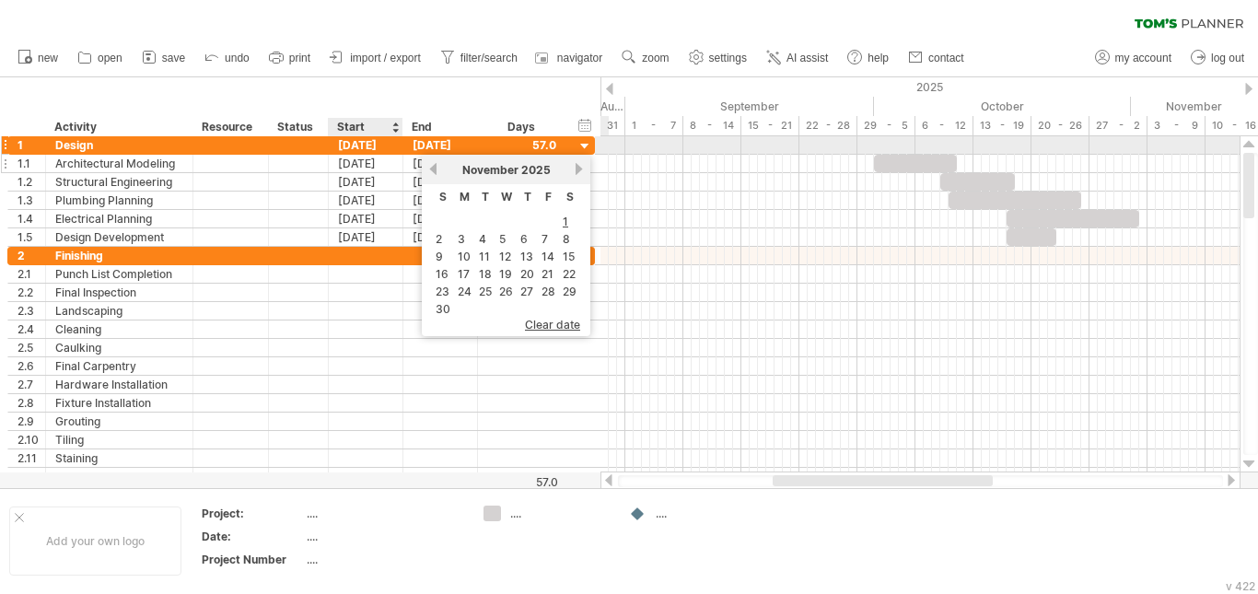
click at [347, 155] on div "**********" at bounding box center [301, 164] width 588 height 18
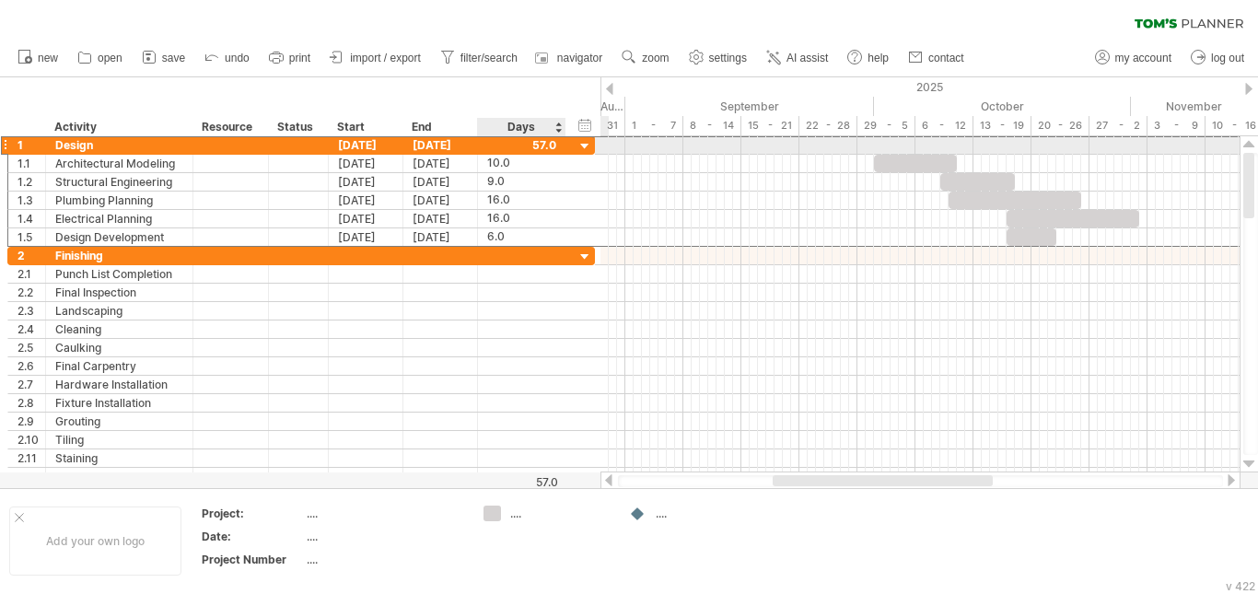
click at [556, 143] on div "57.0" at bounding box center [522, 144] width 88 height 17
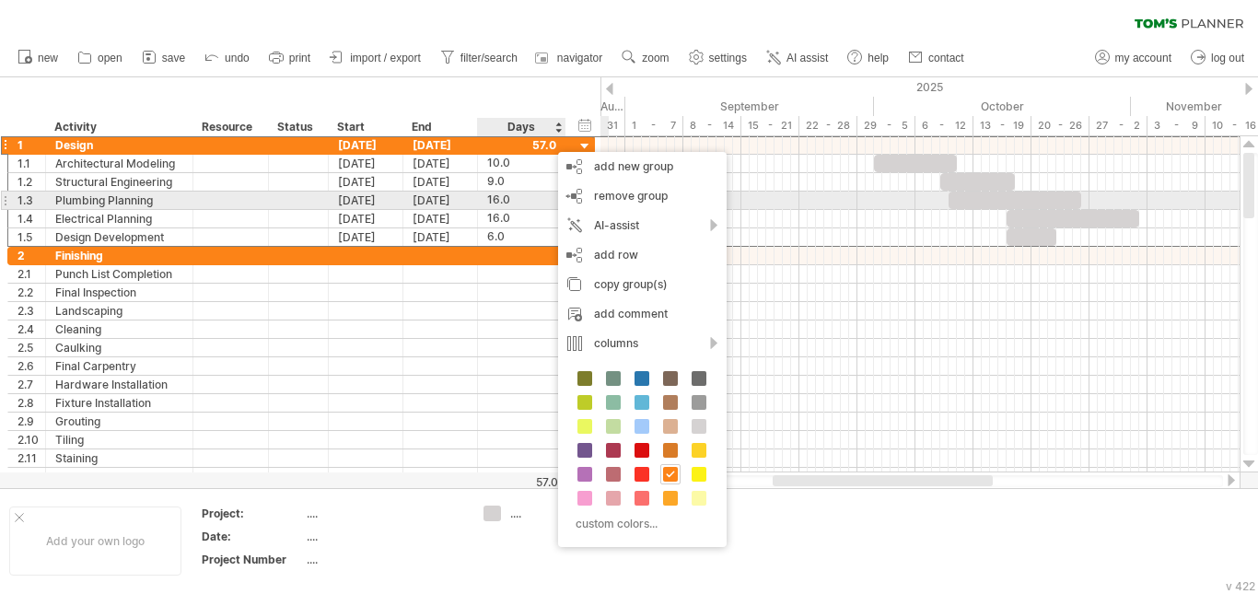
click at [508, 192] on div "16.0" at bounding box center [521, 200] width 69 height 17
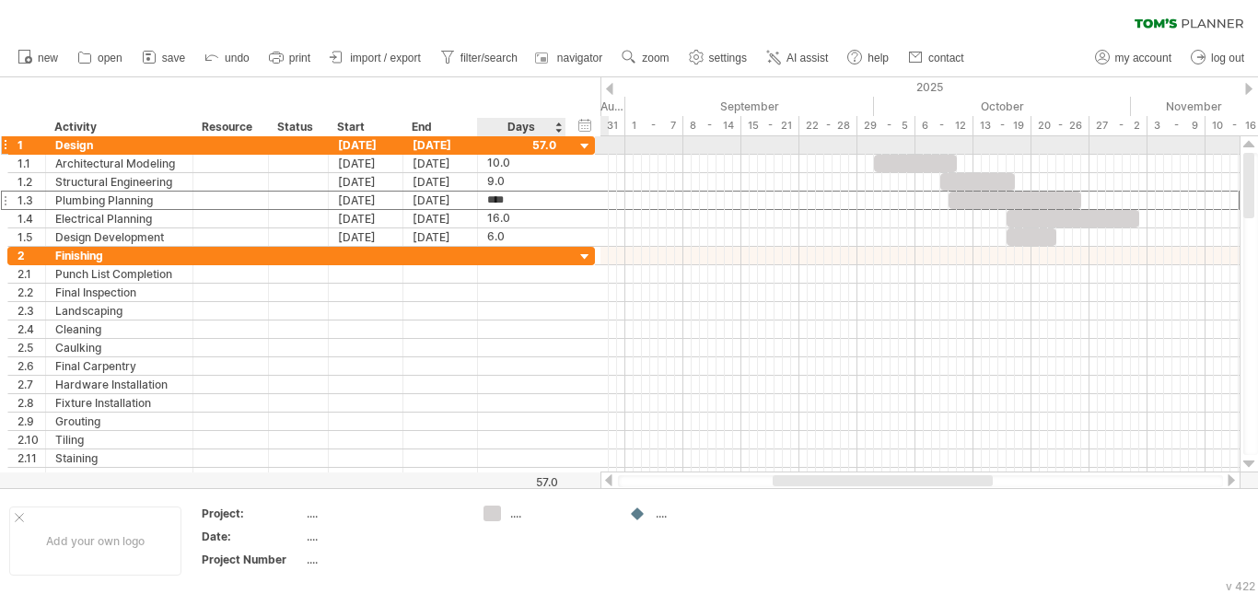
click at [539, 146] on div at bounding box center [521, 144] width 69 height 17
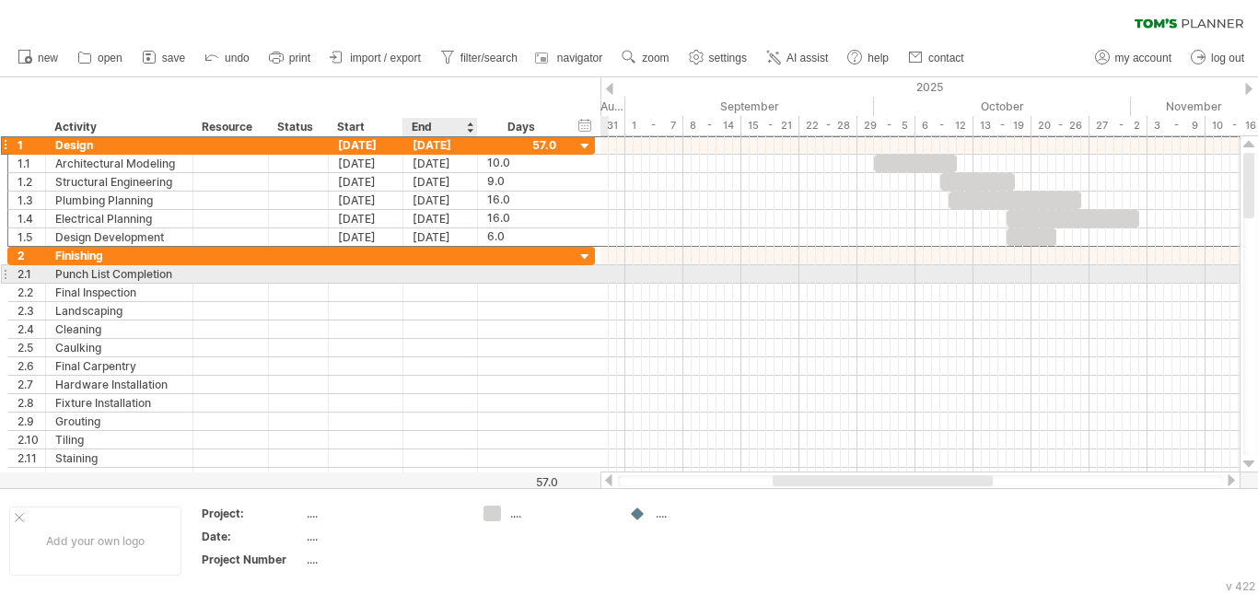
click at [431, 278] on div at bounding box center [440, 273] width 75 height 17
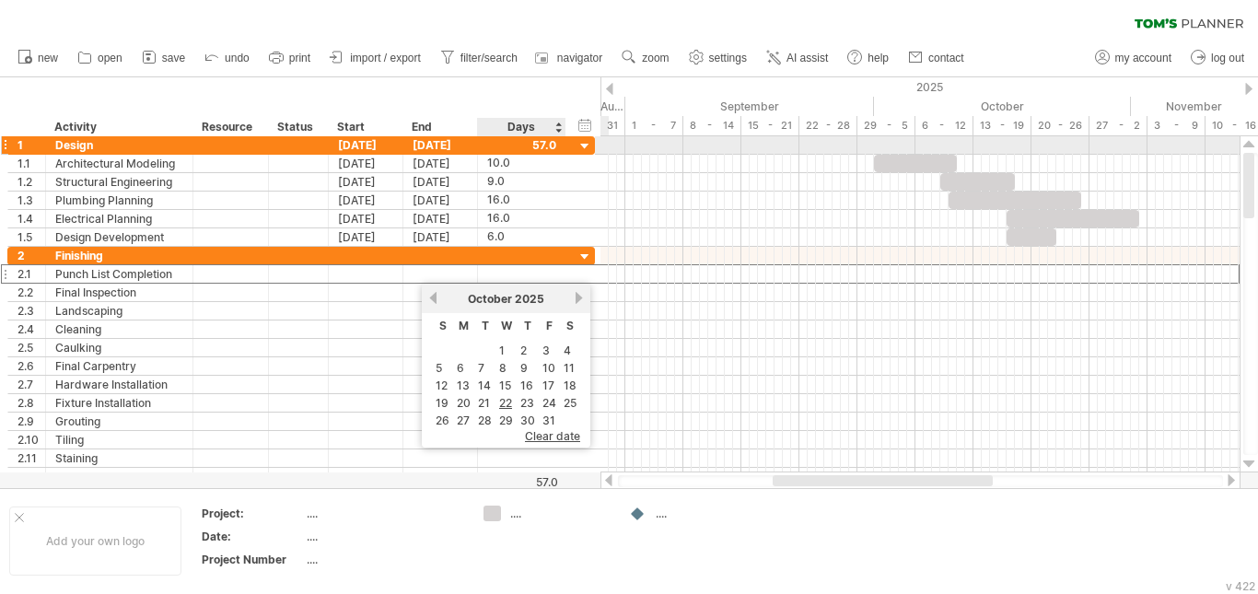
click at [562, 146] on div at bounding box center [563, 145] width 9 height 18
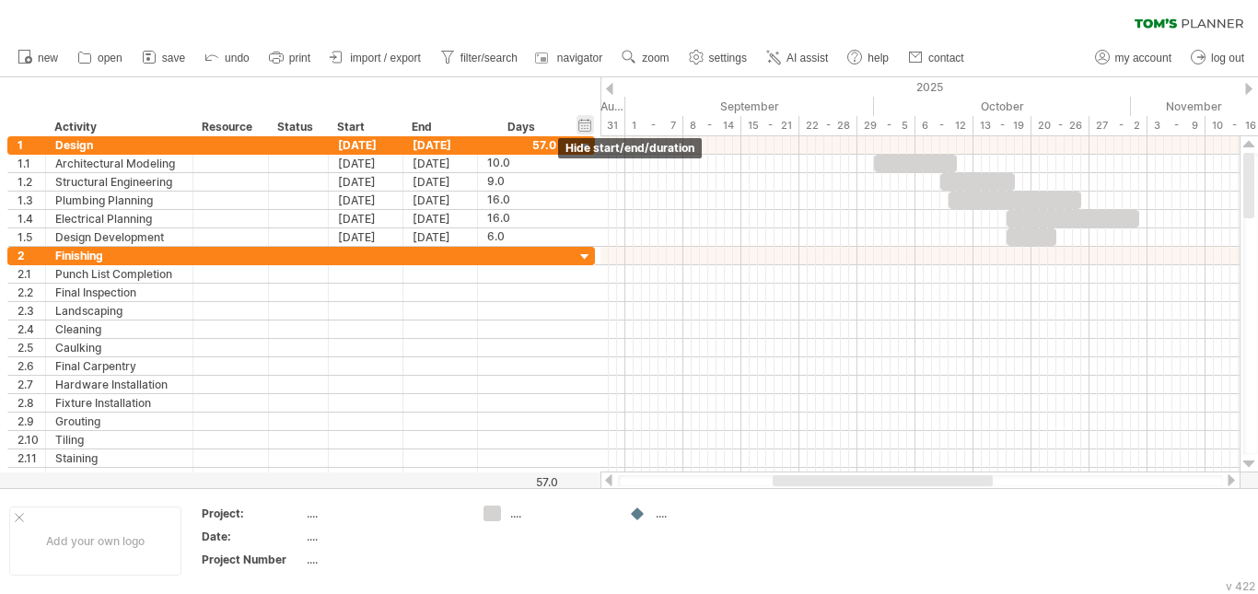
click at [590, 124] on div "hide start/end/duration show start/end/duration" at bounding box center [585, 124] width 17 height 19
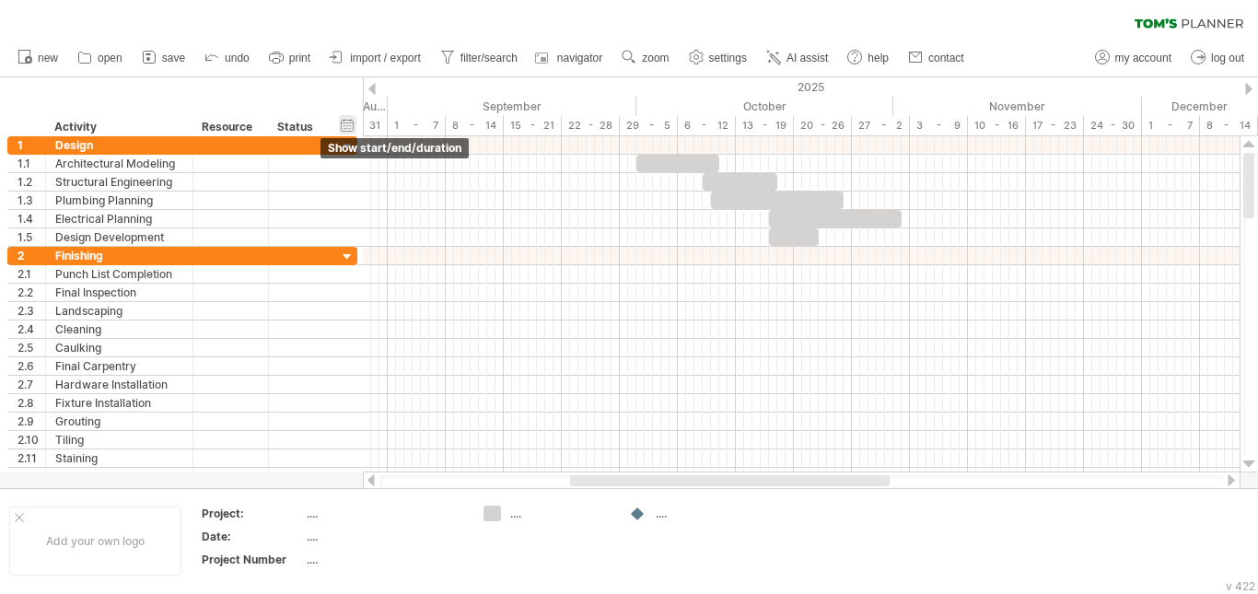
click at [353, 124] on div "hide start/end/duration show start/end/duration" at bounding box center [347, 124] width 17 height 19
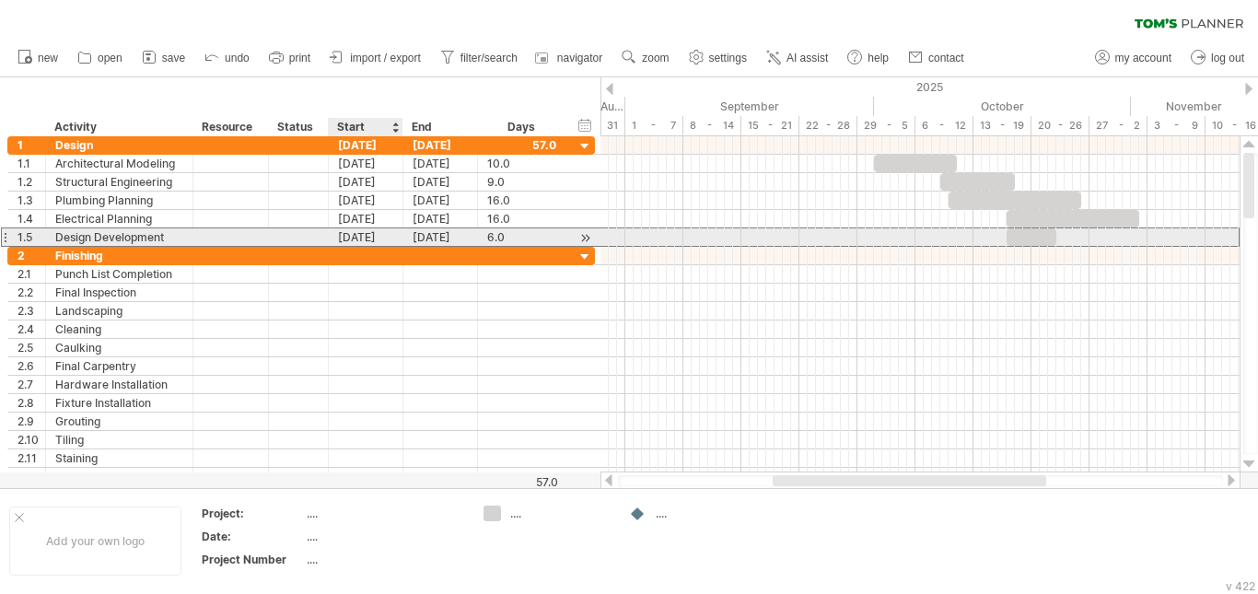
click at [369, 239] on div "[DATE]" at bounding box center [366, 236] width 75 height 17
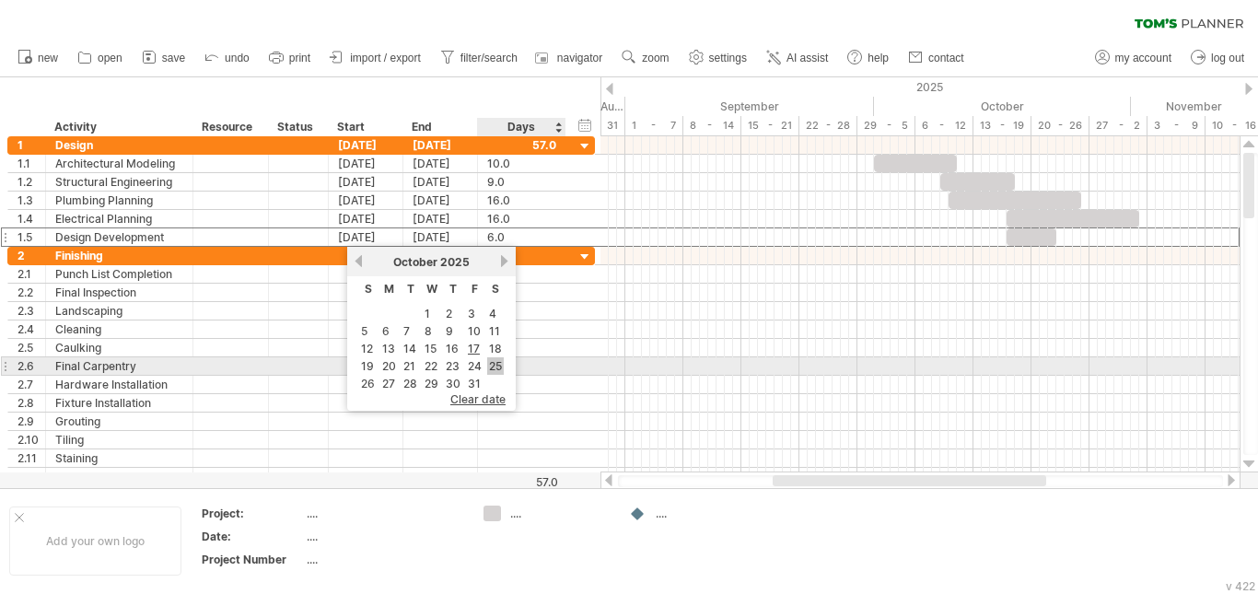
click at [494, 365] on link "25" at bounding box center [495, 365] width 17 height 17
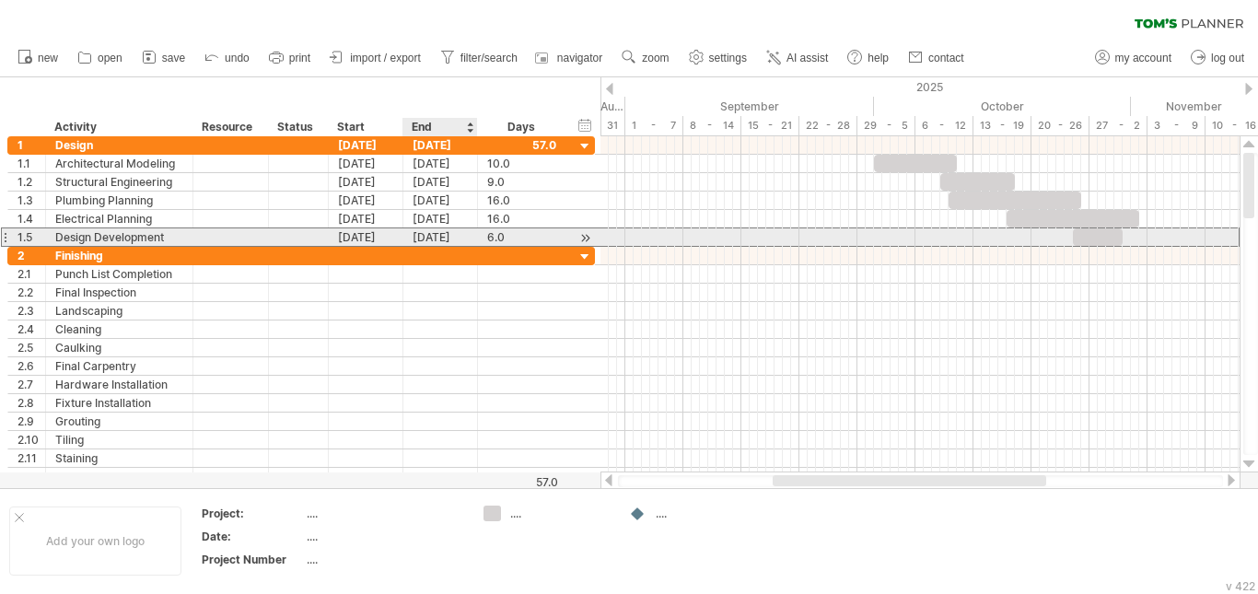
click at [457, 239] on div "[DATE]" at bounding box center [440, 236] width 75 height 17
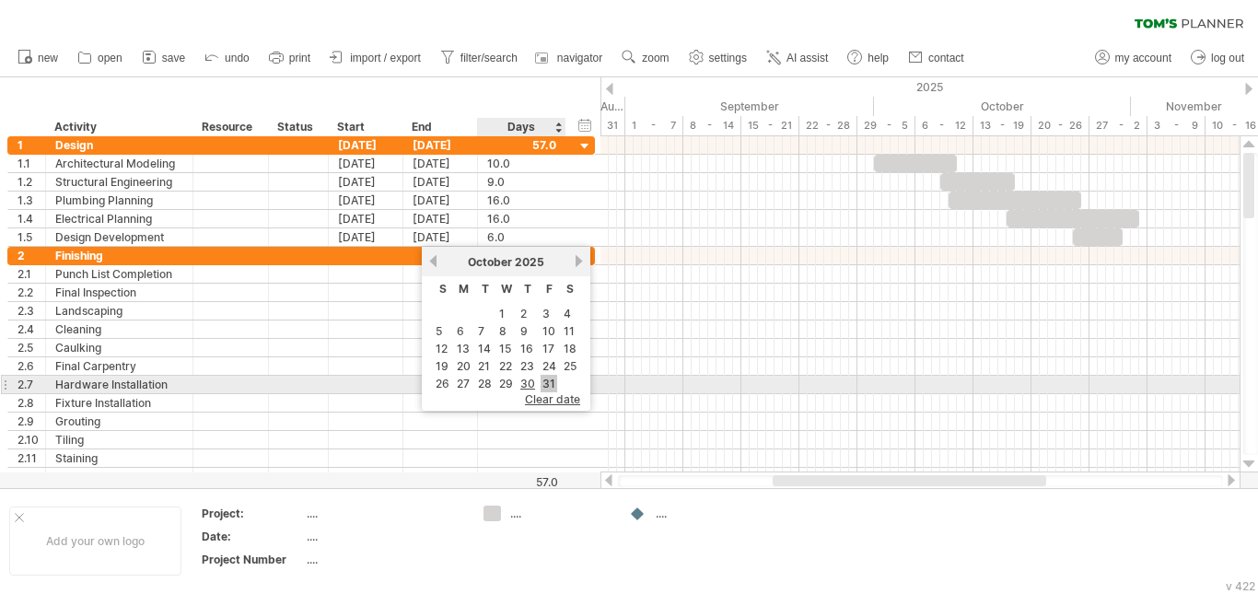
click at [551, 379] on link "31" at bounding box center [549, 383] width 17 height 17
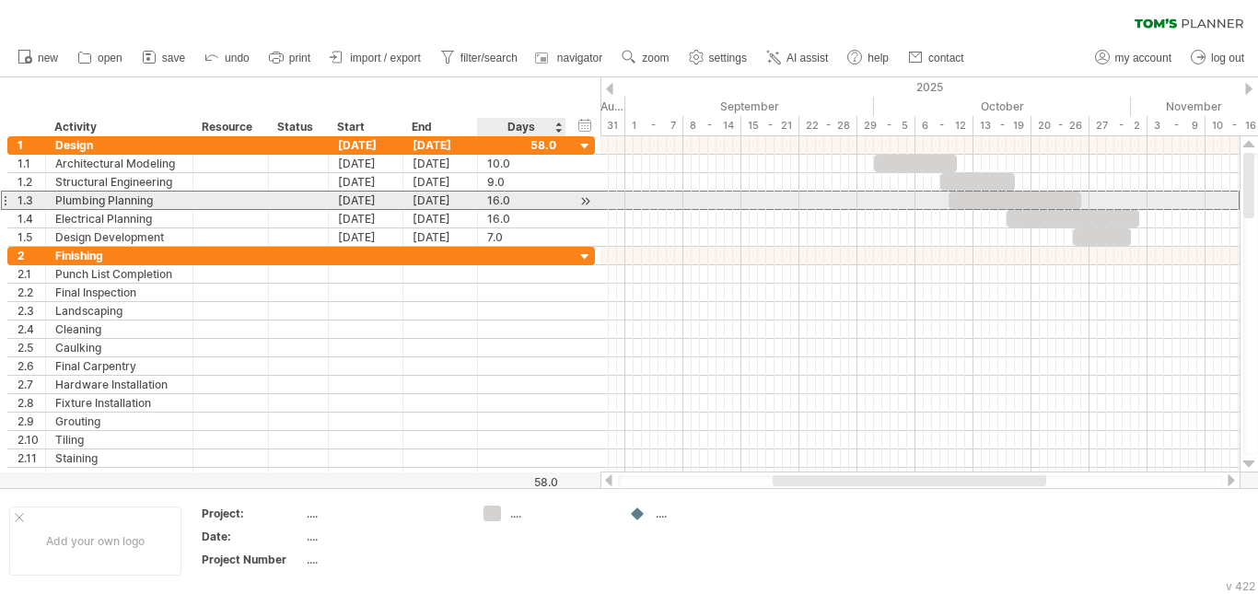
click at [488, 196] on div "16.0" at bounding box center [521, 200] width 69 height 17
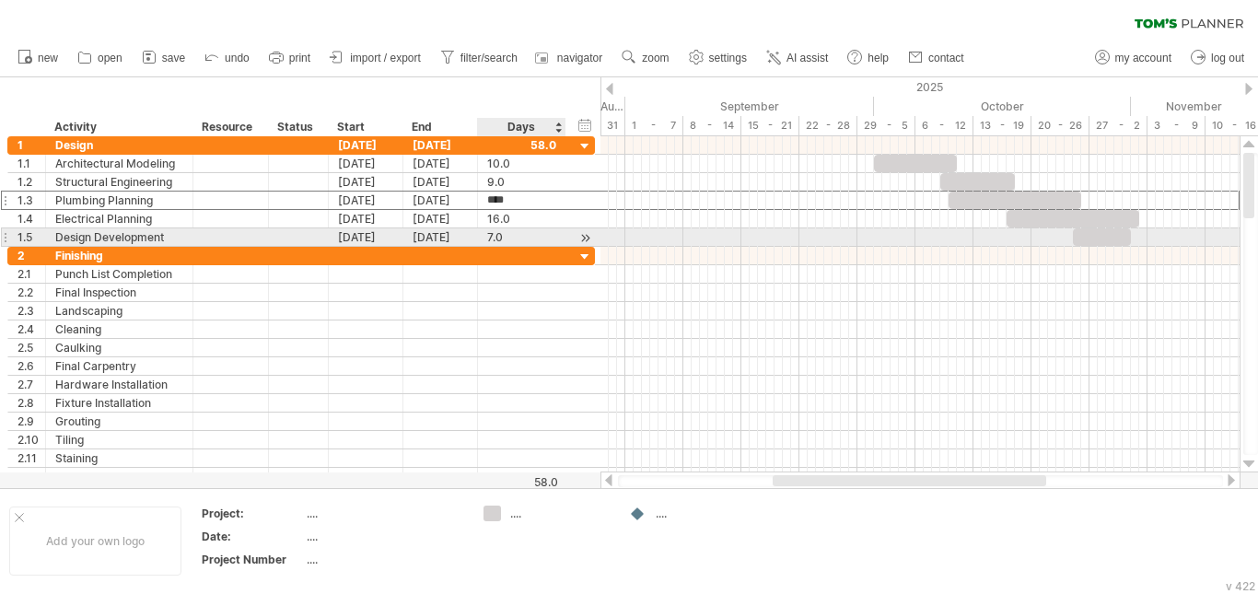
click at [493, 235] on div "7.0" at bounding box center [521, 236] width 69 height 17
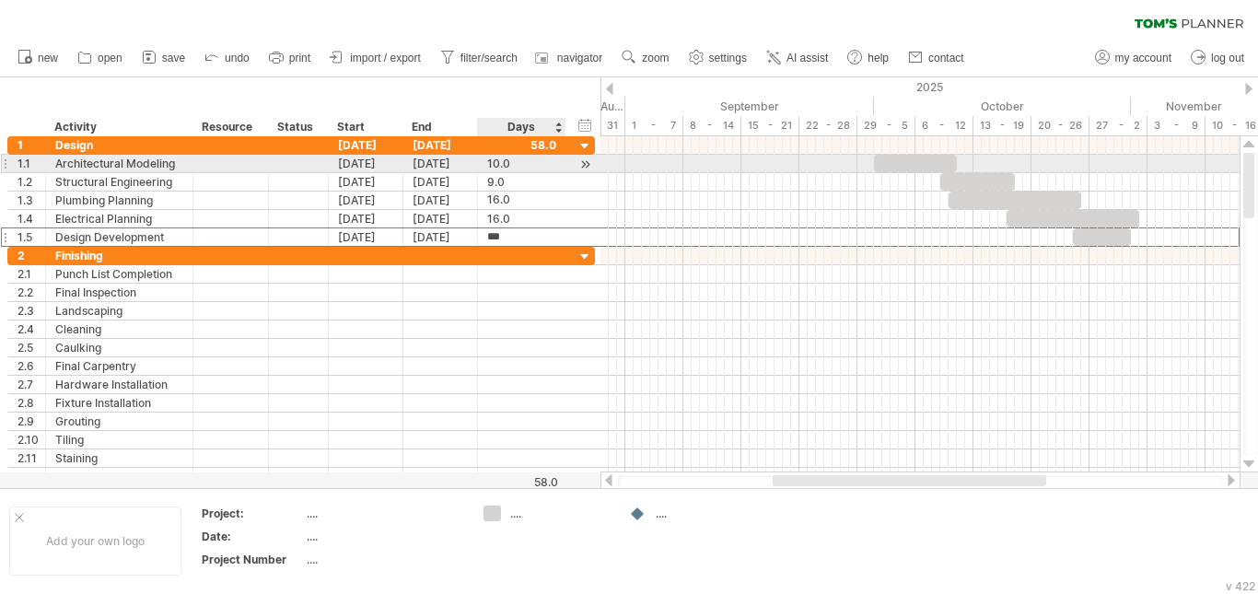
click at [494, 169] on div "10.0" at bounding box center [521, 163] width 69 height 17
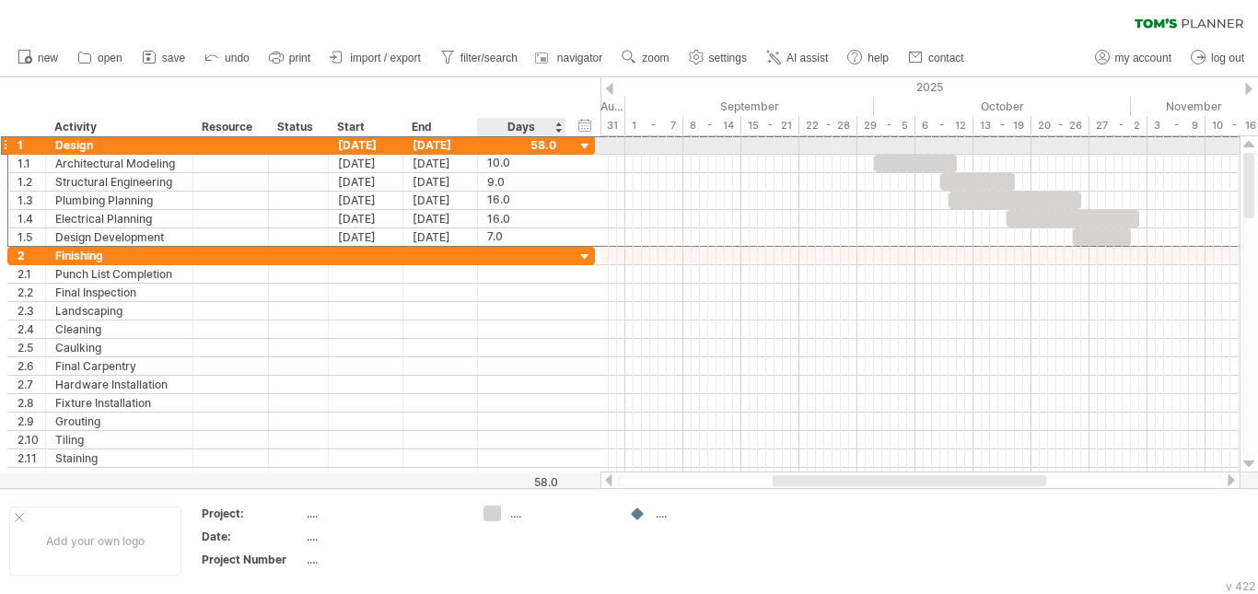
click at [533, 142] on div at bounding box center [521, 144] width 69 height 17
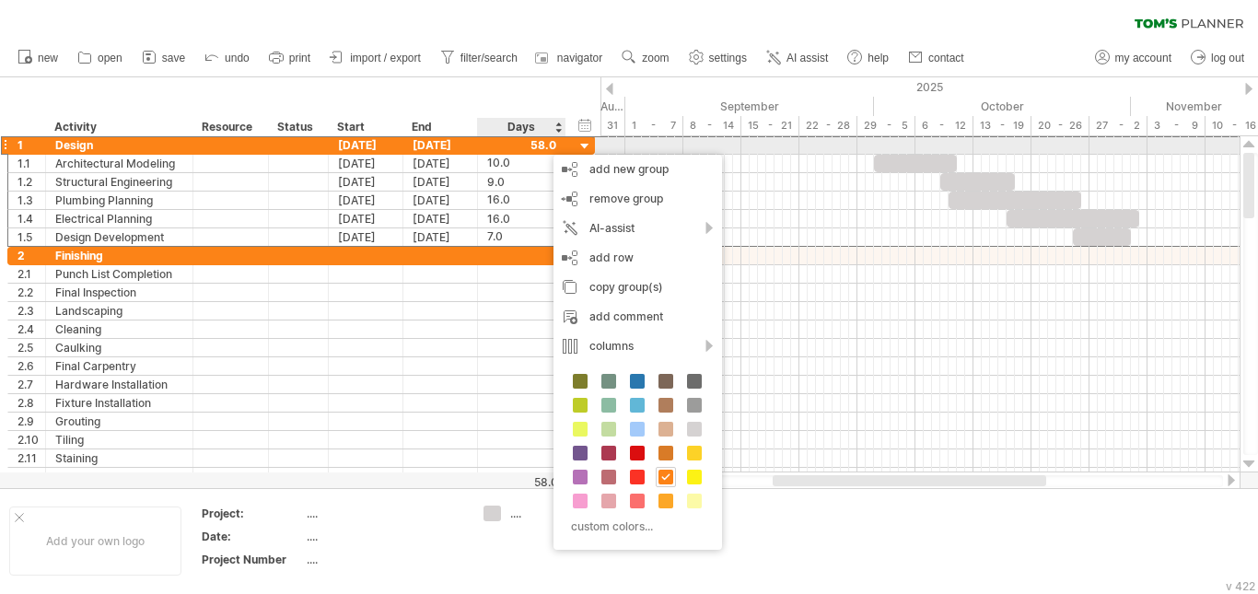
click at [544, 146] on div at bounding box center [521, 144] width 69 height 17
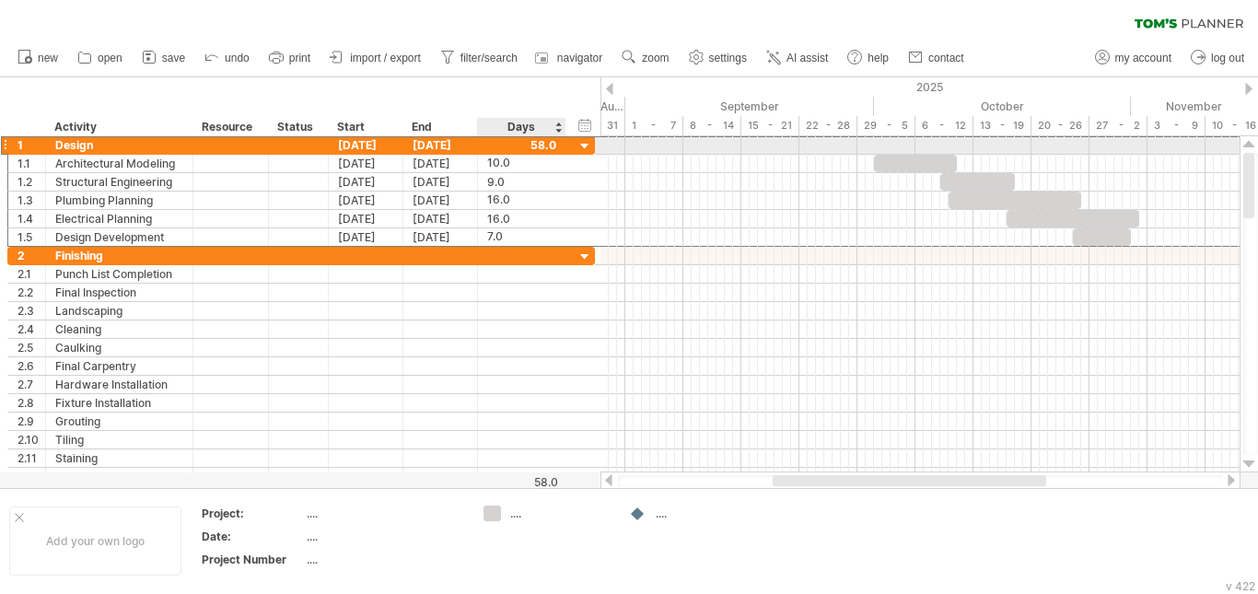
click at [545, 146] on div at bounding box center [521, 144] width 69 height 17
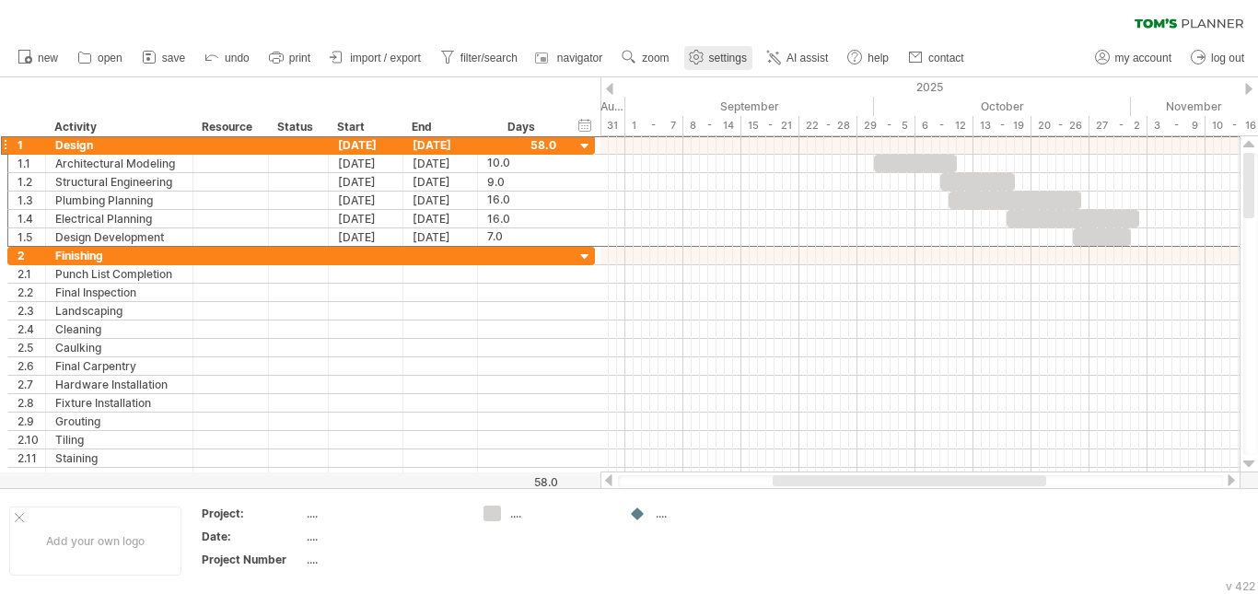
click at [717, 56] on span "settings" at bounding box center [728, 58] width 38 height 13
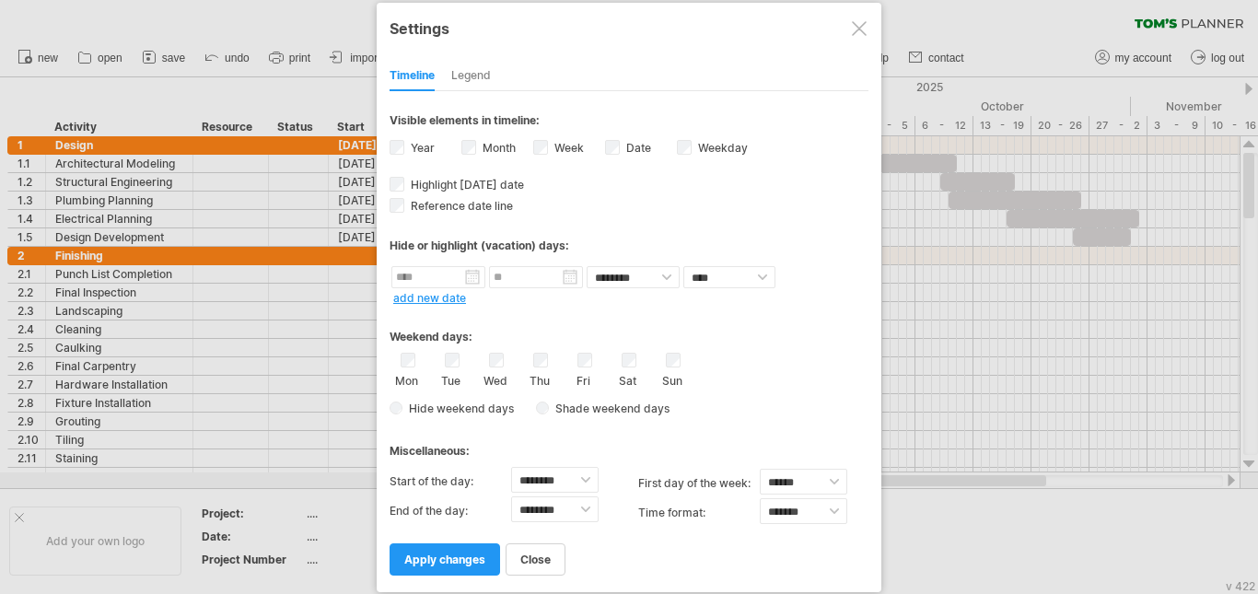
click at [472, 562] on span "apply changes" at bounding box center [444, 560] width 81 height 14
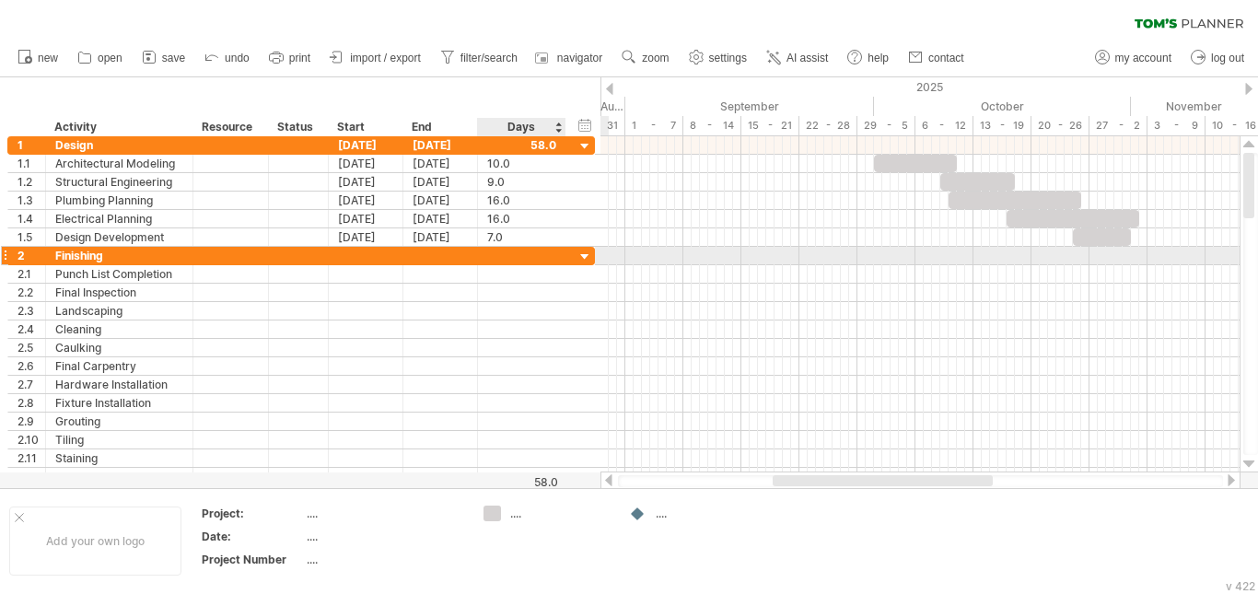
click at [556, 248] on div at bounding box center [522, 255] width 88 height 17
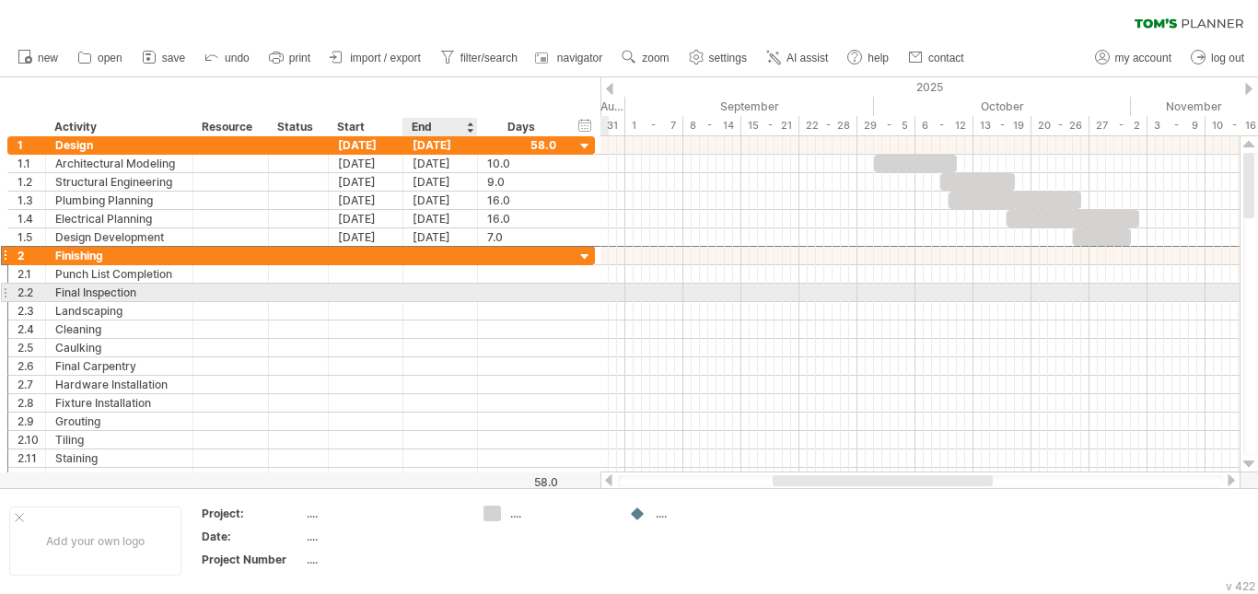
click at [415, 296] on div at bounding box center [440, 292] width 75 height 17
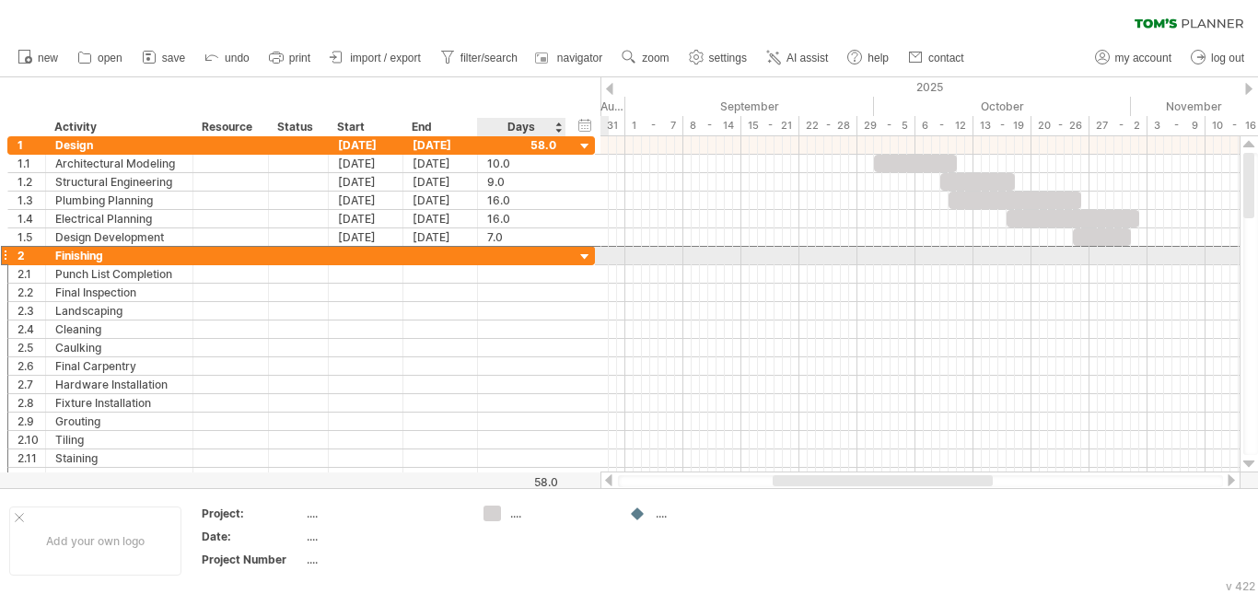
click at [567, 262] on div "2 ********* Finishing" at bounding box center [301, 255] width 588 height 19
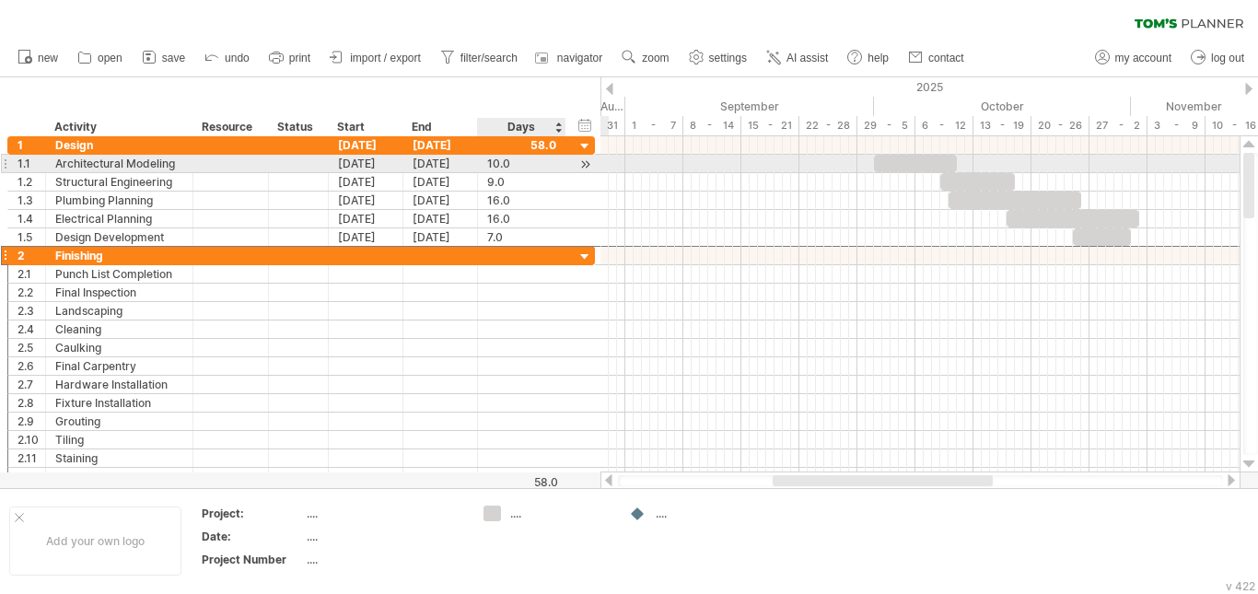
click at [511, 161] on div "10.0" at bounding box center [521, 163] width 69 height 17
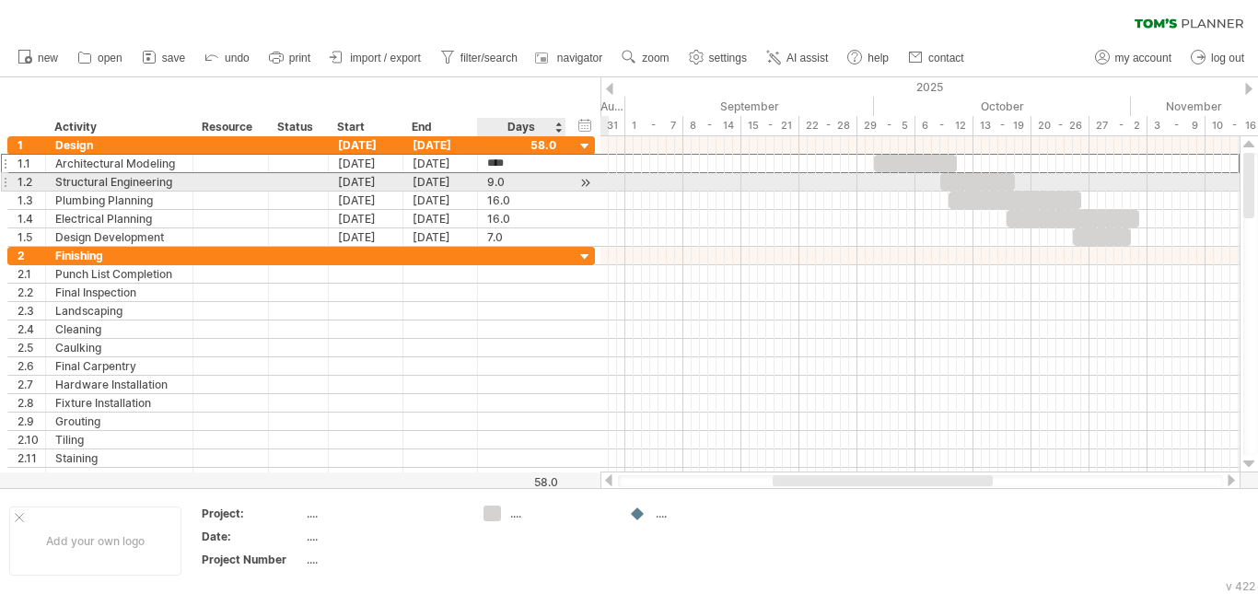
click at [506, 184] on div "9.0" at bounding box center [521, 181] width 69 height 17
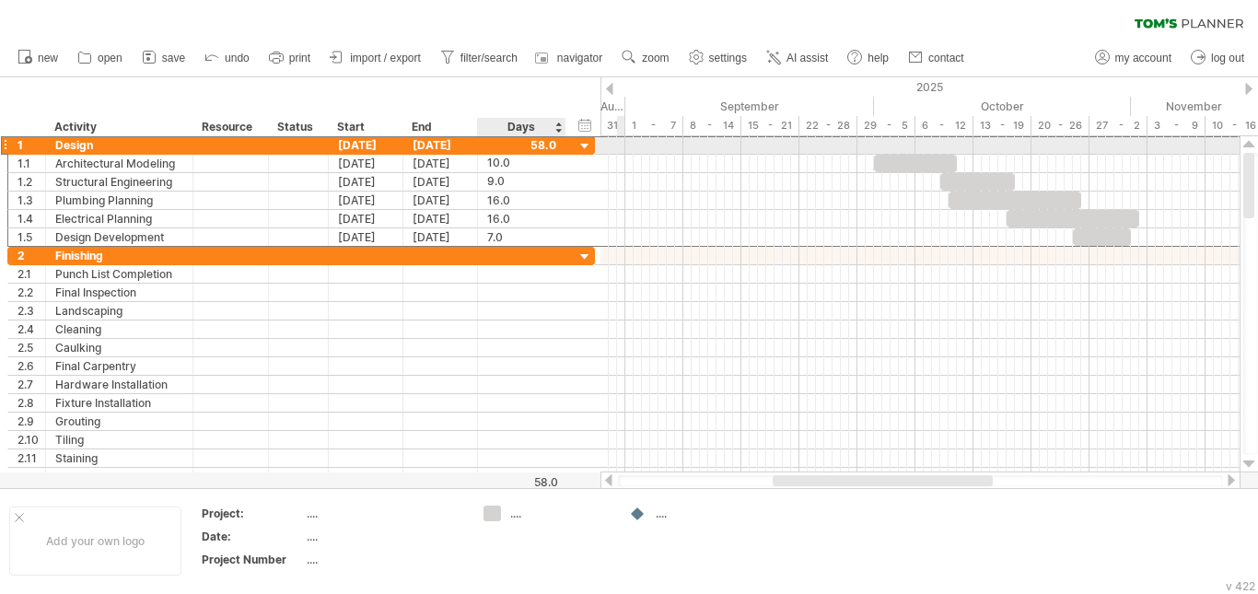
click at [554, 148] on div at bounding box center [521, 144] width 69 height 17
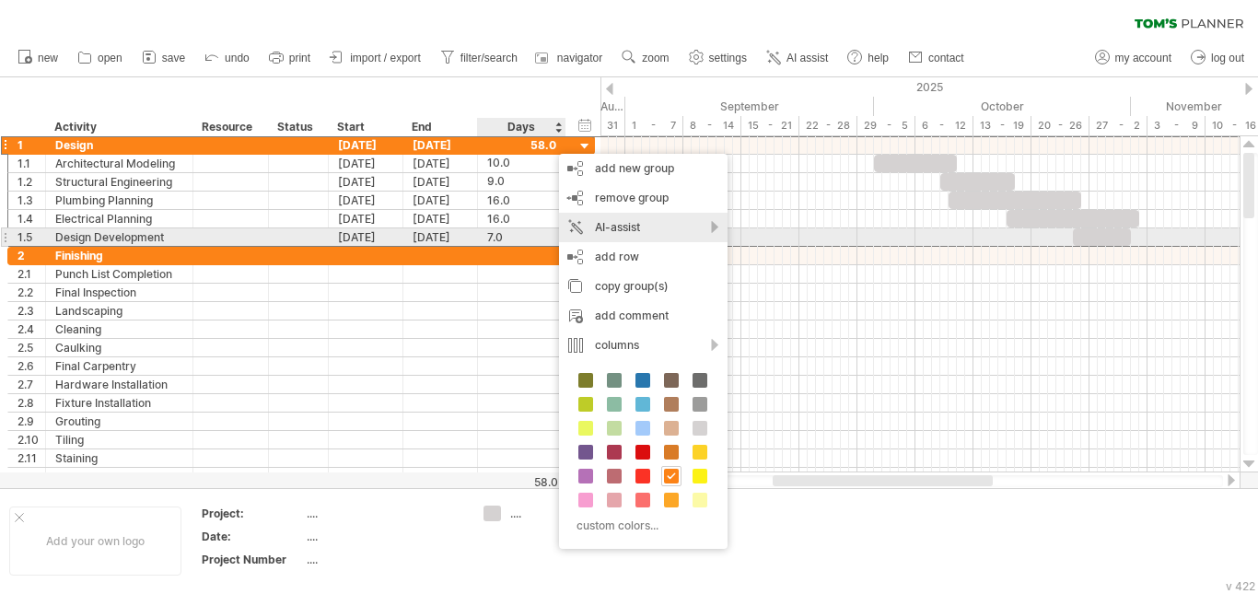
click at [703, 229] on div "AI-assist" at bounding box center [643, 227] width 169 height 29
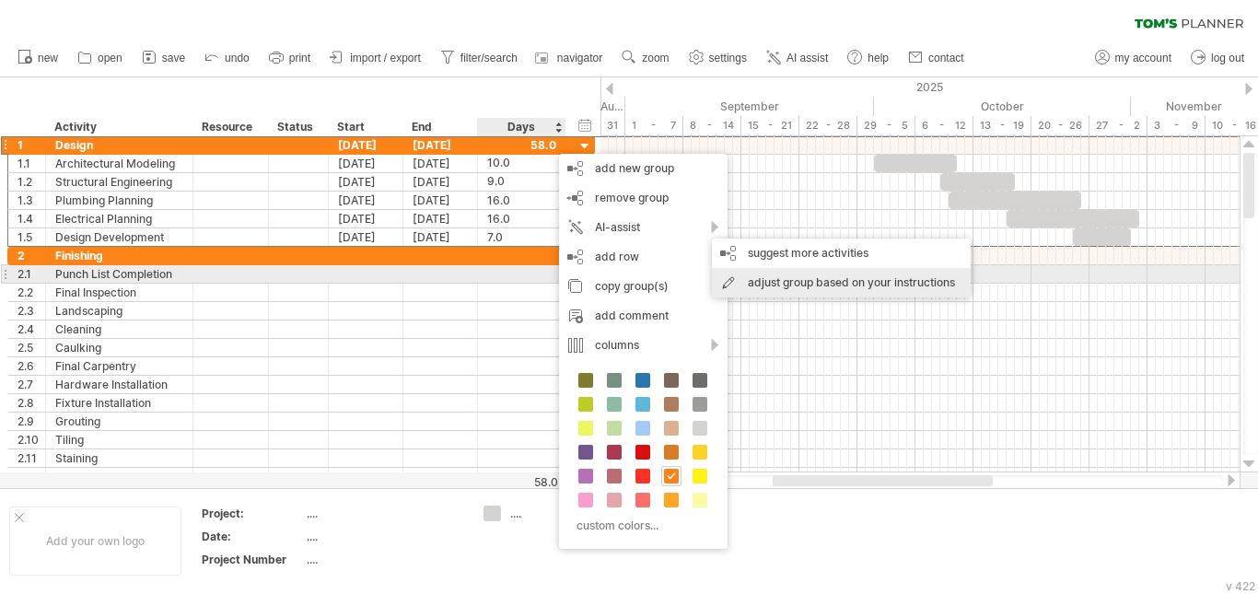
click at [765, 276] on div "adjust group based on your instructions" at bounding box center [841, 282] width 259 height 29
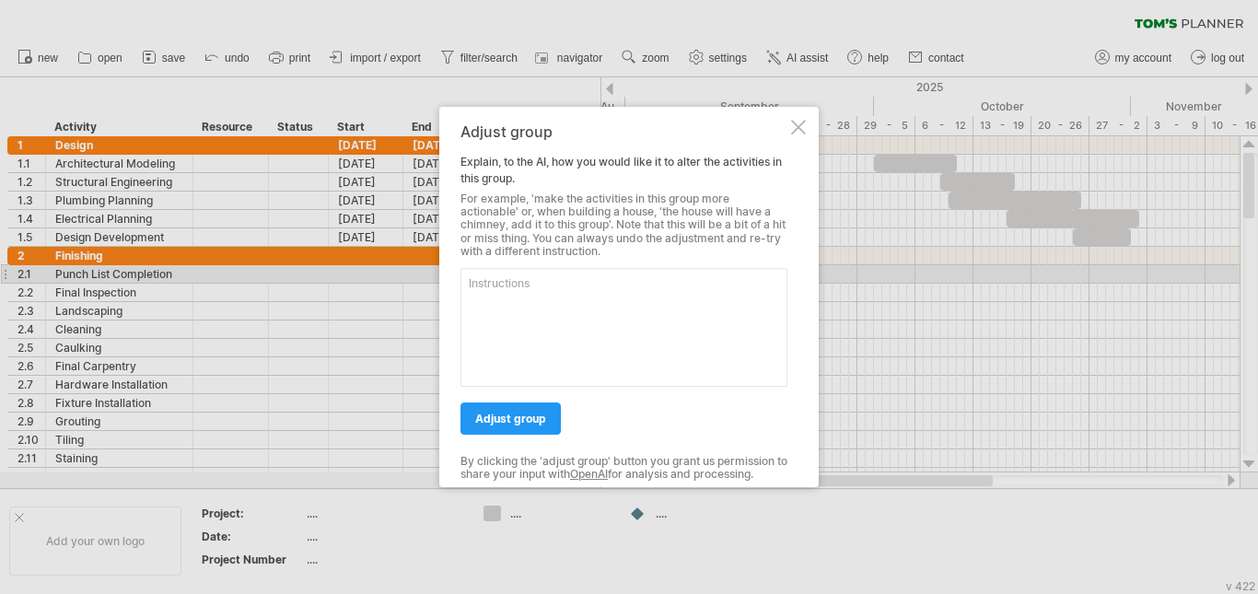
click at [799, 121] on div at bounding box center [798, 127] width 15 height 15
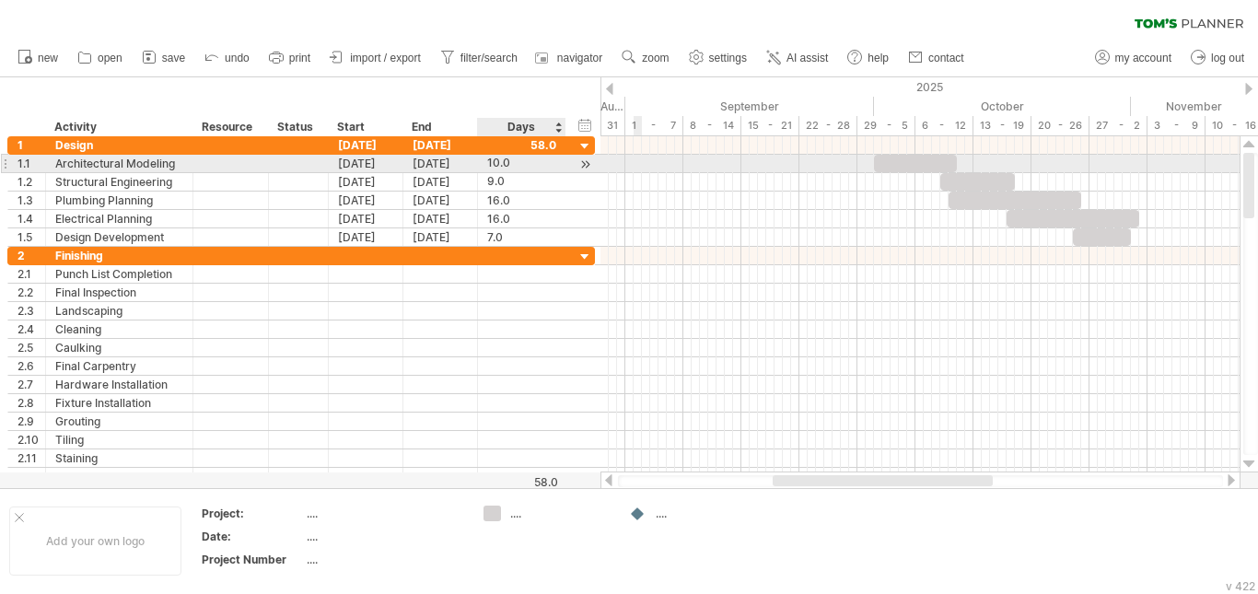
click at [584, 162] on div at bounding box center [585, 164] width 17 height 19
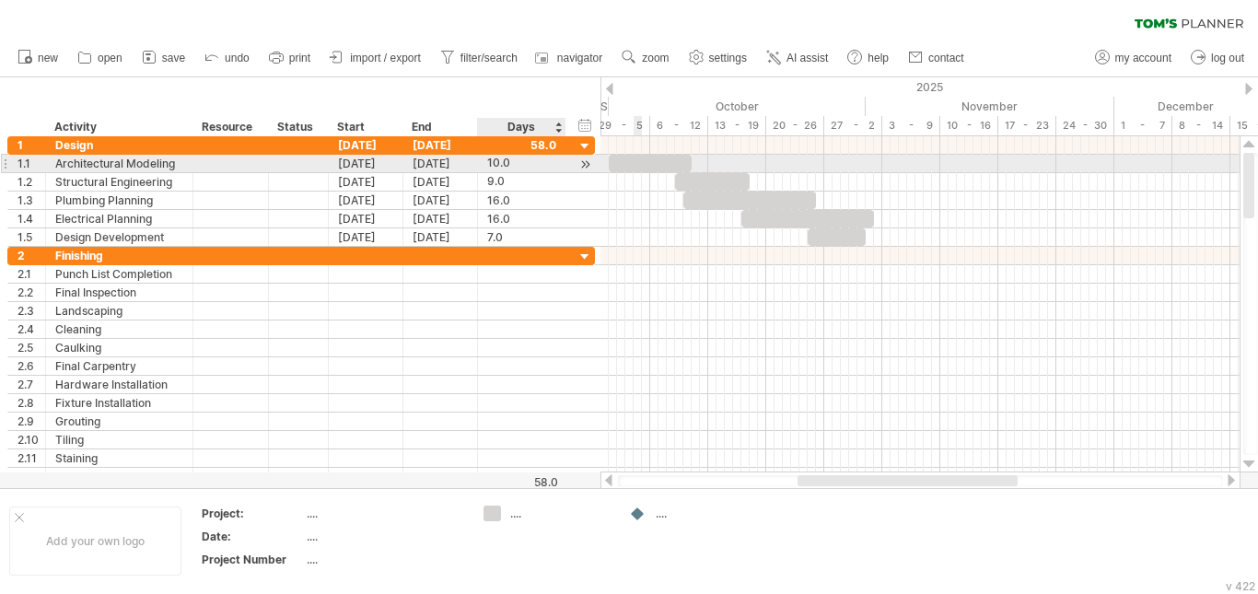
click at [584, 162] on div at bounding box center [585, 164] width 17 height 19
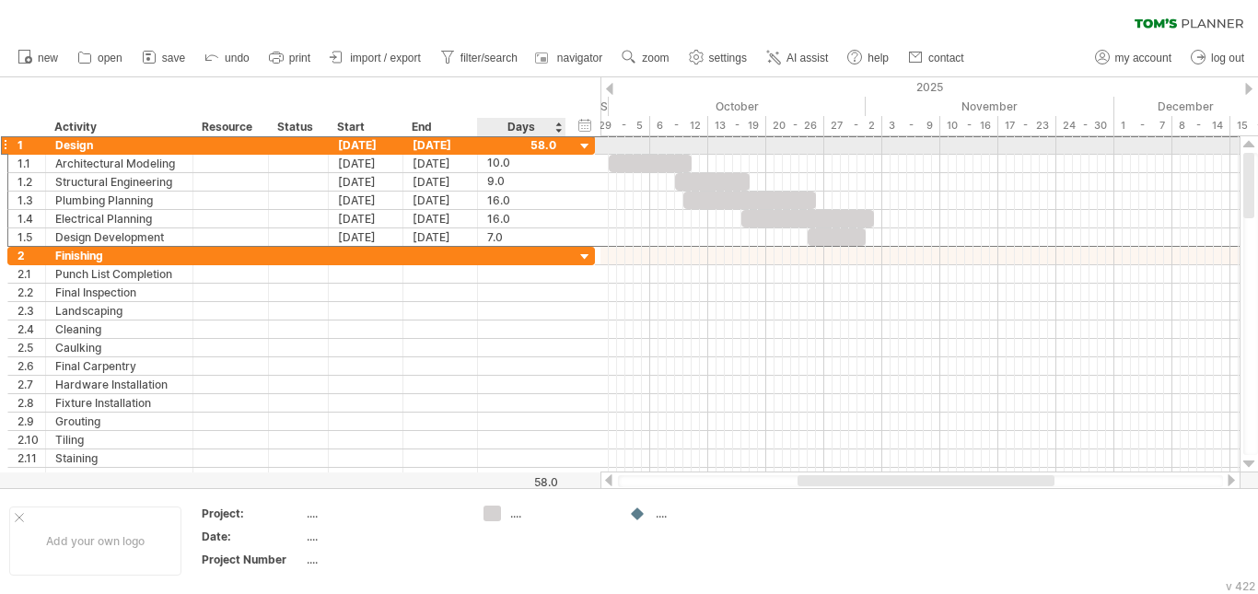
click at [488, 141] on div at bounding box center [521, 144] width 69 height 17
type input "**"
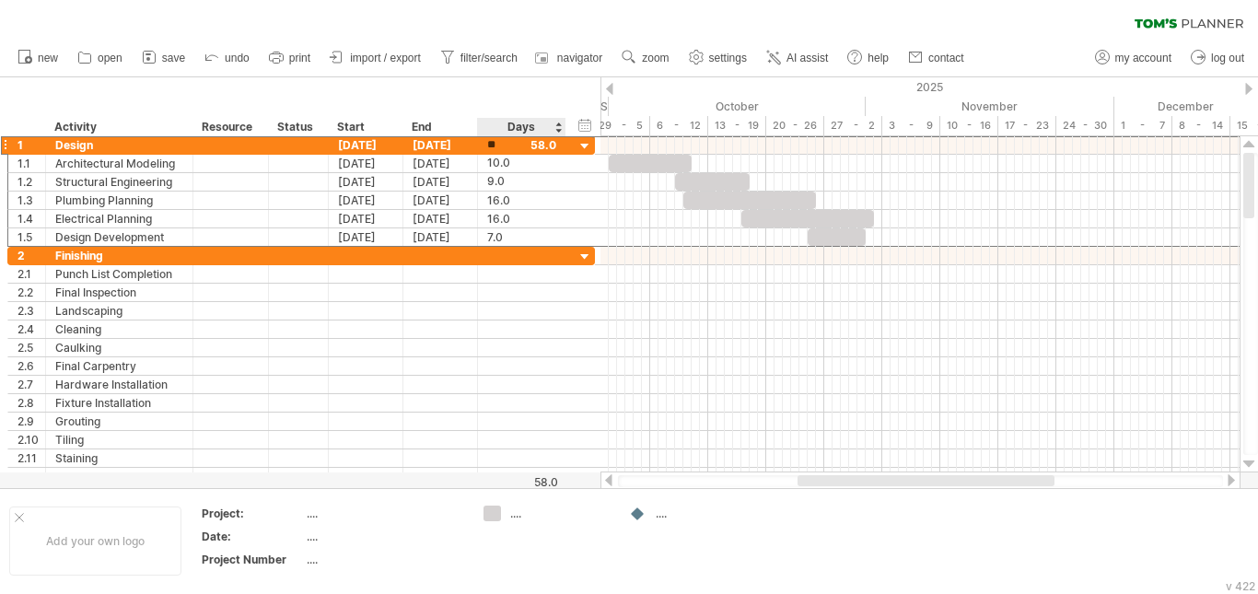
click at [495, 81] on div "hide start/end/duration show start/end/duration ******** Activity ******** Reso…" at bounding box center [300, 106] width 600 height 59
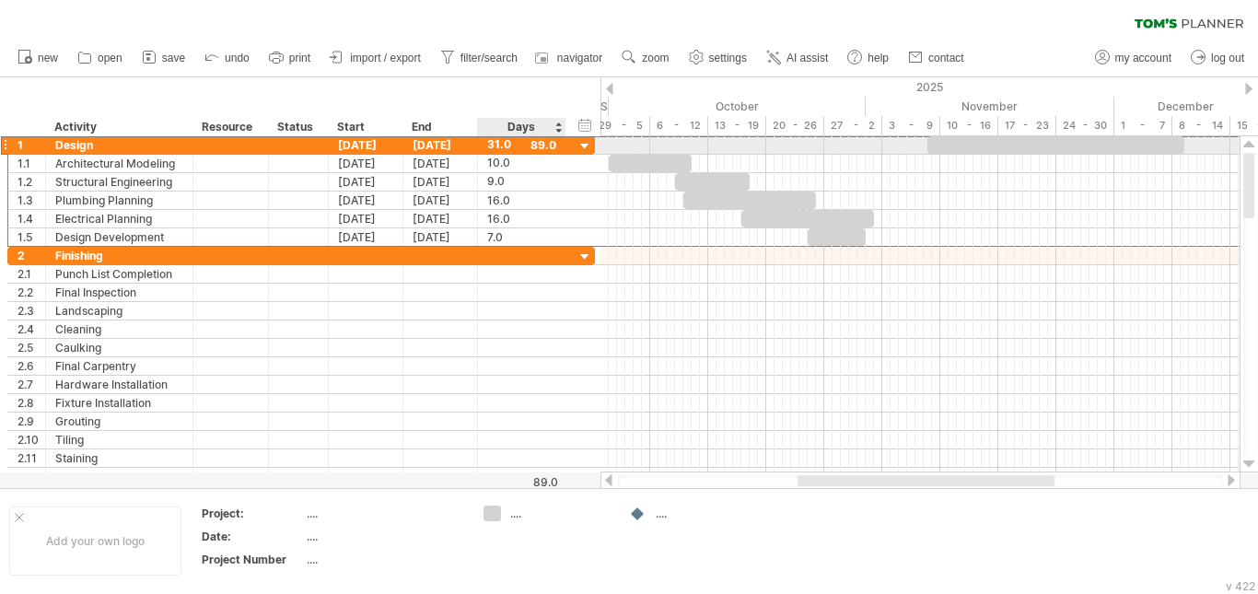
click at [508, 146] on div "31.0" at bounding box center [521, 144] width 69 height 17
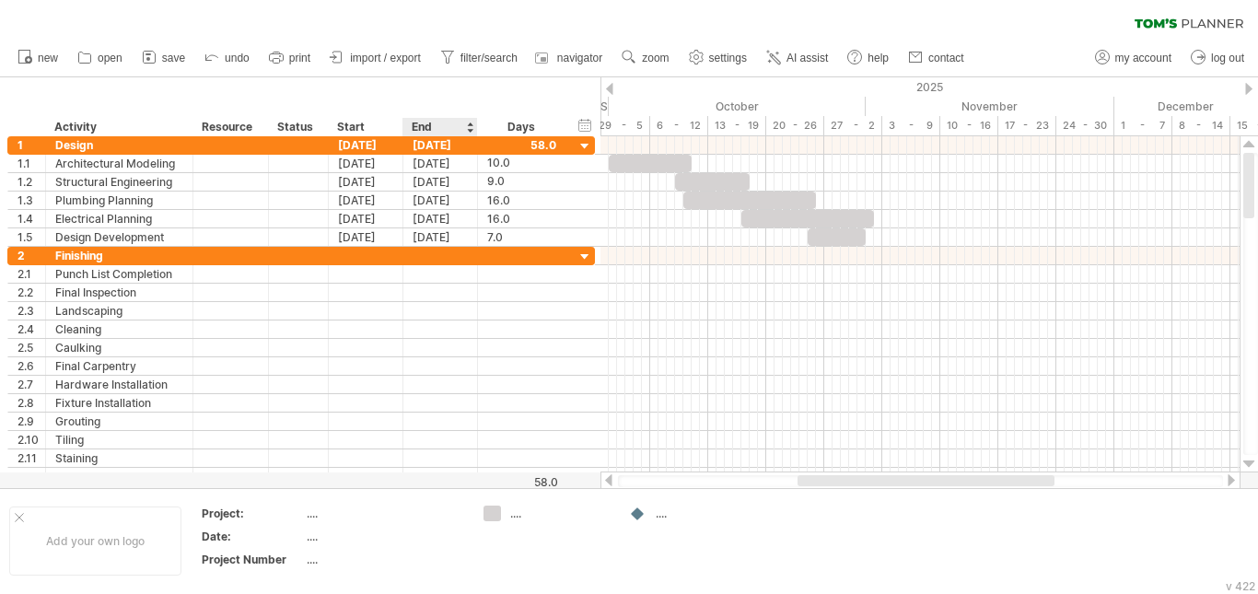
click at [449, 114] on div "hide start/end/duration show start/end/duration ******** Activity ******** Reso…" at bounding box center [300, 106] width 600 height 59
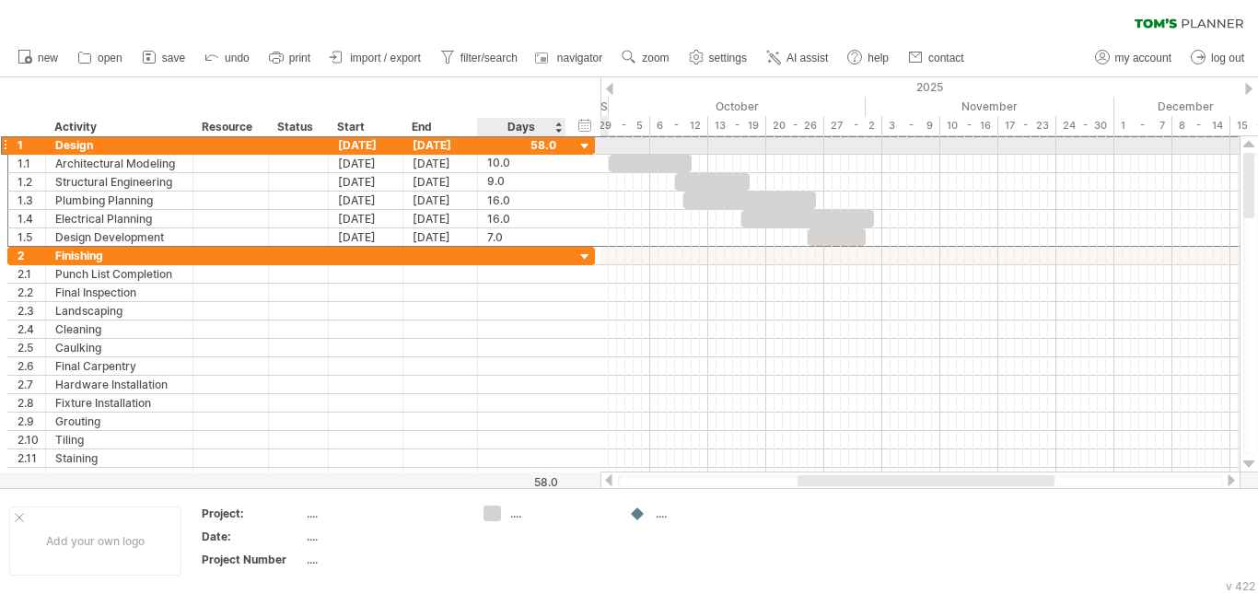
click at [548, 146] on div at bounding box center [521, 144] width 69 height 17
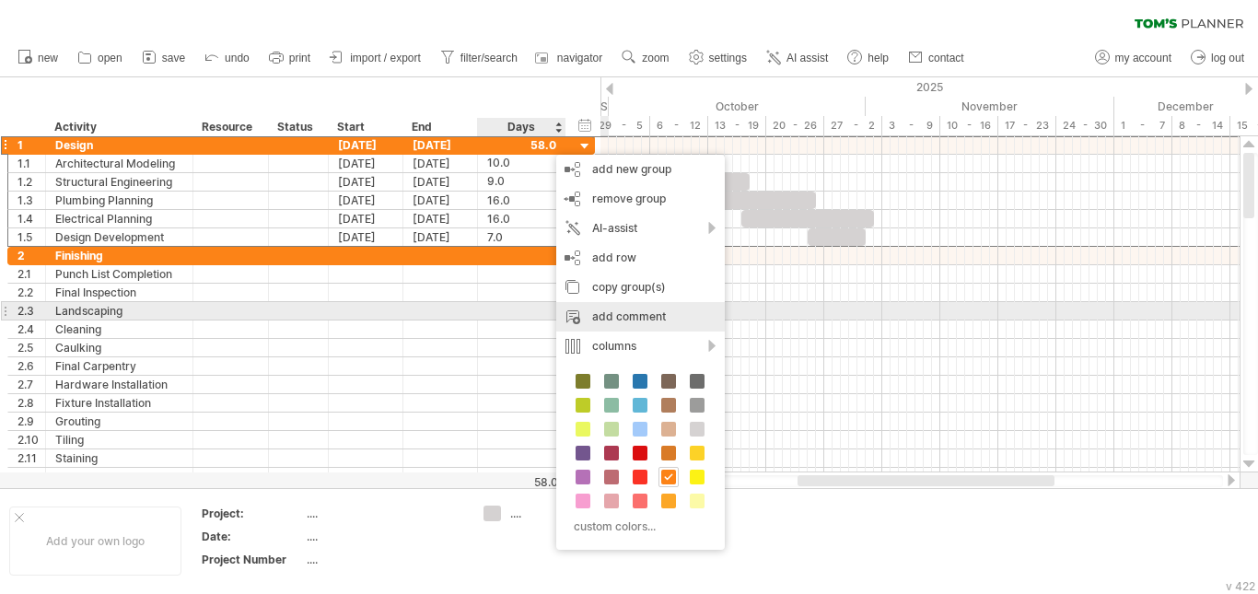
click at [667, 308] on div "add comment" at bounding box center [640, 316] width 169 height 29
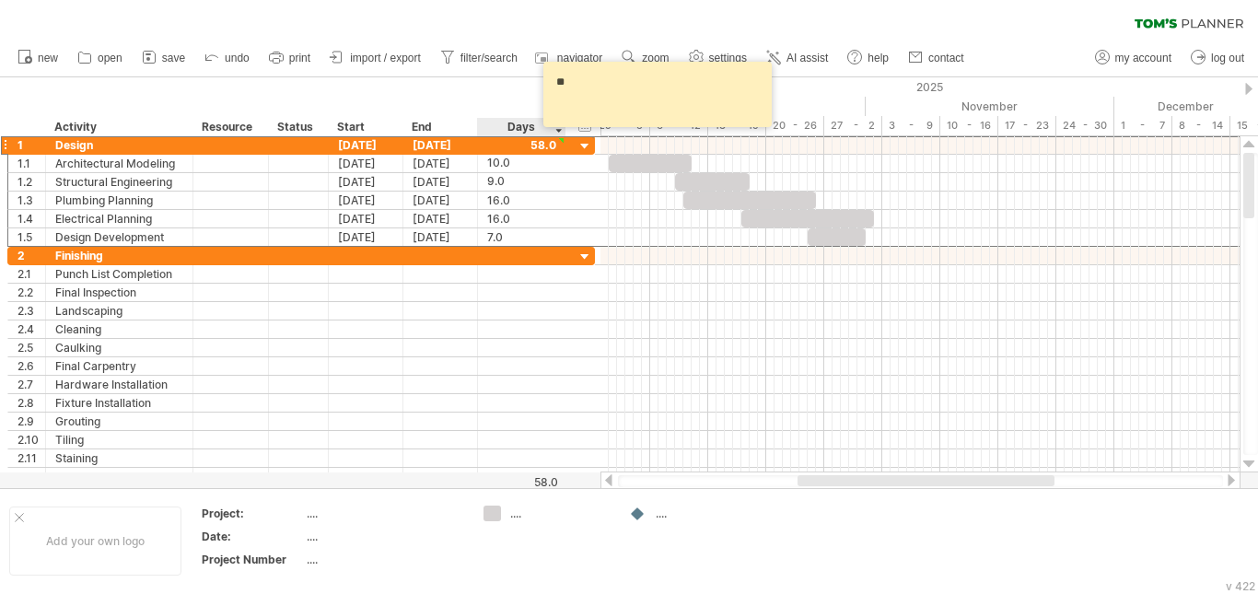
click at [492, 88] on div "hide start/end/duration show start/end/duration ******** Activity ******** Reso…" at bounding box center [300, 106] width 600 height 59
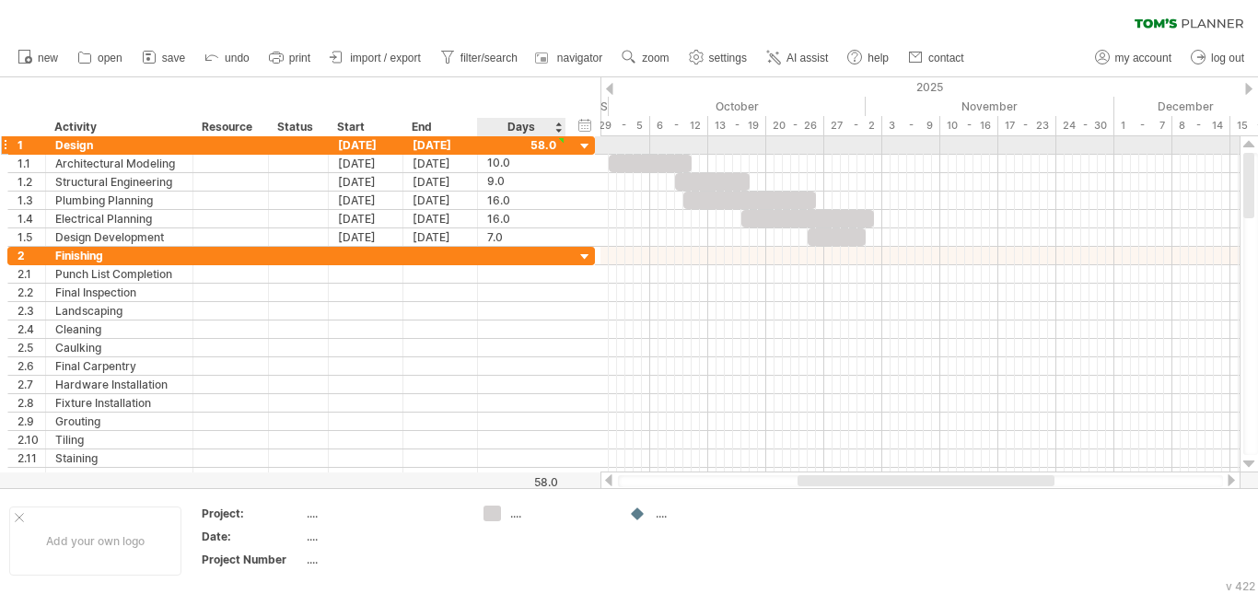
click at [559, 142] on div at bounding box center [561, 140] width 8 height 8
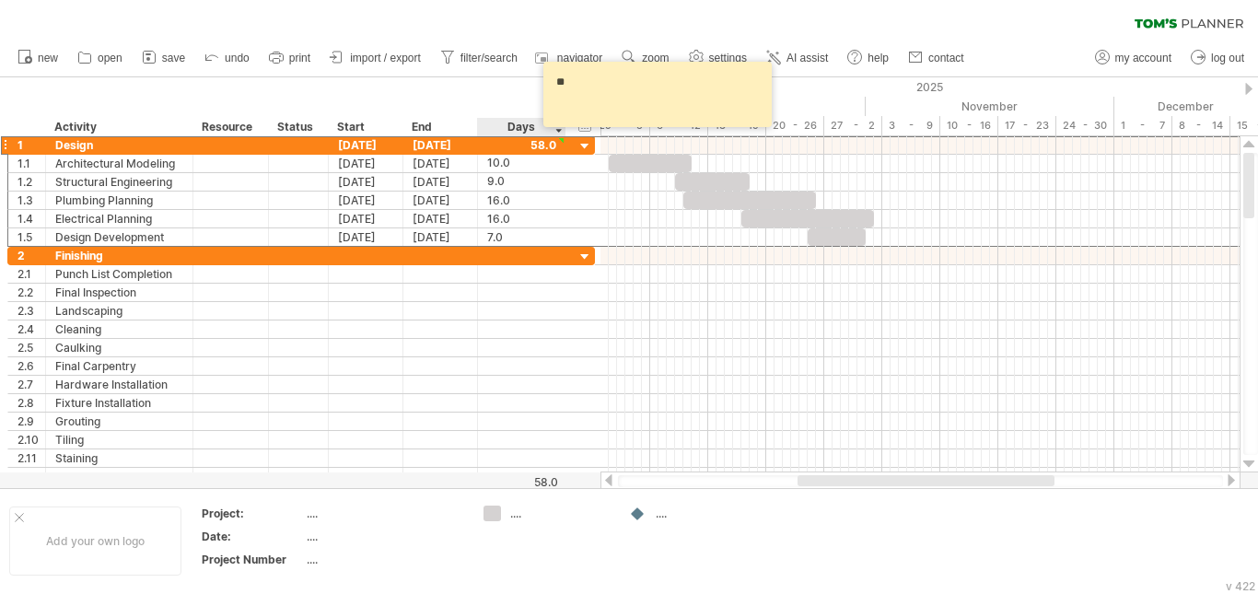
type textarea "*"
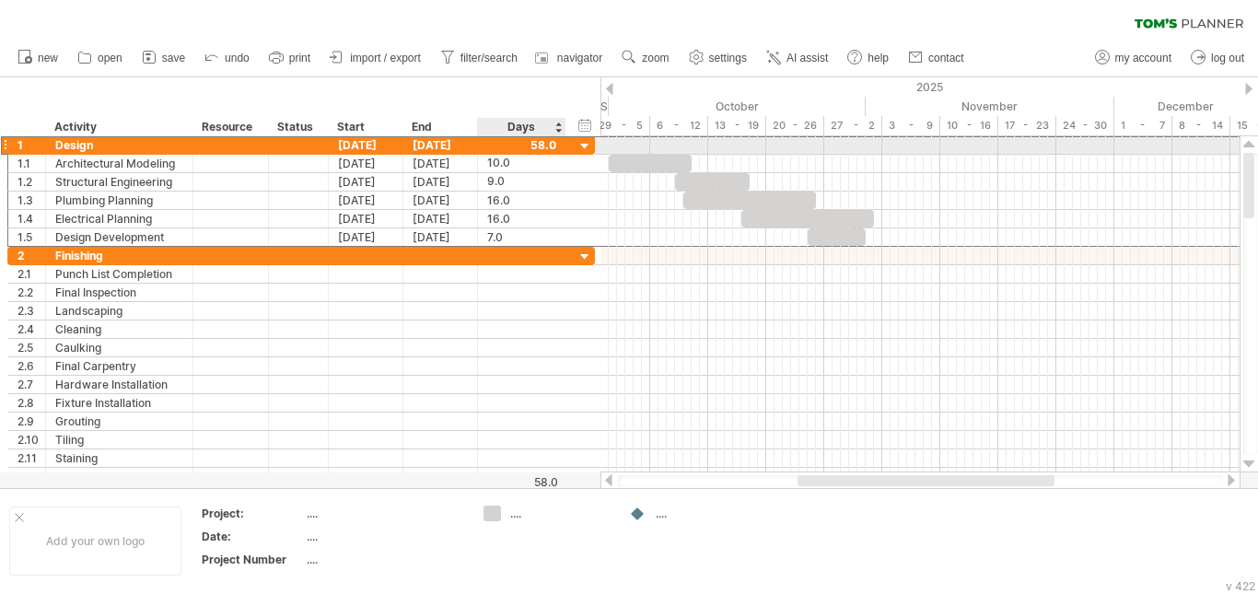
click at [554, 147] on div at bounding box center [521, 144] width 69 height 17
click at [585, 145] on div at bounding box center [585, 146] width 17 height 17
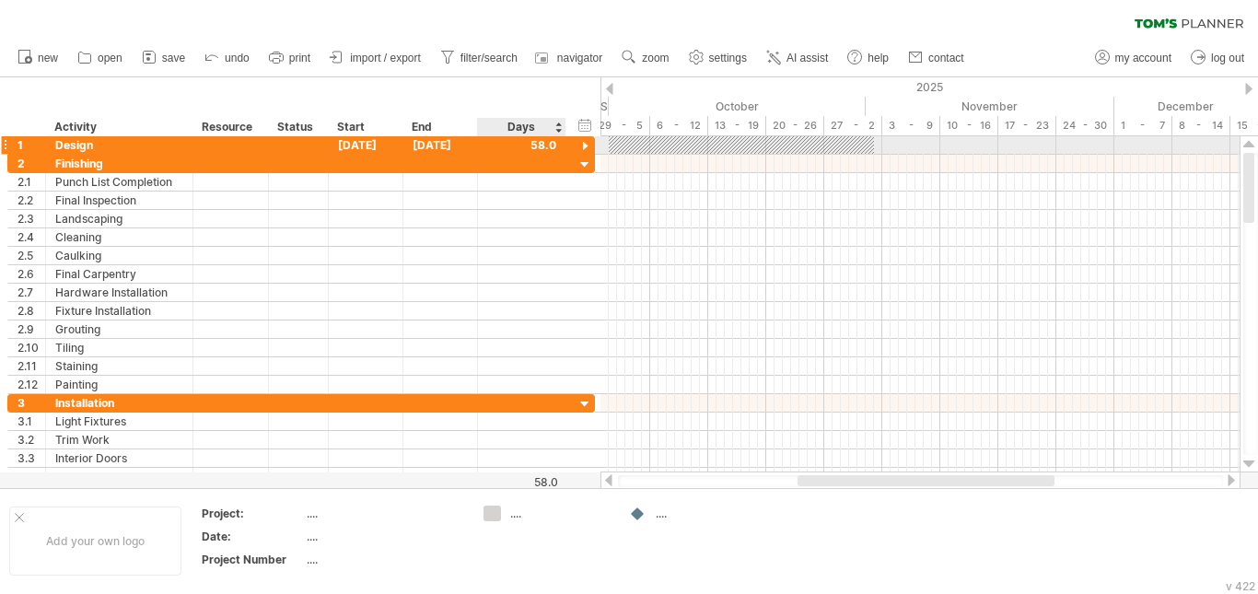
click at [585, 145] on div at bounding box center [585, 146] width 17 height 17
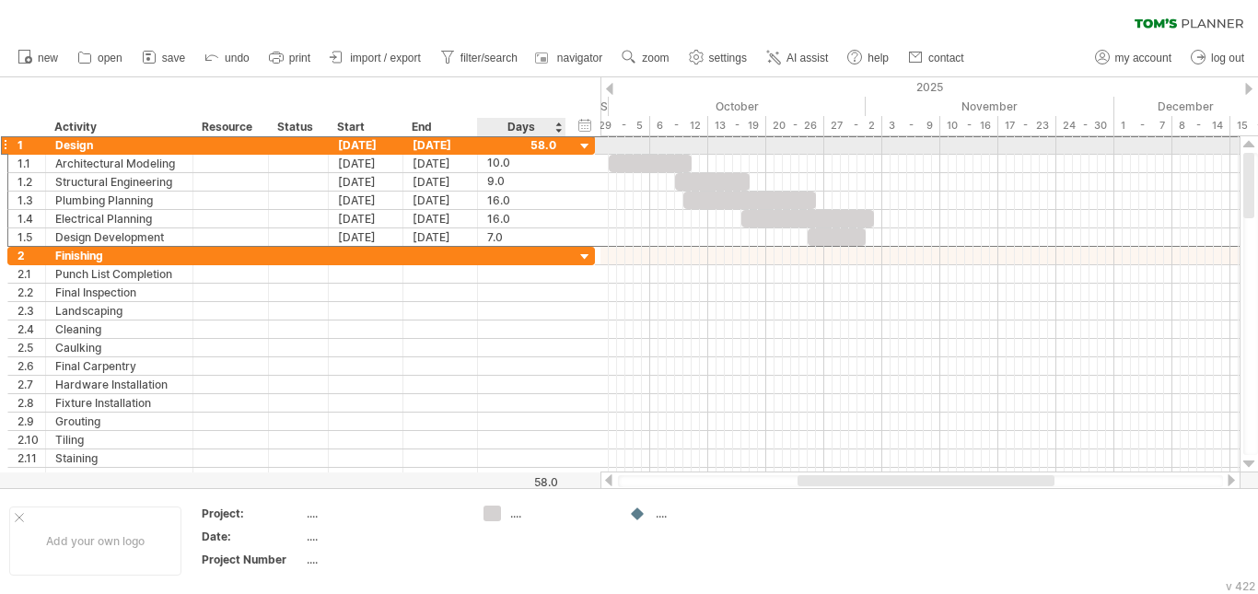
drag, startPoint x: 569, startPoint y: 146, endPoint x: 540, endPoint y: 144, distance: 29.6
click at [540, 144] on div "1 ****** Design [DATE] [DATE] 58.0" at bounding box center [301, 144] width 588 height 19
click at [542, 146] on div at bounding box center [521, 144] width 69 height 17
click at [551, 146] on div at bounding box center [521, 144] width 69 height 17
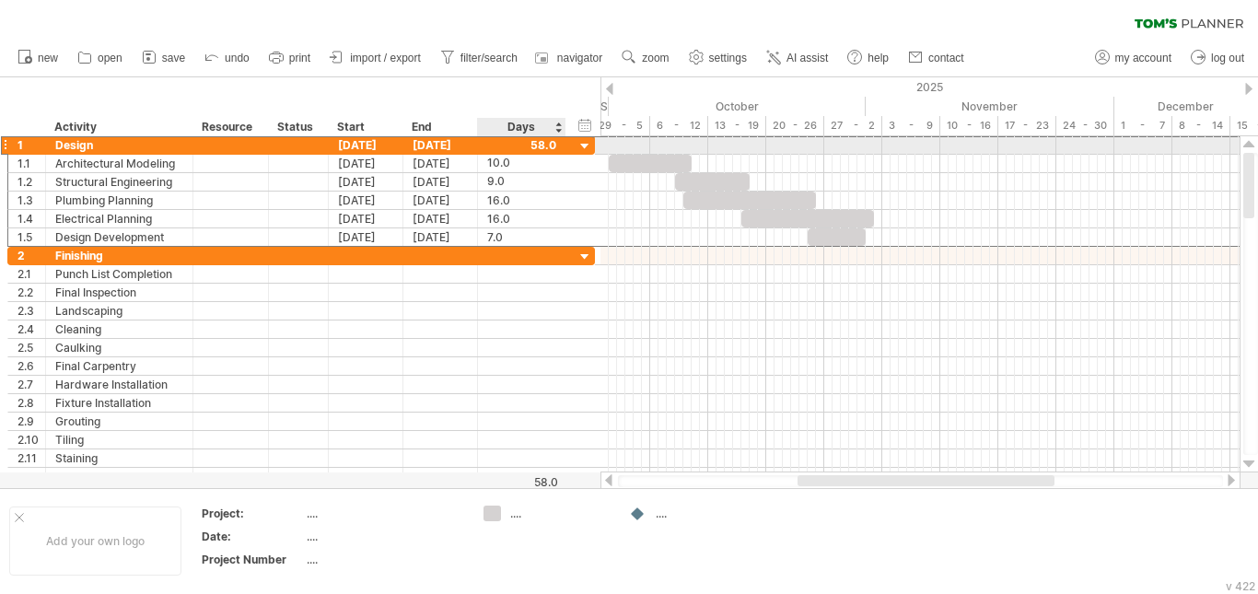
scroll to position [0, 0]
click at [572, 143] on div "1 ****** Design [DATE] [DATE] 58.0" at bounding box center [301, 144] width 588 height 19
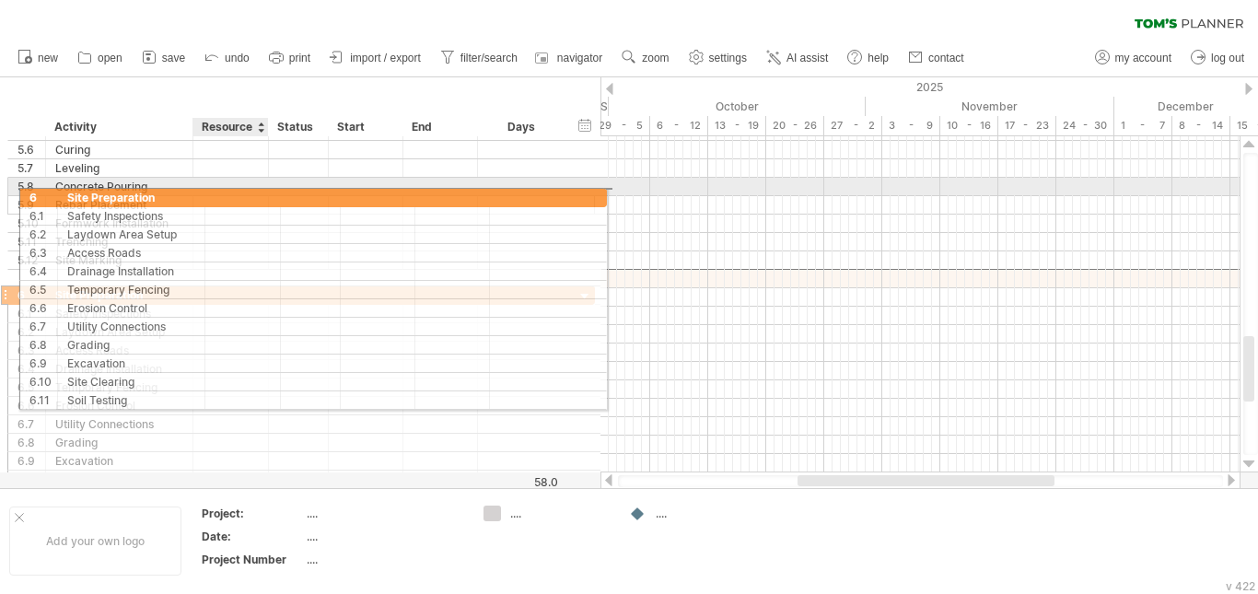
drag, startPoint x: 216, startPoint y: 277, endPoint x: 224, endPoint y: 194, distance: 83.2
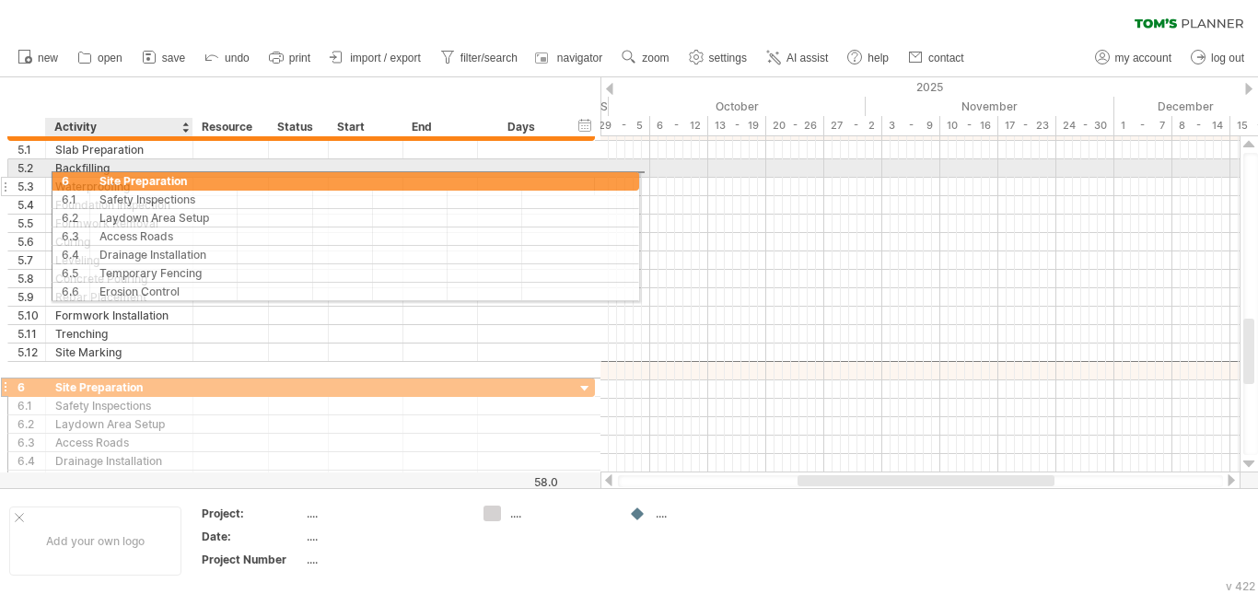
drag, startPoint x: 171, startPoint y: 290, endPoint x: 195, endPoint y: 191, distance: 102.3
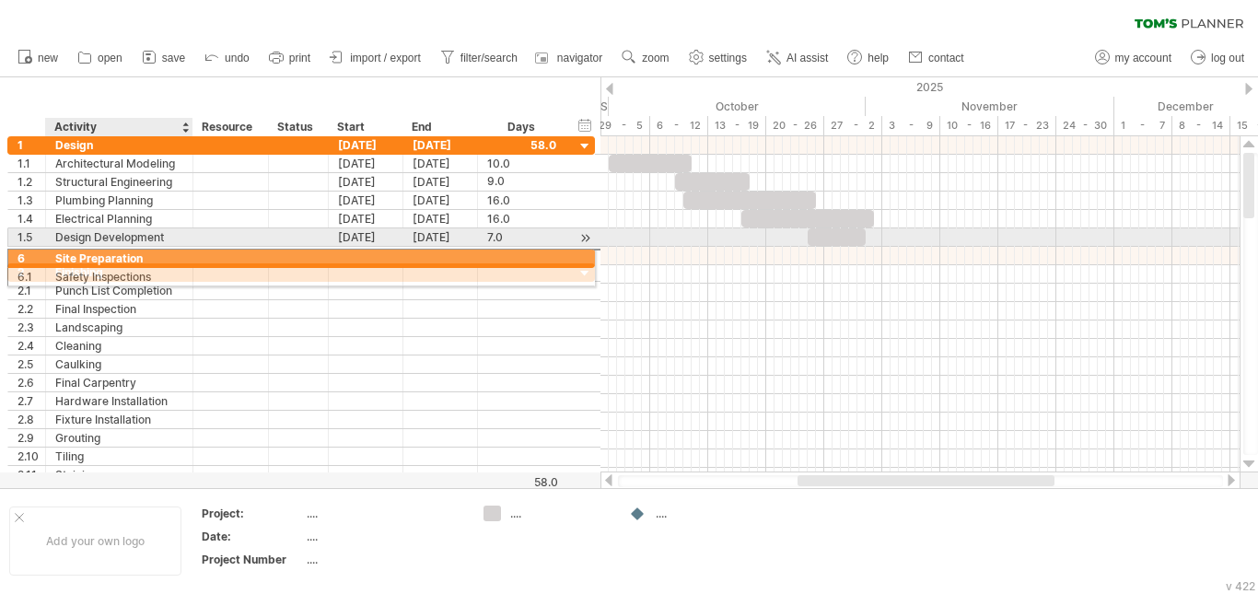
drag, startPoint x: 184, startPoint y: 461, endPoint x: 184, endPoint y: 255, distance: 206.3
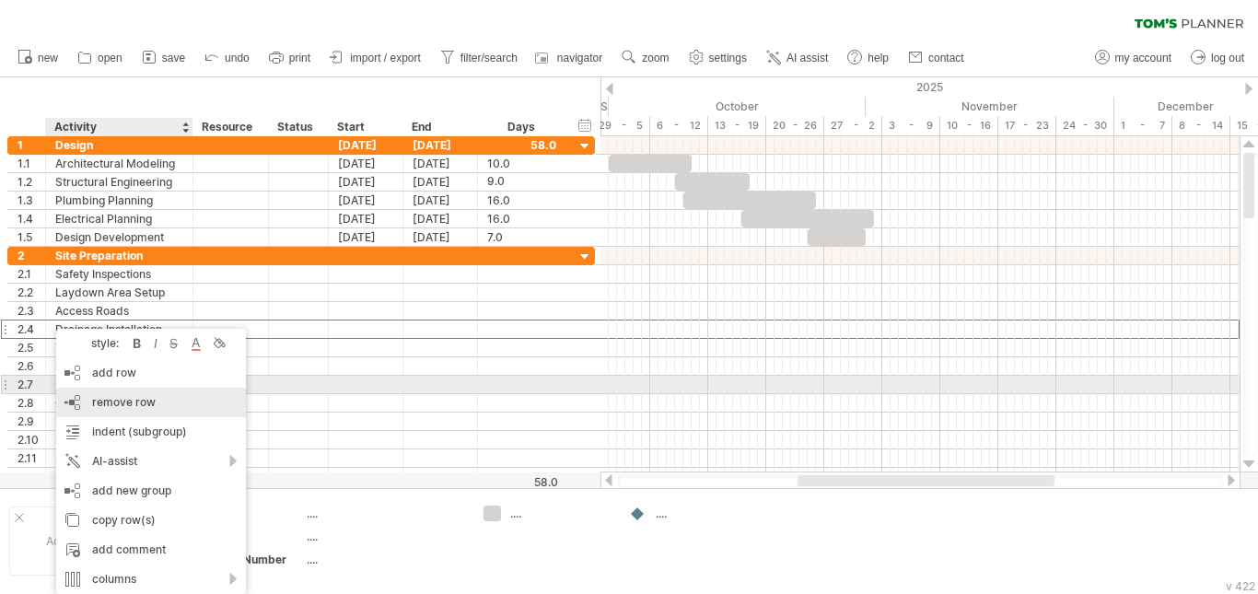
click at [120, 394] on div "remove row remove selected rows" at bounding box center [151, 402] width 190 height 29
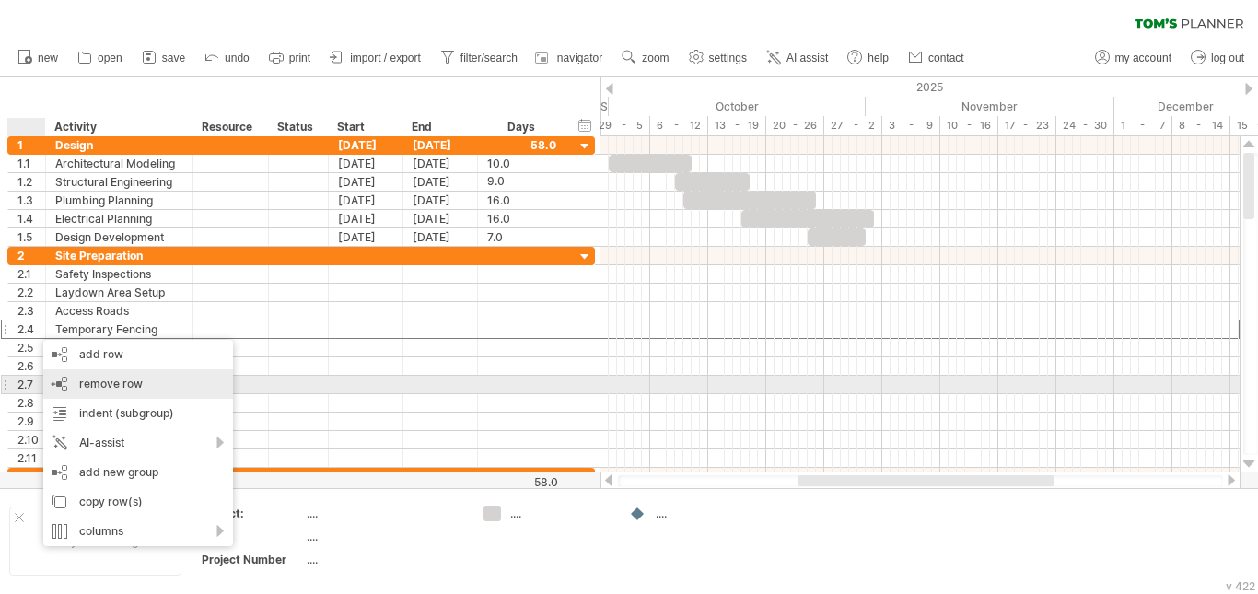
click at [116, 379] on span "remove row" at bounding box center [111, 384] width 64 height 14
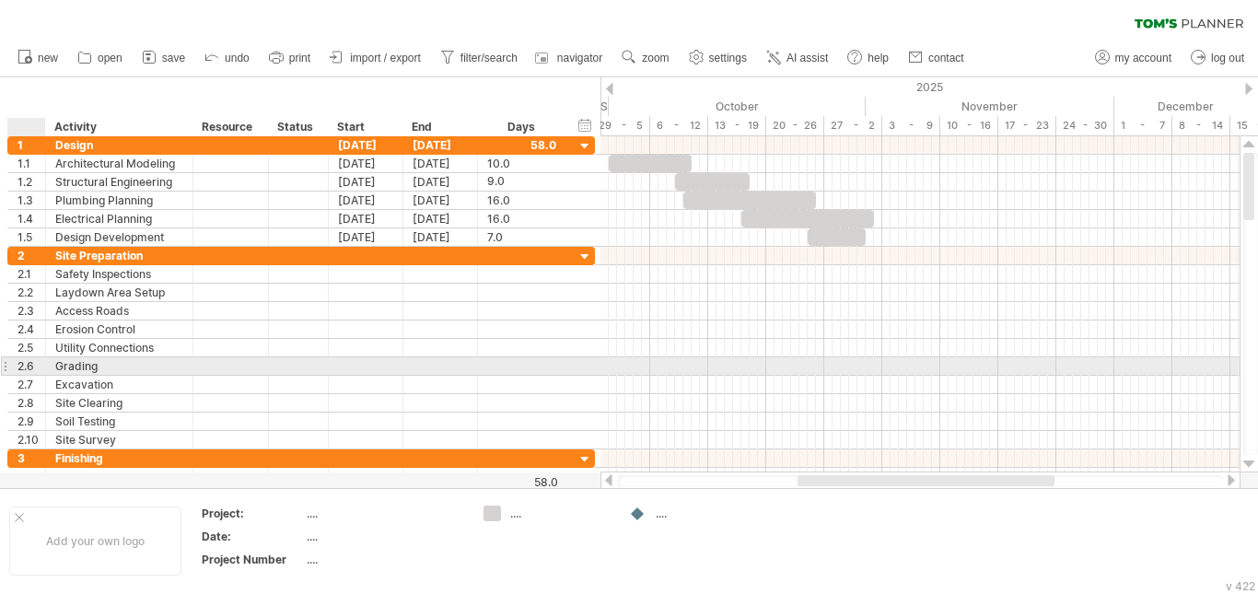
click at [46, 367] on div "******* Grading" at bounding box center [119, 365] width 147 height 17
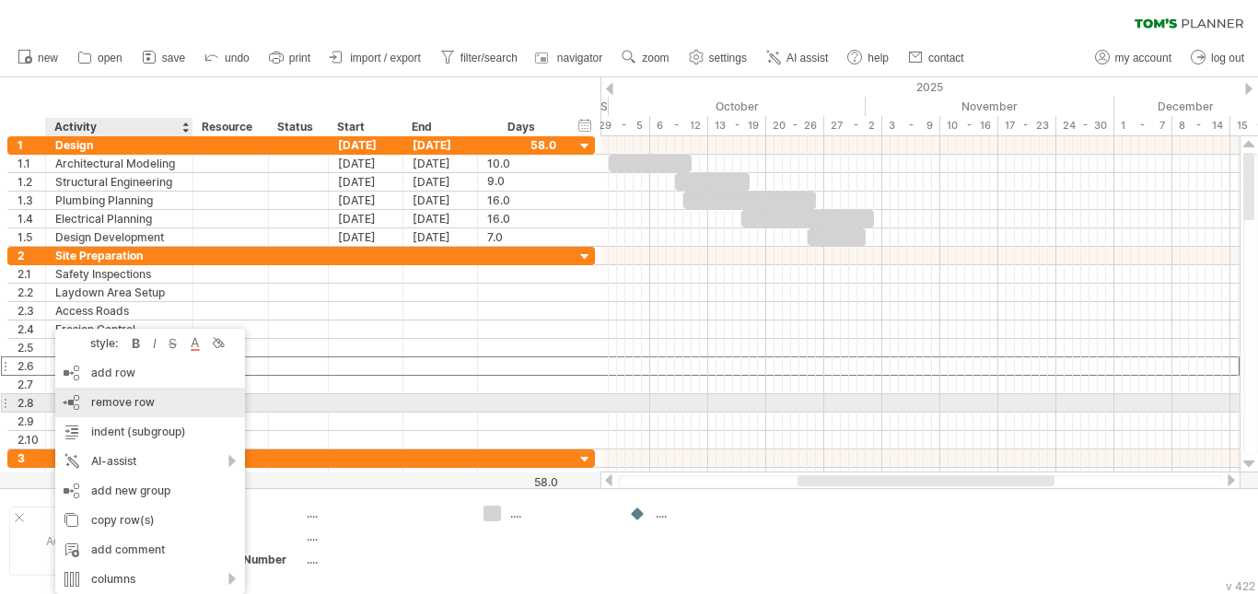
click at [99, 397] on span "remove row" at bounding box center [123, 402] width 64 height 14
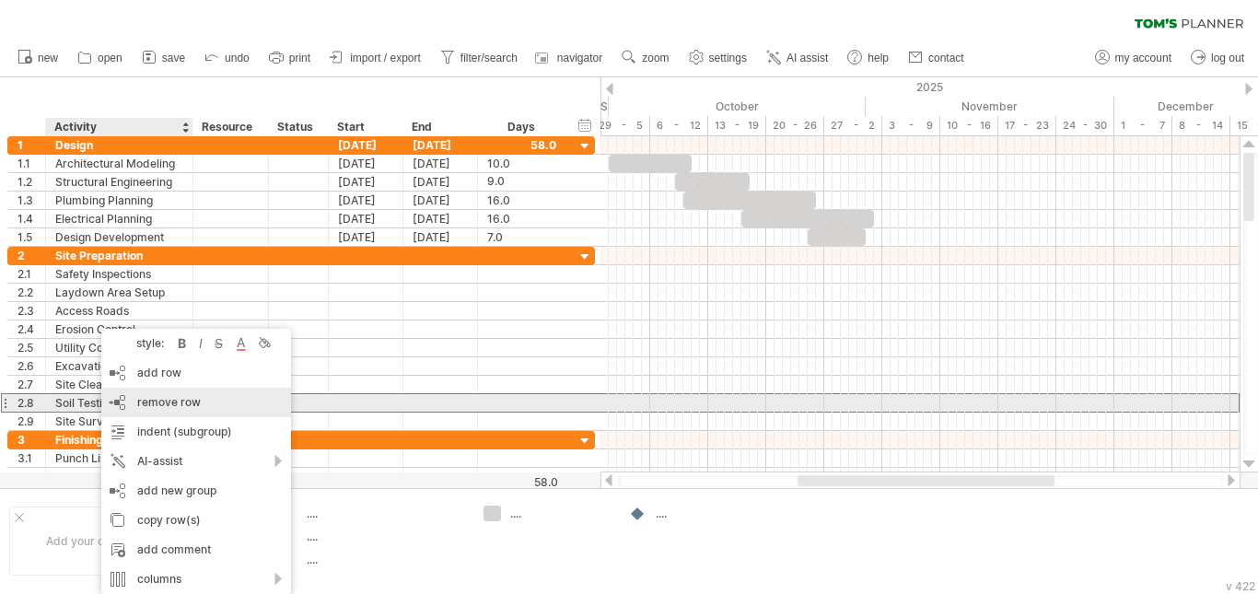
click at [128, 403] on div "remove row remove selected rows" at bounding box center [196, 402] width 190 height 29
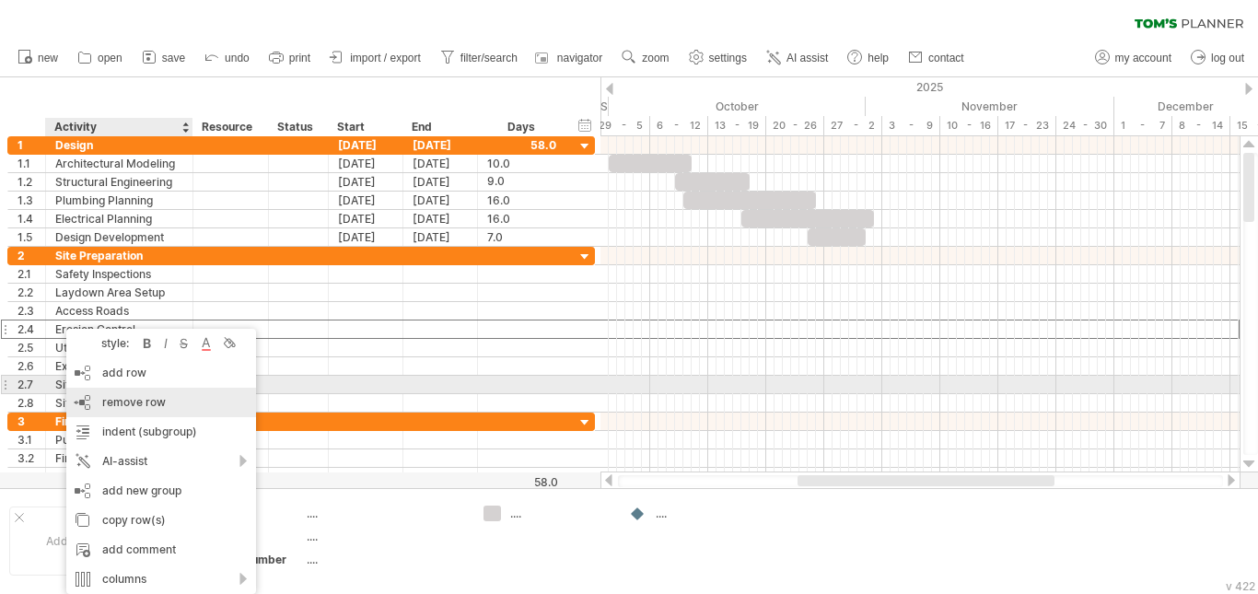
click at [133, 395] on span "remove row" at bounding box center [134, 402] width 64 height 14
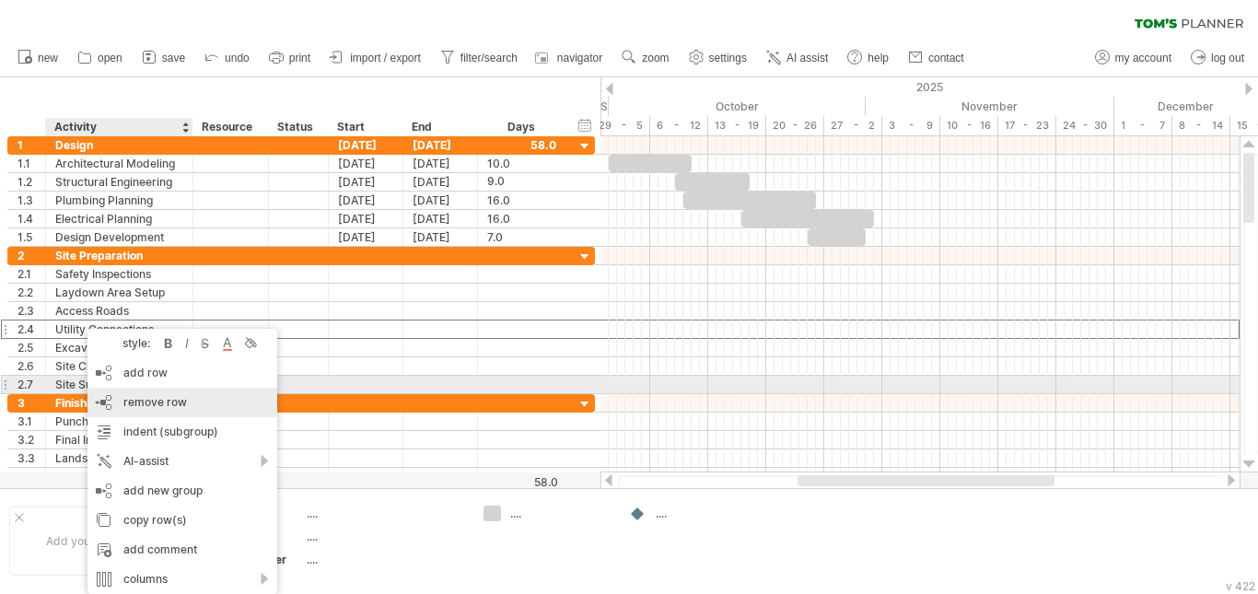
click at [180, 397] on span "remove row" at bounding box center [155, 402] width 64 height 14
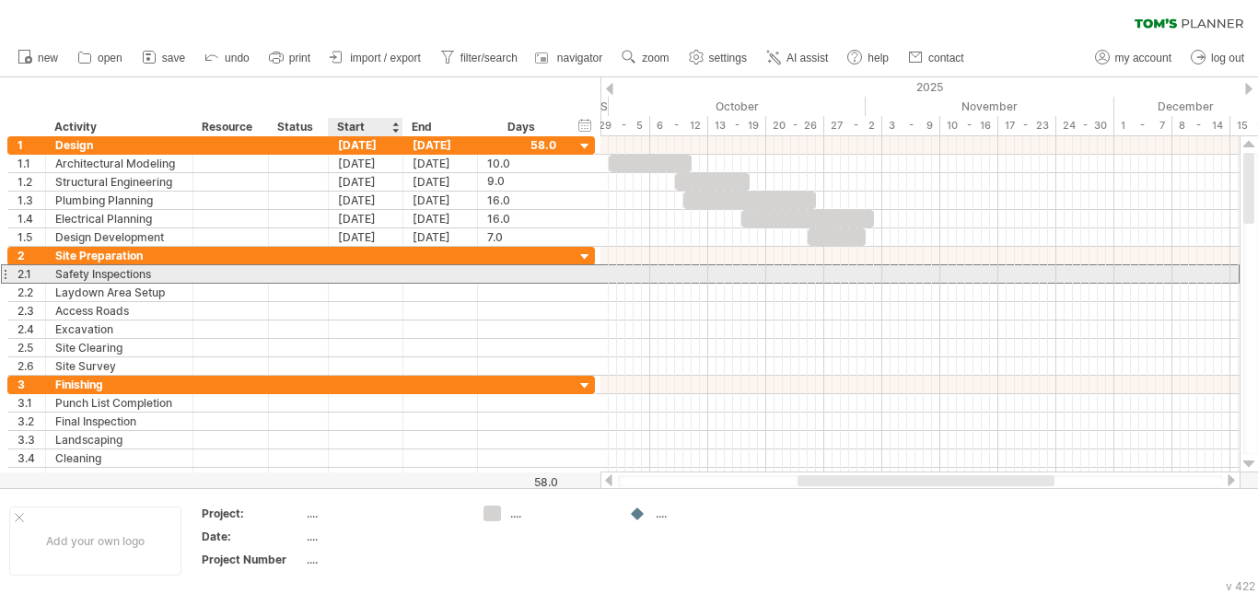
click at [359, 276] on div at bounding box center [366, 273] width 75 height 17
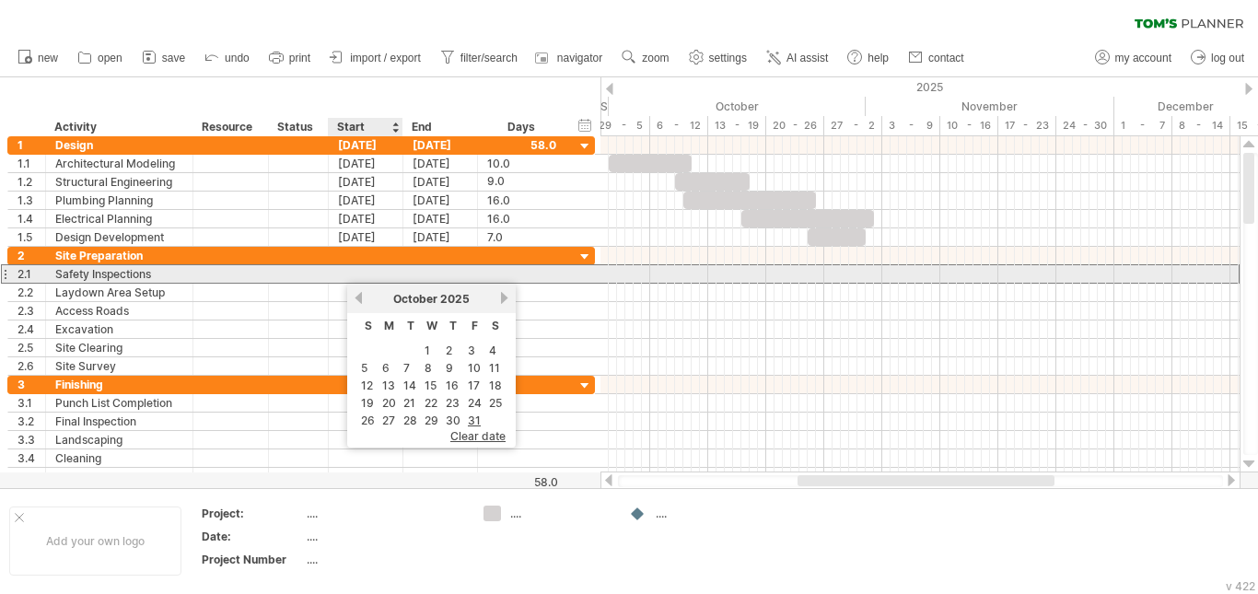
click at [359, 276] on div at bounding box center [366, 273] width 75 height 17
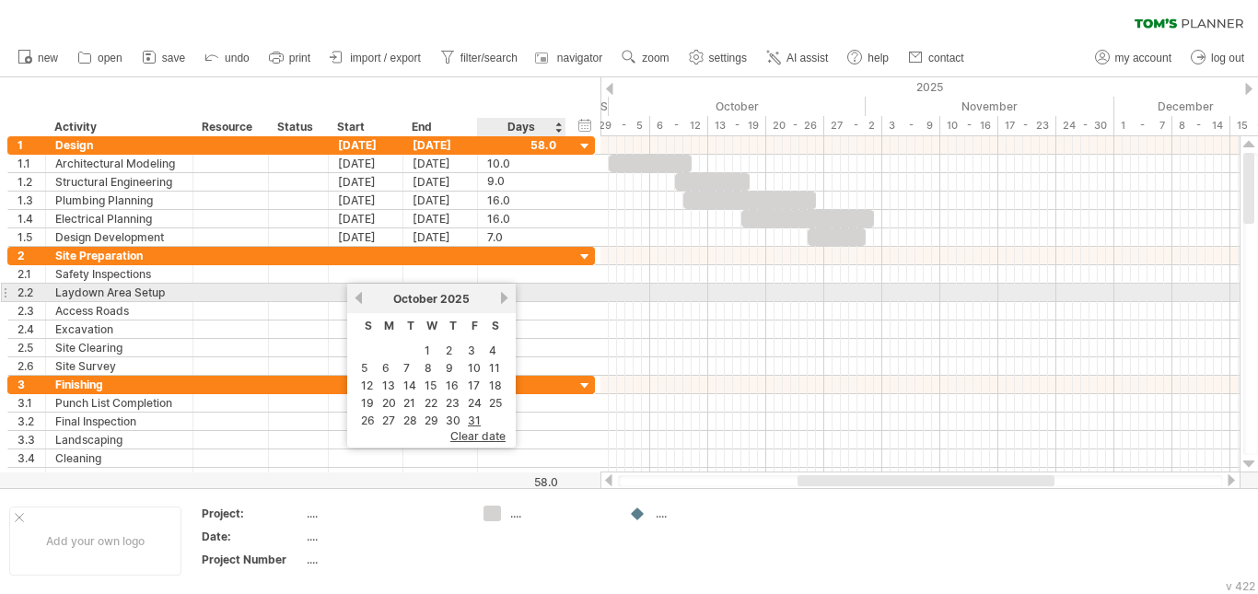
click at [499, 298] on link "next" at bounding box center [504, 298] width 14 height 14
click at [363, 298] on link "previous" at bounding box center [359, 298] width 14 height 14
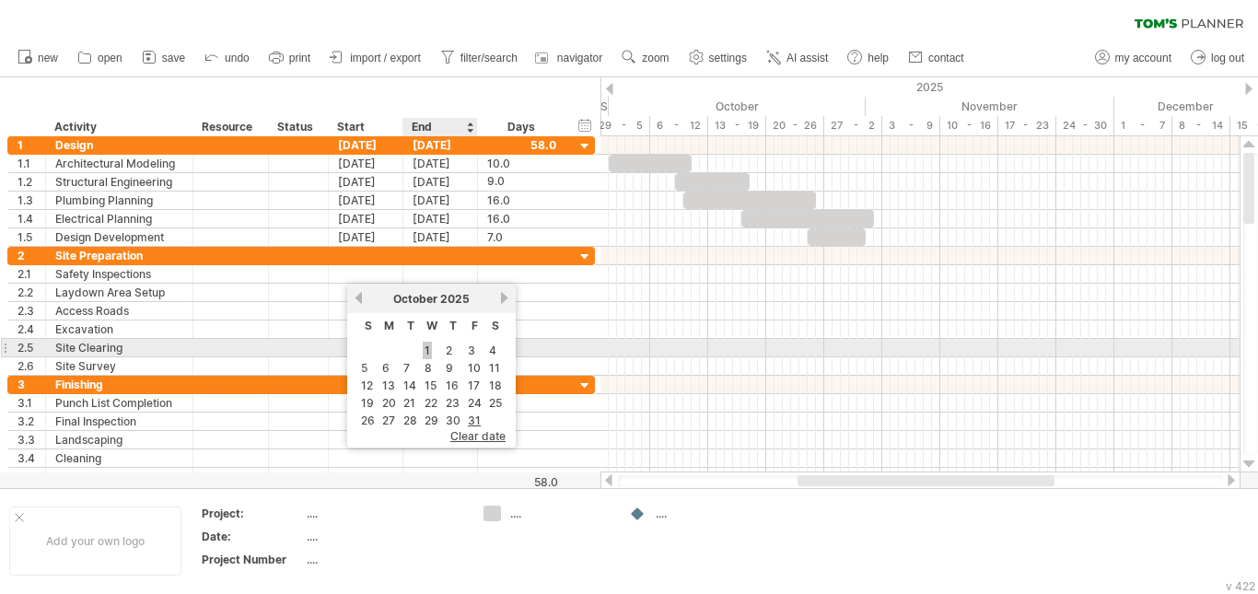
click at [428, 350] on link "1" at bounding box center [427, 350] width 9 height 17
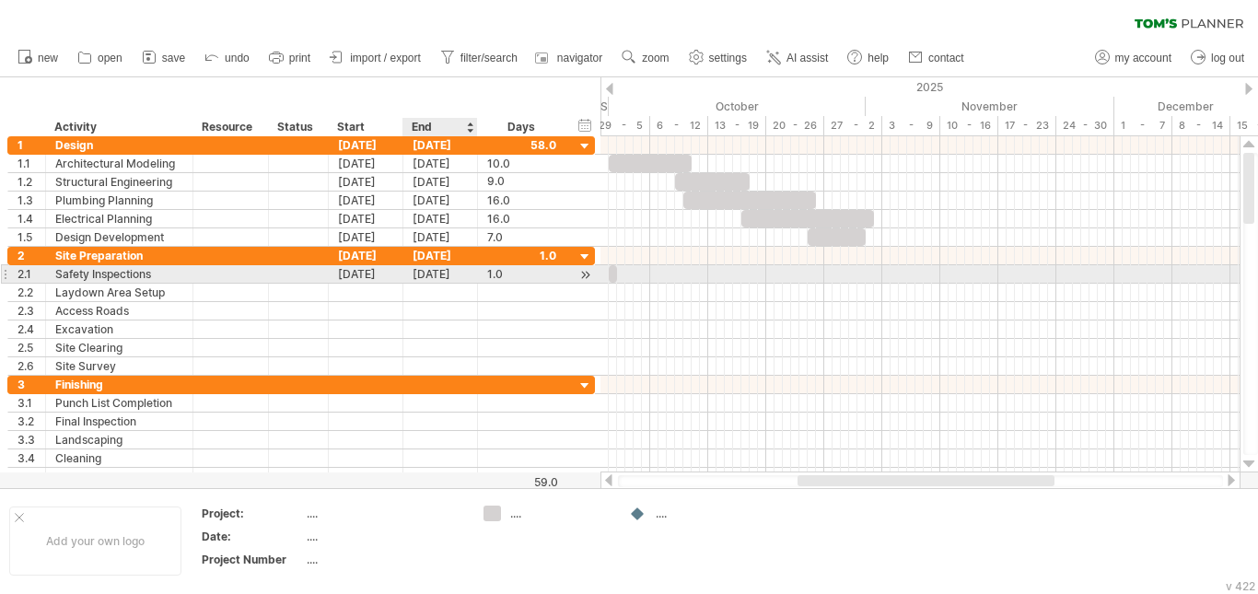
click at [454, 275] on div "[DATE]" at bounding box center [440, 273] width 75 height 17
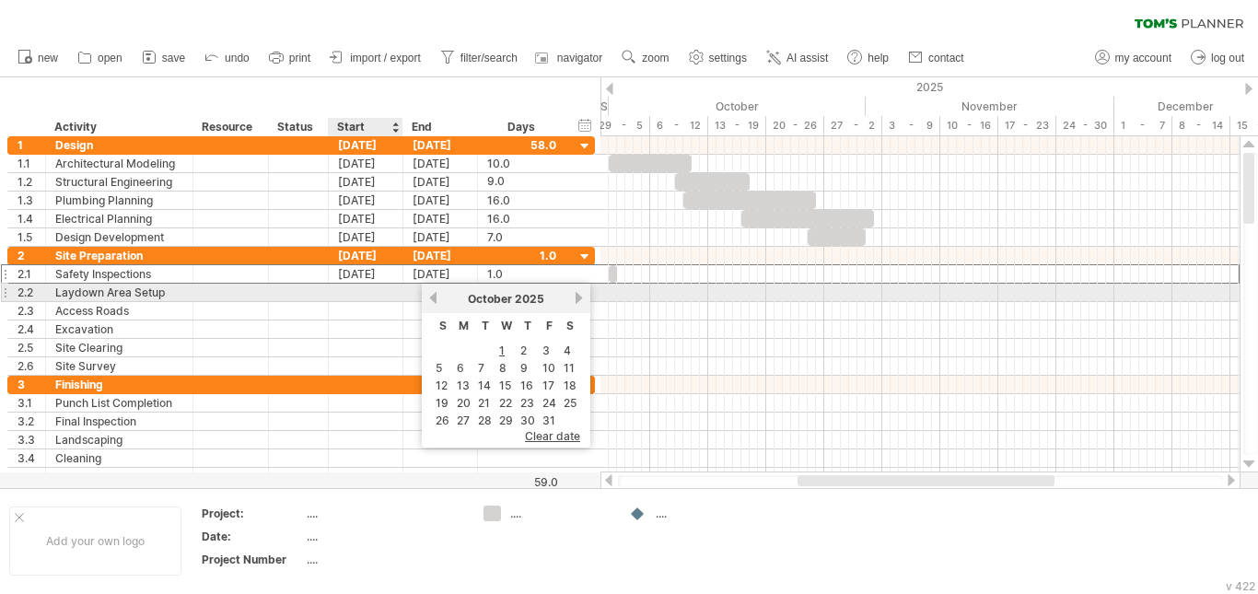
click at [352, 296] on div at bounding box center [366, 292] width 75 height 17
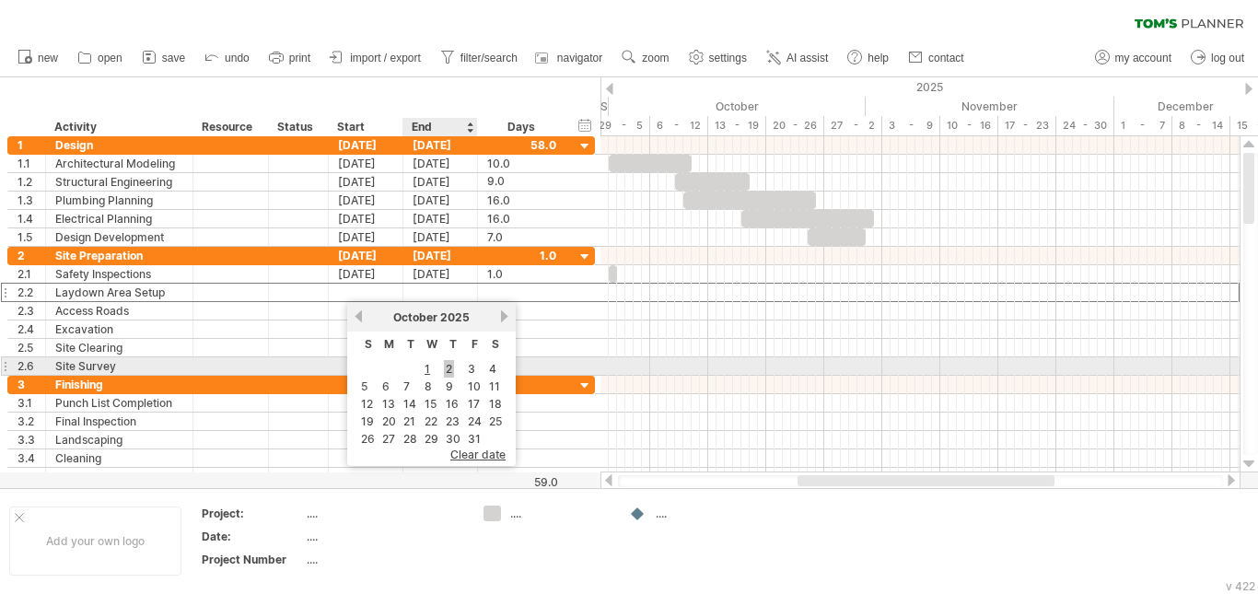
click at [446, 368] on link "2" at bounding box center [449, 368] width 10 height 17
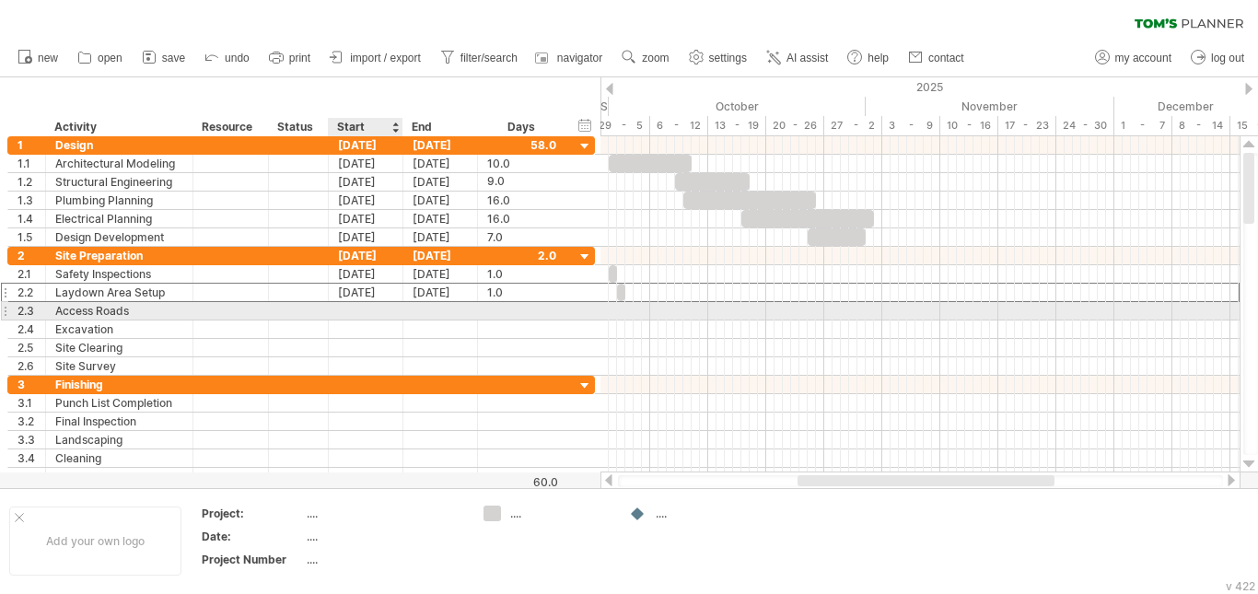
click at [374, 316] on div at bounding box center [366, 310] width 75 height 17
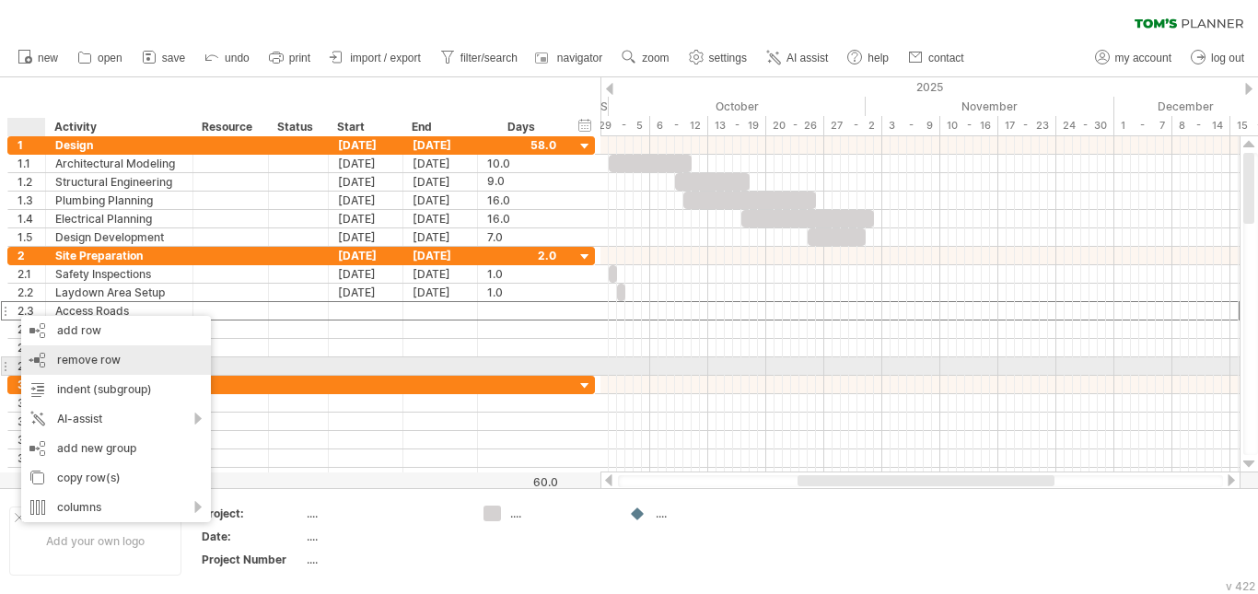
click at [156, 358] on div "remove row remove selected rows" at bounding box center [116, 359] width 190 height 29
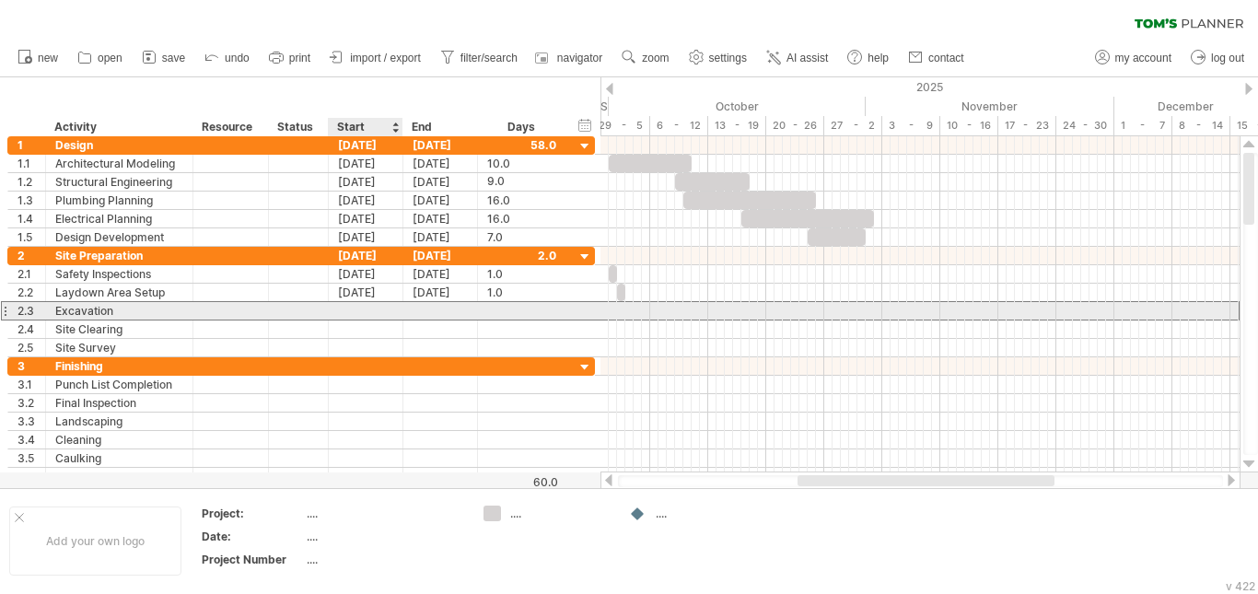
click at [398, 310] on div at bounding box center [366, 310] width 75 height 17
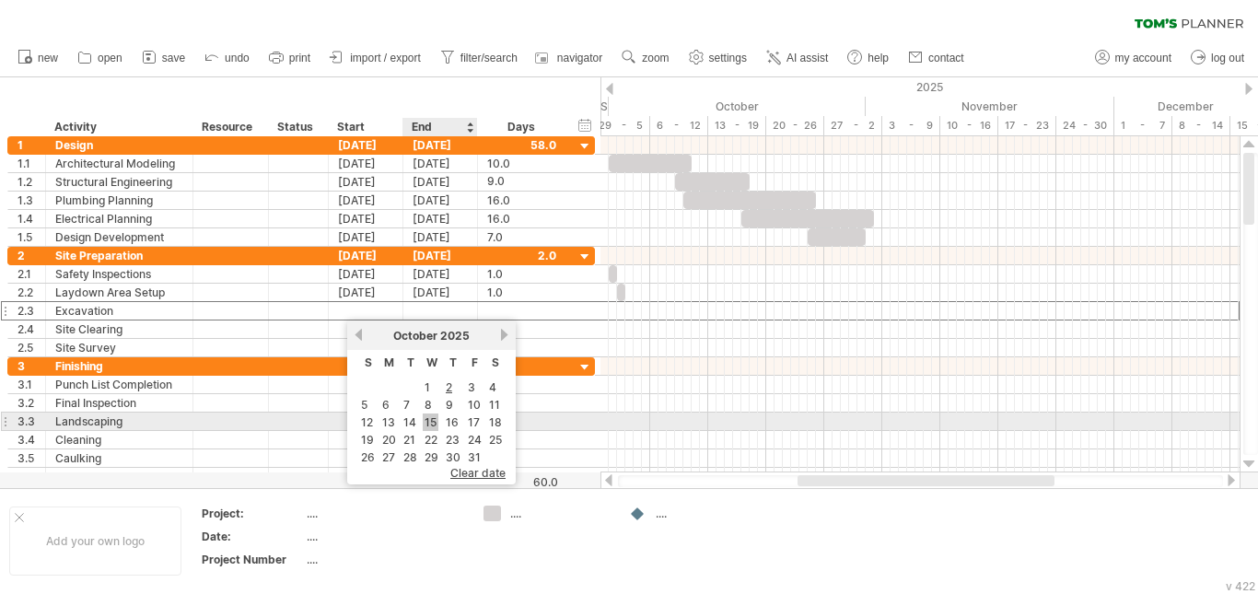
click at [435, 417] on link "15" at bounding box center [431, 422] width 16 height 17
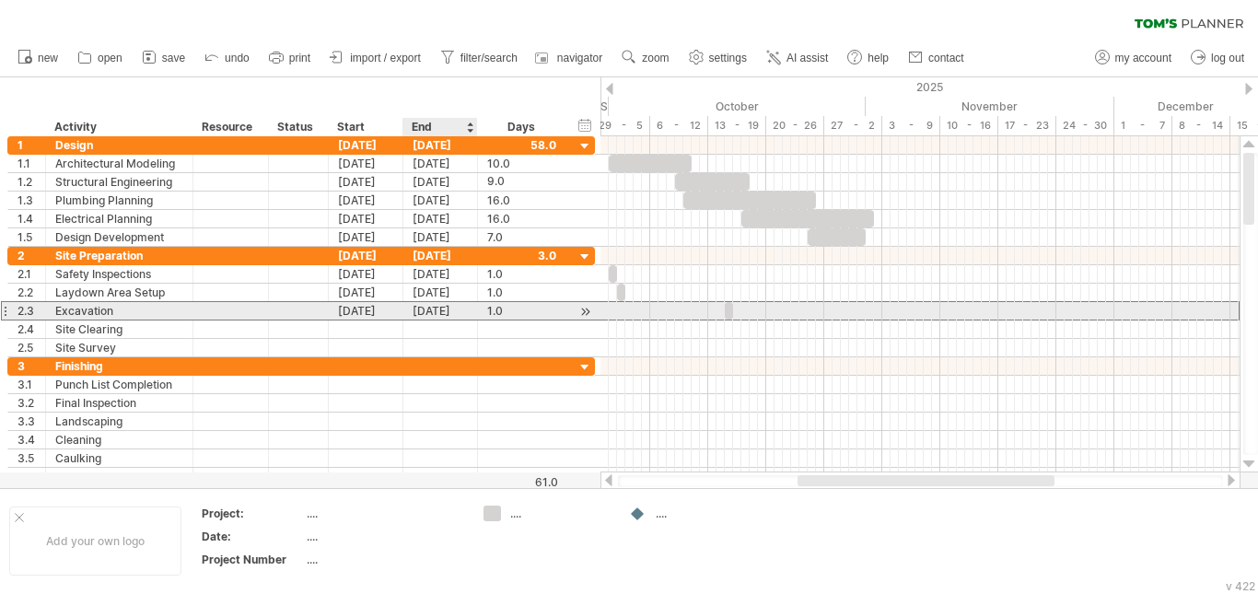
click at [460, 310] on div "[DATE]" at bounding box center [440, 310] width 75 height 17
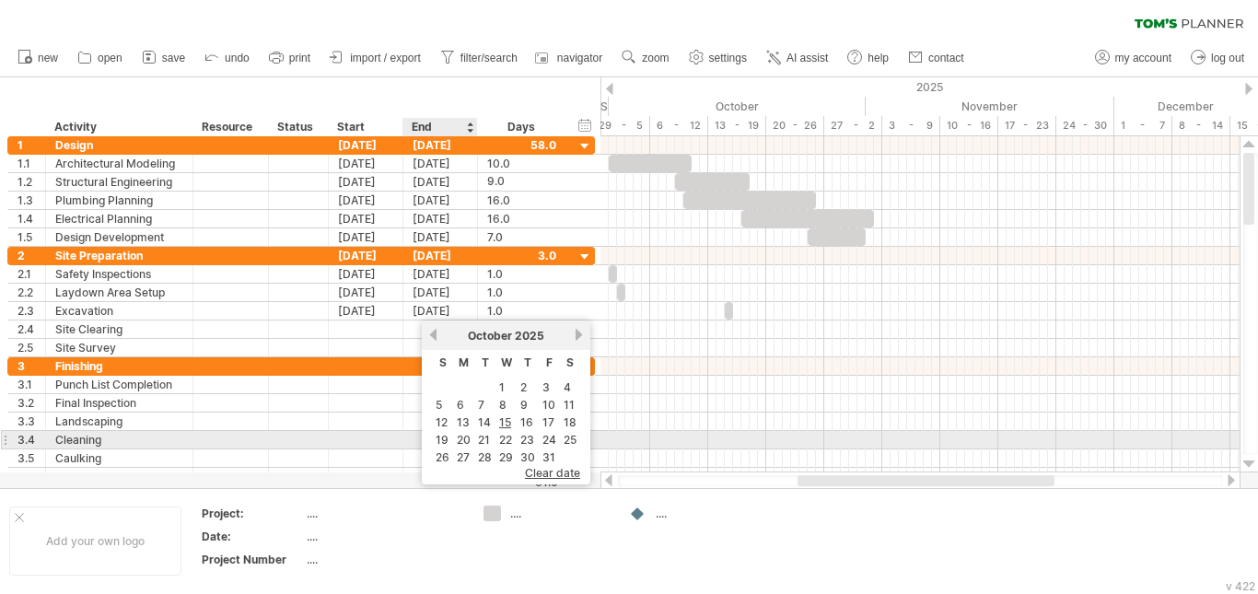
click at [467, 443] on link "20" at bounding box center [463, 439] width 17 height 17
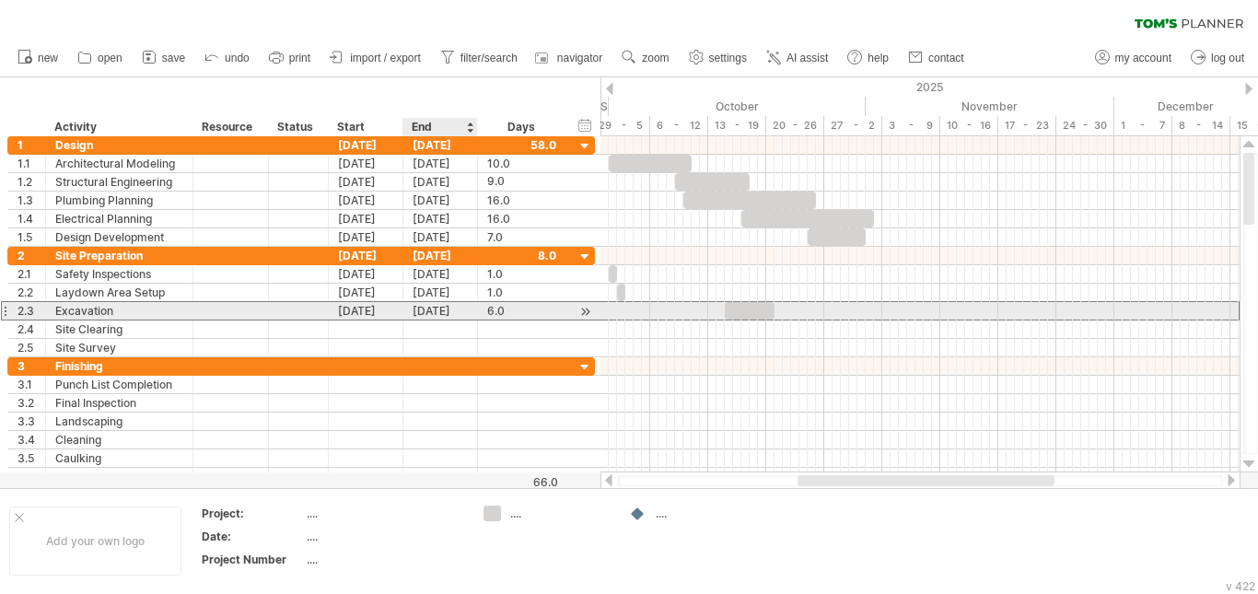
click at [437, 318] on div "[DATE]" at bounding box center [440, 310] width 75 height 17
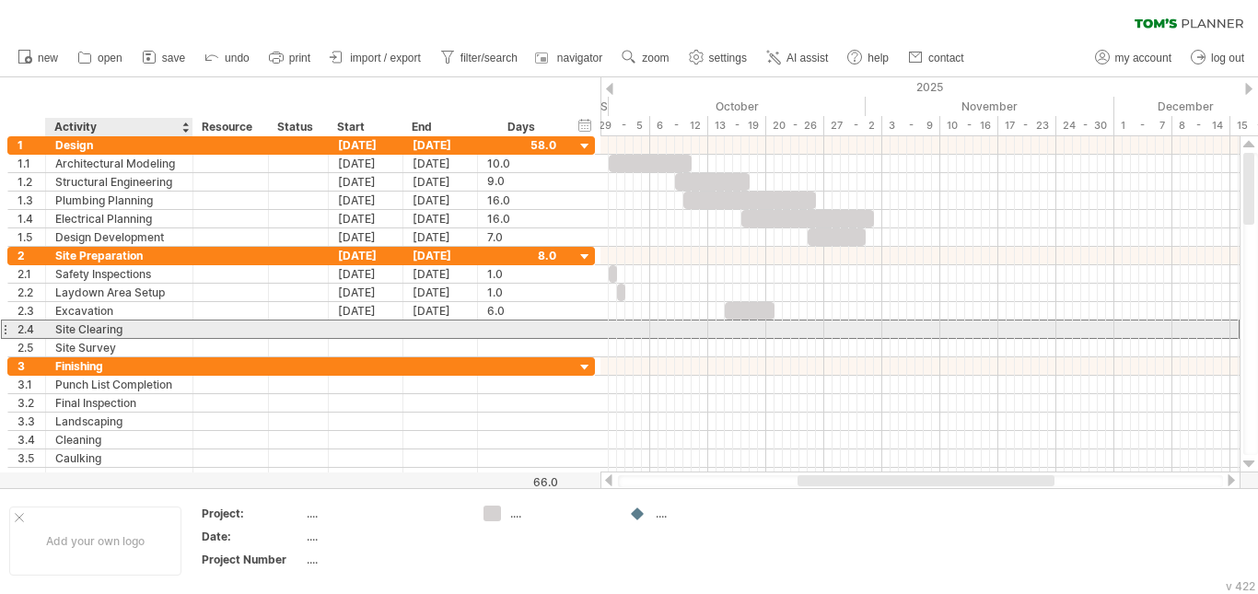
click at [161, 330] on div "Site Clearing" at bounding box center [119, 328] width 128 height 17
click at [476, 327] on div at bounding box center [440, 328] width 75 height 17
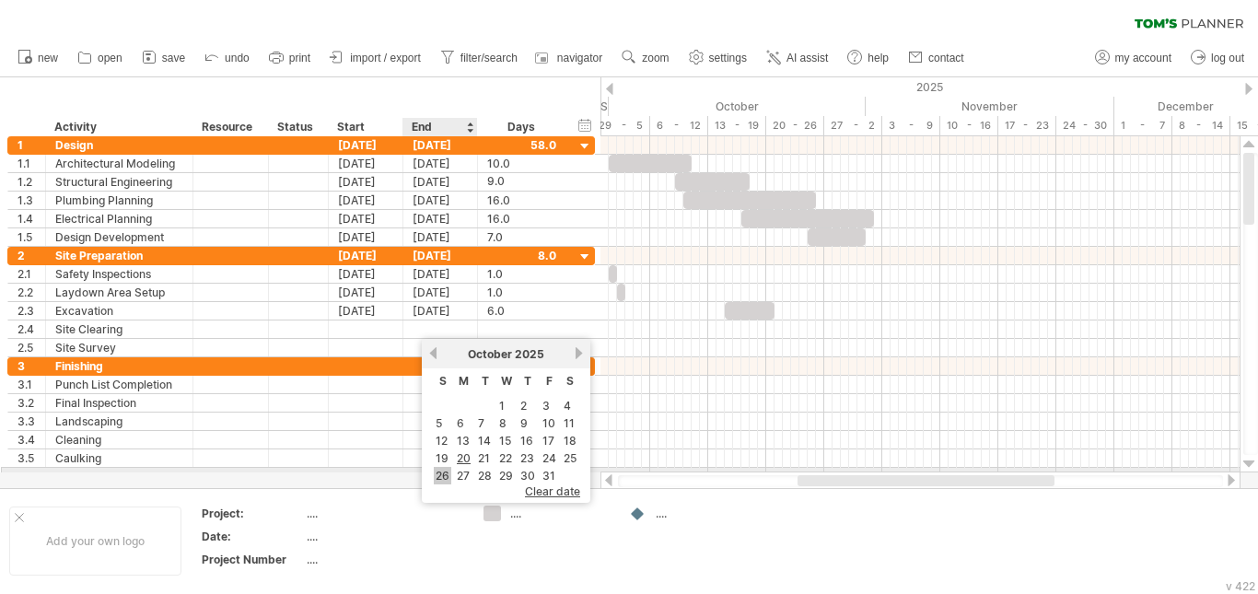
click at [448, 472] on link "26" at bounding box center [442, 475] width 17 height 17
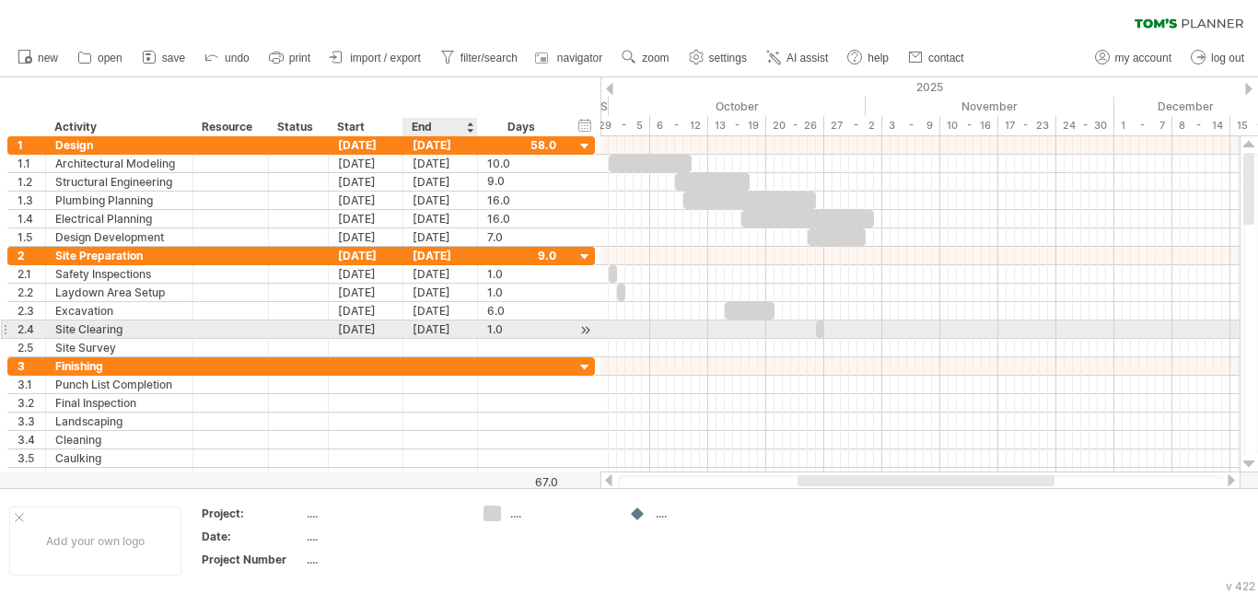
click at [451, 326] on div "[DATE]" at bounding box center [440, 328] width 75 height 17
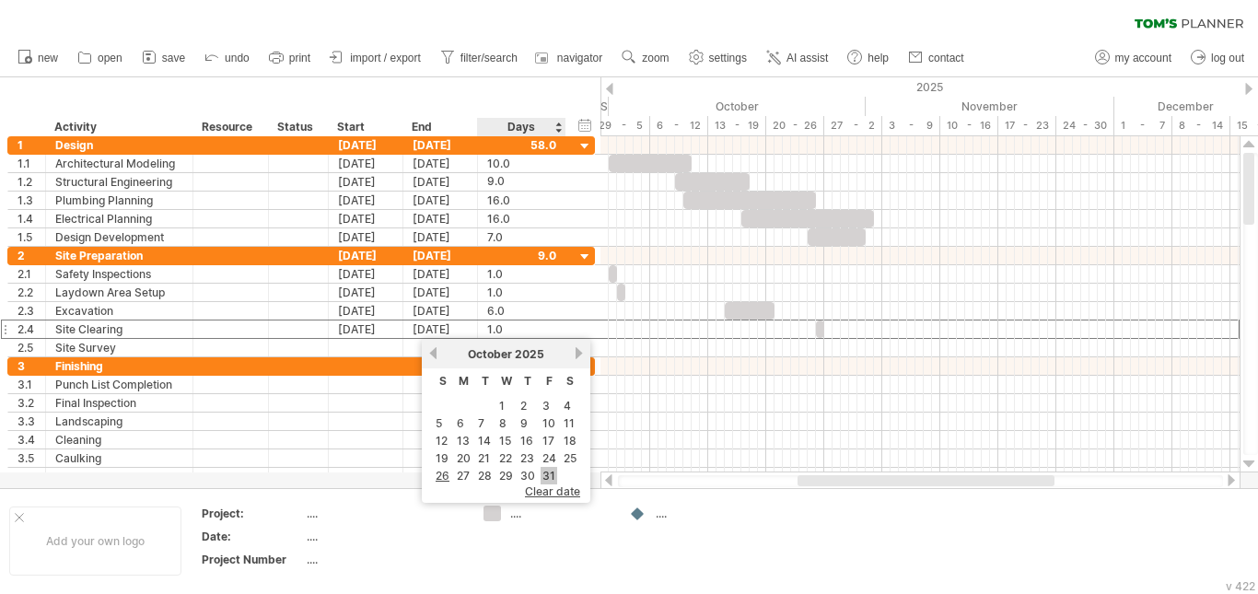
click at [546, 476] on link "31" at bounding box center [549, 475] width 17 height 17
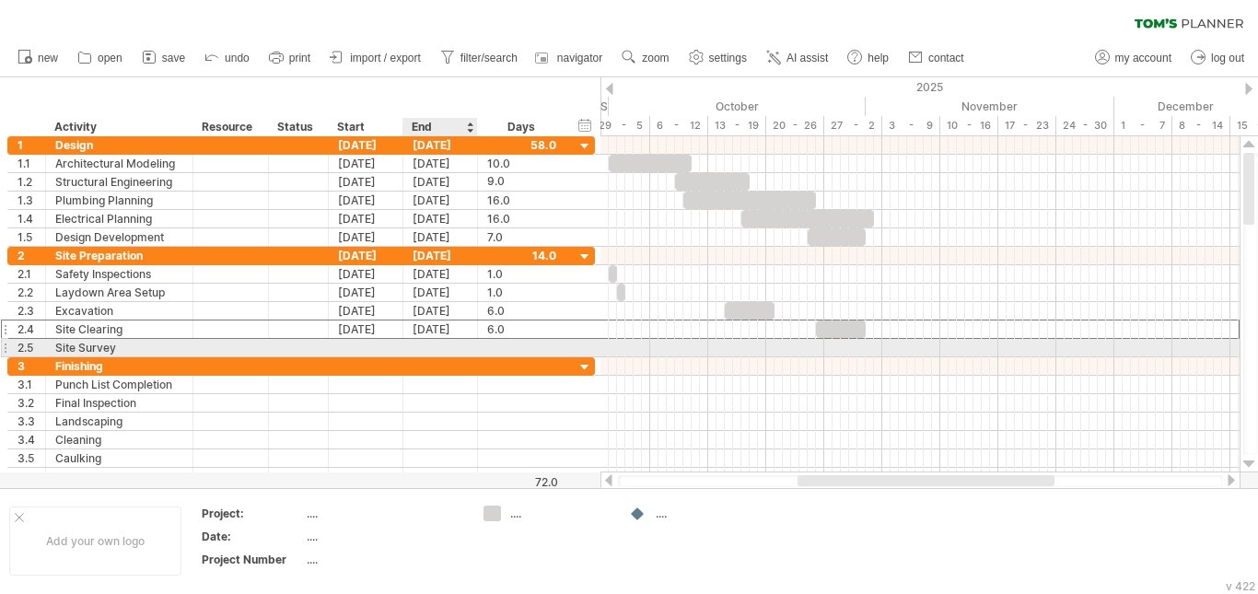
click at [430, 347] on div at bounding box center [440, 347] width 75 height 17
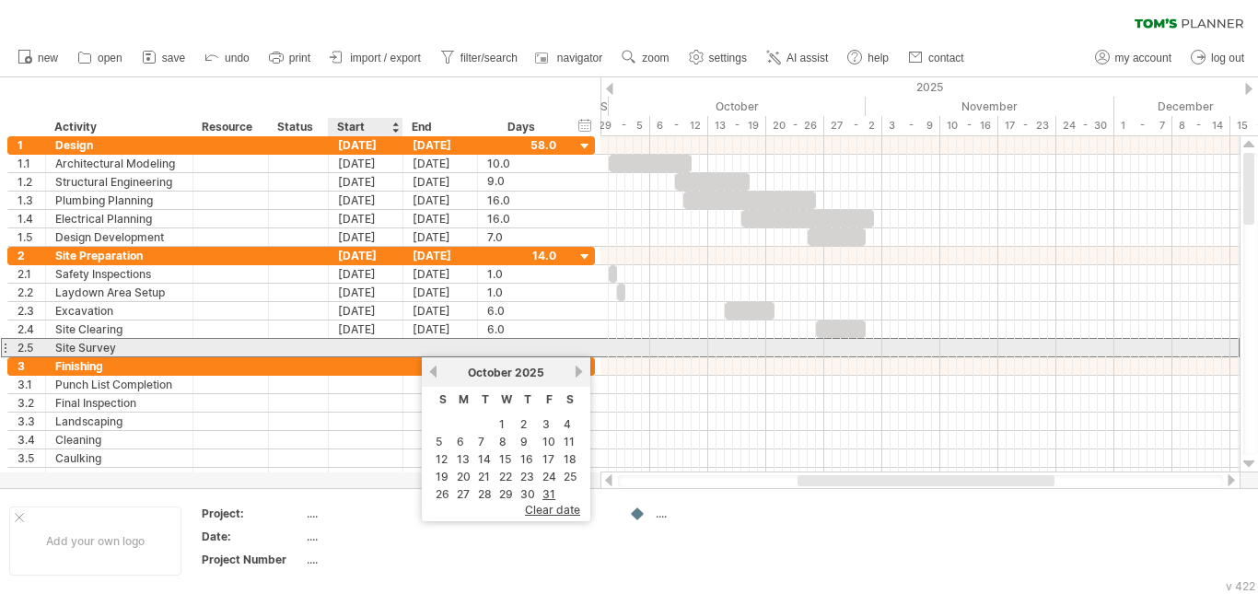
click at [356, 347] on div at bounding box center [366, 347] width 75 height 17
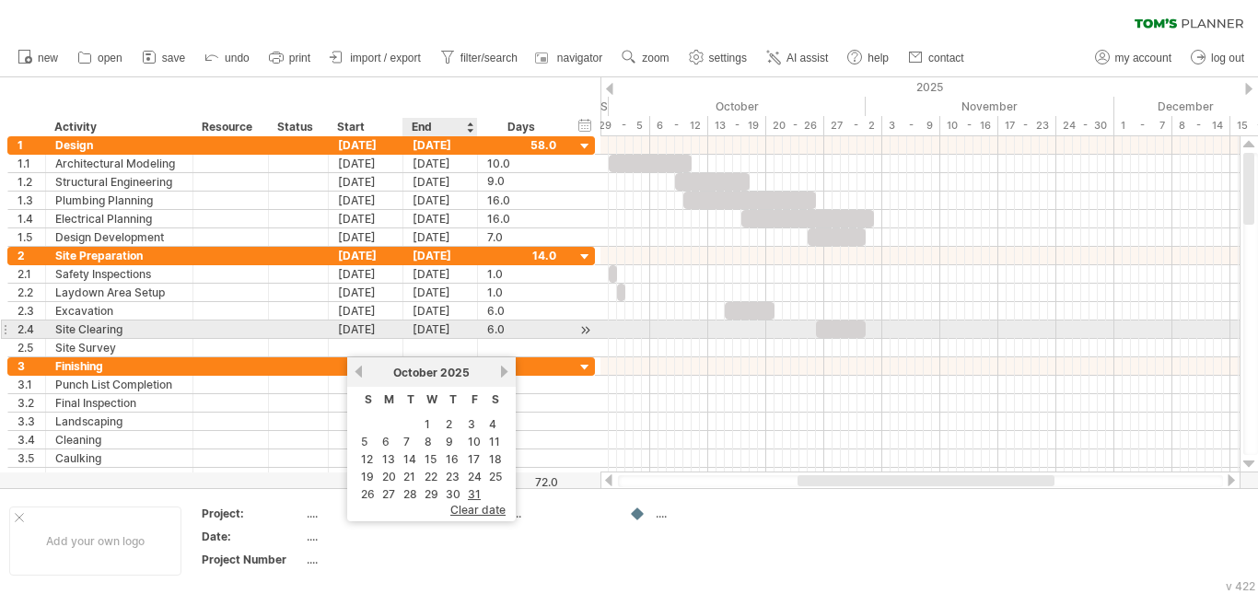
click at [436, 332] on div "[DATE]" at bounding box center [440, 328] width 75 height 17
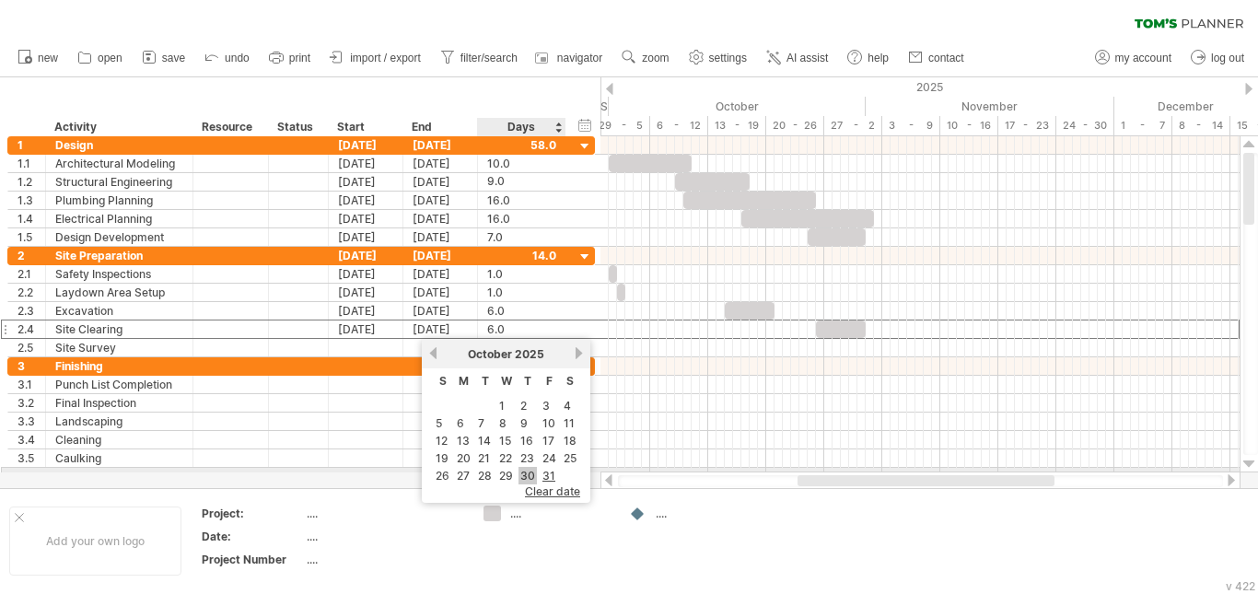
click at [525, 472] on link "30" at bounding box center [528, 475] width 18 height 17
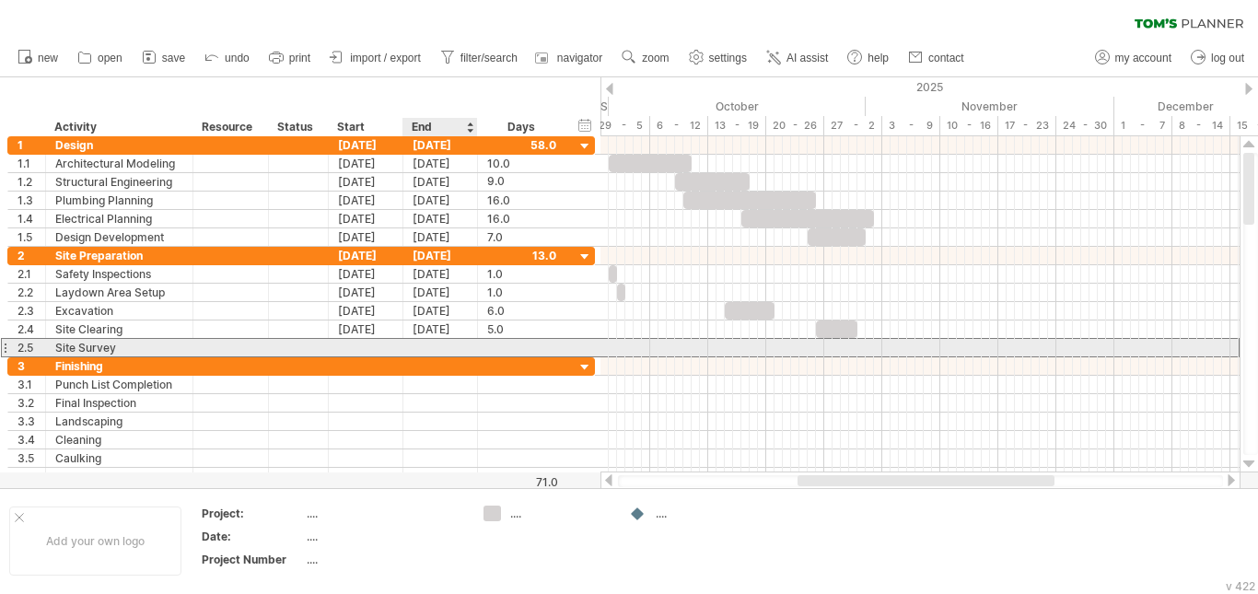
click at [414, 344] on div at bounding box center [440, 347] width 75 height 17
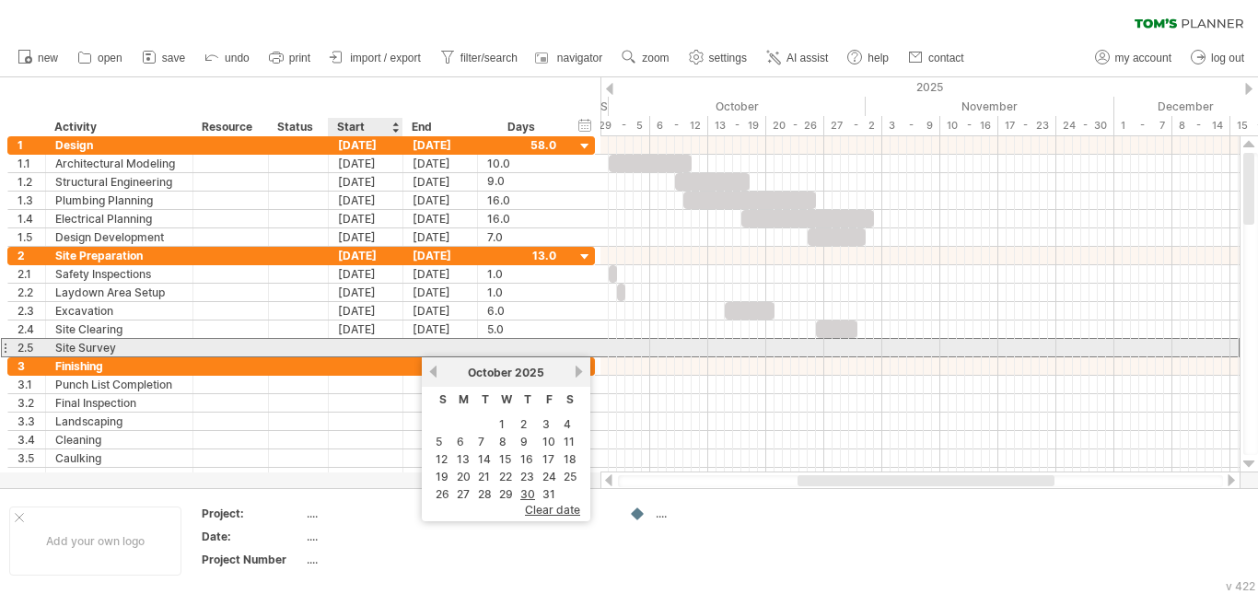
click at [380, 347] on div at bounding box center [366, 347] width 75 height 17
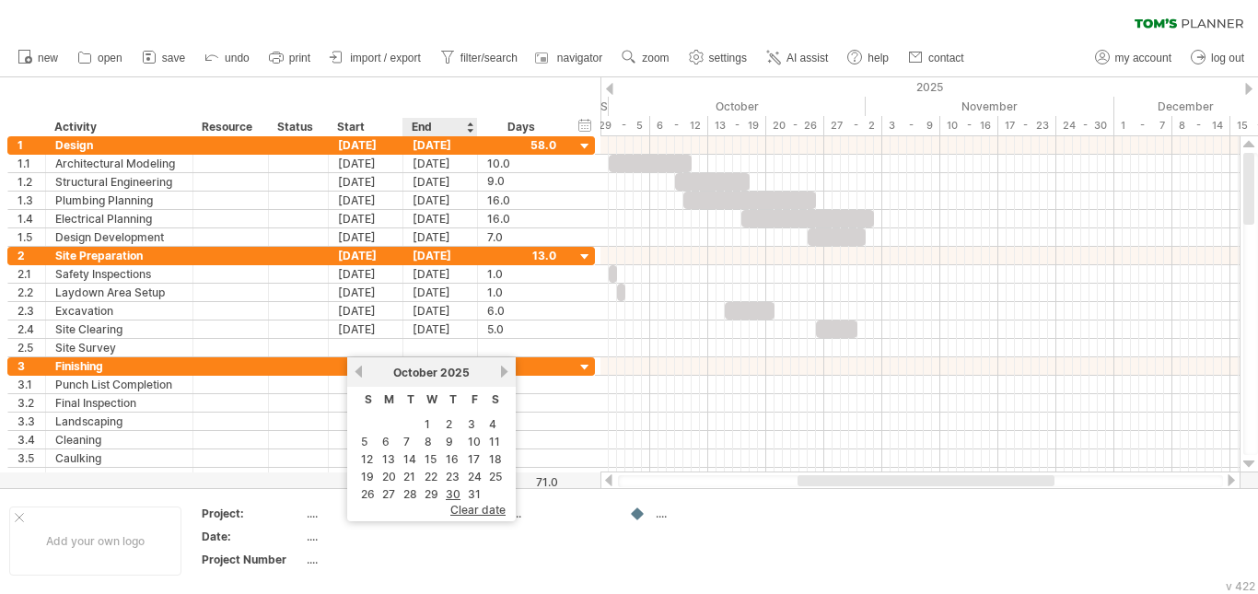
click at [460, 493] on link "30" at bounding box center [453, 493] width 18 height 17
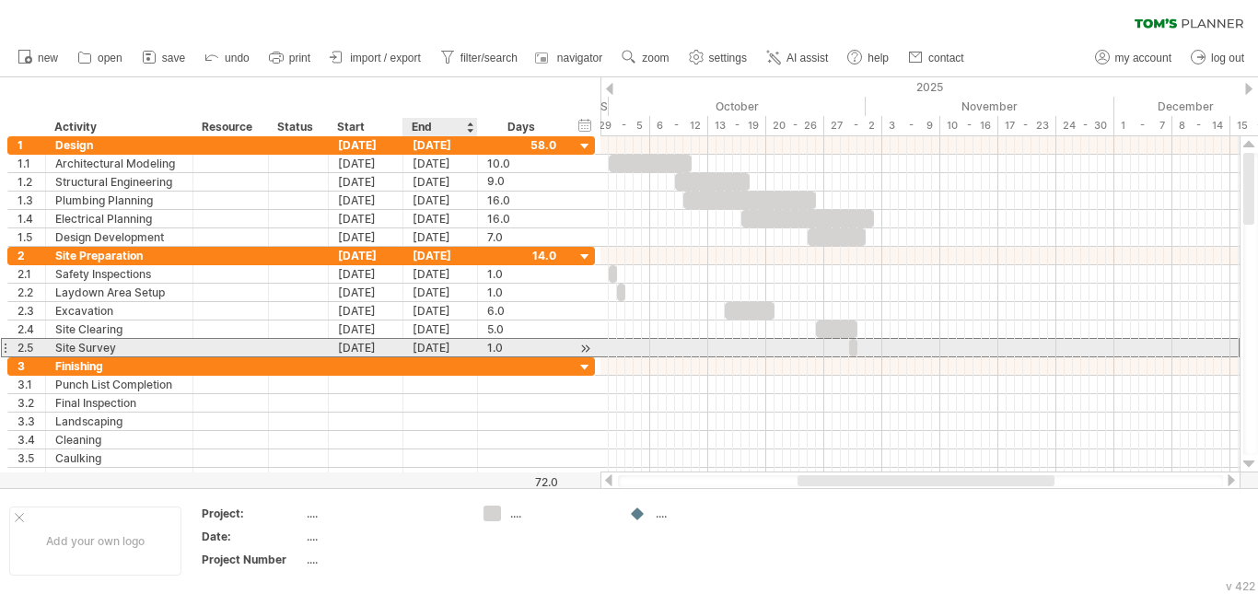
click at [468, 348] on div "[DATE]" at bounding box center [440, 347] width 75 height 17
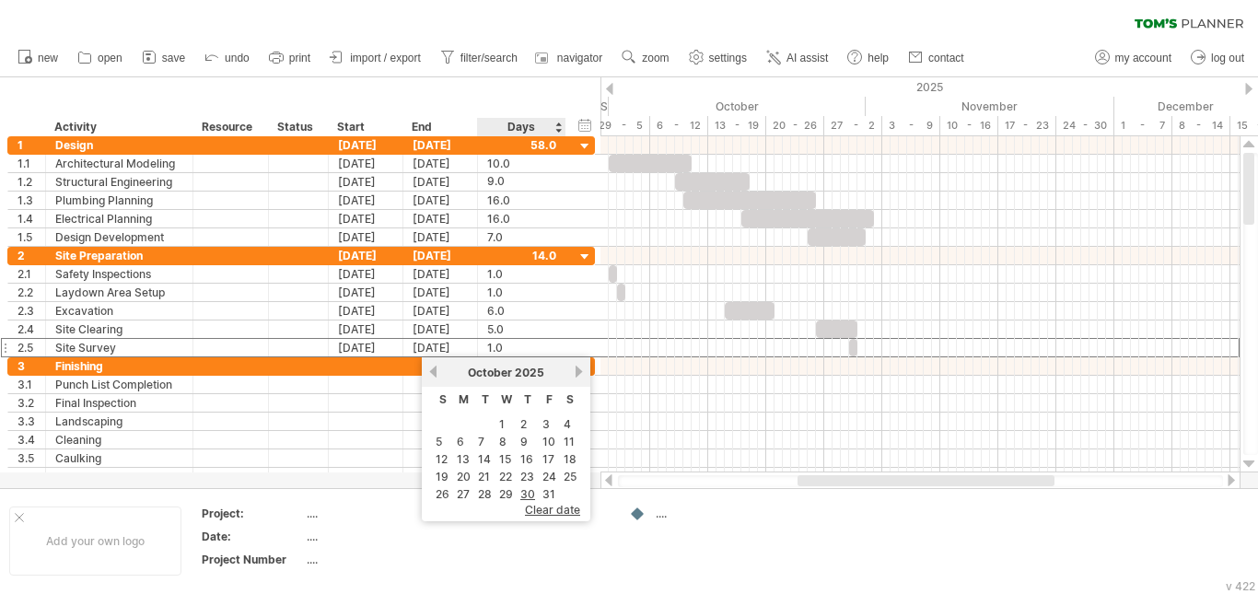
click at [549, 495] on link "31" at bounding box center [549, 493] width 17 height 17
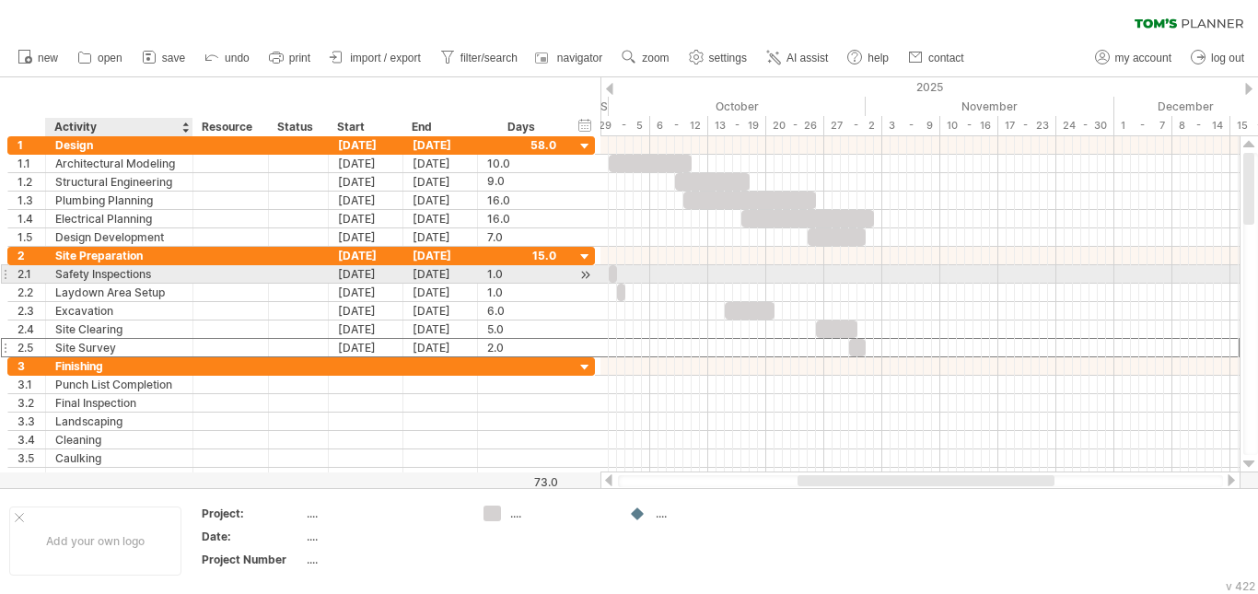
click at [144, 272] on div "Safety Inspections" at bounding box center [119, 273] width 128 height 17
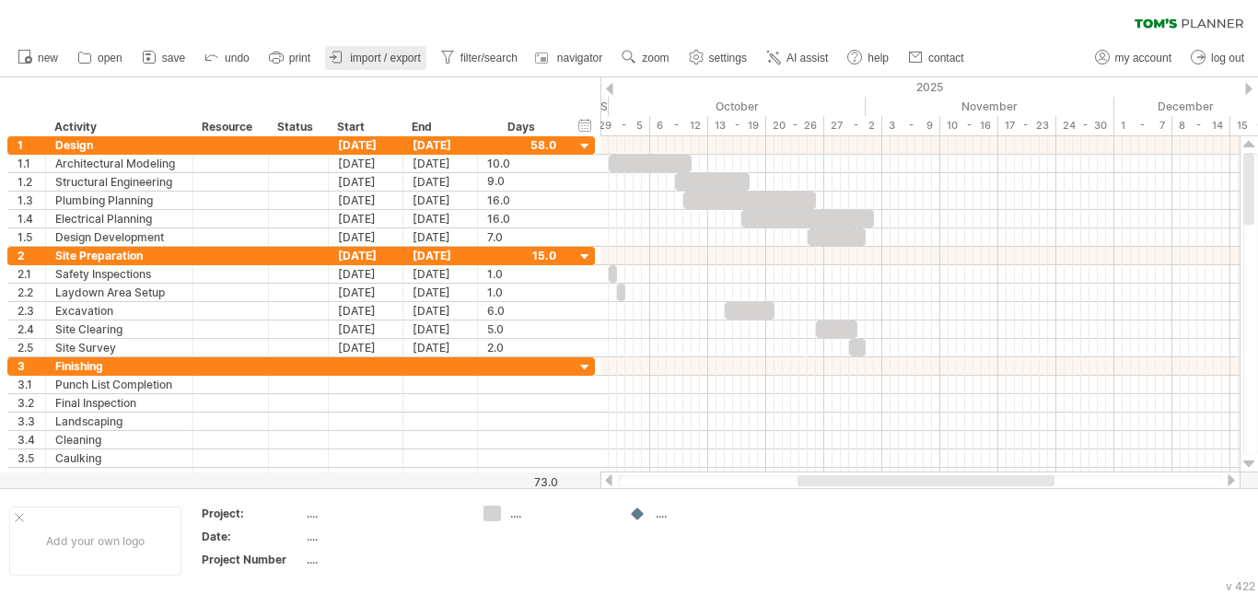
click at [394, 58] on span "import / export" at bounding box center [385, 58] width 71 height 13
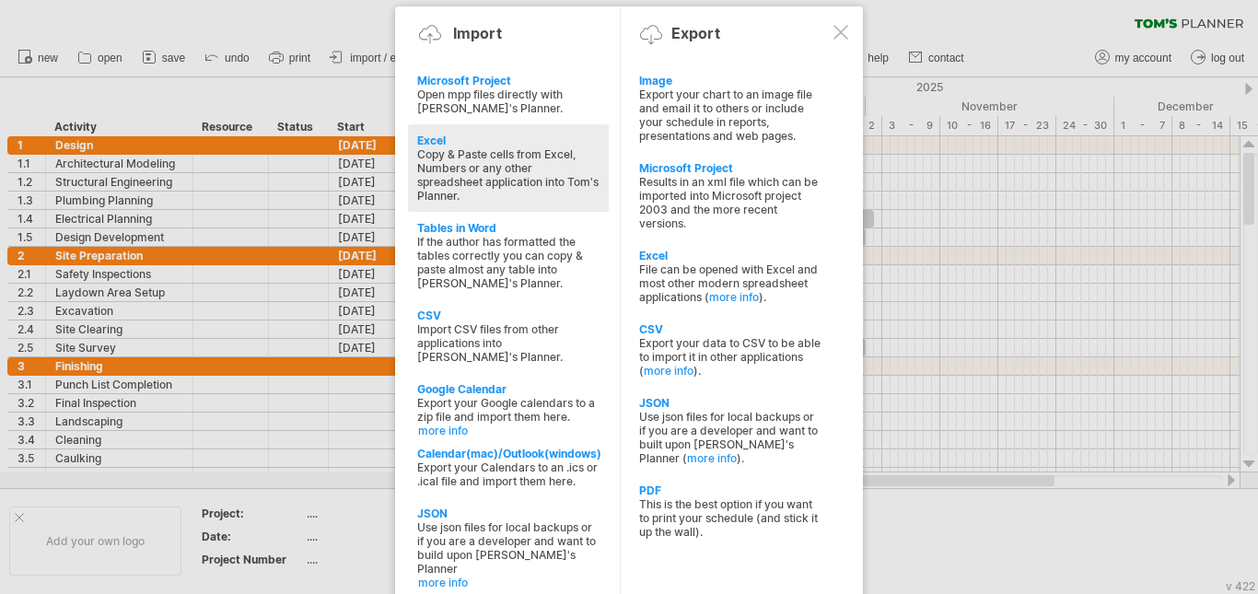
click at [528, 193] on div "Copy & Paste cells from Excel, Numbers or any other spreadsheet application int…" at bounding box center [508, 174] width 182 height 55
type textarea "**********"
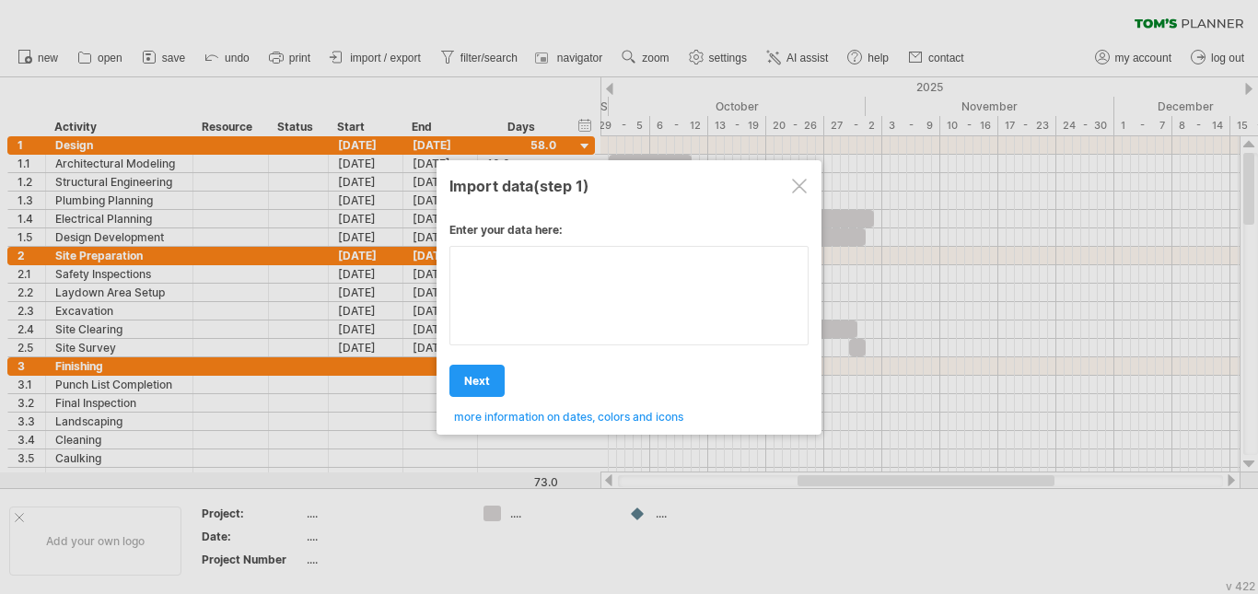
click at [578, 287] on textarea at bounding box center [628, 295] width 359 height 99
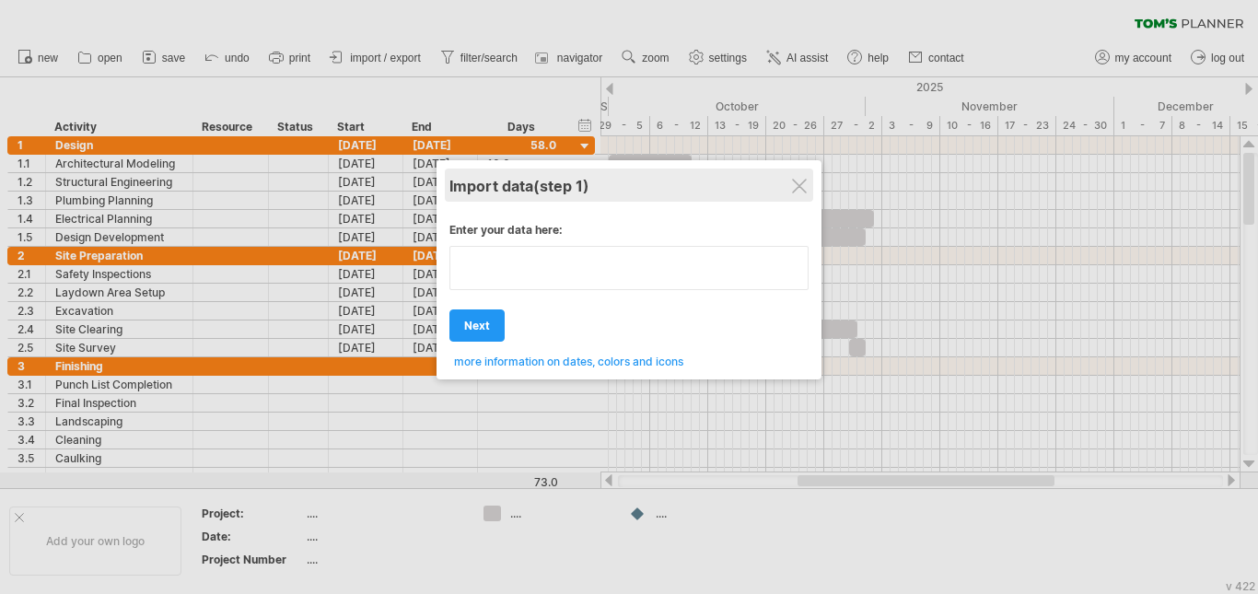
type textarea "**********"
click at [785, 181] on div "Import data (step 1)" at bounding box center [628, 185] width 359 height 33
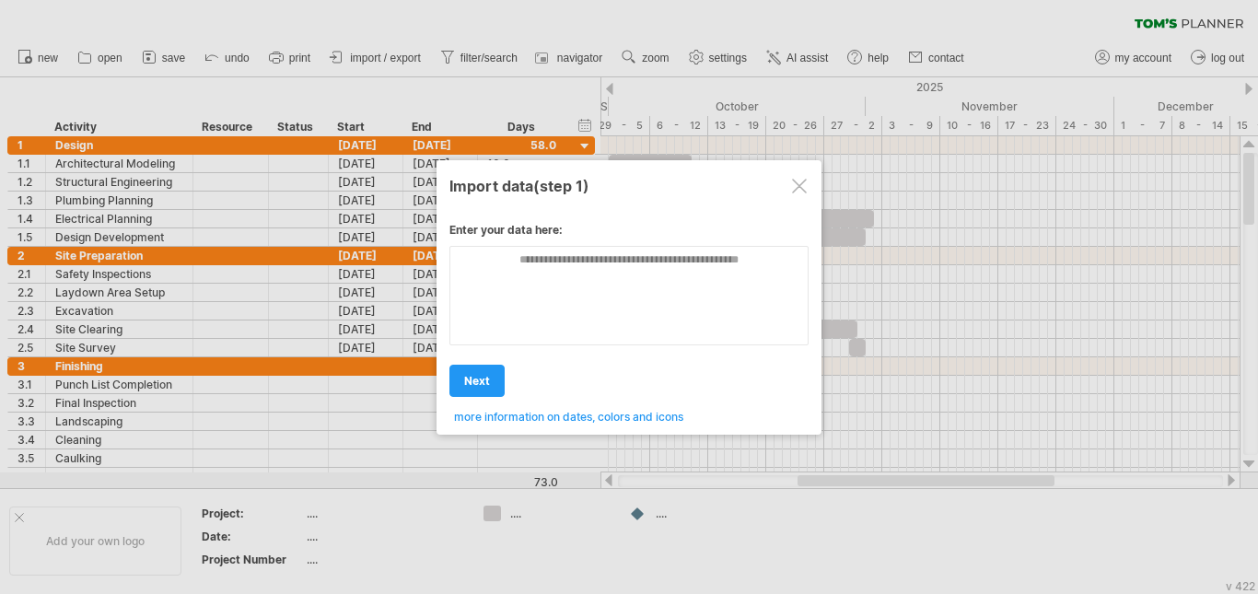
click at [799, 187] on div at bounding box center [799, 186] width 15 height 15
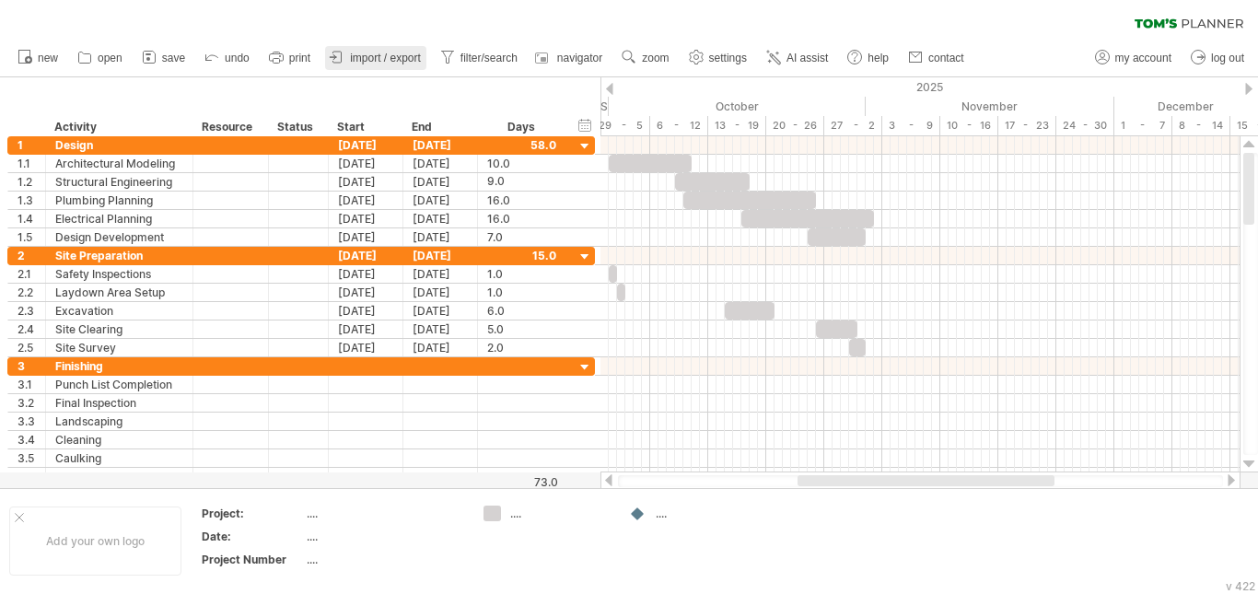
click at [390, 53] on span "import / export" at bounding box center [385, 58] width 71 height 13
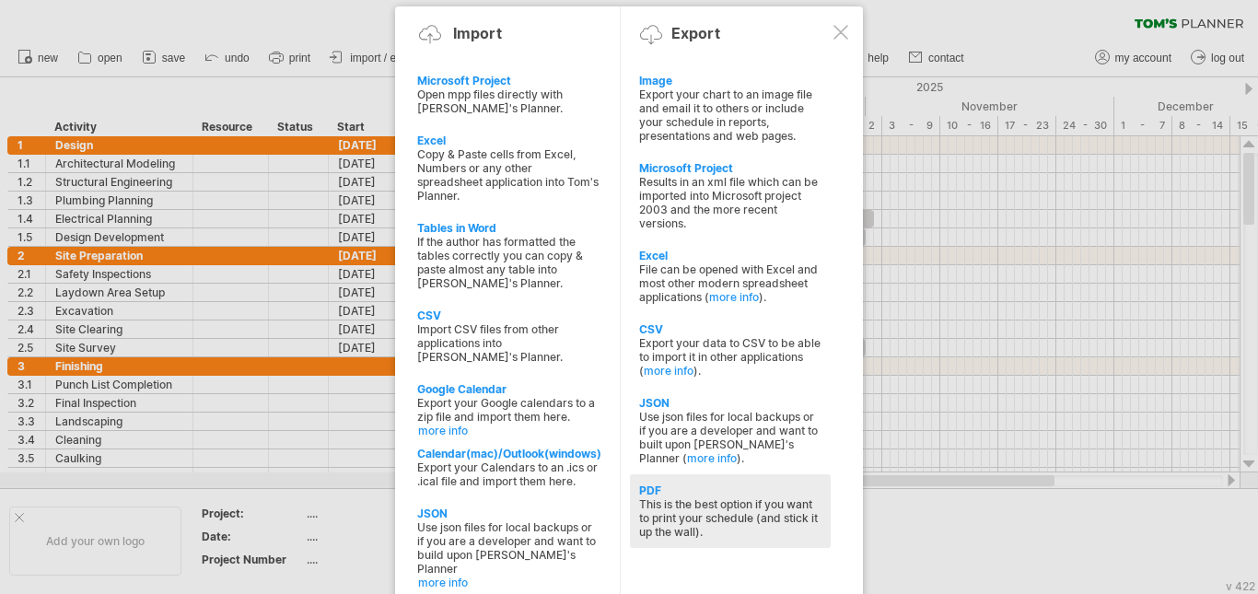
click at [694, 499] on div "This is the best option if you want to print your schedule (and stick it up the…" at bounding box center [730, 517] width 182 height 41
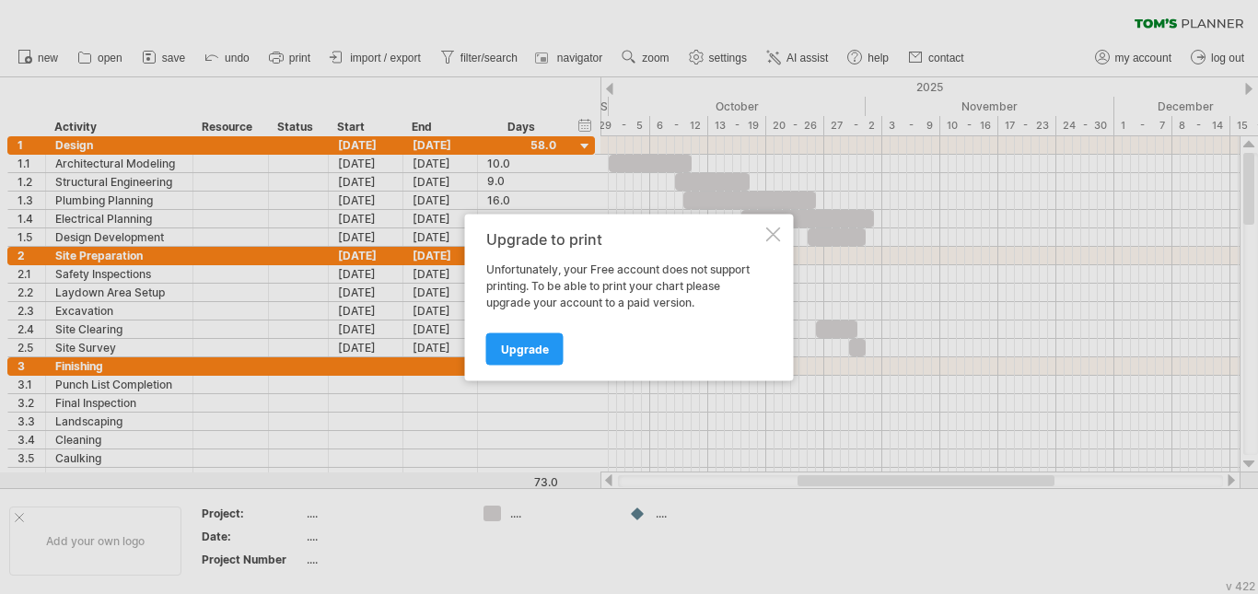
click at [770, 238] on div at bounding box center [773, 234] width 15 height 15
click at [779, 233] on div at bounding box center [773, 234] width 15 height 15
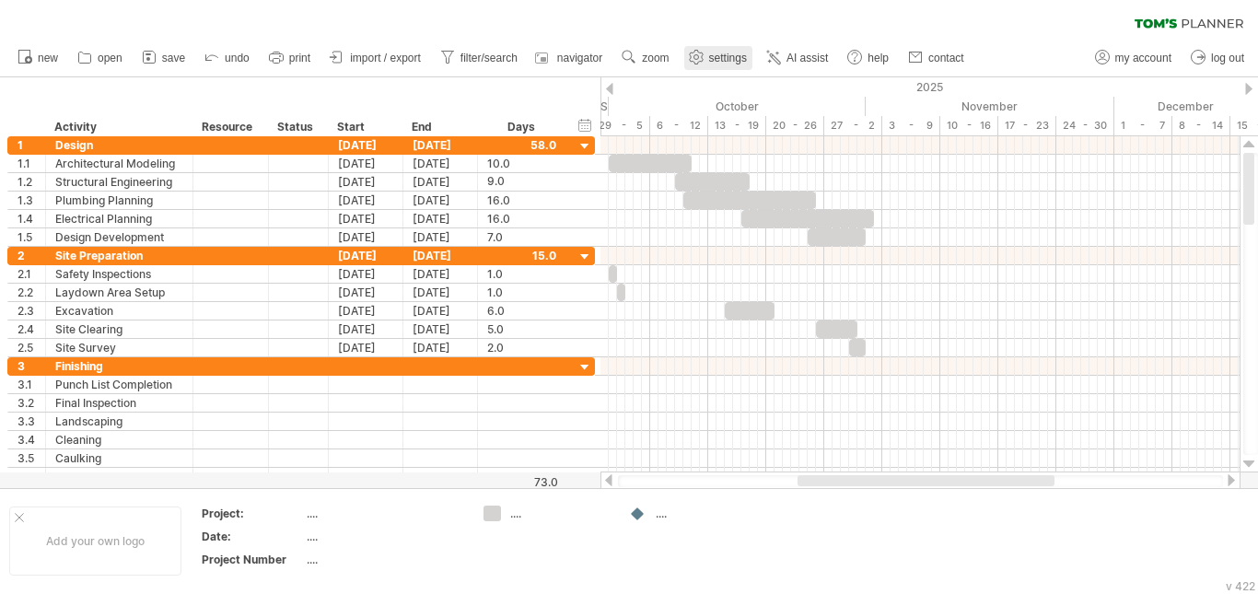
click at [705, 64] on use at bounding box center [696, 57] width 18 height 18
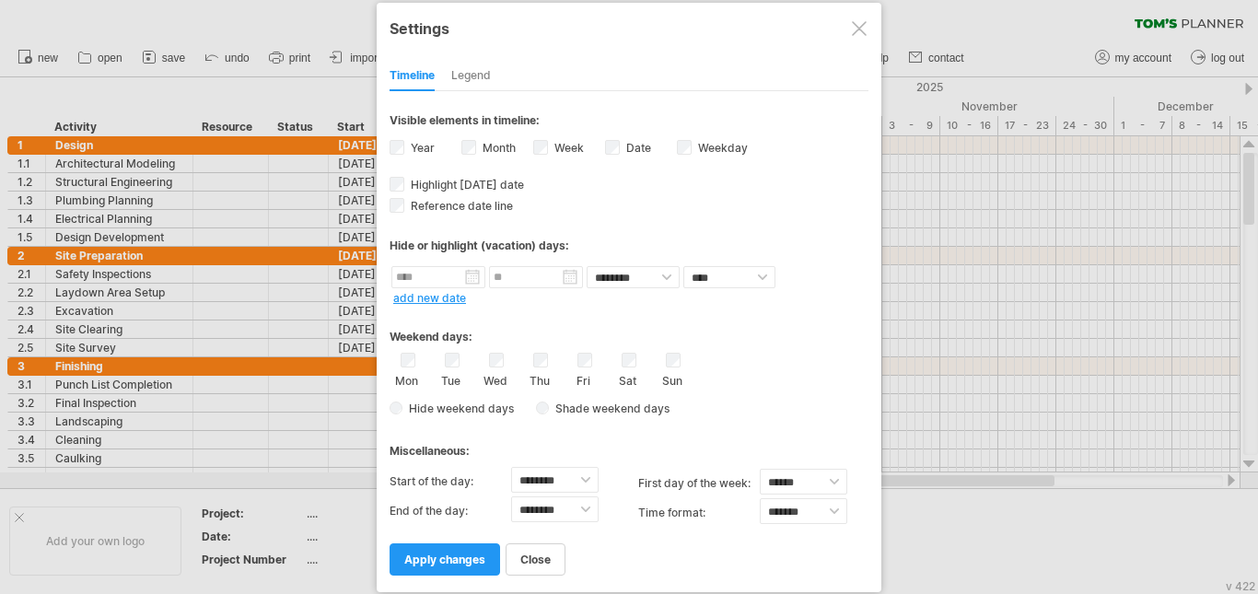
click at [855, 21] on div at bounding box center [859, 28] width 15 height 15
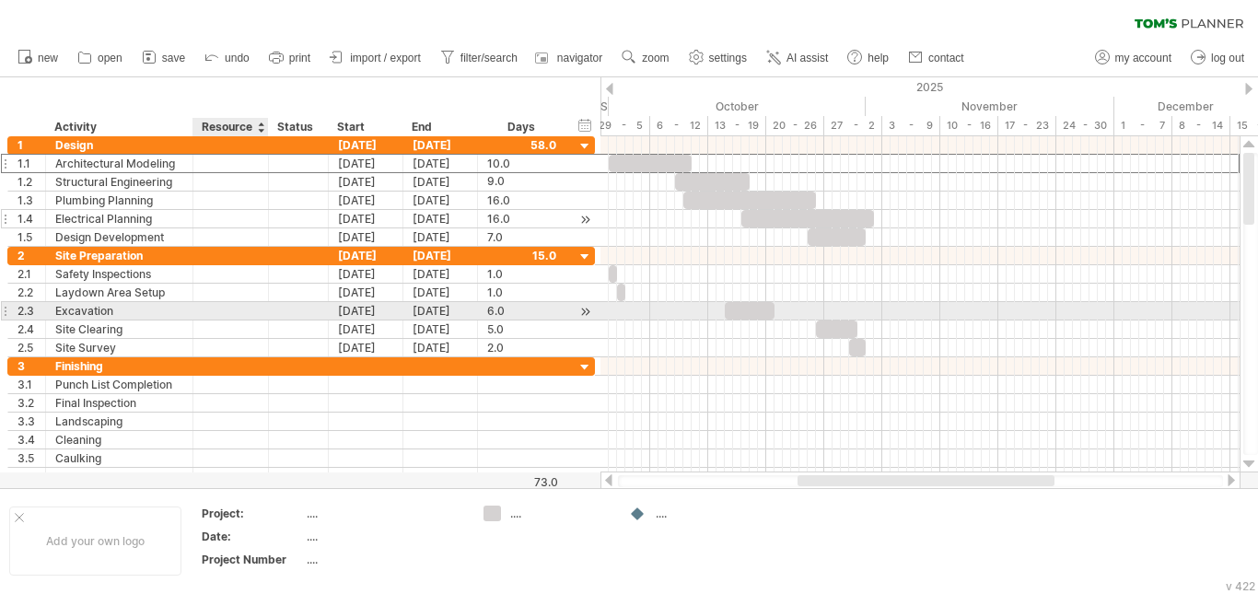
drag, startPoint x: 32, startPoint y: 155, endPoint x: 203, endPoint y: 212, distance: 179.7
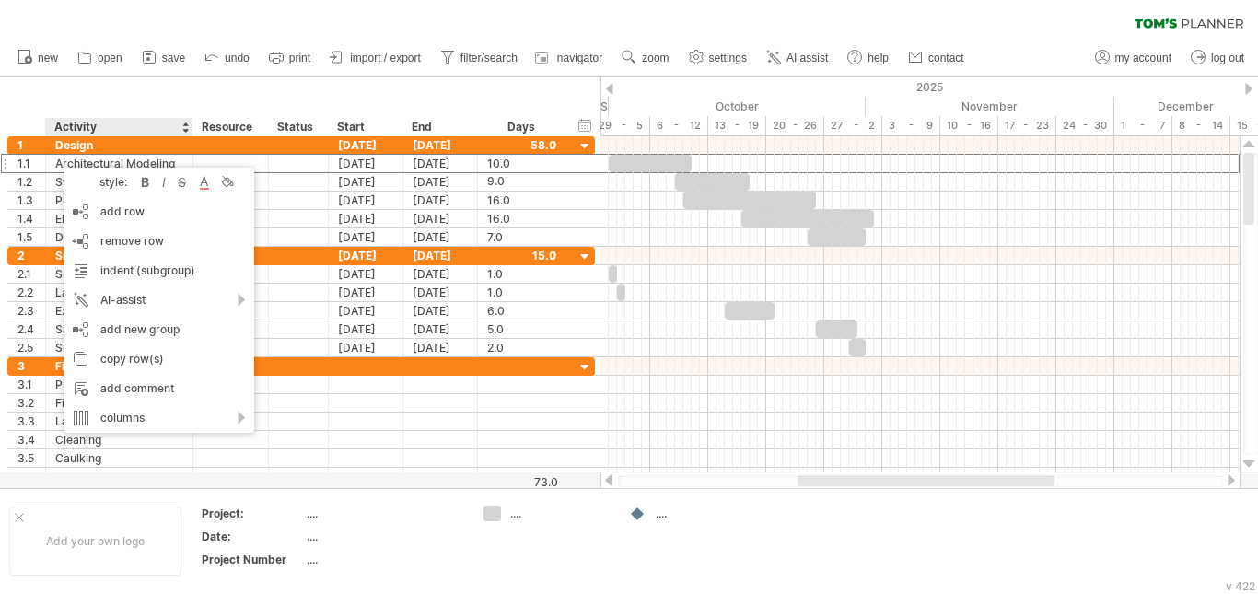
click at [202, 73] on ul "new open" at bounding box center [489, 58] width 963 height 39
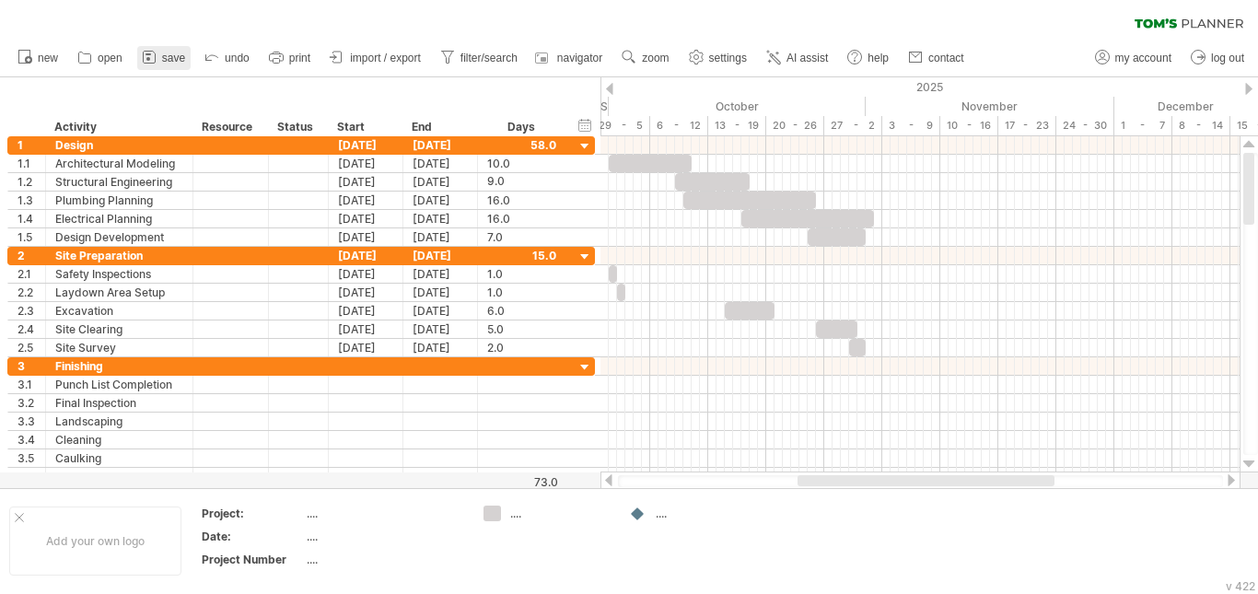
click at [173, 62] on span "save" at bounding box center [173, 58] width 23 height 13
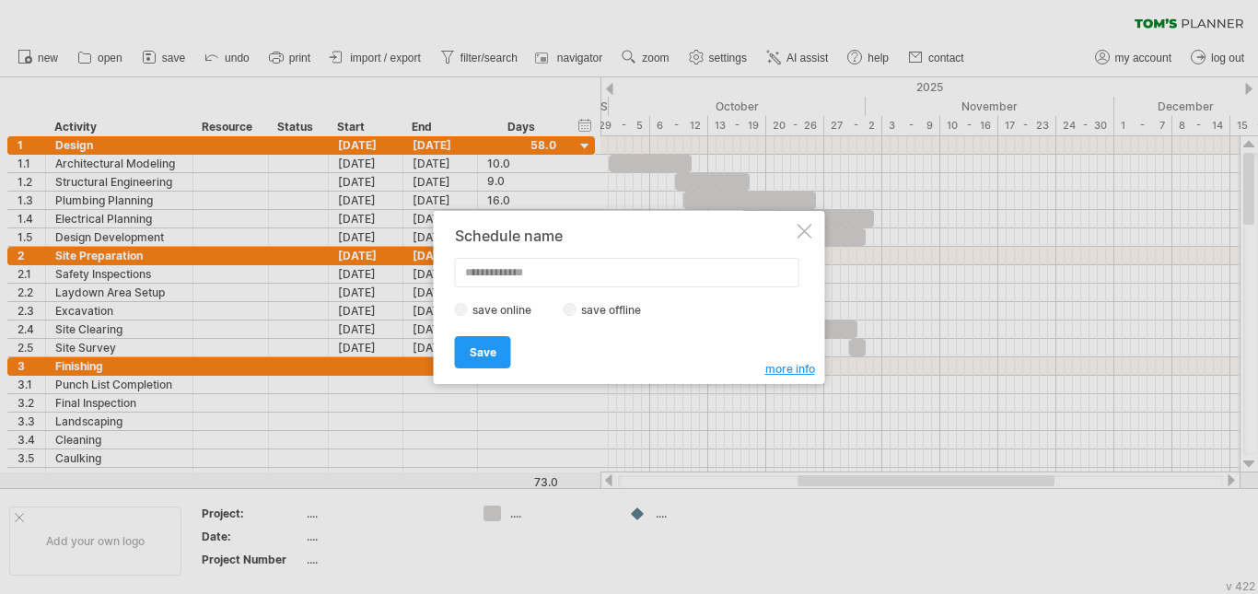
click at [577, 310] on label "save offline" at bounding box center [617, 310] width 80 height 14
click at [506, 350] on link "Save" at bounding box center [483, 352] width 56 height 32
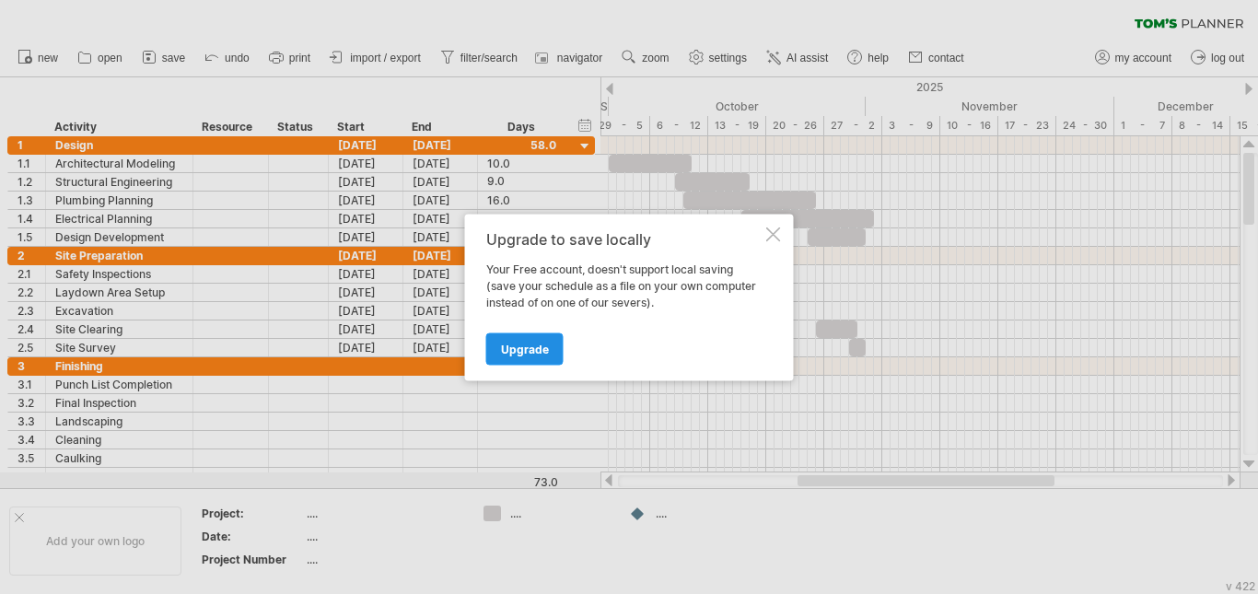
click at [526, 350] on span "Upgrade" at bounding box center [525, 349] width 48 height 14
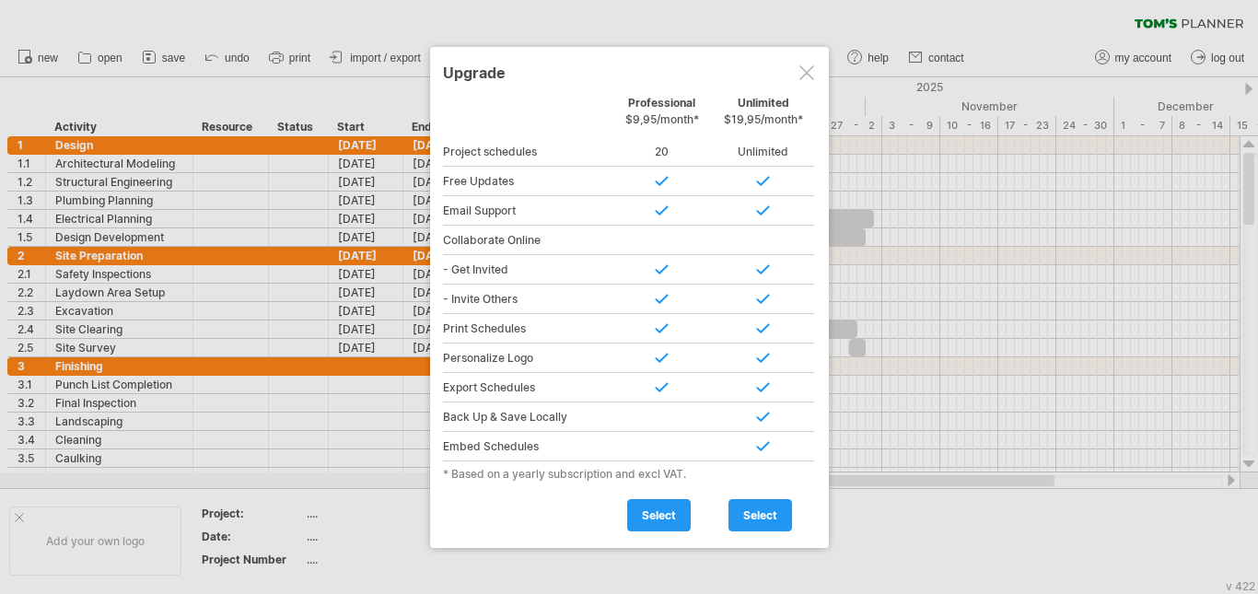
click at [806, 67] on div at bounding box center [806, 72] width 15 height 15
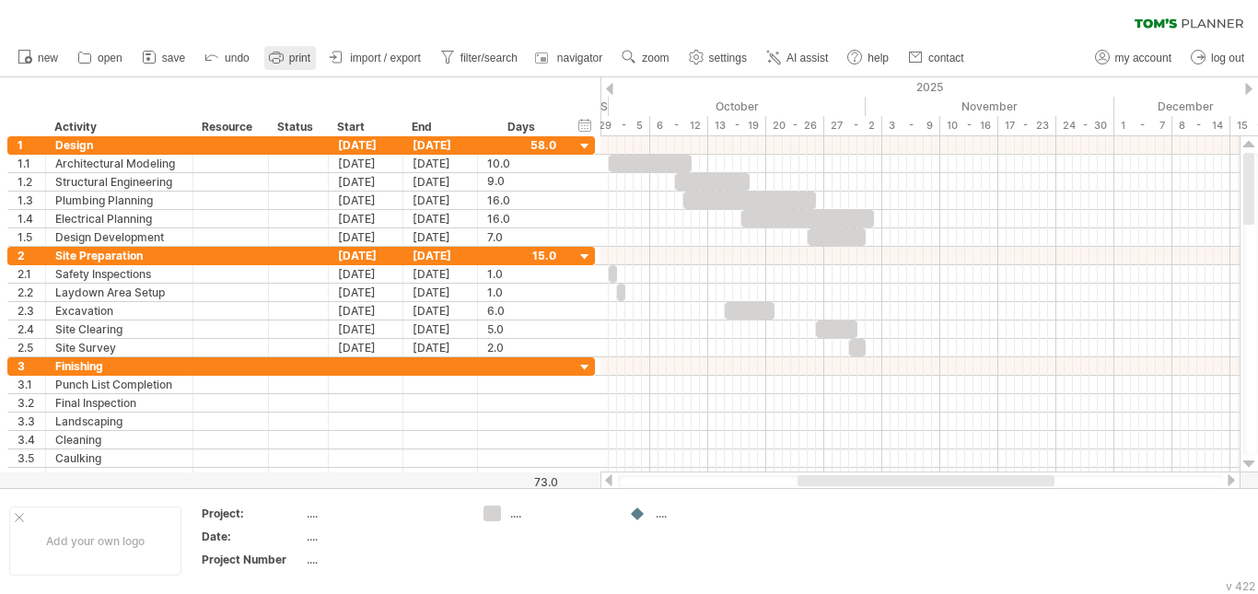
click at [274, 56] on icon at bounding box center [276, 57] width 18 height 18
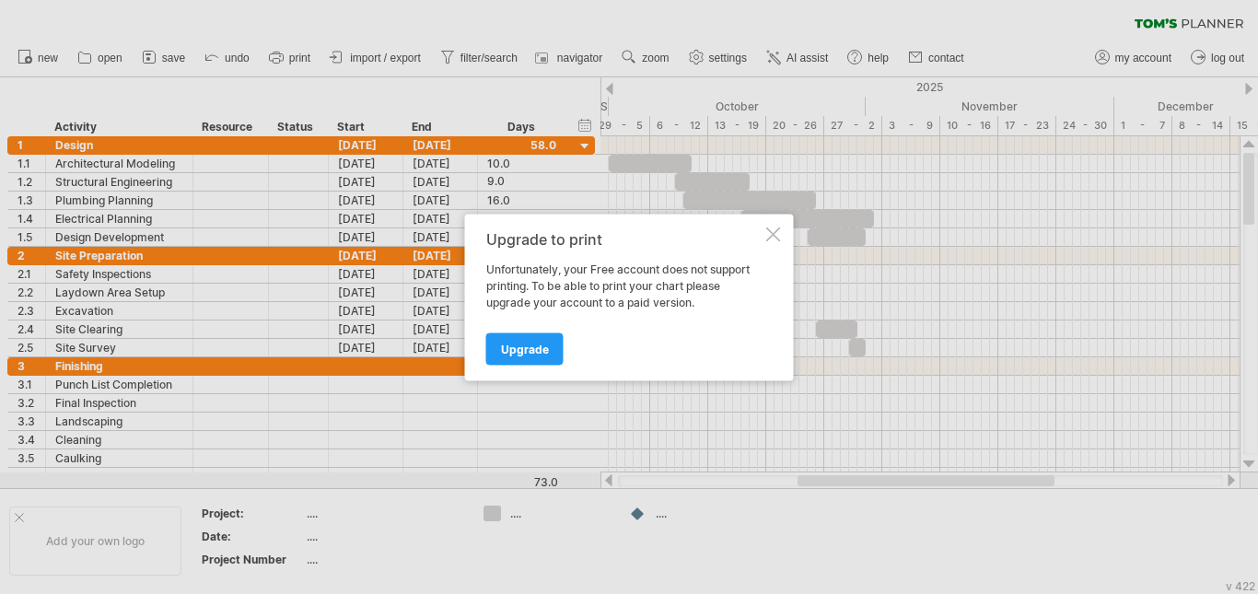
click at [761, 231] on div "Upgrade to print" at bounding box center [624, 238] width 276 height 17
click at [765, 243] on div "Upgrade to print Unfortunately, your Free account does not support printing. To…" at bounding box center [629, 297] width 329 height 167
click at [544, 337] on link "Upgrade" at bounding box center [524, 348] width 77 height 32
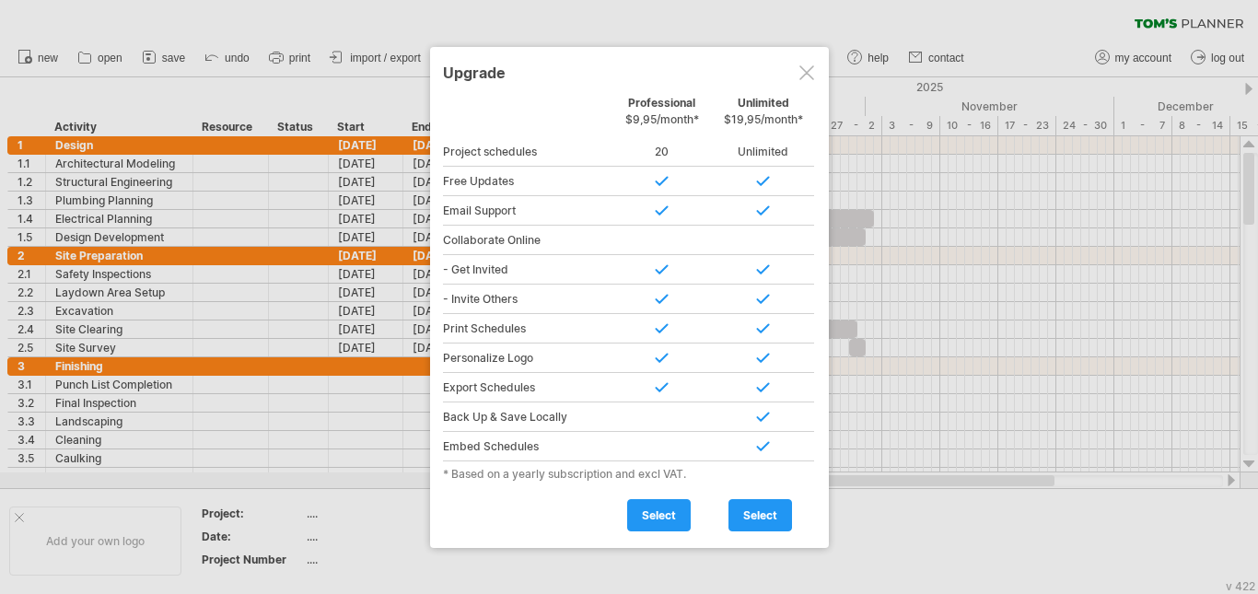
click at [806, 69] on div at bounding box center [806, 72] width 15 height 15
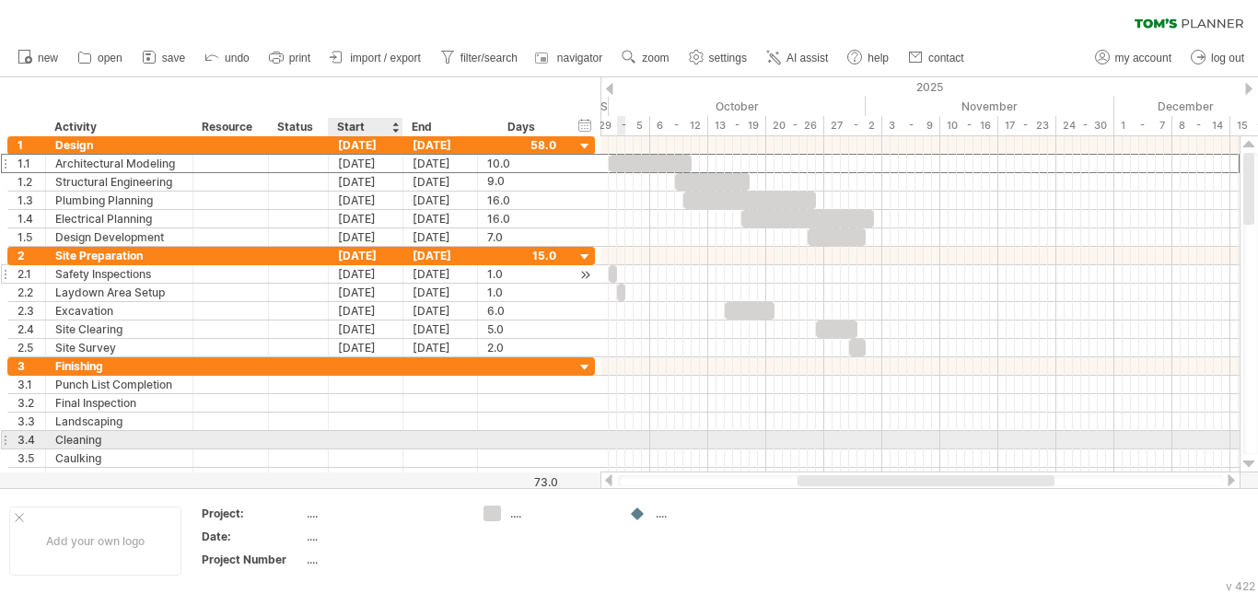
drag, startPoint x: 83, startPoint y: 157, endPoint x: 260, endPoint y: 274, distance: 211.5
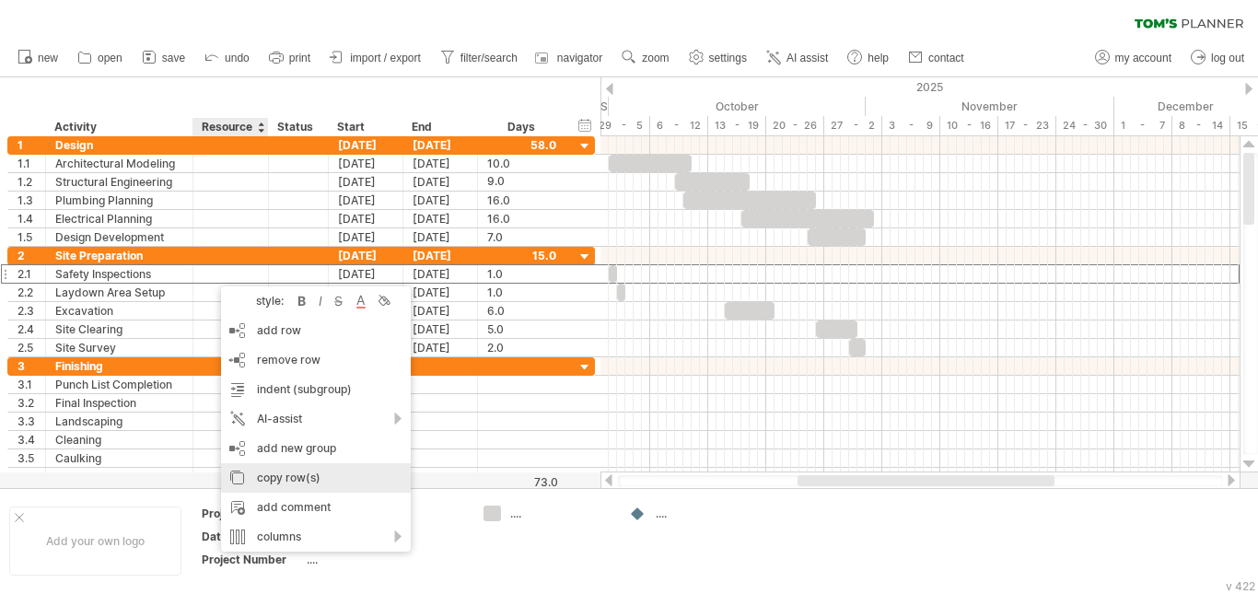
click at [344, 473] on div "copy row(s)" at bounding box center [316, 477] width 190 height 29
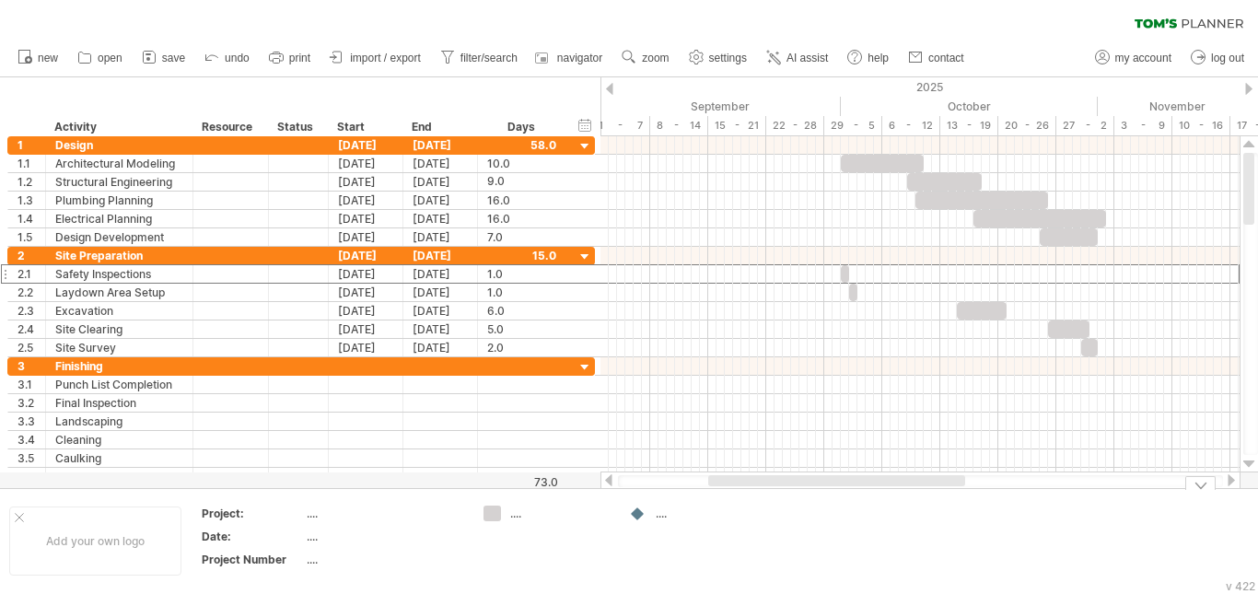
drag, startPoint x: 826, startPoint y: 480, endPoint x: 737, endPoint y: 495, distance: 90.7
click at [737, 495] on div "Trying to reach [DOMAIN_NAME] Connected again... 0% clear filter new 1" at bounding box center [629, 297] width 1258 height 594
drag, startPoint x: 935, startPoint y: 487, endPoint x: 1083, endPoint y: 479, distance: 148.5
click at [1110, 476] on div at bounding box center [920, 481] width 640 height 18
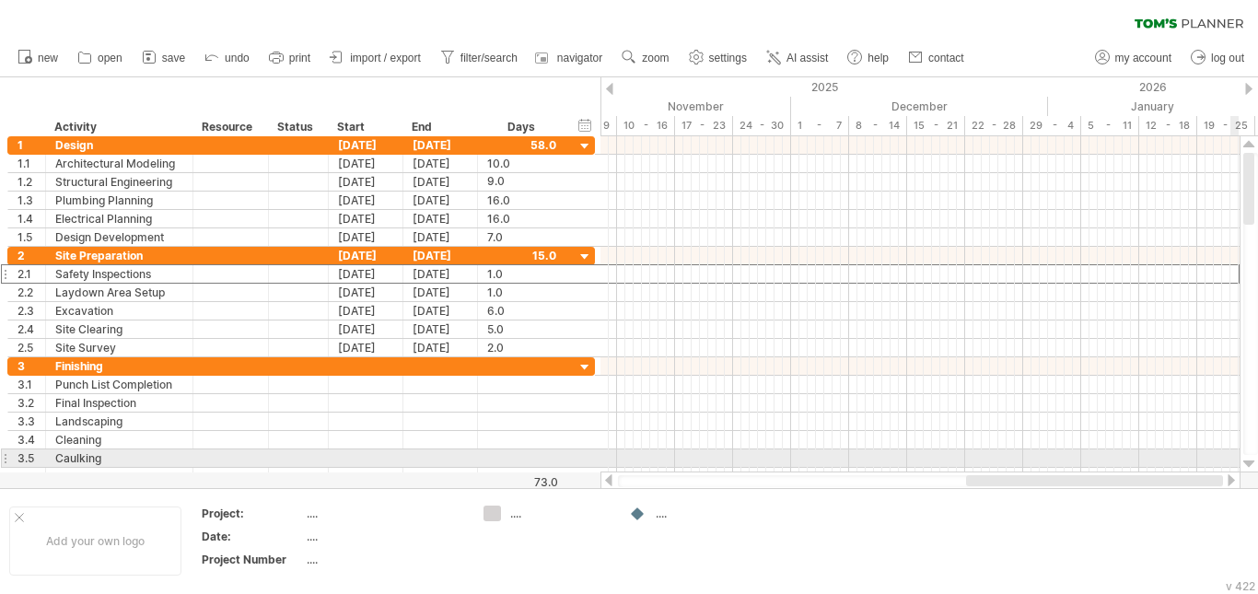
drag, startPoint x: 1013, startPoint y: 475, endPoint x: 1232, endPoint y: 453, distance: 220.3
click at [1232, 453] on div "Trying to reach [DOMAIN_NAME] Connected again... 0% clear filter new 1" at bounding box center [629, 297] width 1258 height 594
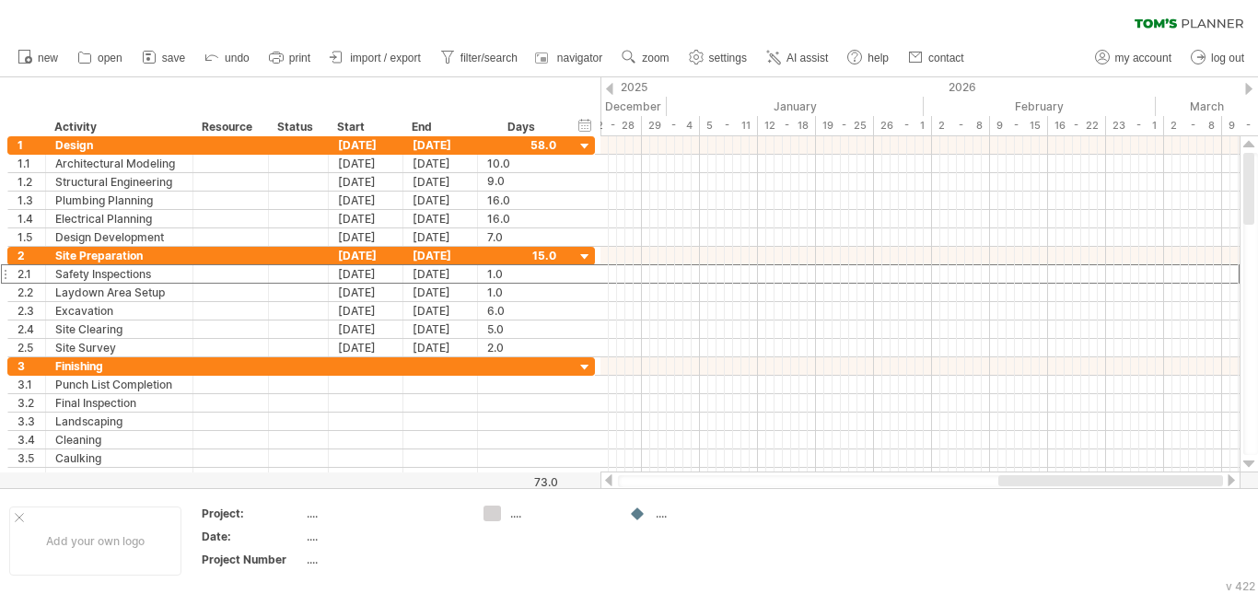
drag, startPoint x: 1073, startPoint y: 479, endPoint x: 1245, endPoint y: 480, distance: 172.2
click at [1245, 480] on div "Trying to reach [DOMAIN_NAME] Connected again... 0% clear filter new 1" at bounding box center [629, 297] width 1258 height 594
drag, startPoint x: 1235, startPoint y: 473, endPoint x: 1249, endPoint y: 471, distance: 14.1
click at [1255, 472] on div "Trying to reach [DOMAIN_NAME] Connected again... 0% clear filter new 1" at bounding box center [629, 297] width 1258 height 594
drag, startPoint x: 1108, startPoint y: 480, endPoint x: 1257, endPoint y: 487, distance: 149.4
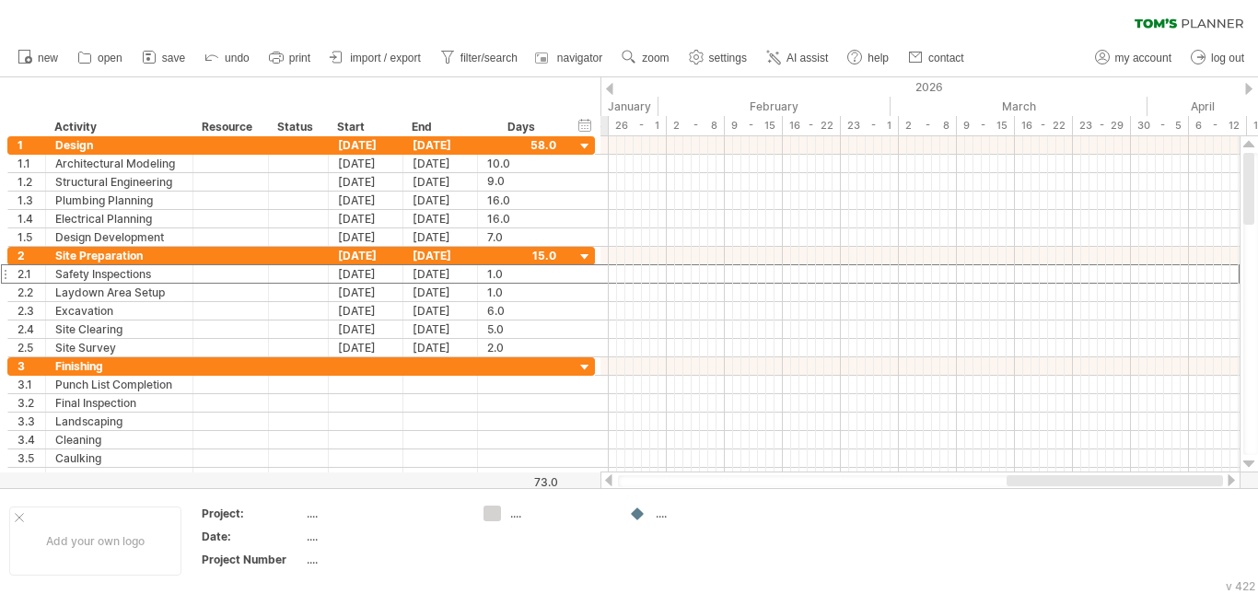
click at [1257, 487] on div "Trying to reach [DOMAIN_NAME] Connected again... 0% clear filter new 1" at bounding box center [629, 297] width 1258 height 594
drag, startPoint x: 1111, startPoint y: 482, endPoint x: 1257, endPoint y: 494, distance: 146.9
click at [1257, 494] on div "Trying to reach [DOMAIN_NAME] Connected again... 0% clear filter new 1" at bounding box center [629, 297] width 1258 height 594
